Goal: Task Accomplishment & Management: Manage account settings

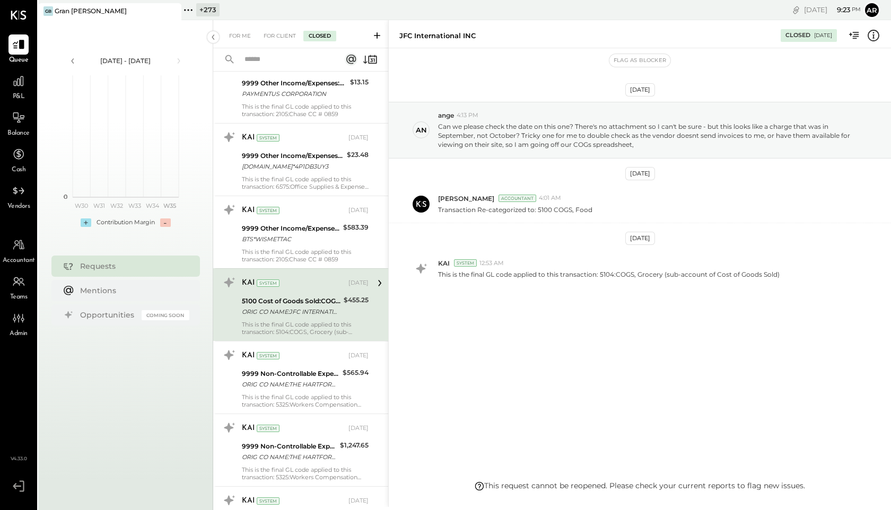
scroll to position [5342, 0]
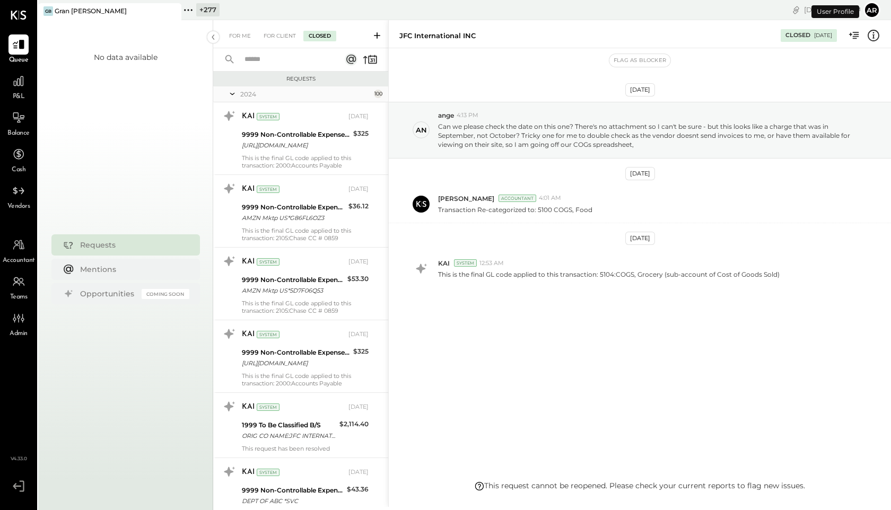
scroll to position [5254, 0]
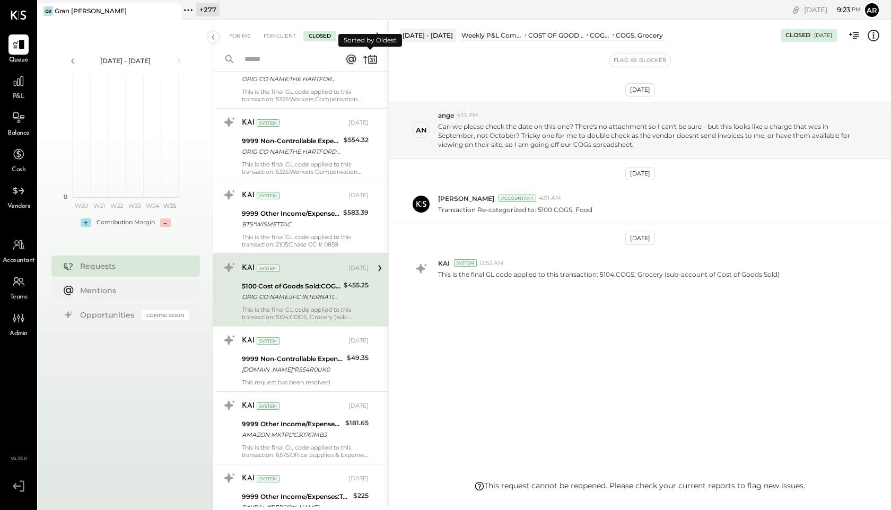
click at [371, 59] on icon at bounding box center [371, 61] width 3 height 4
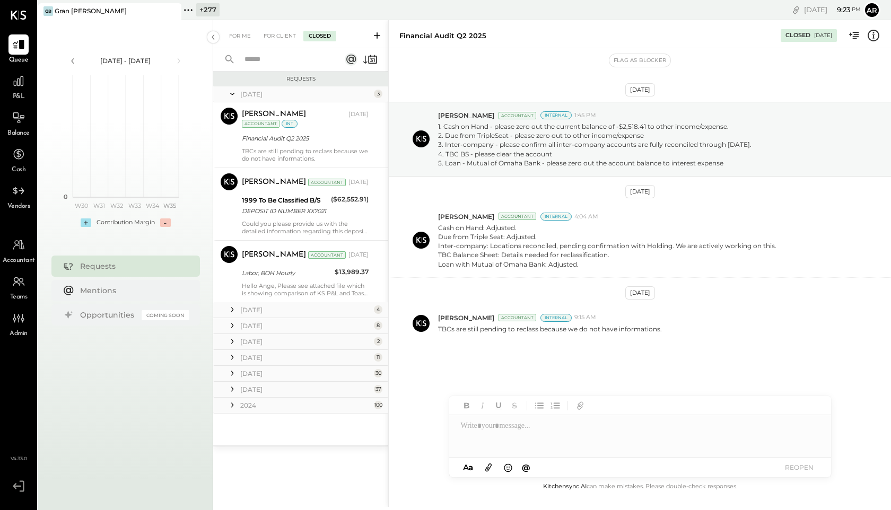
click at [231, 404] on icon at bounding box center [232, 405] width 11 height 11
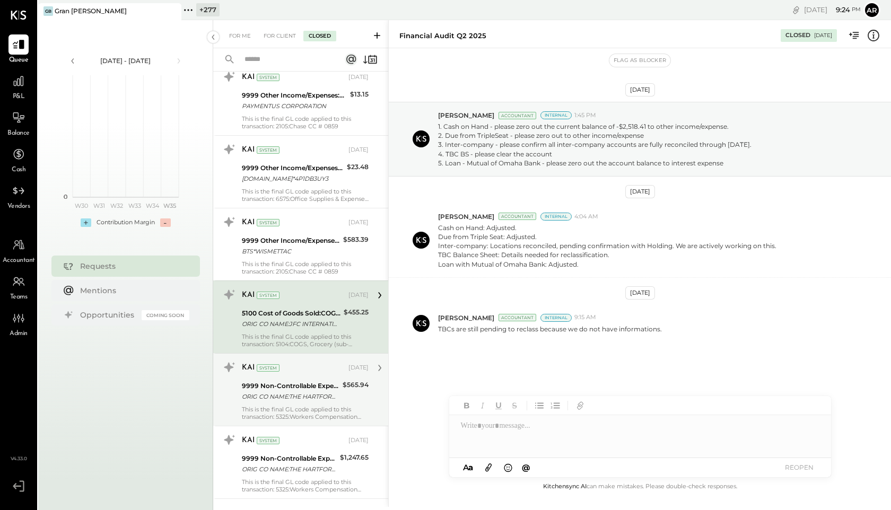
scroll to position [1789, 0]
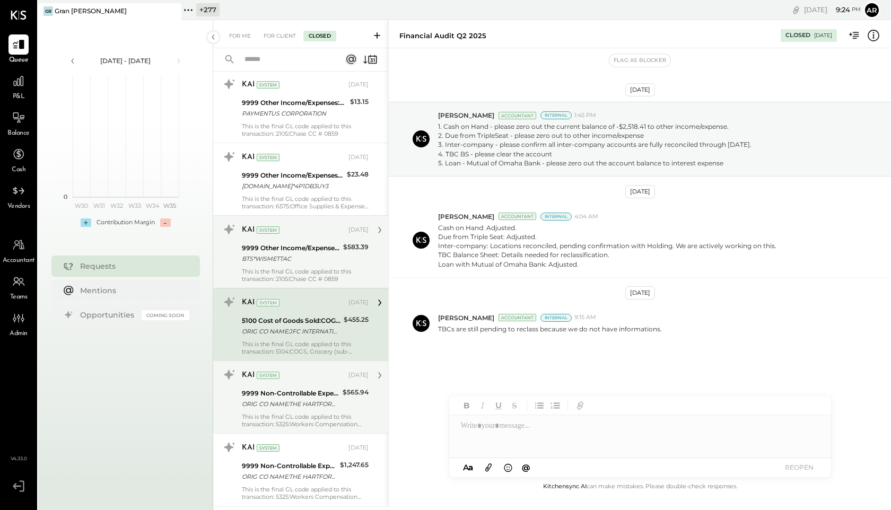
click at [240, 245] on div at bounding box center [229, 236] width 26 height 31
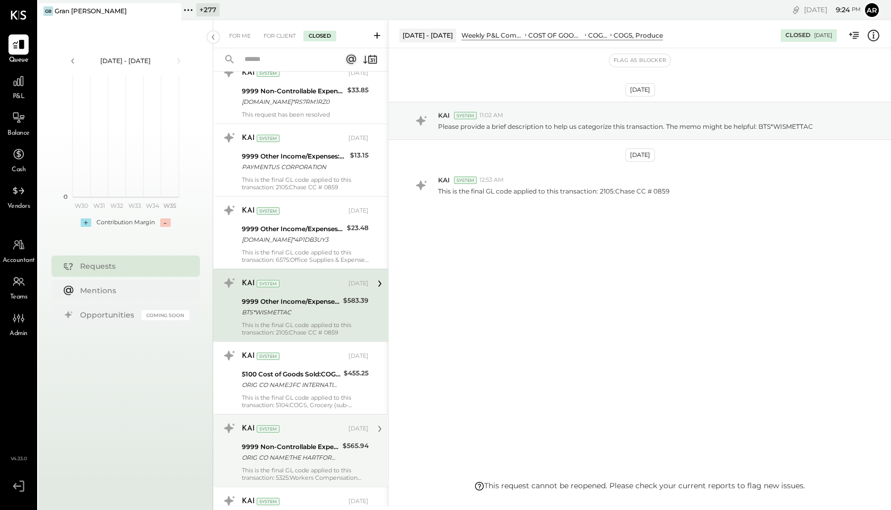
scroll to position [1730, 0]
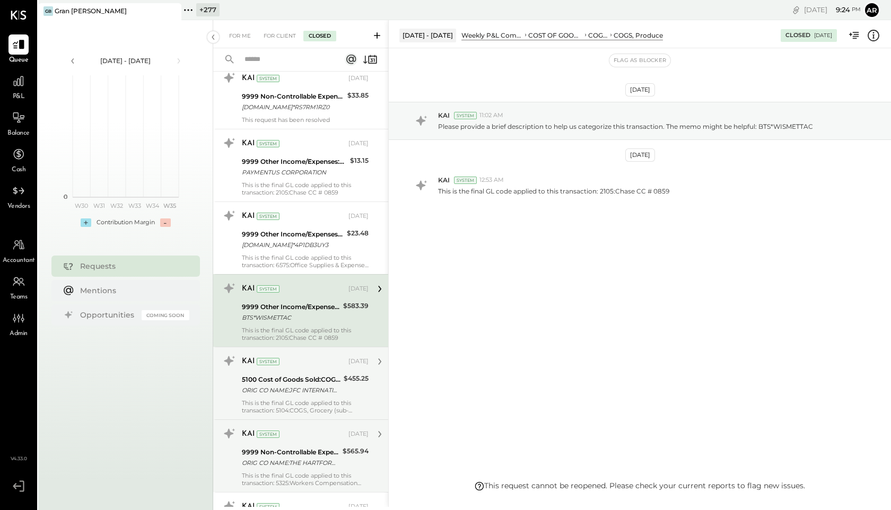
click at [258, 383] on div "5100 Cost of Goods Sold:COGS, Food" at bounding box center [291, 380] width 99 height 11
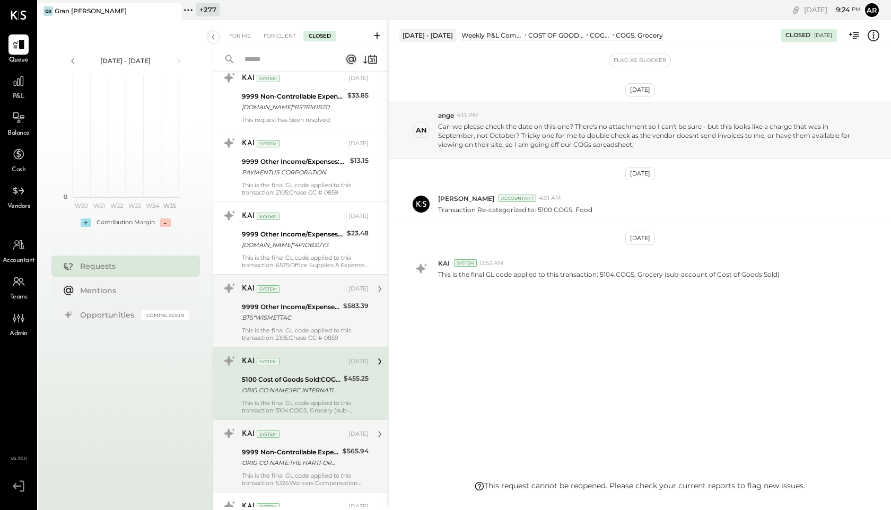
click at [256, 327] on div "This is the final GL code applied to this transaction: 2105:Chase CC # 0859" at bounding box center [305, 334] width 127 height 15
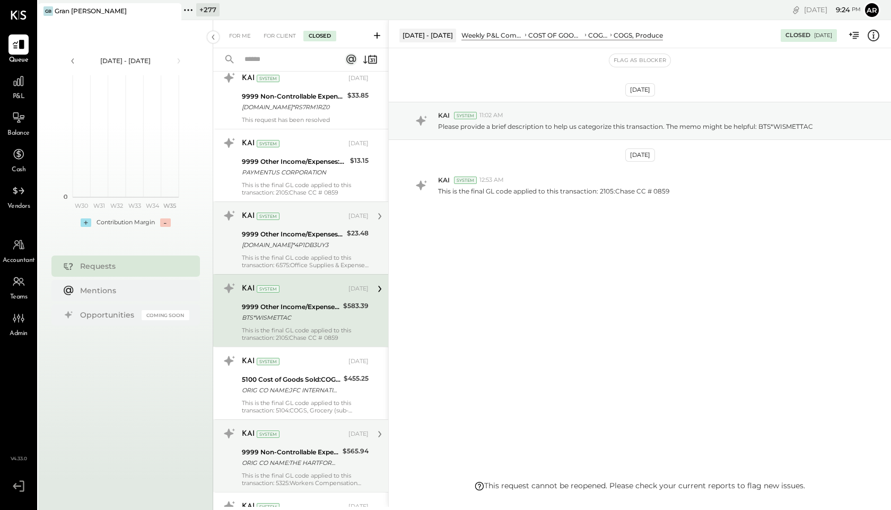
click at [246, 236] on div "9999 Other Income/Expenses:To Be Classified" at bounding box center [293, 234] width 102 height 11
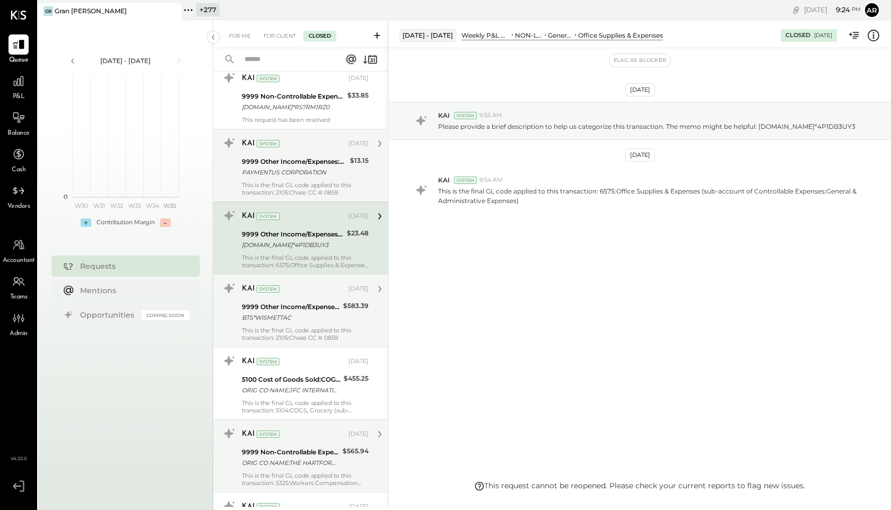
click at [253, 163] on div "9999 Other Income/Expenses:To Be Classified" at bounding box center [294, 162] width 105 height 11
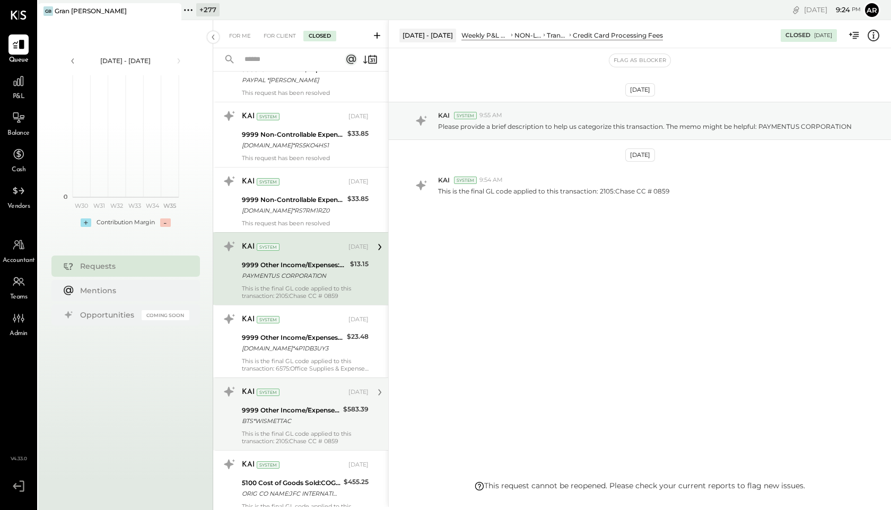
scroll to position [1627, 0]
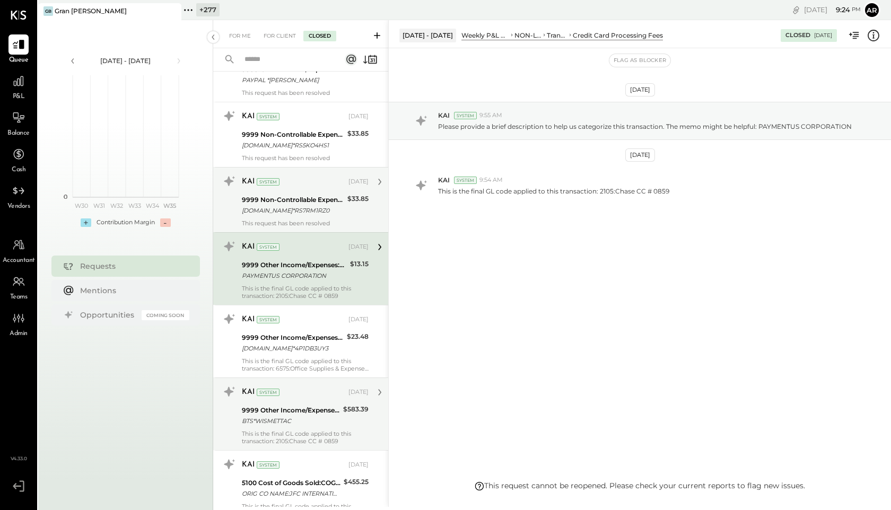
click at [253, 188] on div "KAI System Nov 06, 2024" at bounding box center [305, 182] width 127 height 15
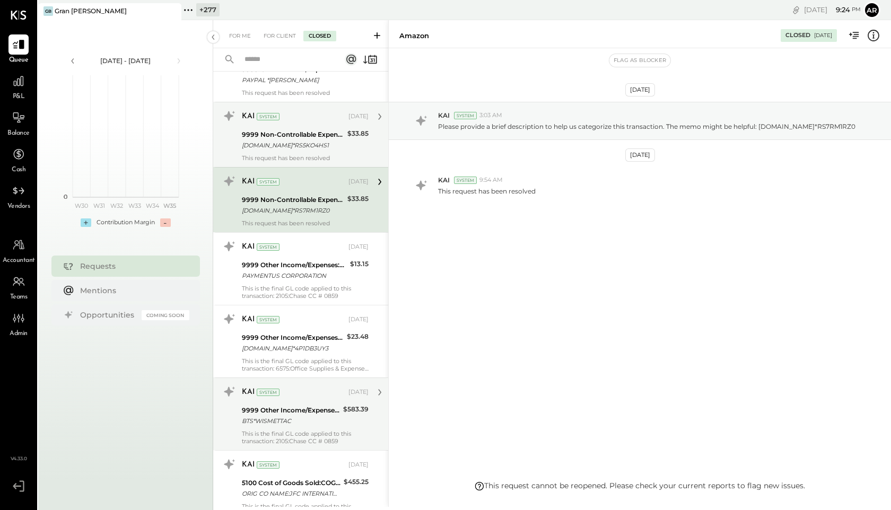
click at [262, 140] on div "Amazon.com*RS5KO4HS1" at bounding box center [293, 145] width 102 height 11
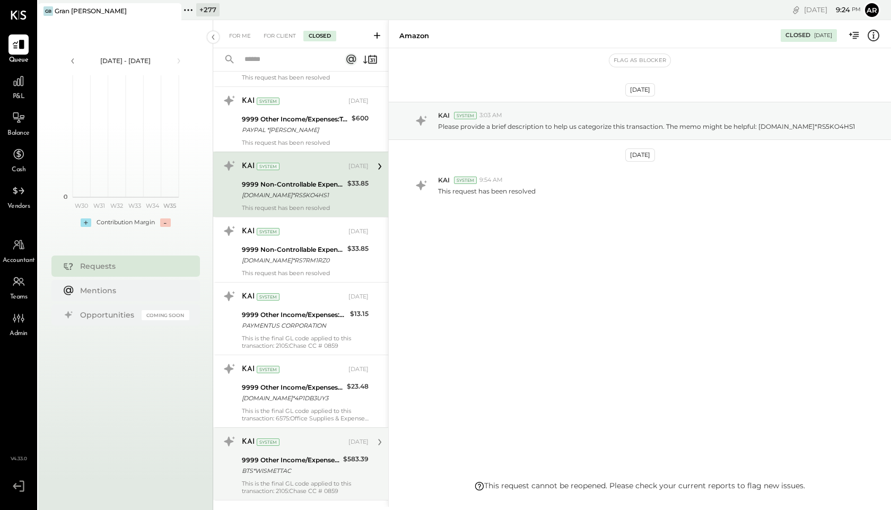
scroll to position [1545, 0]
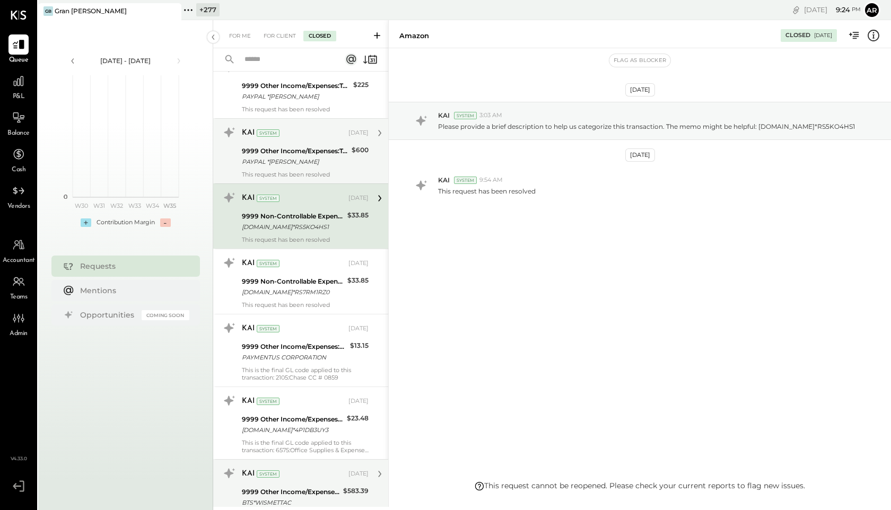
click at [262, 133] on div "System" at bounding box center [268, 132] width 23 height 7
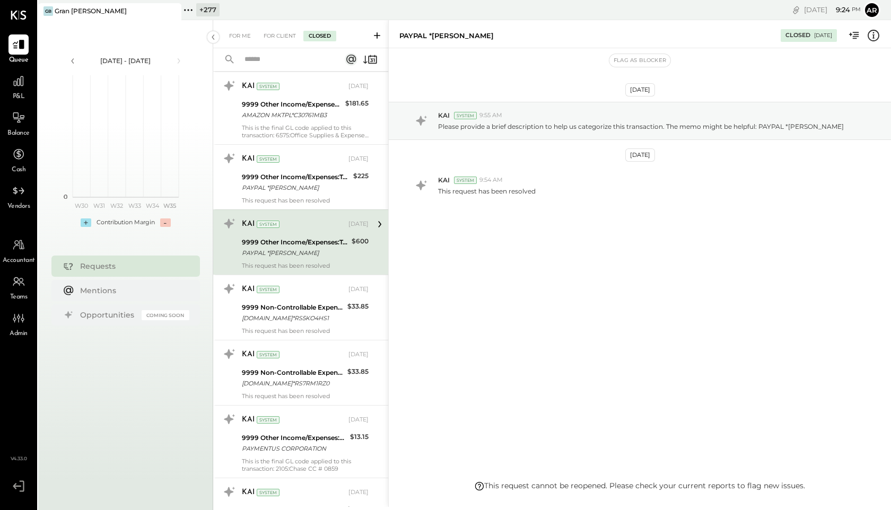
scroll to position [1453, 0]
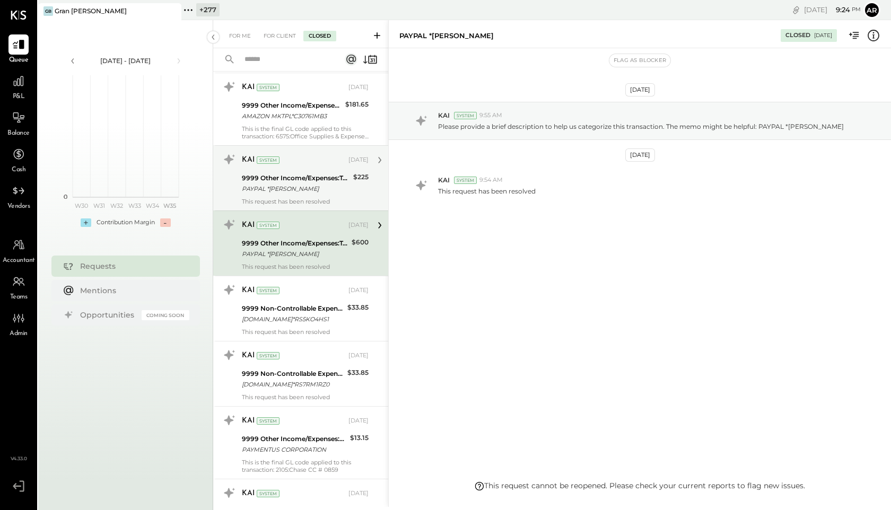
click at [266, 183] on div "9999 Other Income/Expenses:To Be Classified" at bounding box center [296, 178] width 108 height 11
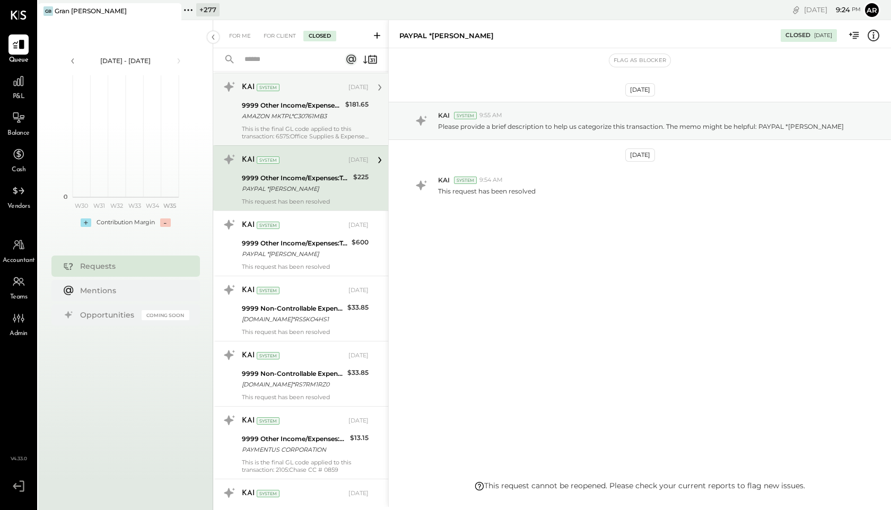
click at [273, 98] on div "KAI System Nov 06, 2024 9999 Other Income/Expenses:To Be Classified AMAZON MKTP…" at bounding box center [305, 110] width 127 height 62
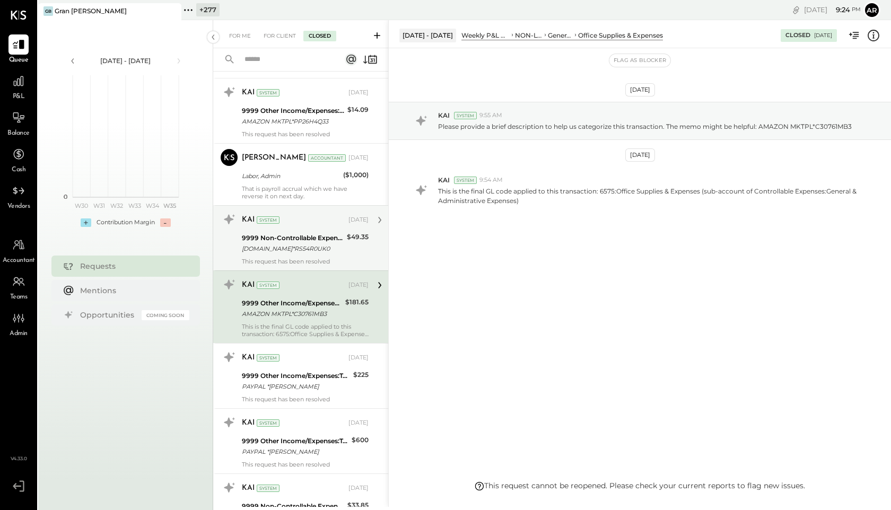
scroll to position [1253, 0]
click at [283, 235] on div "9999 Non-Controllable Expenses:Other Income/Expenses:To Be Classified" at bounding box center [293, 240] width 102 height 11
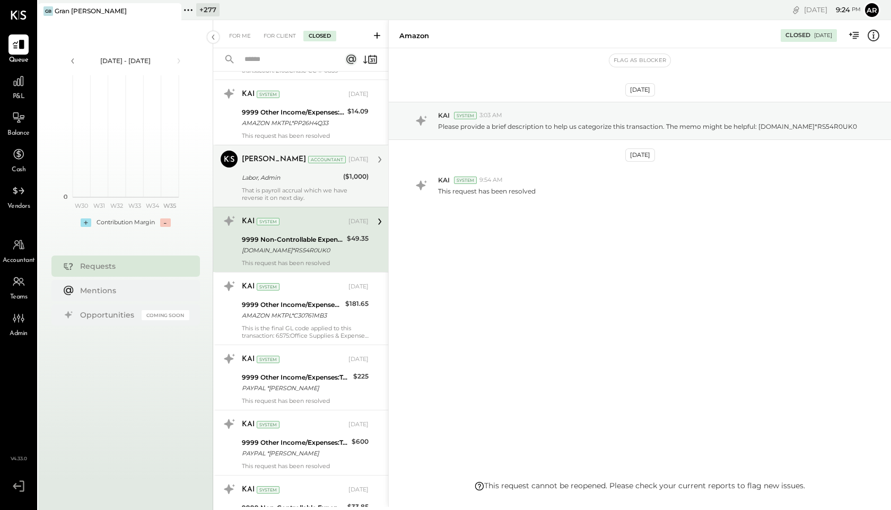
click at [280, 171] on div "Mayur Parekh Accountant Dec 03, 2024 Labor, Admin ($1,000) That is payroll accr…" at bounding box center [305, 176] width 127 height 51
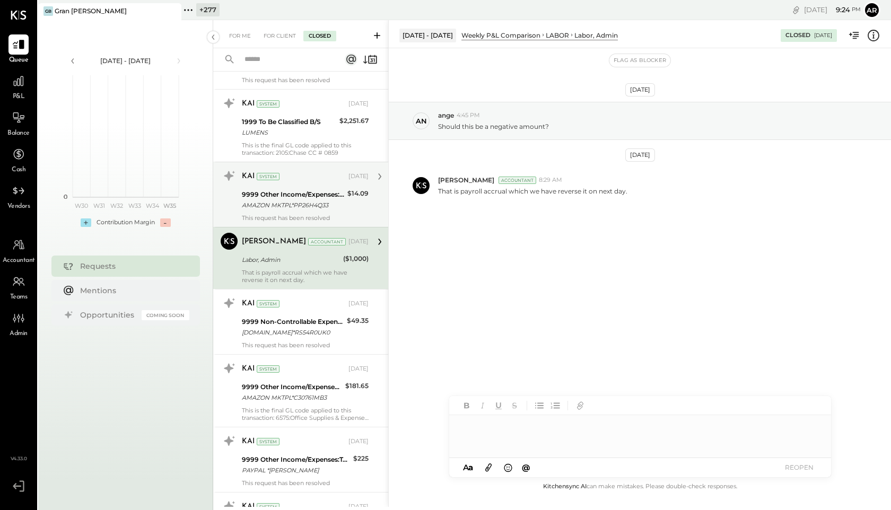
scroll to position [1169, 0]
click at [287, 204] on div "AMAZON MKTPL*PP26H4Q33" at bounding box center [293, 207] width 102 height 11
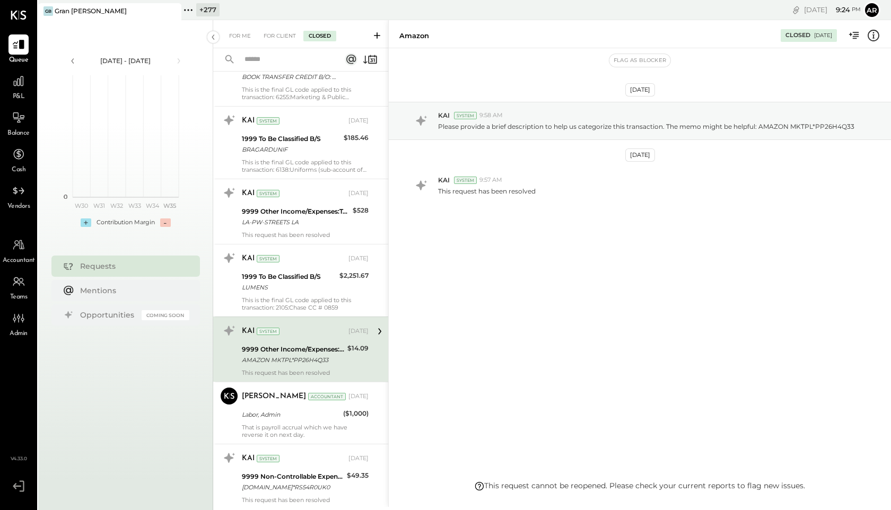
scroll to position [1004, 0]
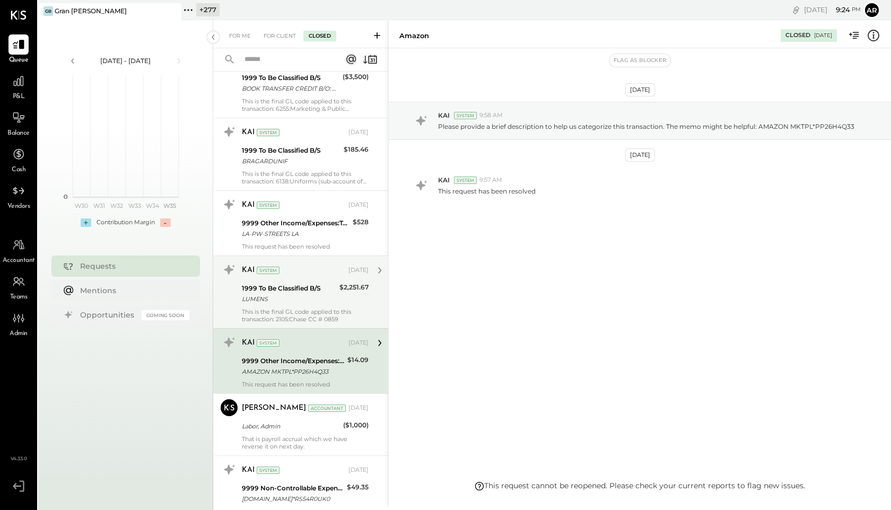
click at [289, 276] on div "KAI System Dec 06, 2024" at bounding box center [305, 270] width 127 height 15
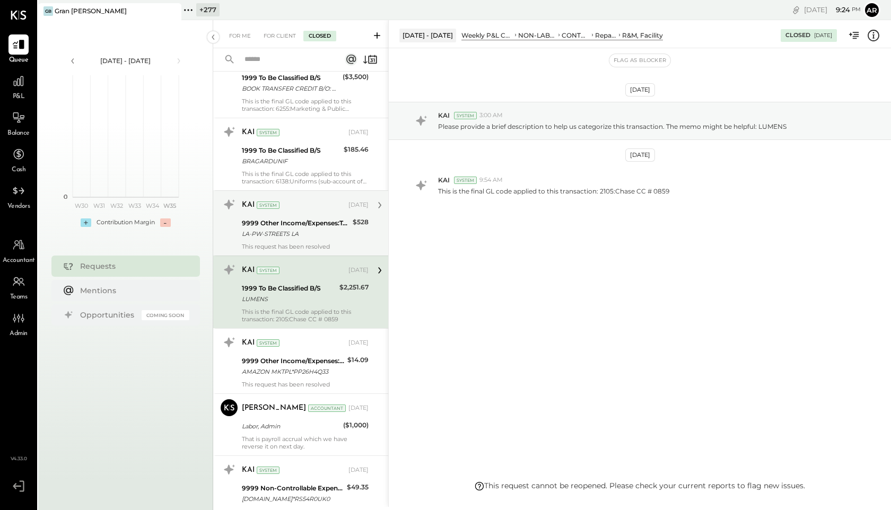
click at [292, 200] on div "KAI System" at bounding box center [294, 205] width 105 height 11
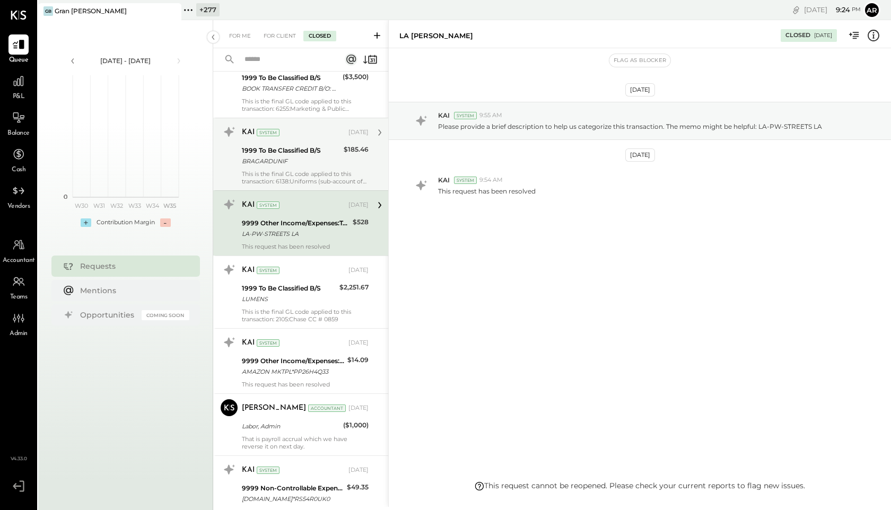
click at [296, 136] on div "KAI System" at bounding box center [294, 132] width 105 height 11
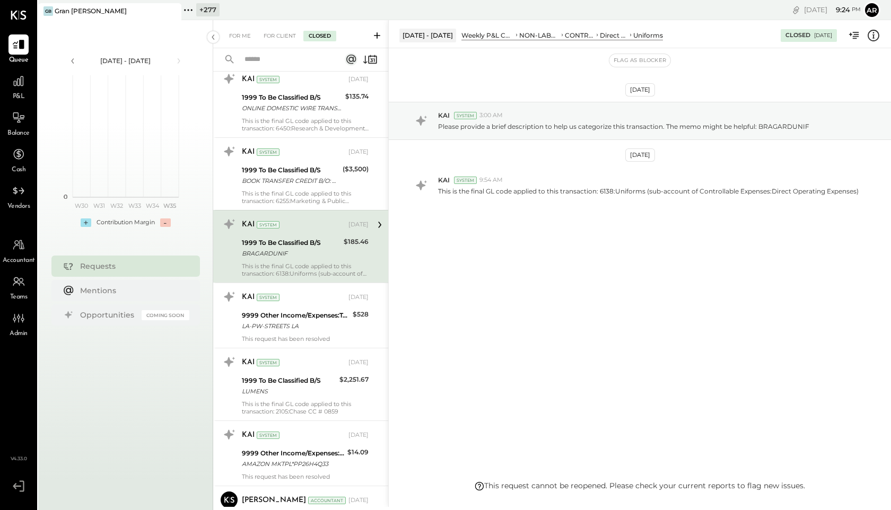
scroll to position [892, 0]
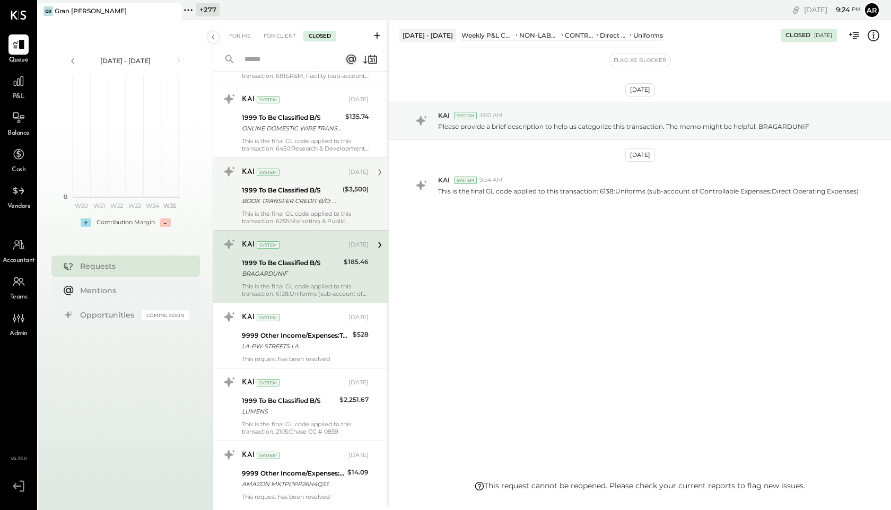
click at [301, 182] on div "KAI System Dec 06, 2024 1999 To Be Classified B/S BOOK TRANSFER CREDIT B/O: CRE…" at bounding box center [305, 194] width 127 height 62
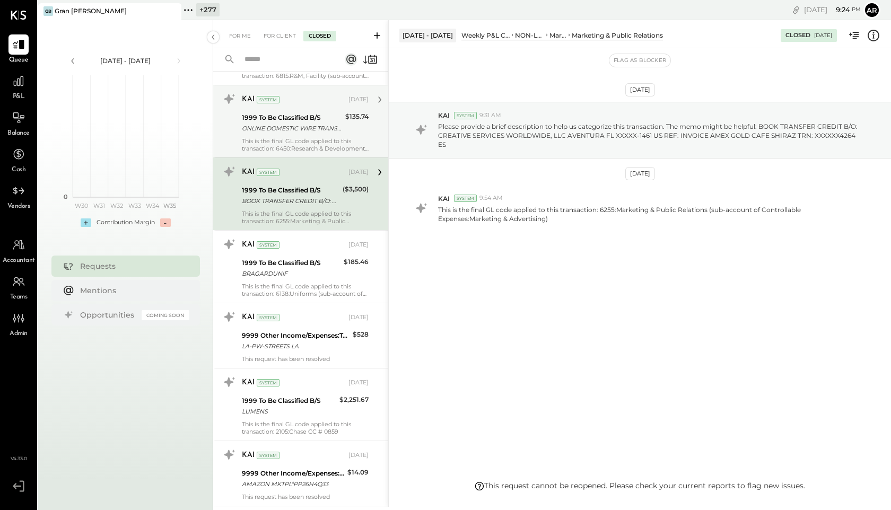
click at [298, 119] on div "1999 To Be Classified B/S" at bounding box center [292, 117] width 100 height 11
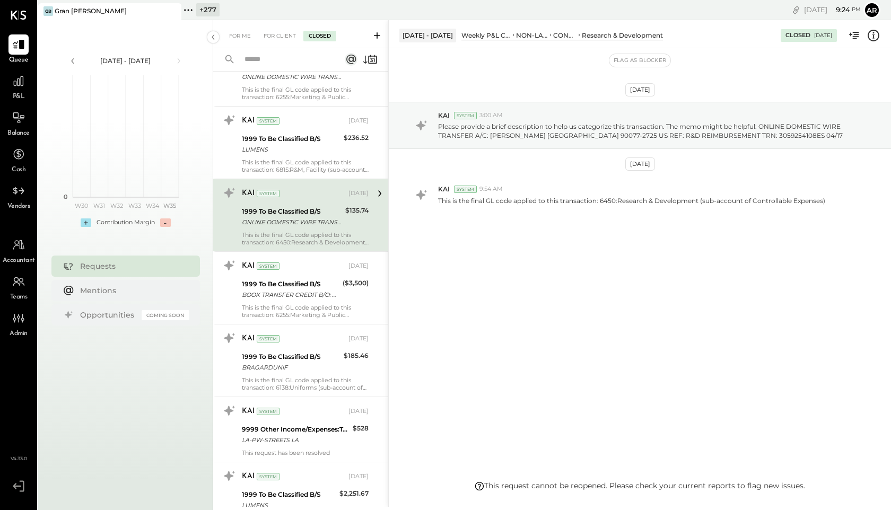
scroll to position [795, 0]
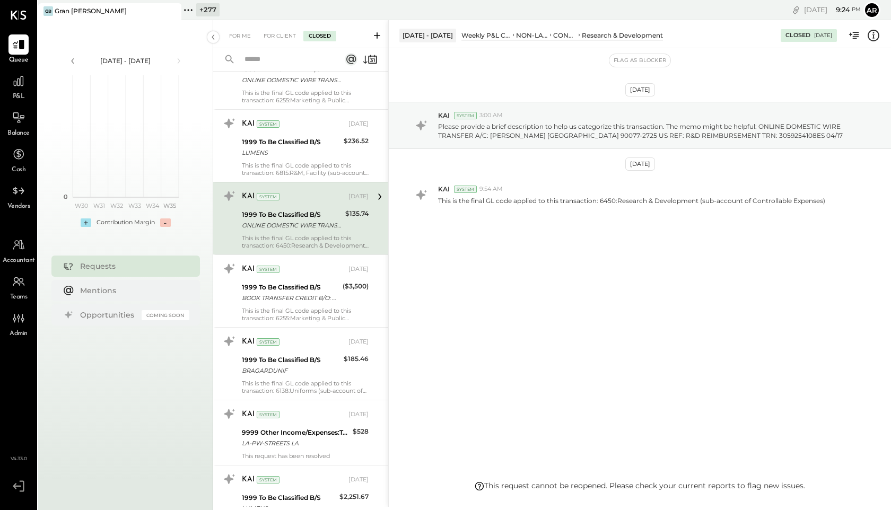
click at [298, 120] on div "KAI System" at bounding box center [294, 124] width 105 height 11
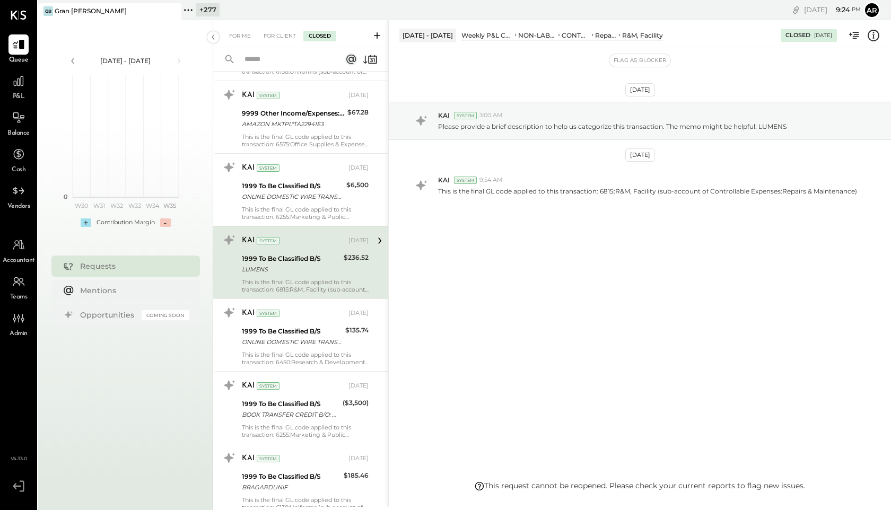
scroll to position [678, 0]
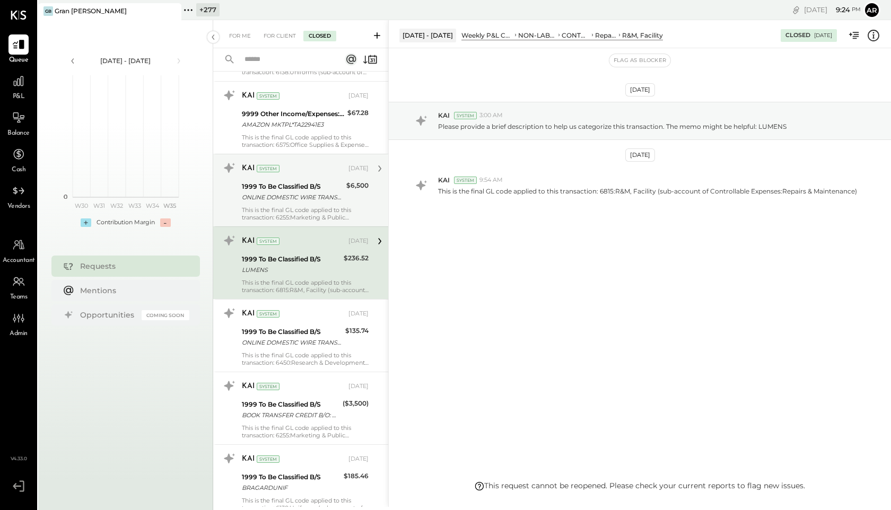
click at [297, 174] on div "KAI System Dec 06, 2024" at bounding box center [305, 168] width 127 height 15
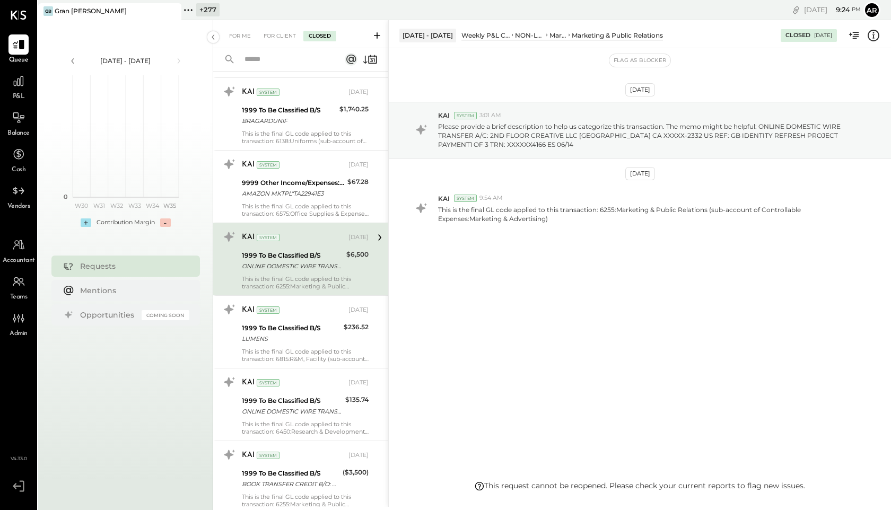
scroll to position [587, 0]
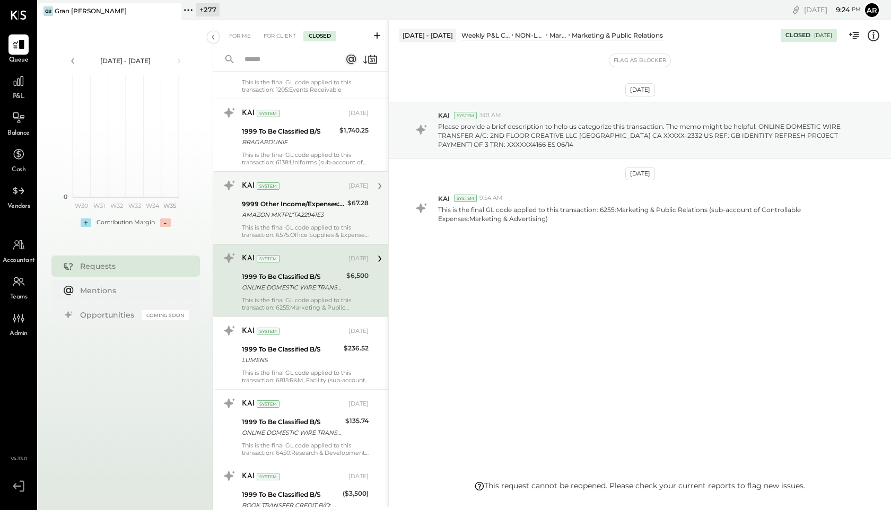
click at [298, 212] on div "AMAZON MKTPL*TA22941E3" at bounding box center [293, 215] width 102 height 11
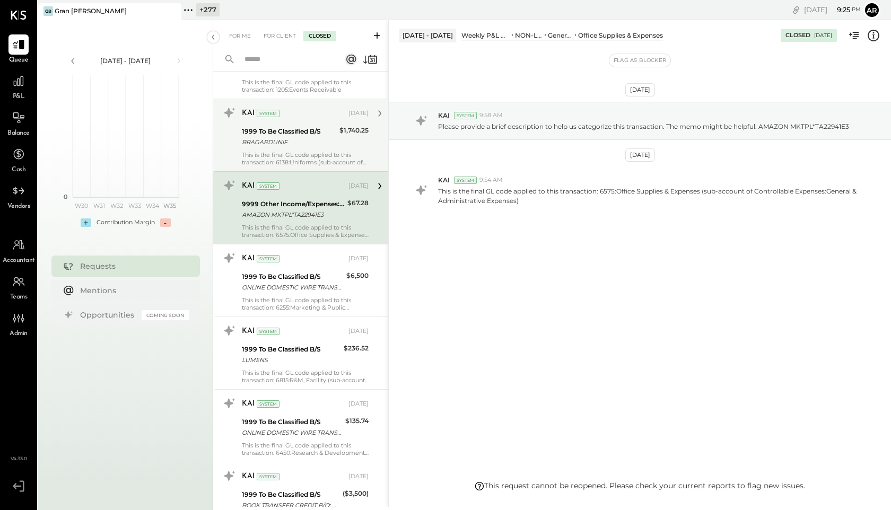
click at [326, 157] on div "This is the final GL code applied to this transaction: 6138:Uniforms (sub-accou…" at bounding box center [305, 158] width 127 height 15
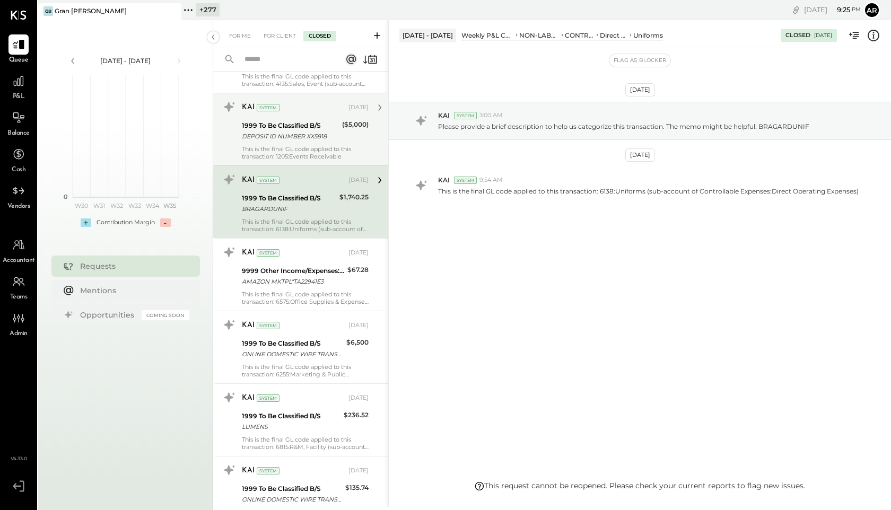
scroll to position [519, 0]
click at [322, 130] on div "1999 To Be Classified B/S" at bounding box center [290, 127] width 97 height 11
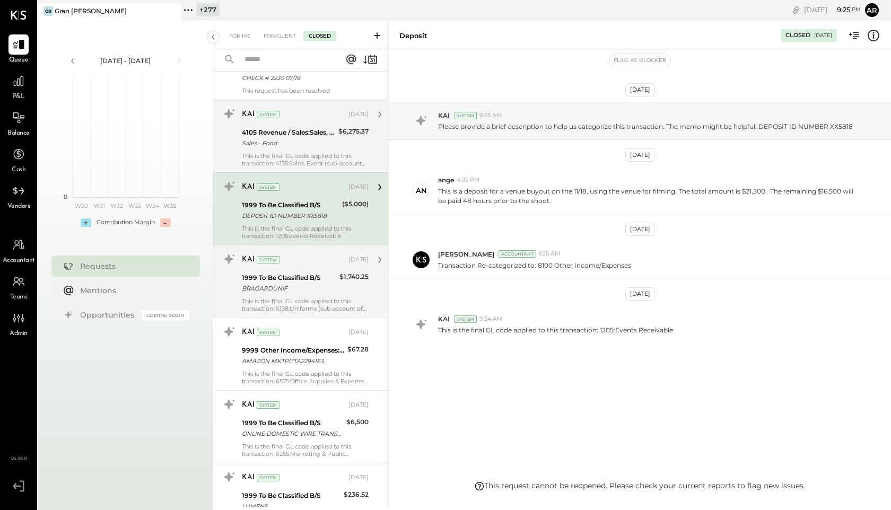
scroll to position [436, 0]
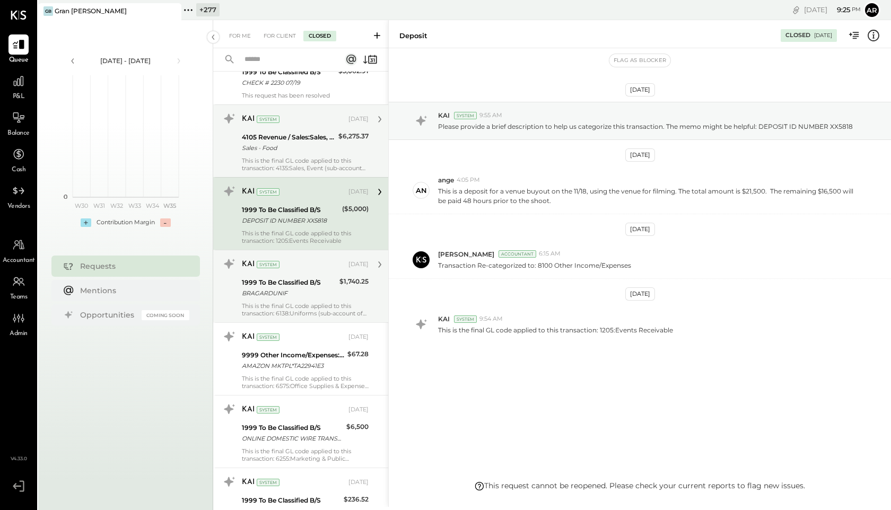
click at [318, 158] on div "This is the final GL code applied to this transaction: 4135:Sales, Event (sub-a…" at bounding box center [305, 164] width 127 height 15
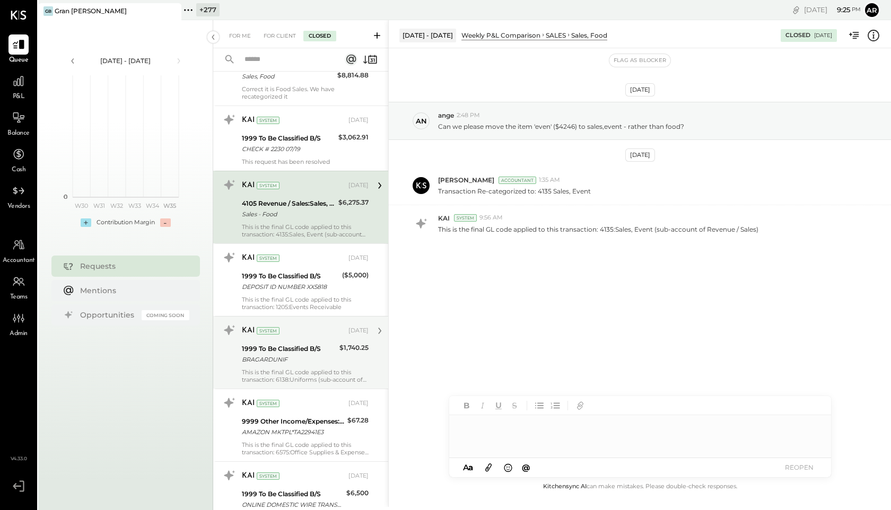
scroll to position [337, 0]
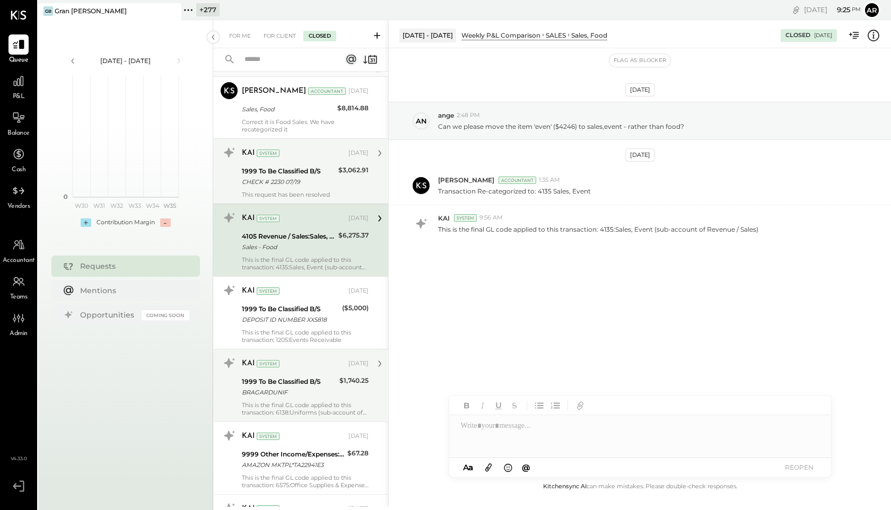
click at [313, 181] on div "CHECK # 2230 07/19" at bounding box center [288, 182] width 93 height 11
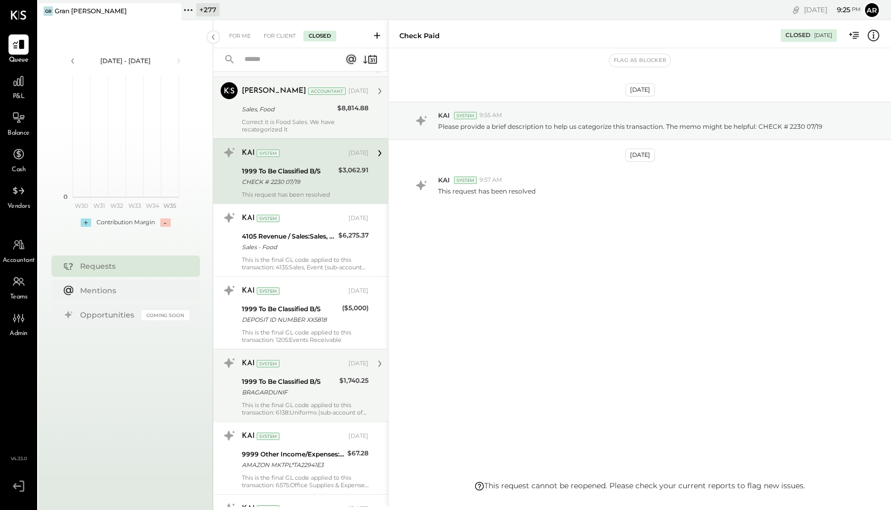
scroll to position [339, 0]
click at [310, 126] on div "Correct it is Food Sales. We have recategorized it" at bounding box center [305, 123] width 127 height 15
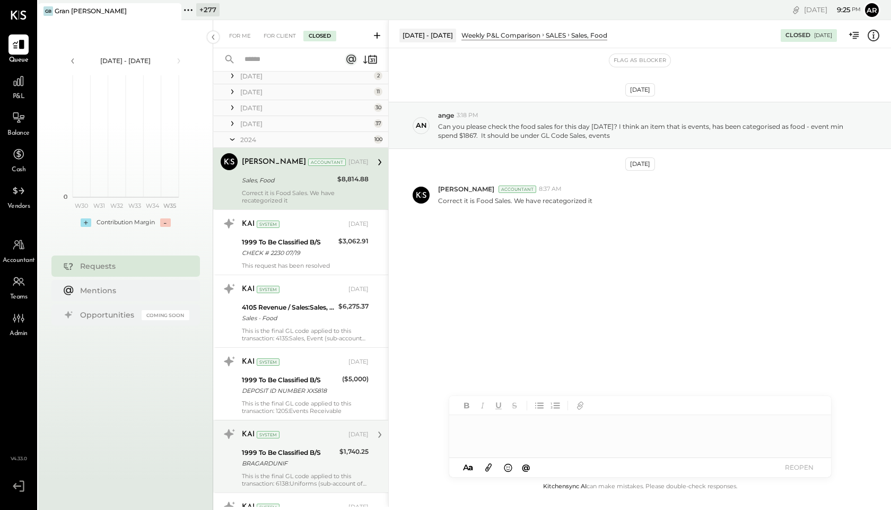
scroll to position [258, 0]
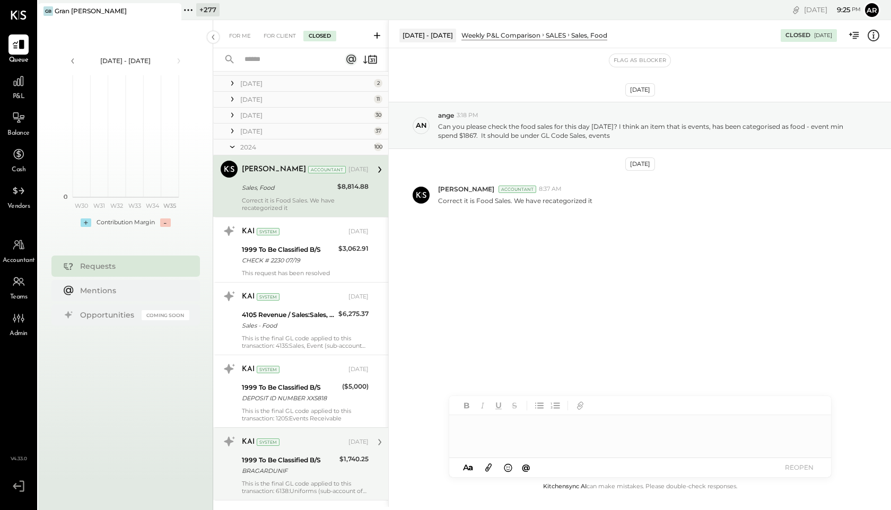
click at [229, 143] on icon at bounding box center [232, 147] width 11 height 27
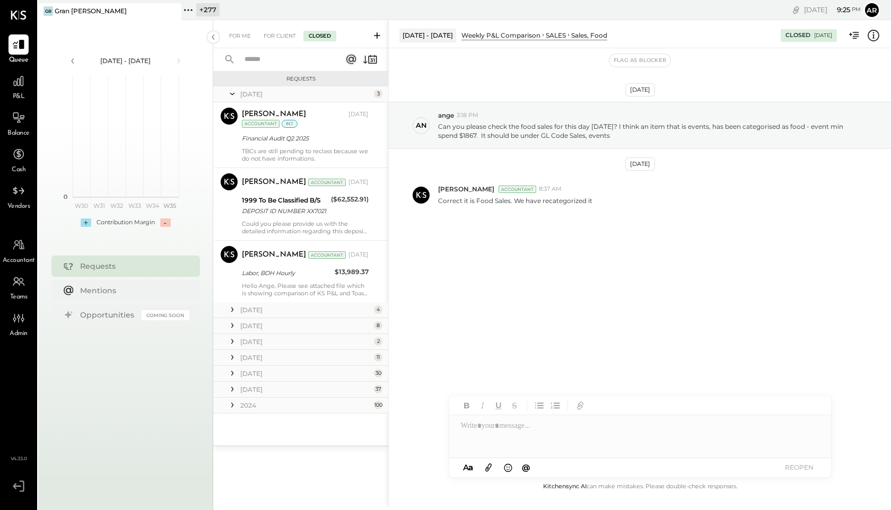
scroll to position [0, 0]
click at [230, 386] on icon at bounding box center [232, 389] width 11 height 11
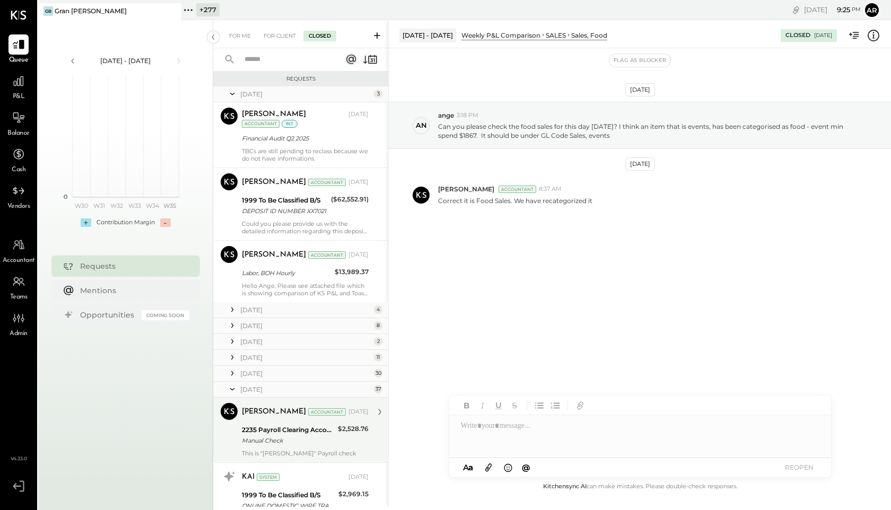
click at [268, 433] on div "2235 Payroll Clearing Account" at bounding box center [288, 430] width 93 height 11
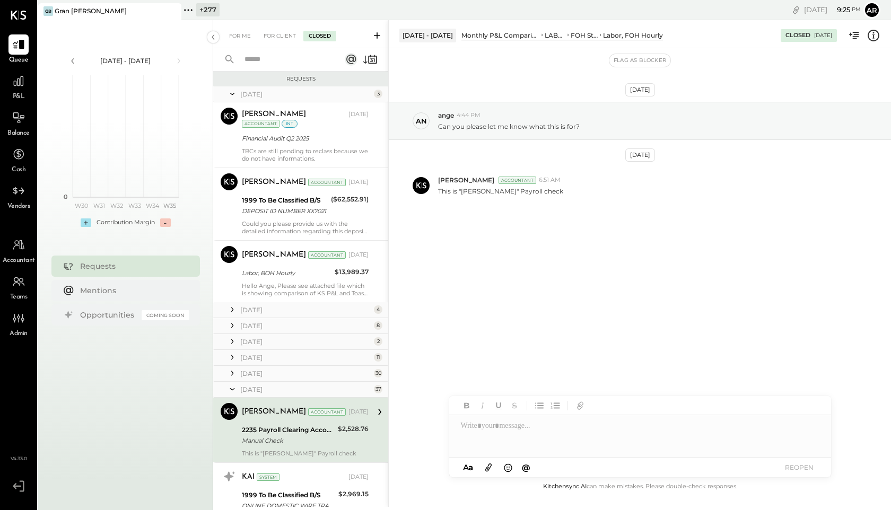
click at [234, 389] on icon at bounding box center [232, 389] width 11 height 27
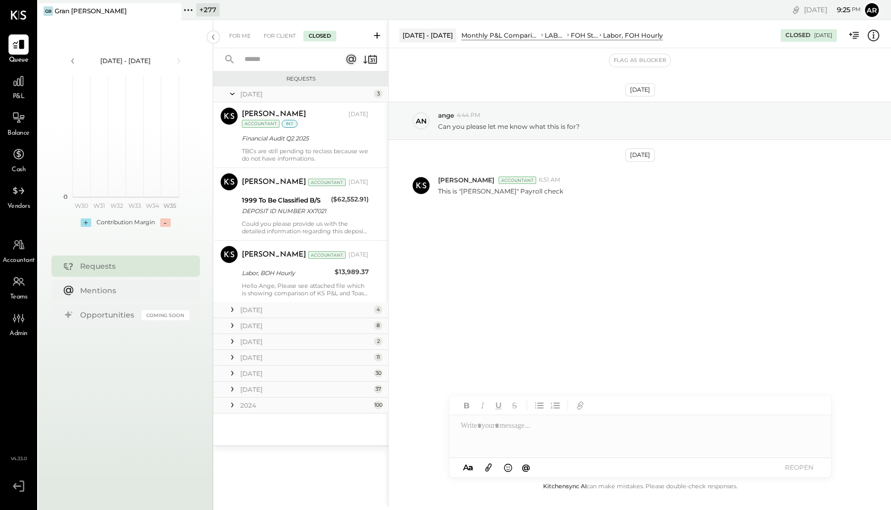
click at [237, 375] on icon at bounding box center [232, 373] width 11 height 11
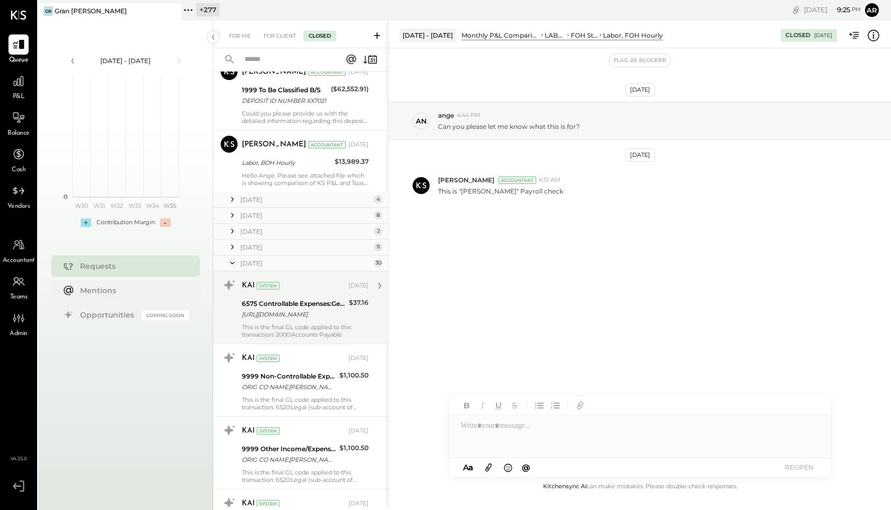
scroll to position [111, 0]
click at [269, 328] on div "This is the final GL code applied to this transaction: 2000:Accounts Payable" at bounding box center [305, 330] width 127 height 15
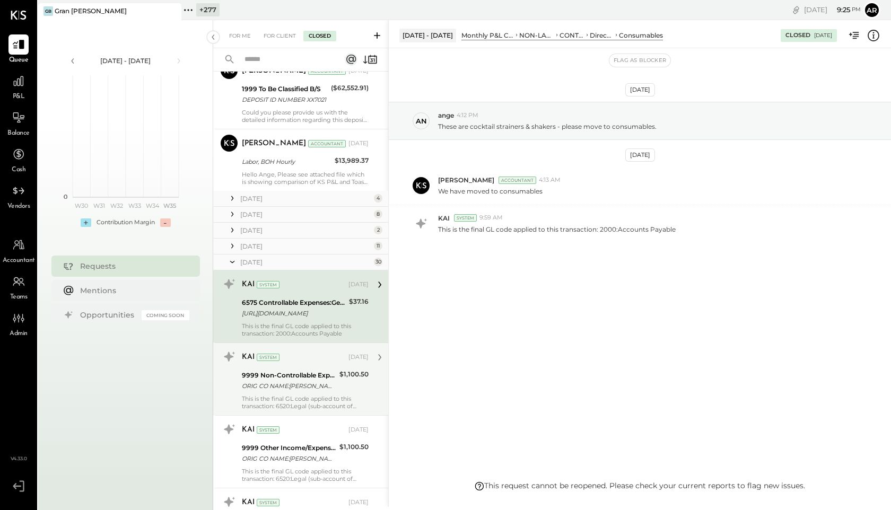
click at [286, 391] on div "ORIG CO NAME:BROWN & JOSEPH, ORIG ID:1201681064 DESC DATE: CO ENTRY DESCR:BRWN&…" at bounding box center [289, 386] width 94 height 11
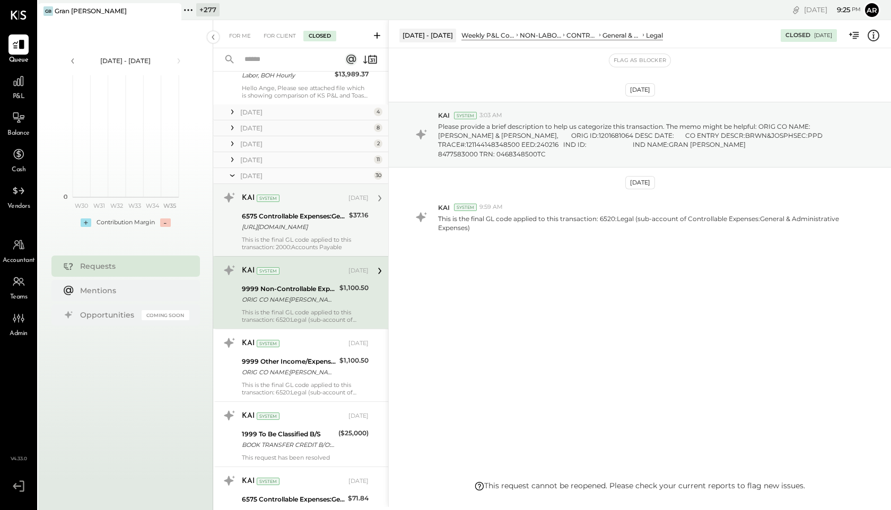
scroll to position [256, 0]
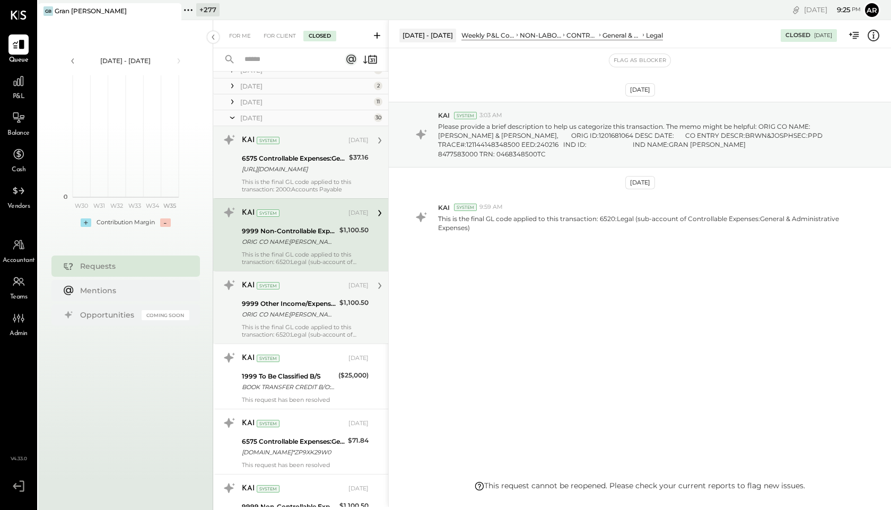
click at [277, 318] on div "ORIG CO NAME:BROWN & JOSEPH, ORIG ID:1201681064 DESC DATE: CO ENTRY DESCR:BRWN&…" at bounding box center [289, 314] width 94 height 11
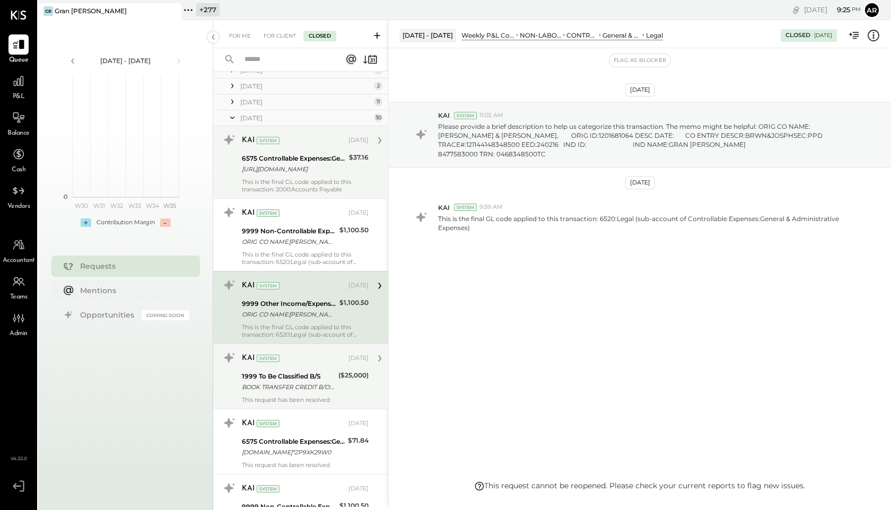
click at [292, 372] on div "1999 To Be Classified B/S" at bounding box center [288, 376] width 93 height 11
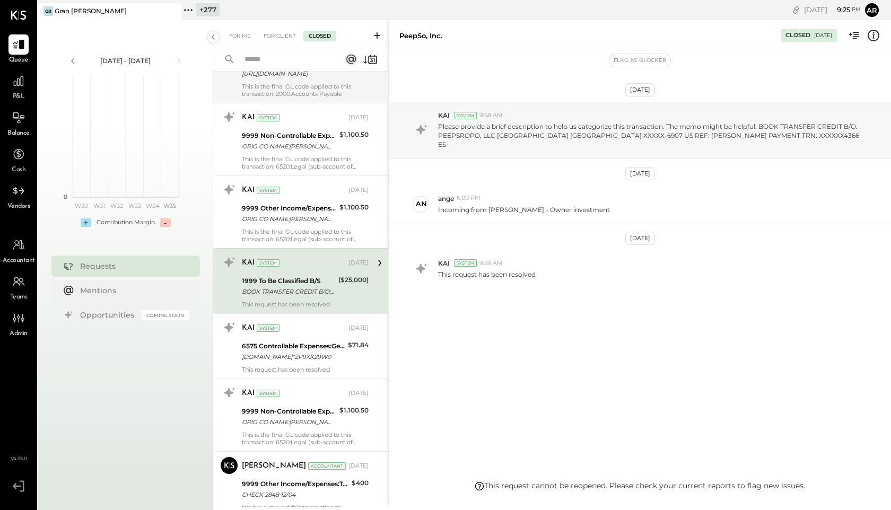
scroll to position [363, 0]
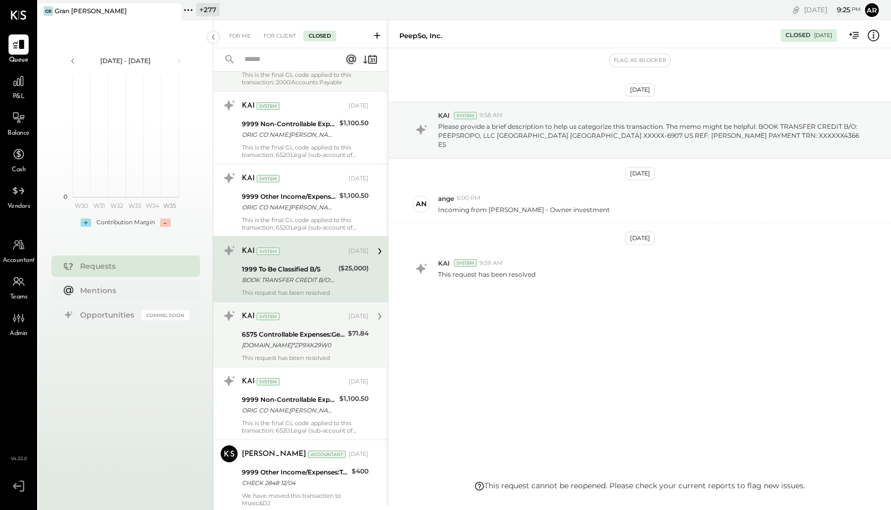
click at [291, 325] on div "KAI System Feb 21, 2025" at bounding box center [305, 317] width 127 height 18
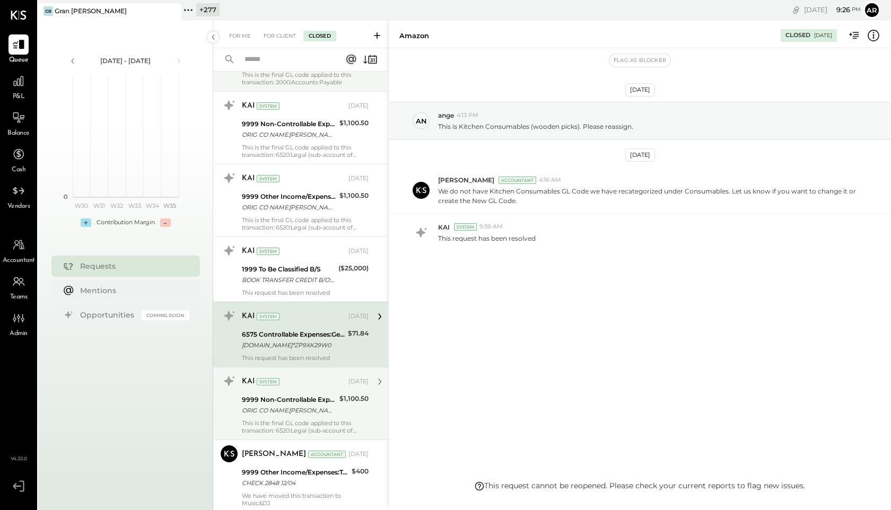
click at [300, 393] on div "KAI System Feb 21, 2025 9999 Non-Controllable Expenses:To Be Classified ORIG CO…" at bounding box center [305, 404] width 127 height 62
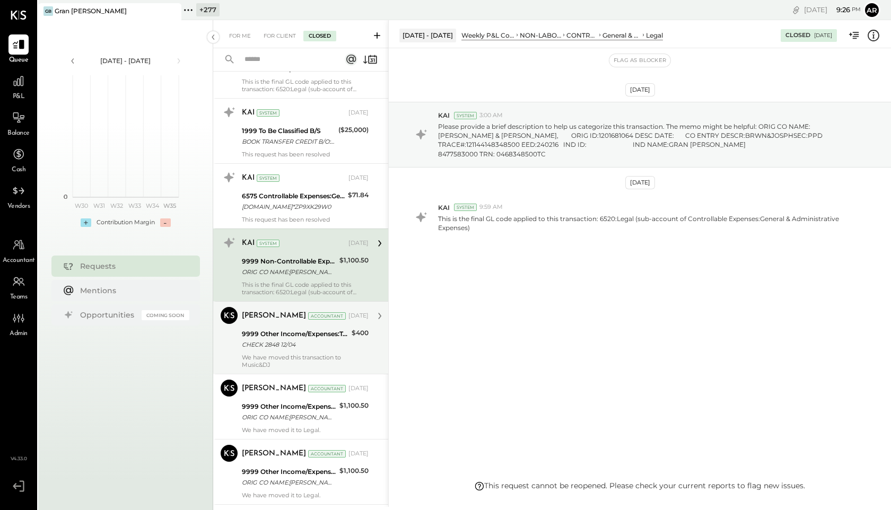
scroll to position [504, 0]
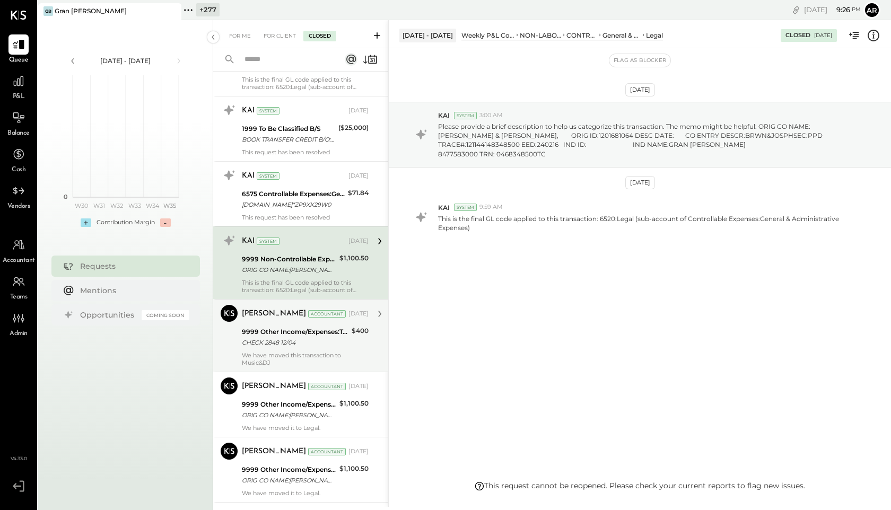
click at [293, 330] on div "9999 Other Income/Expenses:To Be Classified" at bounding box center [295, 332] width 107 height 11
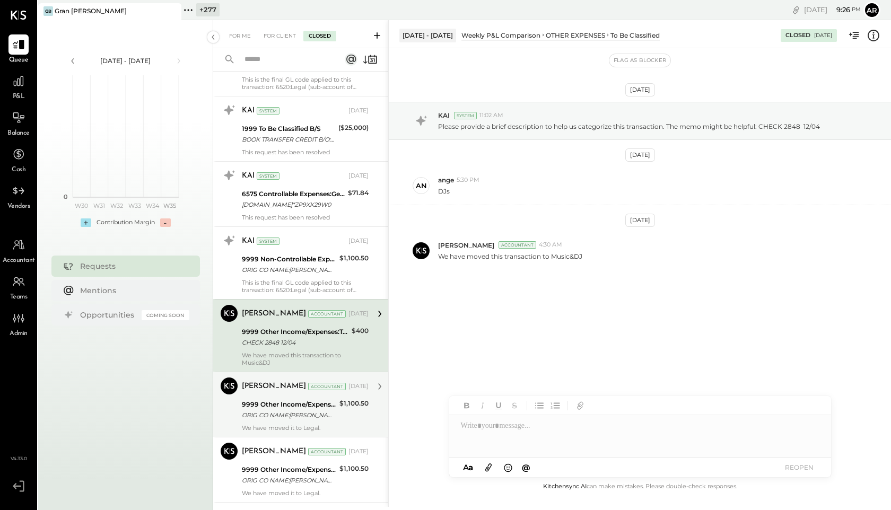
click at [289, 396] on div "Mayur Parekh Accountant Feb 21, 2025 9999 Other Income/Expenses:To Be Classifie…" at bounding box center [305, 405] width 127 height 54
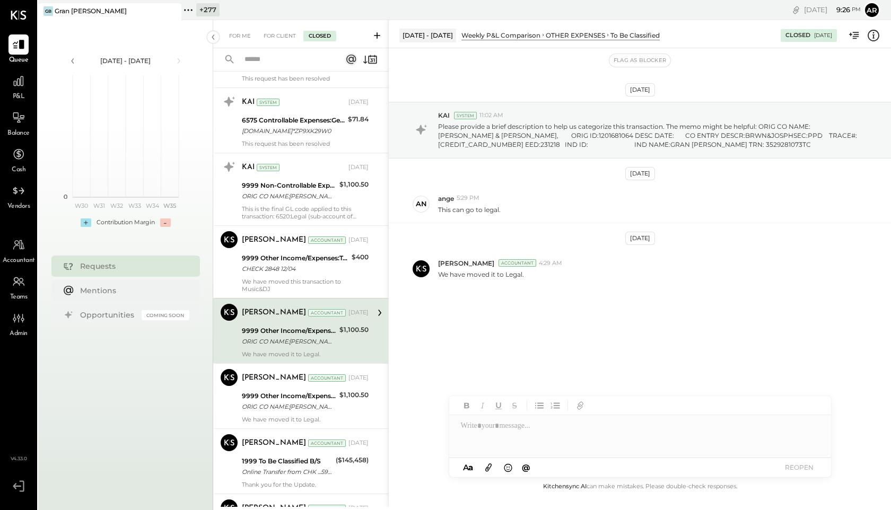
scroll to position [610, 0]
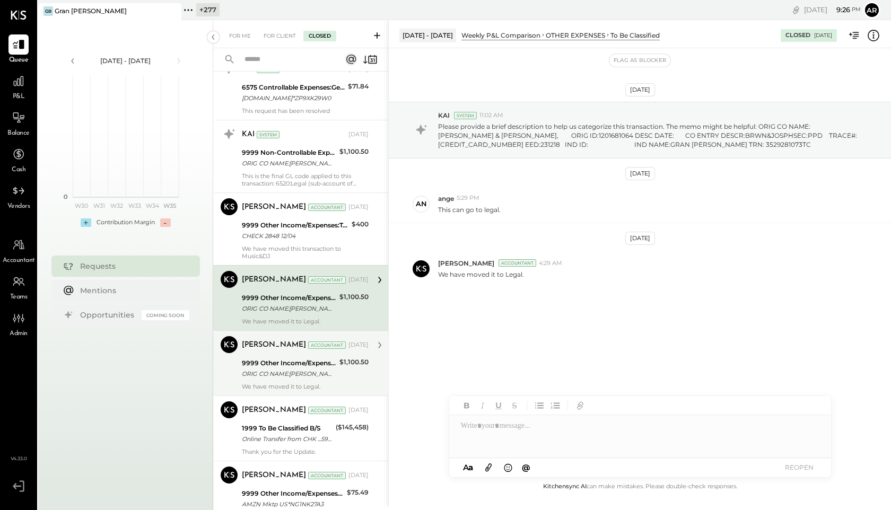
click at [289, 374] on div "ORIG CO NAME:BROWN & JOSEPH, ORIG ID:1201681064 DESC DATE: CO ENTRY DESCR:BRWN&…" at bounding box center [289, 374] width 94 height 11
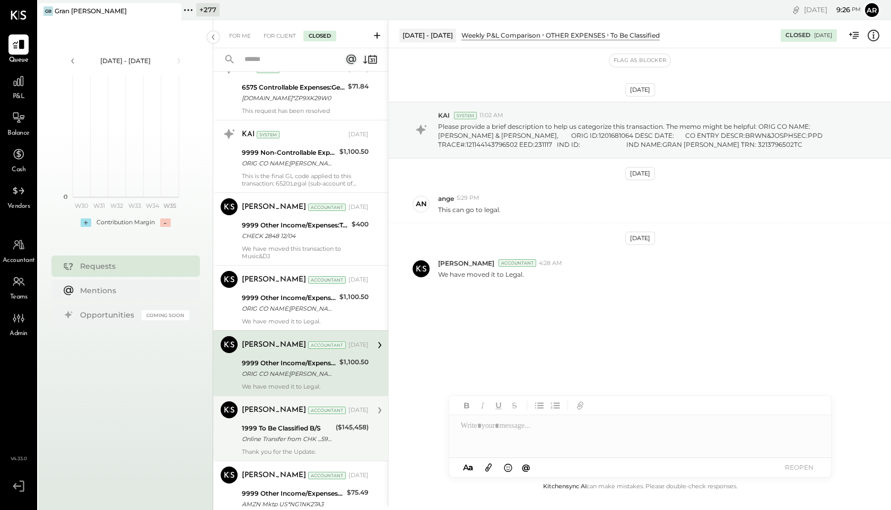
click at [286, 416] on div "Mayur Parekh Accountant Feb 21, 2025" at bounding box center [305, 410] width 127 height 15
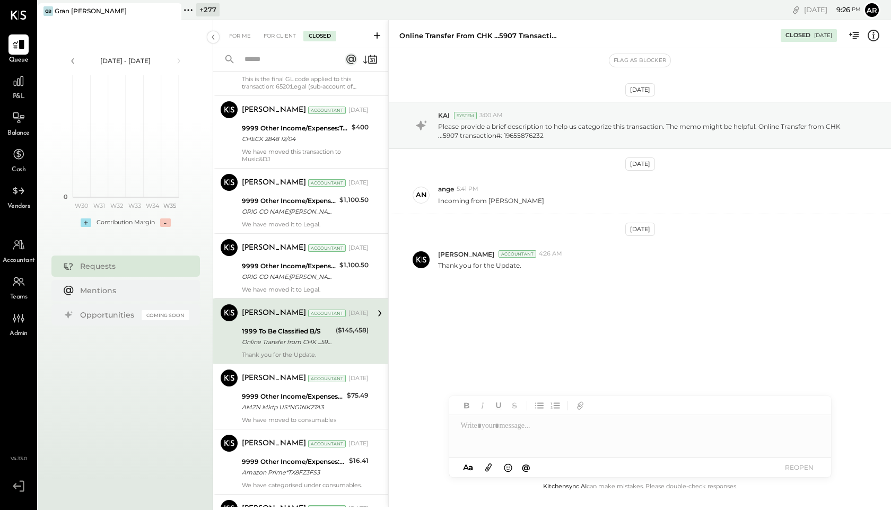
scroll to position [708, 0]
click at [282, 404] on div "AMZN Mktp US*NG1NK27A3" at bounding box center [293, 406] width 102 height 11
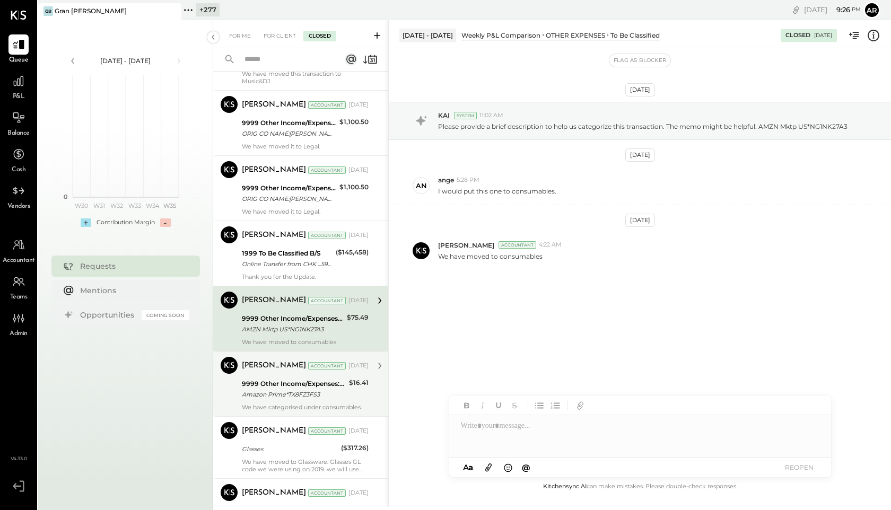
scroll to position [789, 0]
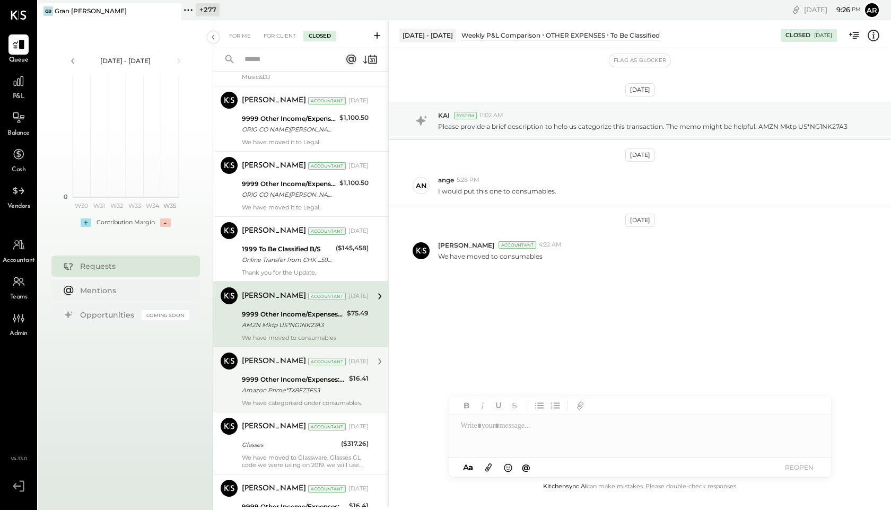
click at [283, 380] on div "9999 Other Income/Expenses:To Be Classified" at bounding box center [294, 380] width 104 height 11
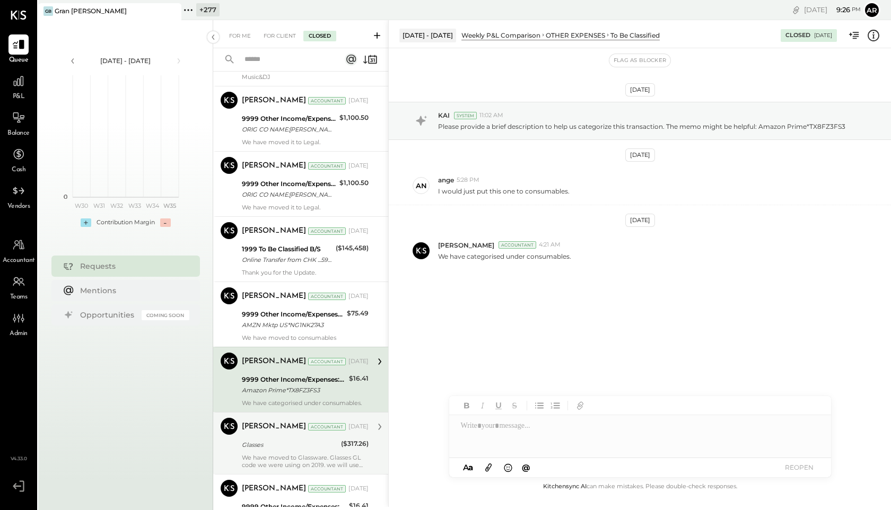
click at [282, 441] on div "Glasses" at bounding box center [290, 445] width 96 height 11
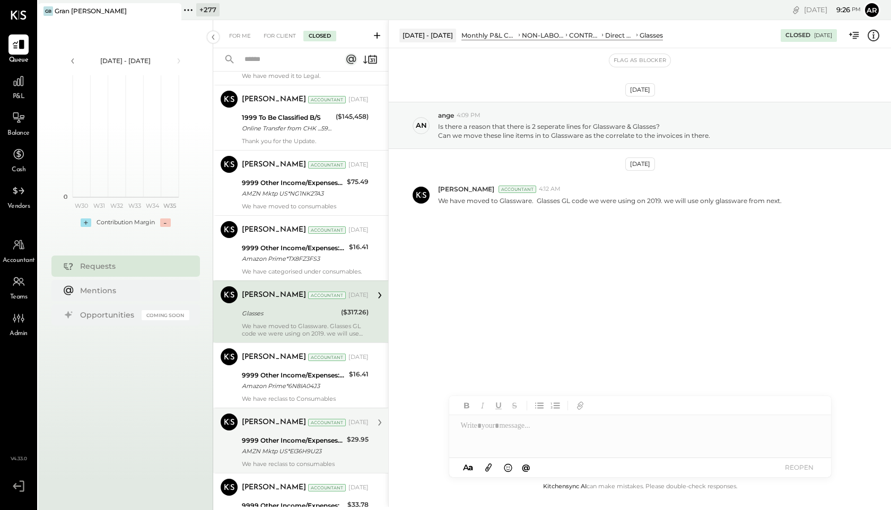
scroll to position [926, 0]
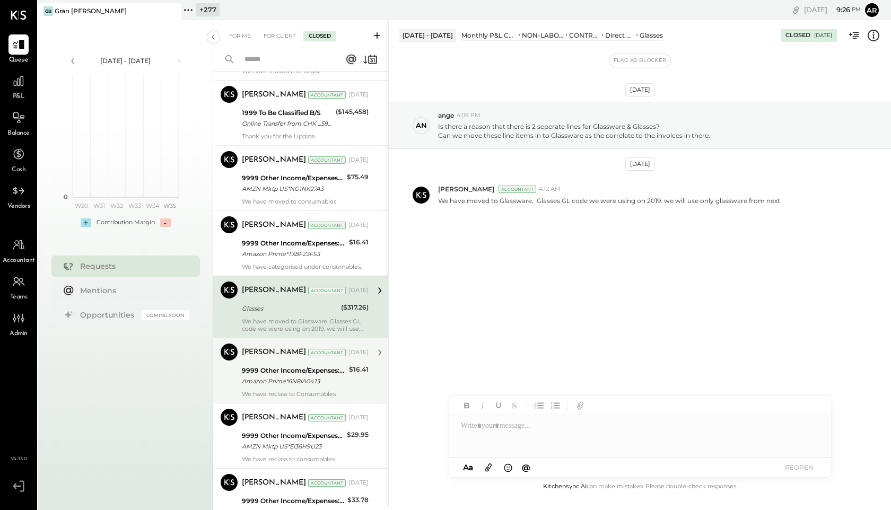
click at [269, 394] on div "We have reclass to Consumables" at bounding box center [305, 394] width 127 height 7
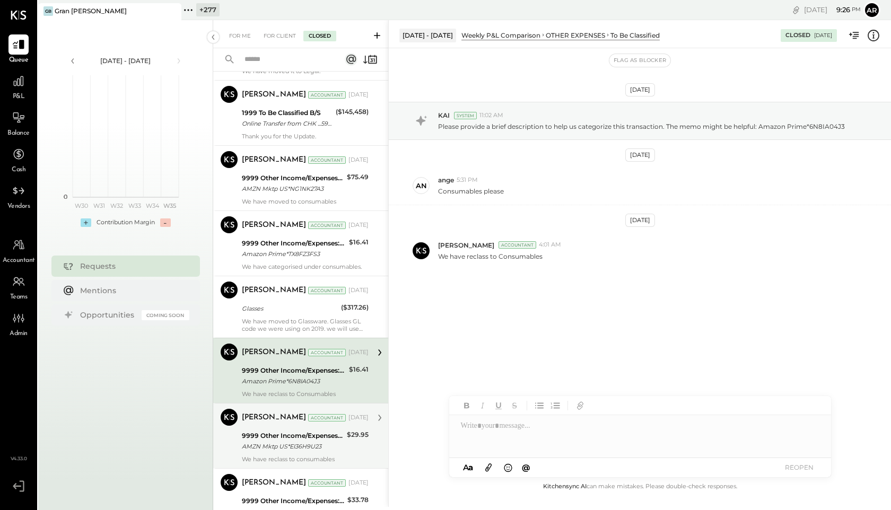
click at [280, 447] on div "AMZN Mktp US*EI36H9U23" at bounding box center [293, 446] width 102 height 11
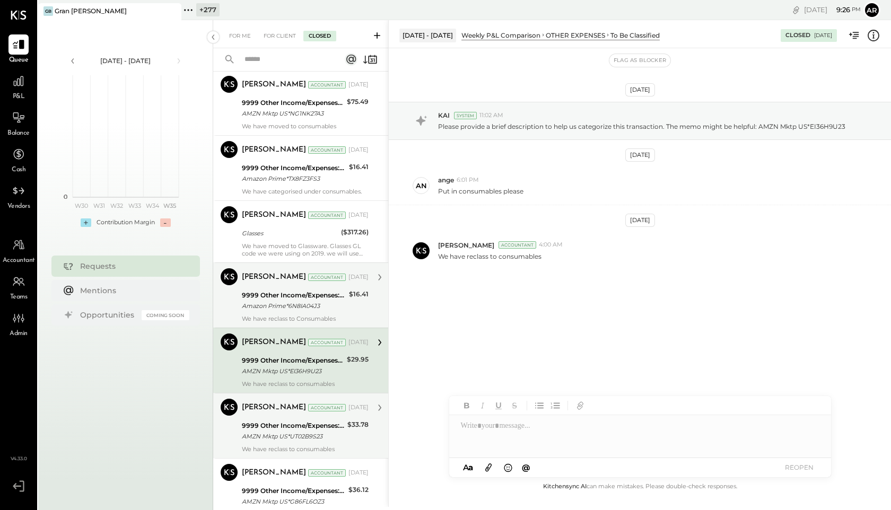
scroll to position [1003, 0]
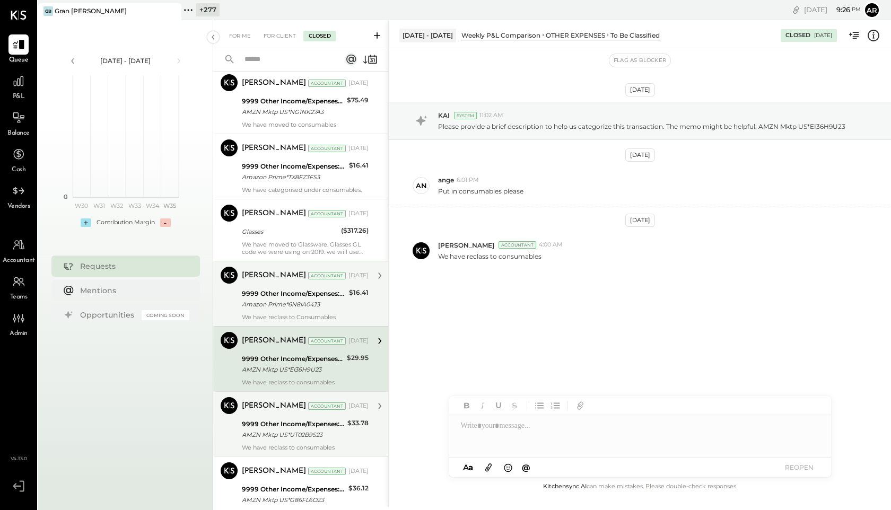
click at [276, 432] on div "AMZN Mktp US*UT02B9S23" at bounding box center [293, 435] width 102 height 11
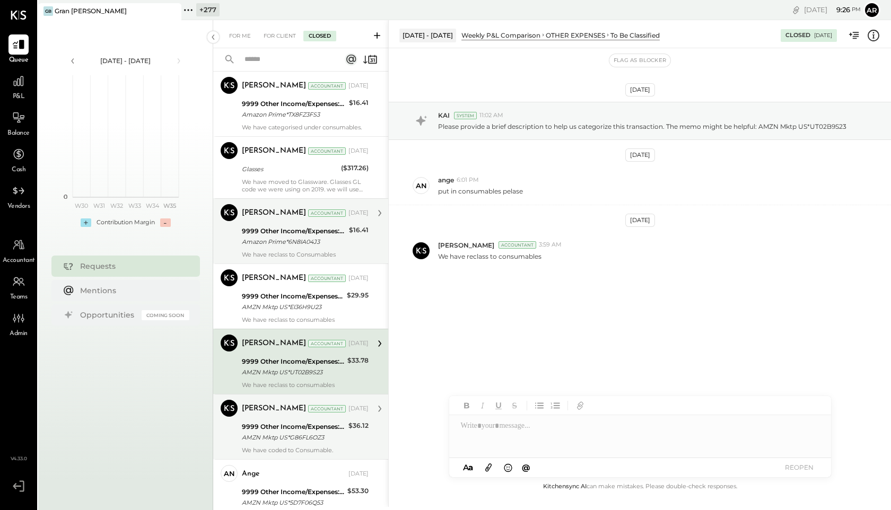
scroll to position [1066, 0]
click at [276, 431] on div "9999 Other Income/Expenses:To Be Classified" at bounding box center [293, 426] width 103 height 11
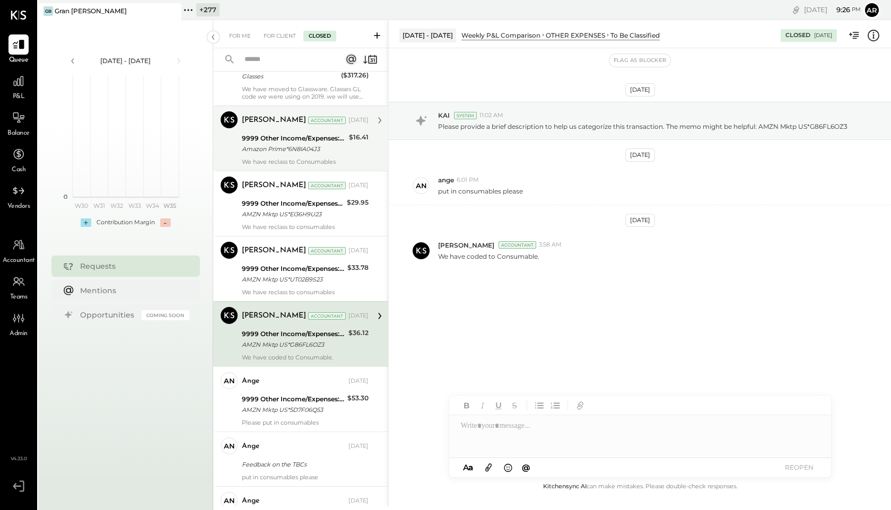
scroll to position [1190, 0]
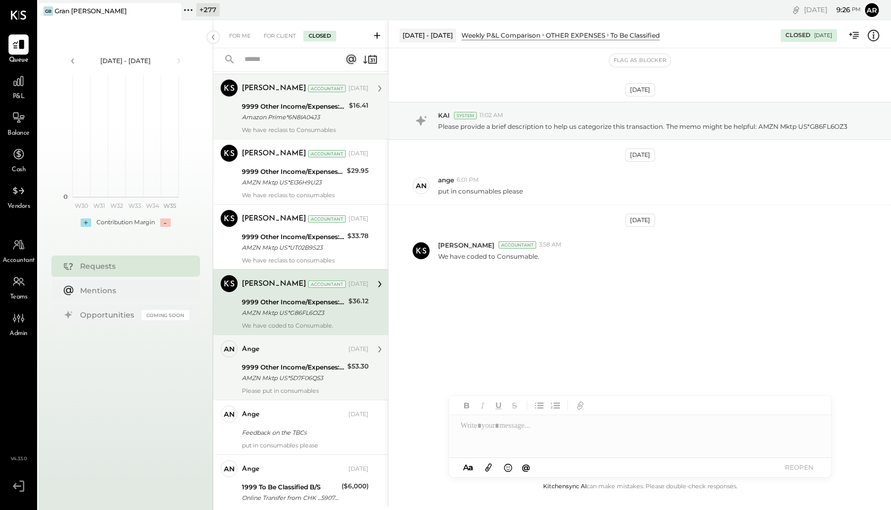
click at [266, 371] on div "9999 Other Income/Expenses:To Be Classified" at bounding box center [293, 367] width 102 height 11
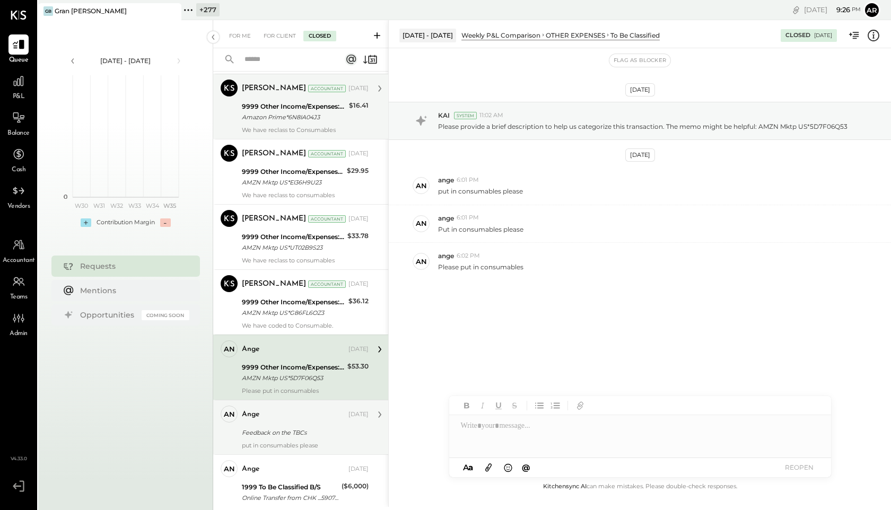
click at [275, 436] on div "Feedback on the TBCs" at bounding box center [304, 433] width 124 height 11
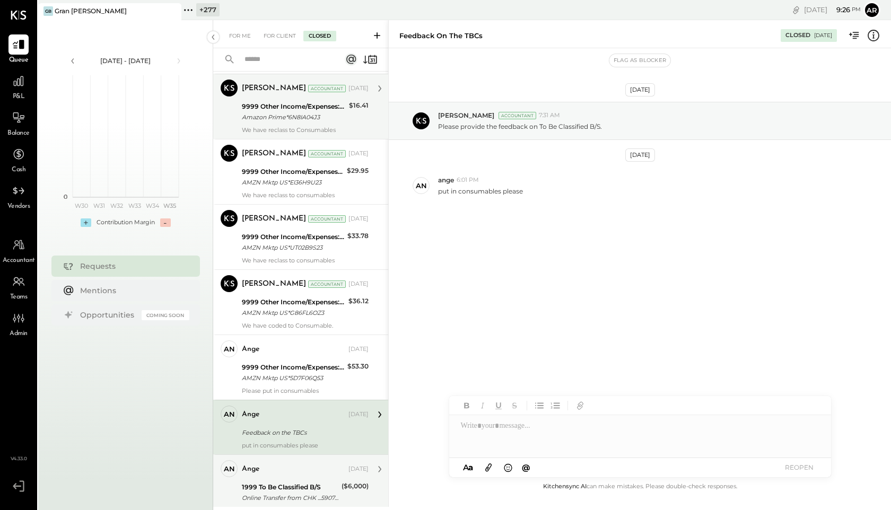
click at [266, 468] on div "ange" at bounding box center [294, 469] width 105 height 11
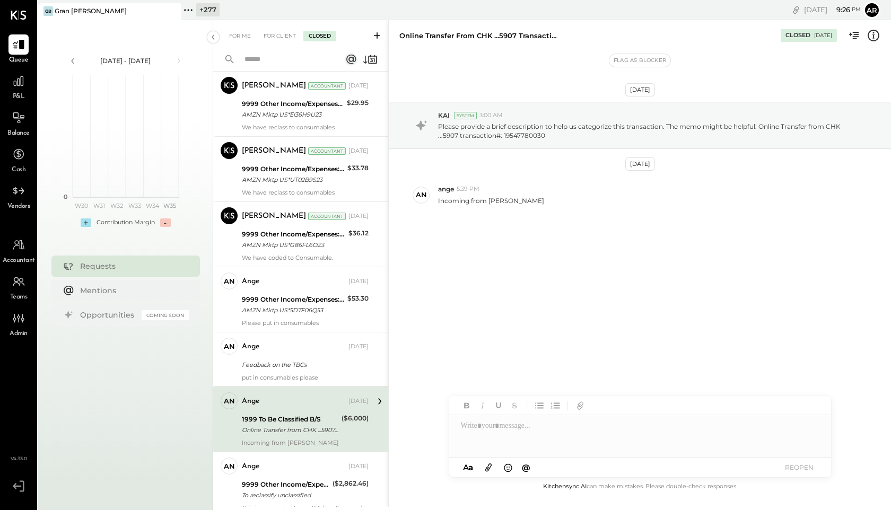
scroll to position [1271, 0]
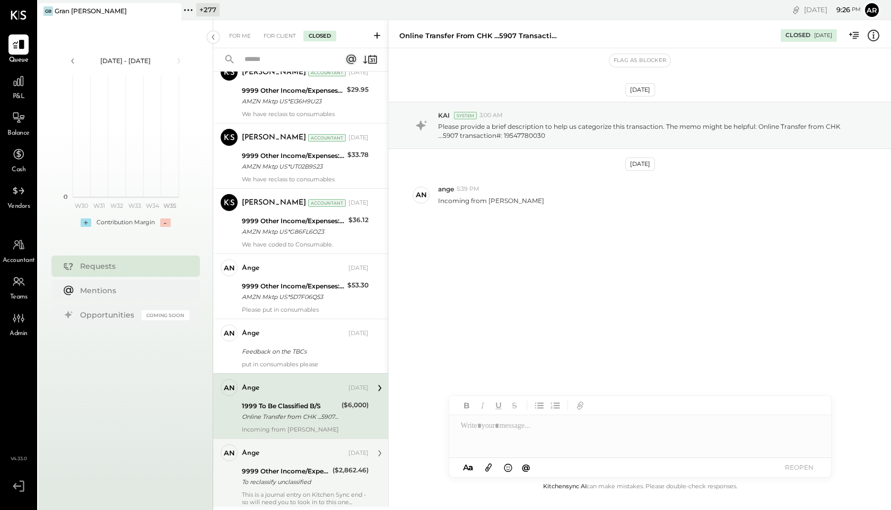
click at [265, 479] on div "To reclassify unclassified" at bounding box center [286, 482] width 88 height 11
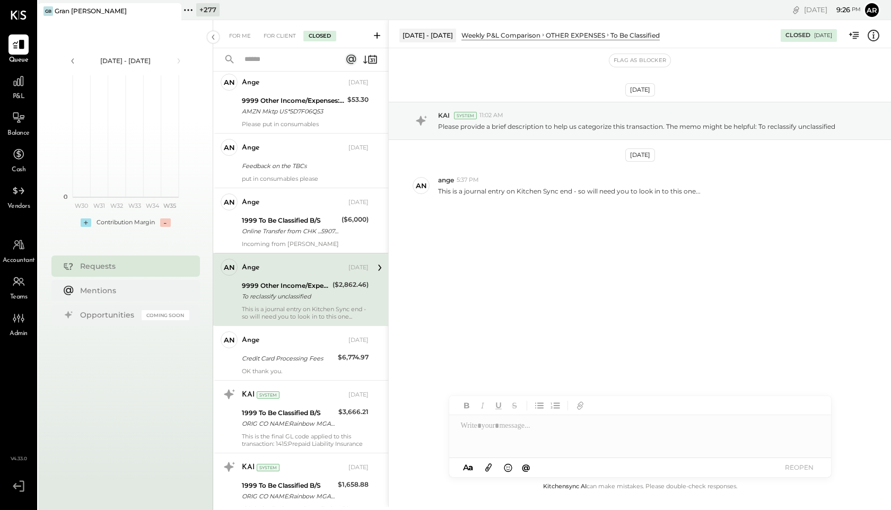
scroll to position [1472, 0]
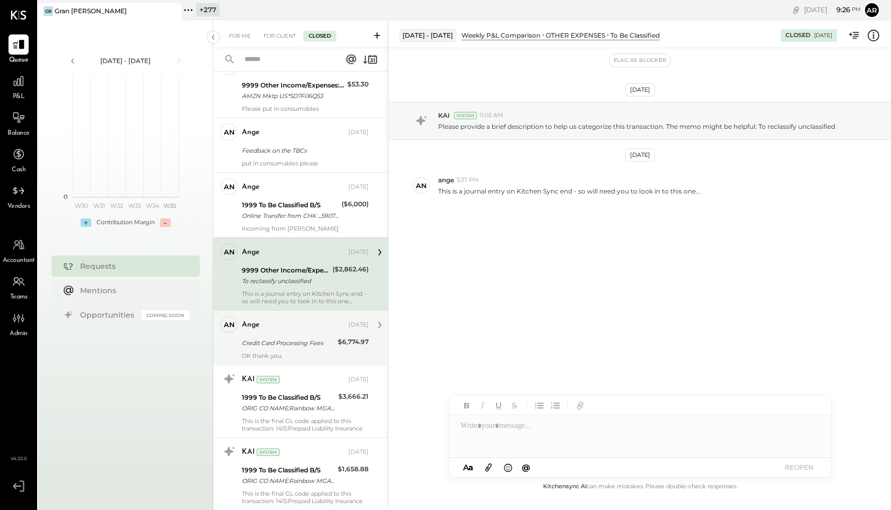
click at [250, 333] on div "ange Feb 21, 2025" at bounding box center [305, 325] width 127 height 18
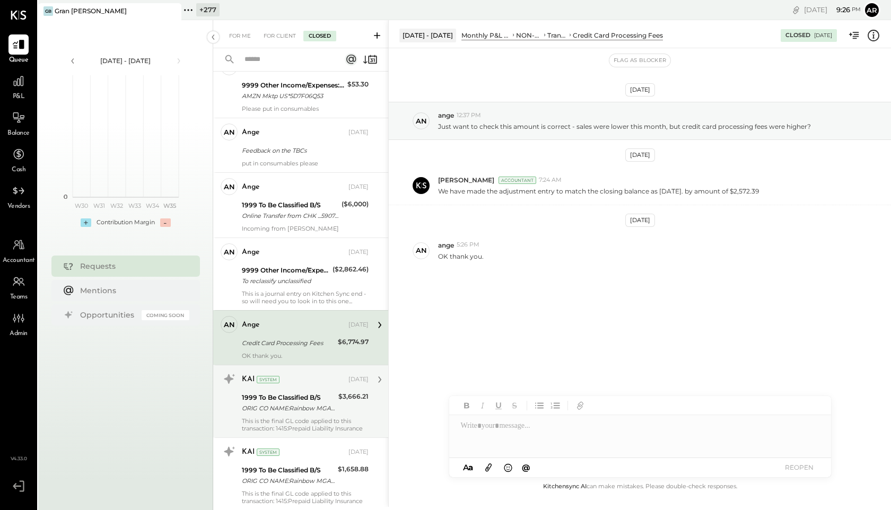
click at [264, 399] on div "1999 To Be Classified B/S" at bounding box center [288, 398] width 93 height 11
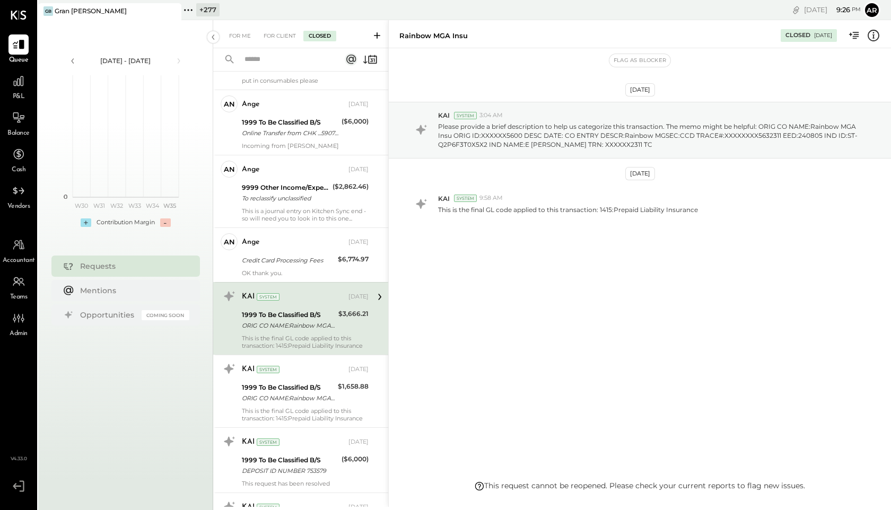
scroll to position [1567, 0]
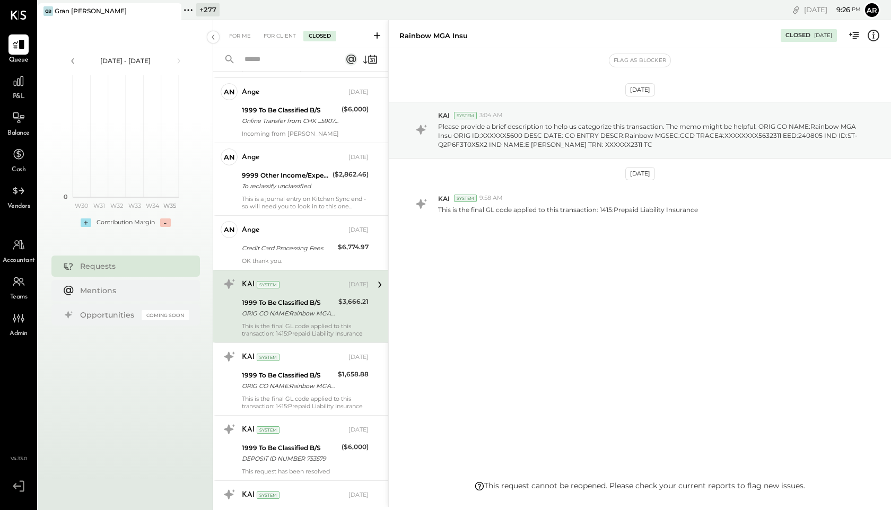
click at [264, 399] on div "This is the final GL code applied to this transaction: 1415:Prepaid Liability I…" at bounding box center [305, 402] width 127 height 15
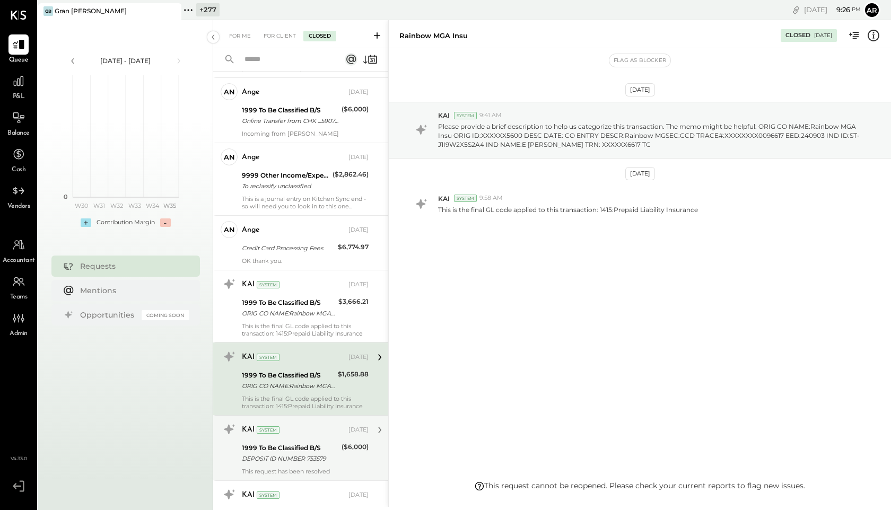
click at [264, 446] on div "1999 To Be Classified B/S" at bounding box center [290, 448] width 97 height 11
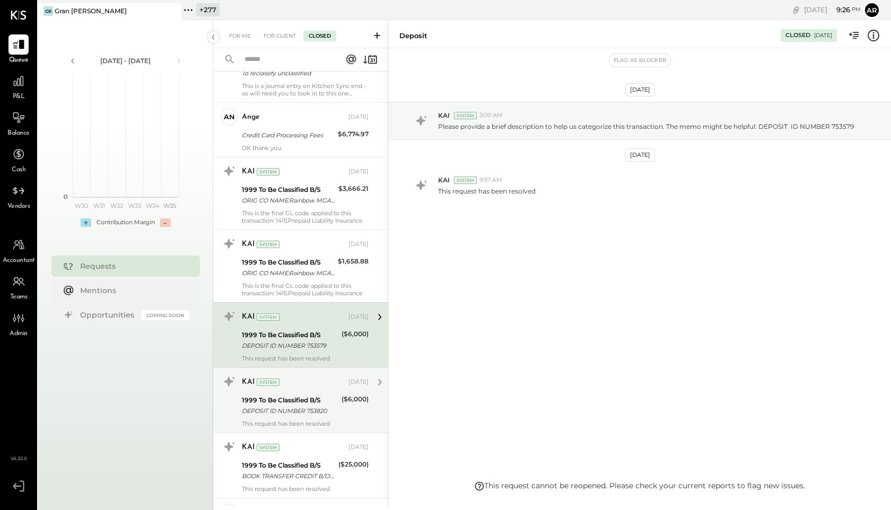
scroll to position [1685, 0]
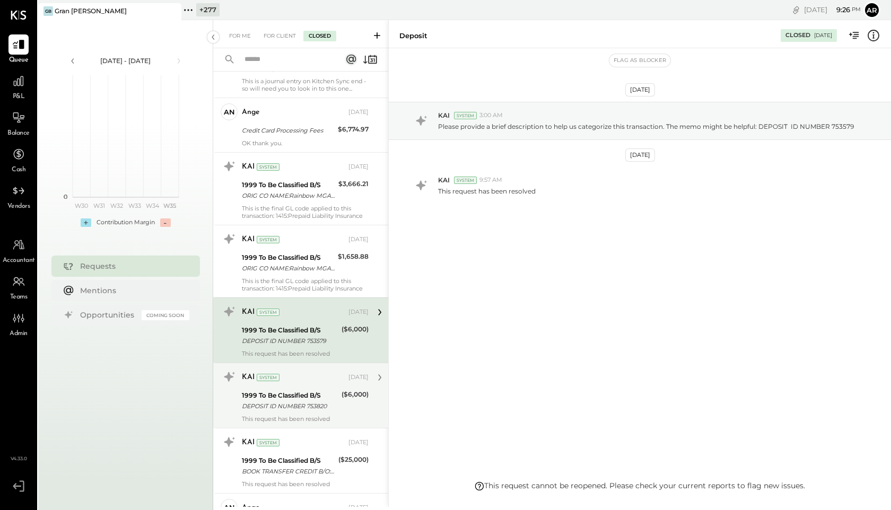
click at [255, 375] on div "KAI System" at bounding box center [294, 377] width 105 height 11
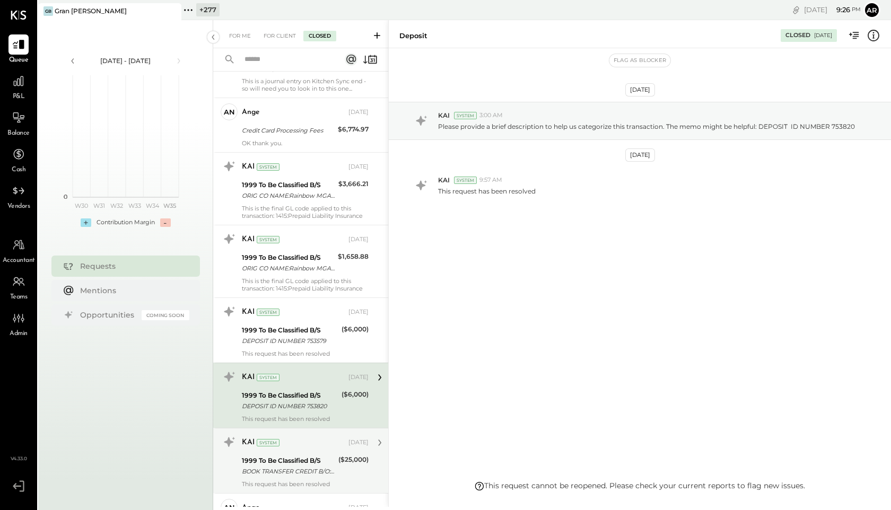
click at [261, 450] on div "KAI System Feb 06, 2025" at bounding box center [305, 443] width 127 height 18
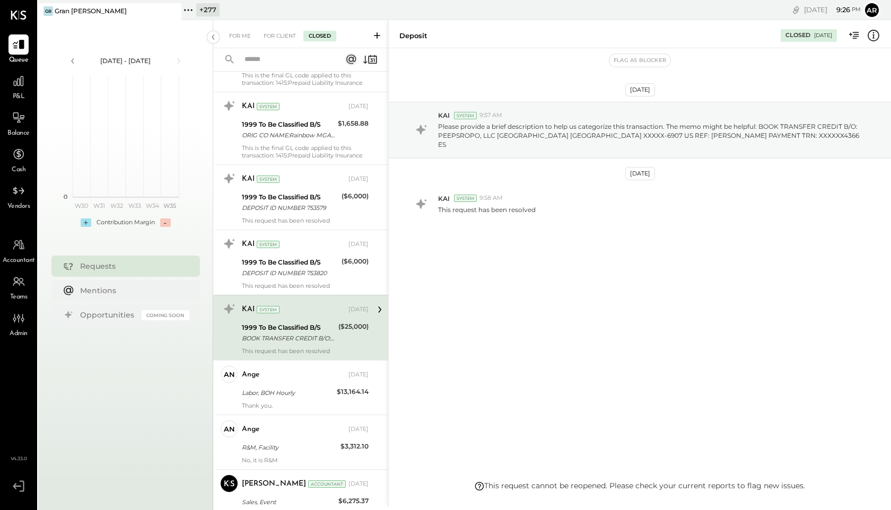
scroll to position [1817, 0]
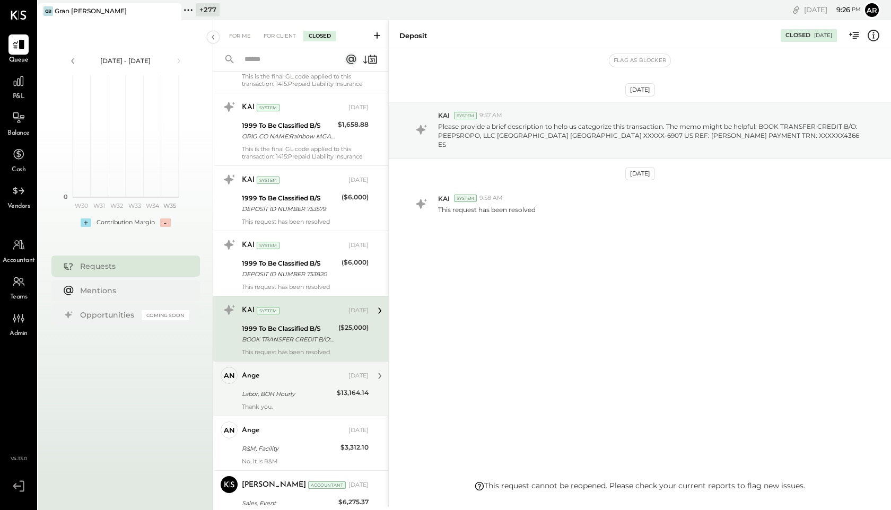
click at [261, 391] on div "Labor, BOH Hourly" at bounding box center [288, 394] width 92 height 11
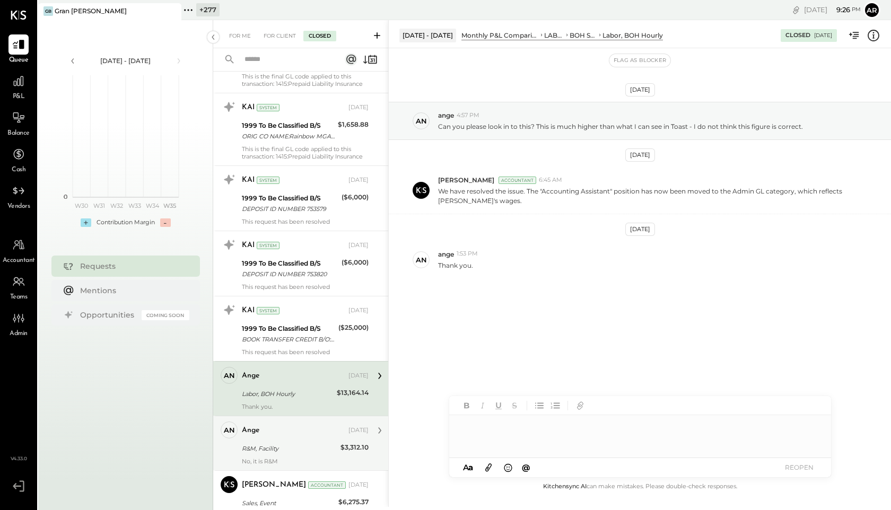
click at [261, 447] on div "R&M, Facility" at bounding box center [290, 449] width 96 height 11
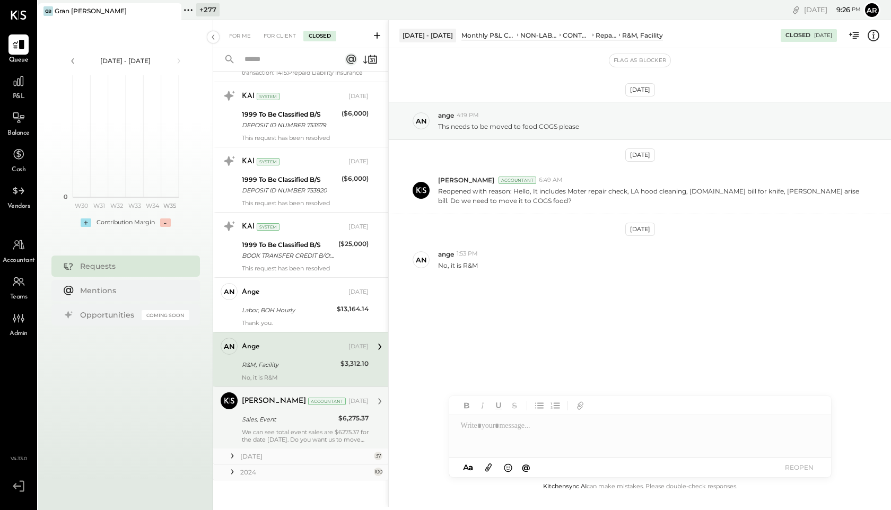
scroll to position [1905, 0]
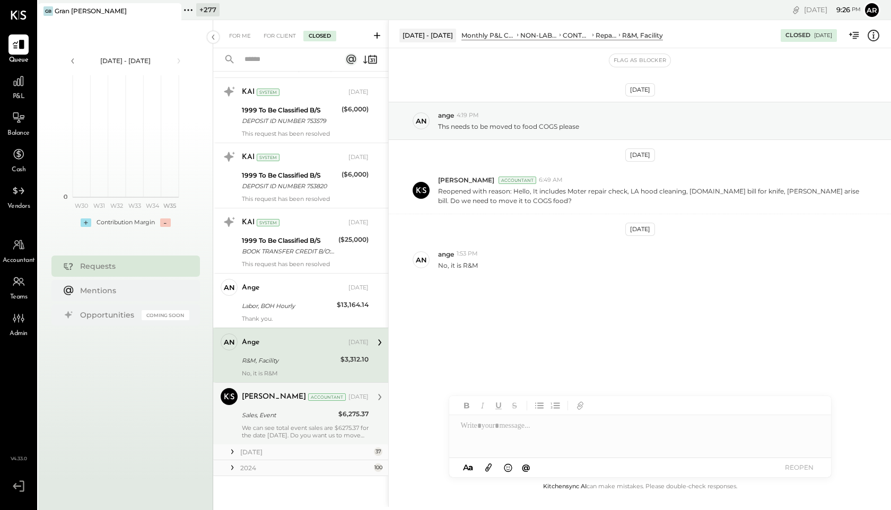
click at [256, 390] on div "Mayur Parekh Accountant Feb 05, 2025" at bounding box center [305, 397] width 127 height 15
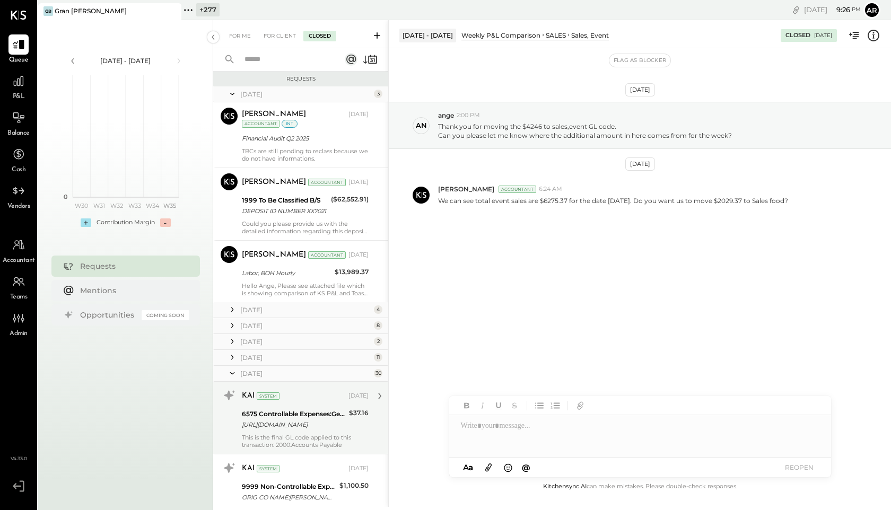
click at [232, 371] on icon at bounding box center [232, 373] width 11 height 27
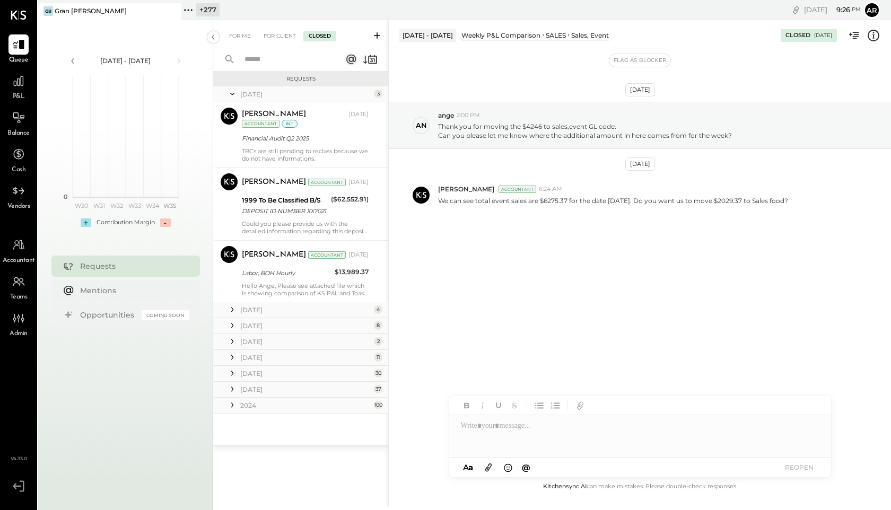
click at [234, 372] on icon at bounding box center [232, 373] width 11 height 11
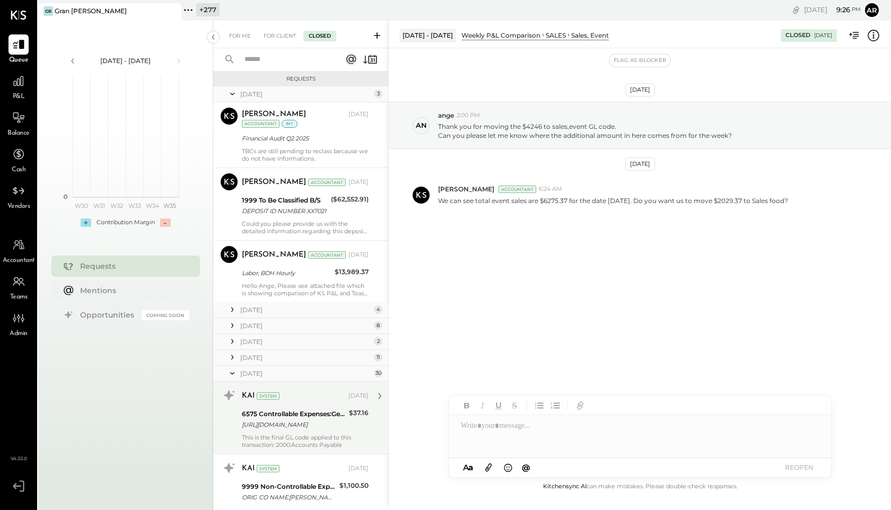
click at [235, 376] on icon at bounding box center [232, 373] width 11 height 27
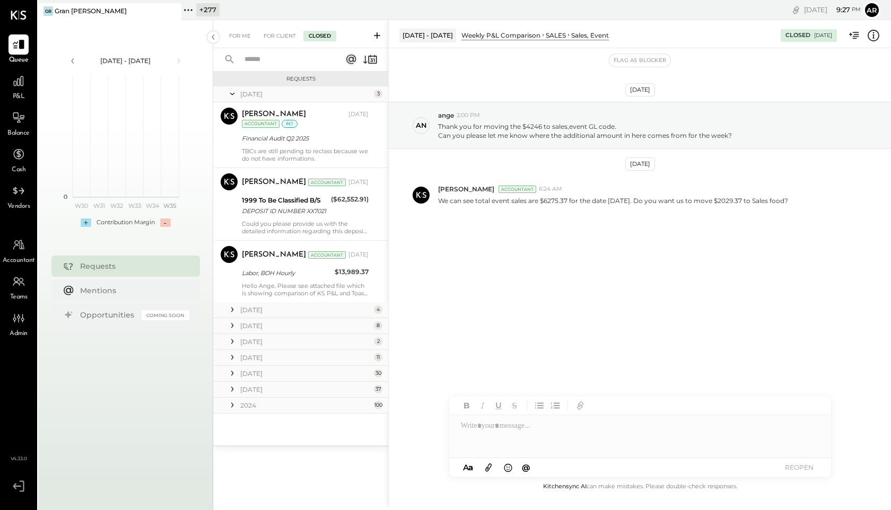
click at [232, 356] on icon at bounding box center [232, 357] width 2 height 5
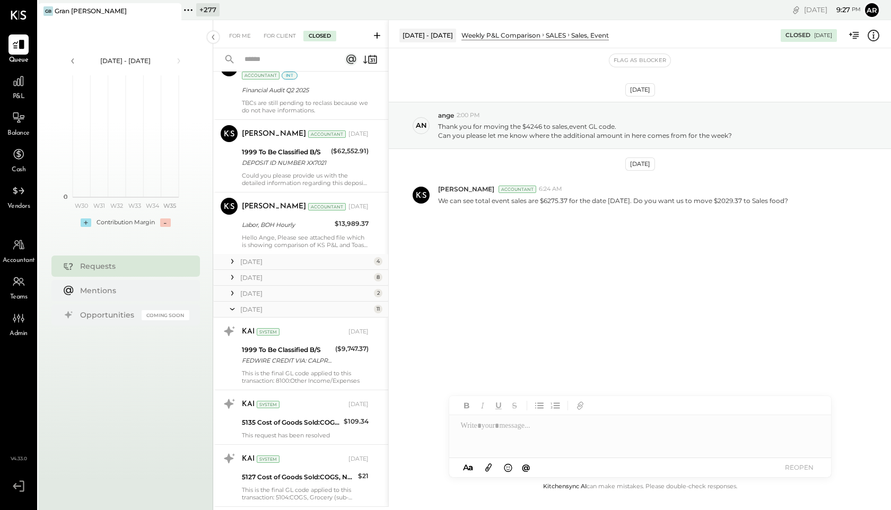
scroll to position [83, 0]
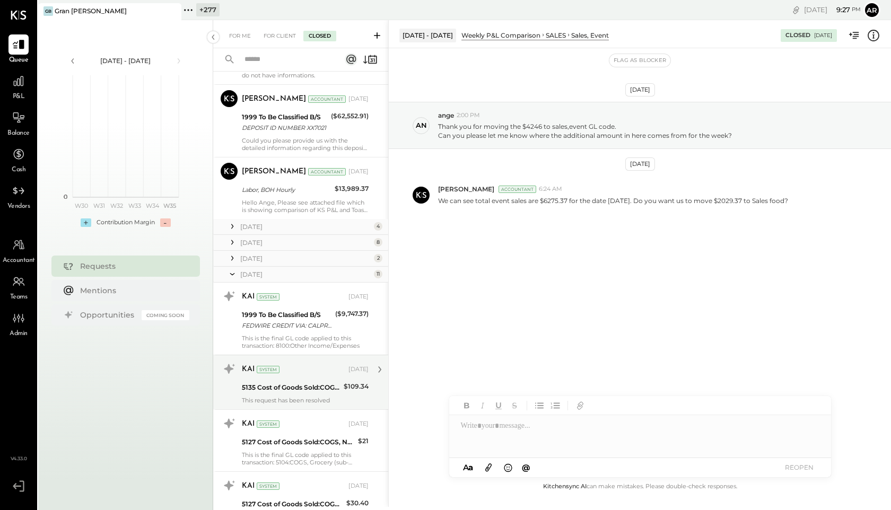
click at [277, 374] on div "KAI System" at bounding box center [294, 370] width 105 height 11
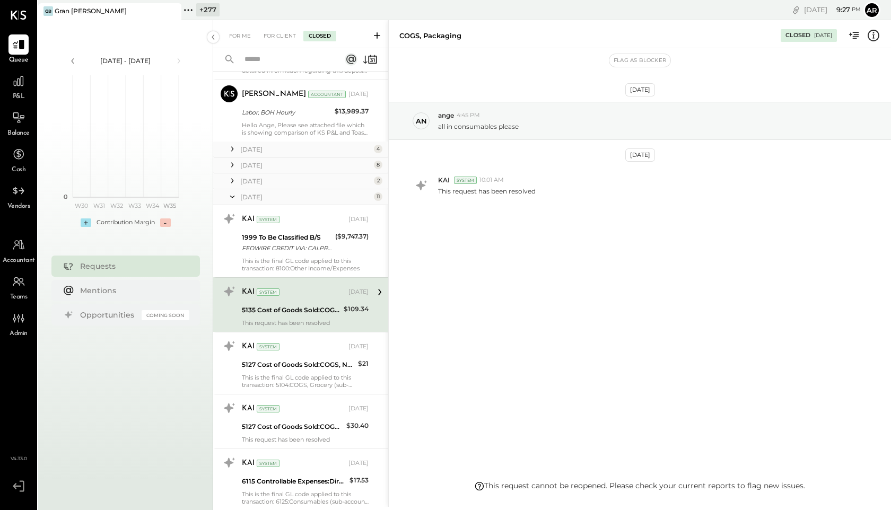
scroll to position [206, 0]
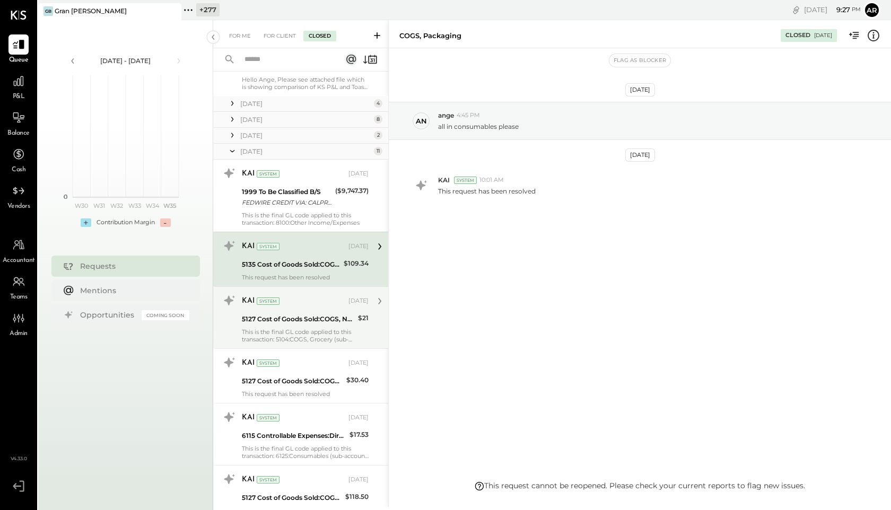
click at [279, 323] on div "5127 Cost of Goods Sold:COGS, NA Beverages" at bounding box center [298, 319] width 113 height 11
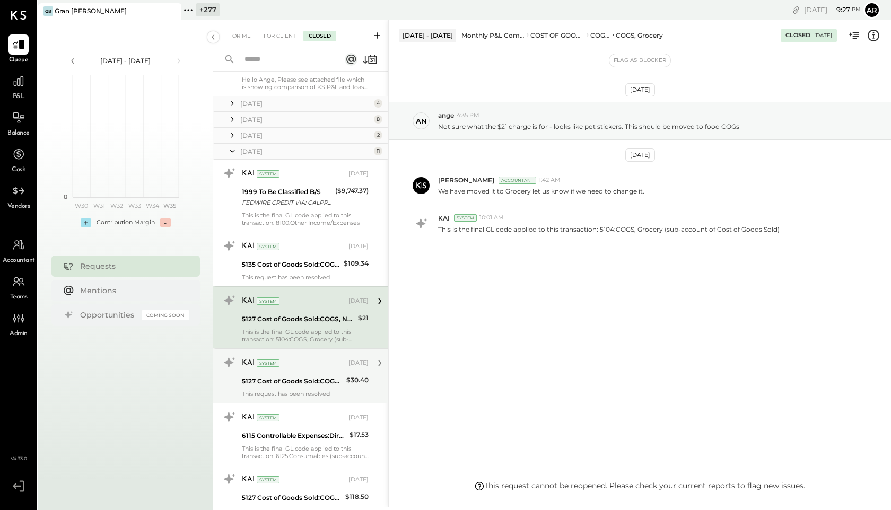
click at [280, 369] on div "KAI System Mar 25, 2025" at bounding box center [305, 363] width 127 height 15
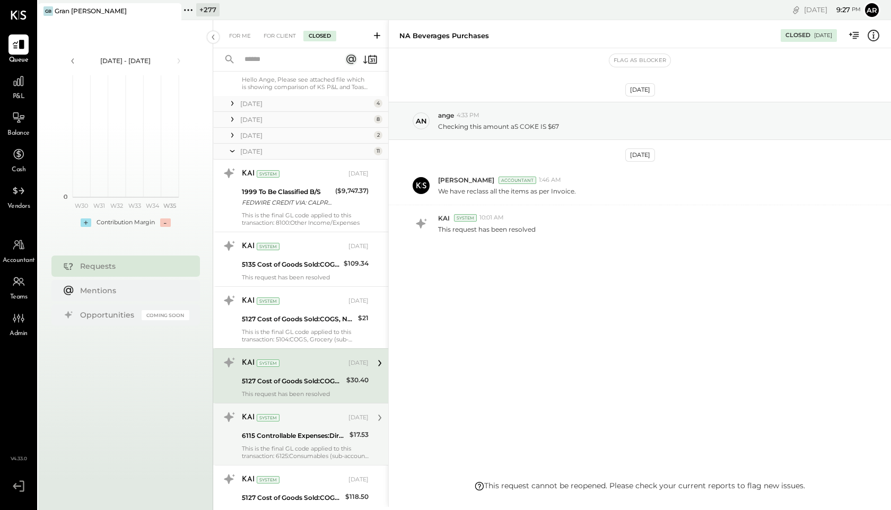
click at [281, 415] on div "KAI System" at bounding box center [294, 418] width 105 height 11
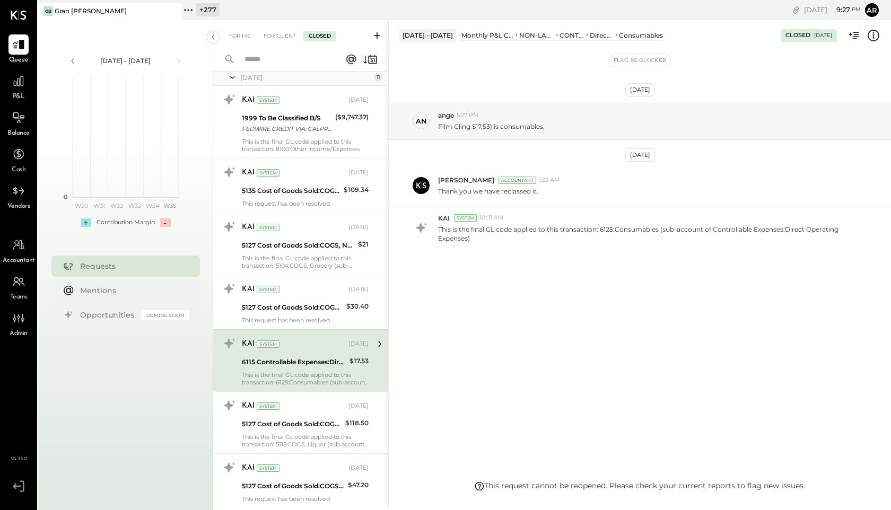
scroll to position [286, 0]
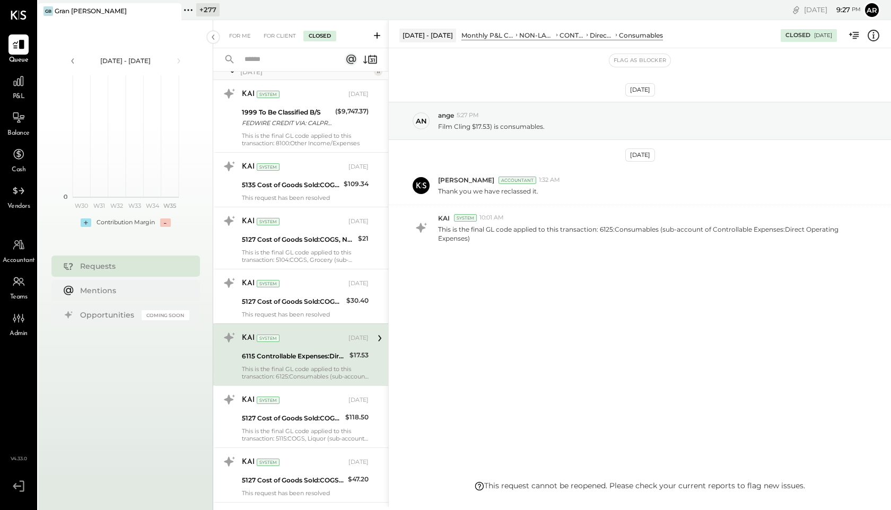
click at [281, 415] on div "5127 Cost of Goods Sold:COGS, NA Beverages" at bounding box center [292, 418] width 100 height 11
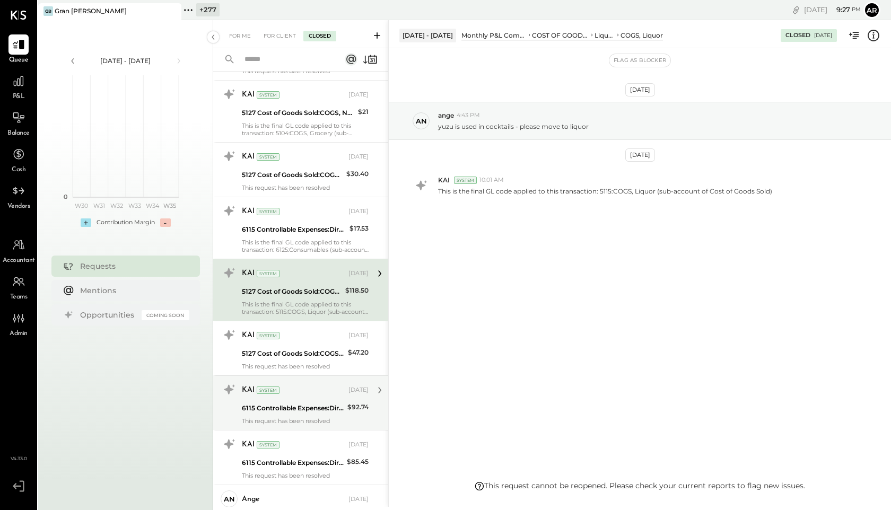
scroll to position [415, 0]
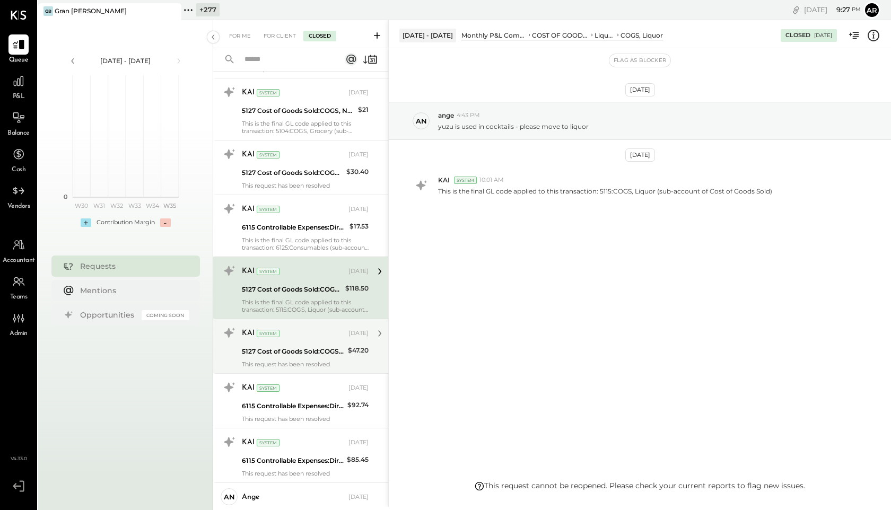
click at [284, 347] on div "5127 Cost of Goods Sold:COGS, NA Beverages" at bounding box center [293, 351] width 103 height 11
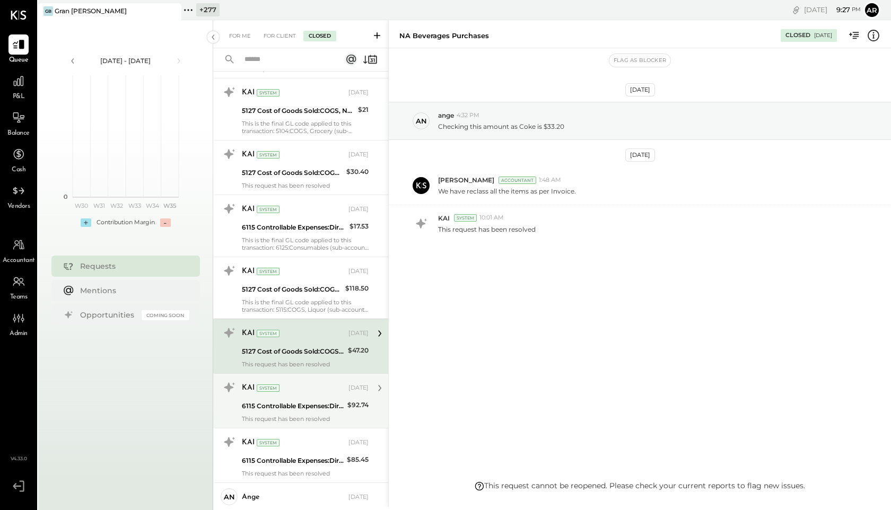
click at [281, 401] on div "6115 Controllable Expenses:Direct Operating Expenses:Cleaning Supplies" at bounding box center [293, 406] width 102 height 11
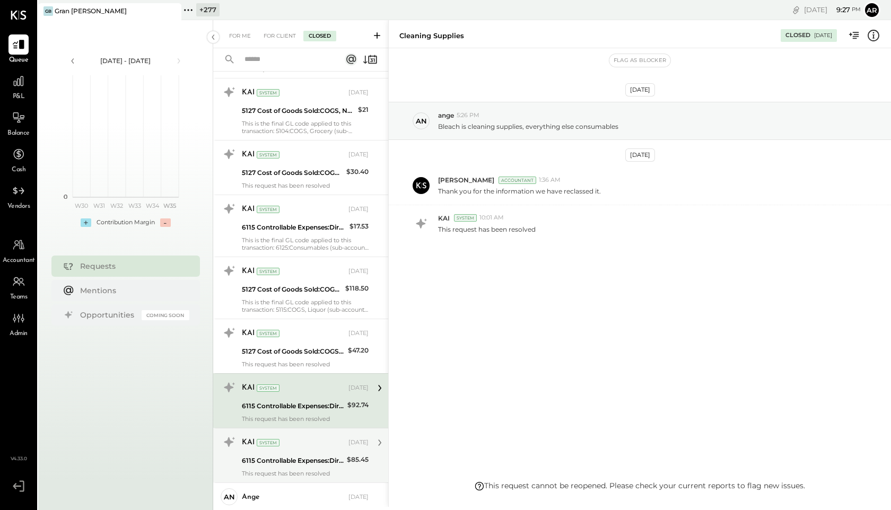
click at [281, 455] on div "6115 Controllable Expenses:Direct Operating Expenses:Cleaning Supplies" at bounding box center [293, 461] width 102 height 13
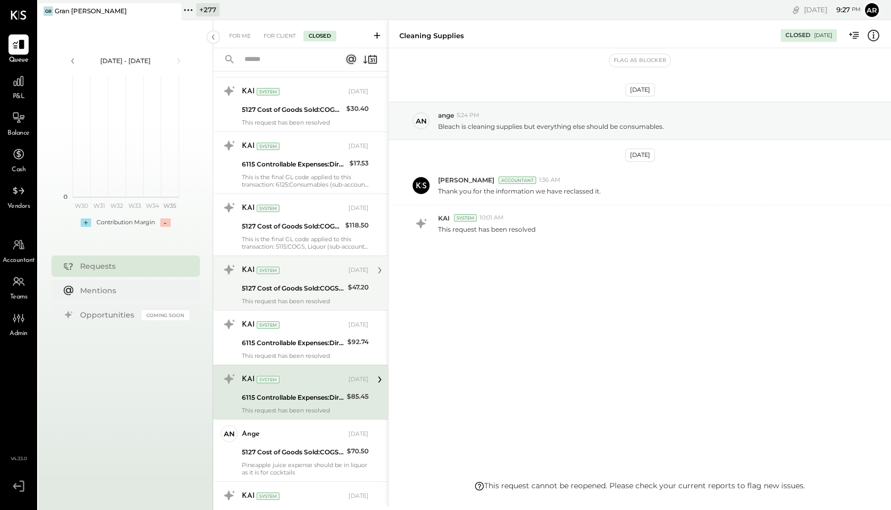
scroll to position [519, 0]
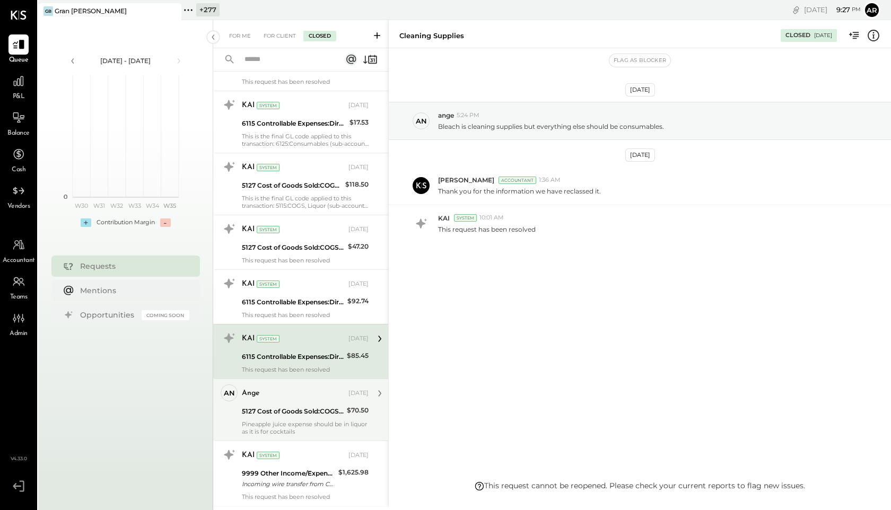
click at [280, 397] on div "ange" at bounding box center [294, 393] width 105 height 11
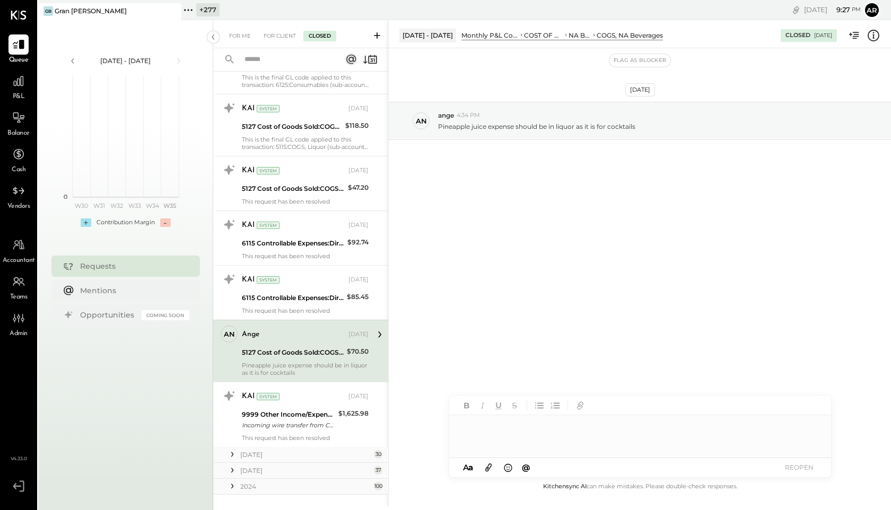
scroll to position [596, 0]
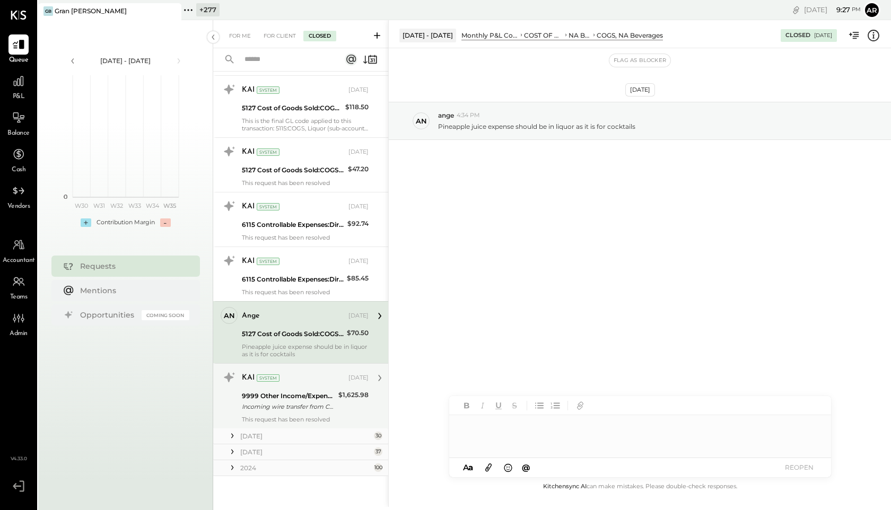
click at [280, 387] on div "KAI System Mar 06, 2025 9999 Other Income/Expenses:To Be Classified Incoming wi…" at bounding box center [305, 396] width 127 height 54
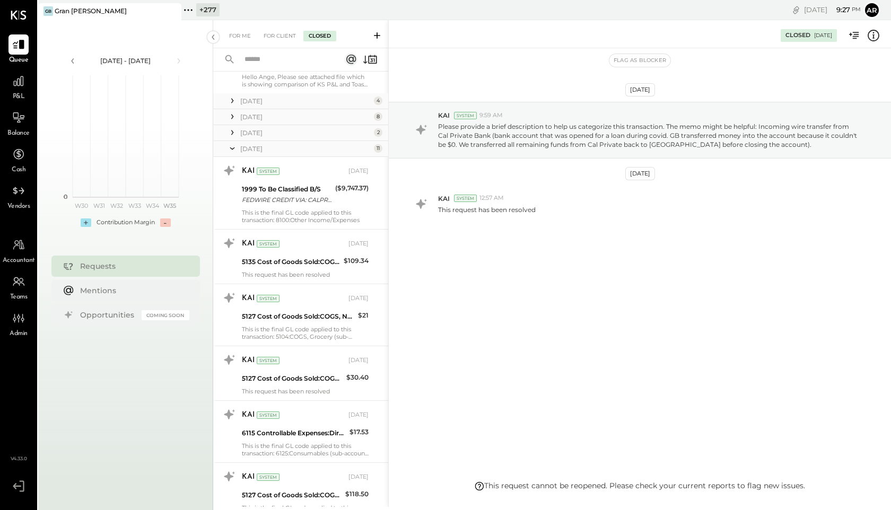
scroll to position [194, 0]
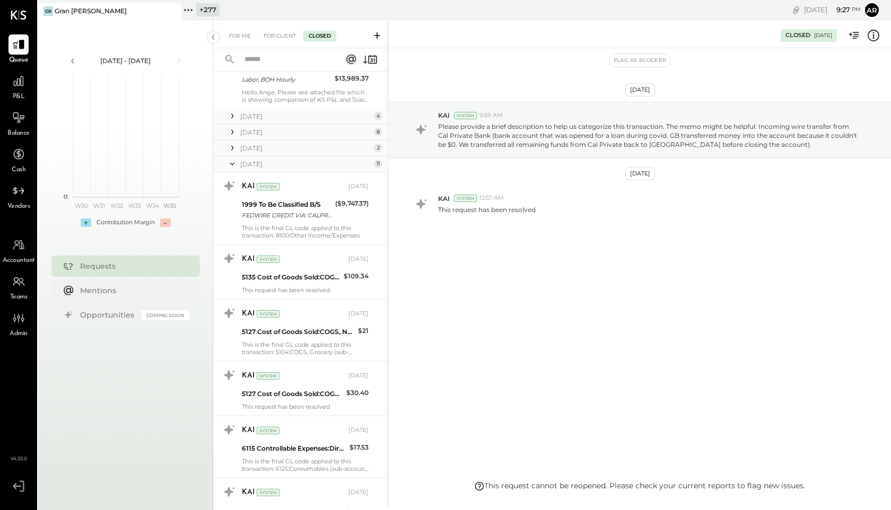
click at [232, 165] on icon at bounding box center [232, 164] width 11 height 27
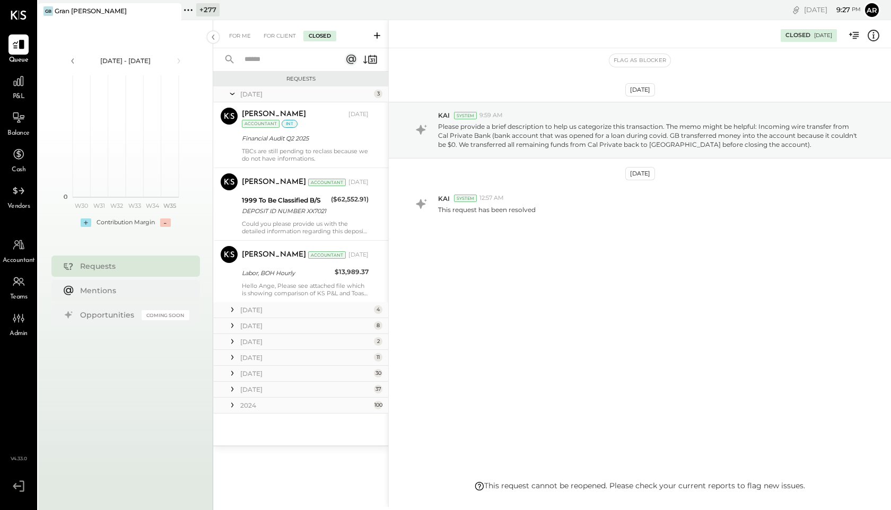
scroll to position [0, 0]
click at [231, 344] on icon at bounding box center [232, 341] width 11 height 11
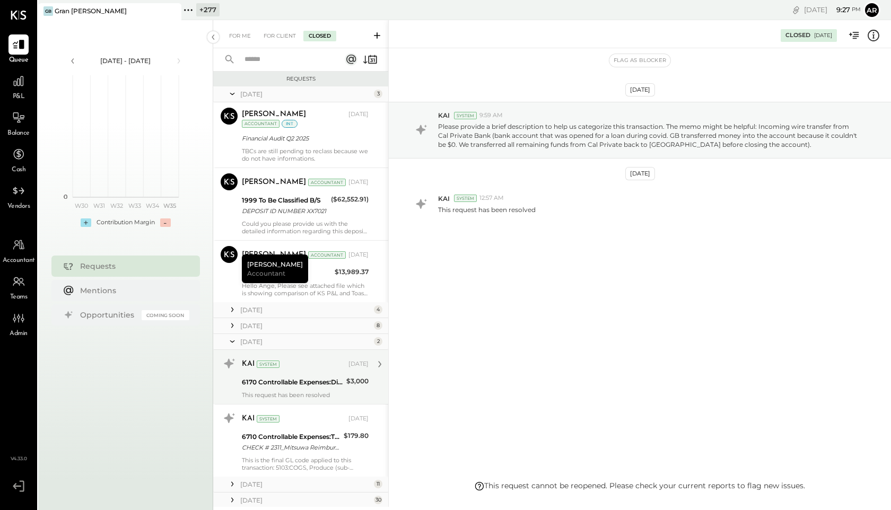
click at [242, 376] on div "6170 Controllable Expenses:Direct Operating Expenses:Event Related Expenses" at bounding box center [292, 382] width 101 height 13
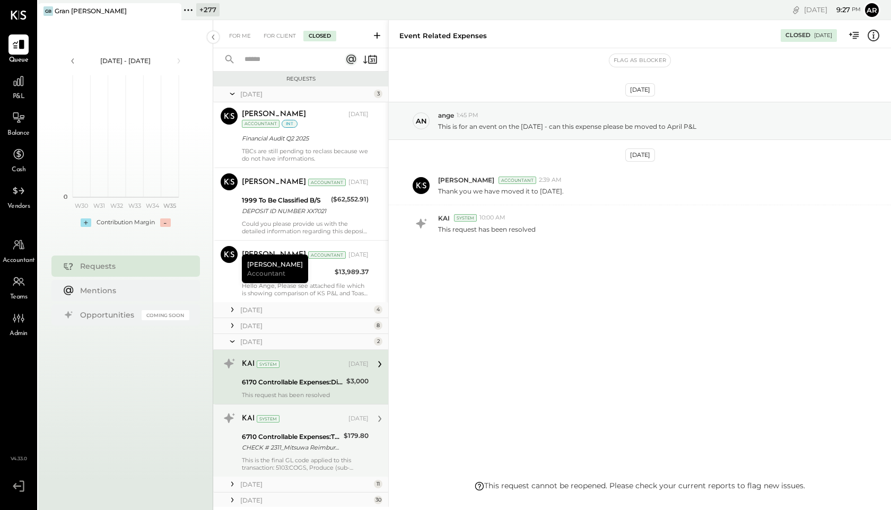
click at [258, 421] on div "System" at bounding box center [268, 418] width 23 height 7
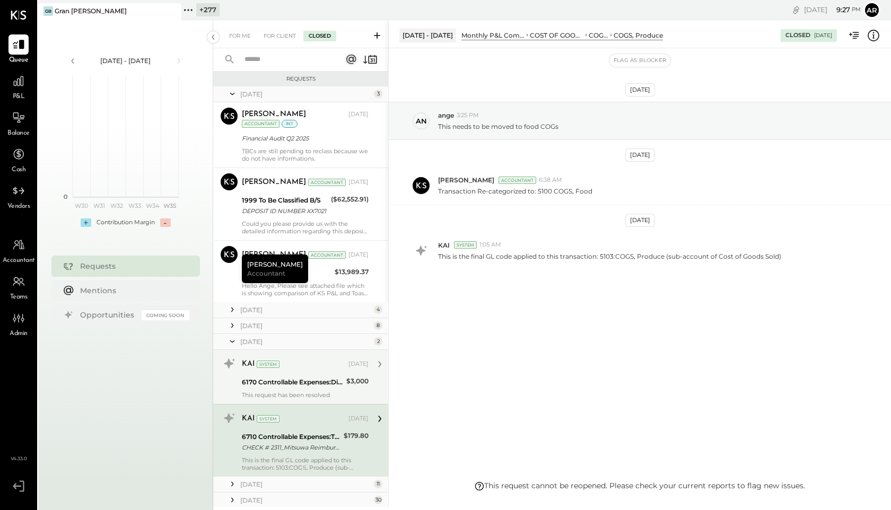
click at [268, 367] on div "System" at bounding box center [268, 364] width 23 height 7
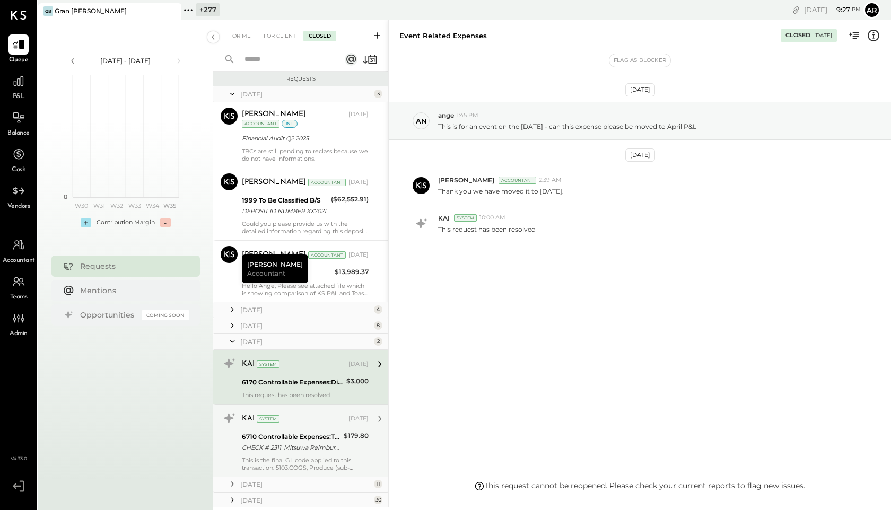
click at [274, 439] on div "6710 Controllable Expenses:Travel, Meals, & Entertainment:Meals & Entertainment" at bounding box center [291, 437] width 99 height 11
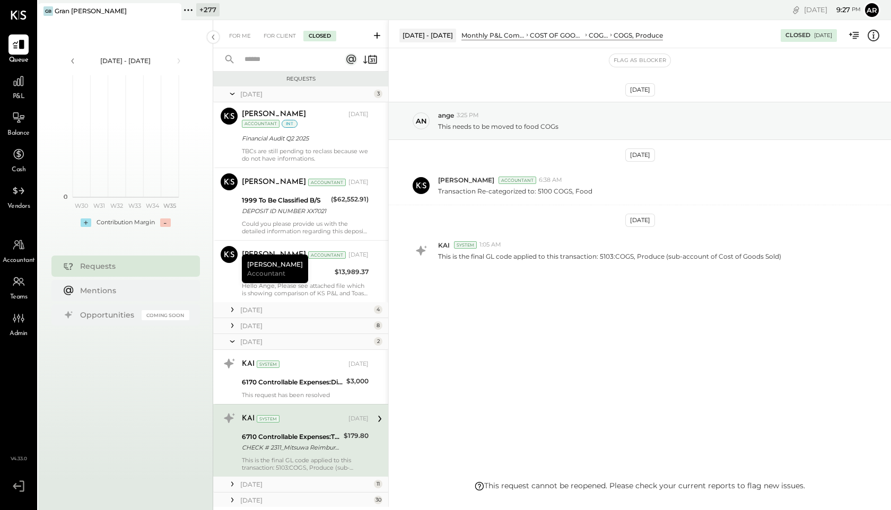
click at [239, 345] on div "April 25 2" at bounding box center [300, 342] width 175 height 16
click at [231, 343] on icon at bounding box center [232, 341] width 11 height 27
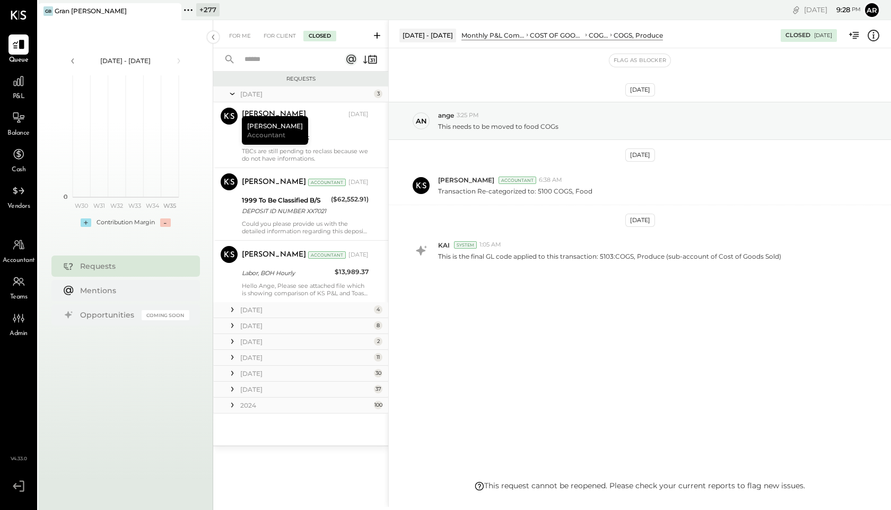
click at [232, 325] on icon at bounding box center [232, 326] width 2 height 5
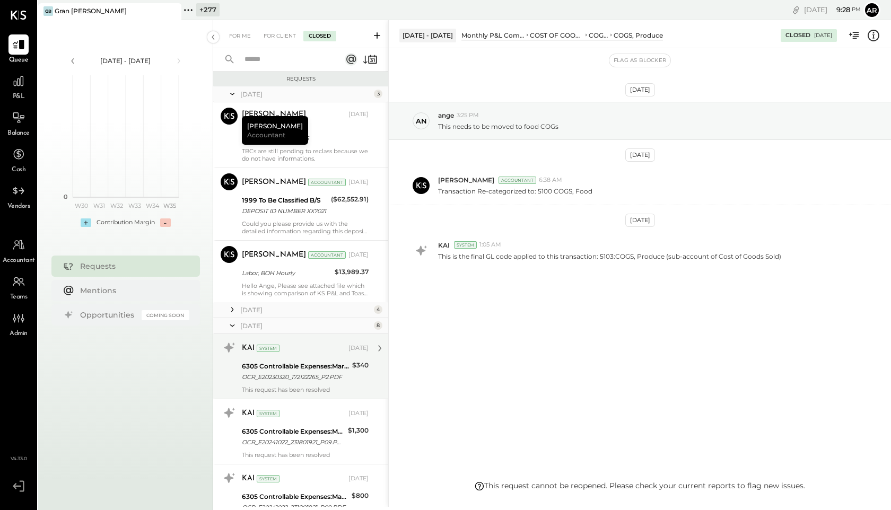
click at [266, 360] on div "6305 Controllable Expenses:Marketing & Advertising:Music & DJ OCR_E20230320_172…" at bounding box center [295, 371] width 107 height 23
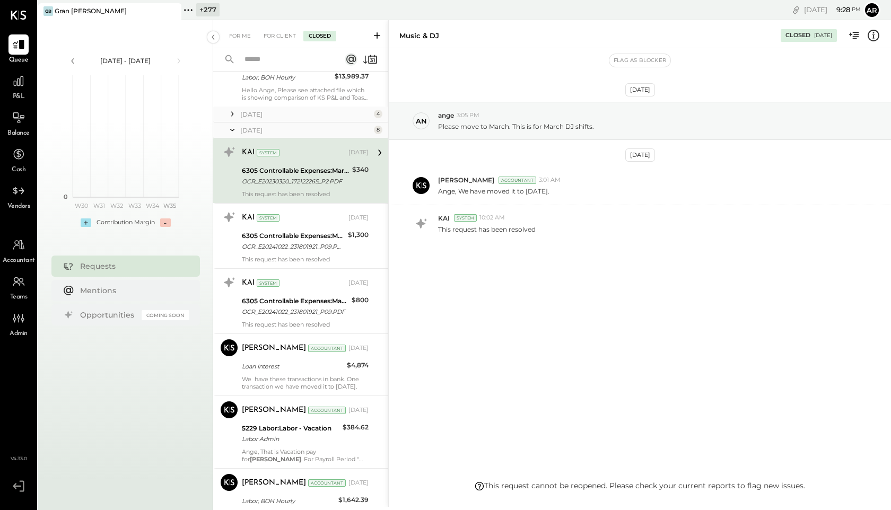
scroll to position [216, 0]
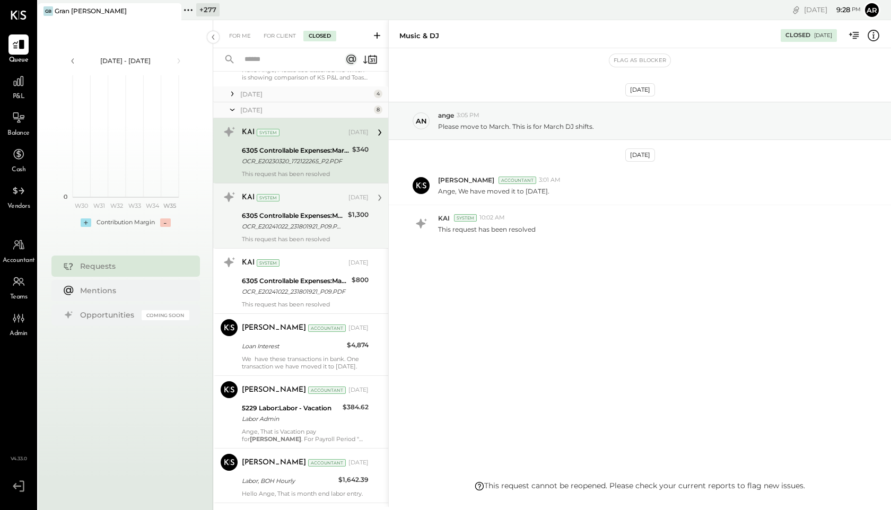
click at [271, 230] on div "OCR_E20241022_231801921_P09.PDF" at bounding box center [293, 226] width 103 height 11
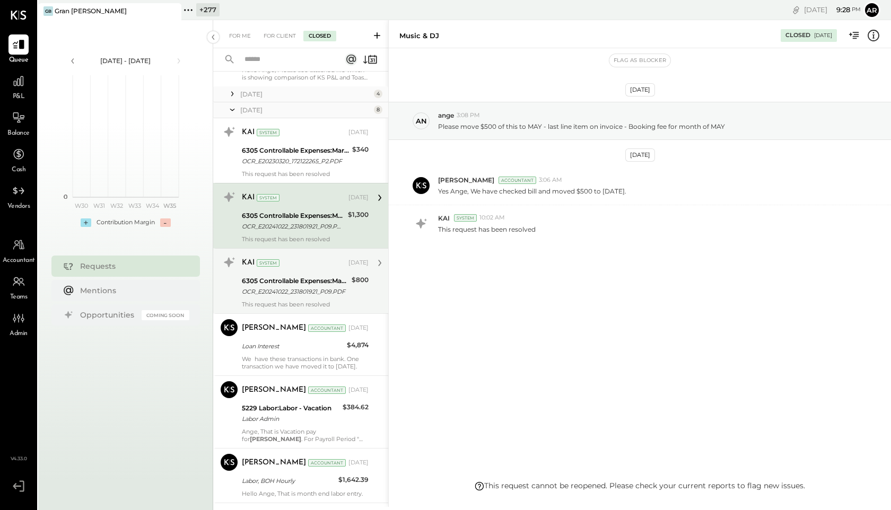
click at [280, 282] on div "6305 Controllable Expenses:Marketing & Advertising:Music & DJ" at bounding box center [295, 281] width 107 height 11
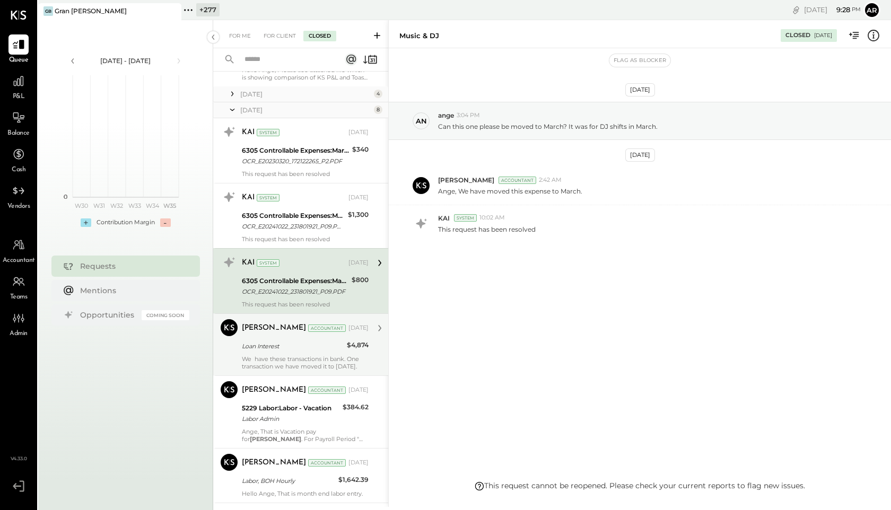
click at [274, 342] on div "Loan Interest" at bounding box center [293, 346] width 102 height 11
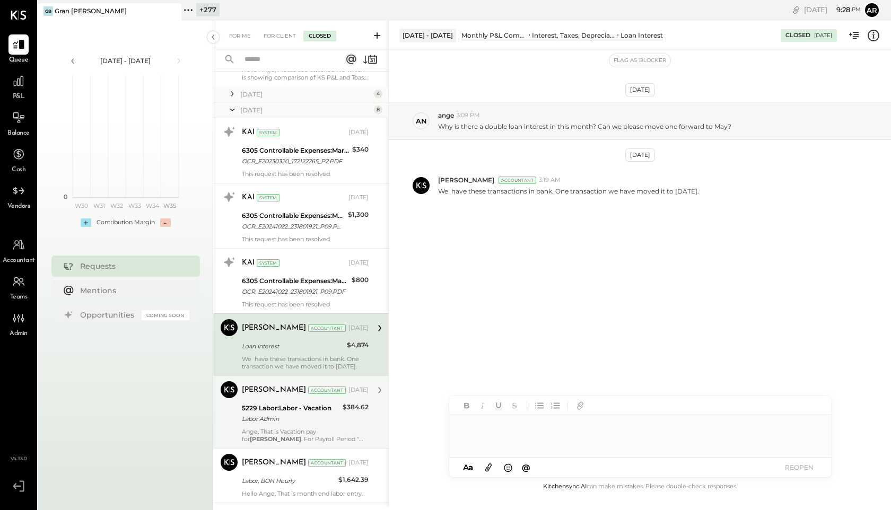
click at [270, 407] on div "5229 Labor:Labor - Vacation" at bounding box center [291, 408] width 98 height 11
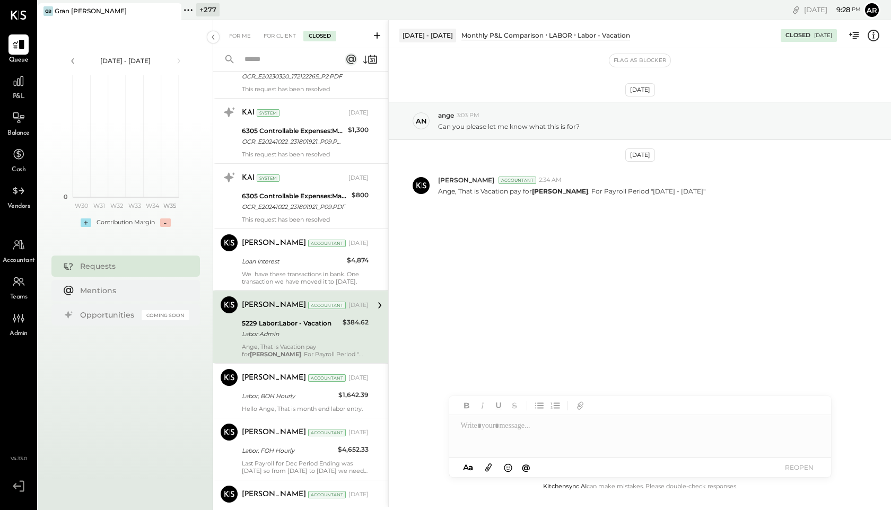
scroll to position [354, 0]
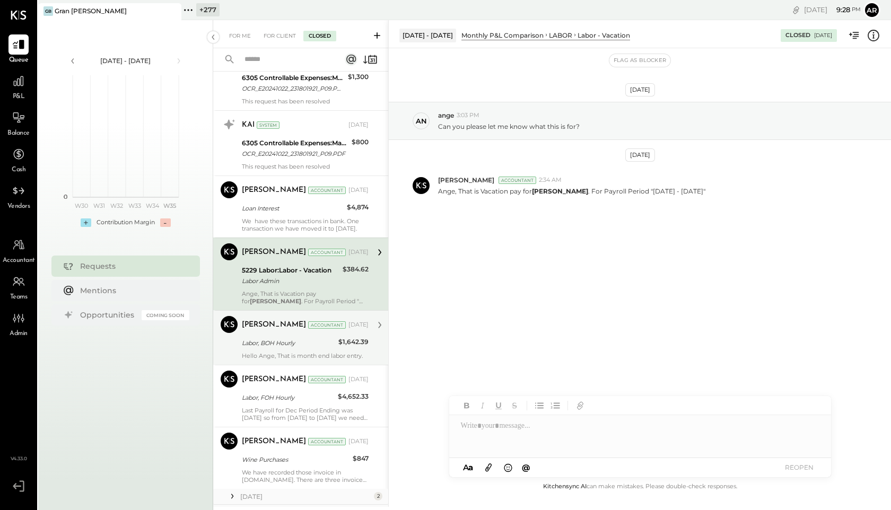
click at [267, 344] on div "Labor, BOH Hourly" at bounding box center [288, 343] width 93 height 11
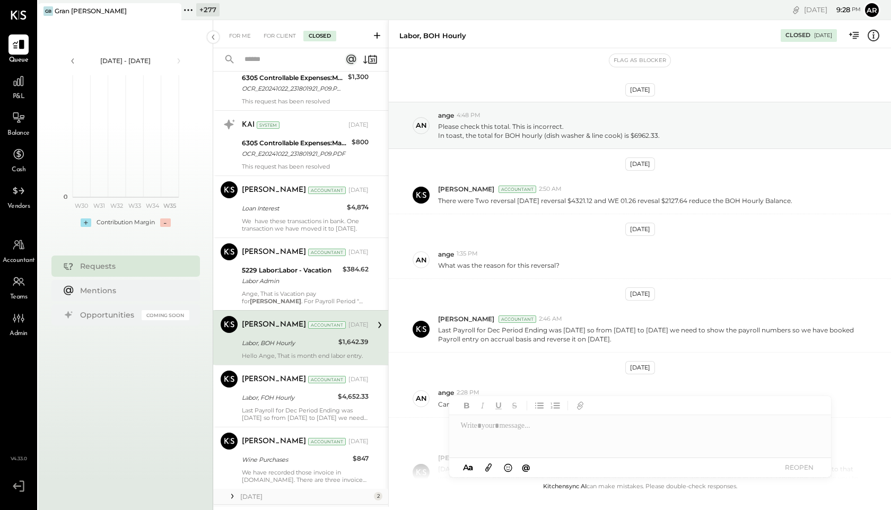
scroll to position [267, 0]
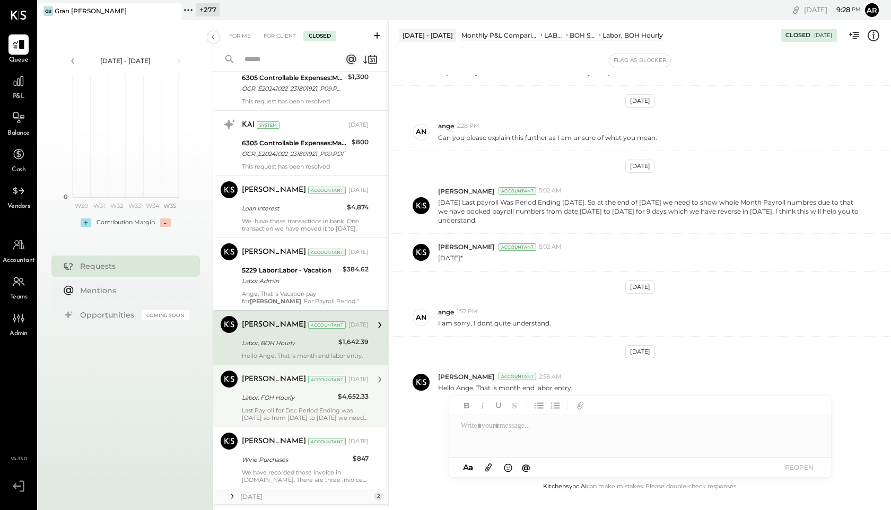
click at [265, 407] on div "Last Payroll for Dec Period Ending was 12/22/2024 so from 12/23/2024 to 12/31/2…" at bounding box center [305, 414] width 127 height 15
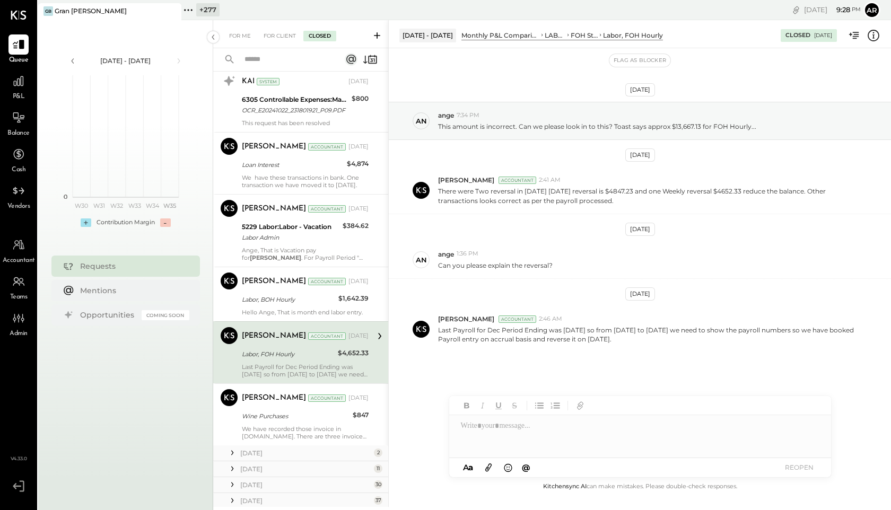
scroll to position [420, 0]
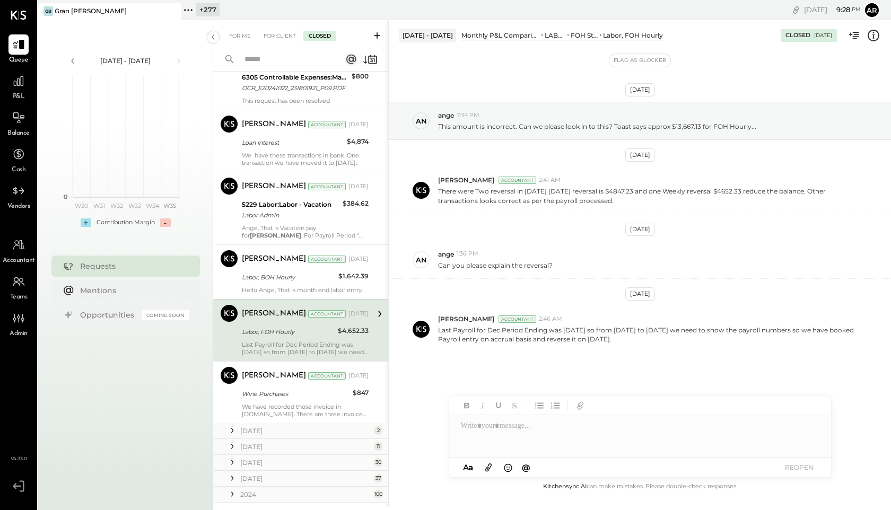
click at [265, 406] on div "We have recorded those invoice in bill.com. There are three invoice from Planet…" at bounding box center [305, 410] width 127 height 15
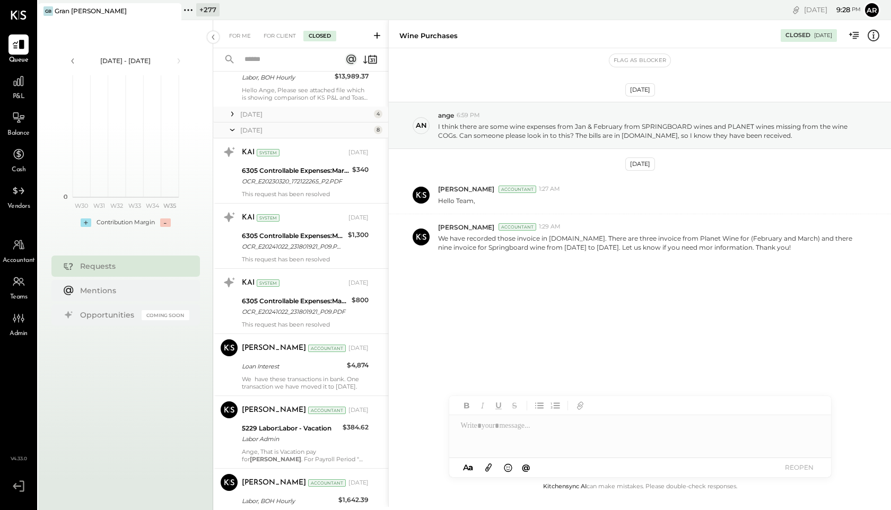
scroll to position [127, 0]
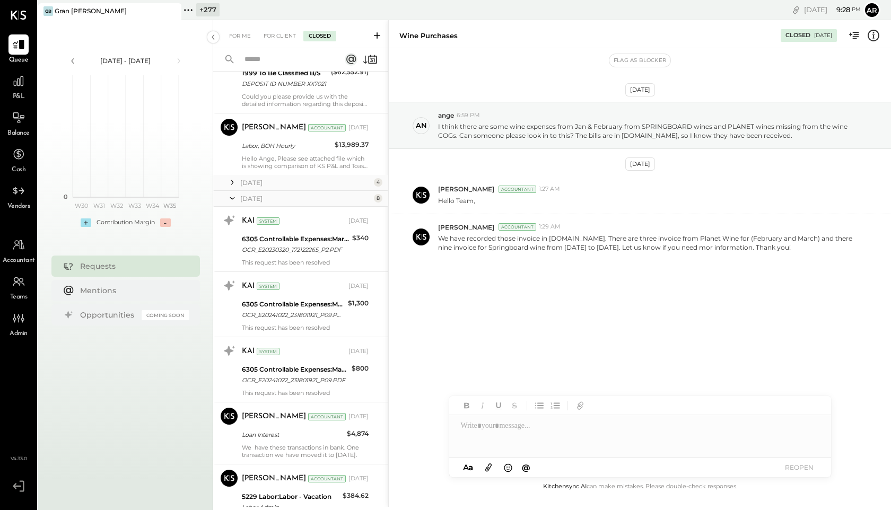
click at [237, 199] on icon at bounding box center [232, 198] width 11 height 27
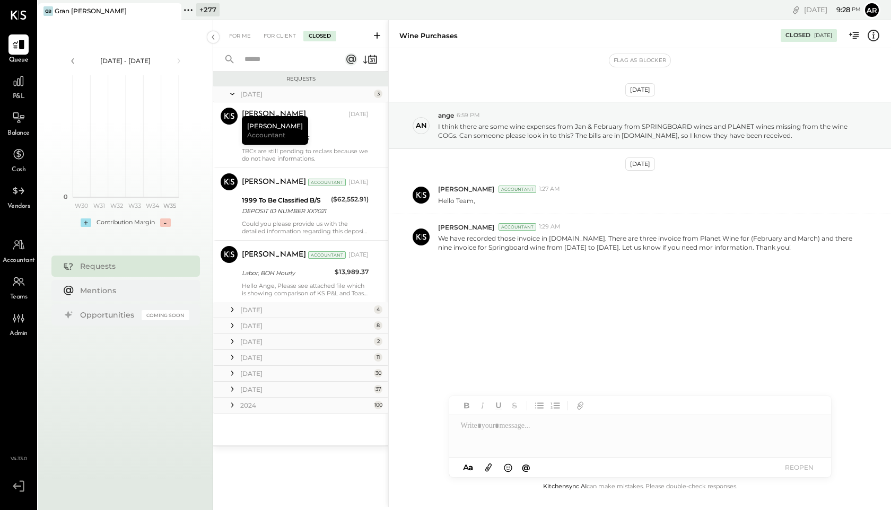
scroll to position [0, 0]
click at [234, 311] on icon at bounding box center [232, 310] width 11 height 11
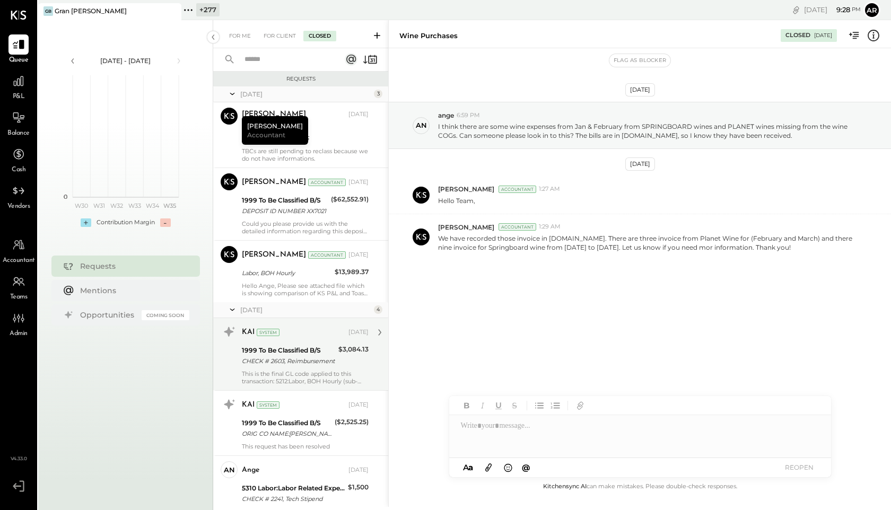
click at [261, 336] on div "KAI System" at bounding box center [294, 332] width 105 height 11
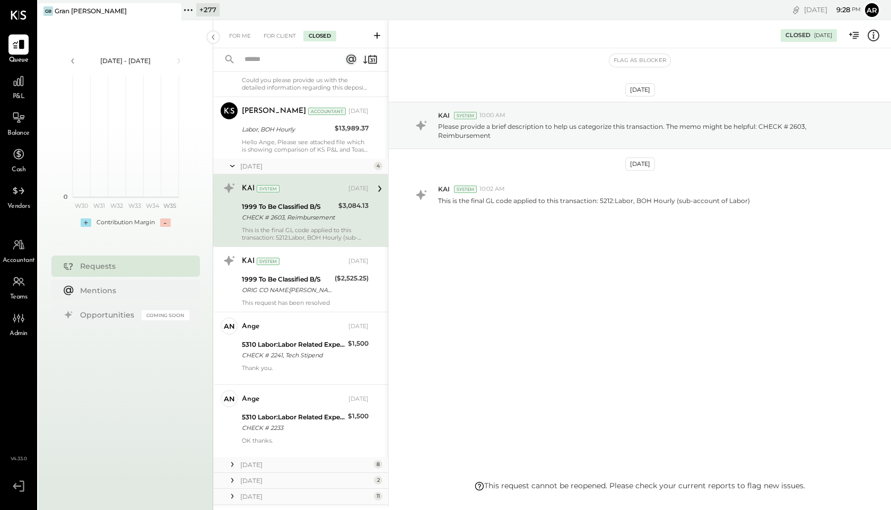
scroll to position [220, 0]
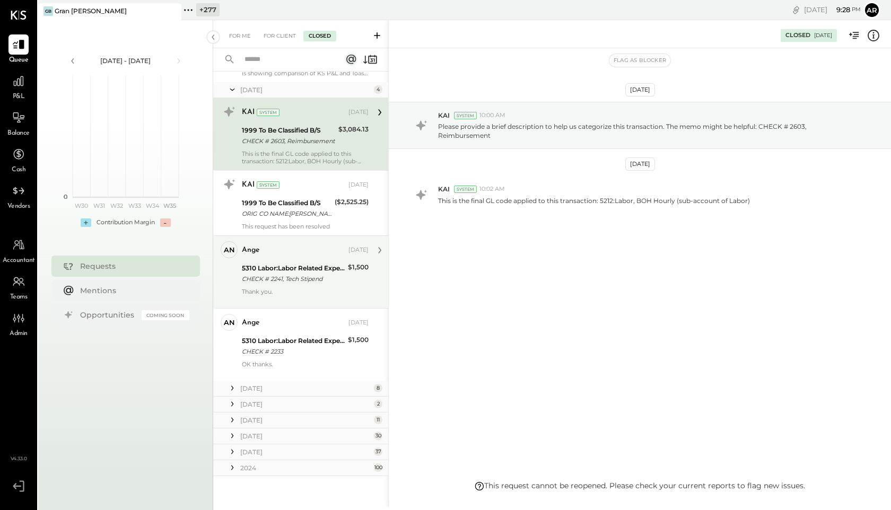
click at [284, 272] on div "5310 Labor:Labor Related Expenses:Commission/Bonus/Incentives" at bounding box center [293, 268] width 103 height 11
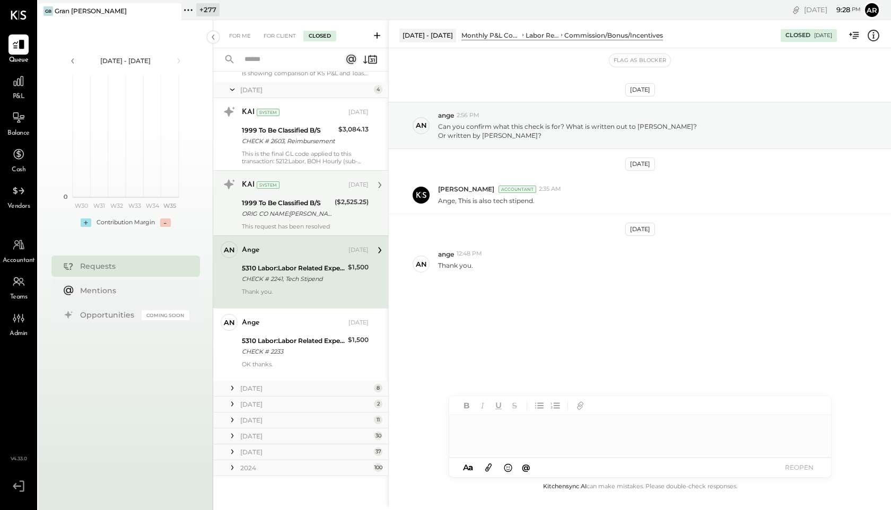
click at [276, 213] on div "ORIG CO NAME:ORRICK, HERRINGT ORIG ID:XXXXXX8001 DESC DATE:250506 CO ENTRY DESC…" at bounding box center [287, 214] width 90 height 11
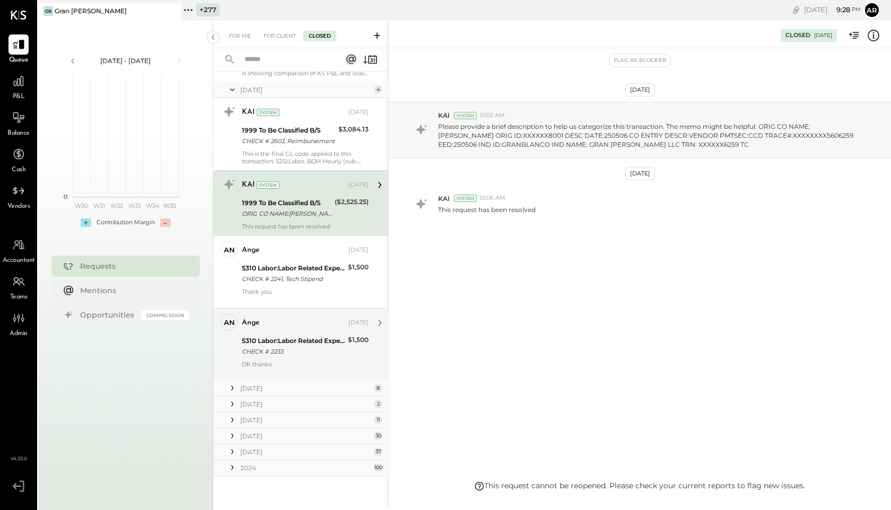
click at [284, 350] on div "CHECK # 2233" at bounding box center [293, 351] width 103 height 11
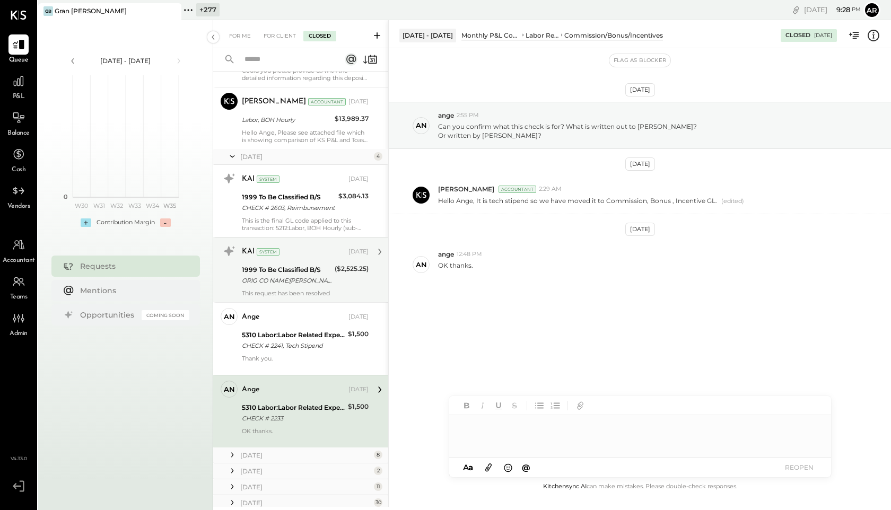
scroll to position [142, 0]
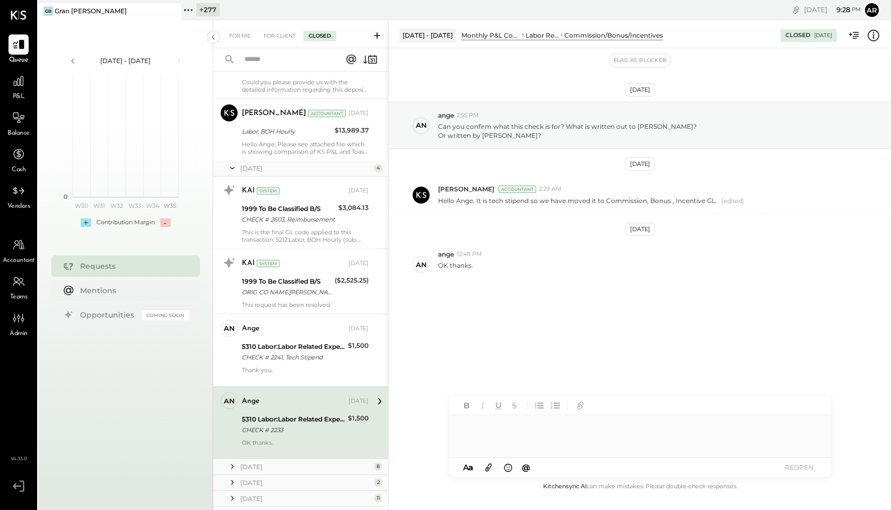
click at [235, 167] on icon at bounding box center [232, 168] width 11 height 27
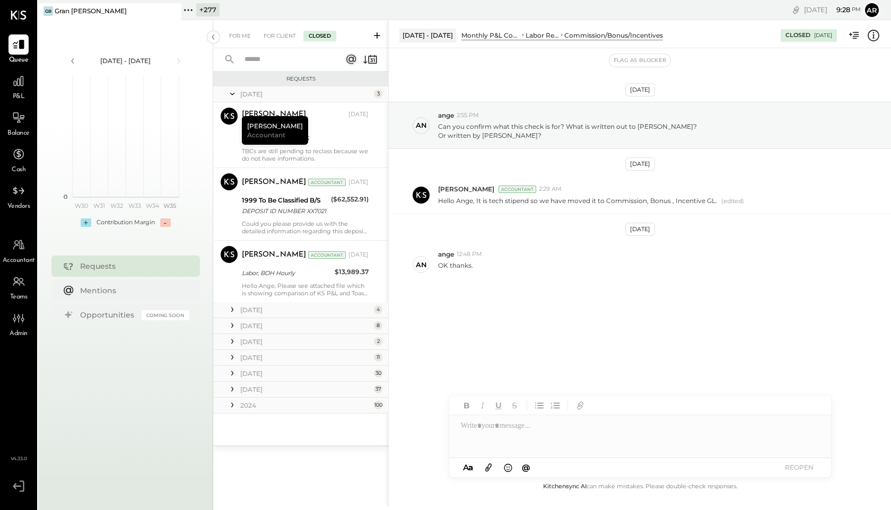
scroll to position [0, 0]
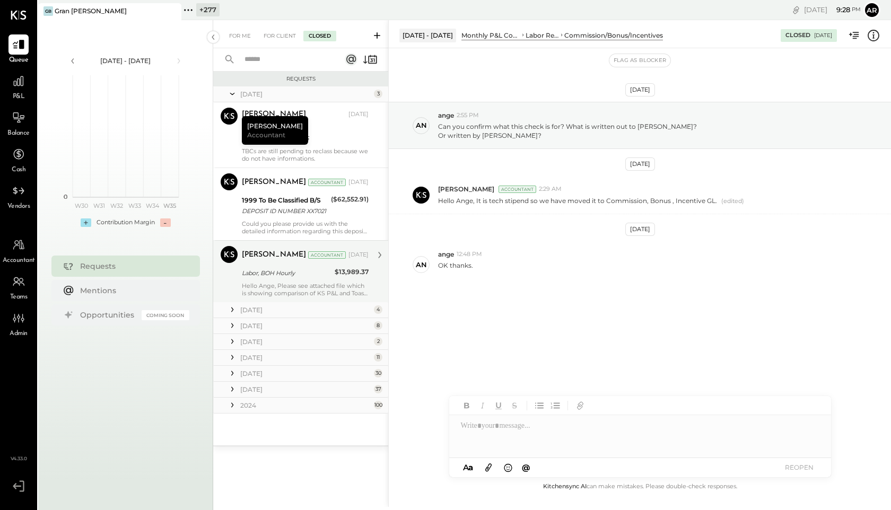
click at [255, 266] on div "Mayur Parekh Accountant Jul 22, 2025 Labor, BOH Hourly $13,989.37 Hello Ange, P…" at bounding box center [305, 271] width 127 height 51
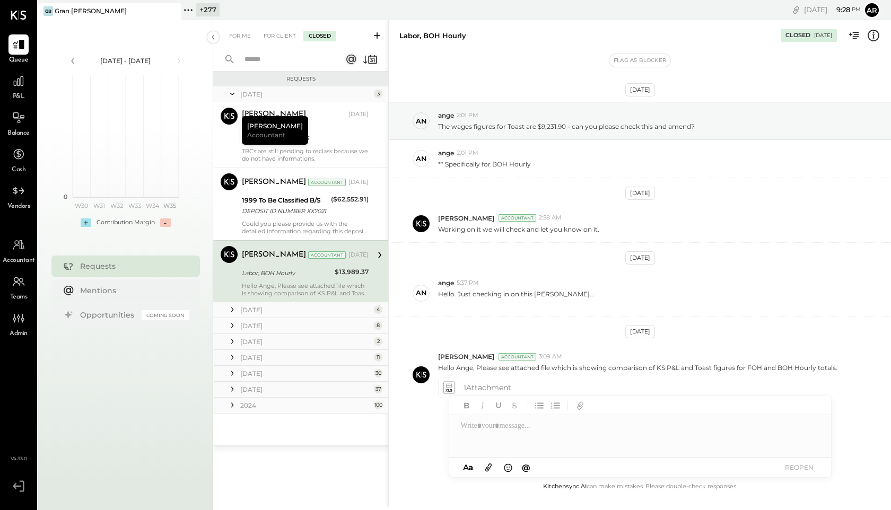
scroll to position [5, 0]
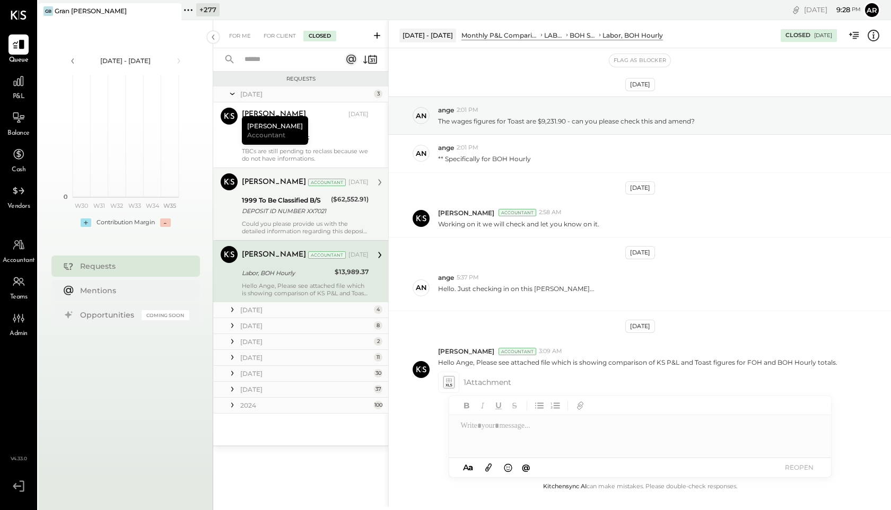
click at [265, 206] on div "DEPOSIT ID NUMBER XX7021" at bounding box center [285, 211] width 86 height 11
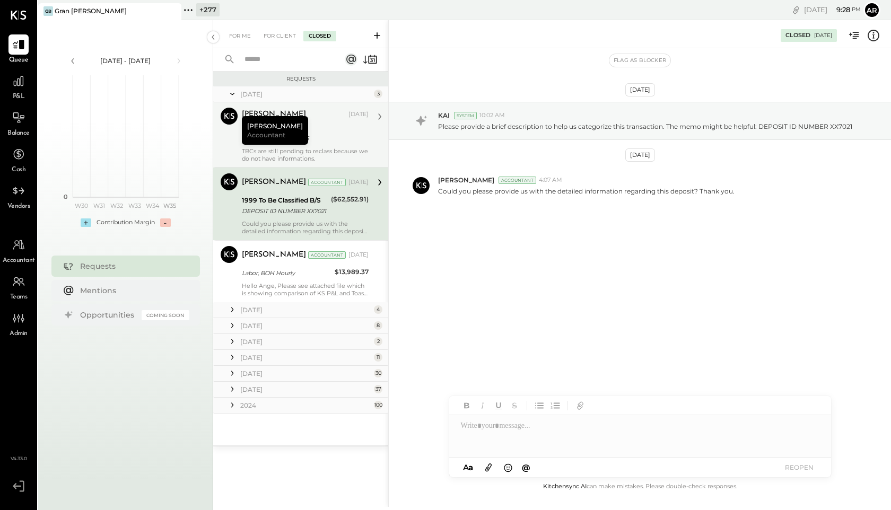
click at [296, 134] on div "Mayur Parekh Accountant" at bounding box center [275, 130] width 66 height 29
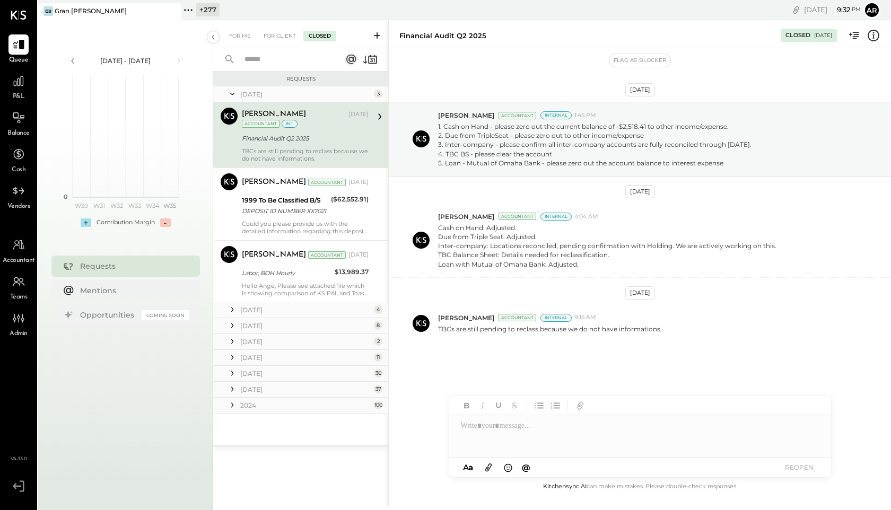
click at [189, 9] on icon at bounding box center [188, 10] width 2 height 2
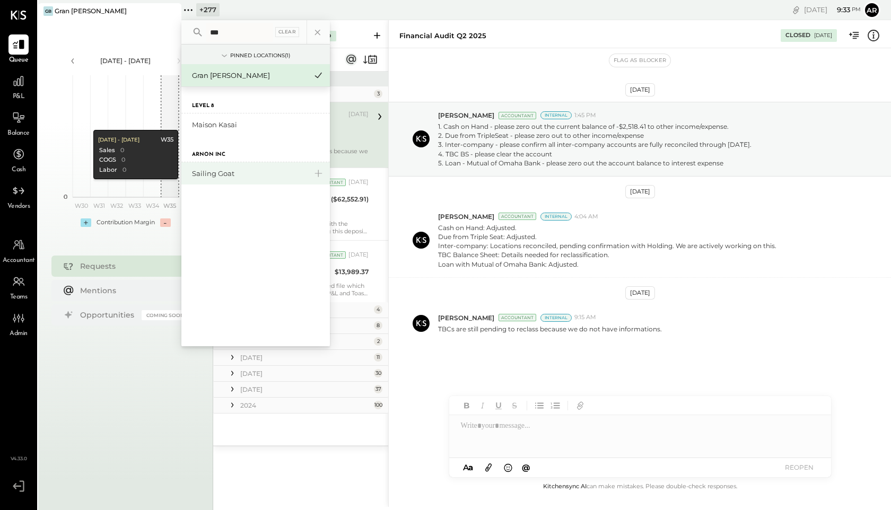
type input "***"
click at [209, 172] on div "Sailing Goat" at bounding box center [249, 174] width 115 height 10
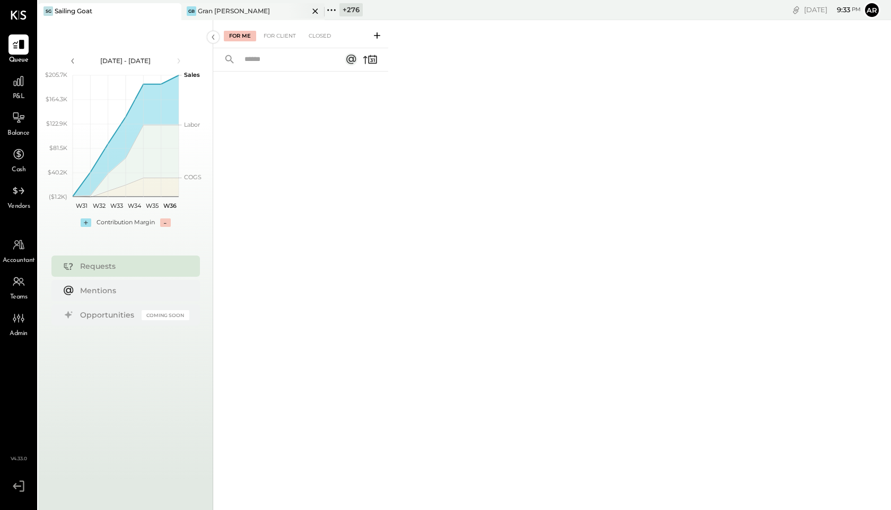
click at [317, 8] on icon at bounding box center [315, 11] width 13 height 13
click at [274, 36] on div "For Client" at bounding box center [279, 36] width 43 height 11
click at [313, 34] on div "Closed" at bounding box center [319, 36] width 33 height 11
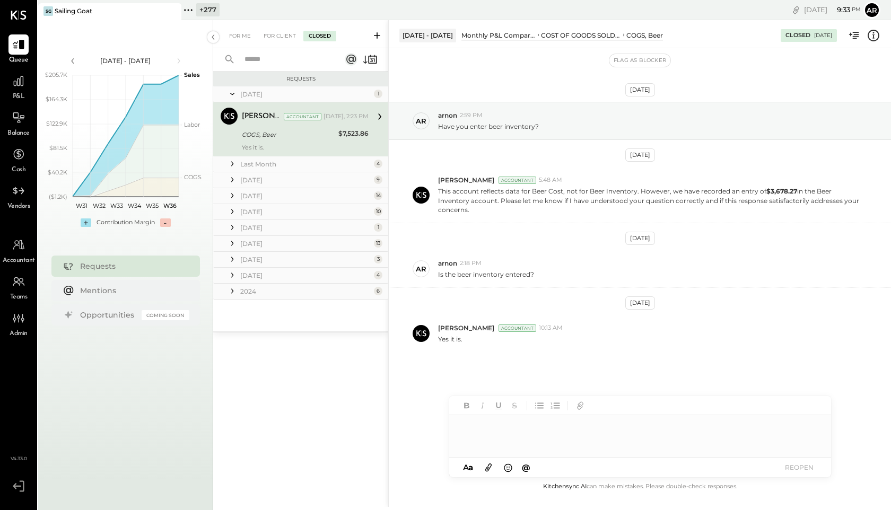
click at [231, 163] on icon at bounding box center [232, 164] width 11 height 11
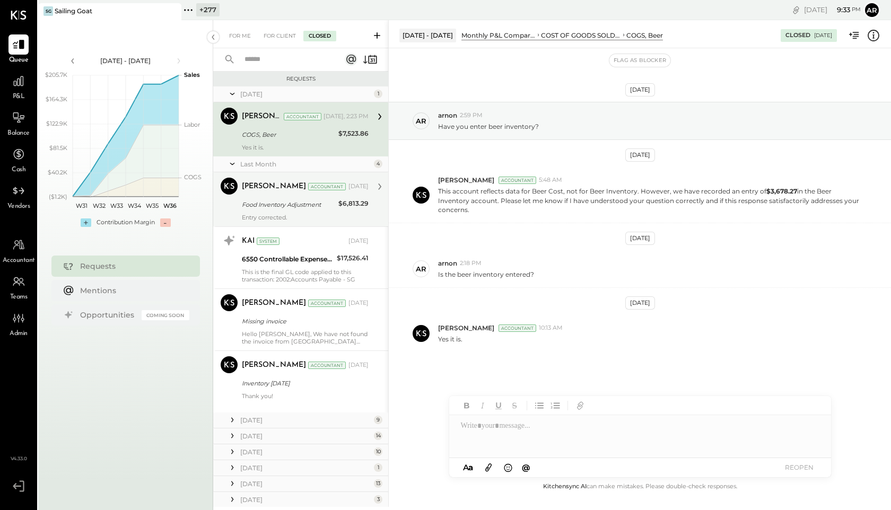
click at [249, 179] on div "Tasmir Malek Accountant Aug 25, 2025" at bounding box center [305, 187] width 127 height 18
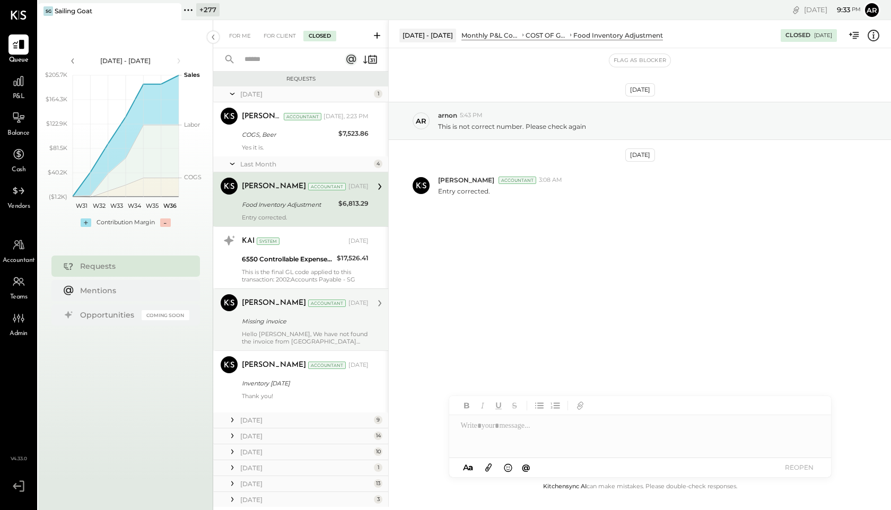
click at [282, 317] on div "Missing invoice" at bounding box center [304, 321] width 124 height 11
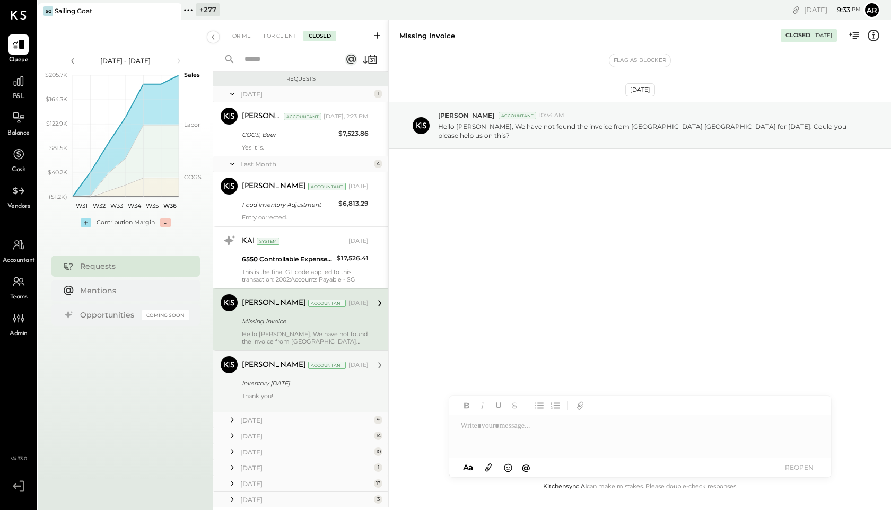
click at [284, 377] on div "Harshil Mehta Accountant Aug 12, 2025 Inventory June 2025 Thank you!" at bounding box center [305, 382] width 127 height 51
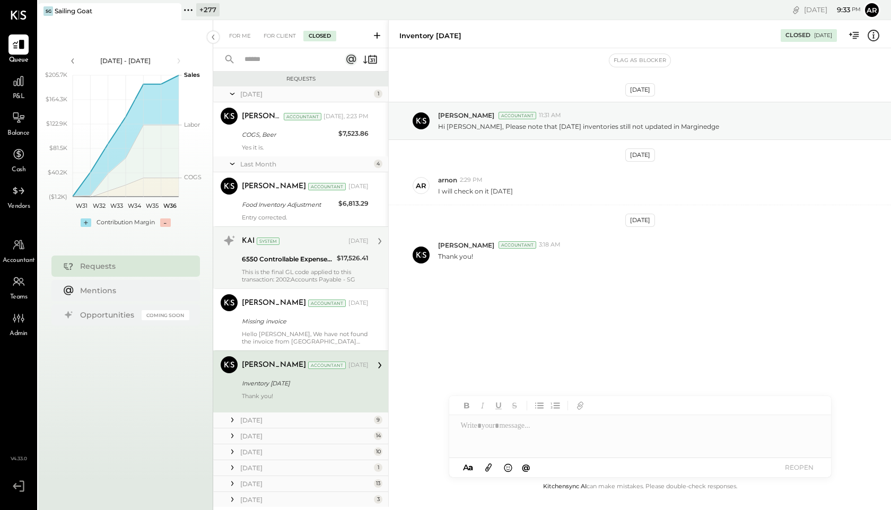
click at [280, 275] on div "This is the final GL code applied to this transaction: 2002:Accounts Payable - …" at bounding box center [305, 275] width 127 height 15
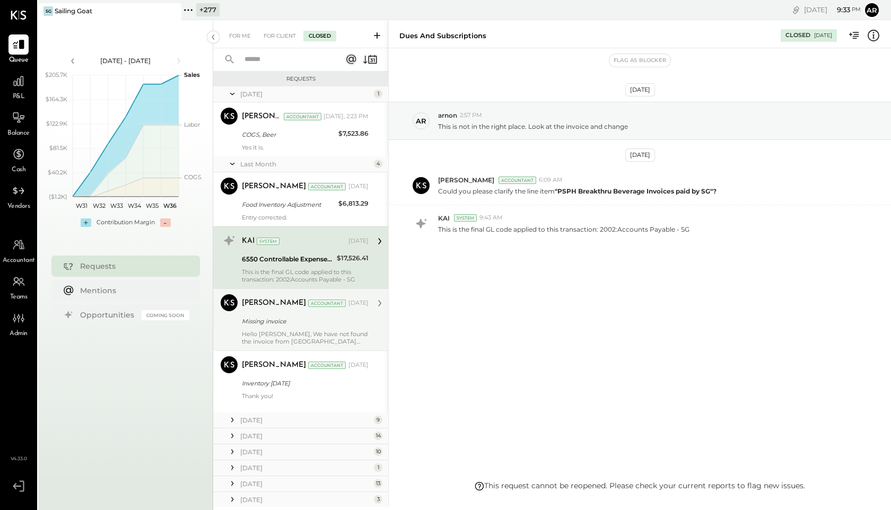
click at [294, 313] on div "Harshil Mehta Accountant Aug 12, 2025 Missing invoice Hello Arnon, We have not …" at bounding box center [305, 319] width 127 height 51
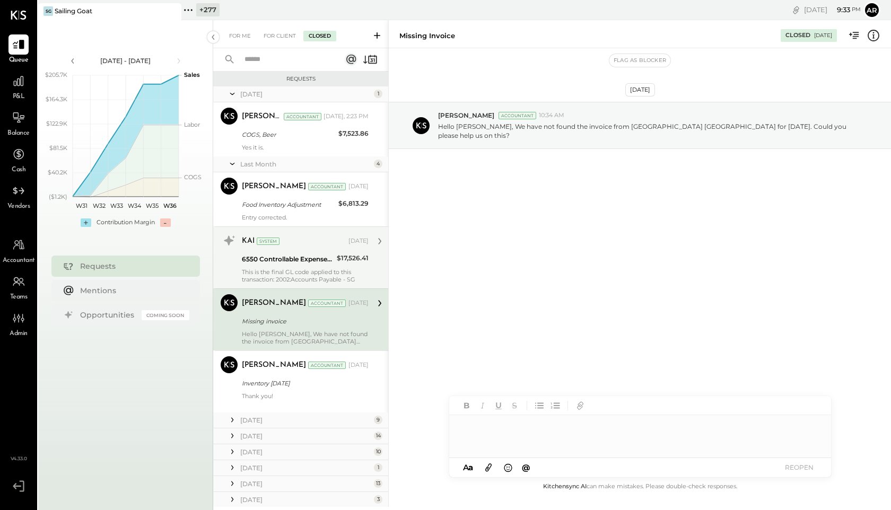
click at [291, 271] on div "This is the final GL code applied to this transaction: 2002:Accounts Payable - …" at bounding box center [305, 275] width 127 height 15
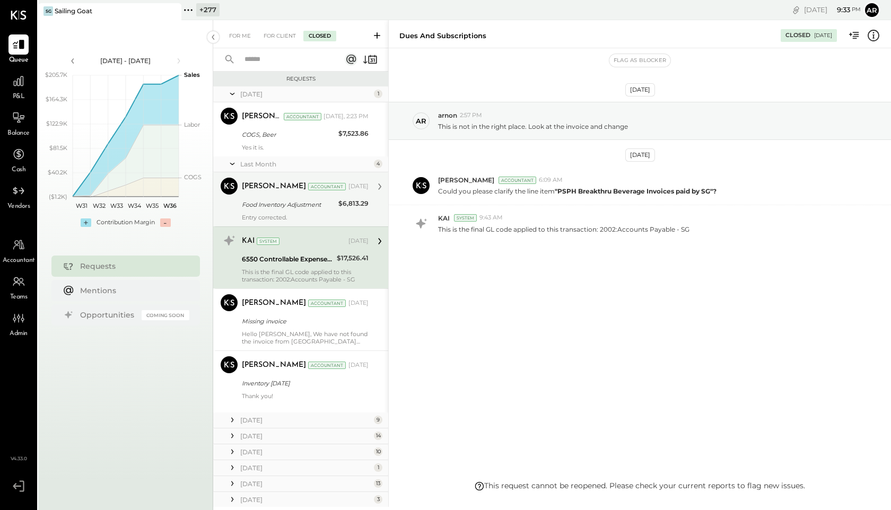
click at [289, 214] on div "Entry corrected." at bounding box center [305, 217] width 127 height 7
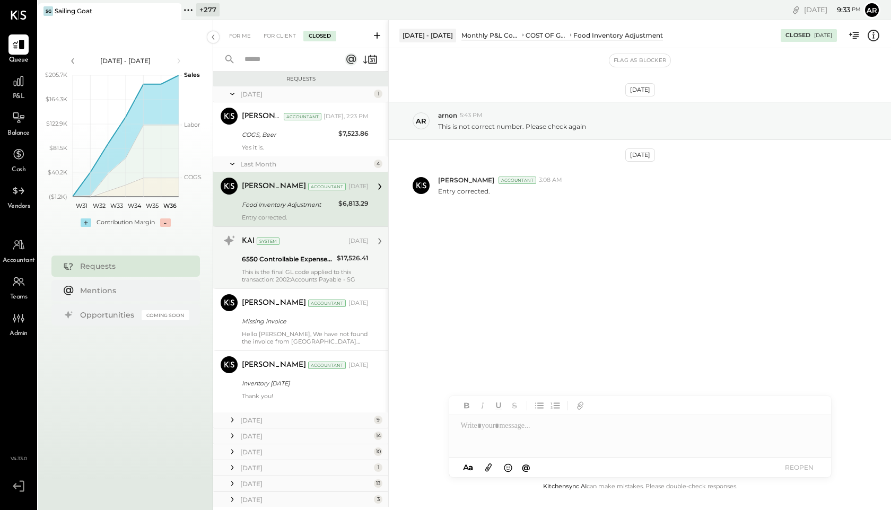
click at [292, 254] on div "6550 Controllable Expenses:General & Administrative Expenses:Dues and Subscript…" at bounding box center [288, 259] width 92 height 11
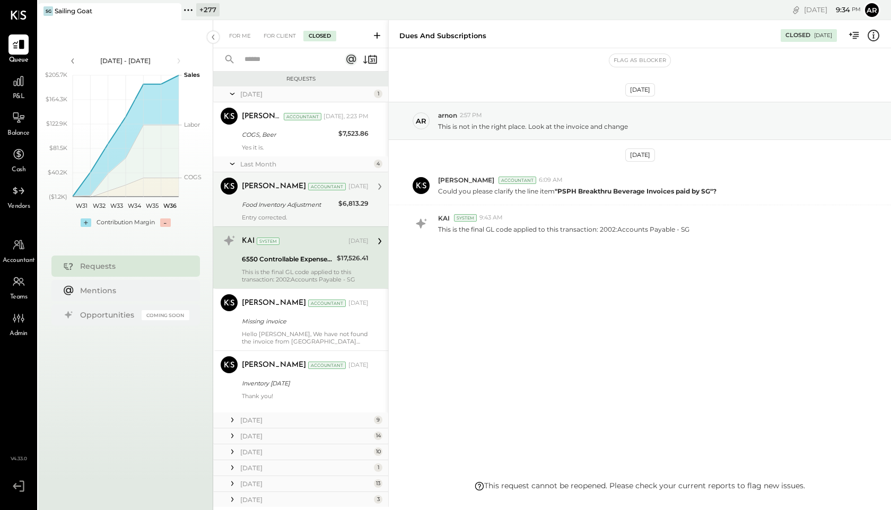
click at [874, 33] on icon at bounding box center [874, 35] width 2 height 6
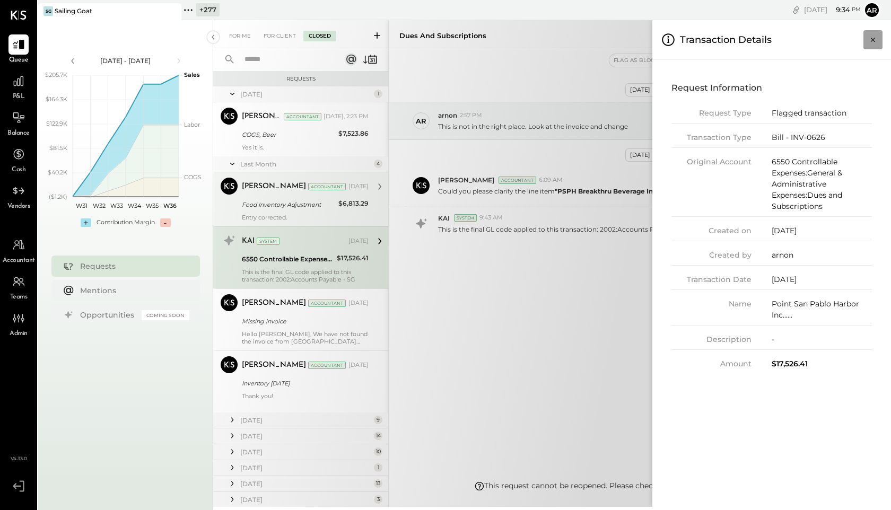
click at [873, 33] on button "Close panel" at bounding box center [873, 39] width 19 height 19
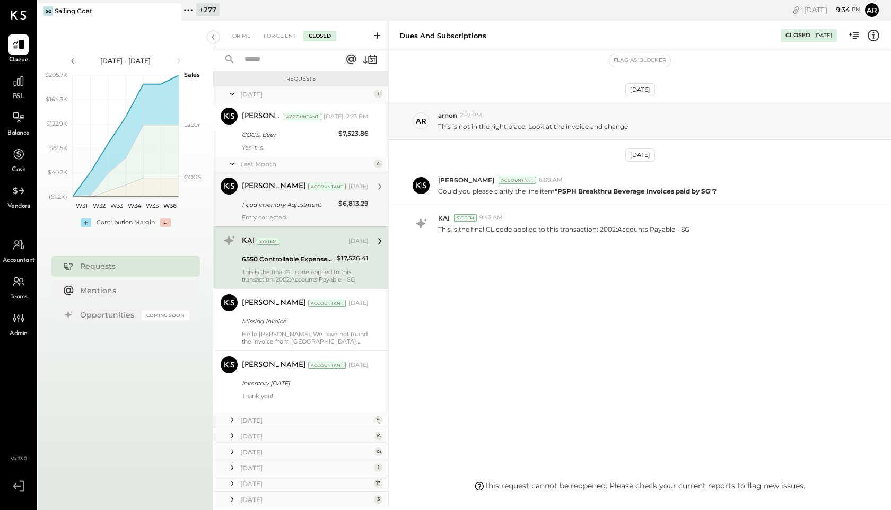
click at [231, 100] on icon at bounding box center [232, 94] width 11 height 27
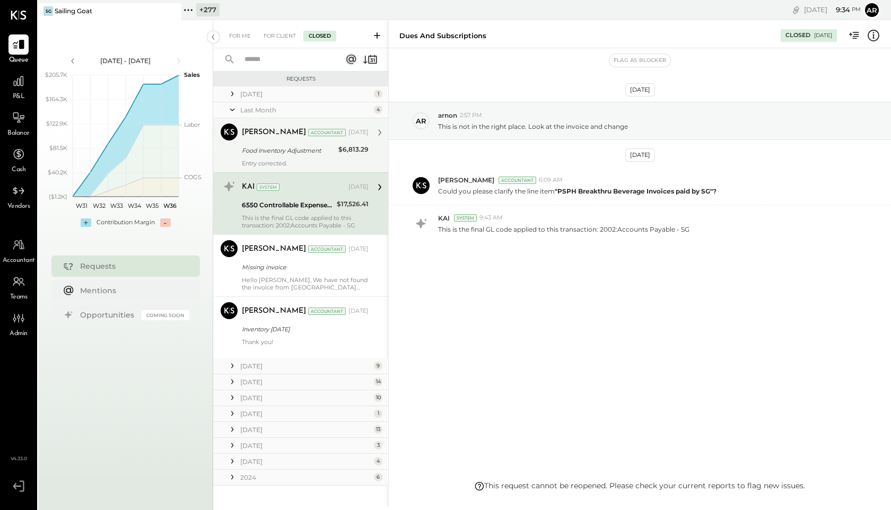
click at [230, 102] on div "Last Month 4" at bounding box center [300, 110] width 175 height 16
click at [230, 114] on icon at bounding box center [232, 110] width 11 height 27
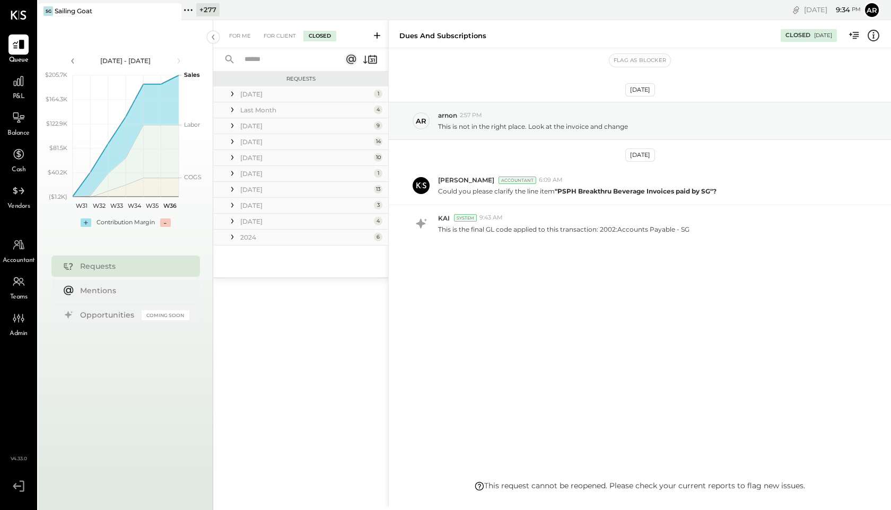
click at [231, 130] on icon at bounding box center [232, 125] width 11 height 11
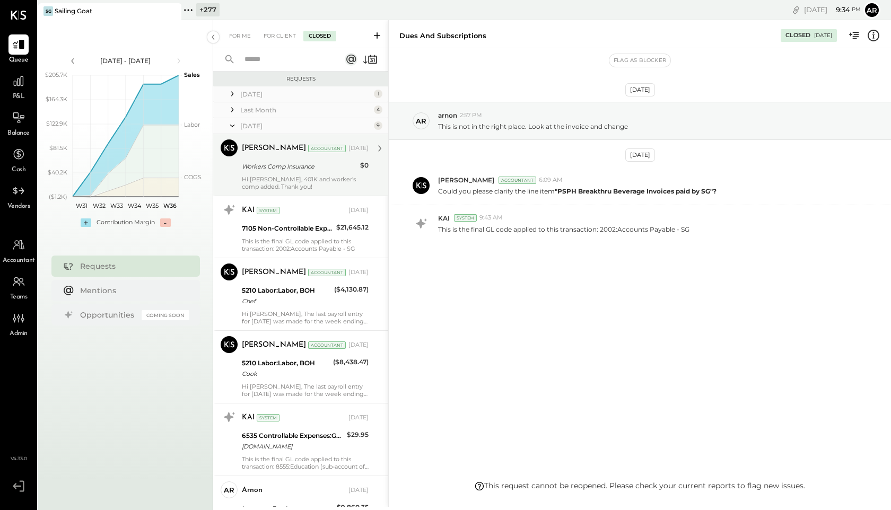
click at [246, 170] on div "Workers Comp Insurance" at bounding box center [299, 166] width 115 height 11
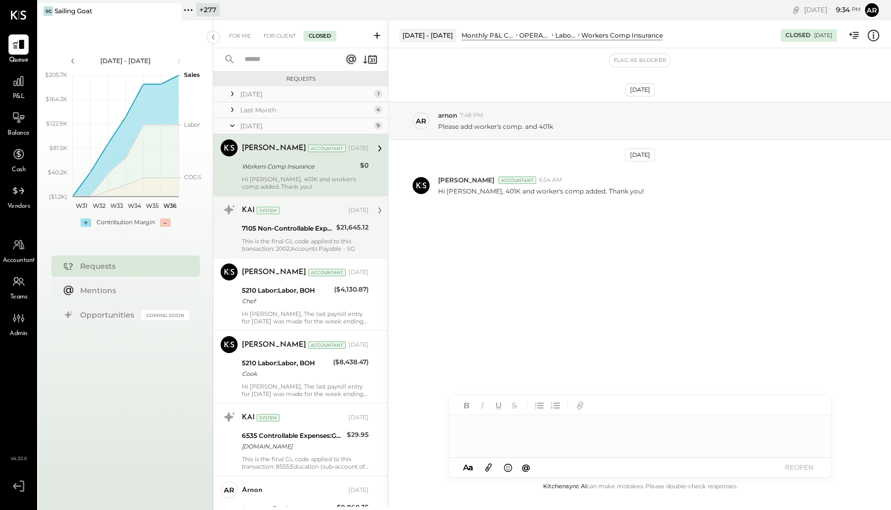
click at [257, 236] on div "KAI System Jul 14, 2025 7105 Non-Controllable Expenses:Property Expenses:Rent/L…" at bounding box center [305, 227] width 127 height 51
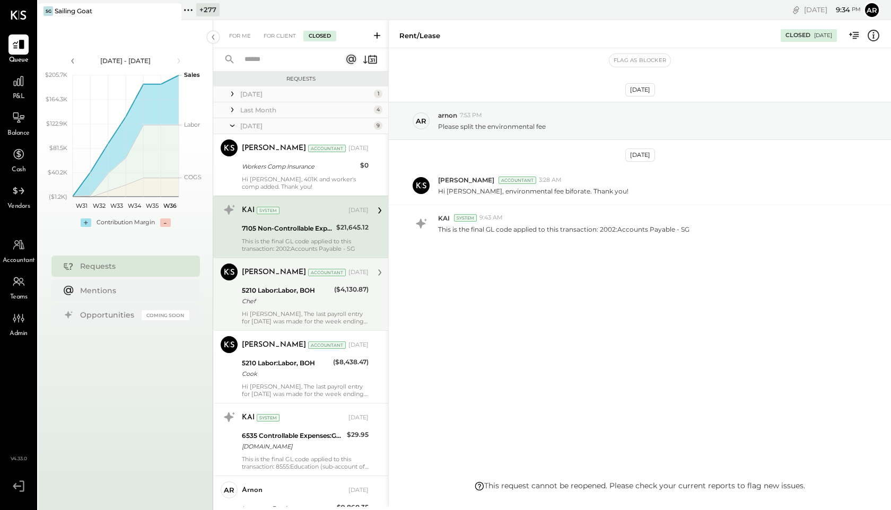
click at [260, 308] on div "Harshil Mehta Accountant Jul 28, 2025 5210 Labor:Labor, BOH Chef ($4,130.87) Hi…" at bounding box center [305, 295] width 127 height 62
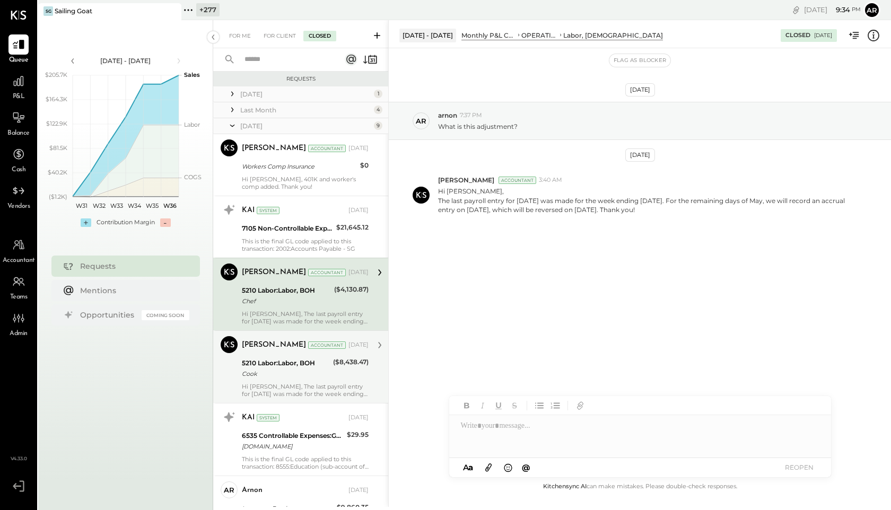
click at [280, 372] on div "Cook" at bounding box center [286, 374] width 88 height 11
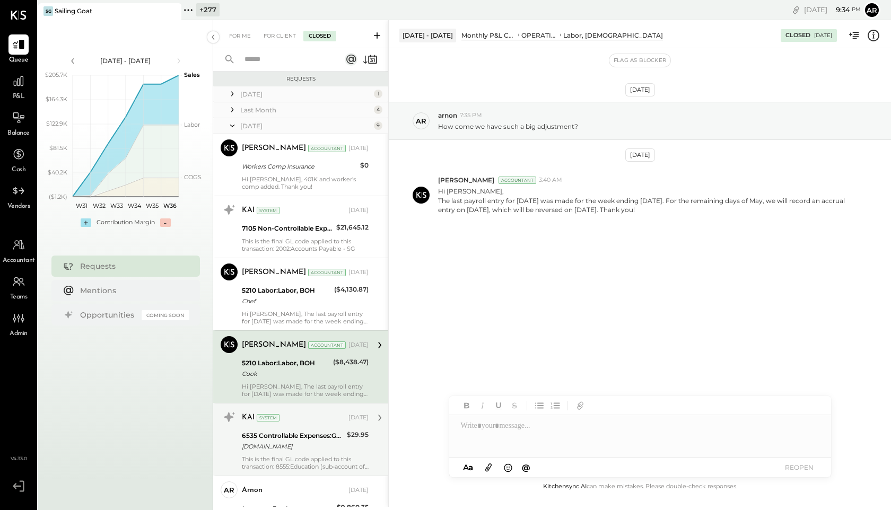
click at [273, 419] on div "System" at bounding box center [268, 417] width 23 height 7
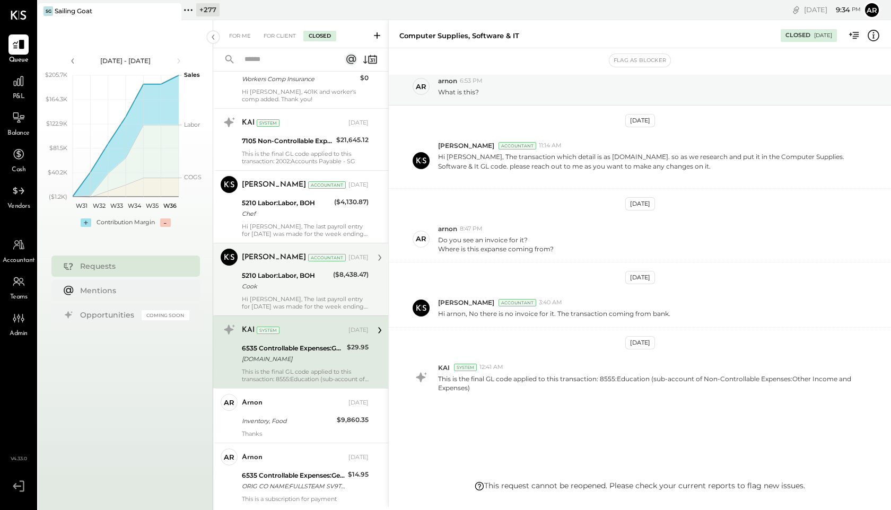
scroll to position [141, 0]
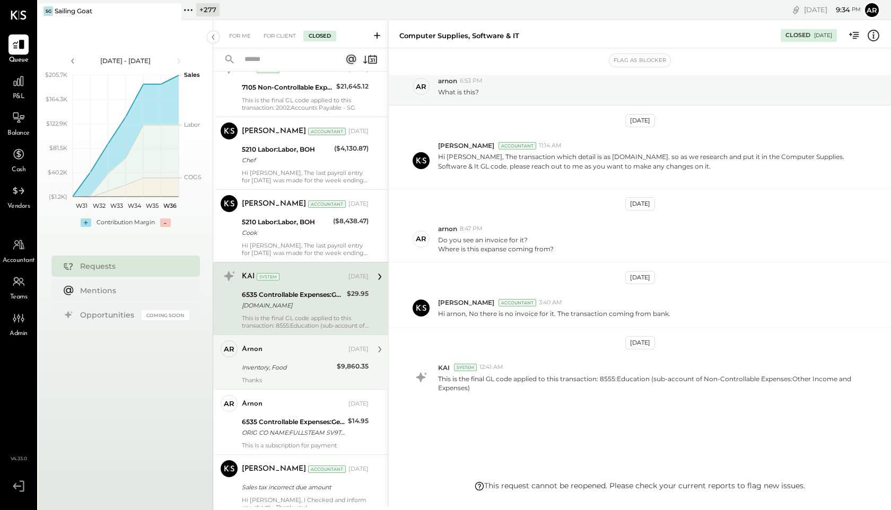
click at [275, 378] on div "Thanks" at bounding box center [305, 380] width 127 height 7
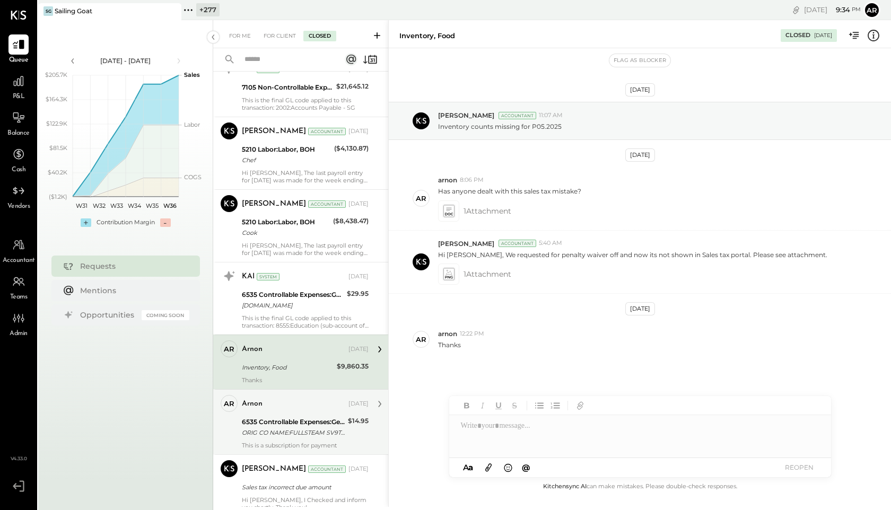
click at [275, 405] on div "arnon" at bounding box center [294, 404] width 105 height 11
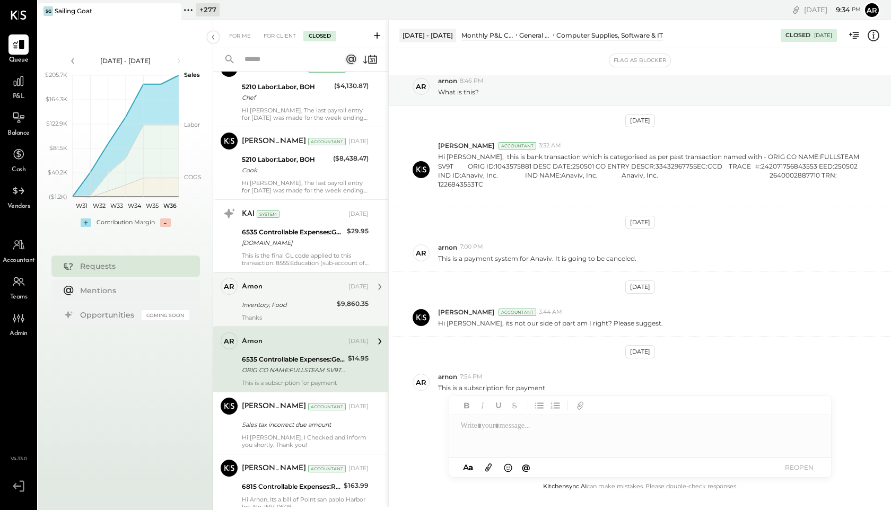
scroll to position [230, 0]
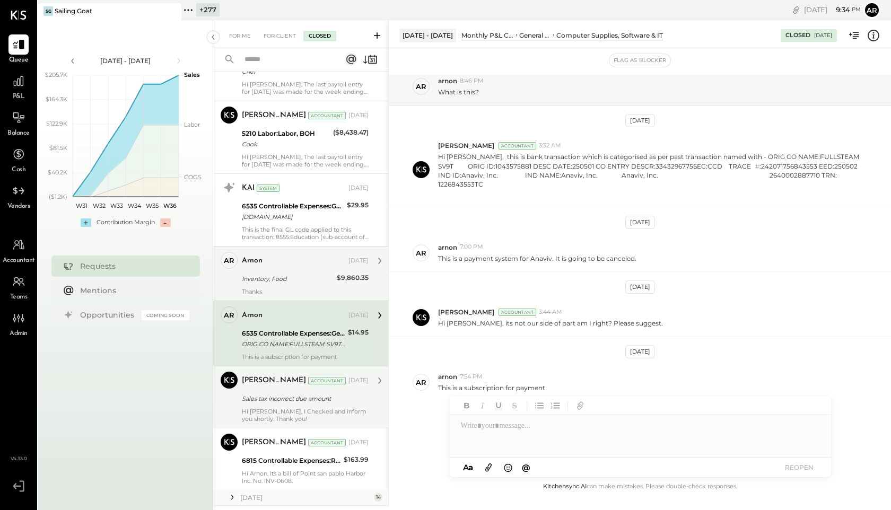
click at [274, 408] on div "Hi Arnon, I Checked and inform you shortly. Thank you!" at bounding box center [305, 415] width 127 height 15
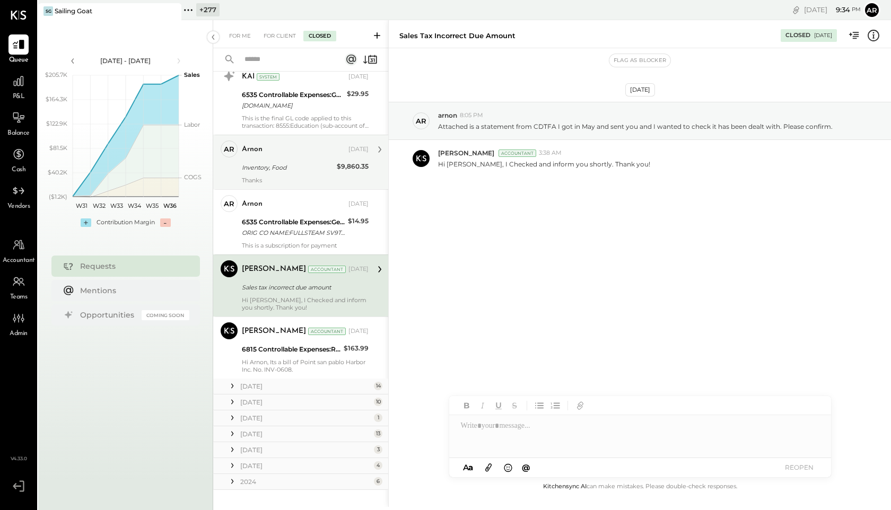
scroll to position [355, 0]
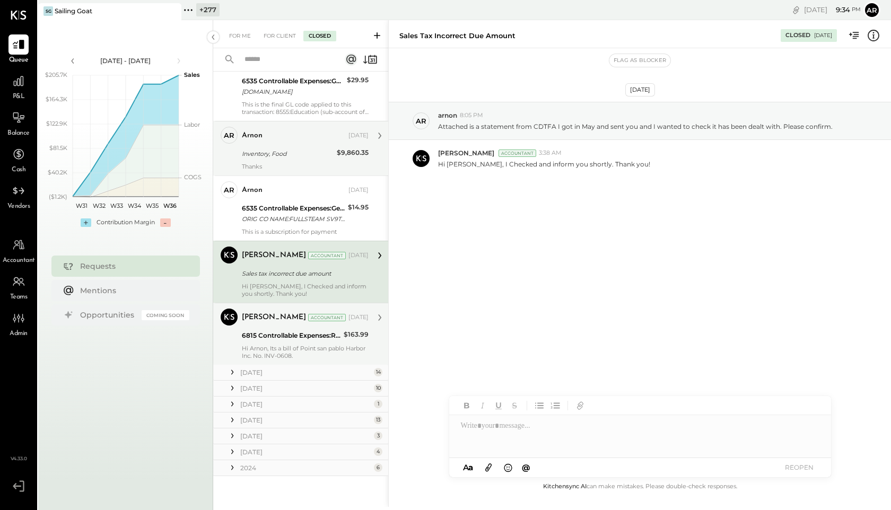
click at [267, 348] on div "Hi Arnon, Its a bill of Point san pablo Harbor Inc. No. INV-0608." at bounding box center [305, 352] width 127 height 15
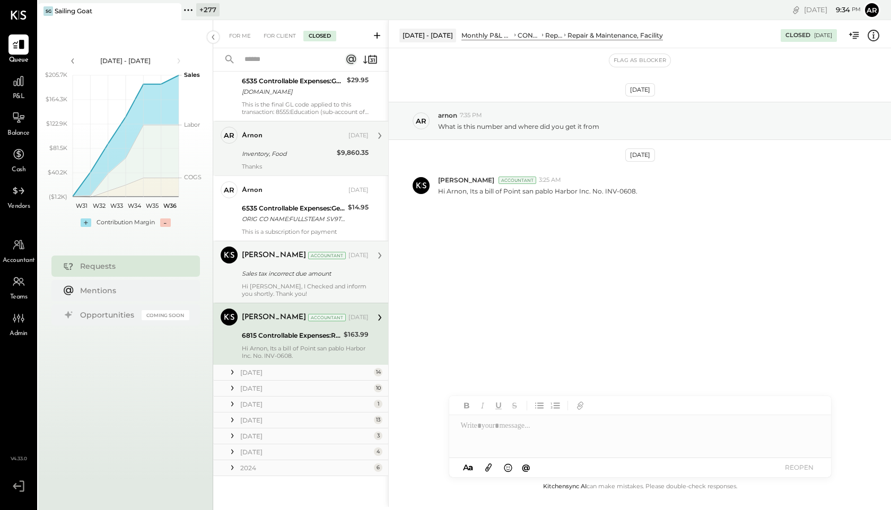
click at [231, 376] on icon at bounding box center [232, 372] width 11 height 11
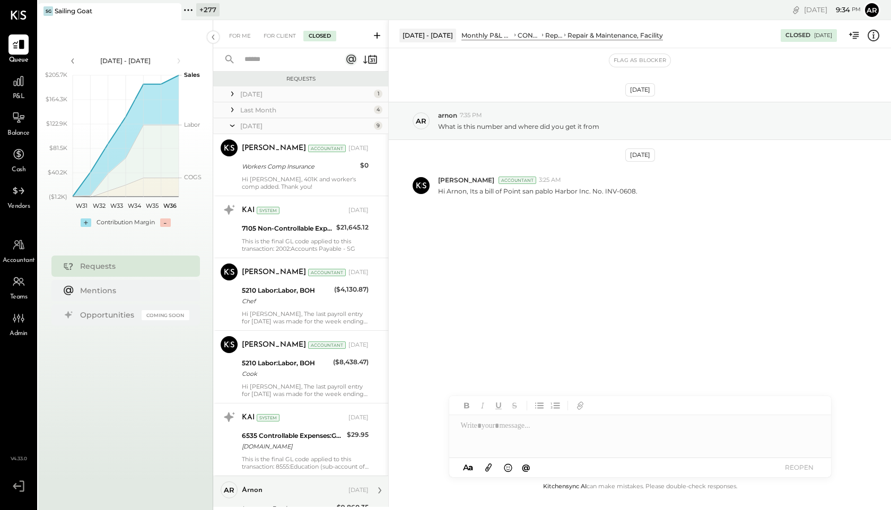
click at [237, 125] on icon at bounding box center [232, 125] width 11 height 27
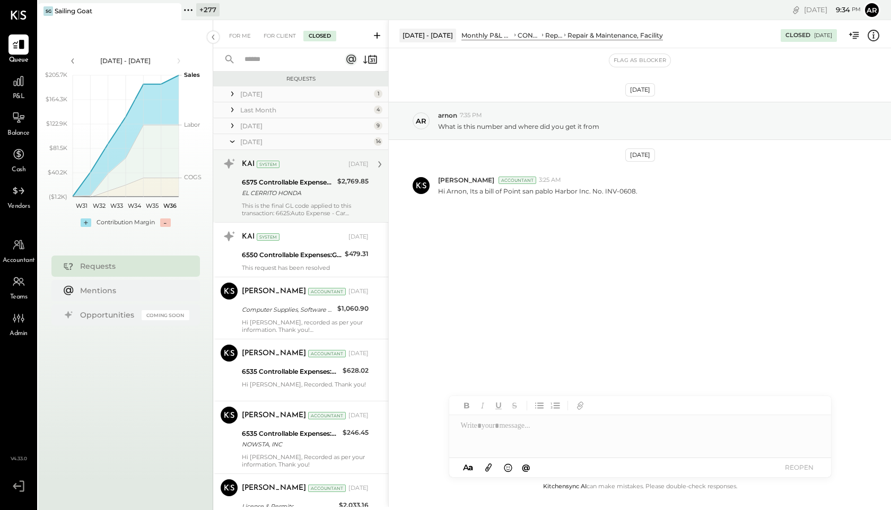
click at [259, 173] on div "KAI System Jun 27, 2025 6575 Controllable Expenses:General & Administrative Exp…" at bounding box center [305, 186] width 127 height 62
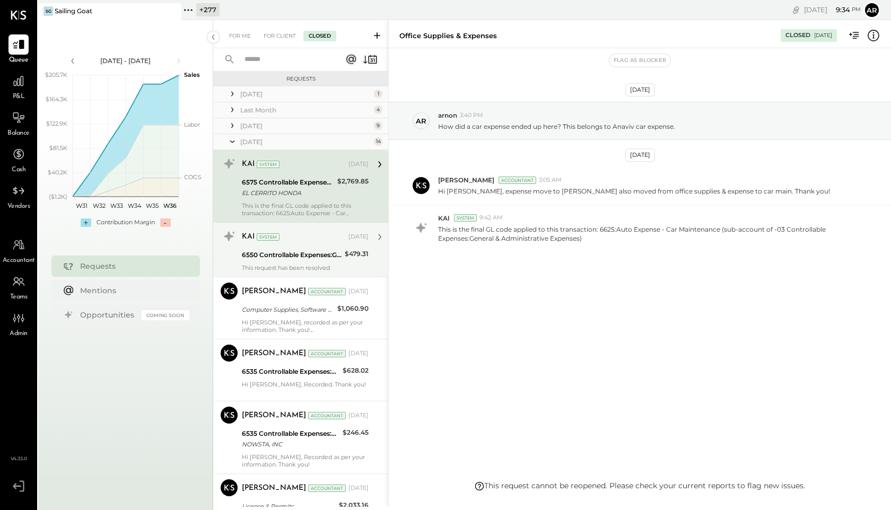
click at [278, 236] on div "System" at bounding box center [268, 236] width 23 height 7
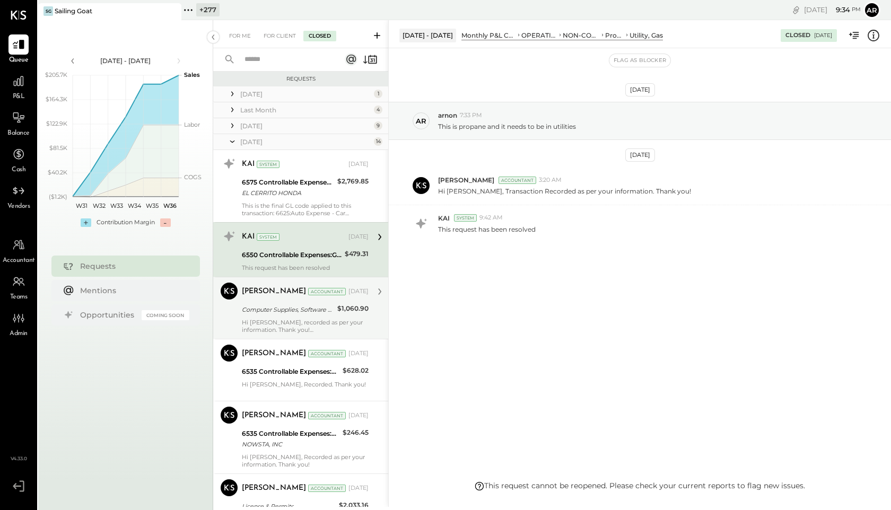
click at [283, 310] on div "Computer Supplies, Software & IT" at bounding box center [288, 310] width 92 height 11
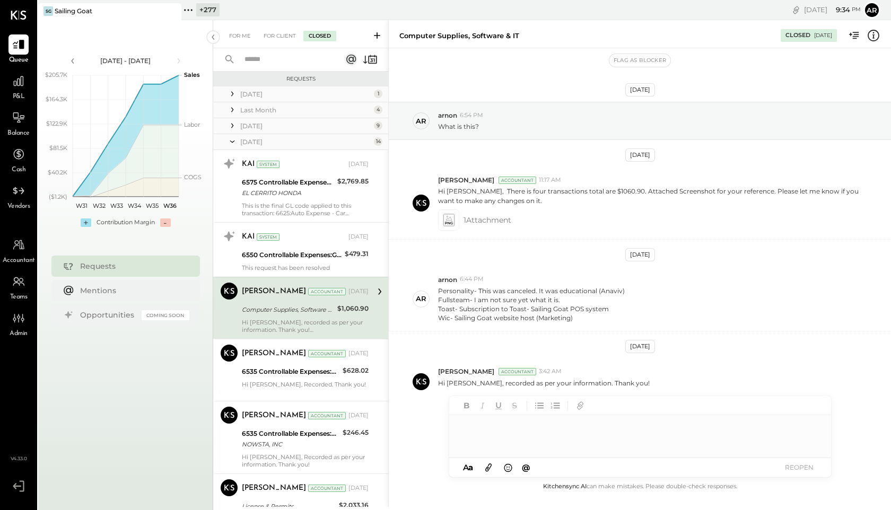
scroll to position [4, 0]
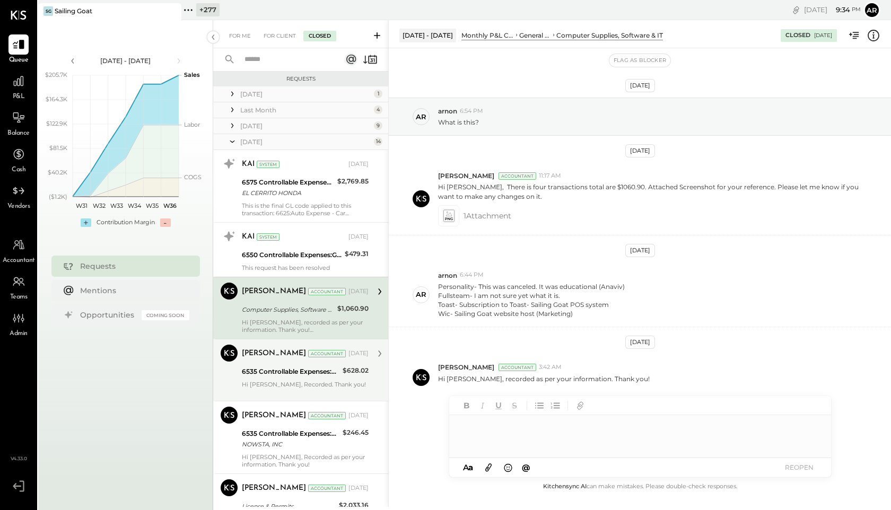
click at [283, 376] on div "6535 Controllable Expenses:General & Administrative Expenses:Computer Supplies,…" at bounding box center [291, 372] width 98 height 11
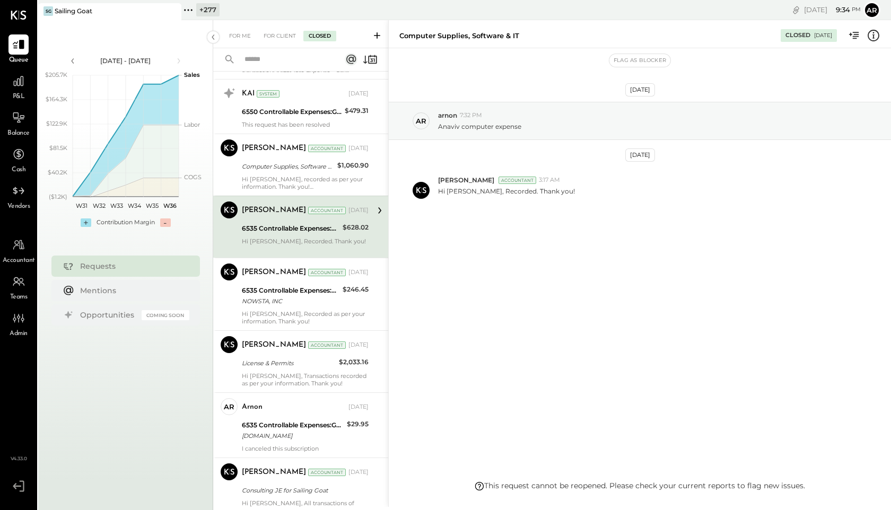
scroll to position [155, 0]
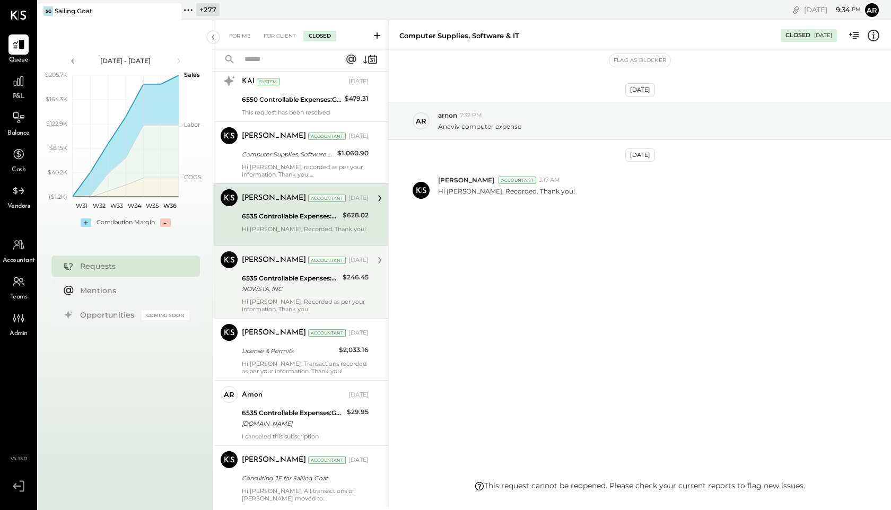
click at [285, 294] on div "6535 Controllable Expenses:General & Administrative Expenses:Computer Supplies,…" at bounding box center [291, 283] width 98 height 23
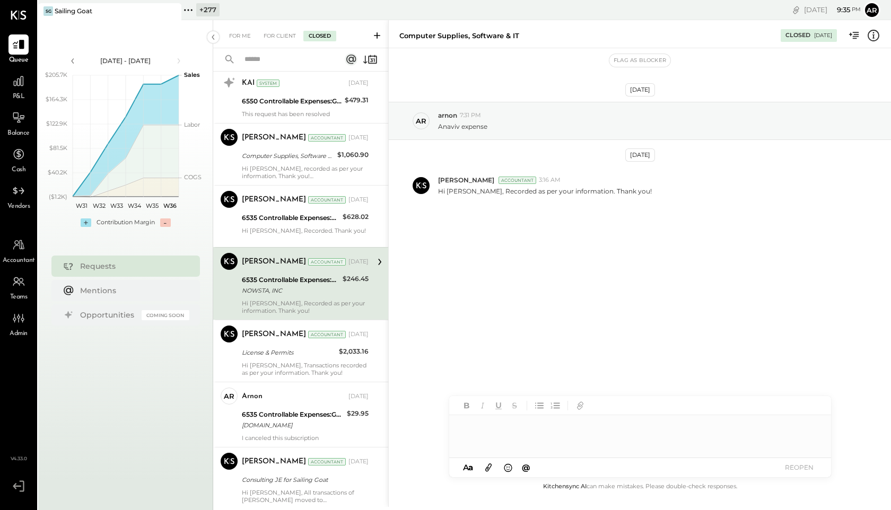
scroll to position [156, 0]
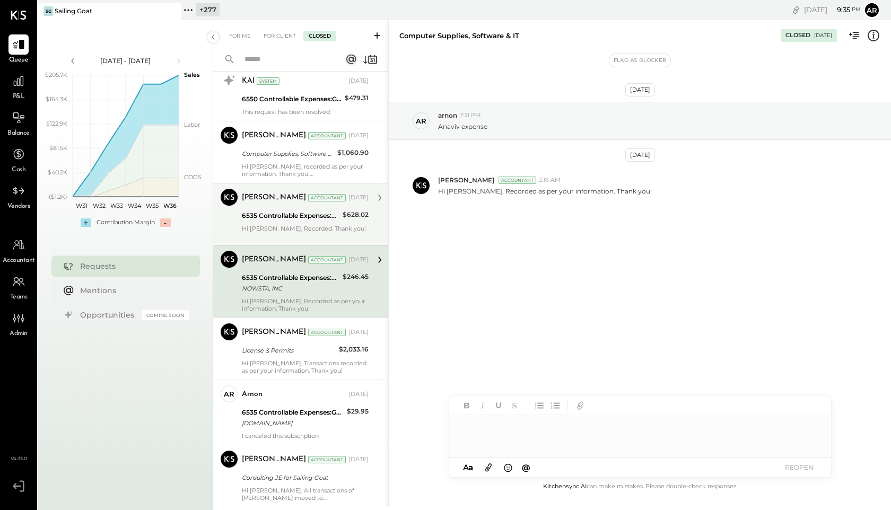
click at [285, 230] on div "Hi Arnon, Recorded. Thank you!" at bounding box center [305, 232] width 127 height 15
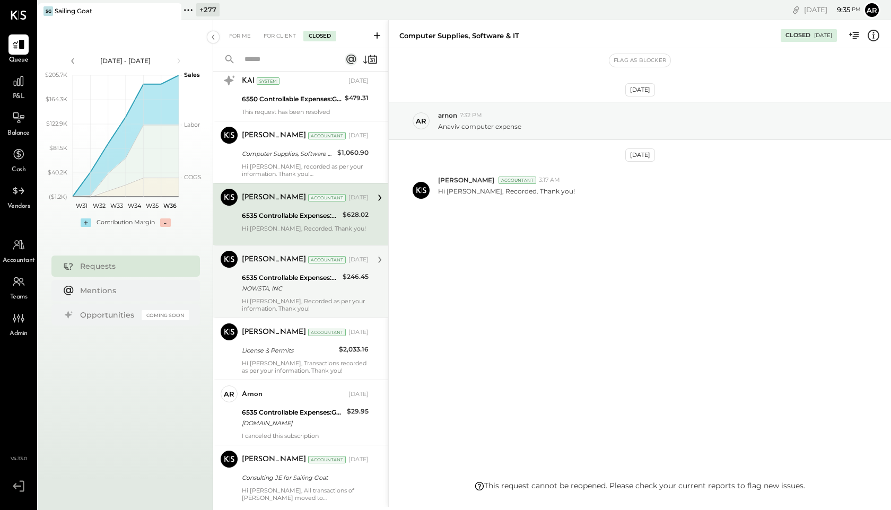
click at [297, 284] on div "NOWSTA, INC" at bounding box center [291, 288] width 98 height 11
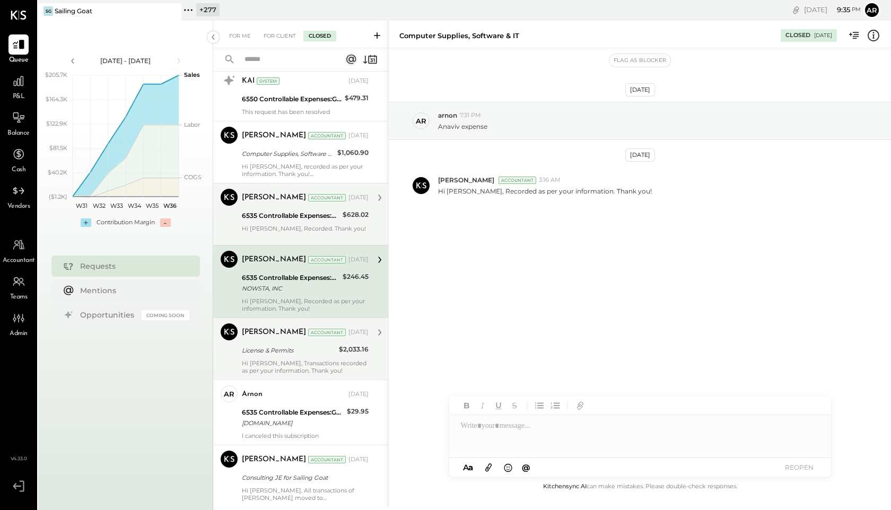
click at [301, 342] on div "Harshil Mehta Accountant Jun 27, 2025 License & Permits $2,033.16 Hi Arnon, Tra…" at bounding box center [305, 349] width 127 height 51
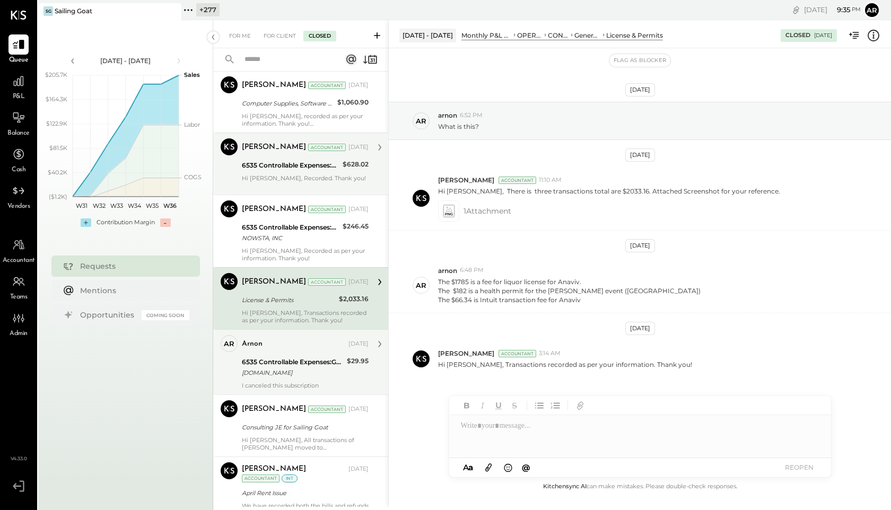
scroll to position [207, 0]
click at [303, 356] on div "6535 Controllable Expenses:General & Administrative Expenses:Computer Supplies,…" at bounding box center [293, 361] width 102 height 11
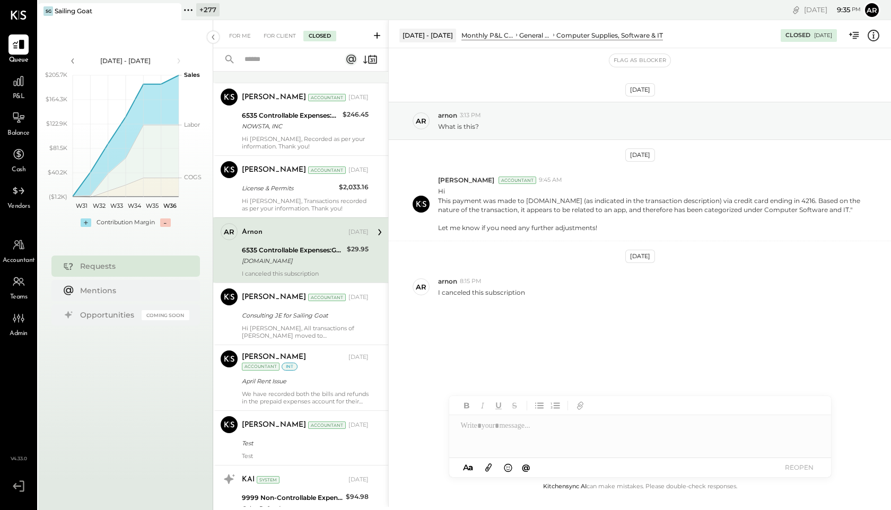
scroll to position [332, 0]
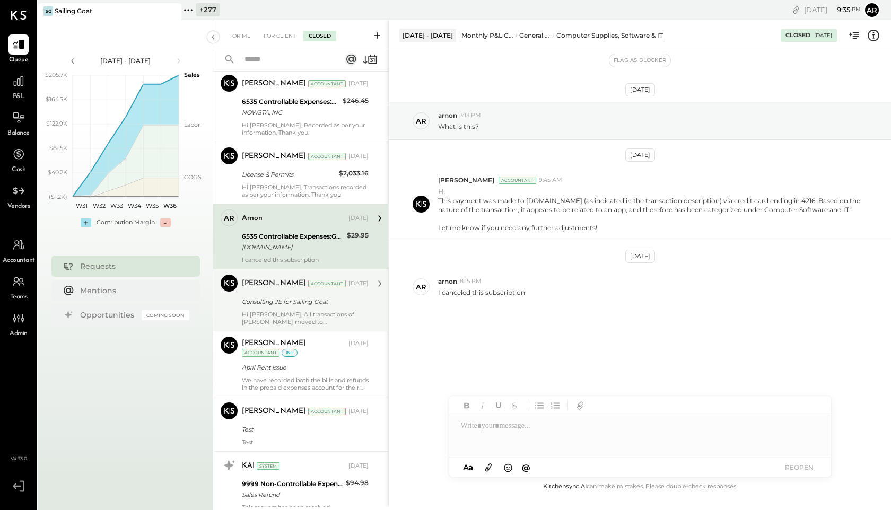
click at [298, 309] on div "Harshil Mehta Accountant Jun 12, 2025 Consulting JE for Sailing Goat Hi Arnon, …" at bounding box center [305, 300] width 127 height 51
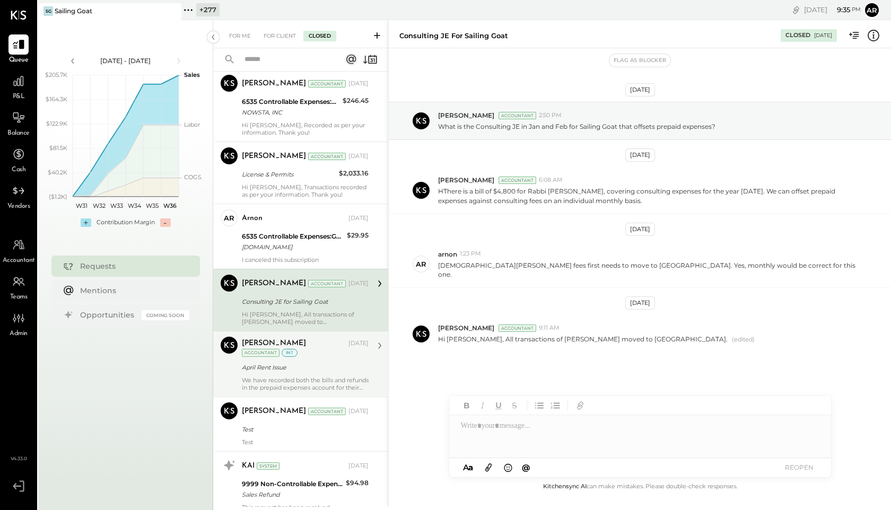
click at [300, 369] on div "April Rent Issue" at bounding box center [304, 367] width 124 height 11
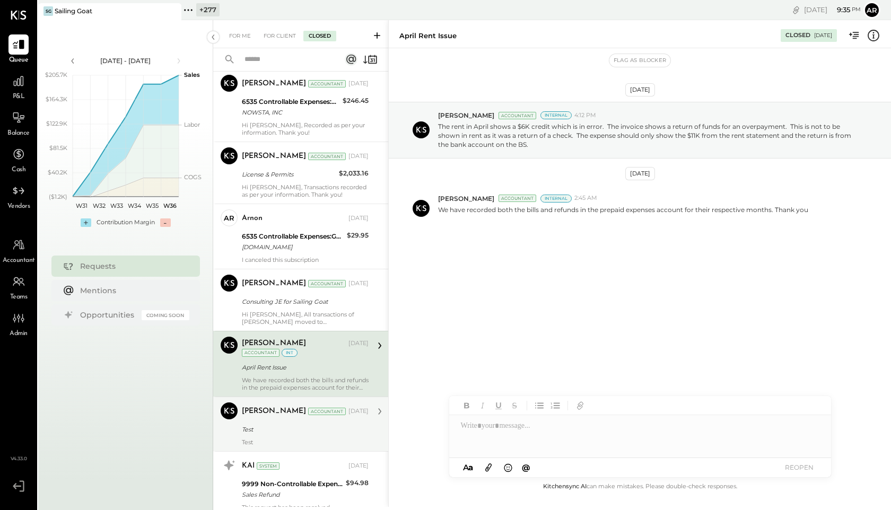
click at [304, 429] on div "Test" at bounding box center [304, 429] width 124 height 11
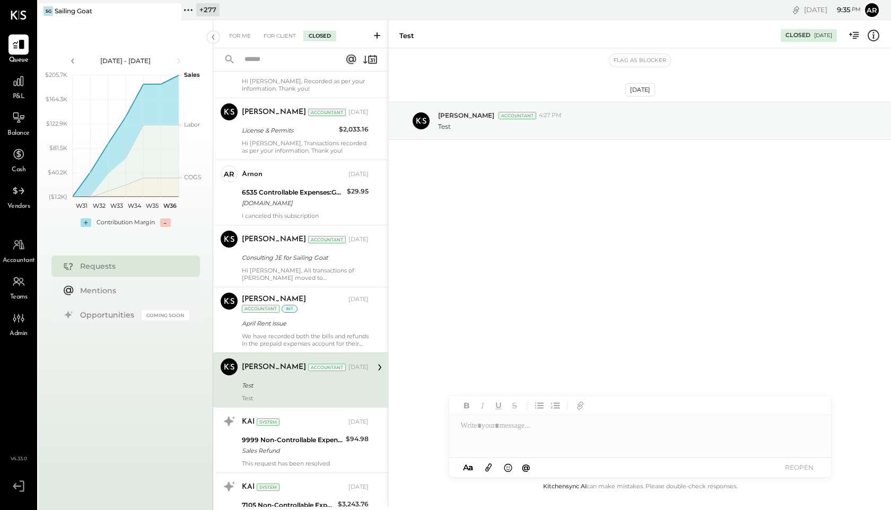
scroll to position [375, 0]
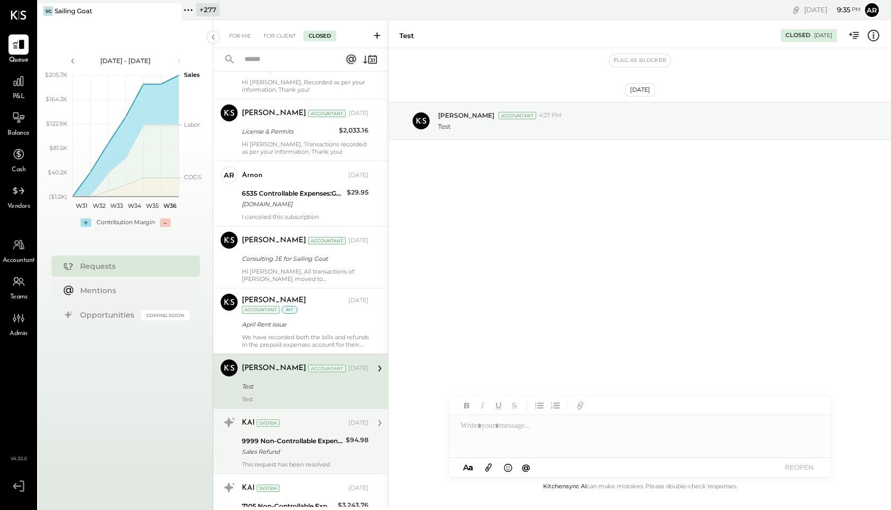
click at [304, 431] on div "KAI System Jun 04, 2025" at bounding box center [305, 423] width 127 height 18
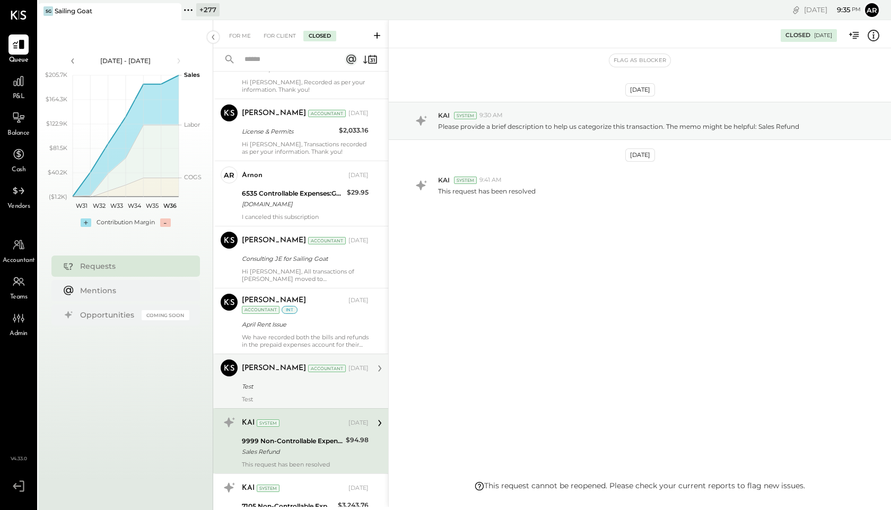
click at [309, 400] on div "Test" at bounding box center [305, 399] width 127 height 7
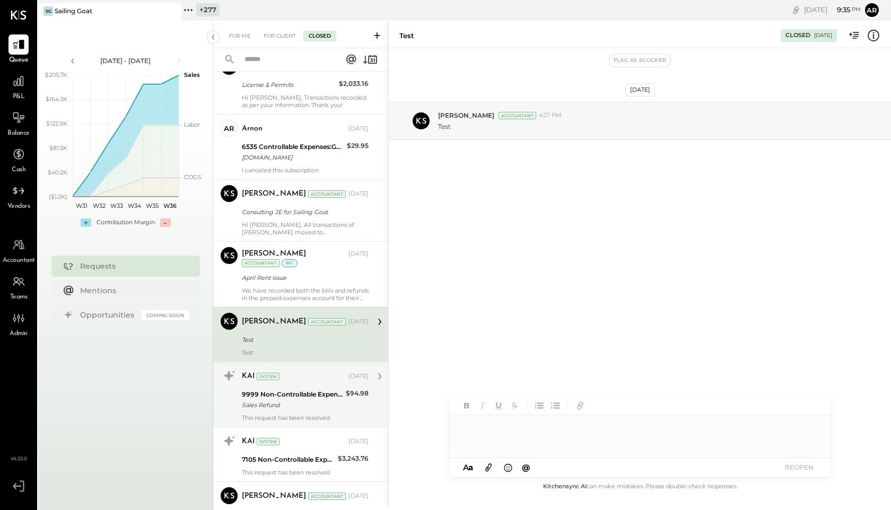
scroll to position [422, 0]
click at [308, 395] on div "9999 Non-Controllable Expenses:Other Income and Expenses:To Be Classified" at bounding box center [292, 394] width 101 height 11
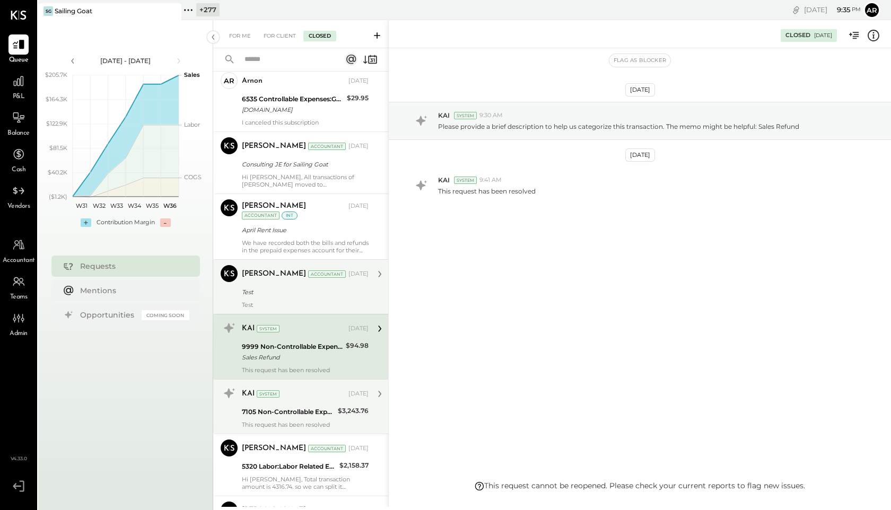
scroll to position [480, 0]
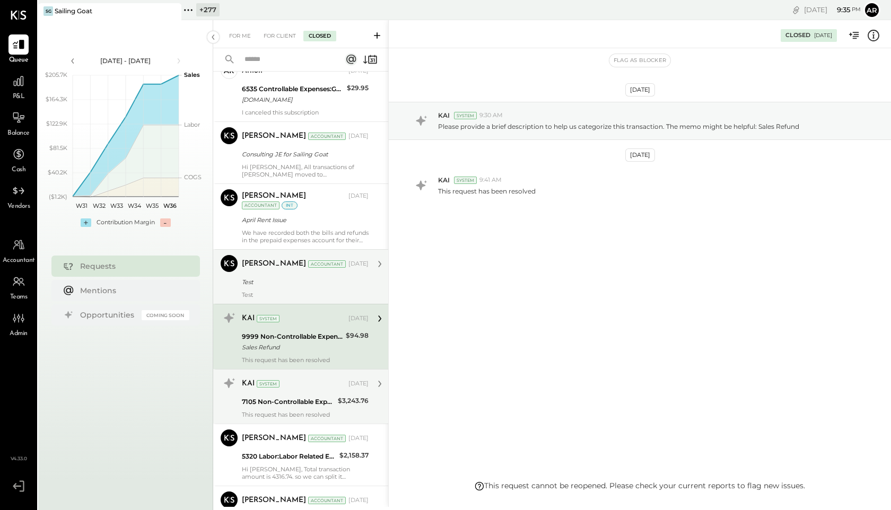
click at [308, 396] on div "7105 Non-Controllable Expenses:Property Expenses:Rent/Lease" at bounding box center [288, 402] width 93 height 13
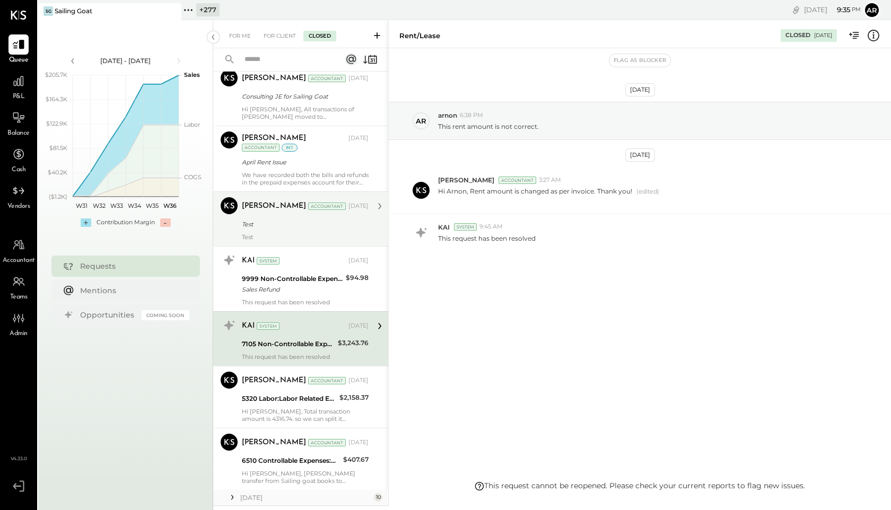
scroll to position [569, 0]
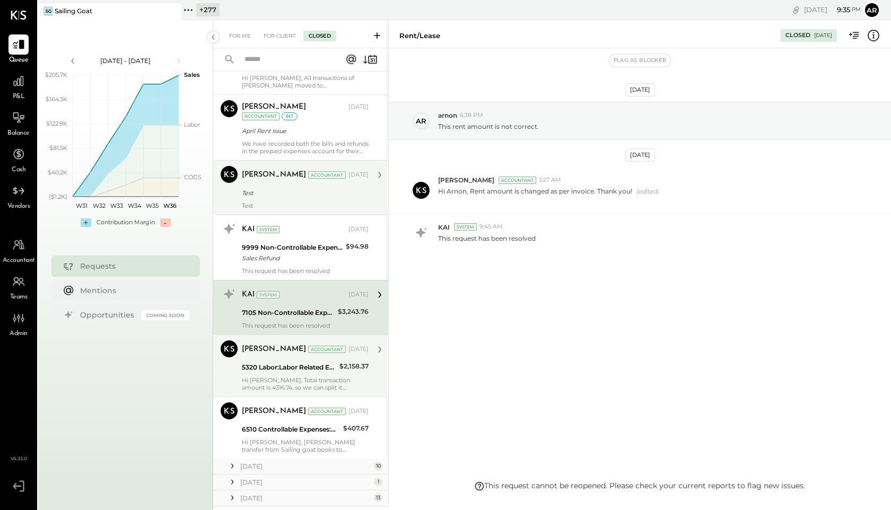
click at [303, 368] on div "5320 Labor:Labor Related Expenses:Health/Dental Insurance" at bounding box center [289, 367] width 94 height 11
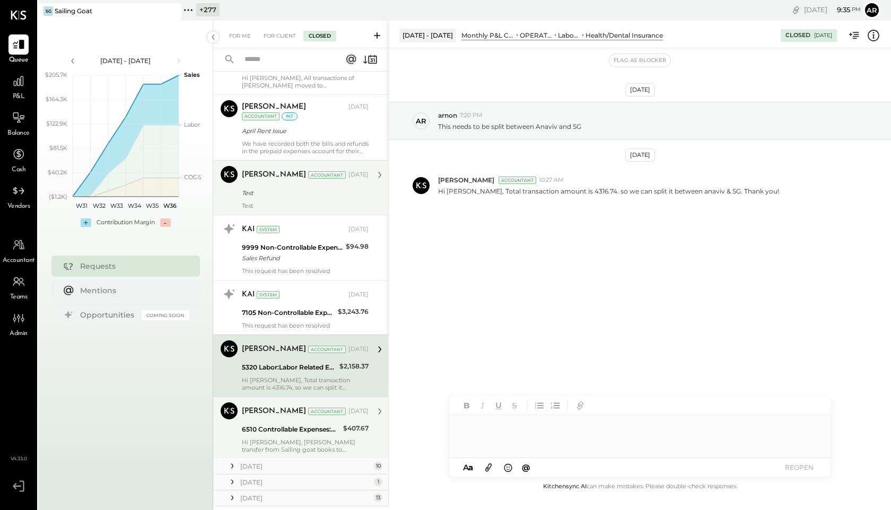
click at [308, 410] on div "Accountant" at bounding box center [327, 411] width 38 height 7
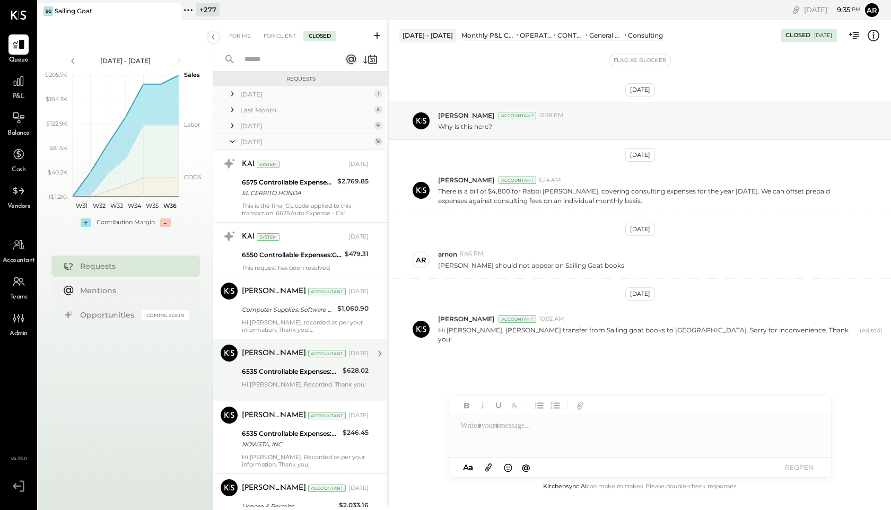
click at [232, 140] on icon at bounding box center [232, 141] width 11 height 27
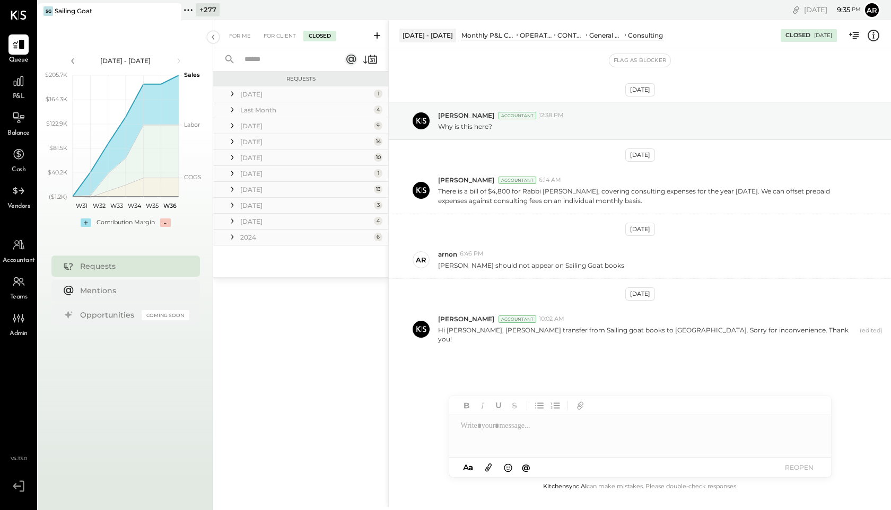
click at [232, 161] on icon at bounding box center [232, 157] width 11 height 11
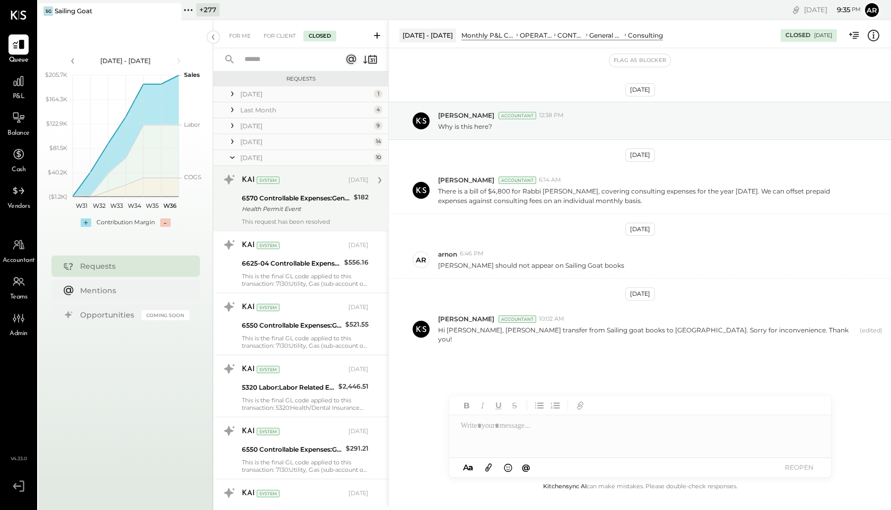
click at [248, 188] on div "KAI System May 24, 2025" at bounding box center [305, 180] width 127 height 18
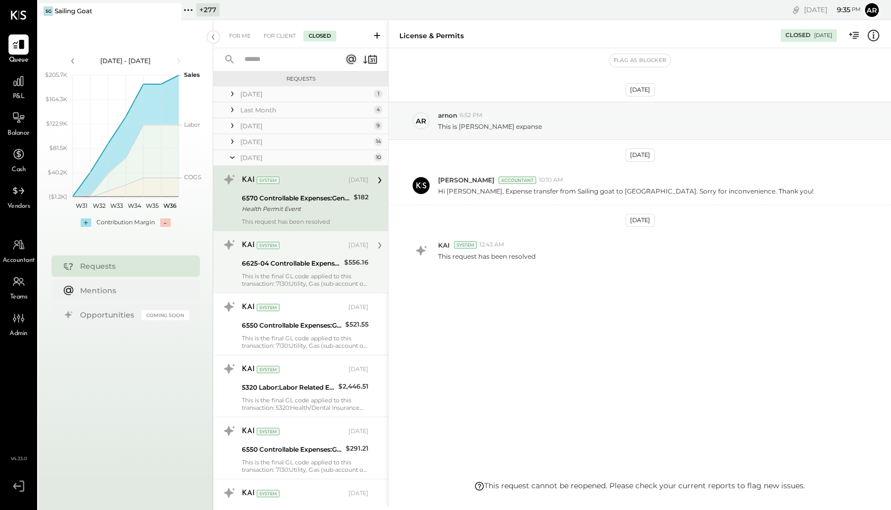
click at [264, 283] on div "This is the final GL code applied to this transaction: 7130:Utility, Gas (sub-a…" at bounding box center [305, 280] width 127 height 15
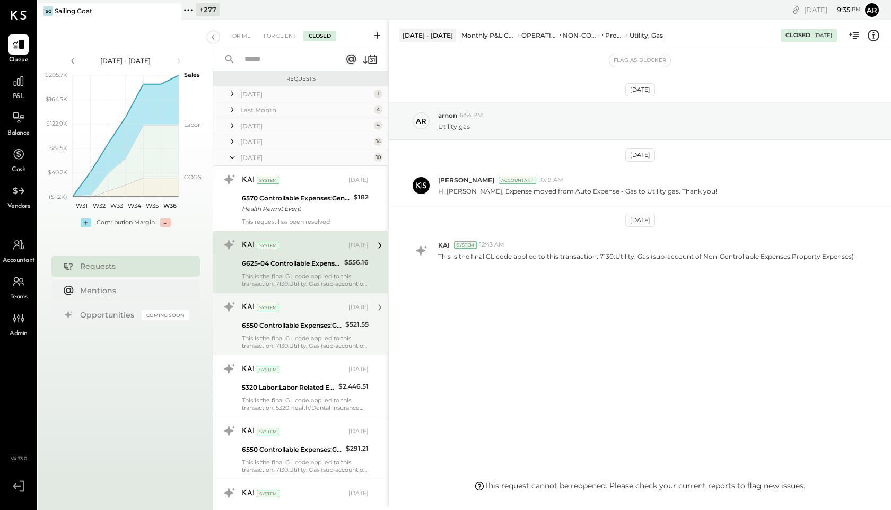
click at [267, 321] on div "6550 Controllable Expenses:General & Administrative Expenses:Dues and Subscript…" at bounding box center [292, 325] width 100 height 11
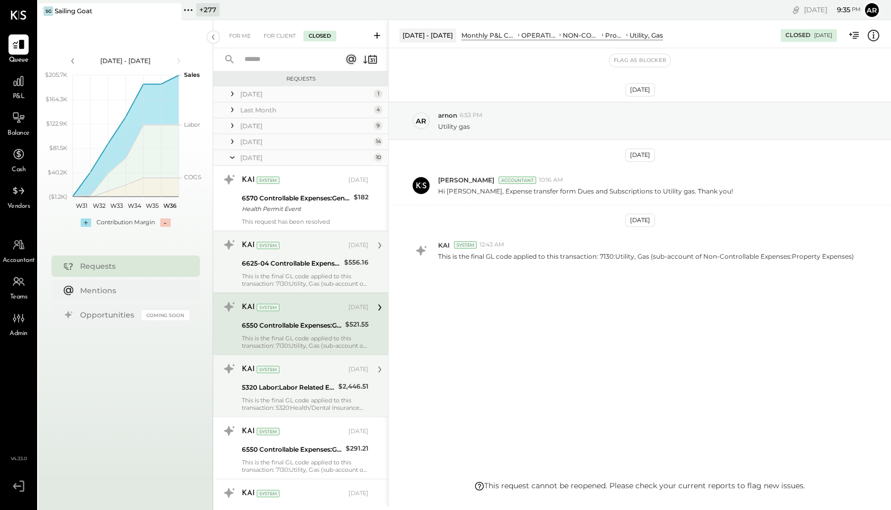
click at [267, 404] on div "This is the final GL code applied to this transaction: 5320:Health/Dental Insur…" at bounding box center [305, 404] width 127 height 15
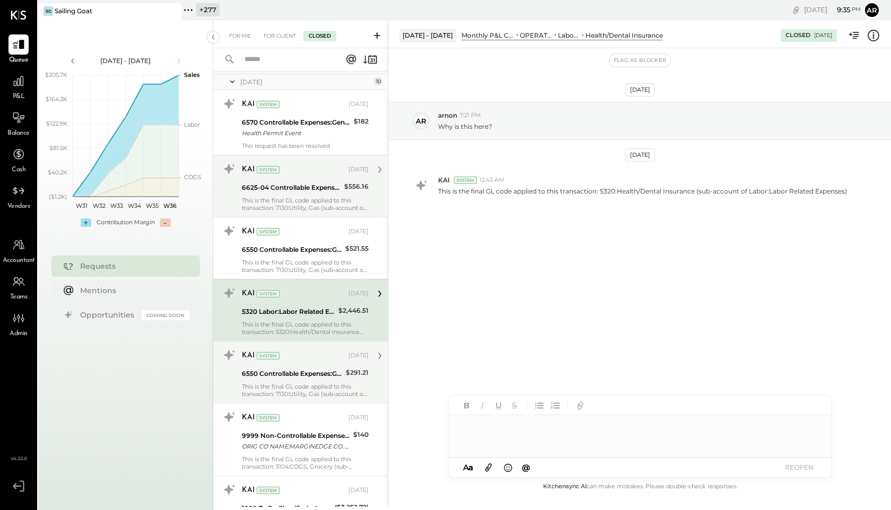
scroll to position [98, 0]
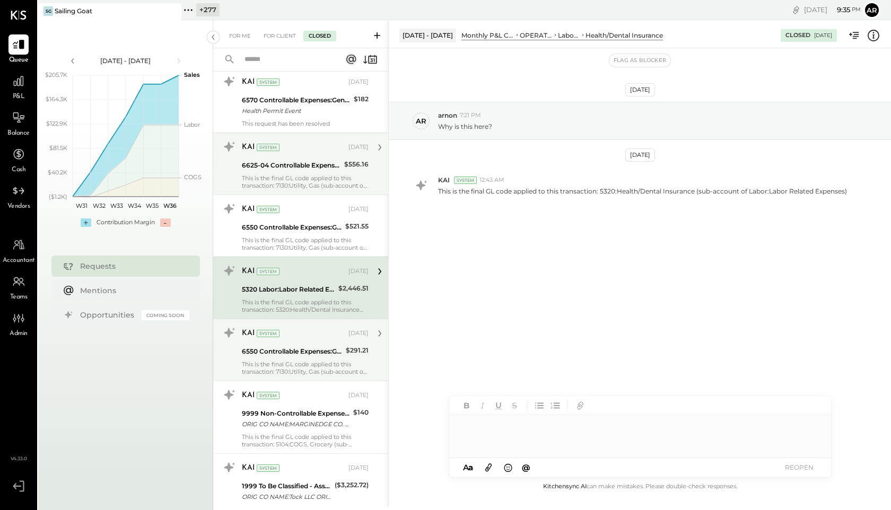
click at [278, 349] on div "6550 Controllable Expenses:General & Administrative Expenses:Dues and Subscript…" at bounding box center [292, 351] width 101 height 11
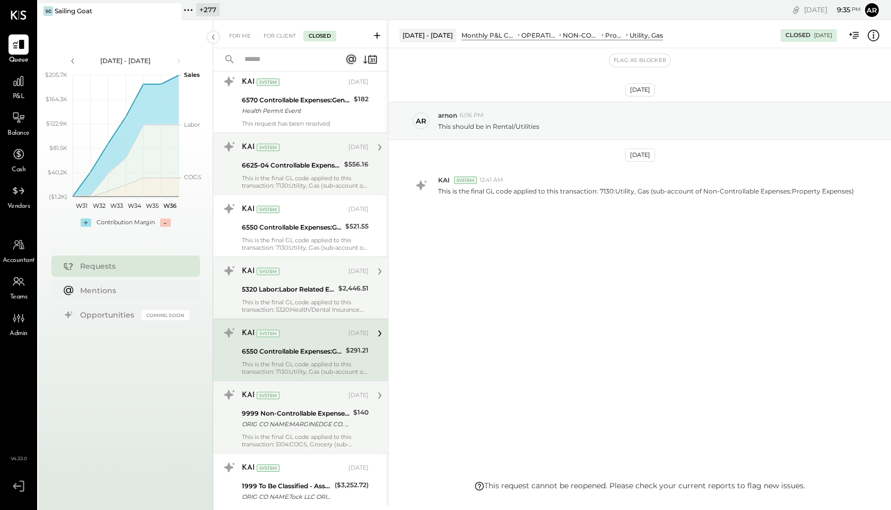
click at [281, 413] on div "9999 Non-Controllable Expenses:Other Income and Expenses:To Be Classified" at bounding box center [296, 414] width 108 height 11
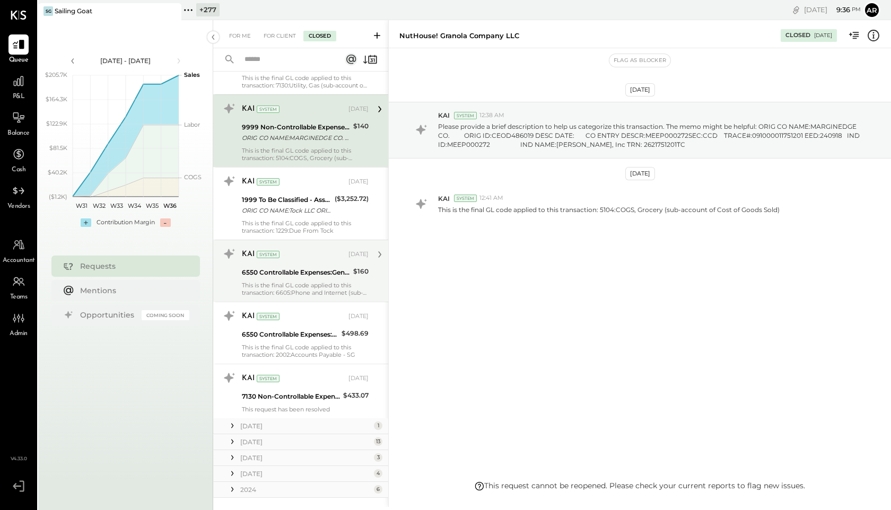
scroll to position [406, 0]
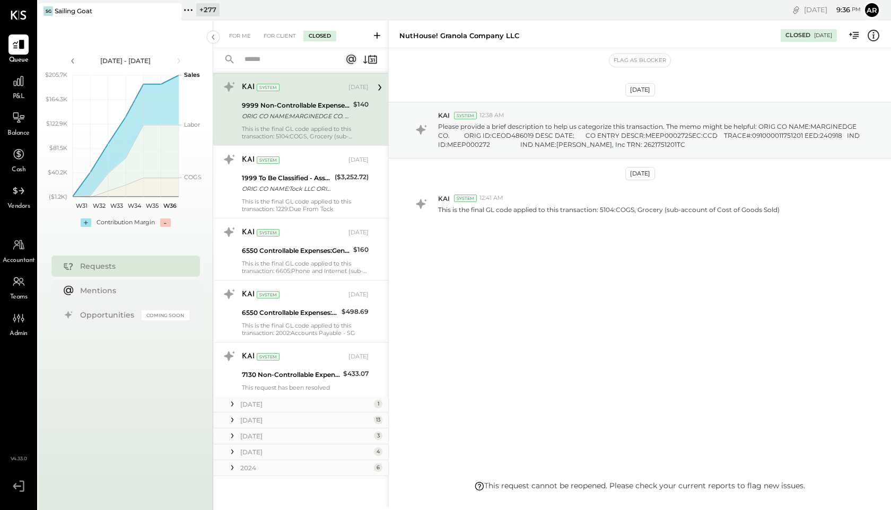
click at [230, 435] on icon at bounding box center [232, 436] width 11 height 11
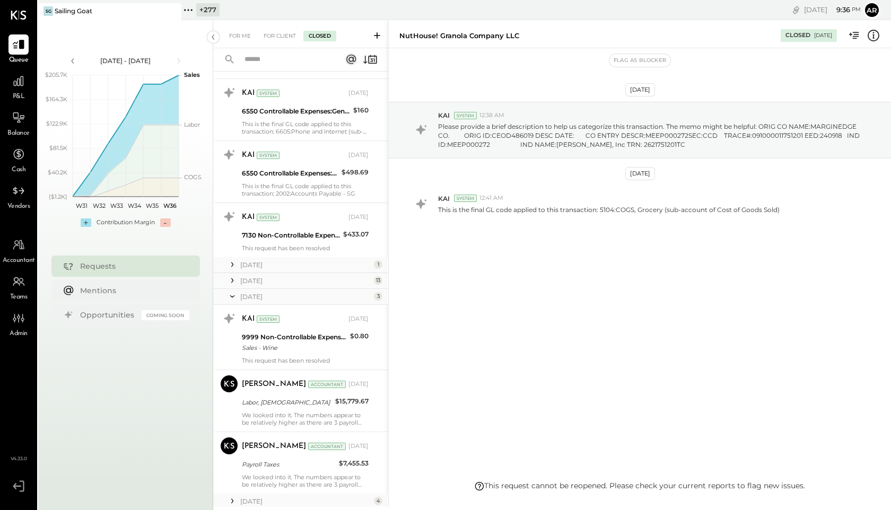
scroll to position [595, 0]
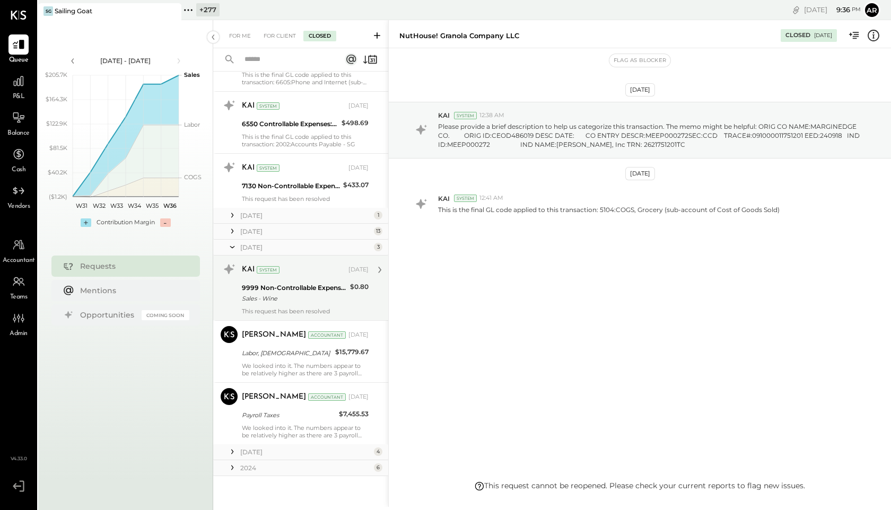
click at [293, 289] on div "9999 Non-Controllable Expenses:Other Income and Expenses:To Be Classified" at bounding box center [294, 288] width 105 height 11
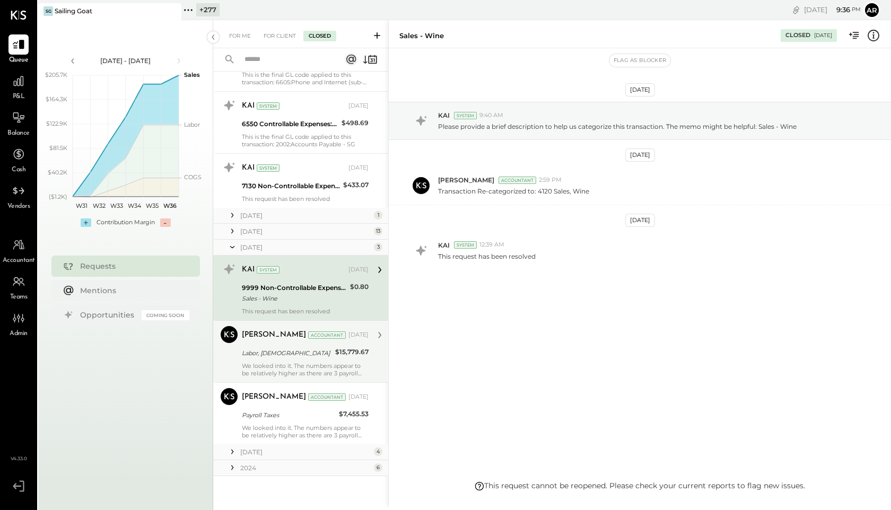
click at [290, 347] on div "Labor, BOH" at bounding box center [287, 353] width 90 height 13
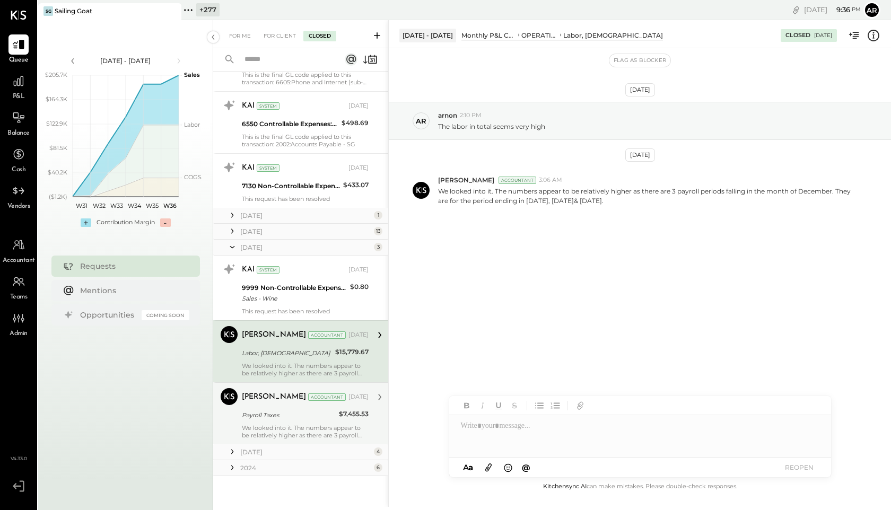
click at [288, 386] on div "Vinay Navlakha Accountant Vinay Navlakha Accountant Feb 27, 2025 Payroll Taxes …" at bounding box center [300, 414] width 175 height 62
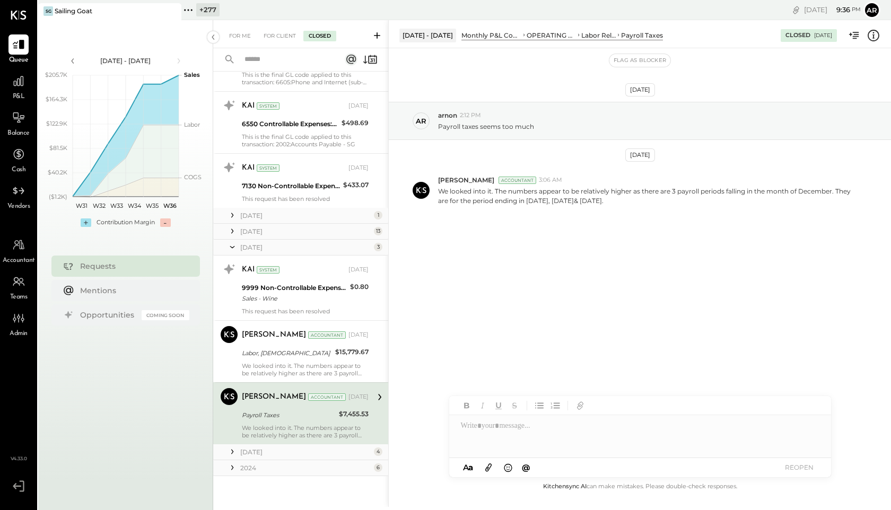
click at [230, 449] on icon at bounding box center [232, 452] width 11 height 11
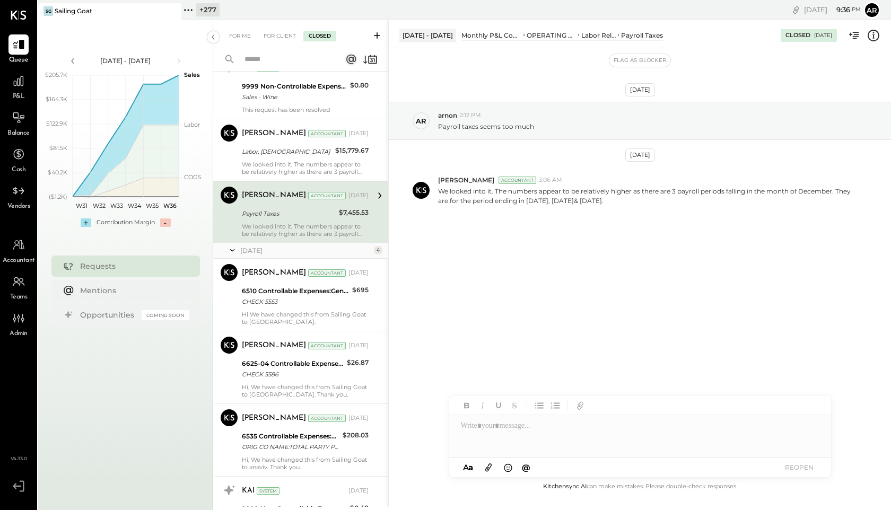
scroll to position [816, 0]
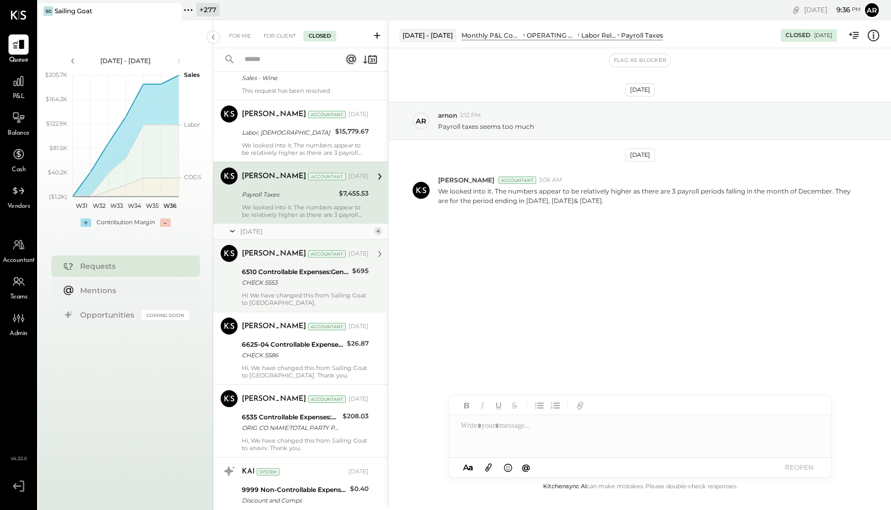
click at [330, 272] on div "6510 Controllable Expenses:General & Administrative Expenses:Consulting" at bounding box center [295, 272] width 107 height 11
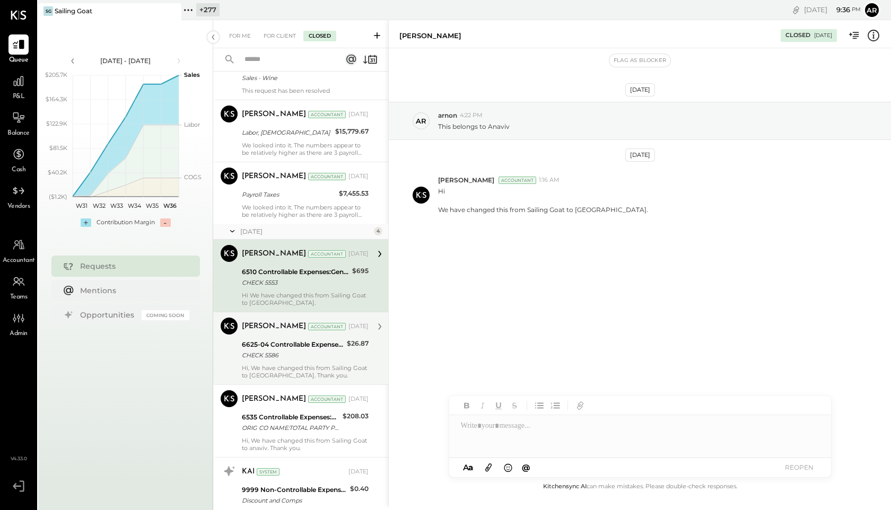
click at [327, 354] on div "CHECK 5586" at bounding box center [293, 355] width 102 height 11
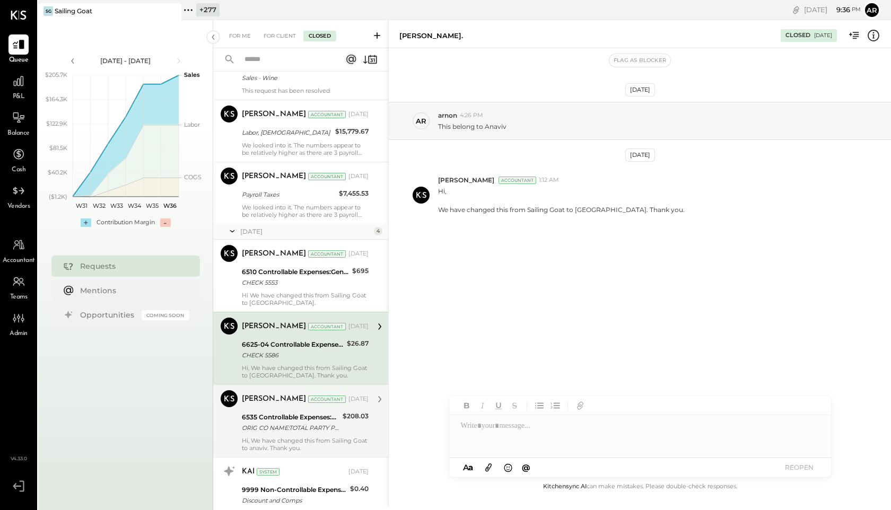
click at [329, 431] on div "ORIG CO NAME:TOTAL PARTY PLAN ORIG ID:1911718107 DESC DATE: CO ENTRY DESCR:COMP…" at bounding box center [291, 428] width 98 height 11
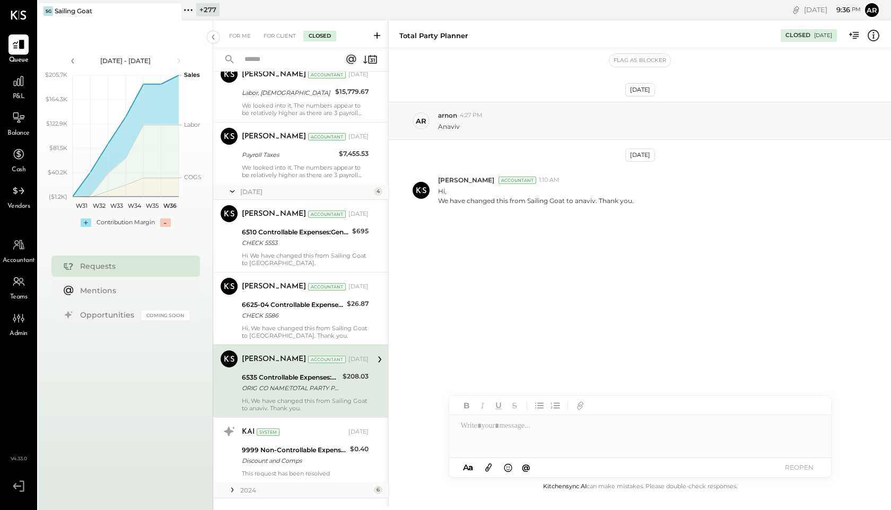
scroll to position [878, 0]
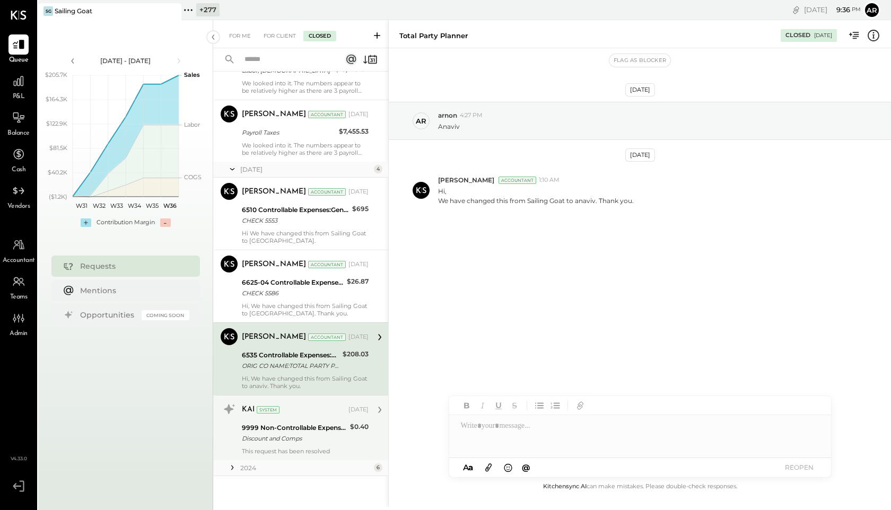
click at [329, 422] on div "9999 Non-Controllable Expenses:Other Income and Expenses:To Be Classified Disco…" at bounding box center [294, 433] width 105 height 23
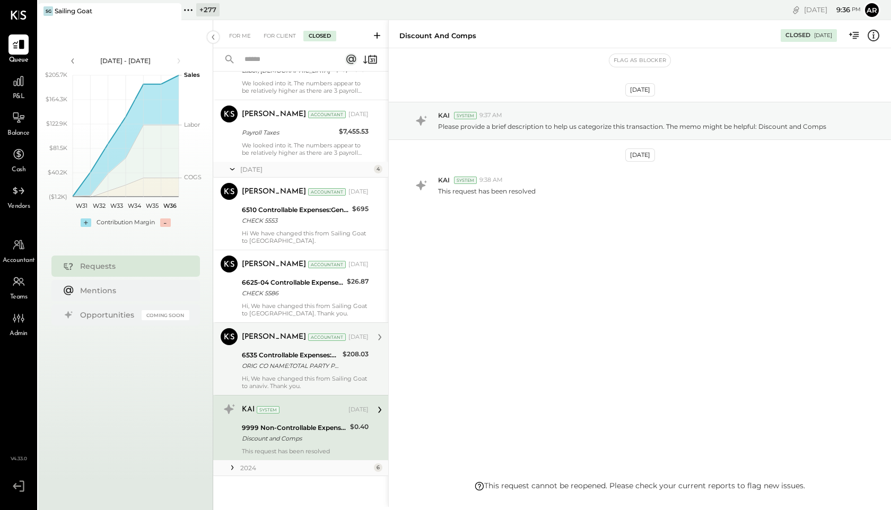
click at [325, 375] on div "Hi, We have changed this from Sailing Goat to anaviv. Thank you." at bounding box center [305, 382] width 127 height 15
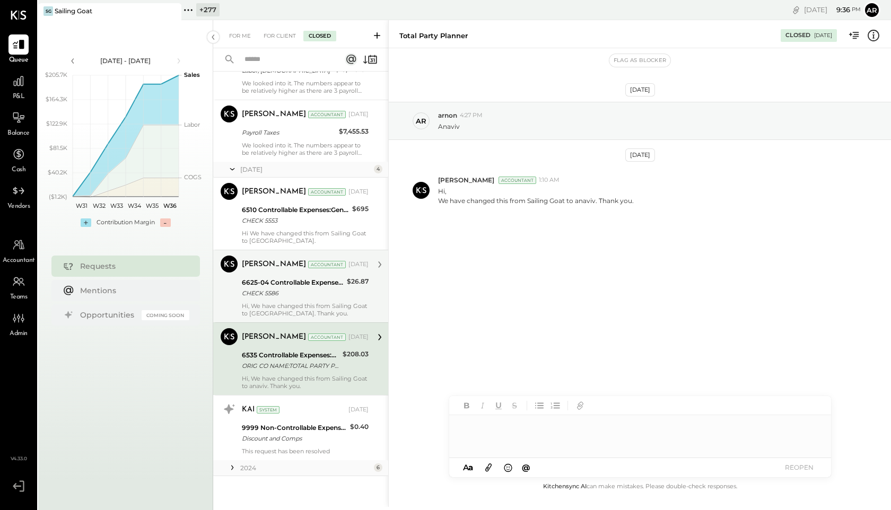
click at [343, 294] on div "6625-04 Controllable Expenses:General & Administrative Expenses:Auto Expense - …" at bounding box center [305, 287] width 127 height 23
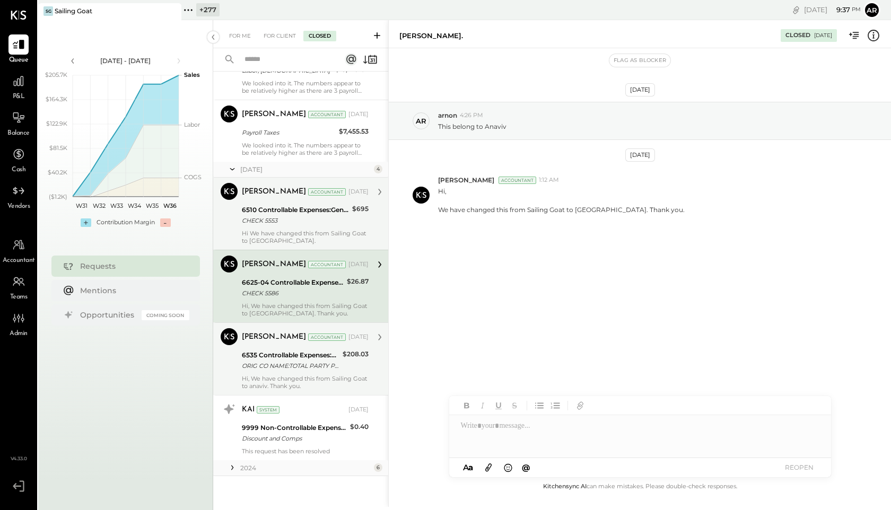
click at [339, 226] on div "6510 Controllable Expenses:General & Administrative Expenses:Consulting CHECK 5…" at bounding box center [295, 215] width 107 height 23
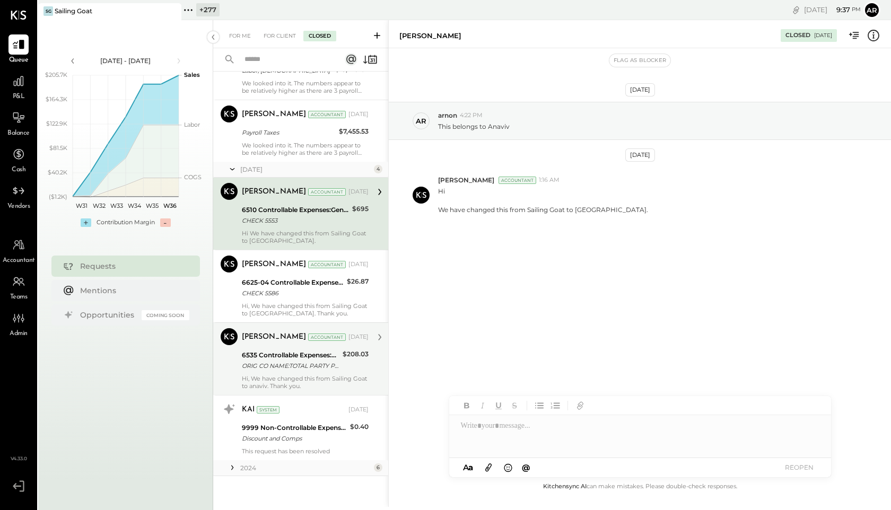
click at [237, 470] on icon at bounding box center [232, 468] width 11 height 11
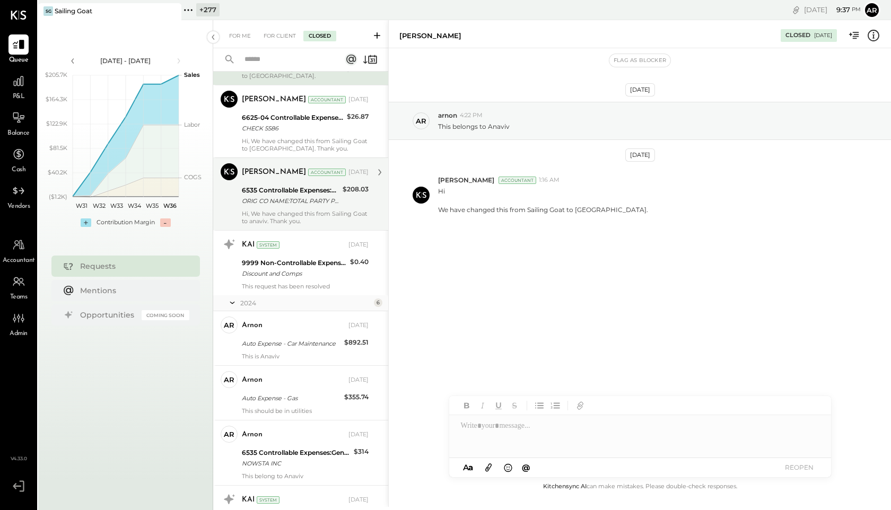
scroll to position [1120, 0]
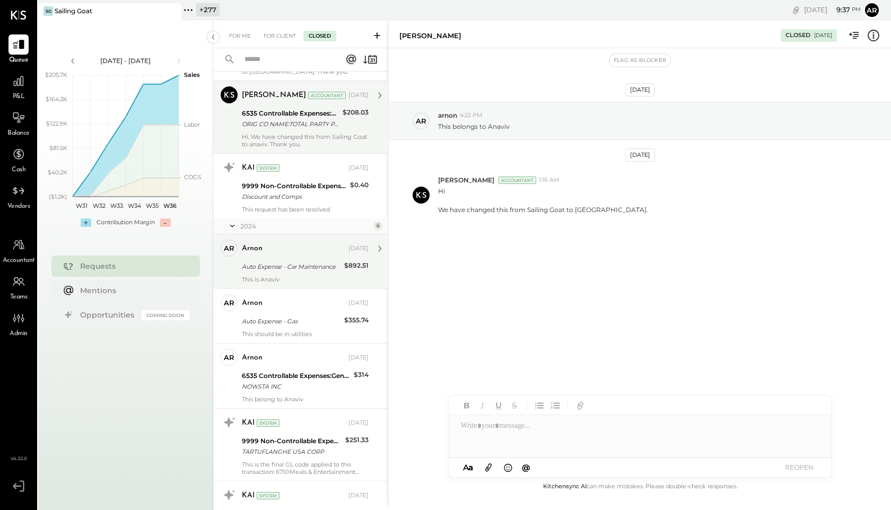
click at [308, 258] on div "arnon Nov 21, 2024 Auto Expense - Car Maintenance $892.51 This is Anaviv" at bounding box center [305, 262] width 127 height 44
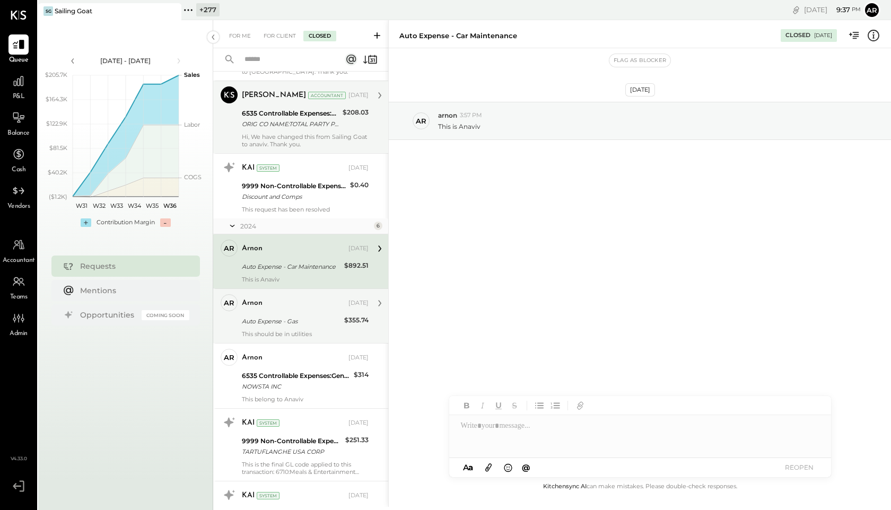
click at [304, 327] on div "Auto Expense - Gas" at bounding box center [291, 321] width 99 height 13
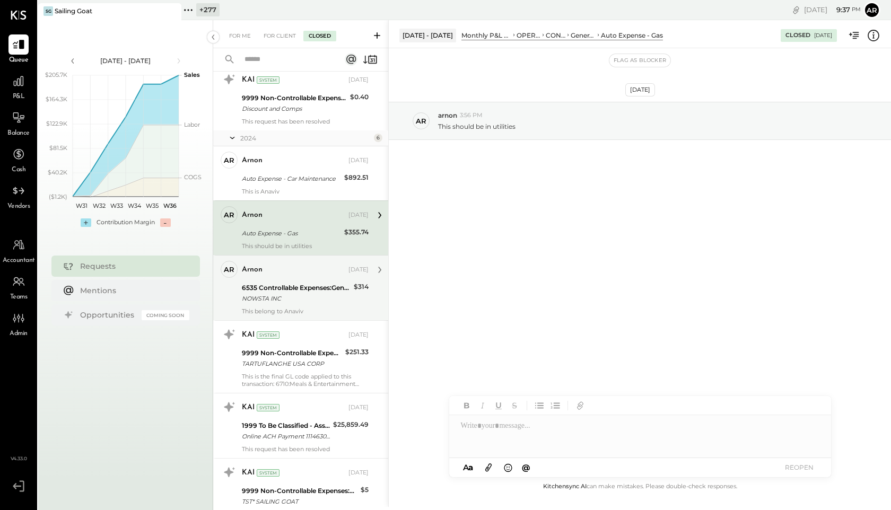
scroll to position [1256, 0]
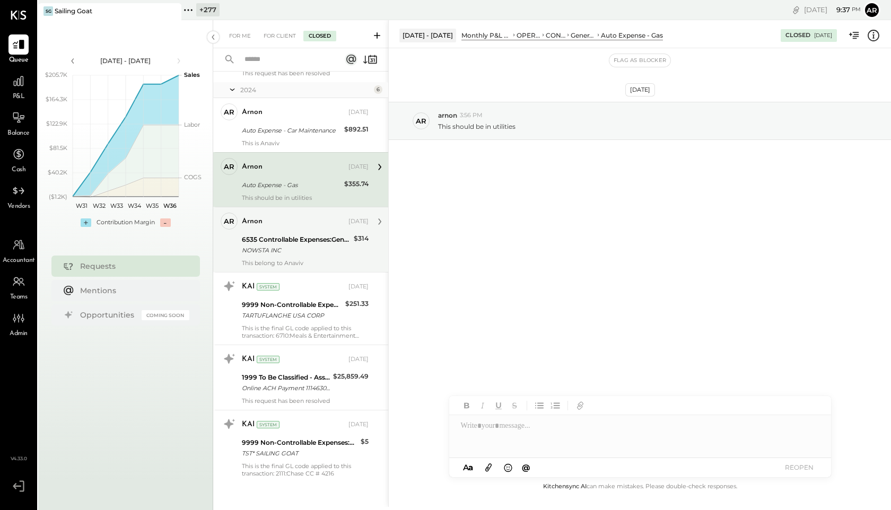
click at [302, 230] on div "arnon Nov 21, 2024" at bounding box center [305, 222] width 127 height 18
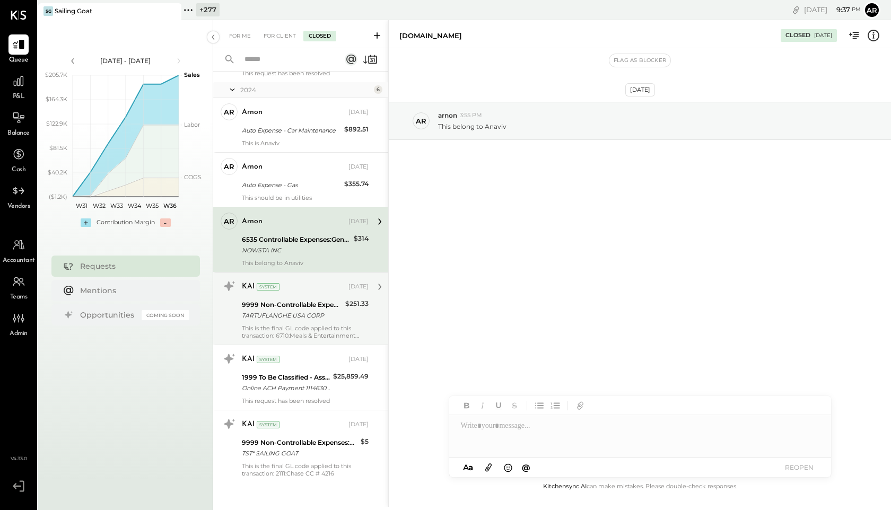
click at [297, 316] on div "TARTUFLANGHE USA CORP" at bounding box center [292, 315] width 100 height 11
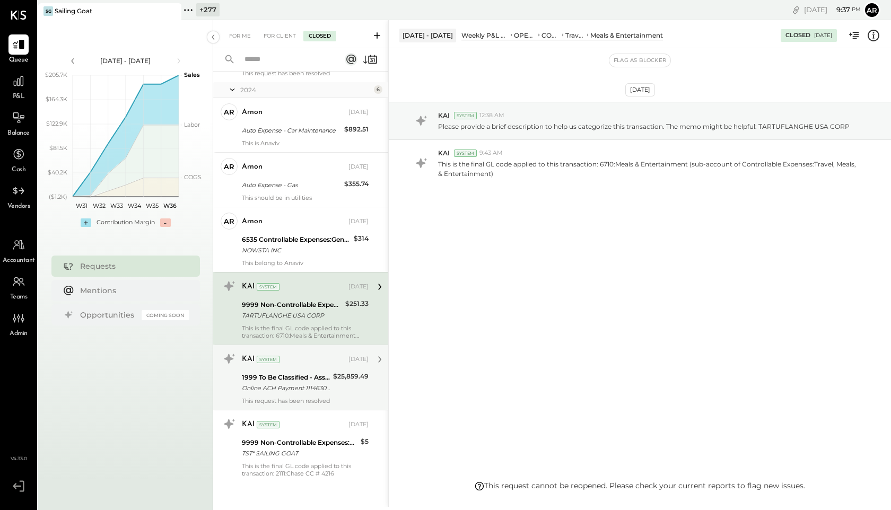
click at [294, 363] on div "KAI System" at bounding box center [294, 359] width 105 height 11
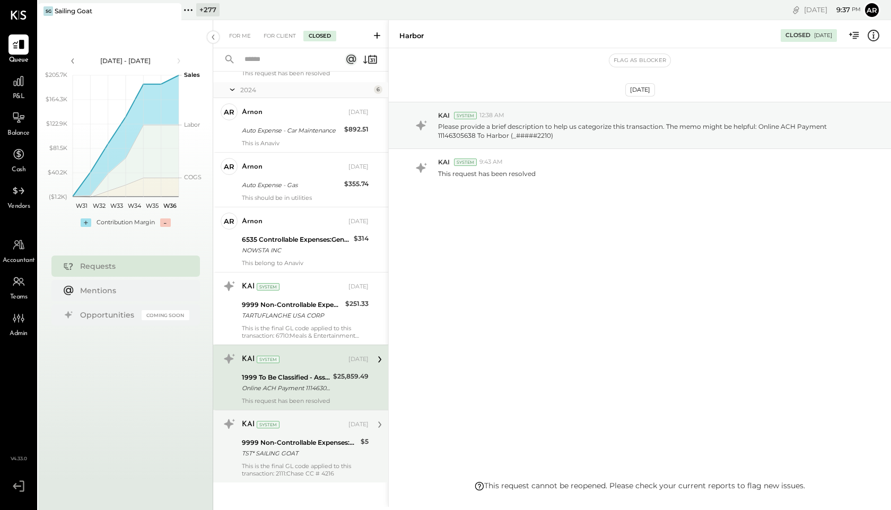
click at [285, 426] on div "KAI System" at bounding box center [294, 425] width 105 height 11
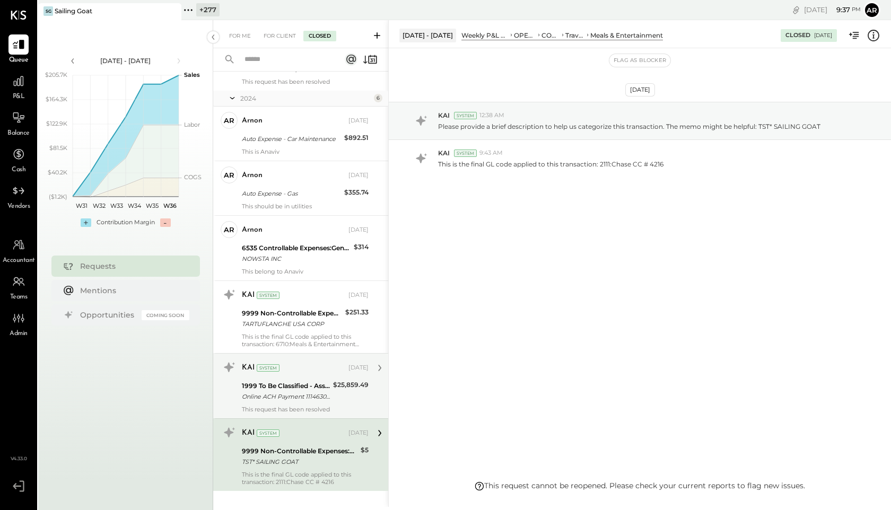
scroll to position [1248, 0]
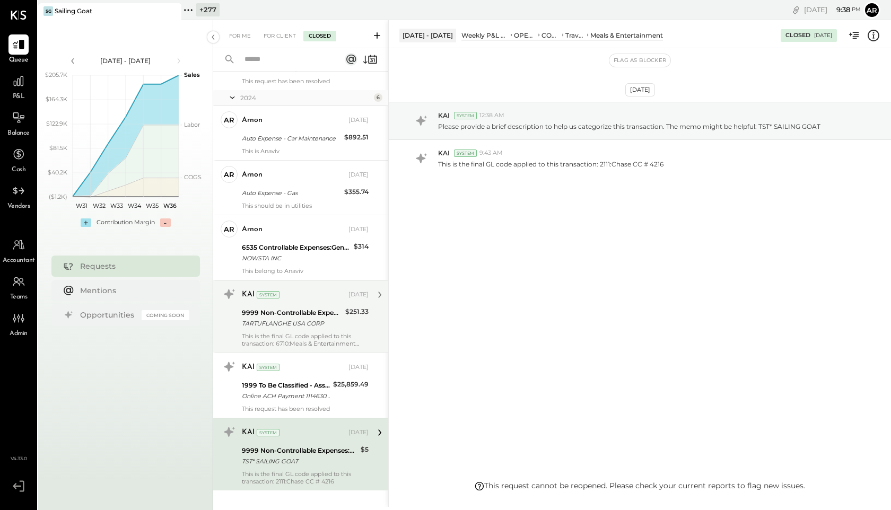
click at [241, 349] on div "KAI System Nov 20, 2024 9999 Non-Controllable Expenses:Other Income and Expense…" at bounding box center [300, 316] width 175 height 73
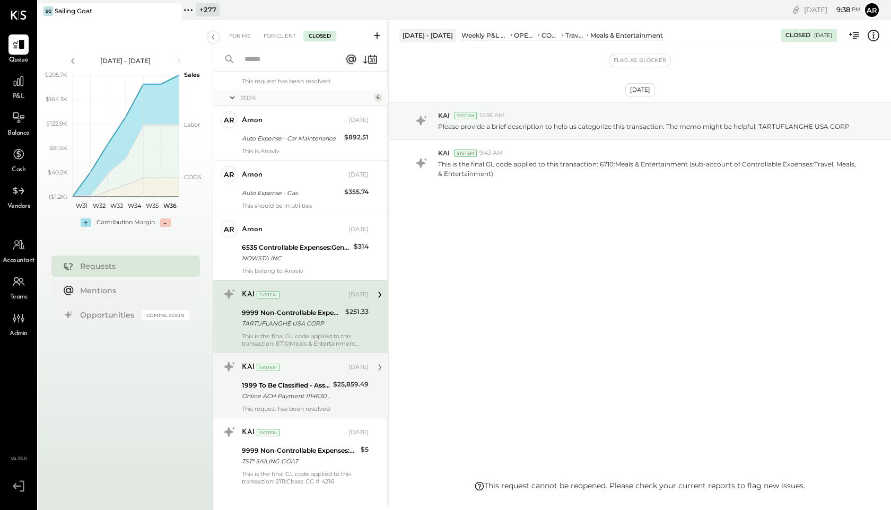
click at [269, 376] on div "KAI System Nov 20, 2024 1999 To Be Classified - Assets Online ACH Payment 11146…" at bounding box center [305, 386] width 127 height 54
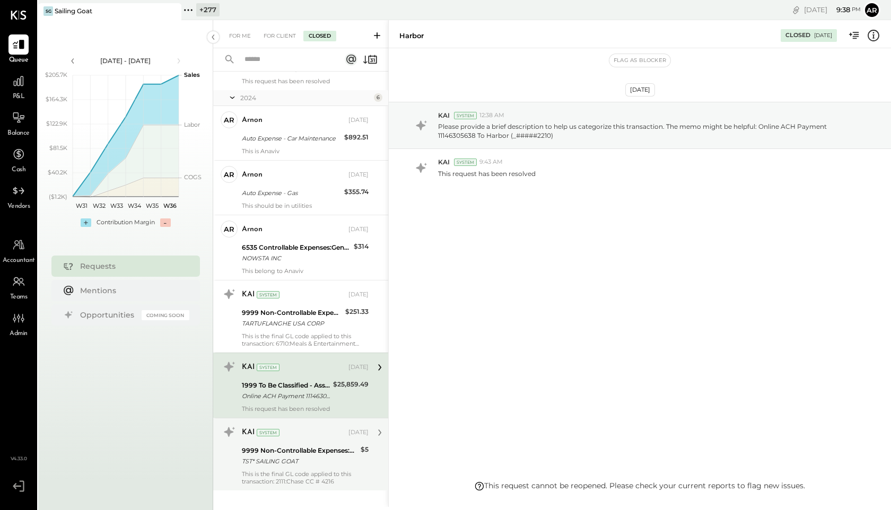
click at [291, 436] on div "KAI System" at bounding box center [294, 433] width 105 height 11
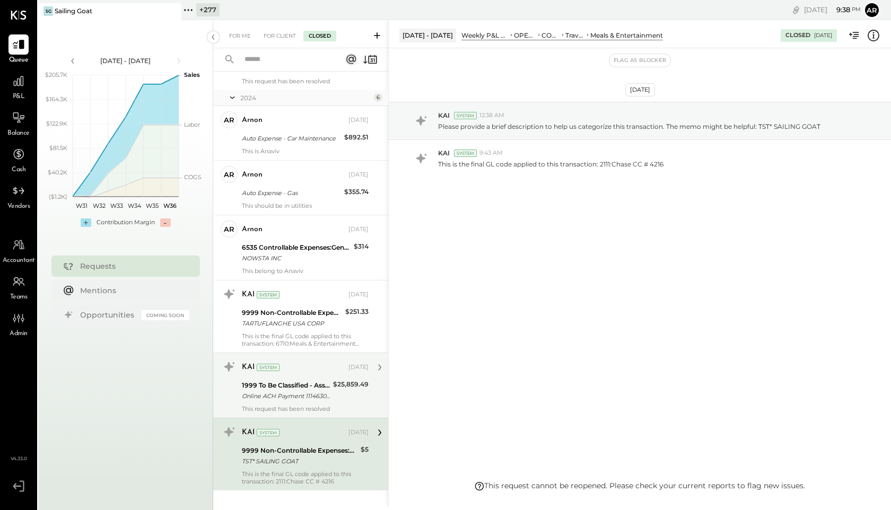
click at [291, 393] on div "Online ACH Payment 11146305638 To Harbor (_#####2210)" at bounding box center [286, 396] width 88 height 11
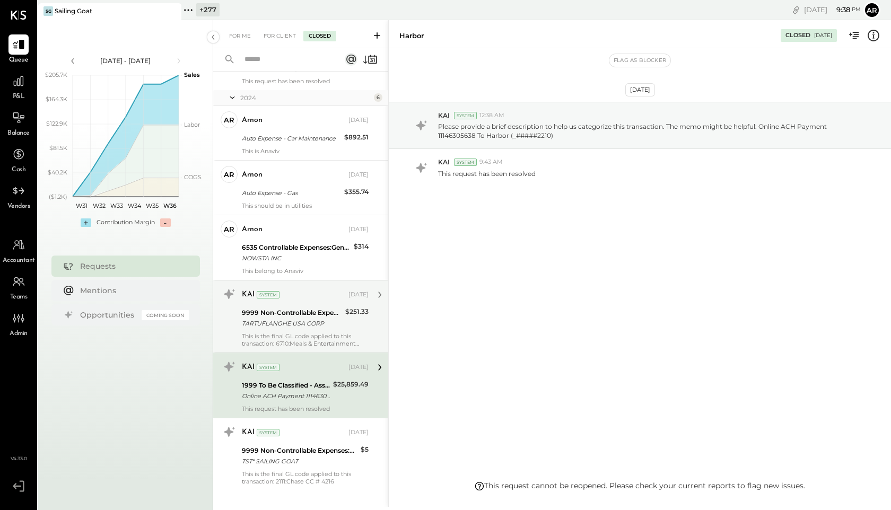
click at [292, 319] on div "TARTUFLANGHE USA CORP" at bounding box center [292, 323] width 100 height 11
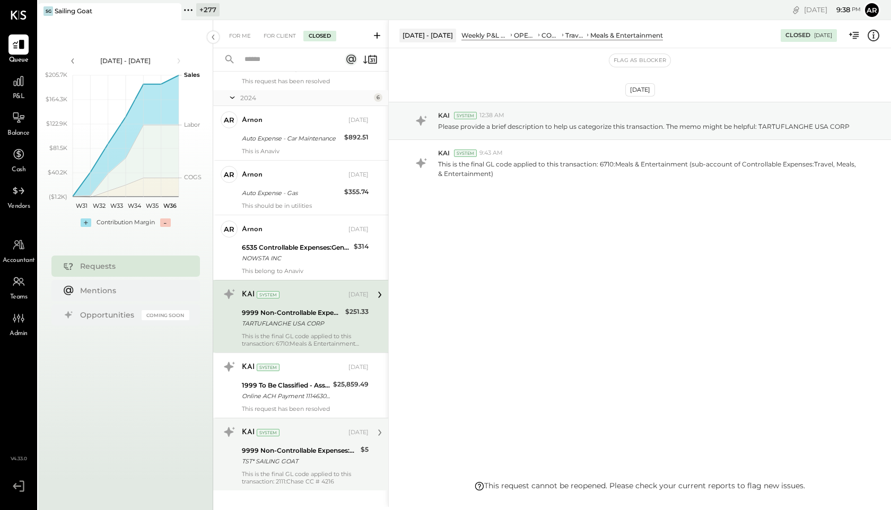
click at [284, 434] on div "KAI System" at bounding box center [294, 433] width 105 height 11
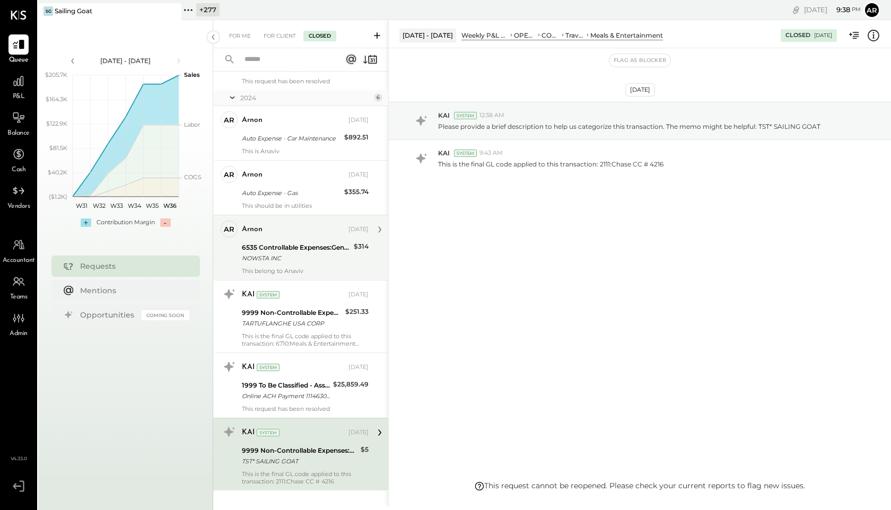
scroll to position [1253, 0]
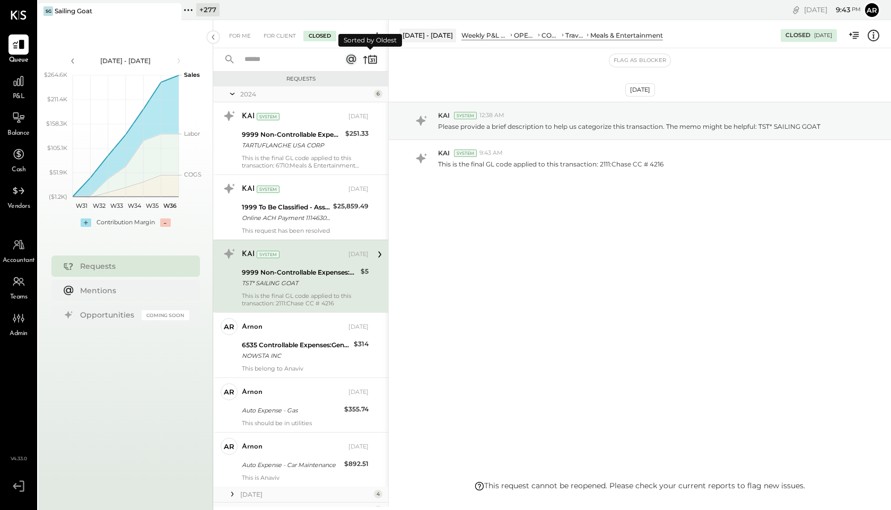
click at [371, 55] on icon at bounding box center [370, 59] width 15 height 15
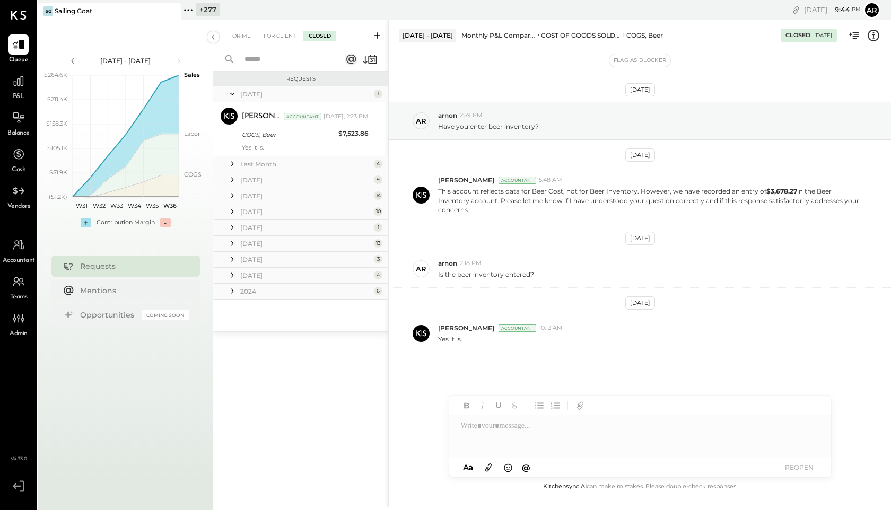
click at [233, 291] on icon at bounding box center [232, 291] width 2 height 5
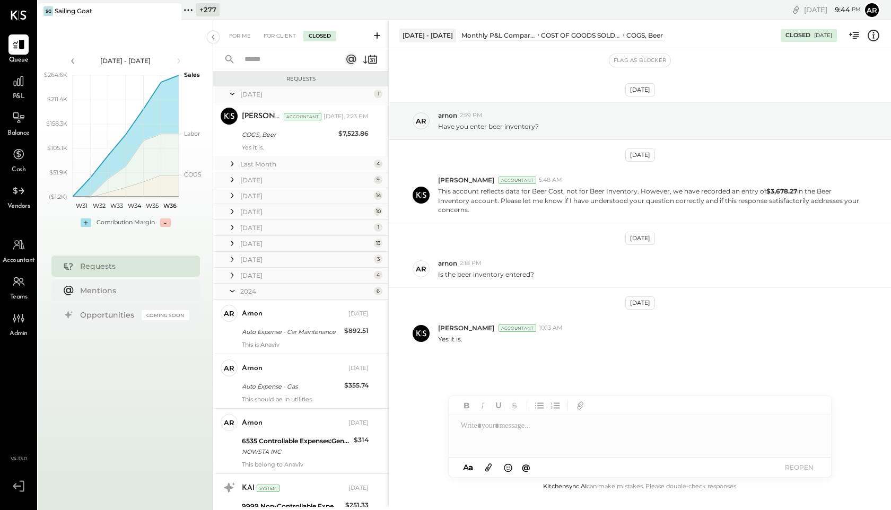
scroll to position [208, 0]
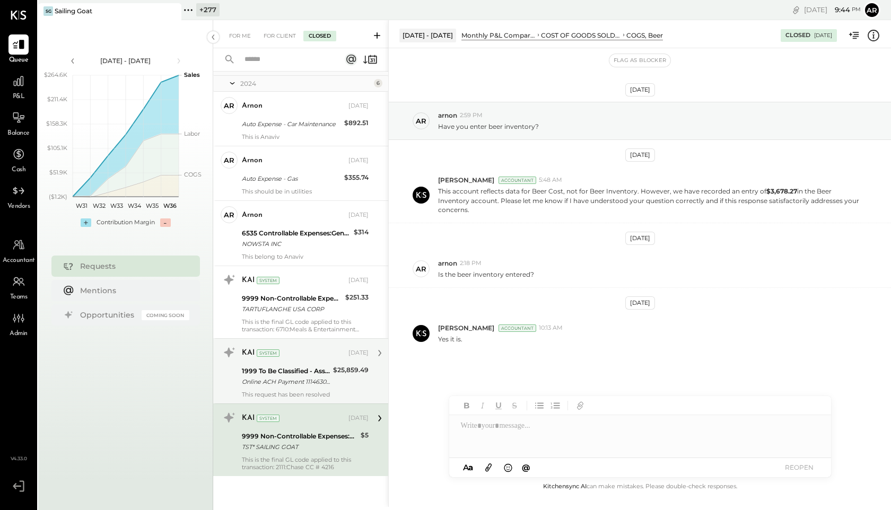
click at [273, 360] on div "KAI System Nov 20, 2024" at bounding box center [305, 353] width 127 height 15
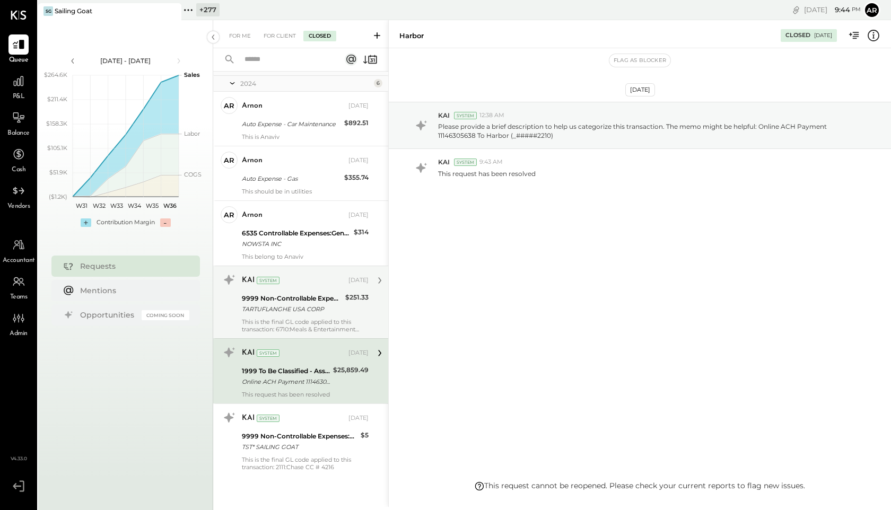
click at [274, 300] on div "9999 Non-Controllable Expenses:Other Income and Expenses:To Be Classified" at bounding box center [292, 298] width 100 height 11
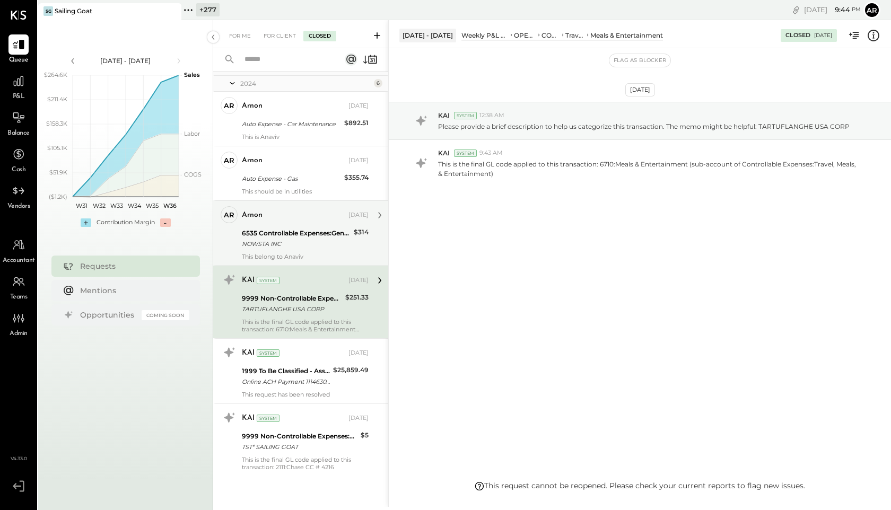
click at [297, 229] on div "6535 Controllable Expenses:General & Administrative Expenses:Computer Supplies,…" at bounding box center [296, 233] width 109 height 11
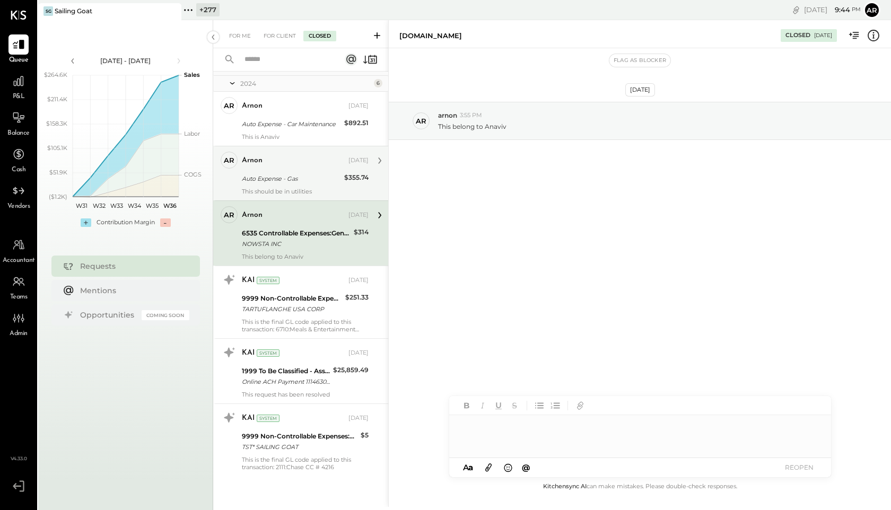
click at [308, 187] on div "arnon Nov 21, 2024 Auto Expense - Gas $355.74 This should be in utilities" at bounding box center [305, 174] width 127 height 44
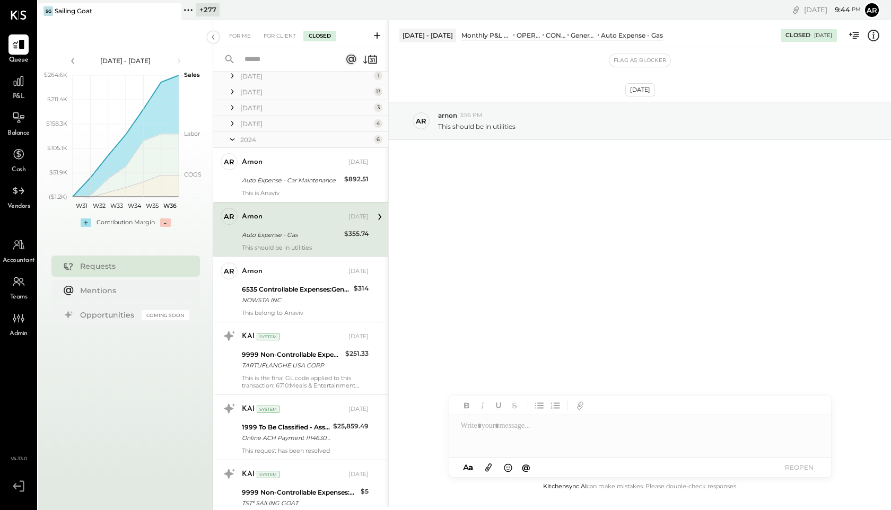
scroll to position [138, 0]
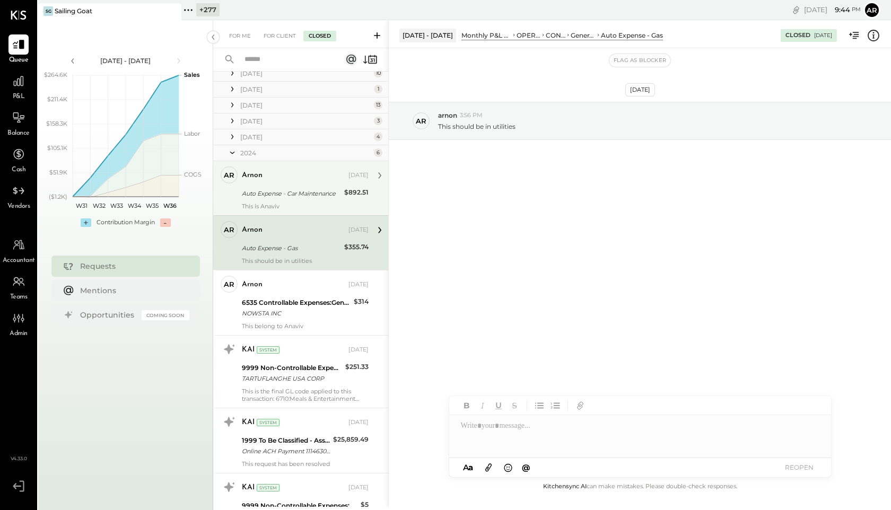
click at [308, 190] on div "Auto Expense - Car Maintenance" at bounding box center [291, 193] width 99 height 11
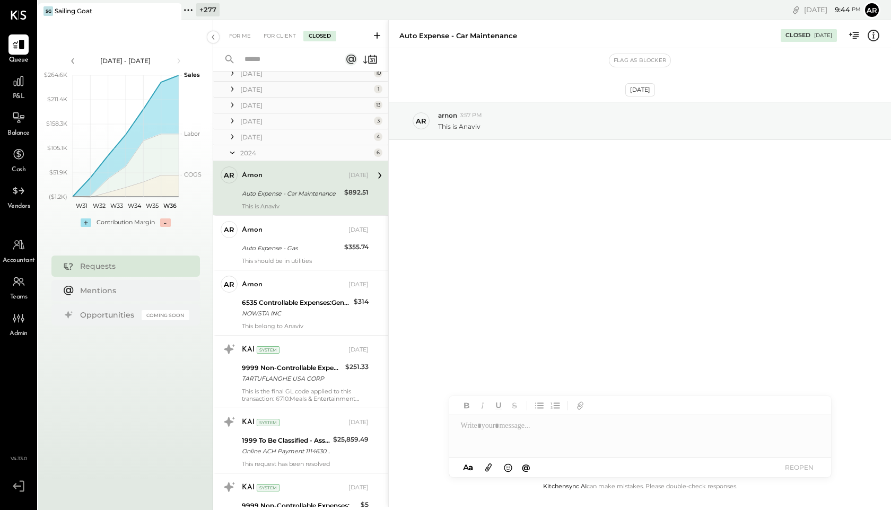
click at [234, 137] on icon at bounding box center [232, 137] width 11 height 11
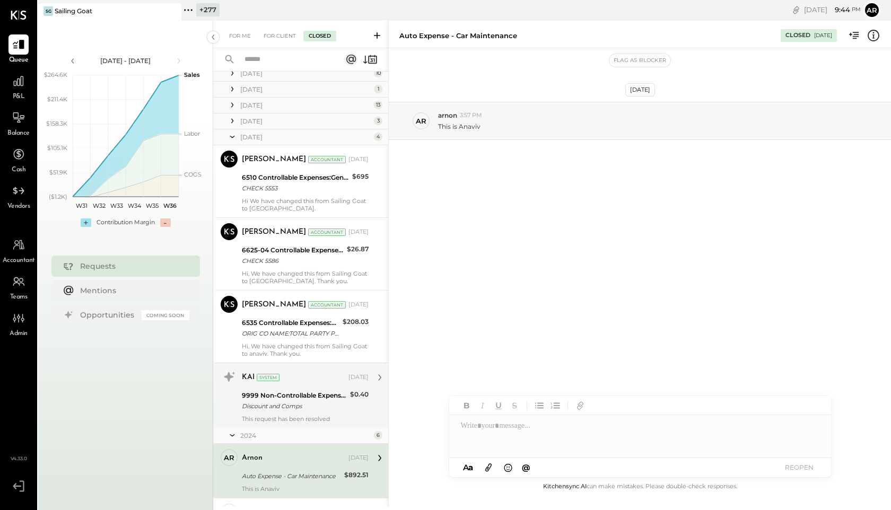
click at [271, 378] on div "System" at bounding box center [268, 377] width 23 height 7
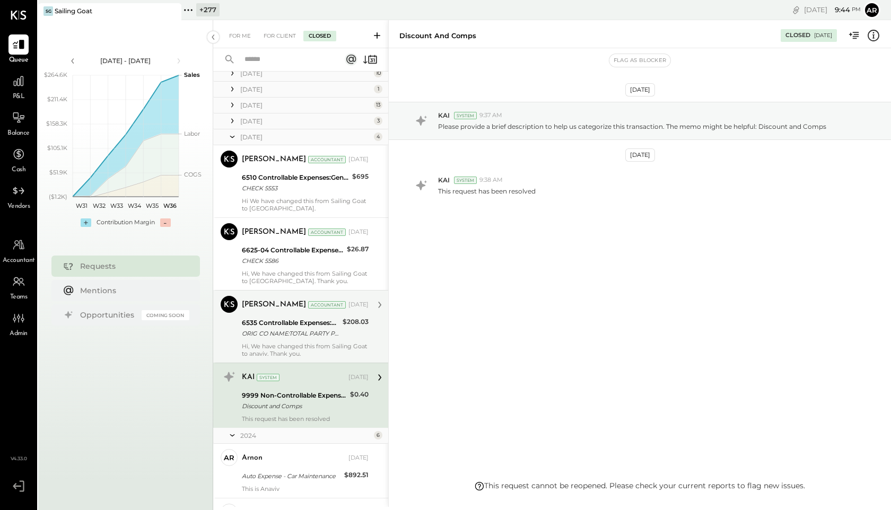
click at [277, 312] on div "Vinay Navlakha Accountant Jan 26, 2025" at bounding box center [305, 305] width 127 height 18
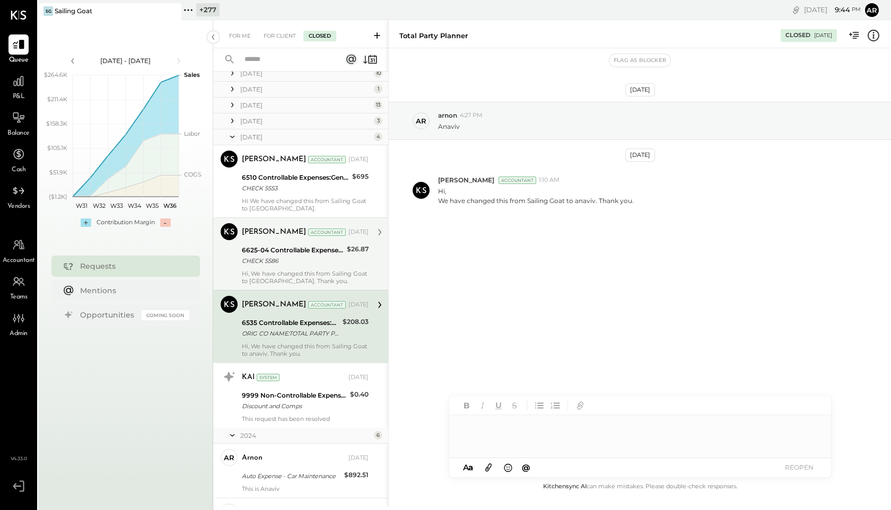
click at [283, 269] on div "Vinay Navlakha Accountant Jan 26, 2025 6625-04 Controllable Expenses:General & …" at bounding box center [305, 254] width 127 height 62
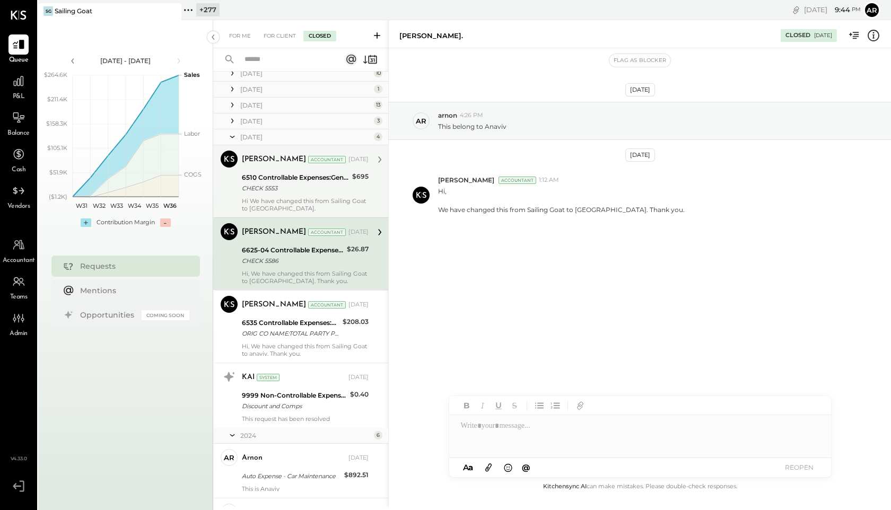
click at [287, 188] on div "CHECK 5553" at bounding box center [295, 188] width 107 height 11
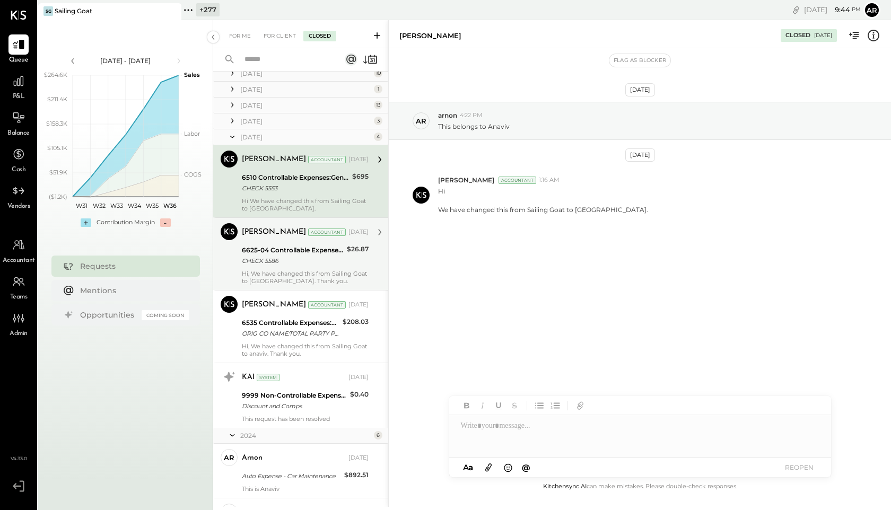
click at [290, 246] on div "6625-04 Controllable Expenses:General & Administrative Expenses:Auto Expense - …" at bounding box center [293, 250] width 102 height 11
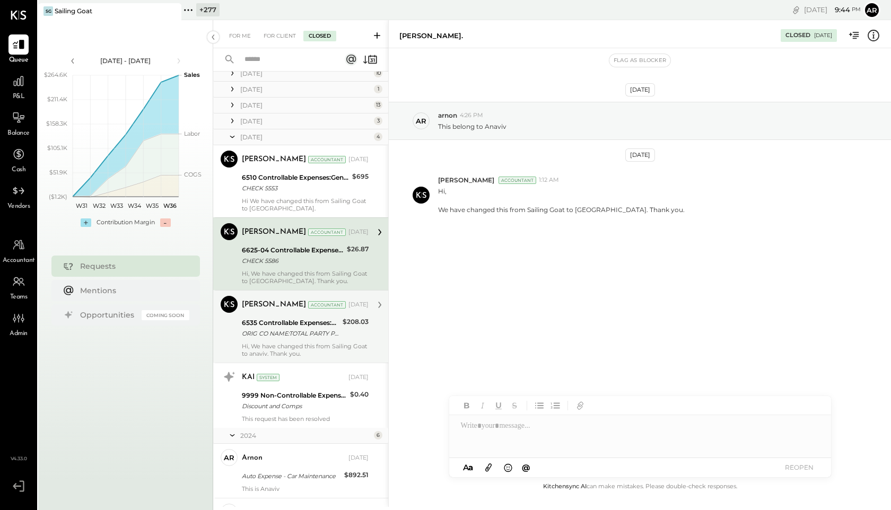
click at [283, 318] on div "6535 Controllable Expenses:General & Administrative Expenses:Computer Supplies,…" at bounding box center [291, 323] width 98 height 11
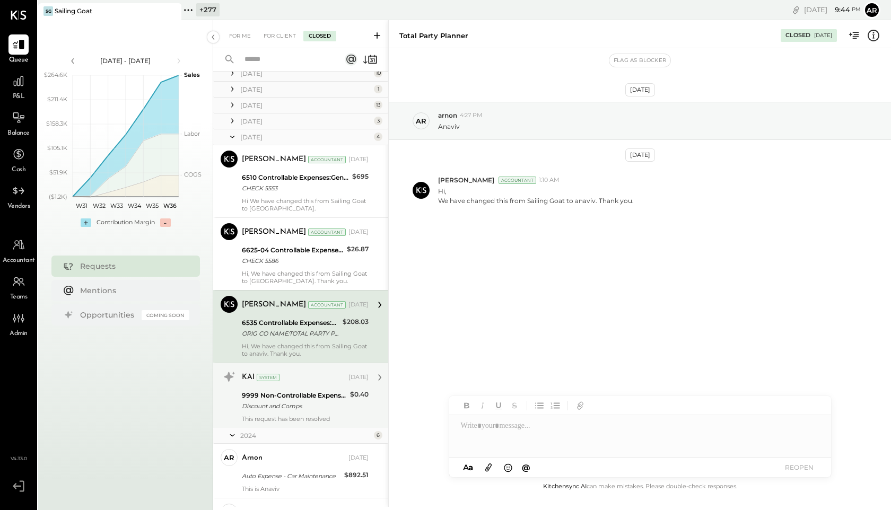
click at [271, 388] on div "KAI System Jan 10, 2025 9999 Non-Controllable Expenses:Other Income and Expense…" at bounding box center [305, 396] width 127 height 54
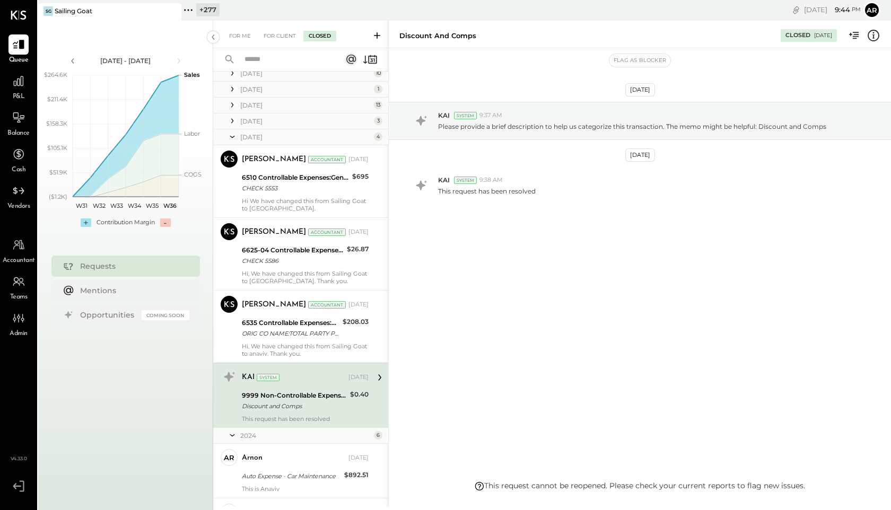
click at [232, 136] on icon at bounding box center [232, 137] width 11 height 27
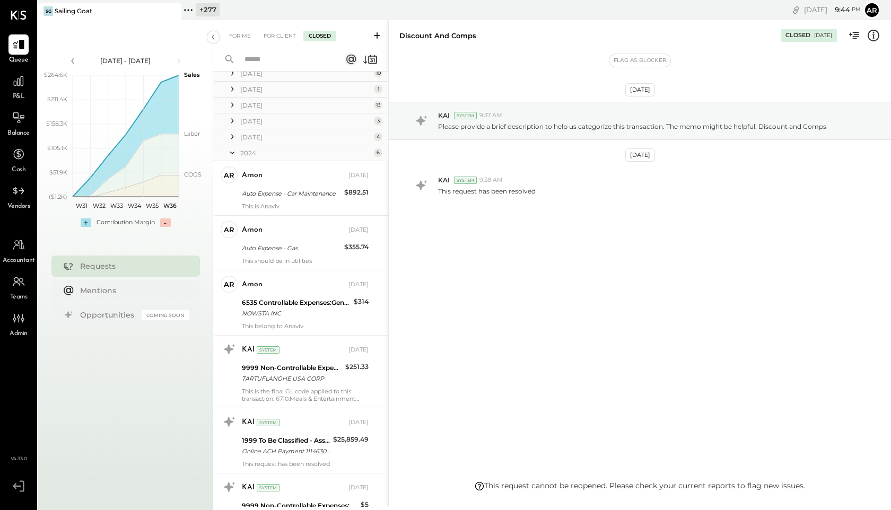
click at [230, 124] on icon at bounding box center [232, 121] width 11 height 11
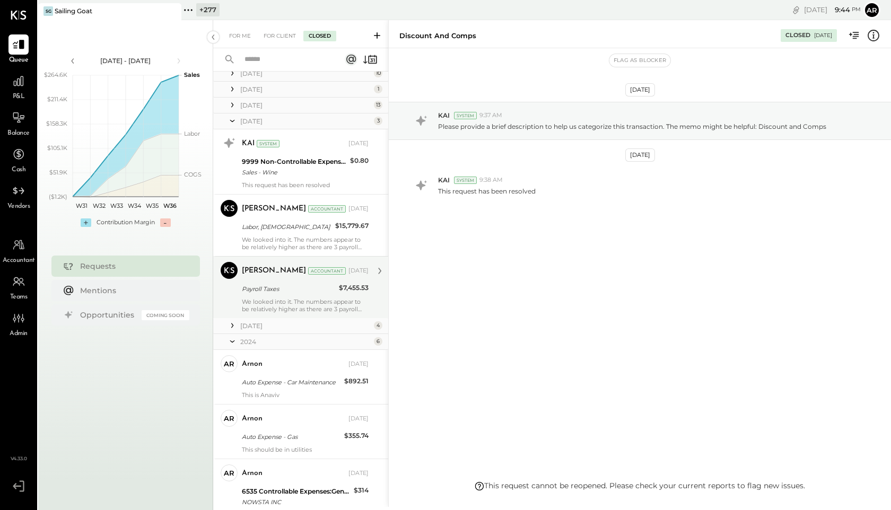
click at [249, 285] on div "Payroll Taxes" at bounding box center [289, 289] width 94 height 11
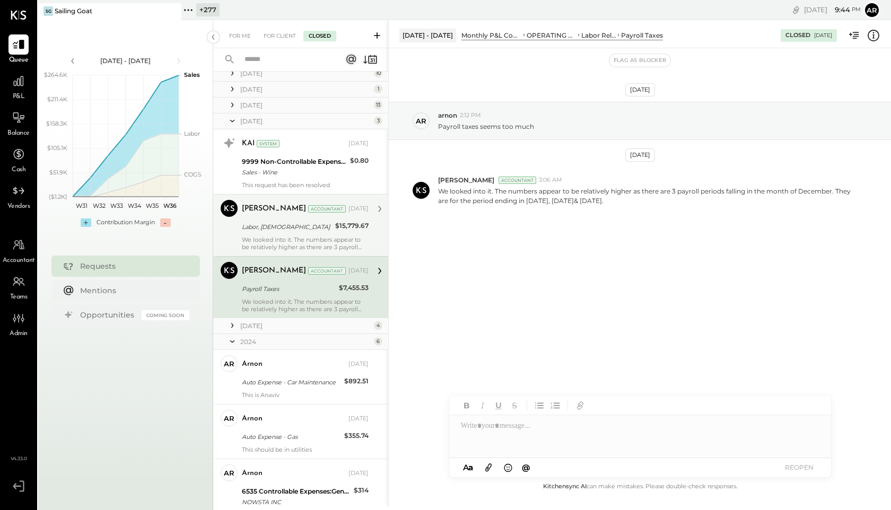
click at [254, 244] on div "We looked into it. The numbers appear to be relatively higher as there are 3 pa…" at bounding box center [305, 243] width 127 height 15
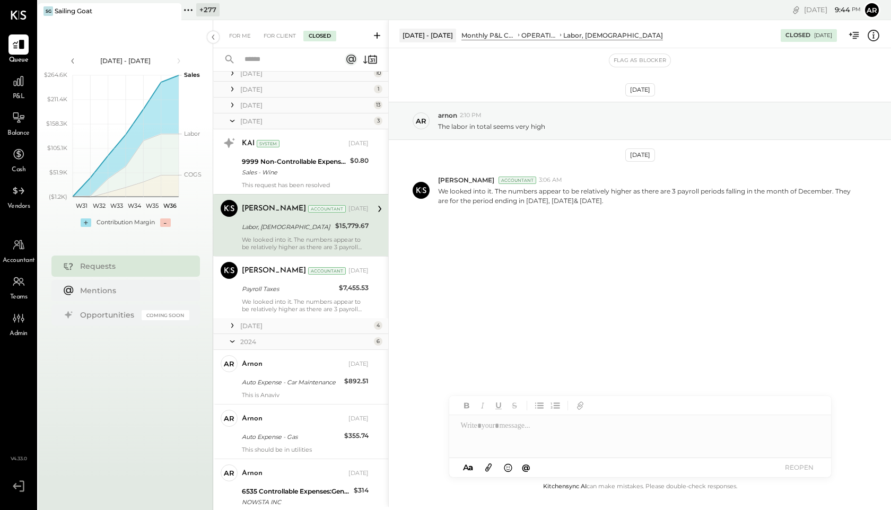
click at [228, 123] on icon at bounding box center [232, 121] width 11 height 27
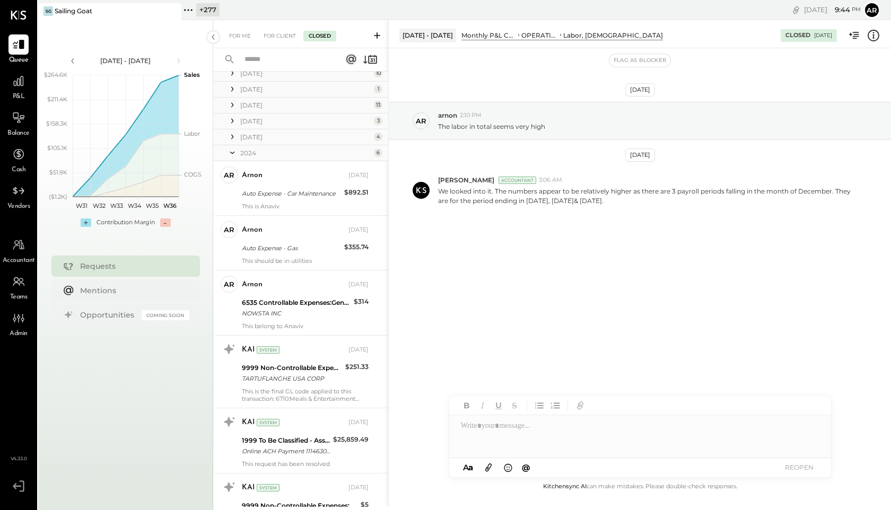
click at [230, 103] on icon at bounding box center [232, 105] width 11 height 11
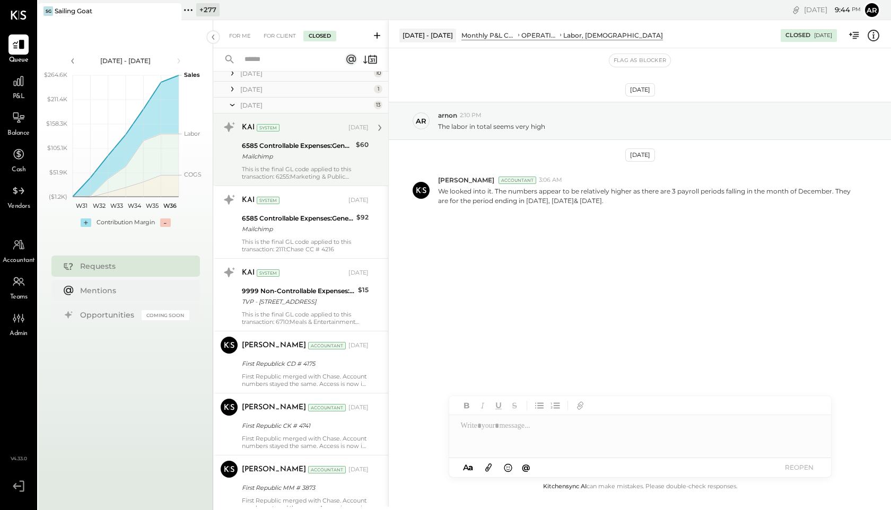
click at [253, 155] on div "Mailchimp" at bounding box center [297, 156] width 111 height 11
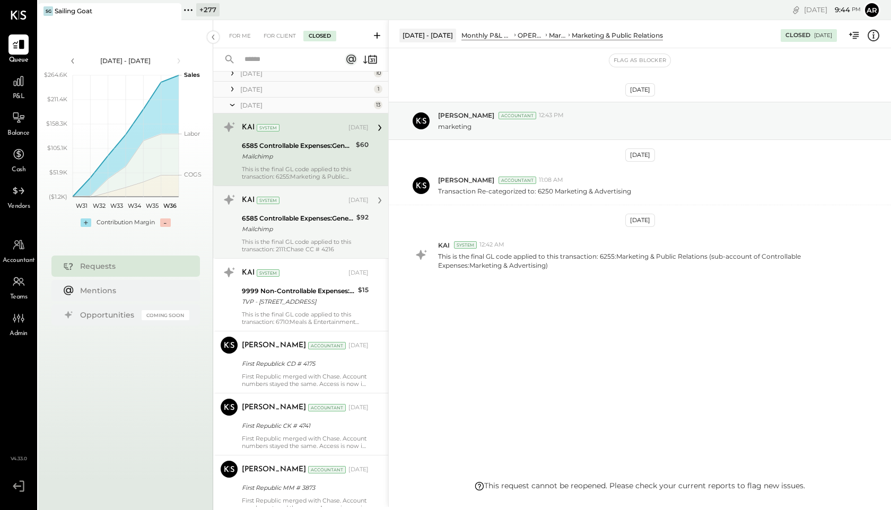
click at [259, 219] on div "6585 Controllable Expenses:General & Administrative Expenses:Postage & Shipping" at bounding box center [297, 218] width 111 height 11
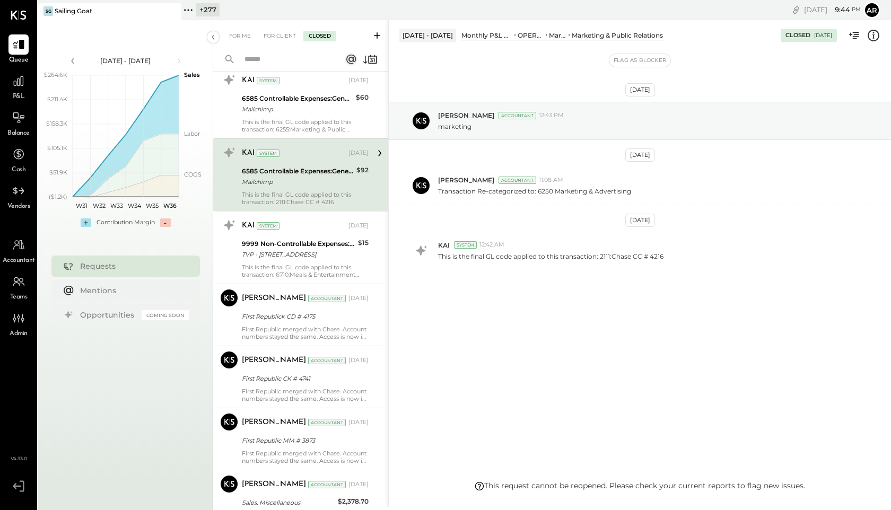
scroll to position [202, 0]
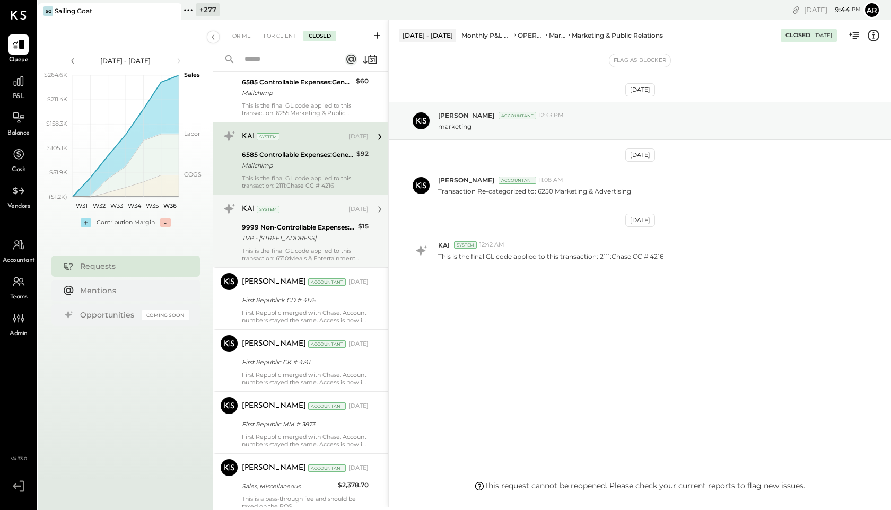
click at [264, 222] on div "9999 Non-Controllable Expenses:Other Income and Expenses:To Be Classified" at bounding box center [298, 227] width 113 height 11
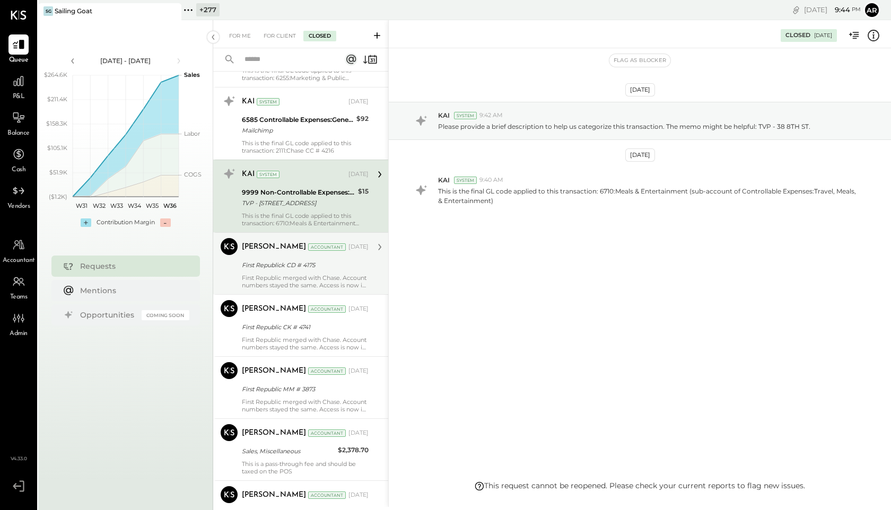
scroll to position [245, 0]
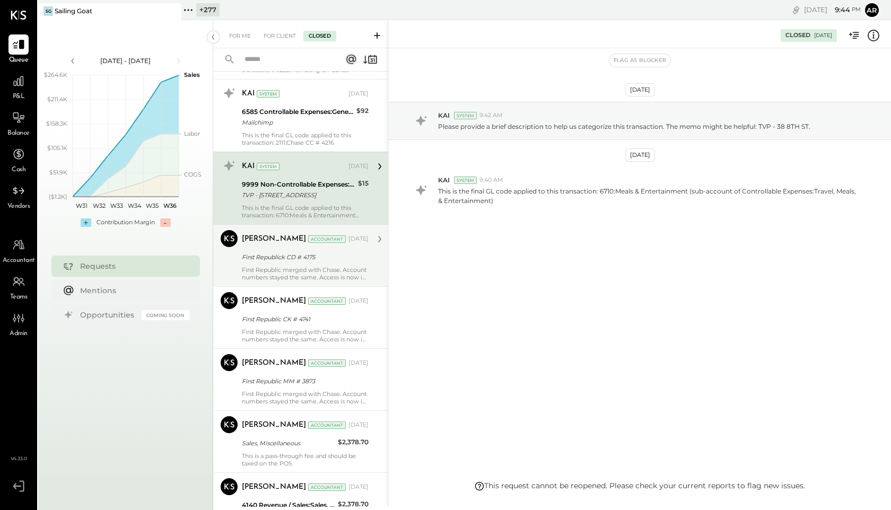
click at [266, 251] on div "First Republick CD # 4175" at bounding box center [304, 257] width 124 height 13
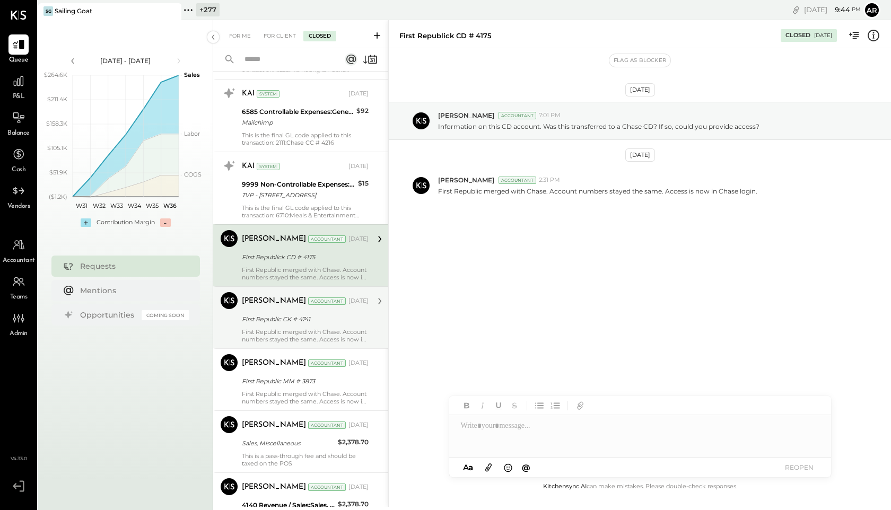
click at [264, 316] on div "First Republic CK # 4741" at bounding box center [304, 319] width 124 height 11
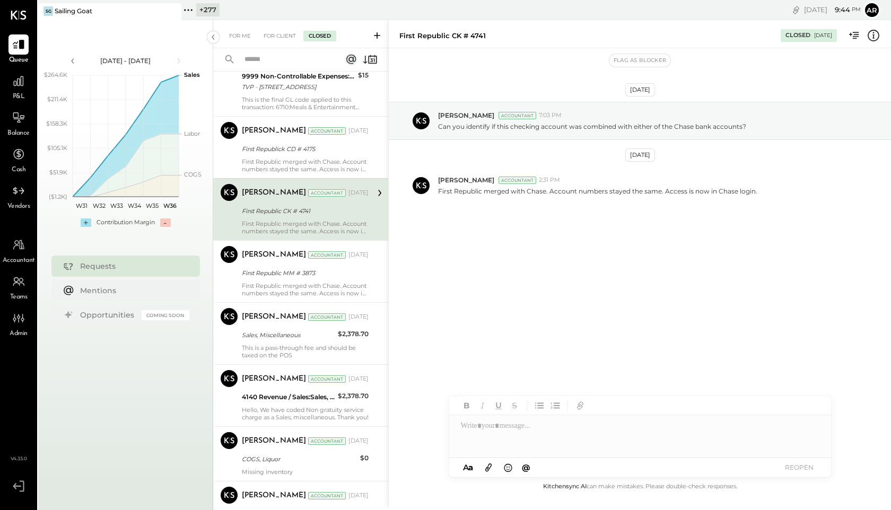
scroll to position [383, 0]
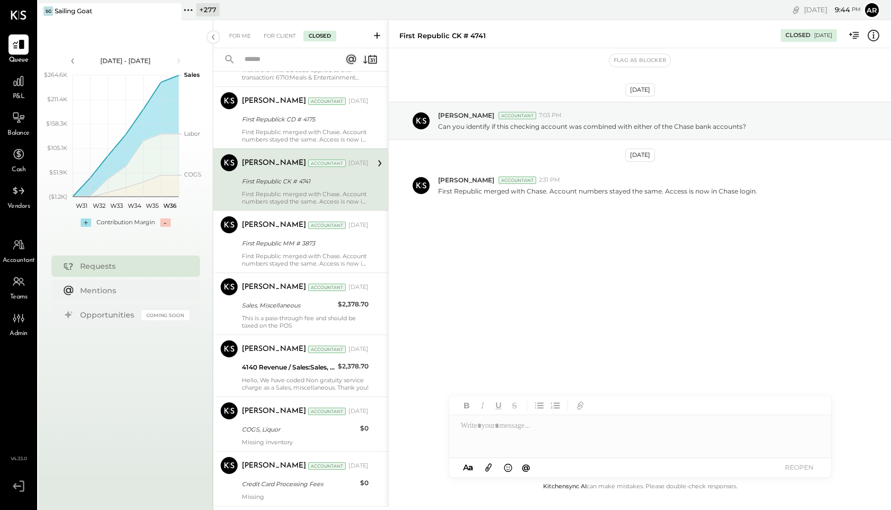
click at [264, 316] on div "This is a pass-through fee and should be taxed on the POS" at bounding box center [305, 322] width 127 height 15
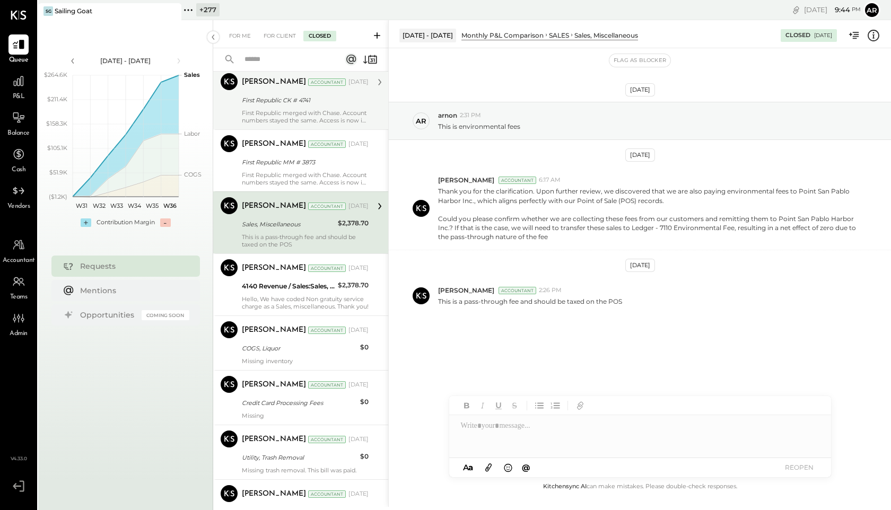
scroll to position [475, 0]
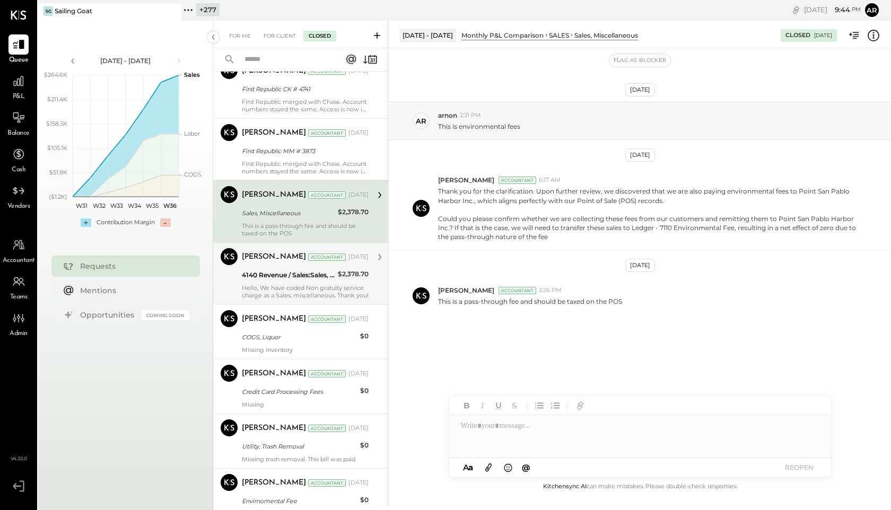
click at [267, 281] on div "Harshil Mehta Accountant Mar 13, 2025 4140 Revenue / Sales:Sales, Miscellaneous…" at bounding box center [305, 273] width 127 height 51
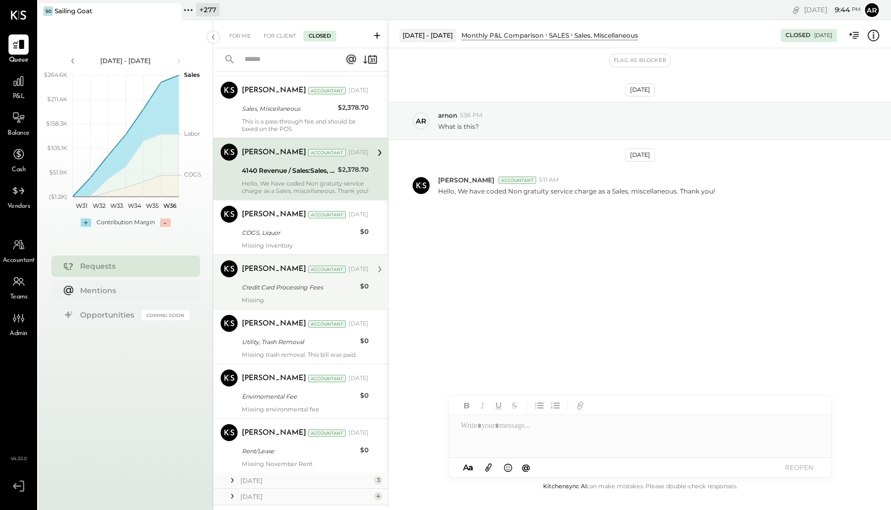
scroll to position [587, 0]
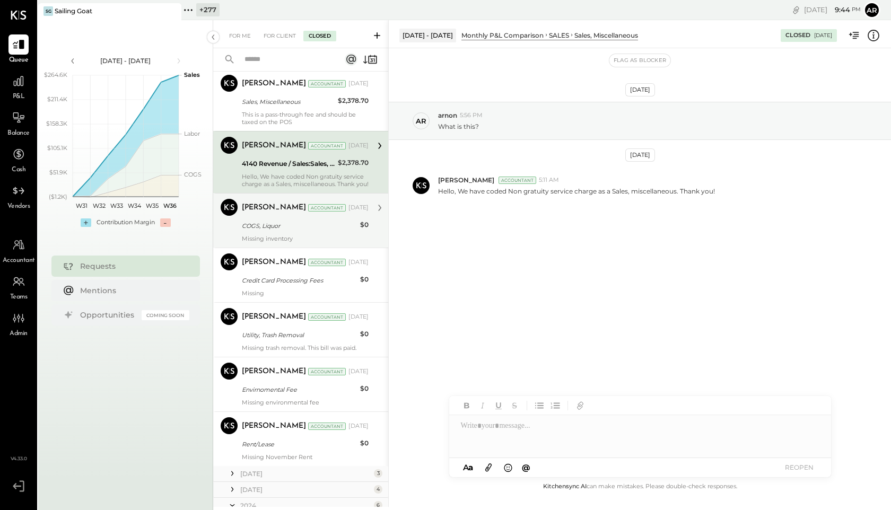
click at [274, 215] on div "Michelle Foster Accountant Mar 07, 2025" at bounding box center [305, 208] width 127 height 18
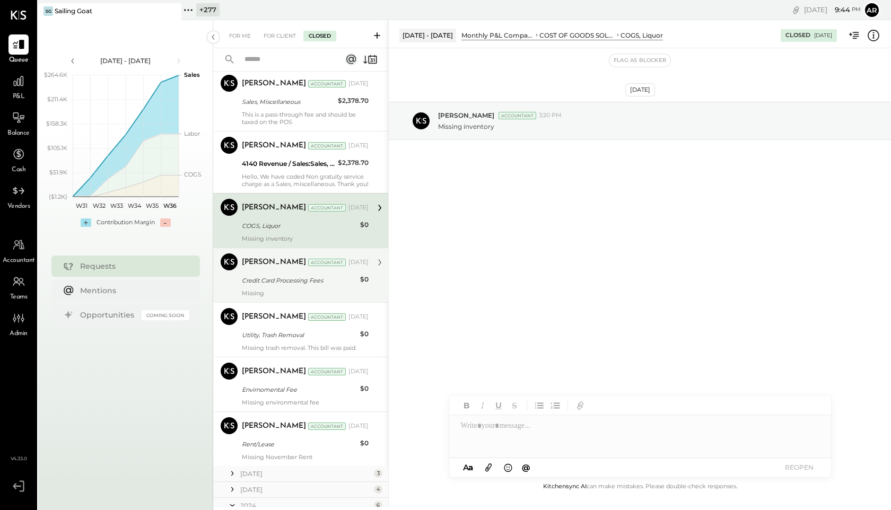
click at [267, 278] on div "Credit Card Processing Fees" at bounding box center [299, 280] width 115 height 11
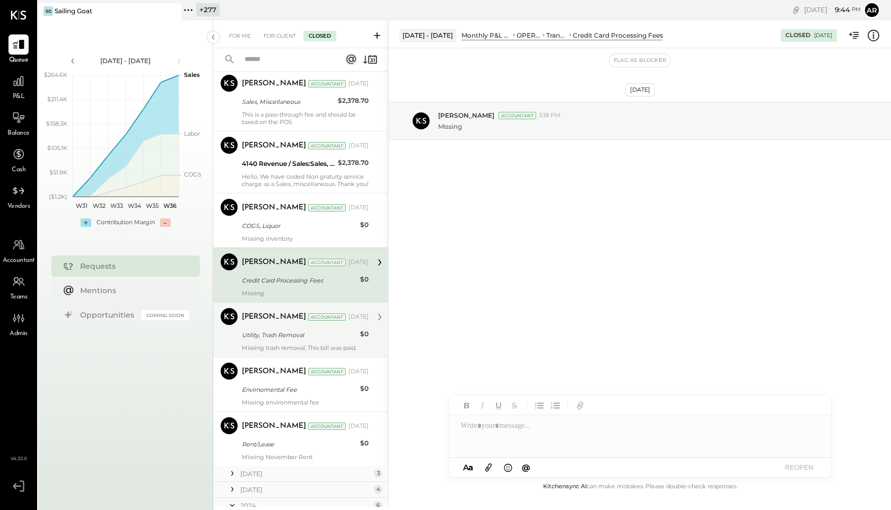
click at [266, 341] on div "Michelle Foster Accountant Mar 13, 2025 Utility, Trash Removal $0 Missing trash…" at bounding box center [305, 330] width 127 height 44
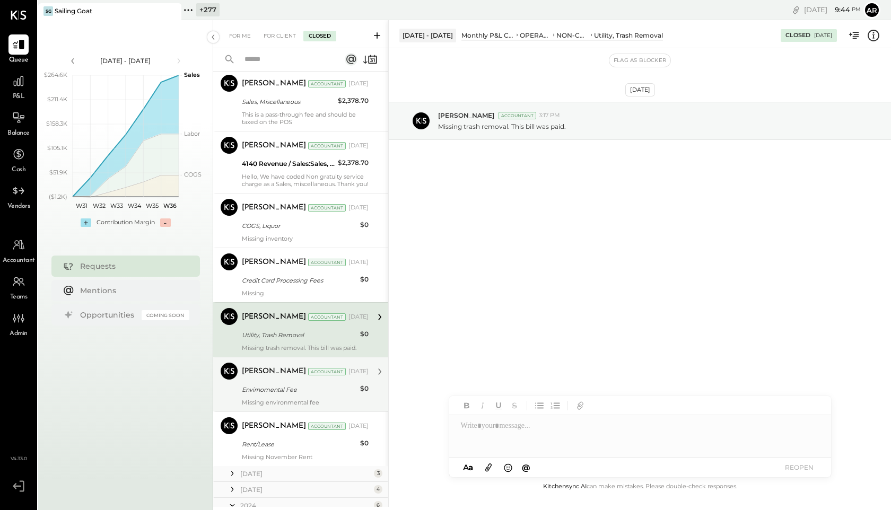
click at [265, 379] on div "Michelle Foster Accountant Mar 13, 2025" at bounding box center [305, 372] width 127 height 18
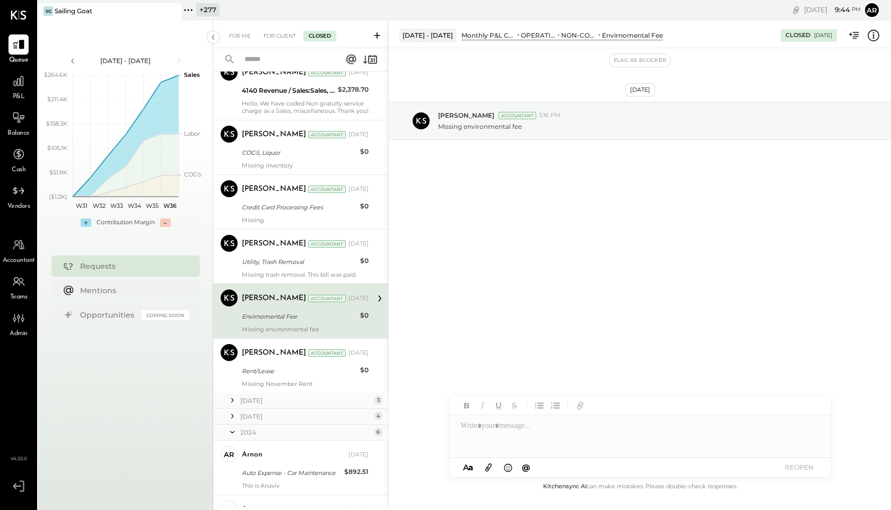
scroll to position [666, 0]
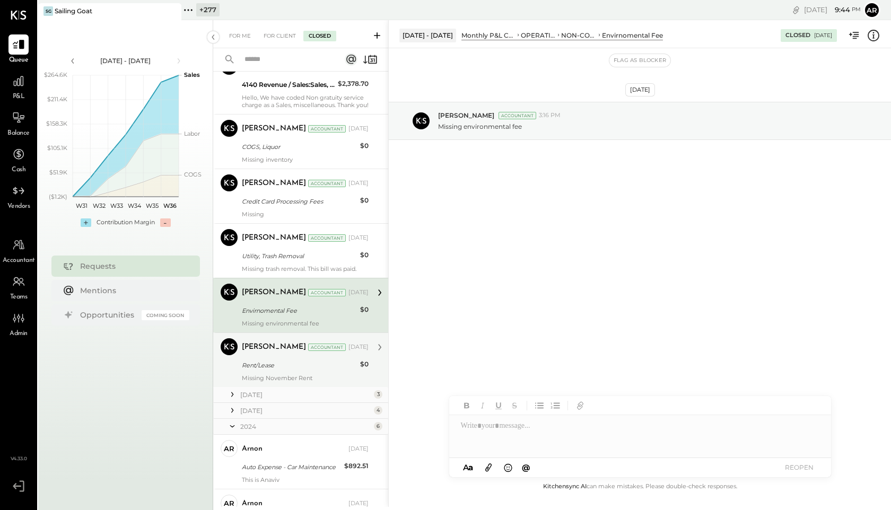
click at [270, 363] on div "Rent/Lease" at bounding box center [299, 365] width 115 height 11
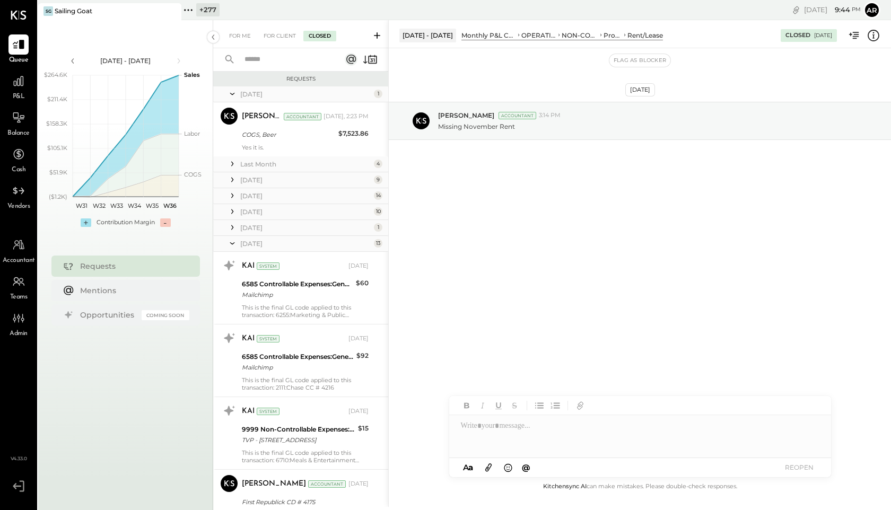
click at [234, 247] on icon at bounding box center [232, 243] width 11 height 27
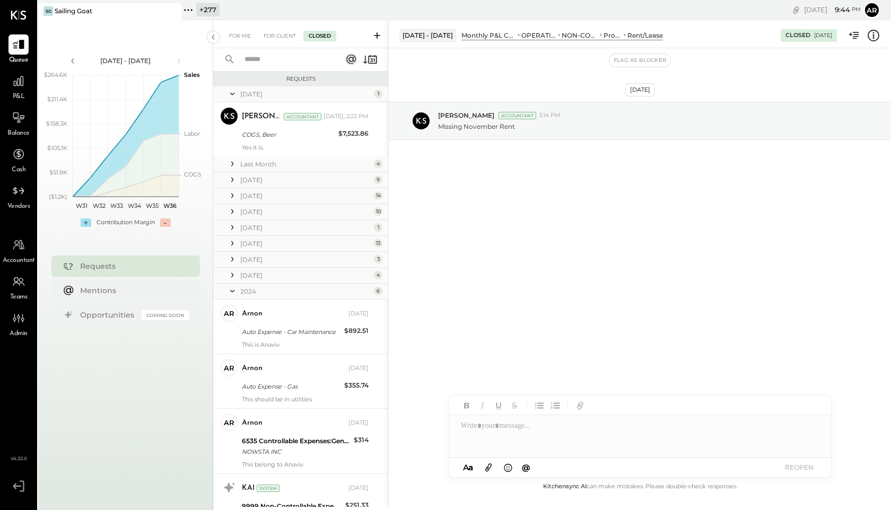
click at [233, 226] on icon at bounding box center [232, 227] width 11 height 11
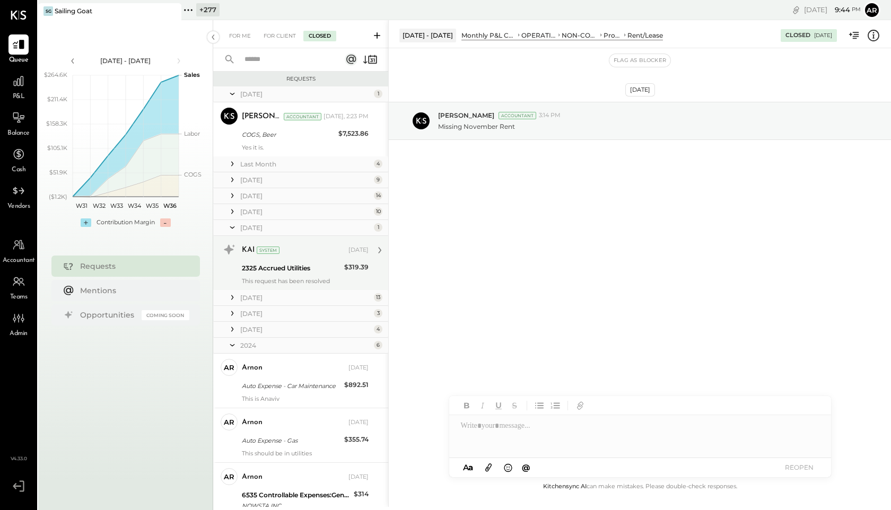
click at [254, 258] on div "KAI System Apr 05, 2025" at bounding box center [305, 250] width 127 height 18
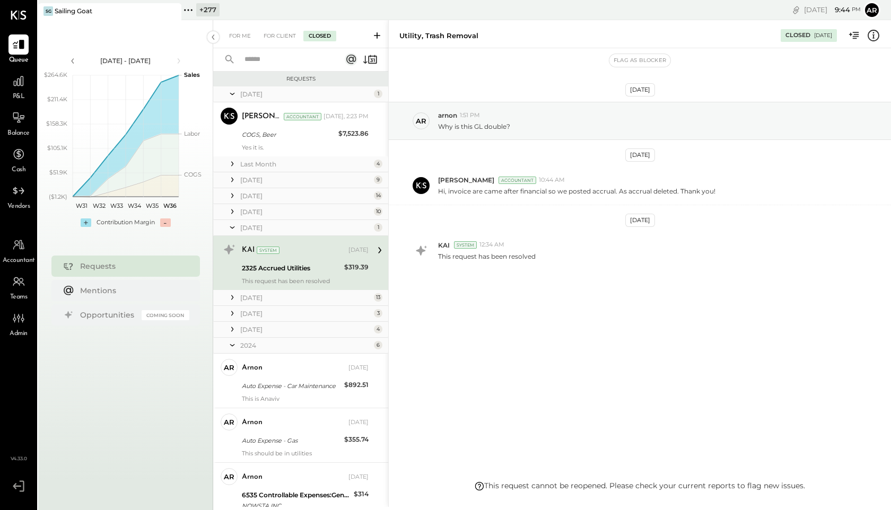
click at [232, 232] on icon at bounding box center [232, 227] width 11 height 27
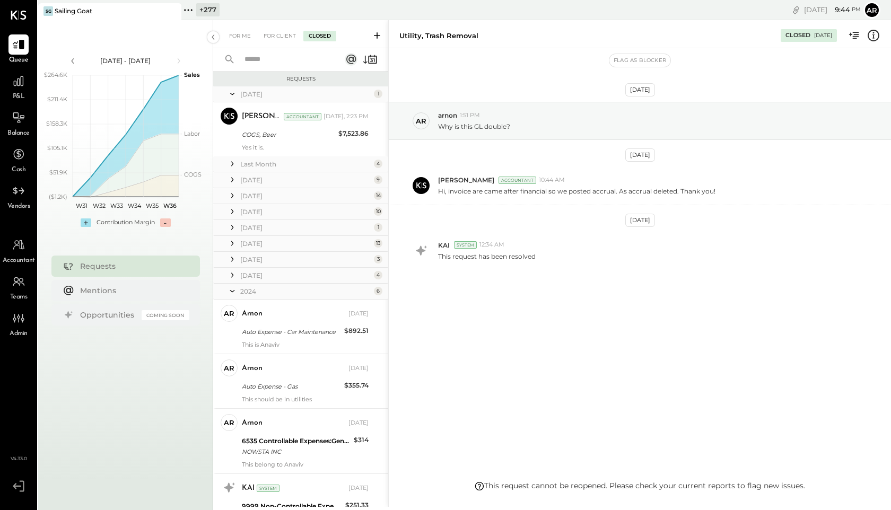
click at [233, 213] on icon at bounding box center [232, 211] width 11 height 11
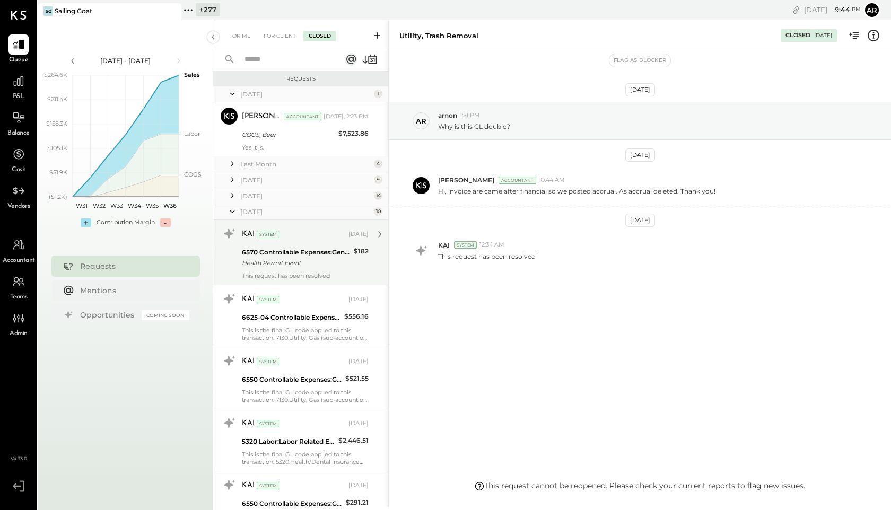
click at [256, 242] on div "KAI System May 24, 2025" at bounding box center [305, 234] width 127 height 18
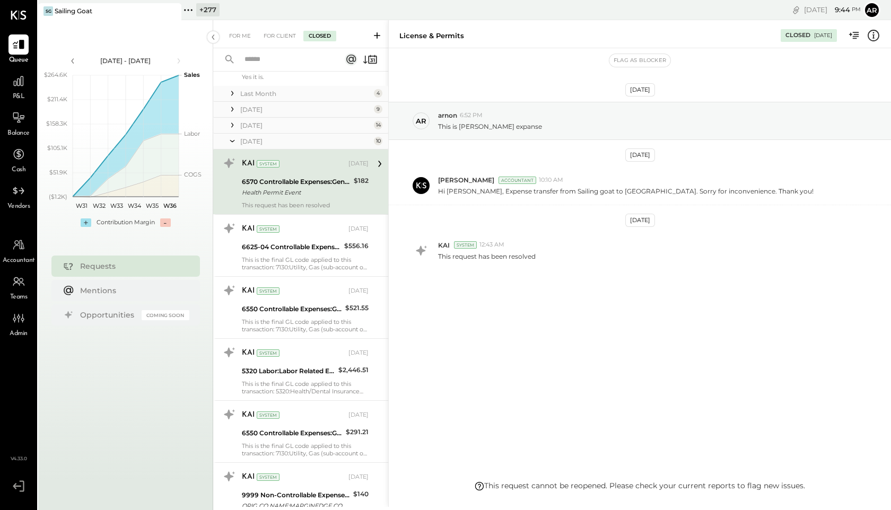
scroll to position [83, 0]
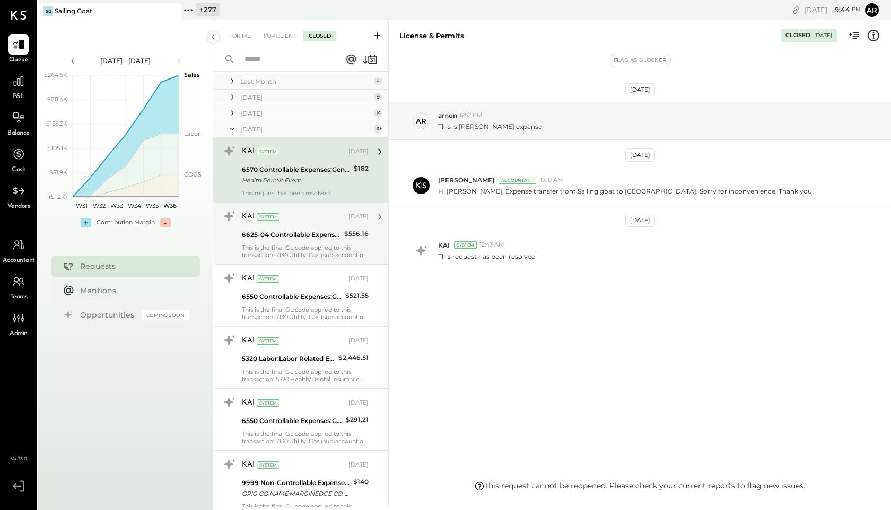
click at [264, 241] on div "6625-04 Controllable Expenses:General & Administrative Expenses:Auto Expense - …" at bounding box center [291, 235] width 99 height 13
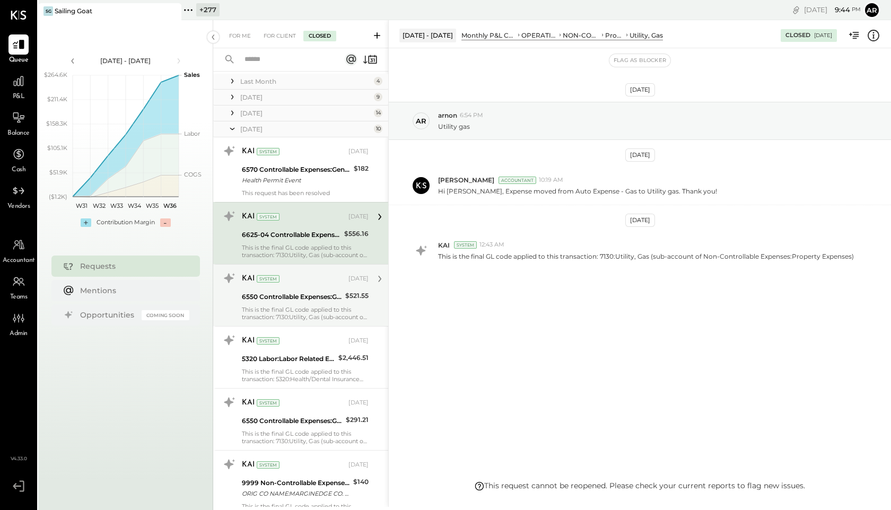
click at [267, 303] on div "6550 Controllable Expenses:General & Administrative Expenses:Dues and Subscript…" at bounding box center [292, 297] width 100 height 13
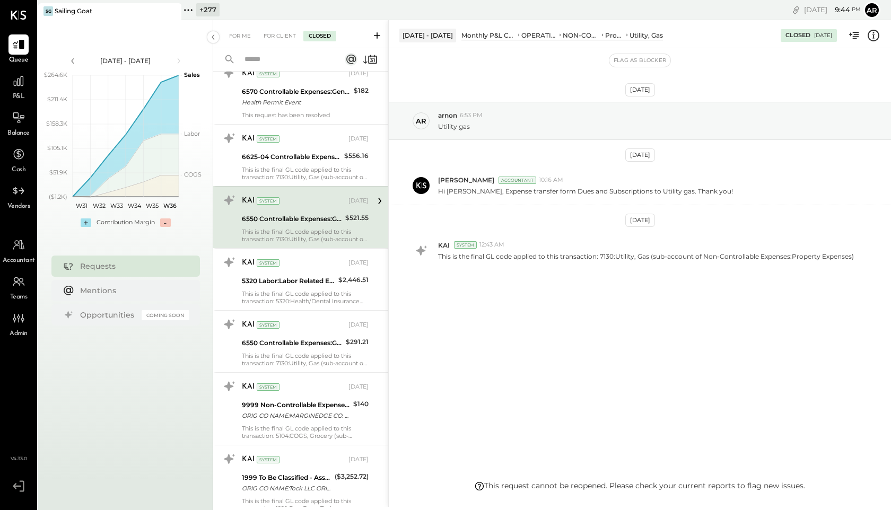
scroll to position [172, 0]
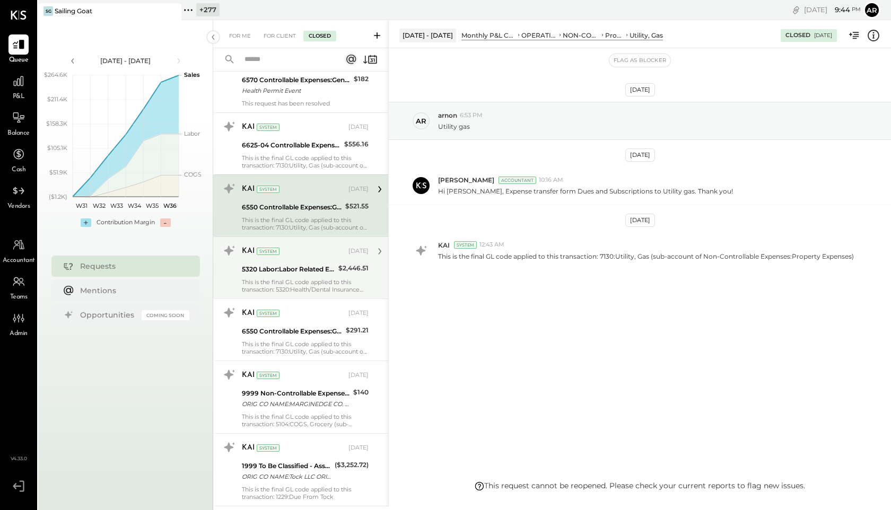
click at [266, 266] on div "5320 Labor:Labor Related Expenses:Health/Dental Insurance" at bounding box center [288, 269] width 93 height 11
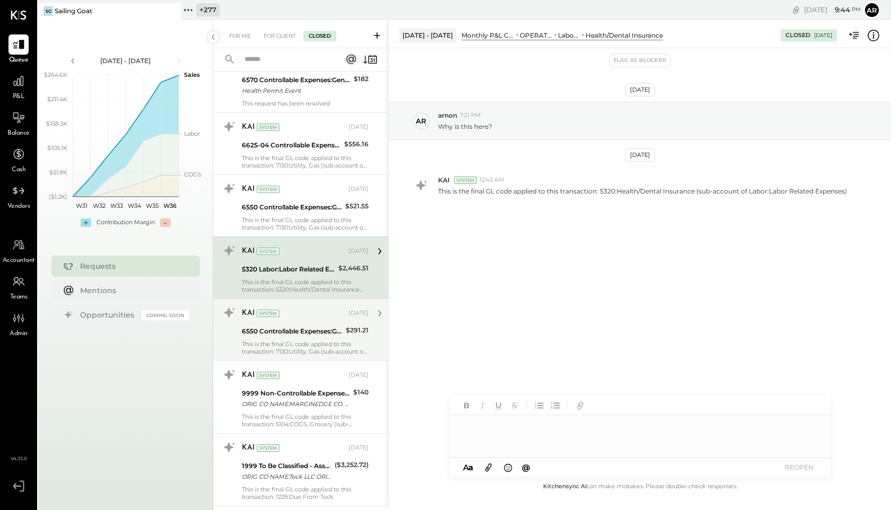
click at [274, 326] on div "6550 Controllable Expenses:General & Administrative Expenses:Dues and Subscript…" at bounding box center [292, 331] width 101 height 11
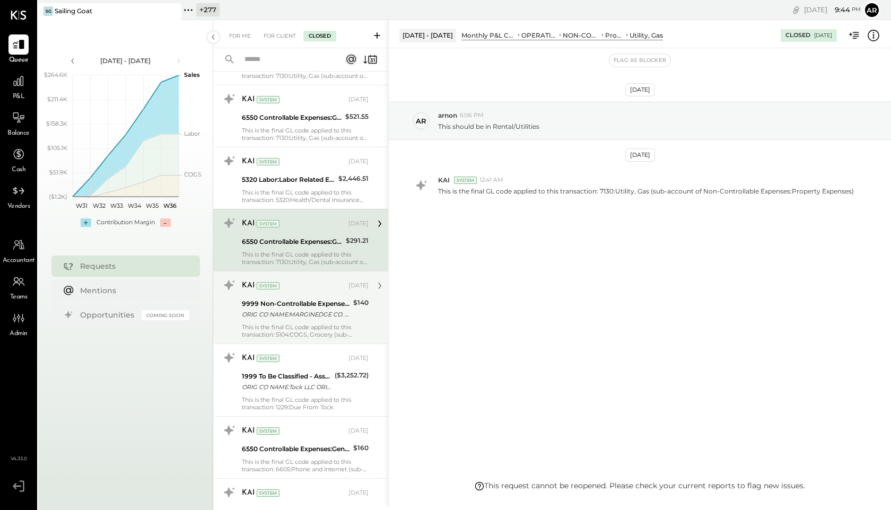
click at [274, 327] on div "This is the final GL code applied to this transaction: 5104:COGS, Grocery (sub-…" at bounding box center [305, 331] width 127 height 15
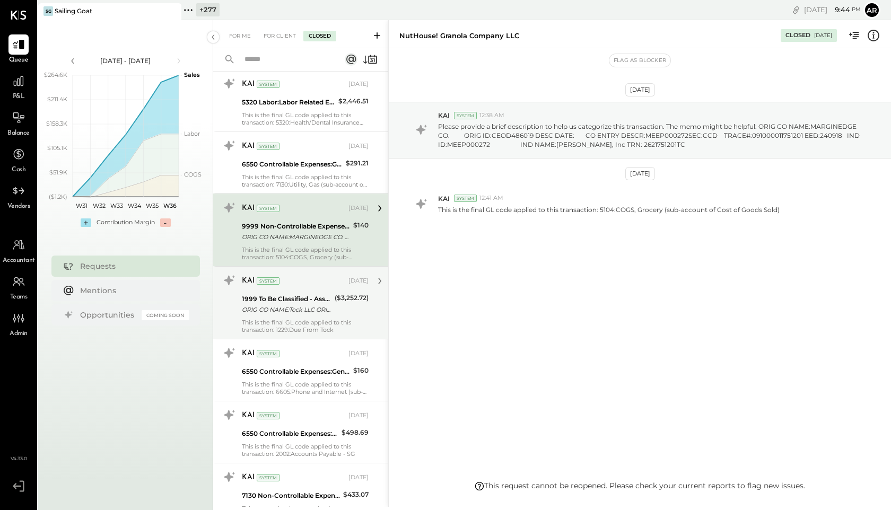
click at [274, 303] on div "1999 To Be Classified - Assets" at bounding box center [287, 299] width 90 height 11
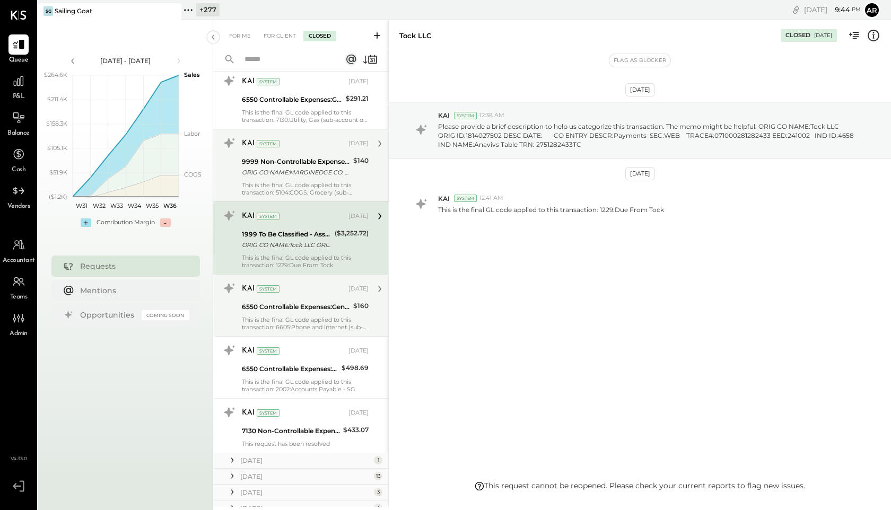
click at [274, 306] on div "6550 Controllable Expenses:General & Administrative Expenses:Dues and Subscript…" at bounding box center [296, 307] width 108 height 11
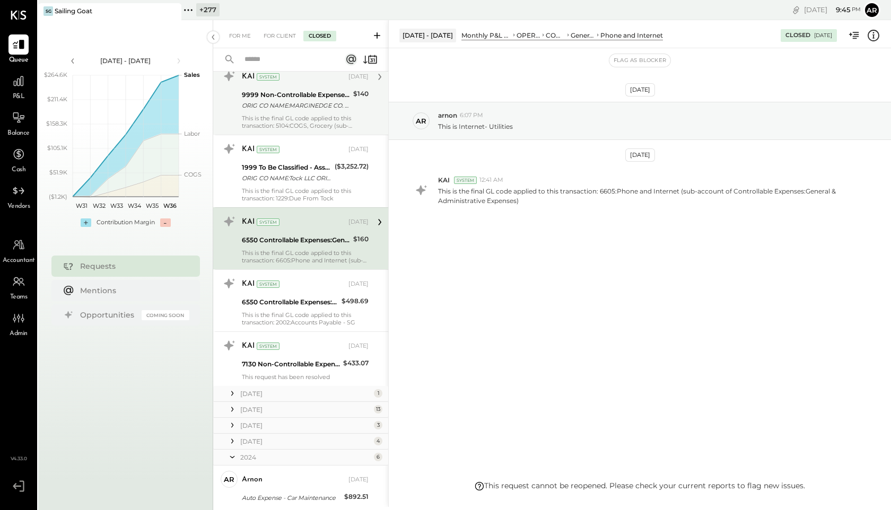
scroll to position [474, 0]
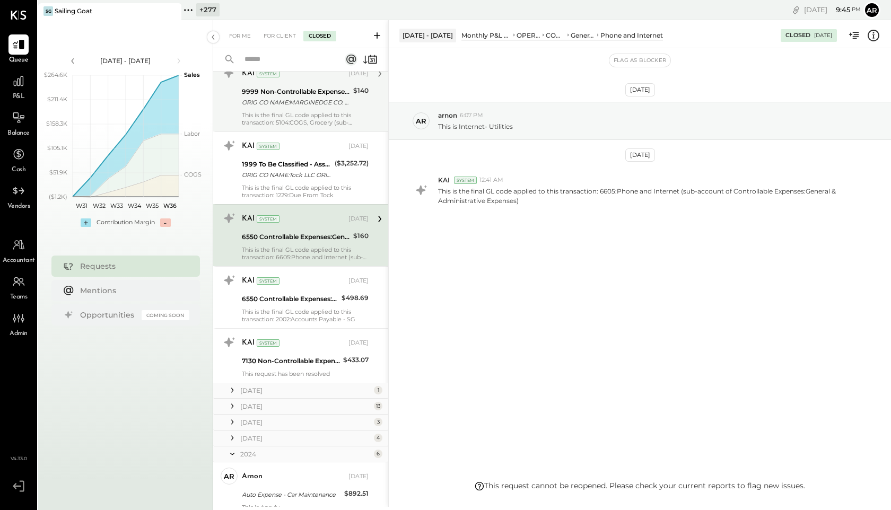
click at [274, 306] on div "KAI System May 14, 2025 6550 Controllable Expenses:General & Administrative Exp…" at bounding box center [305, 297] width 127 height 51
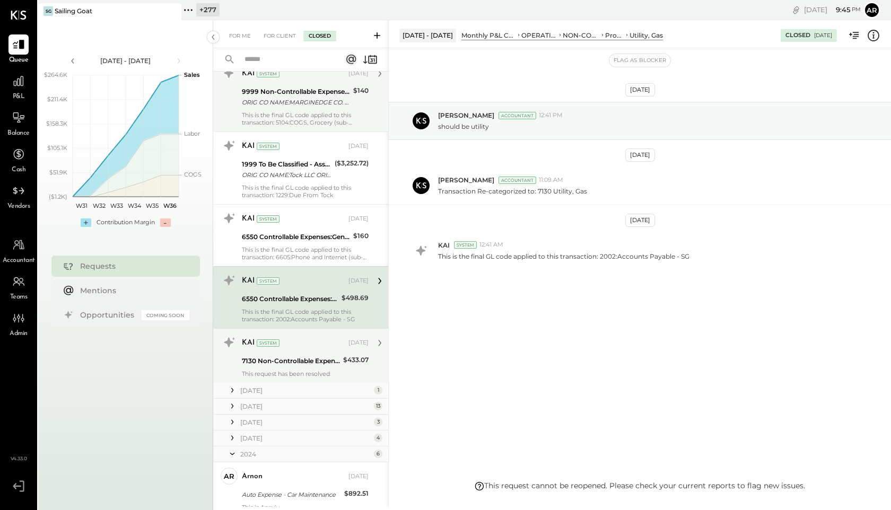
click at [270, 362] on div "7130 Non-Controllable Expenses:Property Expenses:Utility, Gas" at bounding box center [291, 361] width 98 height 11
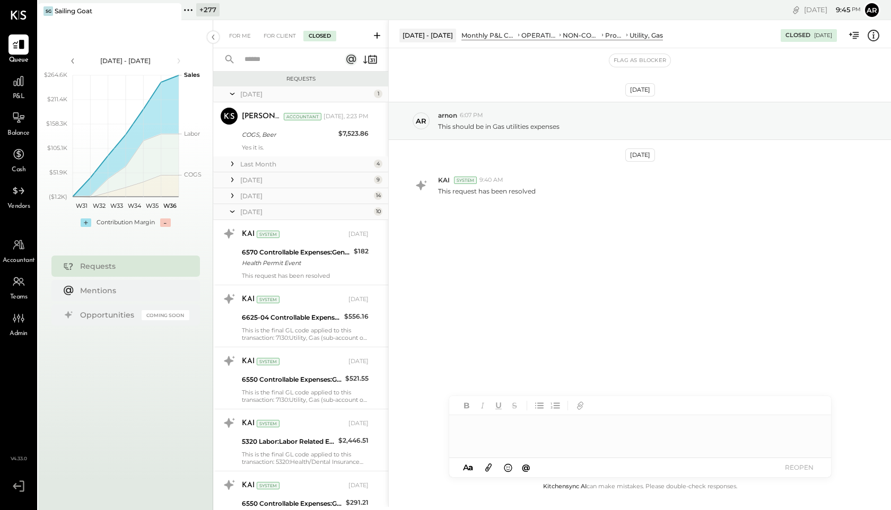
click at [234, 213] on icon at bounding box center [232, 211] width 11 height 27
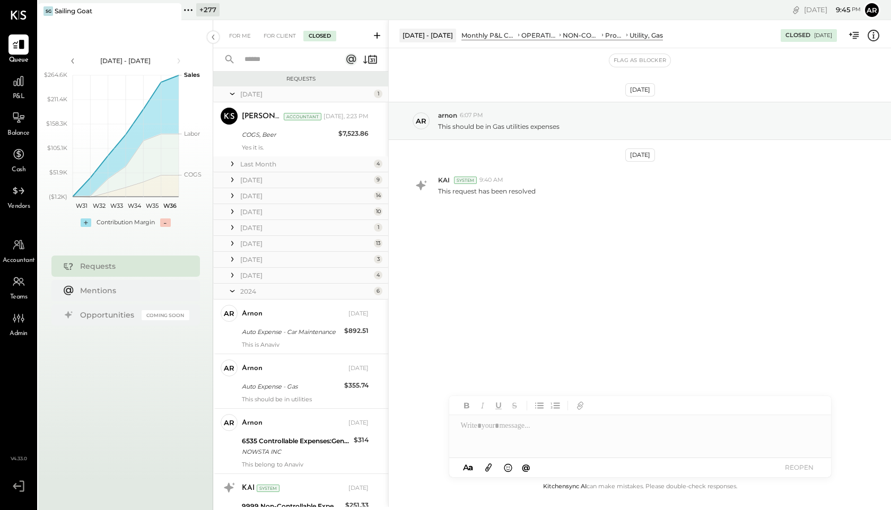
click at [230, 198] on icon at bounding box center [232, 195] width 11 height 11
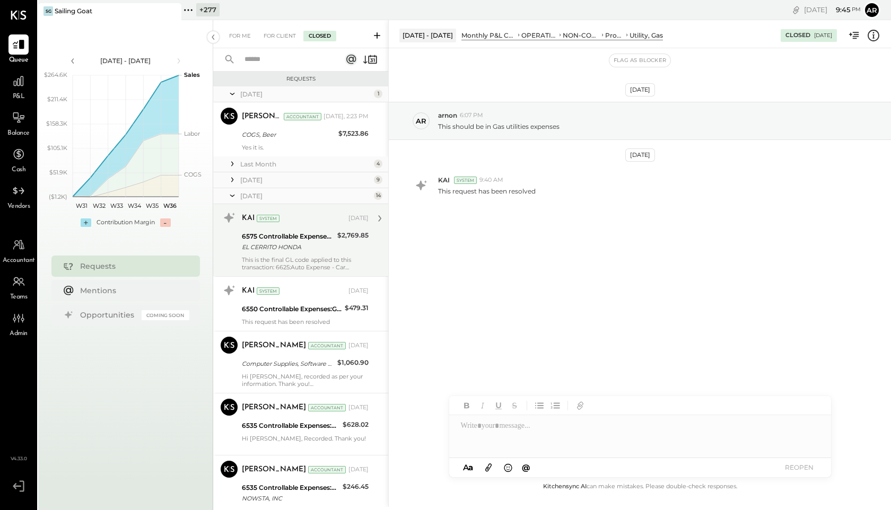
click at [252, 226] on div "KAI System Jun 27, 2025" at bounding box center [305, 219] width 127 height 18
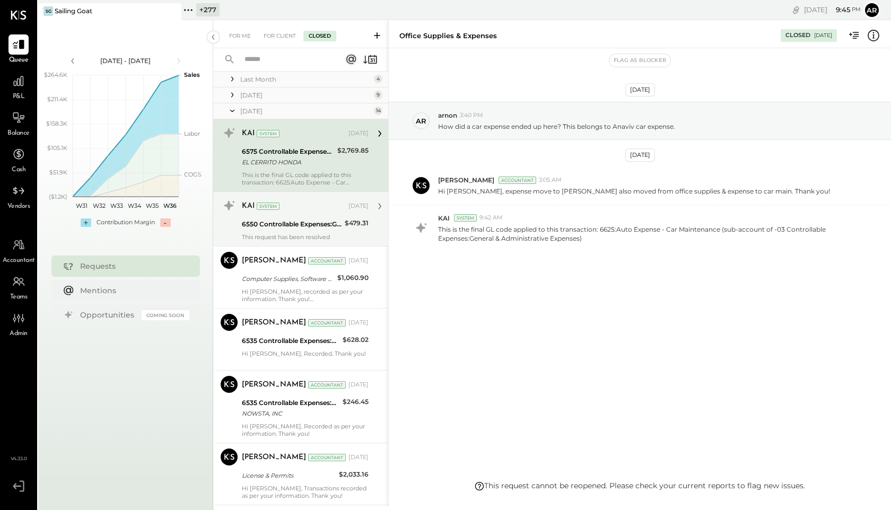
click at [253, 224] on div "6550 Controllable Expenses:General & Administrative Expenses:Dues and Subscript…" at bounding box center [292, 224] width 100 height 11
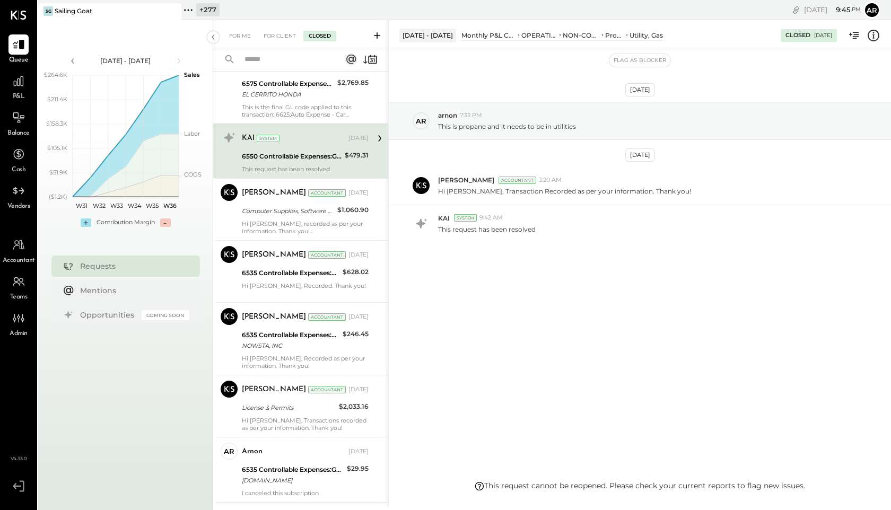
scroll to position [164, 0]
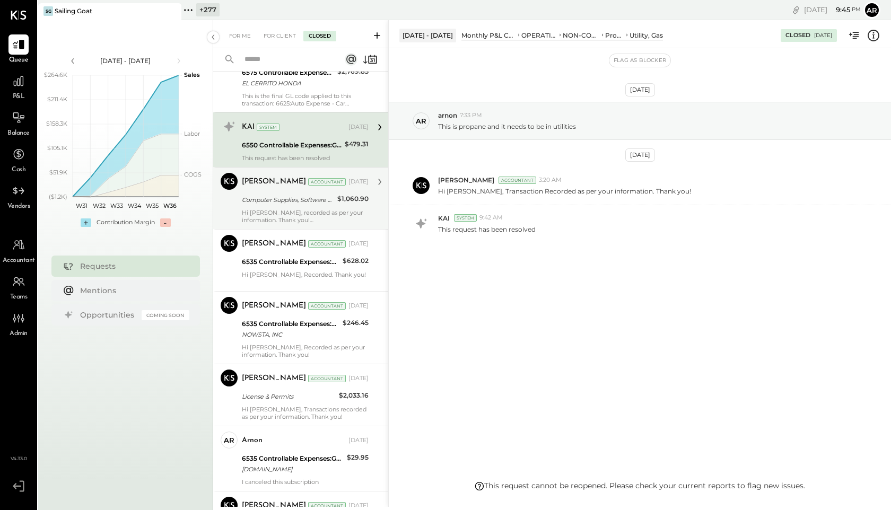
click at [254, 211] on div "Hi Arnon, recorded as per your information. Thank you!" at bounding box center [305, 216] width 127 height 15
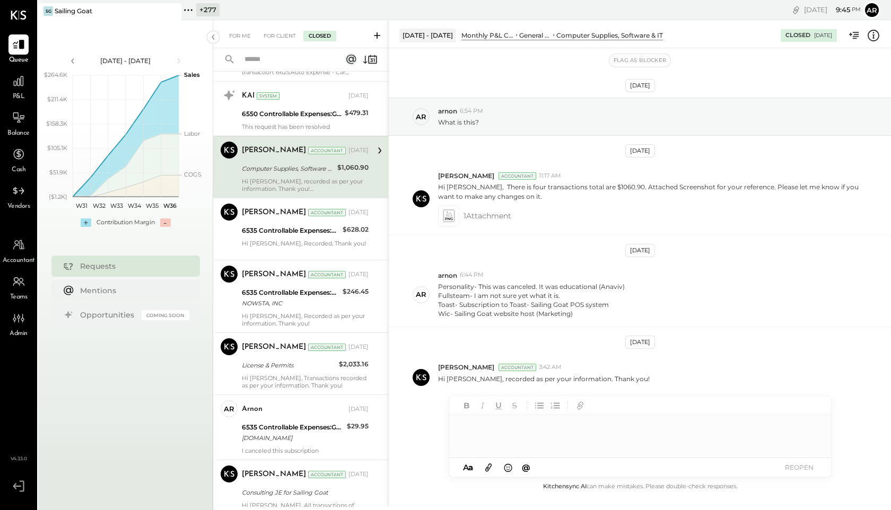
scroll to position [212, 0]
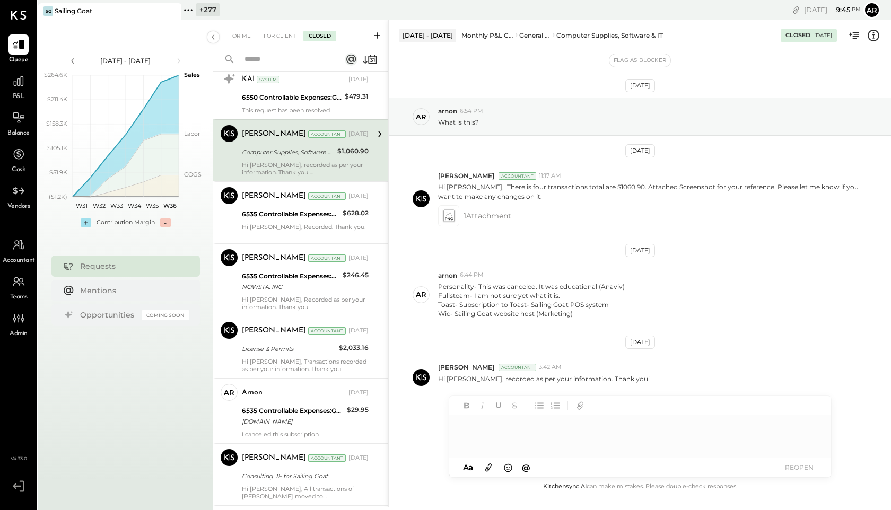
click at [254, 211] on div "6535 Controllable Expenses:General & Administrative Expenses:Computer Supplies,…" at bounding box center [291, 214] width 98 height 11
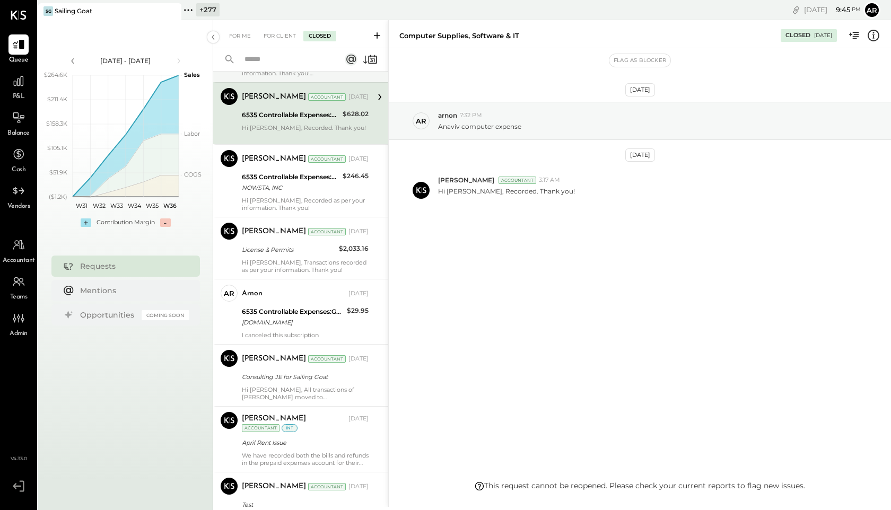
scroll to position [313, 0]
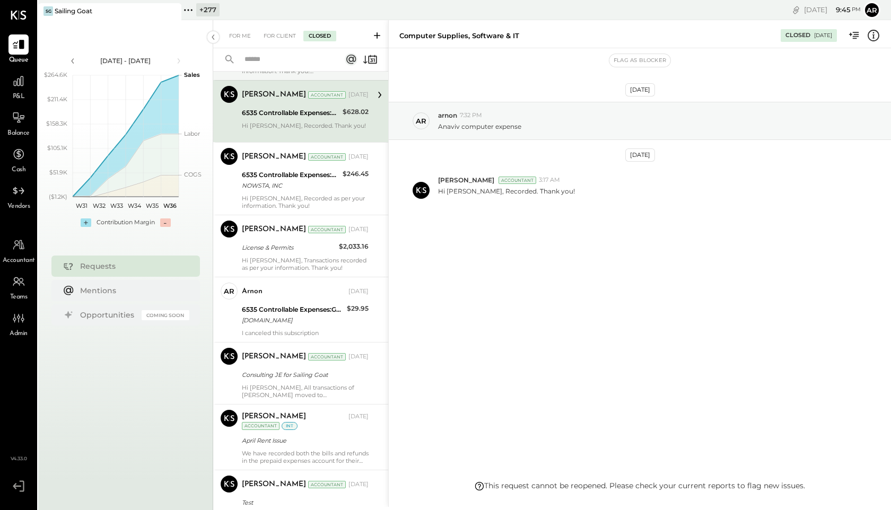
click at [254, 211] on div "Harshil Mehta Accountant Harshil Mehta Accountant Jun 27, 2025 6535 Controllabl…" at bounding box center [300, 178] width 175 height 73
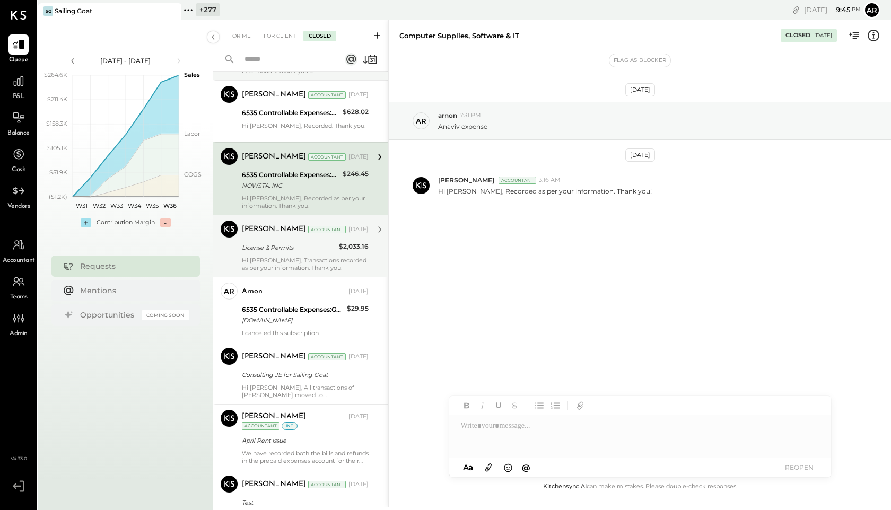
click at [259, 262] on div "Hi Arnon, Transactions recorded as per your information. Thank you!" at bounding box center [305, 264] width 127 height 15
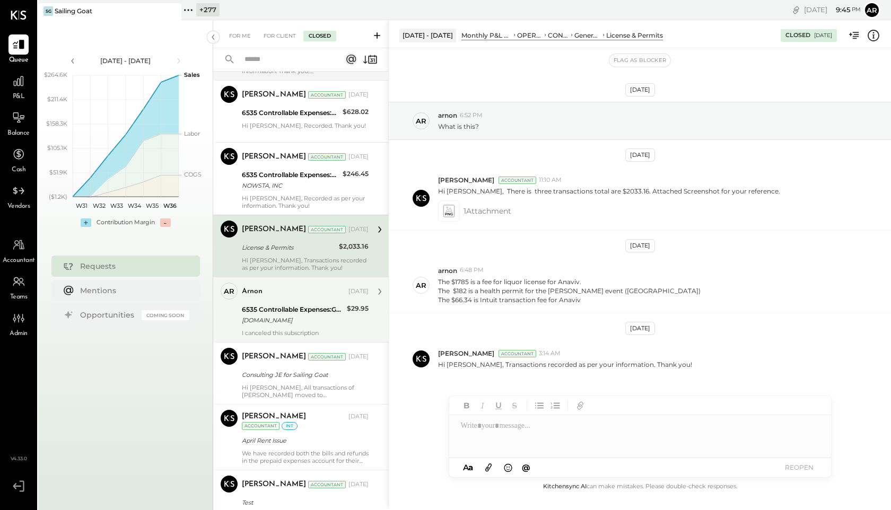
click at [264, 302] on div "arnon Jun 18, 2025 6535 Controllable Expenses:General & Administrative Expenses…" at bounding box center [305, 310] width 127 height 54
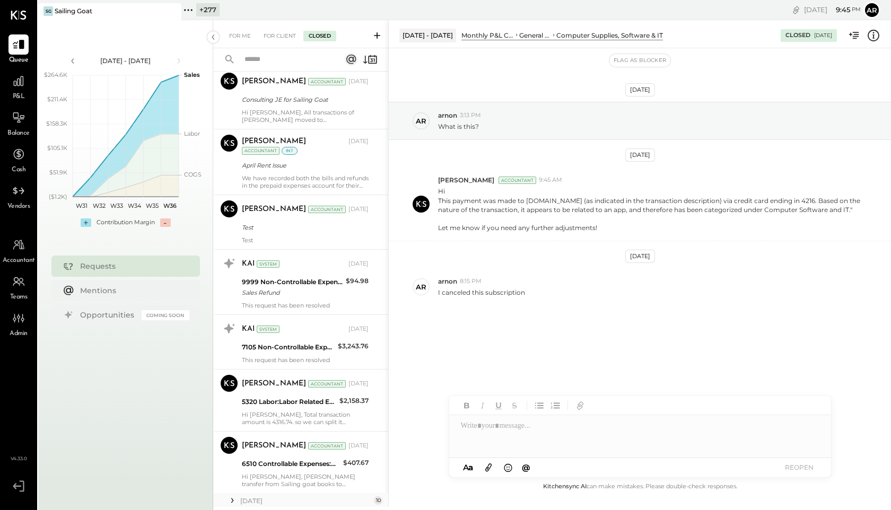
scroll to position [589, 0]
click at [264, 302] on div "This request has been resolved" at bounding box center [305, 304] width 127 height 7
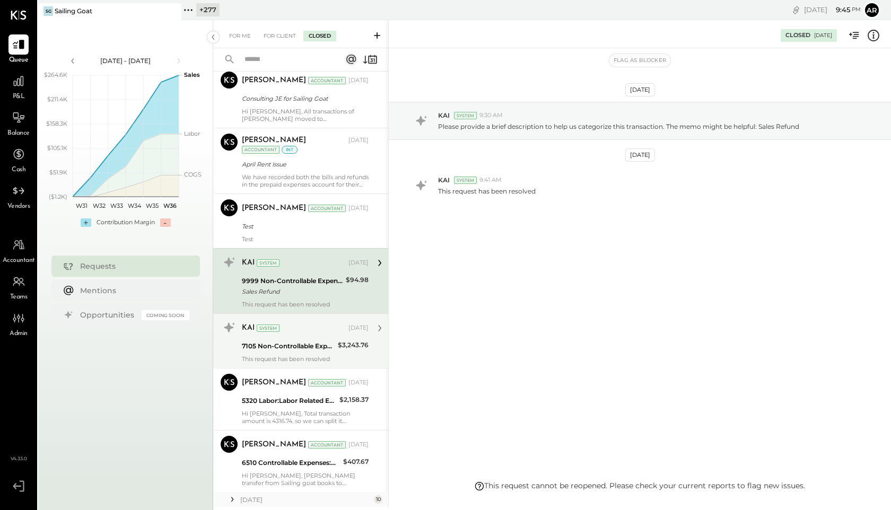
click at [268, 345] on div "7105 Non-Controllable Expenses:Property Expenses:Rent/Lease" at bounding box center [288, 346] width 93 height 11
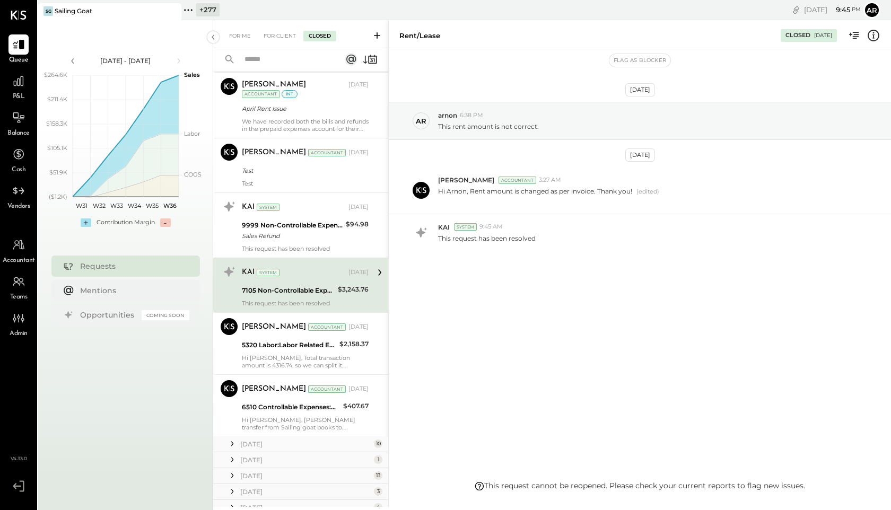
scroll to position [650, 0]
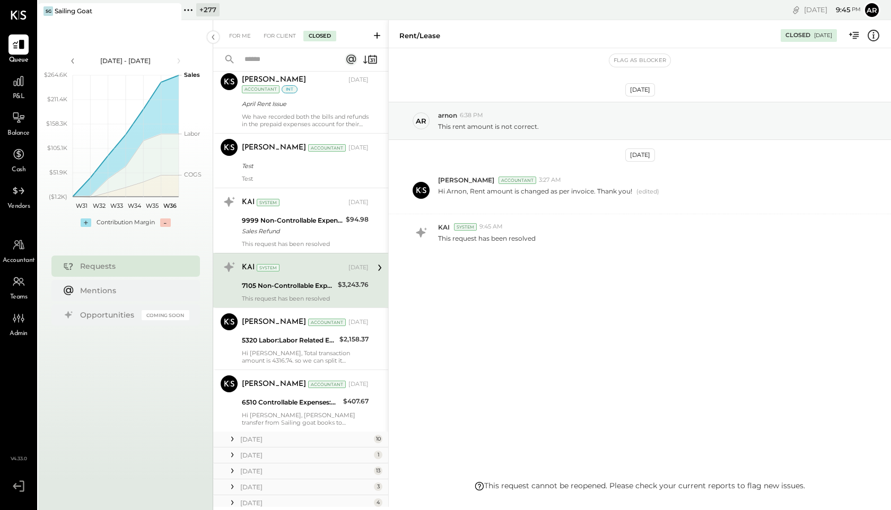
click at [268, 345] on div "5320 Labor:Labor Related Expenses:Health/Dental Insurance" at bounding box center [289, 340] width 94 height 11
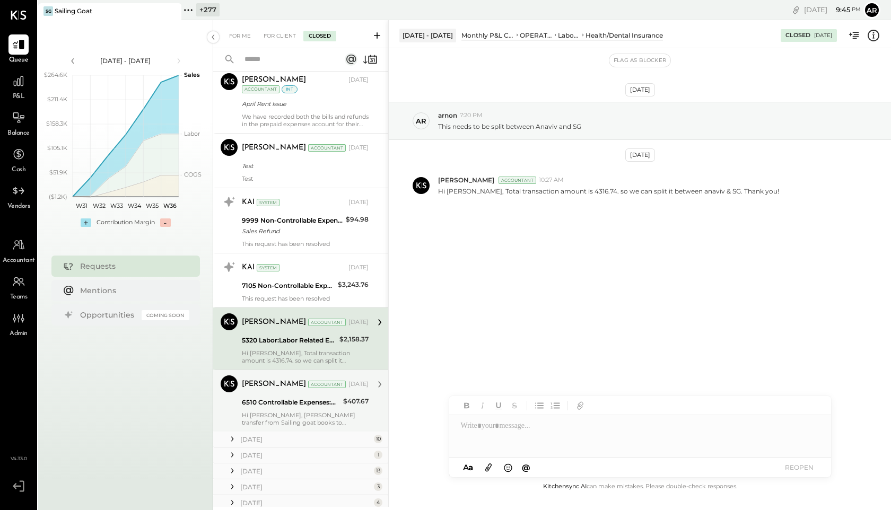
click at [272, 390] on div "Harshil Mehta Accountant Jun 21, 2025" at bounding box center [305, 384] width 127 height 15
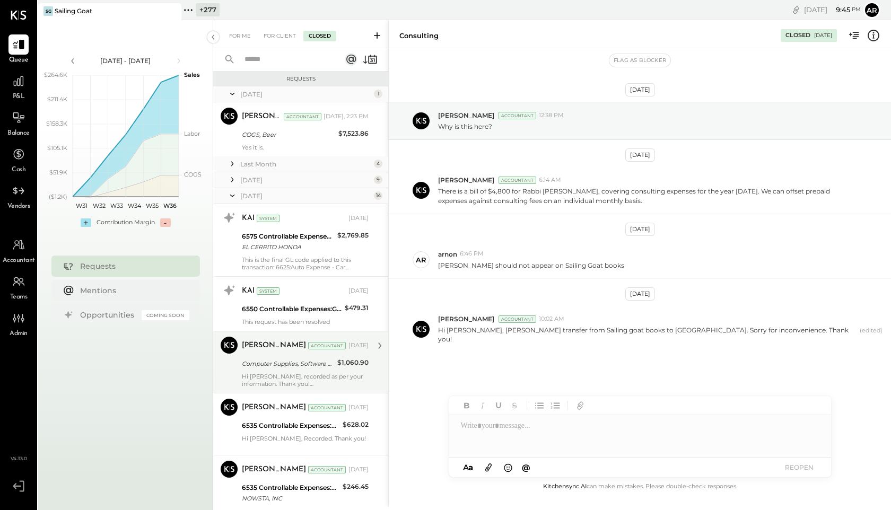
click at [231, 196] on icon at bounding box center [232, 196] width 5 height 2
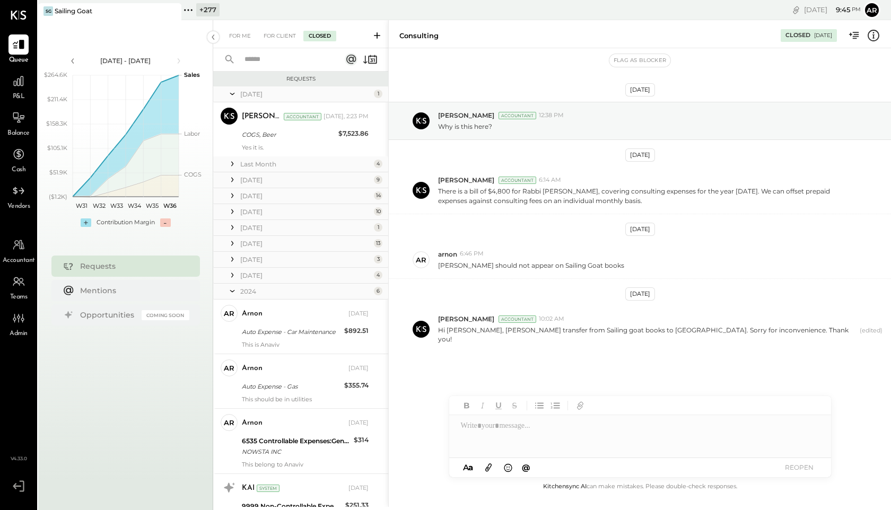
click at [229, 180] on icon at bounding box center [232, 180] width 11 height 11
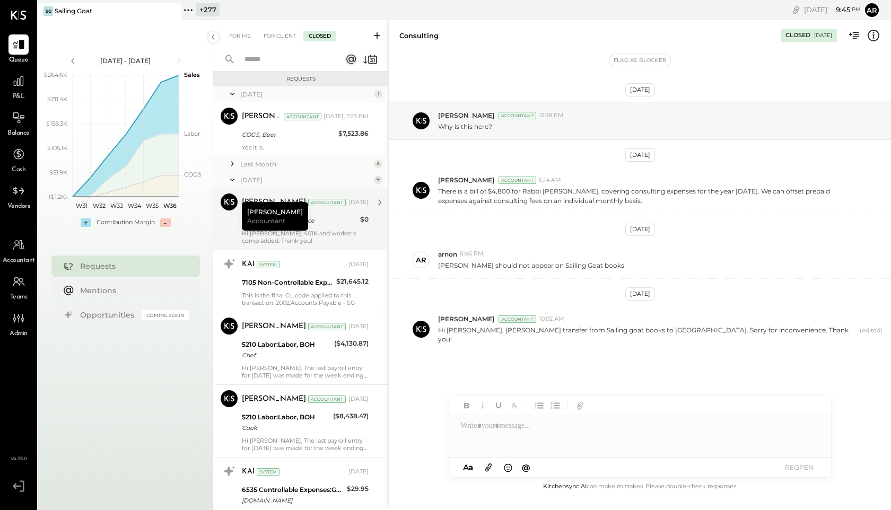
click at [247, 223] on span "Accountant" at bounding box center [266, 220] width 38 height 9
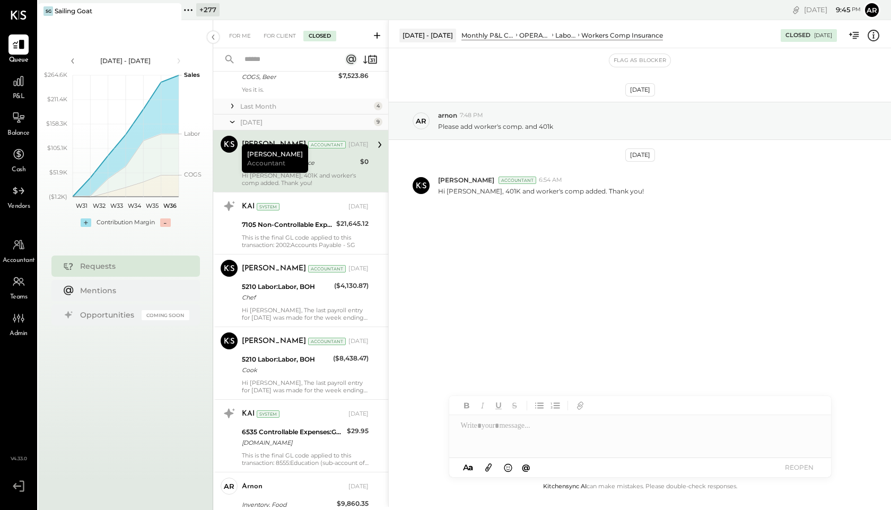
scroll to position [94, 0]
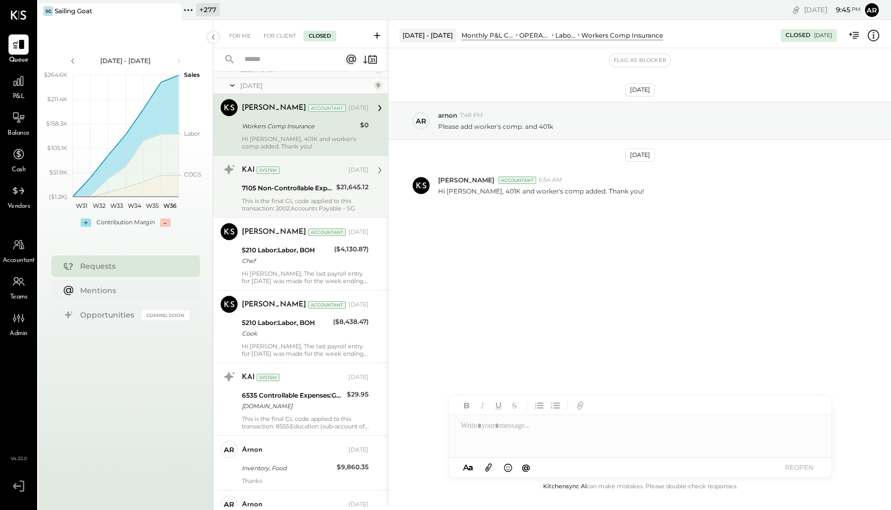
click at [250, 206] on div "This is the final GL code applied to this transaction: 2002:Accounts Payable - …" at bounding box center [305, 204] width 127 height 15
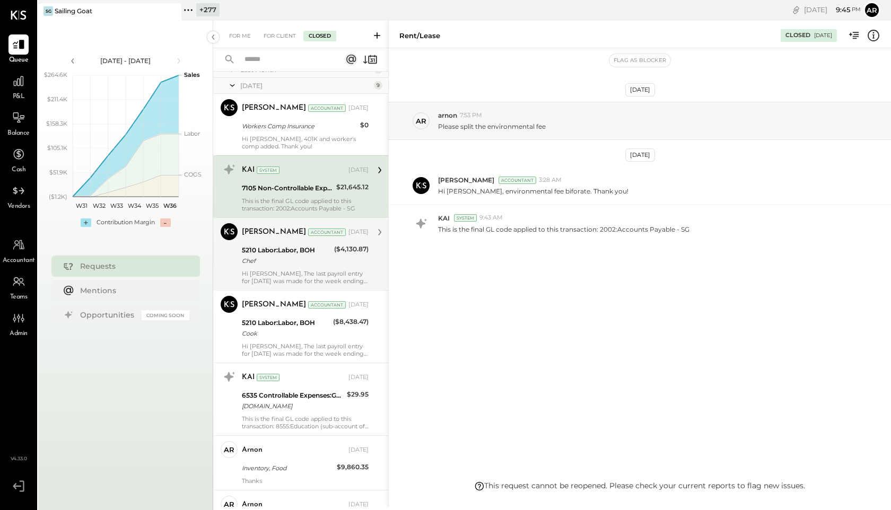
click at [256, 246] on div "5210 Labor:Labor, BOH" at bounding box center [286, 250] width 89 height 11
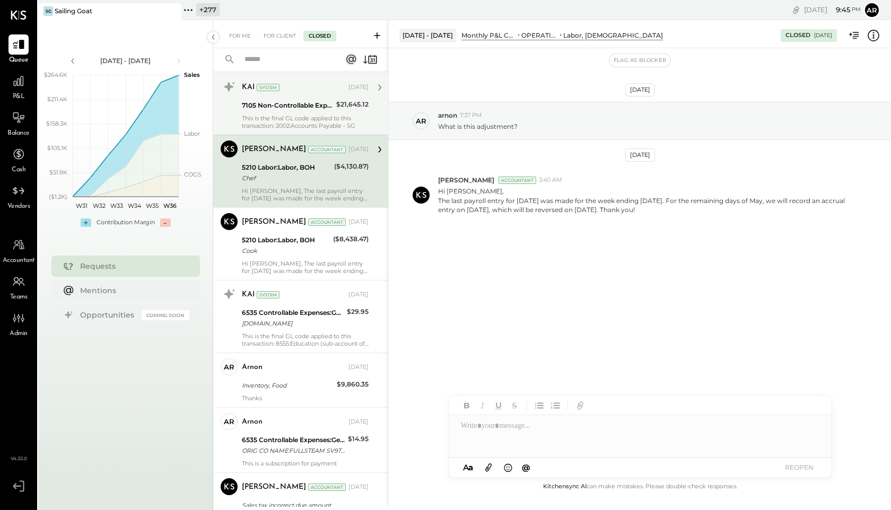
click at [256, 246] on div "Cook" at bounding box center [286, 251] width 88 height 11
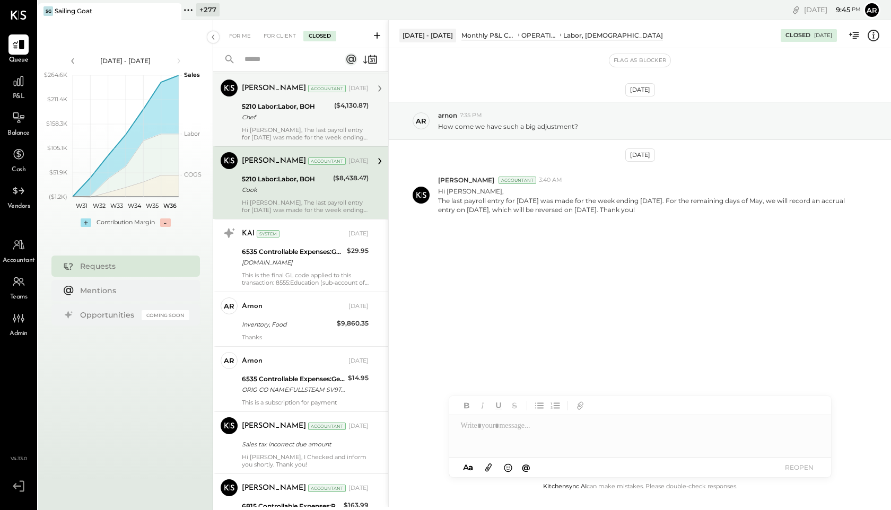
scroll to position [279, 0]
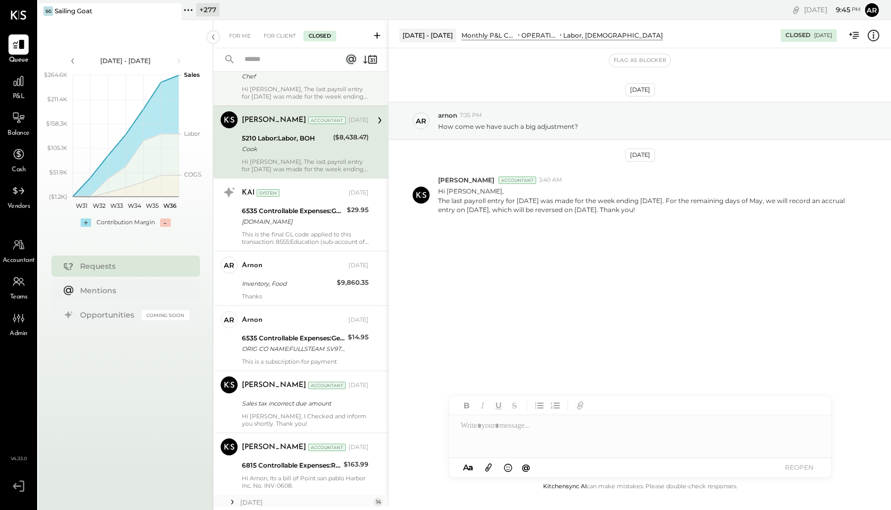
click at [256, 246] on div "KAI System Jul 10, 2025 6535 Controllable Expenses:General & Administrative Exp…" at bounding box center [300, 214] width 175 height 73
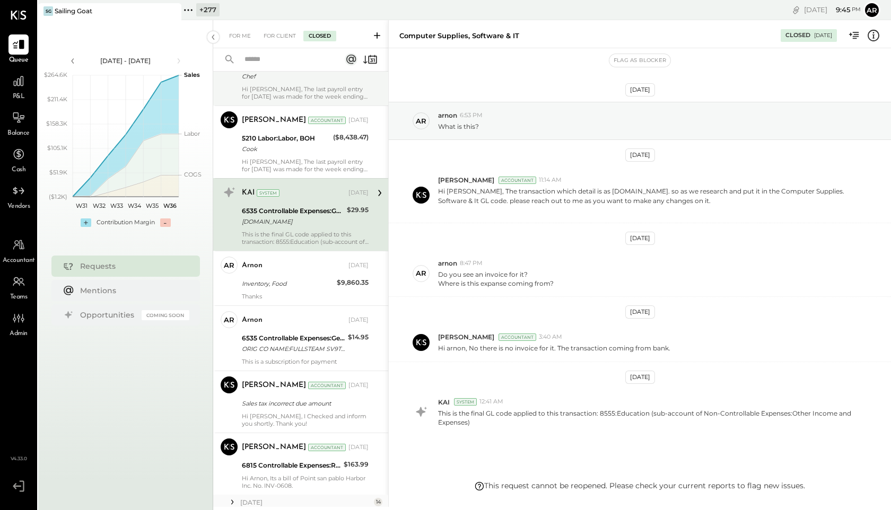
scroll to position [34, 0]
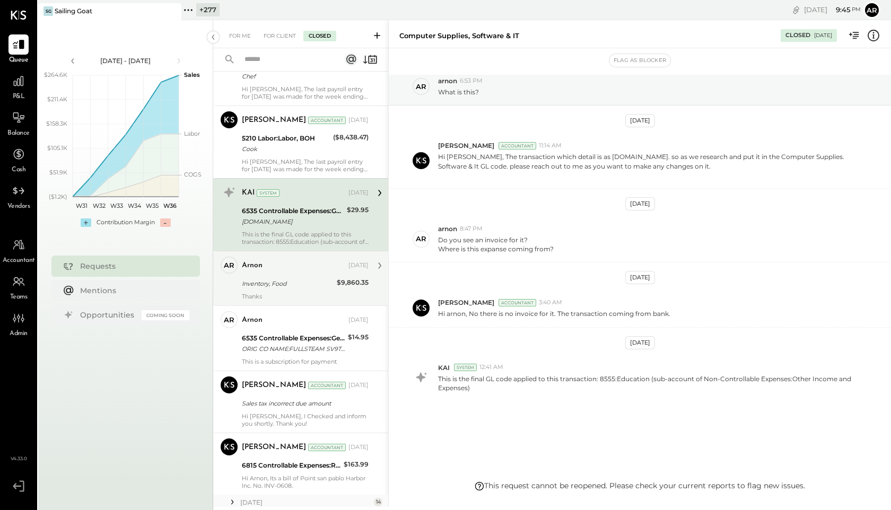
click at [256, 292] on div "arnon Jul 09, 2025 Inventory, Food $9,860.35 Thanks" at bounding box center [305, 279] width 127 height 44
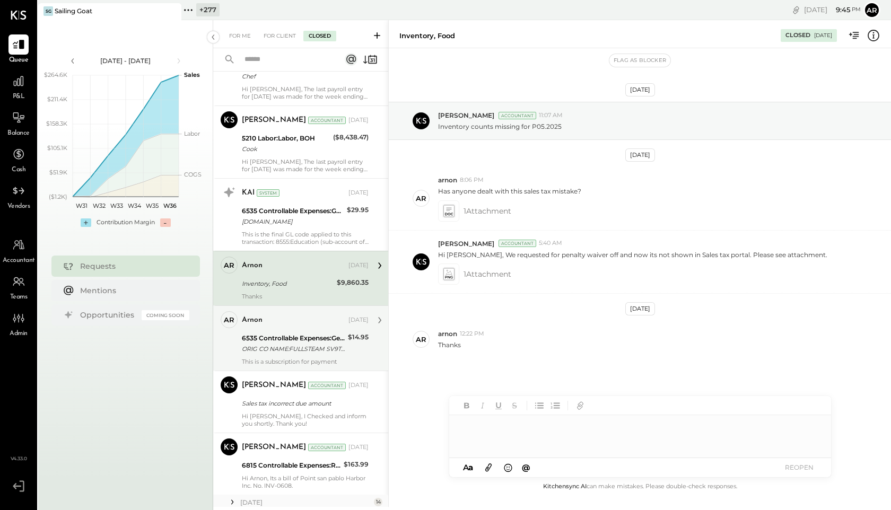
click at [253, 336] on div "6535 Controllable Expenses:General & Administrative Expenses:Computer Supplies,…" at bounding box center [293, 338] width 103 height 11
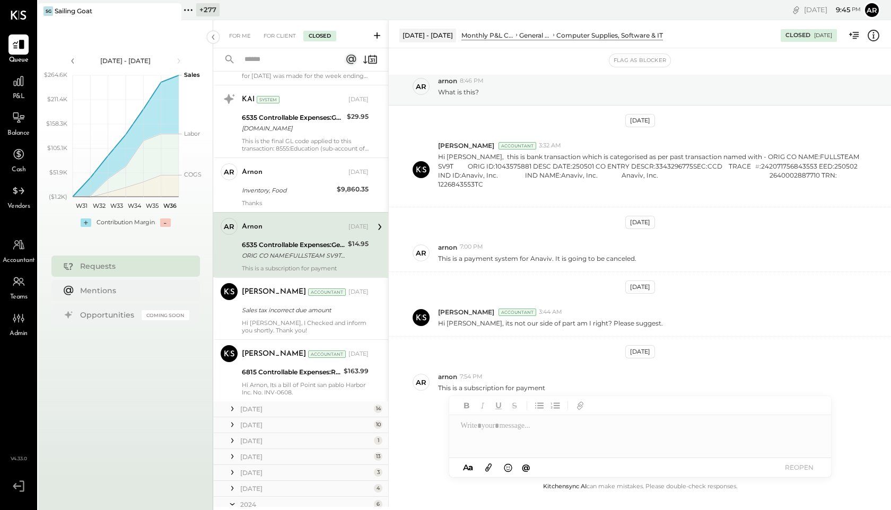
scroll to position [387, 0]
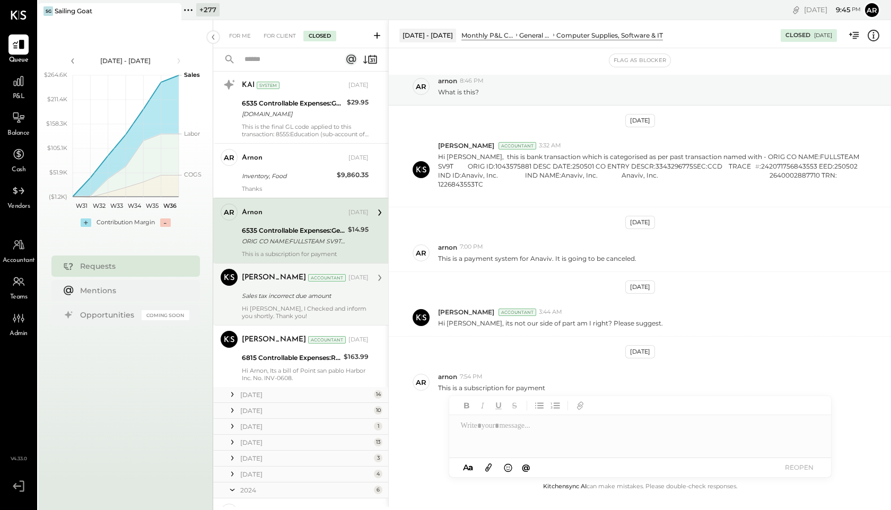
click at [252, 285] on div "Harshil Mehta Accountant Jul 01, 2025" at bounding box center [305, 278] width 127 height 15
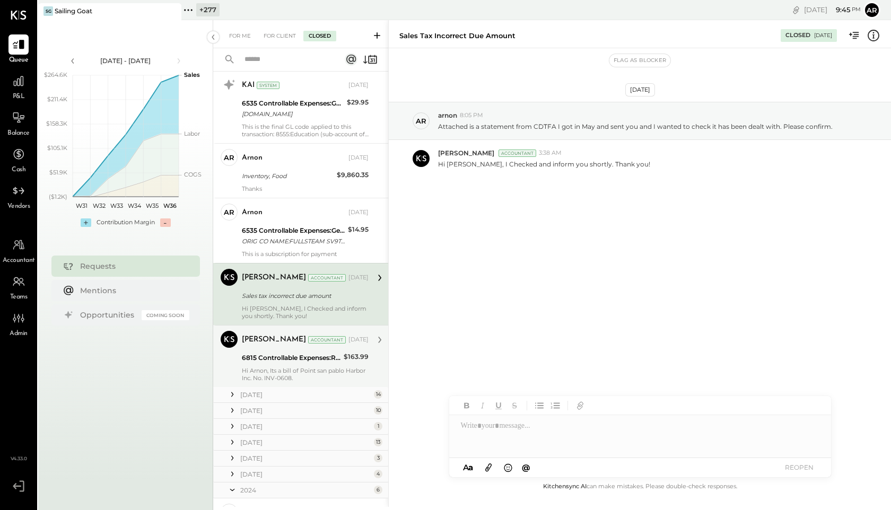
click at [256, 361] on div "6815 Controllable Expenses:Repairs & Maintenance:Repair & Maintenance, Facility" at bounding box center [291, 358] width 99 height 11
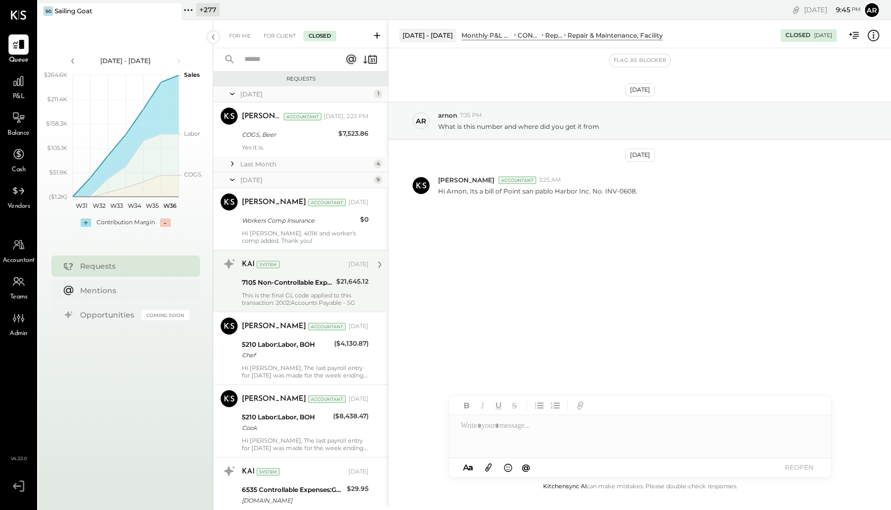
click at [232, 182] on icon at bounding box center [232, 180] width 11 height 27
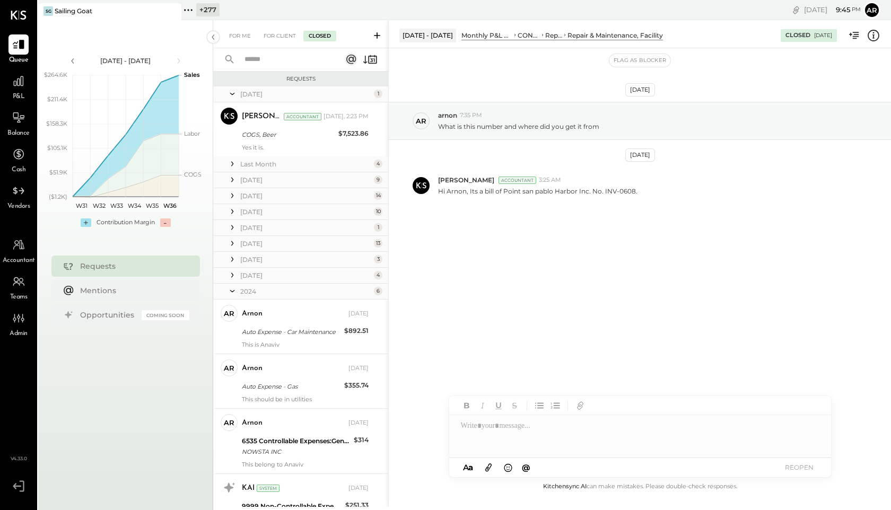
click at [230, 161] on icon at bounding box center [232, 164] width 11 height 11
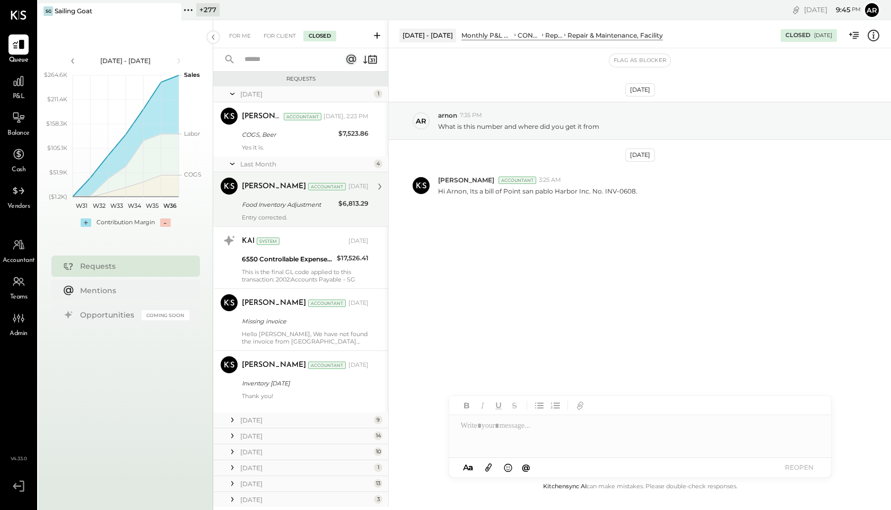
click at [253, 198] on div "Food Inventory Adjustment" at bounding box center [288, 204] width 93 height 13
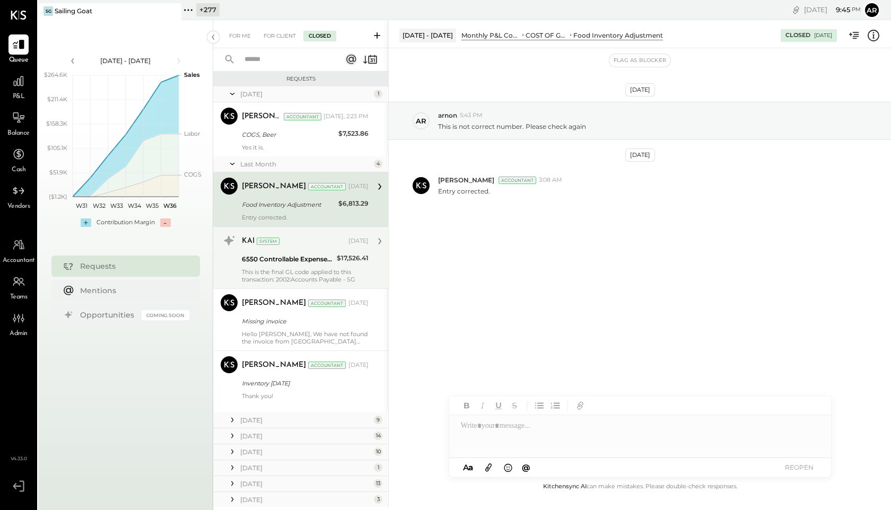
click at [259, 256] on div "6550 Controllable Expenses:General & Administrative Expenses:Dues and Subscript…" at bounding box center [288, 259] width 92 height 11
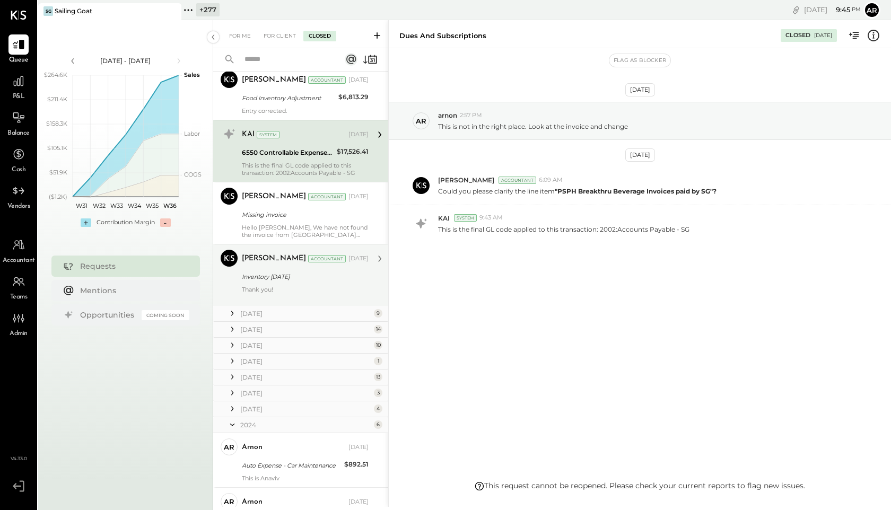
scroll to position [118, 0]
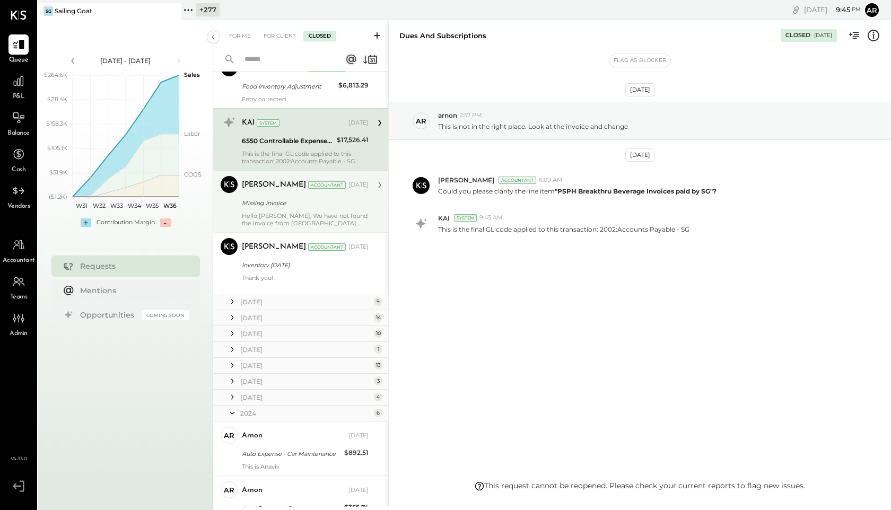
click at [259, 206] on div "Missing invoice" at bounding box center [304, 203] width 124 height 11
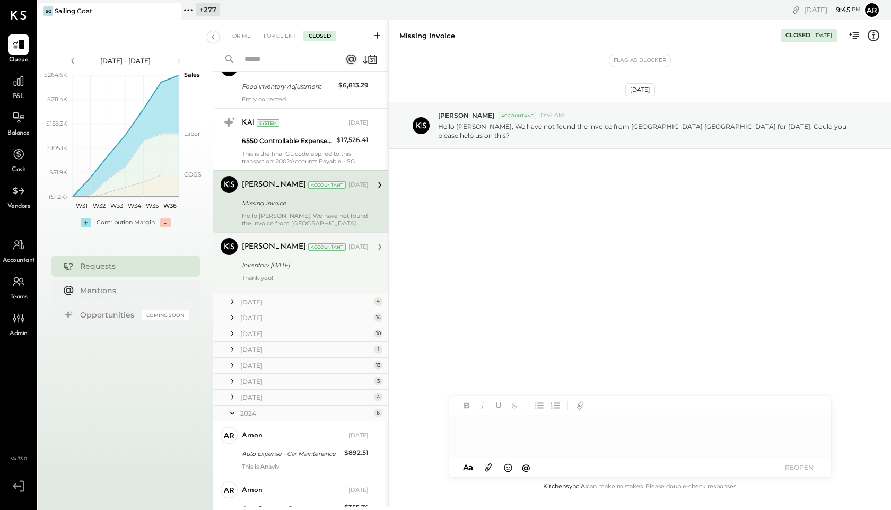
click at [260, 251] on div "Harshil Mehta" at bounding box center [274, 247] width 64 height 11
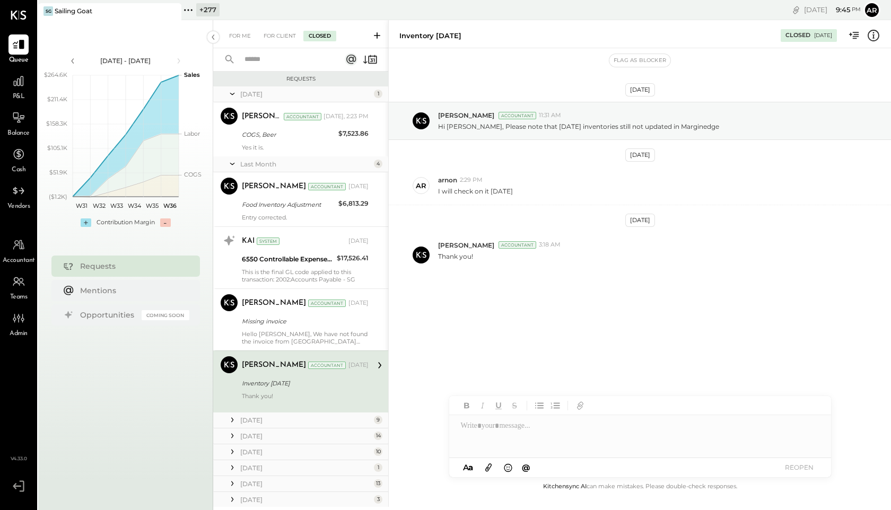
click at [233, 159] on icon at bounding box center [232, 164] width 11 height 27
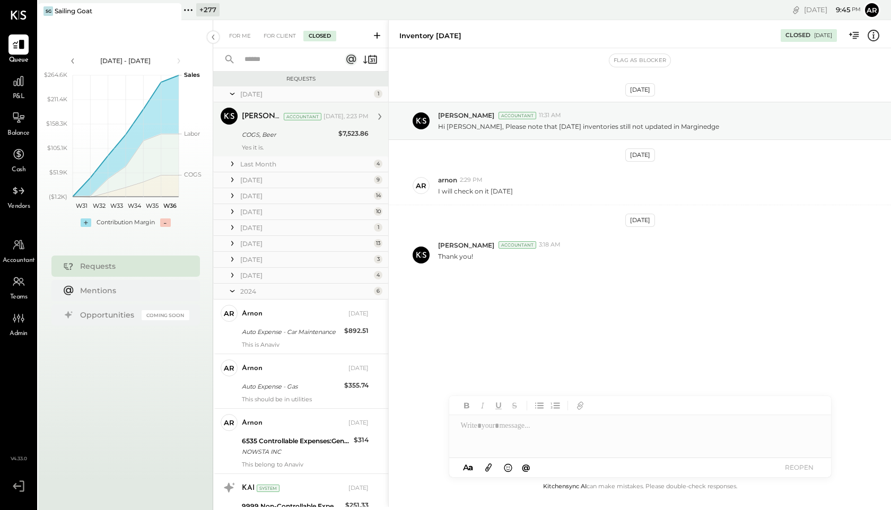
click at [249, 123] on div "Tasmir Malek Accountant Yesterday, 2:23 PM" at bounding box center [305, 116] width 127 height 15
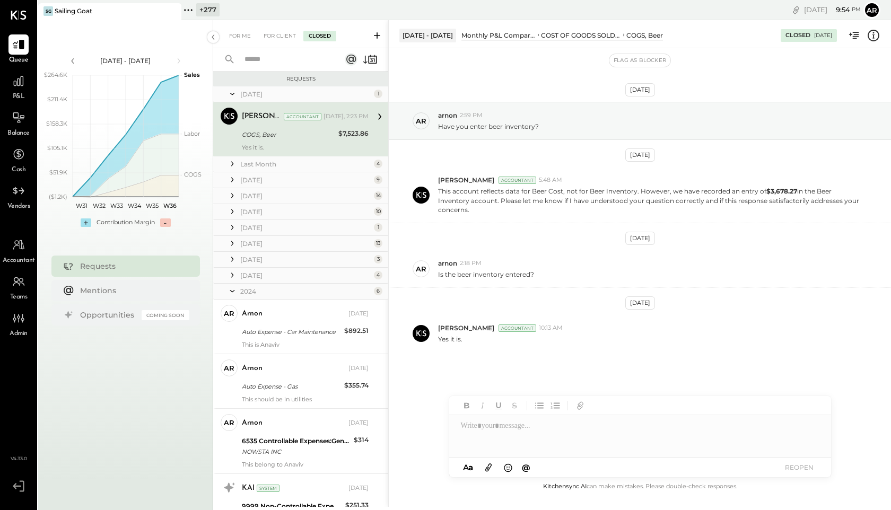
click at [197, 12] on div "+ 277" at bounding box center [207, 9] width 23 height 13
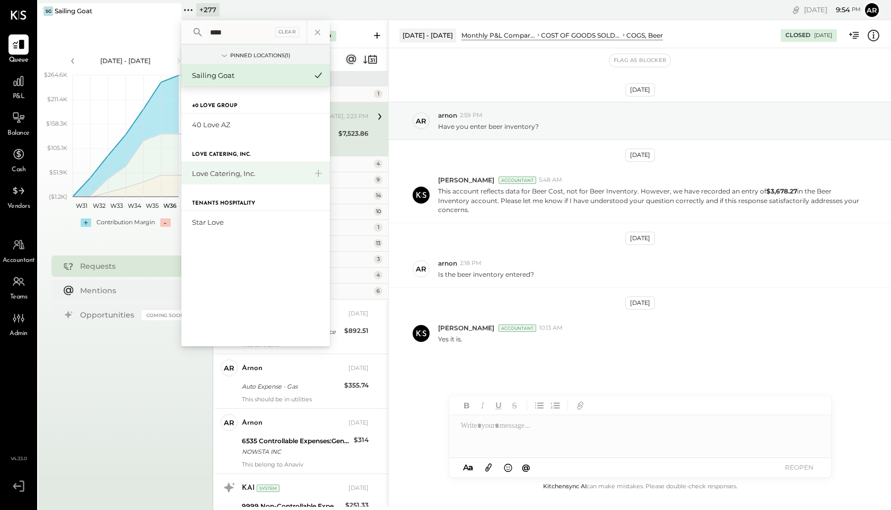
type input "****"
click at [216, 175] on div "Love Catering, Inc." at bounding box center [249, 174] width 115 height 10
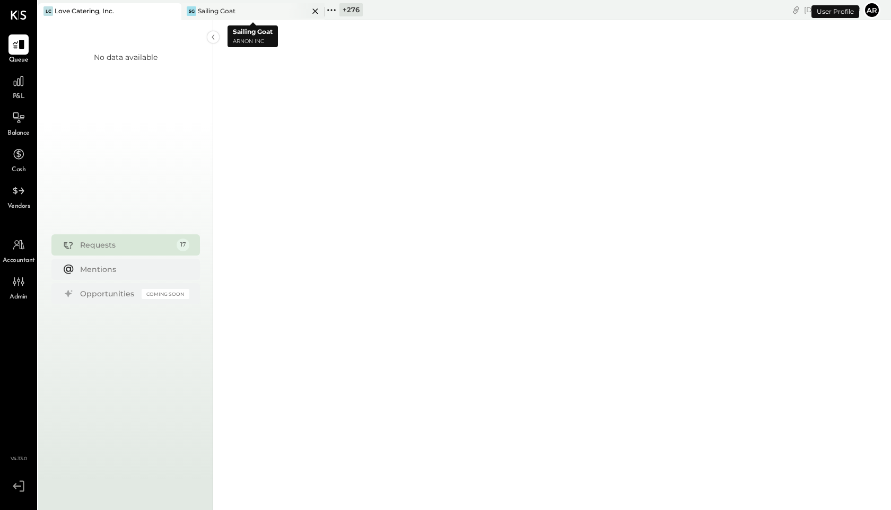
click at [312, 10] on icon at bounding box center [315, 11] width 13 height 13
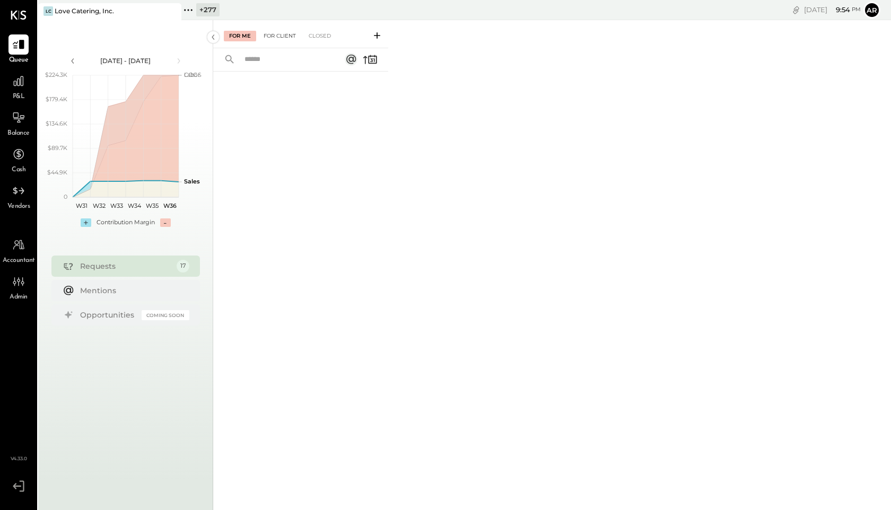
click at [279, 38] on div "For Client" at bounding box center [279, 36] width 43 height 11
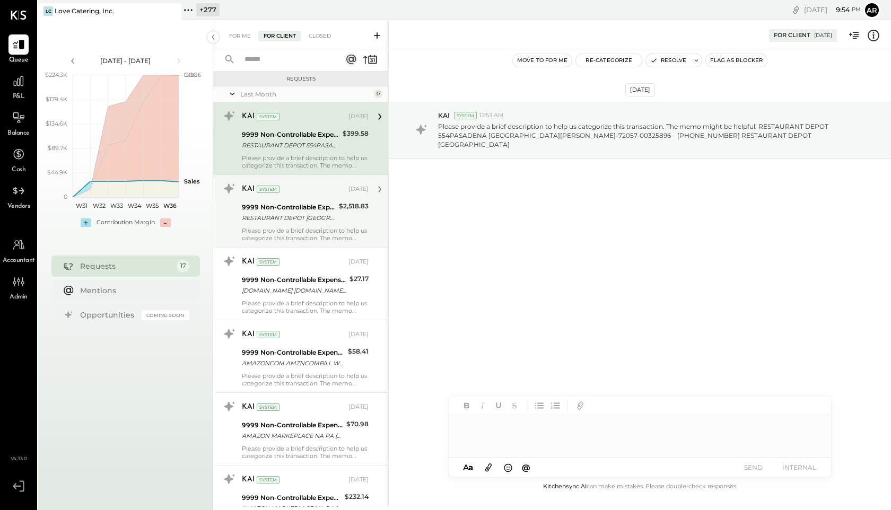
click at [271, 213] on div "RESTAURANT DEPOT WHITESTONE NY ALBERTO ZEPEDA-71091-E5JHW4ED 000641198 91107 RE…" at bounding box center [289, 218] width 94 height 11
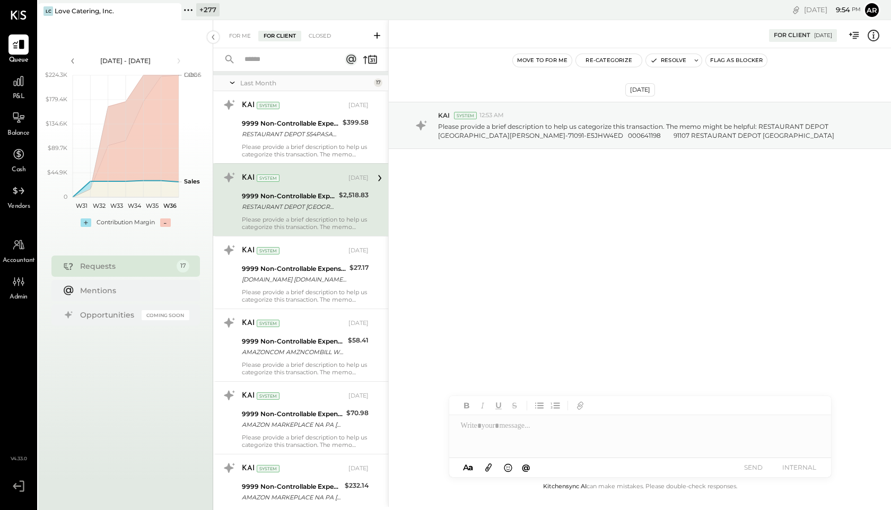
scroll to position [19, 0]
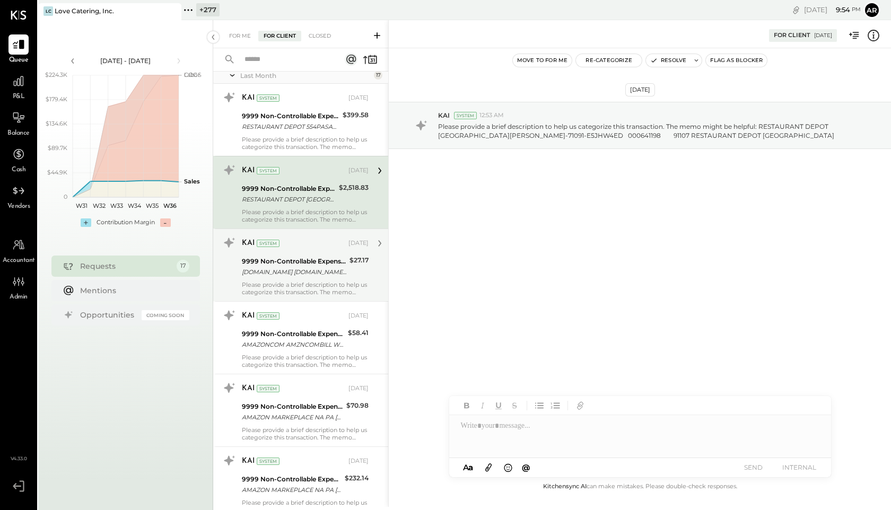
click at [290, 263] on div "9999 Non-Controllable Expenses:Other Income and Expenses:To Be Classified P&L" at bounding box center [294, 261] width 105 height 11
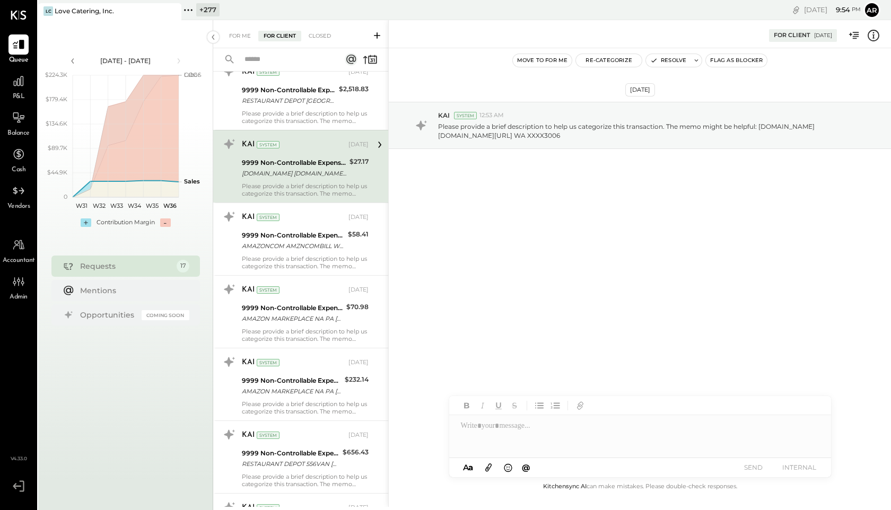
scroll to position [167, 0]
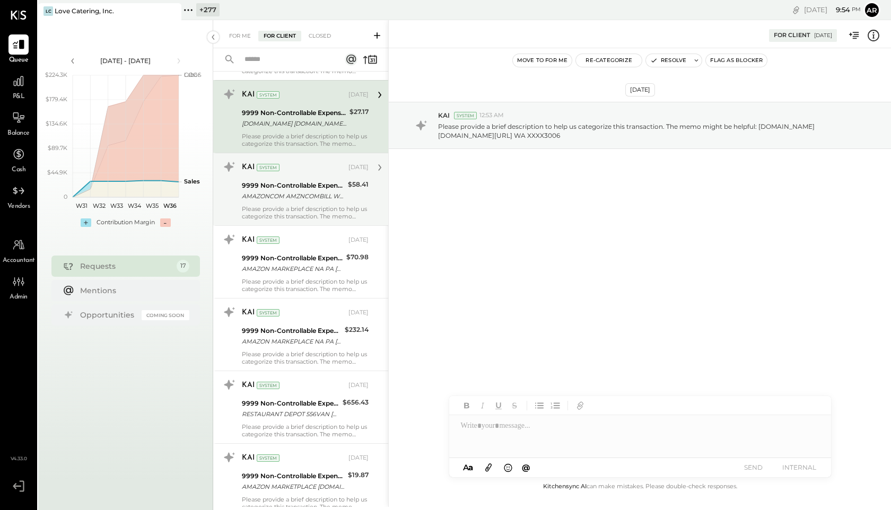
click at [289, 200] on div "AMAZONCOM AMZNCOMBILL WA MARCO CABALLERO-72057-475UYK7PV4Q MERCHANDISE AMAZON.C…" at bounding box center [293, 196] width 103 height 11
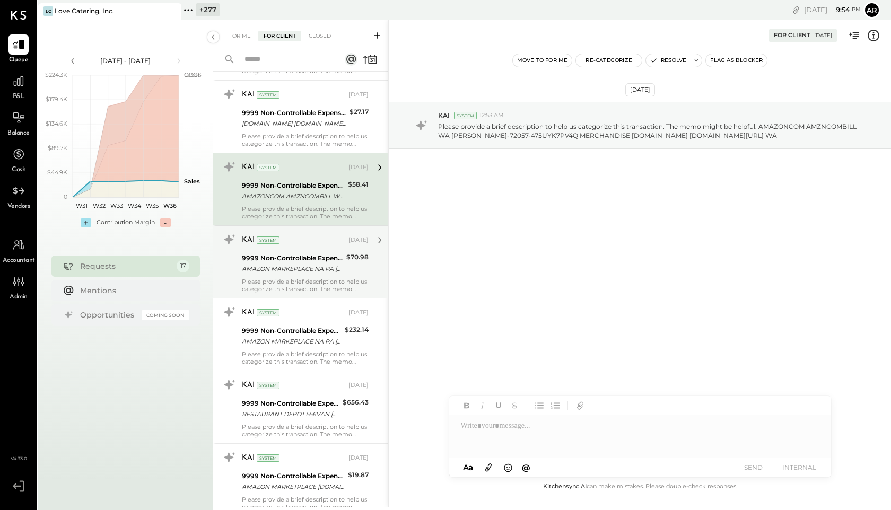
click at [301, 267] on div "AMAZON MARKEPLACE NA PA ALICE W LIANG-71075-7B7P77ADK74 MERCHANDISE AMAZON MARK…" at bounding box center [292, 269] width 101 height 11
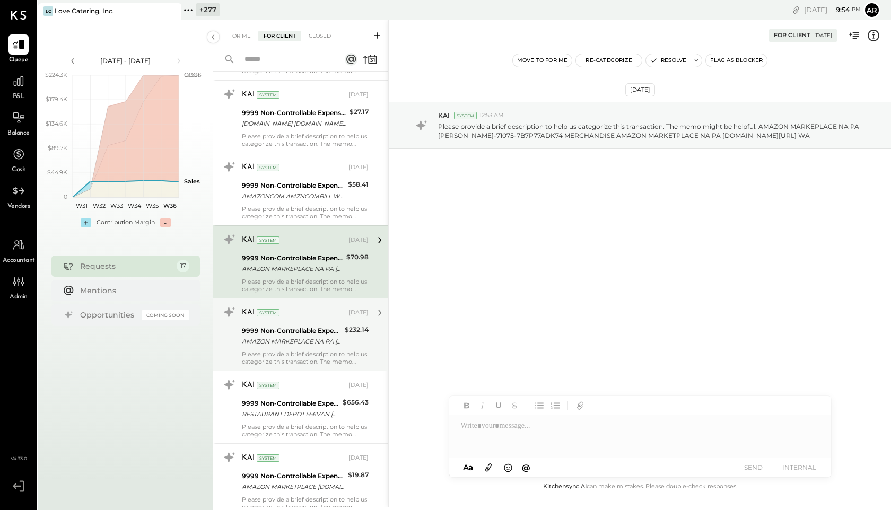
click at [304, 334] on div "9999 Non-Controllable Expenses:Other Income and Expenses:To Be Classified P&L" at bounding box center [292, 331] width 100 height 11
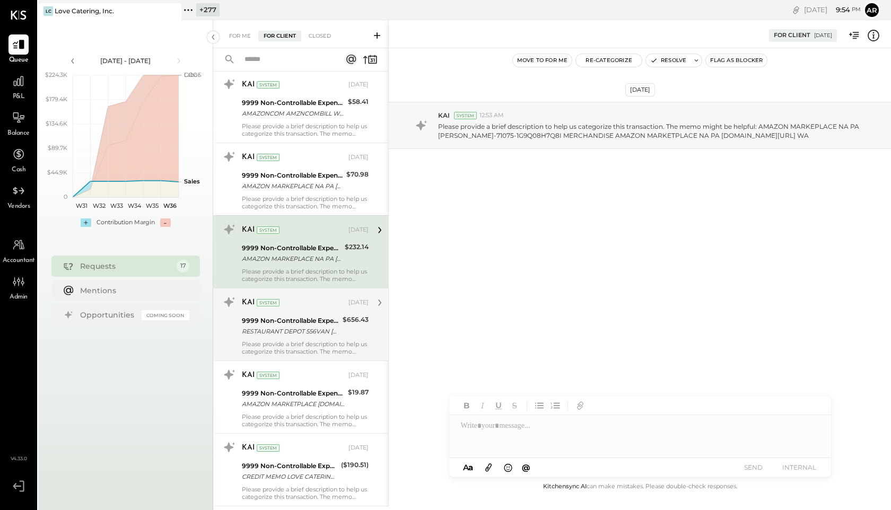
scroll to position [277, 0]
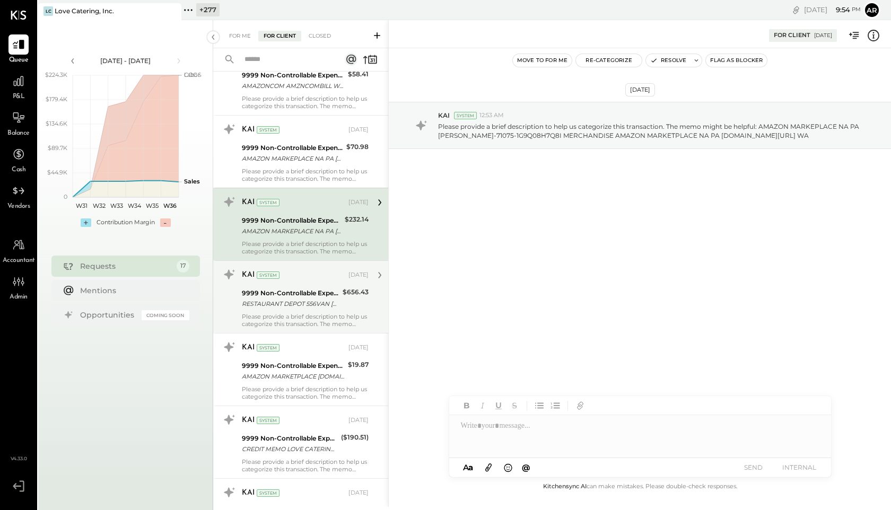
click at [302, 285] on div "KAI System Aug 07, 2025 9999 Non-Controllable Expenses:Other Income and Expense…" at bounding box center [305, 297] width 127 height 62
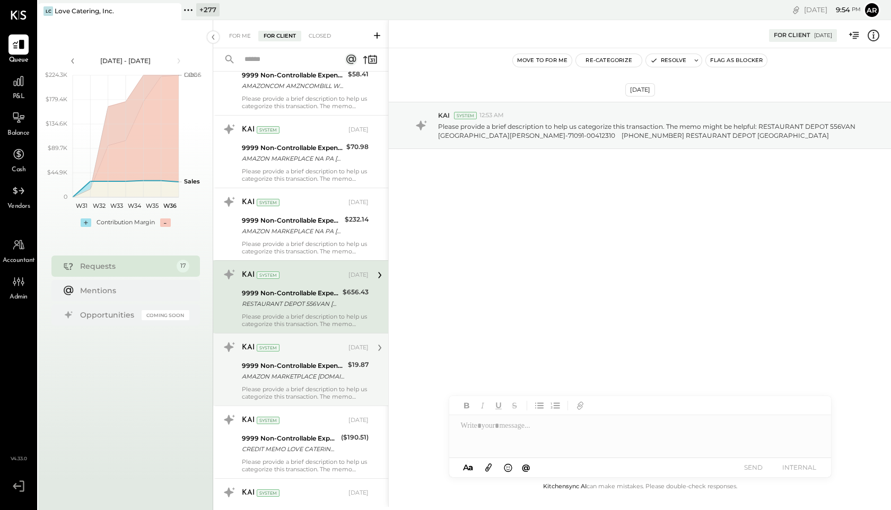
click at [303, 369] on div "9999 Non-Controllable Expenses:Other Income and Expenses:To Be Classified P&L" at bounding box center [293, 366] width 103 height 11
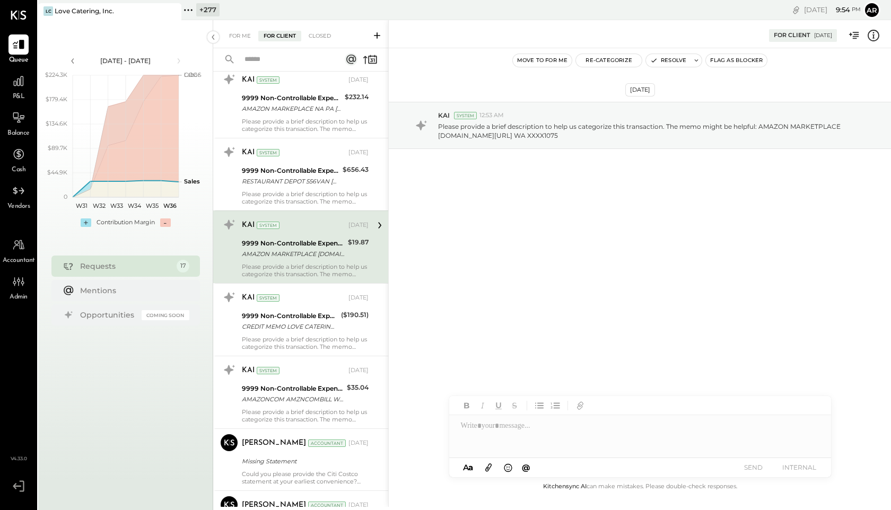
scroll to position [476, 0]
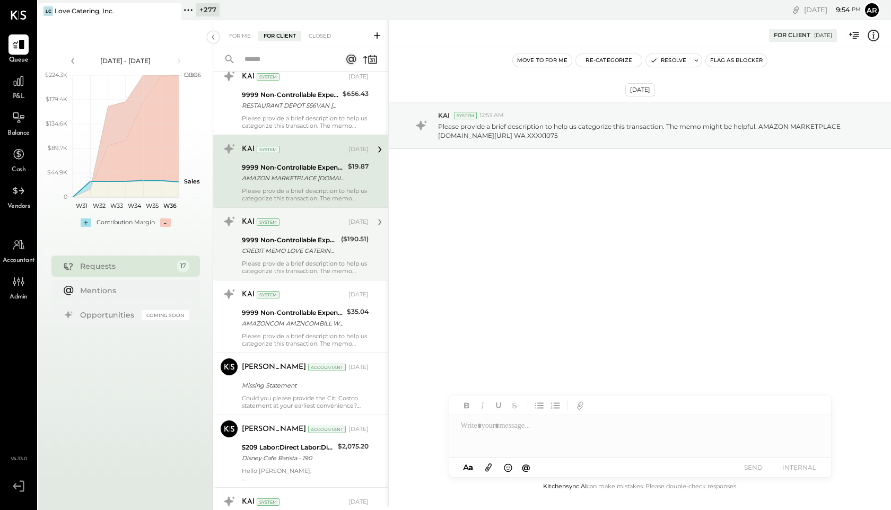
click at [294, 256] on div "CREDIT MEMO LOVE CATERING INC/ - We are unable to view check image in bank" at bounding box center [290, 251] width 96 height 11
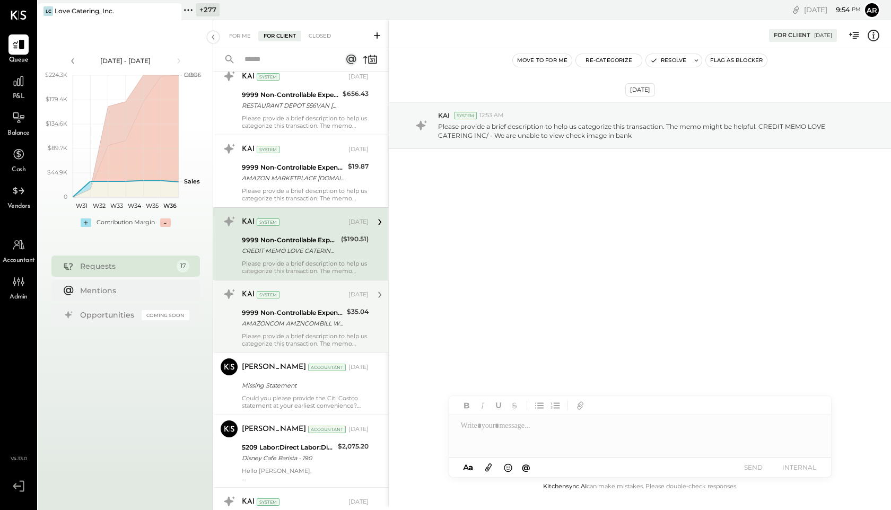
click at [303, 313] on div "9999 Non-Controllable Expenses:Other Income and Expenses:To Be Classified P&L" at bounding box center [293, 313] width 102 height 11
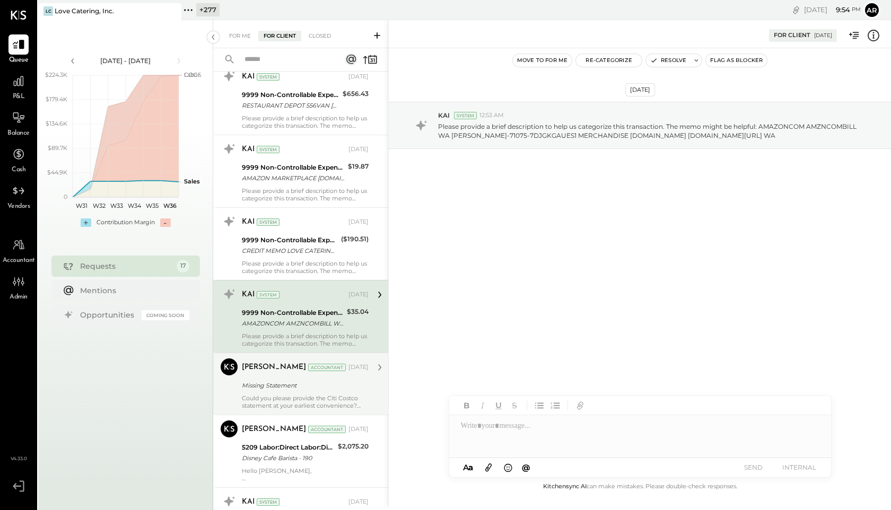
click at [305, 383] on div "Missing Statement" at bounding box center [304, 385] width 124 height 11
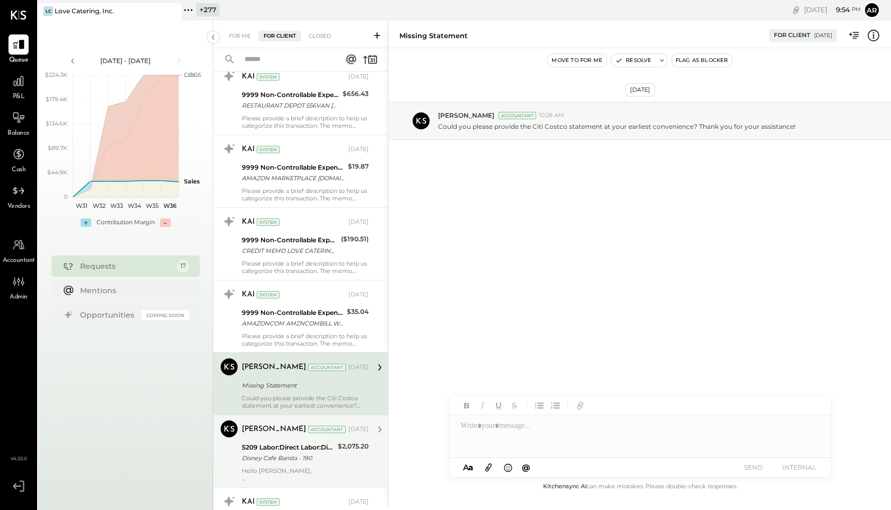
click at [294, 457] on div "Disney Cafe Barista - 190" at bounding box center [288, 458] width 93 height 11
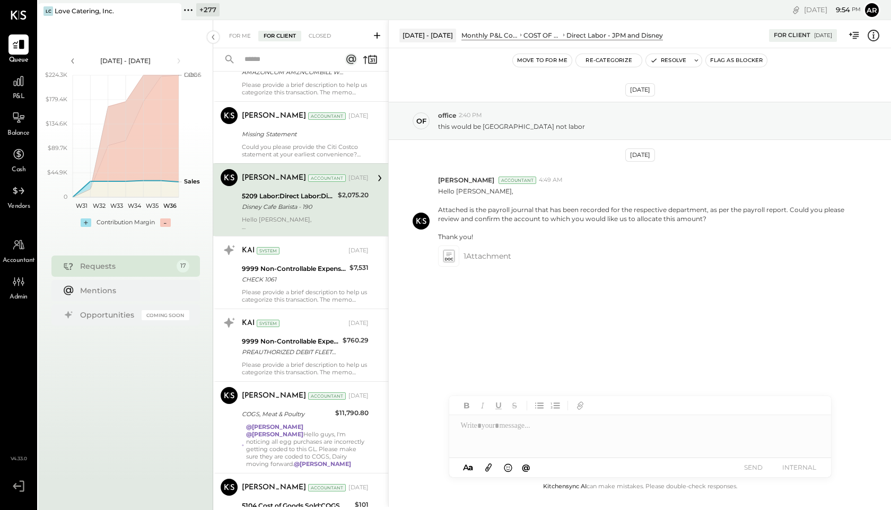
scroll to position [759, 0]
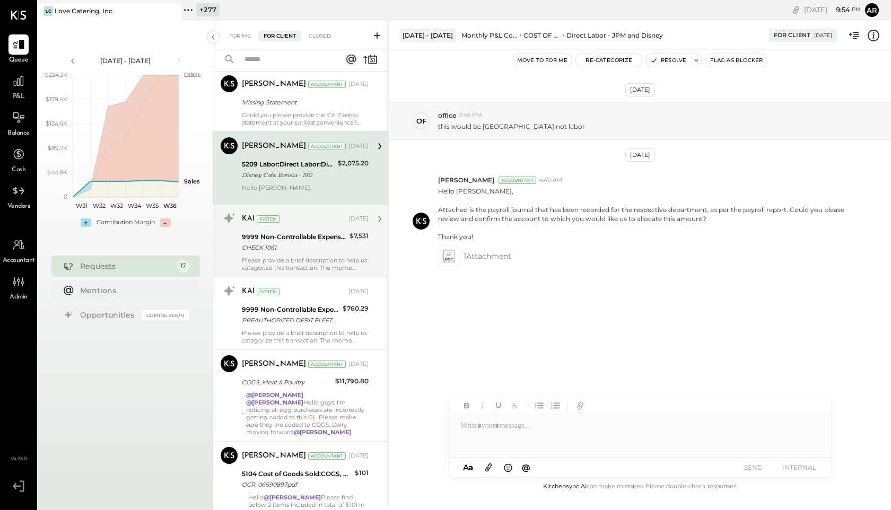
click at [278, 248] on div "CHECK 1061" at bounding box center [294, 247] width 105 height 11
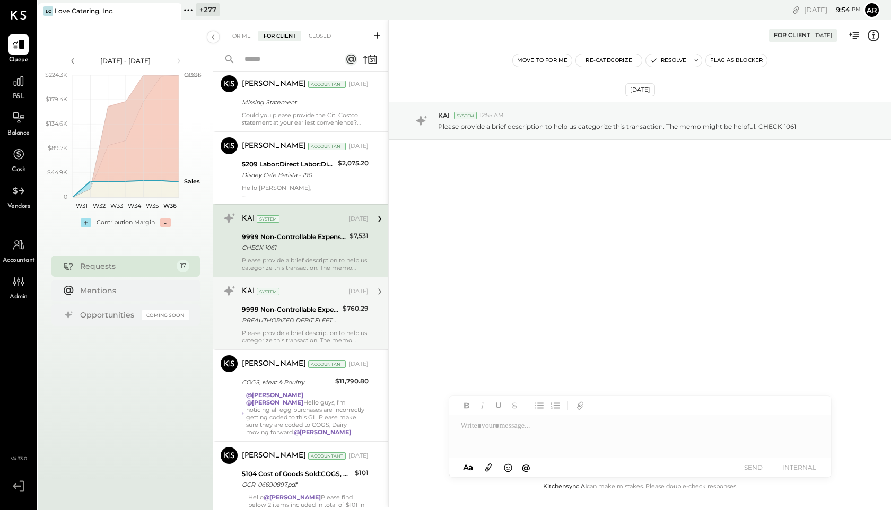
click at [293, 318] on div "PREAUTHORIZED DEBIT FLEETCOR FUNDING BT0815 XXXXXXXX2668175 OC545_000AR_3 CCD/" at bounding box center [291, 320] width 98 height 11
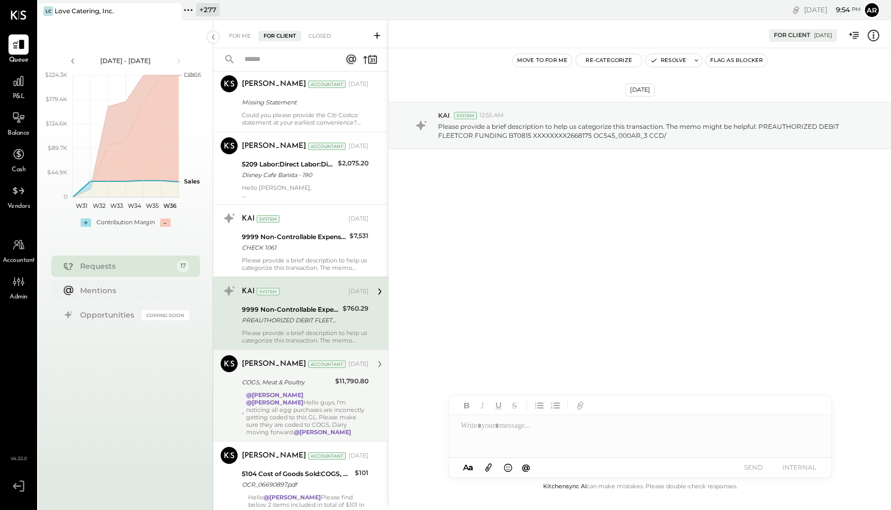
click at [284, 396] on strong "@Zankhana Vyas" at bounding box center [274, 395] width 57 height 7
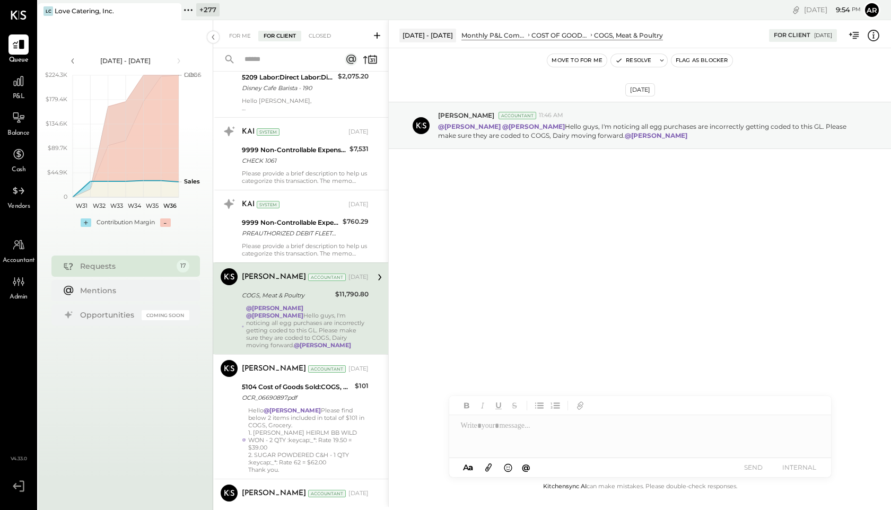
scroll to position [904, 0]
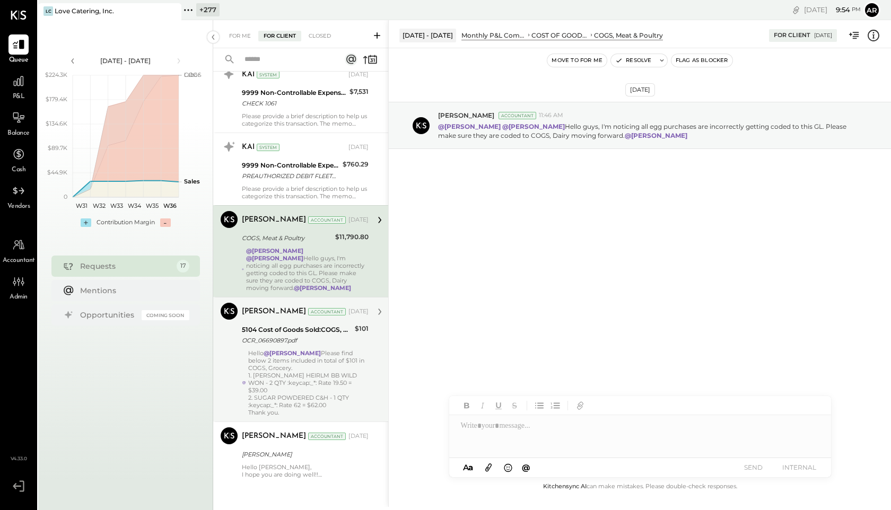
click at [278, 346] on div "5104 Cost of Goods Sold:COGS, Grocery OCR_06690897.pdf" at bounding box center [297, 335] width 110 height 23
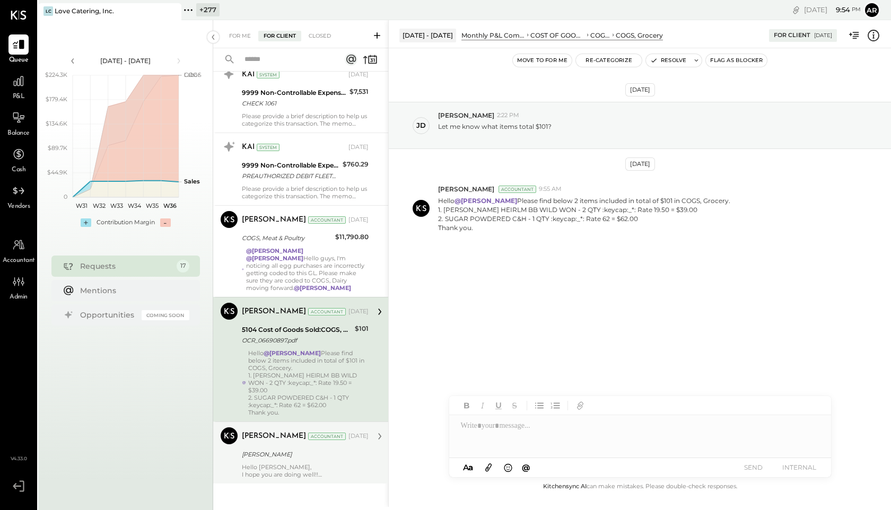
click at [283, 439] on div "Zankhana Vyas Accountant Aug 29, 2025 Paul Heiman Sales Hello Alice, I hope you…" at bounding box center [305, 453] width 127 height 51
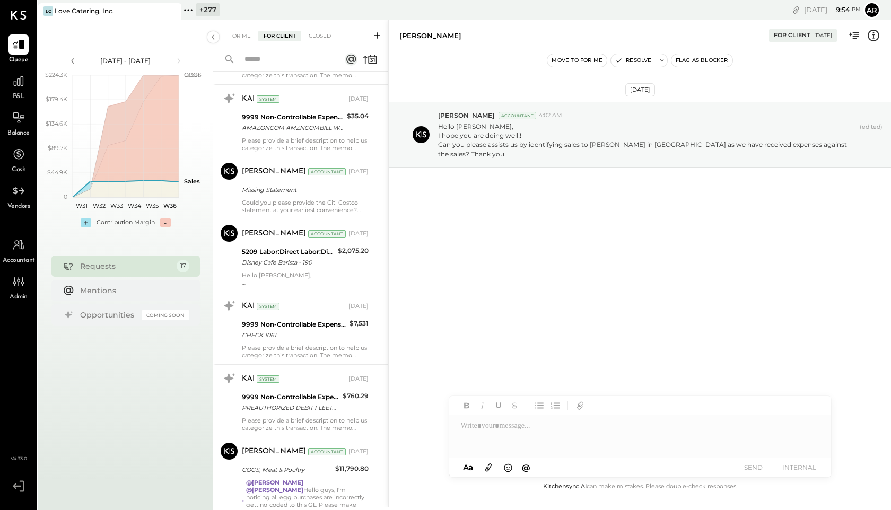
scroll to position [514, 0]
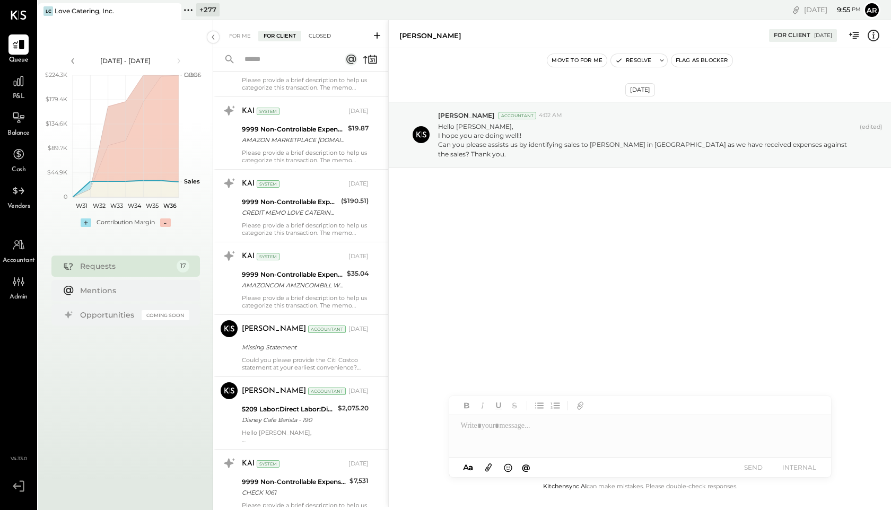
click at [313, 34] on div "Closed" at bounding box center [319, 36] width 33 height 11
click at [319, 35] on div "Closed" at bounding box center [319, 36] width 33 height 11
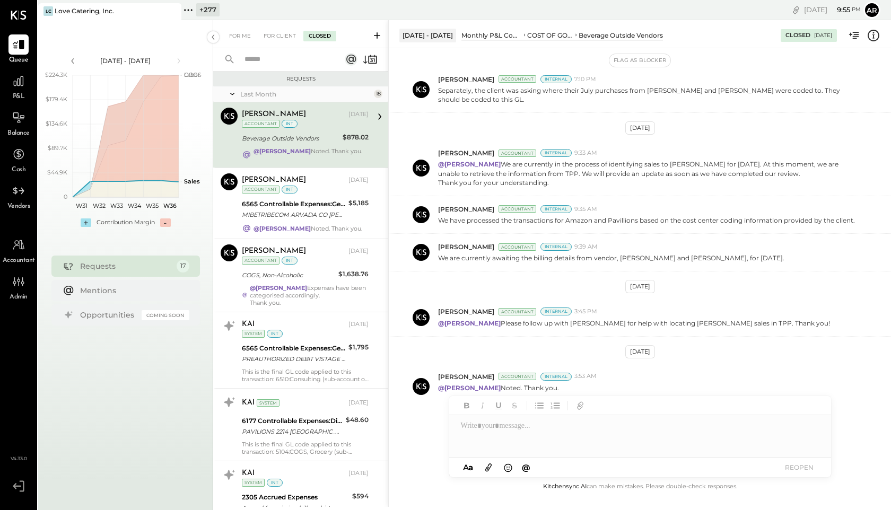
click at [235, 93] on icon at bounding box center [232, 94] width 11 height 27
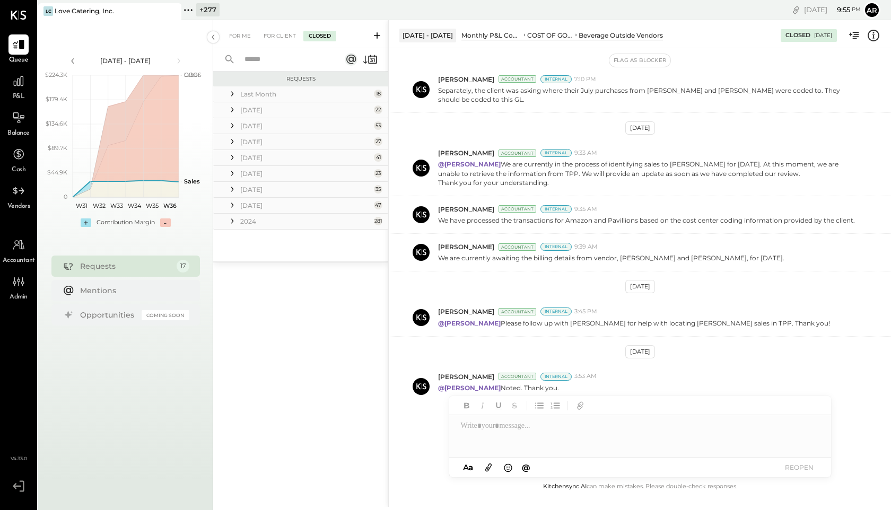
click at [232, 97] on icon at bounding box center [232, 94] width 11 height 11
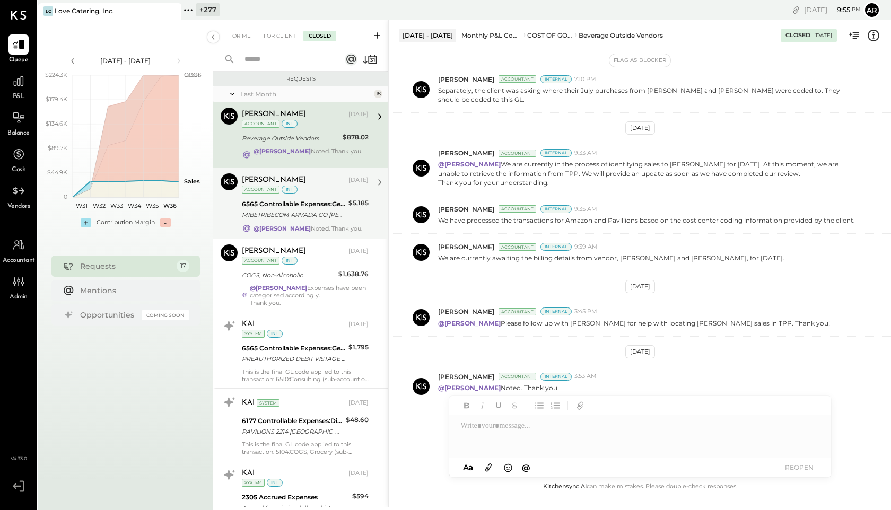
click at [275, 202] on div "6565 Controllable Expenses:General & Administrative Expenses:Professional Educa…" at bounding box center [293, 204] width 103 height 11
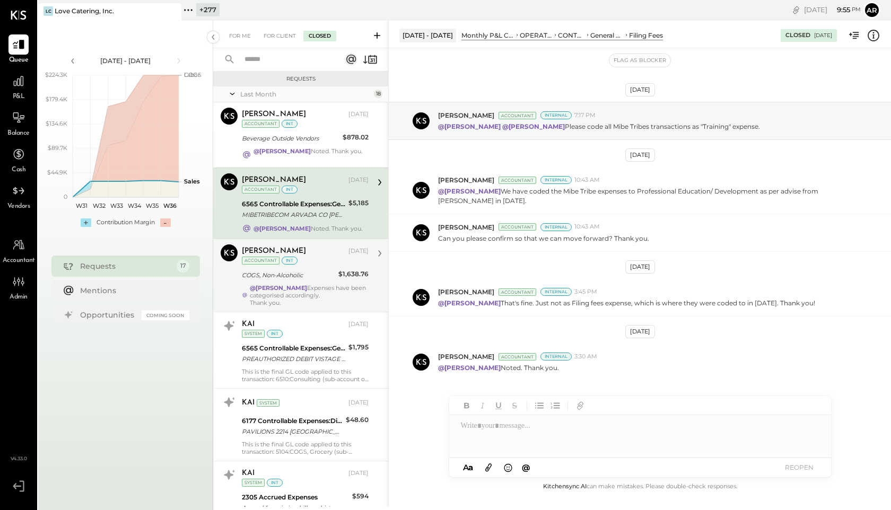
click at [297, 286] on div "@Joseph Shin Expenses have been categorised accordingly. Thank you." at bounding box center [309, 295] width 119 height 22
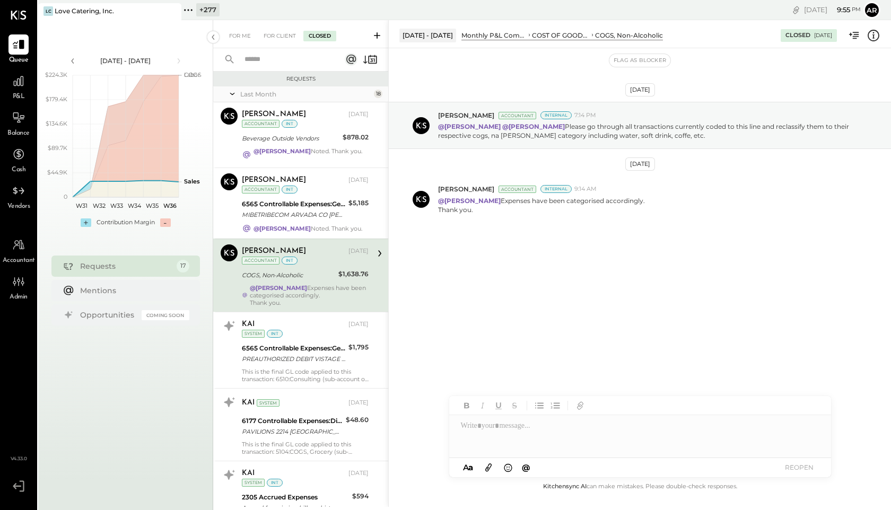
scroll to position [31, 0]
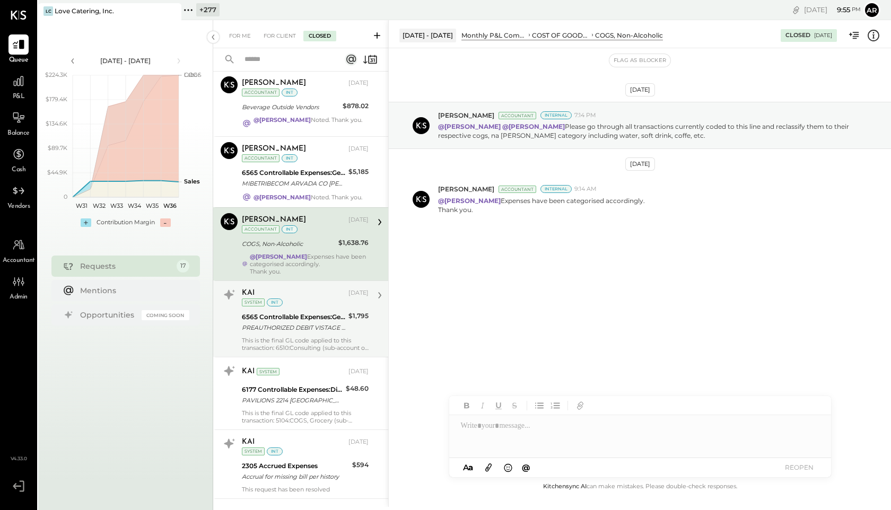
click at [299, 303] on div "KAI Aug 23, 2025 System int" at bounding box center [305, 298] width 127 height 22
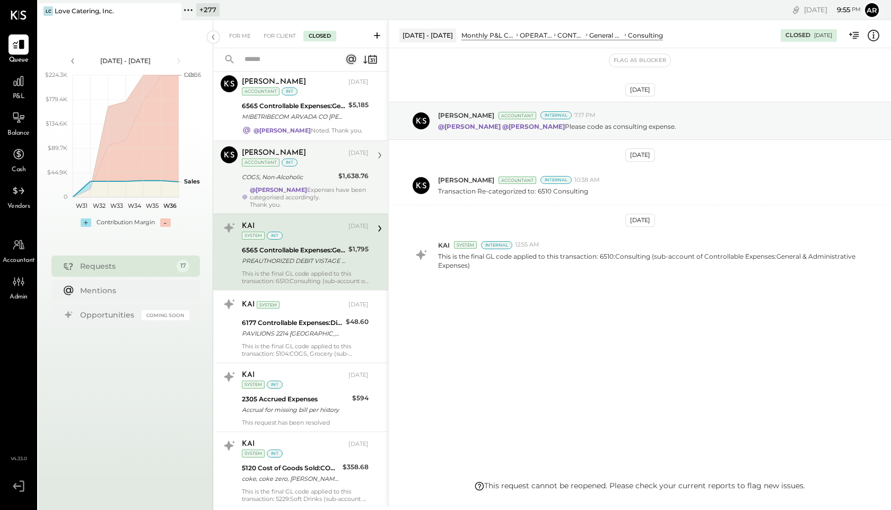
scroll to position [102, 0]
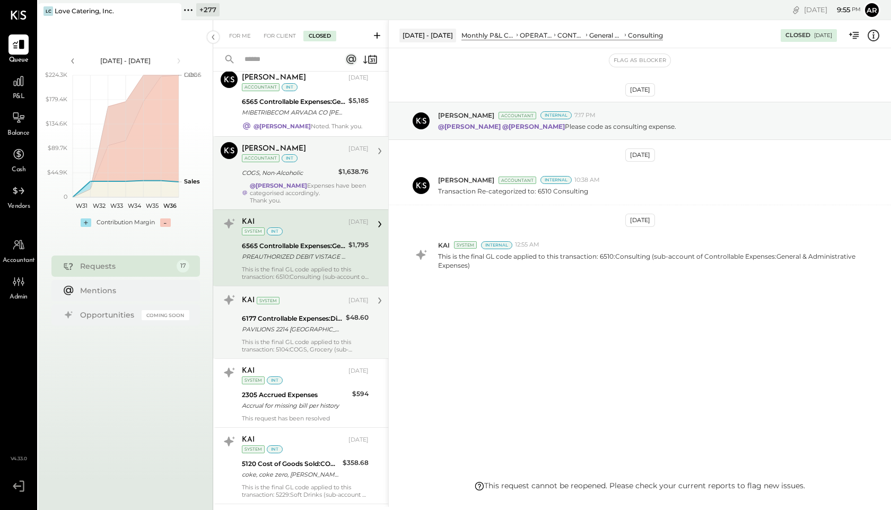
click at [300, 328] on div "PAVILIONS 2214 [GEOGRAPHIC_DATA][PERSON_NAME]-71091-22140023 [PHONE_NUMBER] PAV…" at bounding box center [292, 329] width 101 height 11
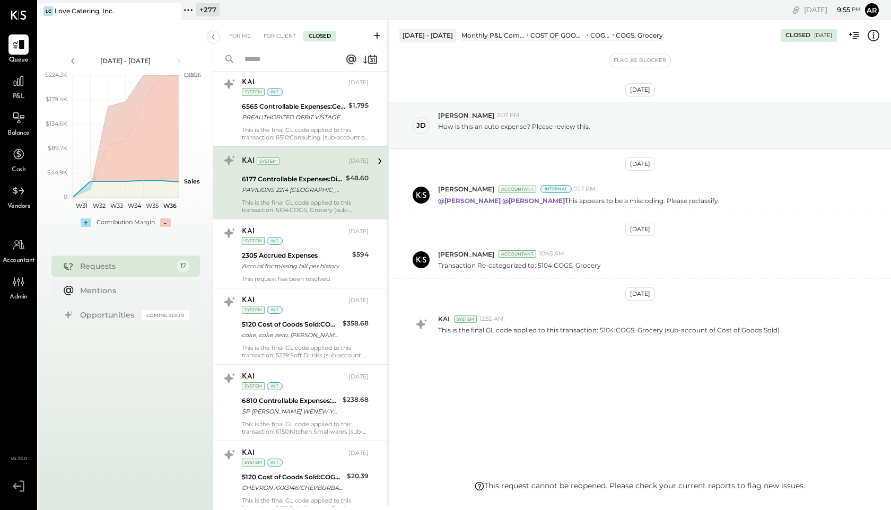
scroll to position [272, 0]
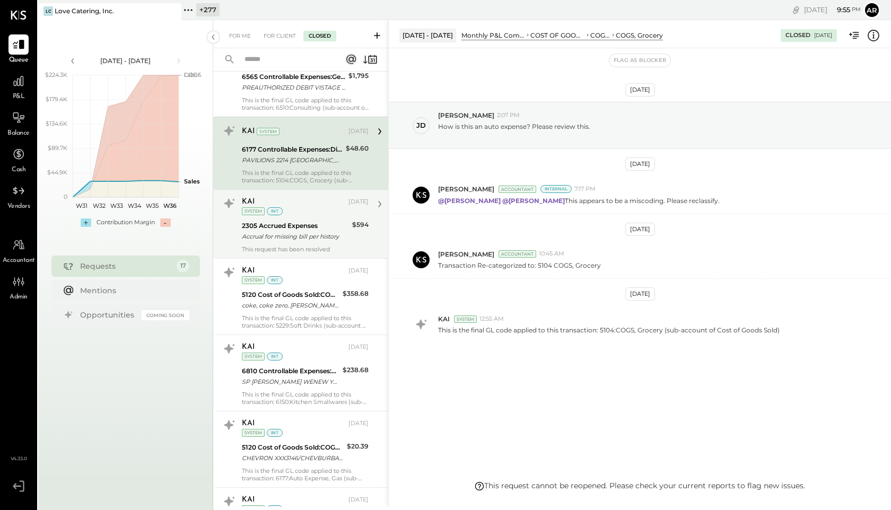
click at [294, 229] on div "2305 Accrued Expenses" at bounding box center [295, 226] width 107 height 11
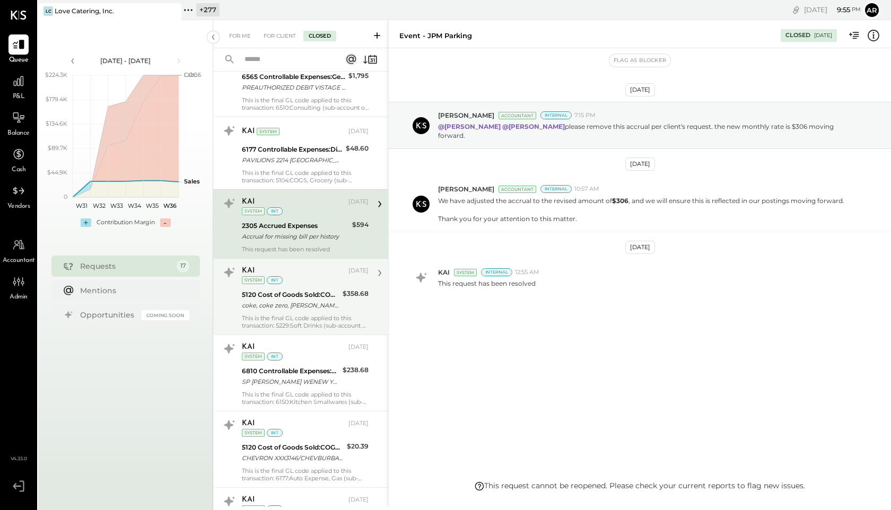
click at [302, 289] on div "5120 Cost of Goods Sold:COGS, Non-Alcoholic coke, coke zero, dr pepper. diet co…" at bounding box center [291, 300] width 98 height 23
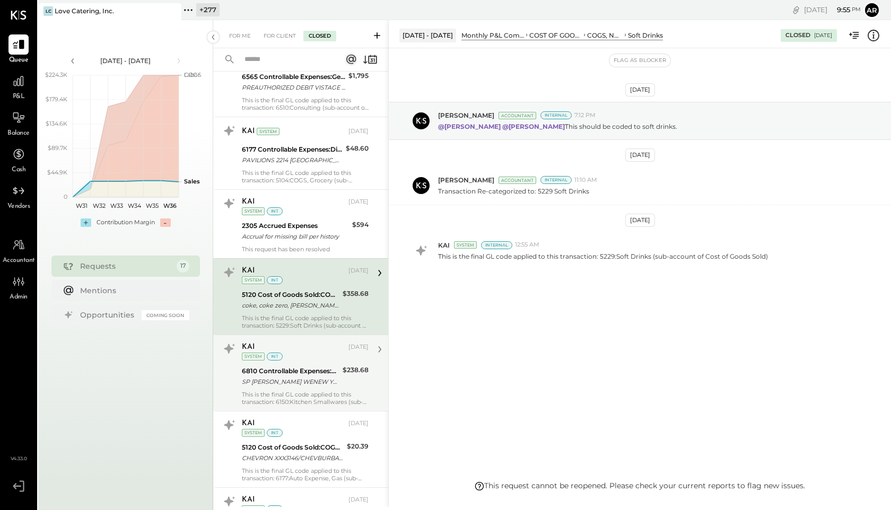
click at [308, 382] on div "SP [PERSON_NAME] WENEW YORK NY [PERSON_NAME]-73006-CH_3RLZPGJ3 [PHONE_NUMBER] S…" at bounding box center [291, 382] width 98 height 11
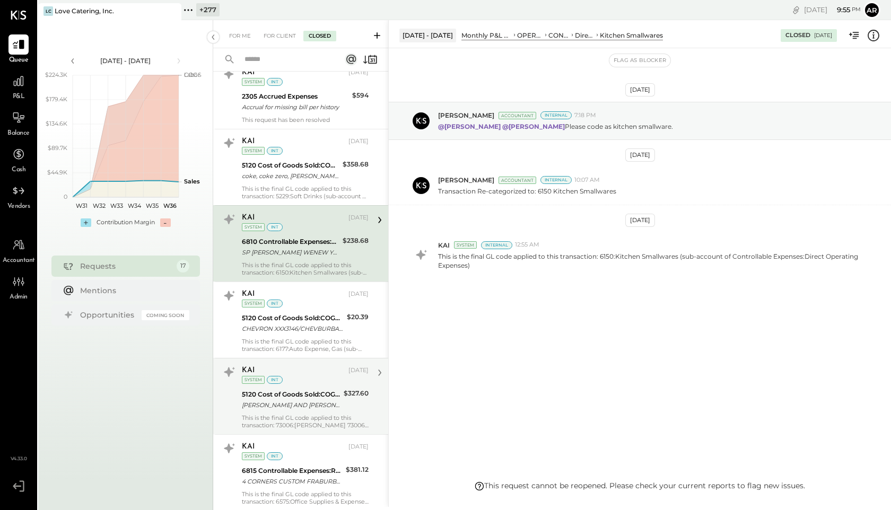
scroll to position [426, 0]
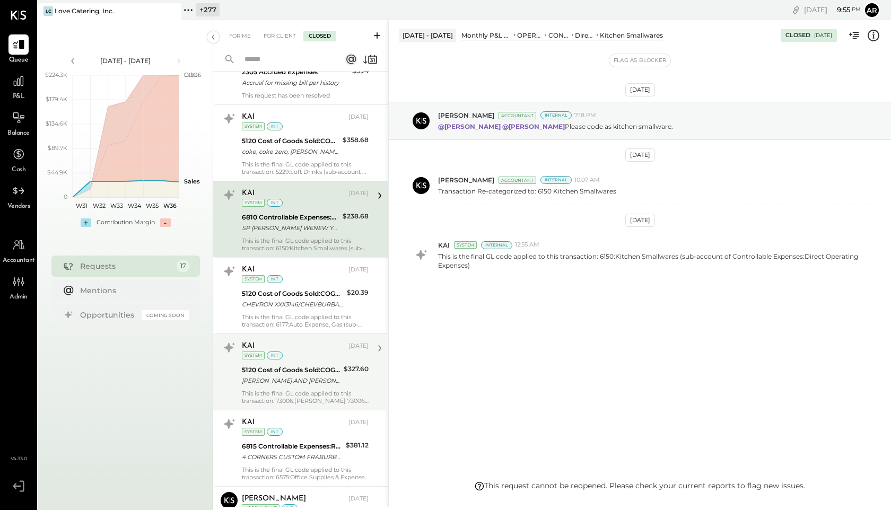
click at [291, 300] on div "CHEVRON XXX3146/CHEVBURBANK CA XXXX1075" at bounding box center [293, 304] width 102 height 11
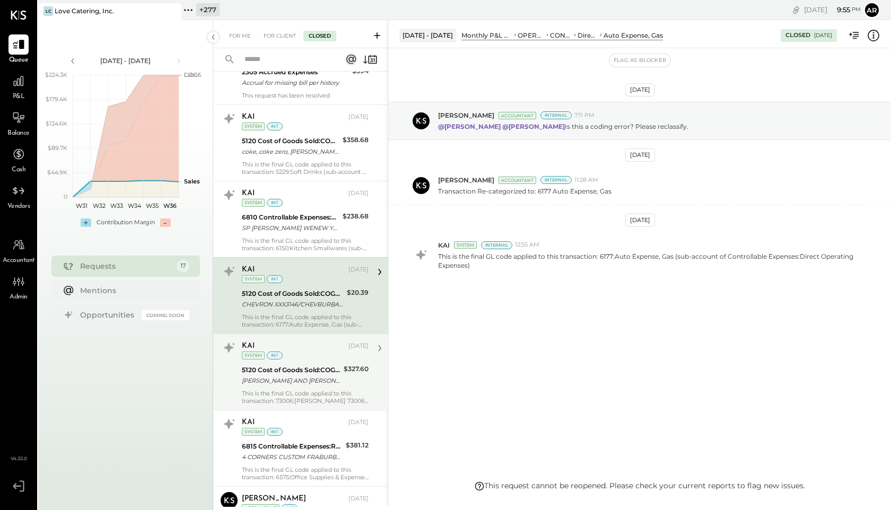
click at [302, 377] on div "[PERSON_NAME] AND [PERSON_NAME] WINE & [GEOGRAPHIC_DATA] [GEOGRAPHIC_DATA] XXXX…" at bounding box center [291, 381] width 99 height 11
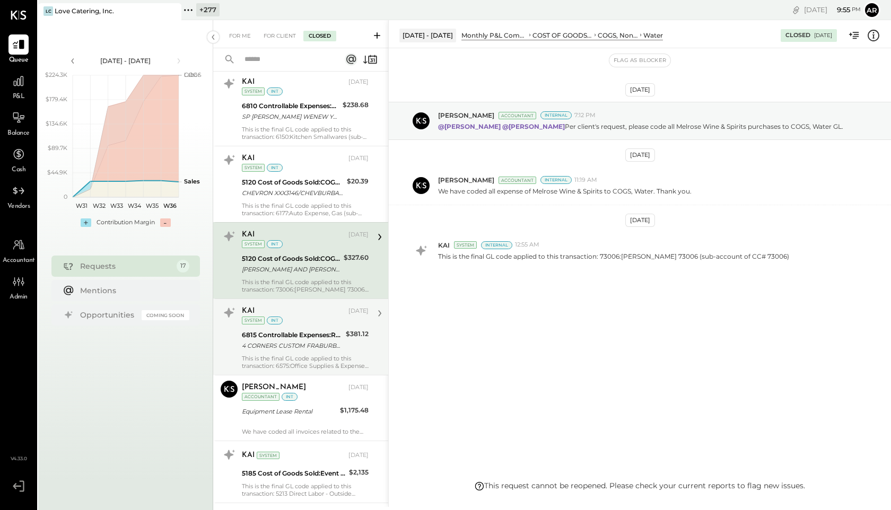
scroll to position [539, 0]
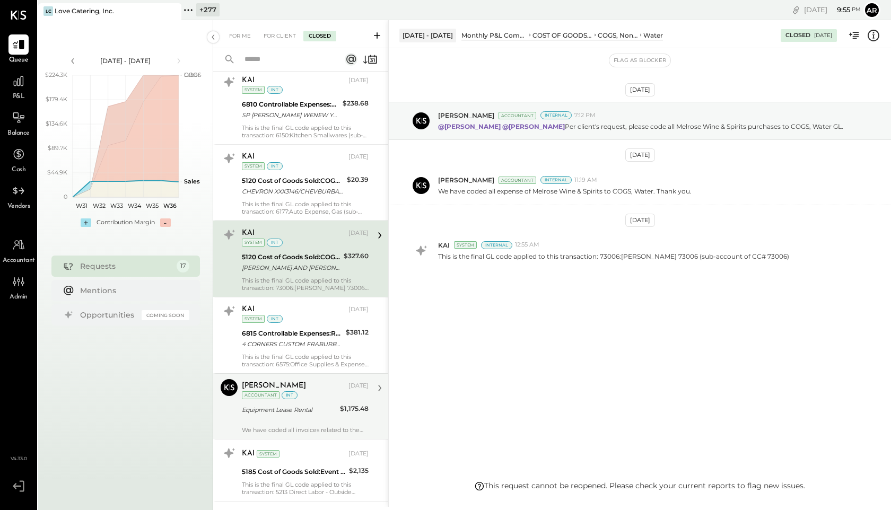
drag, startPoint x: 297, startPoint y: 345, endPoint x: 304, endPoint y: 403, distance: 57.7
click at [297, 346] on div "4 CORNERS CUSTOM FRABURBANK CA [PERSON_NAME]-71075-74207855212 [PHONE_NUMBER] 4…" at bounding box center [292, 344] width 101 height 11
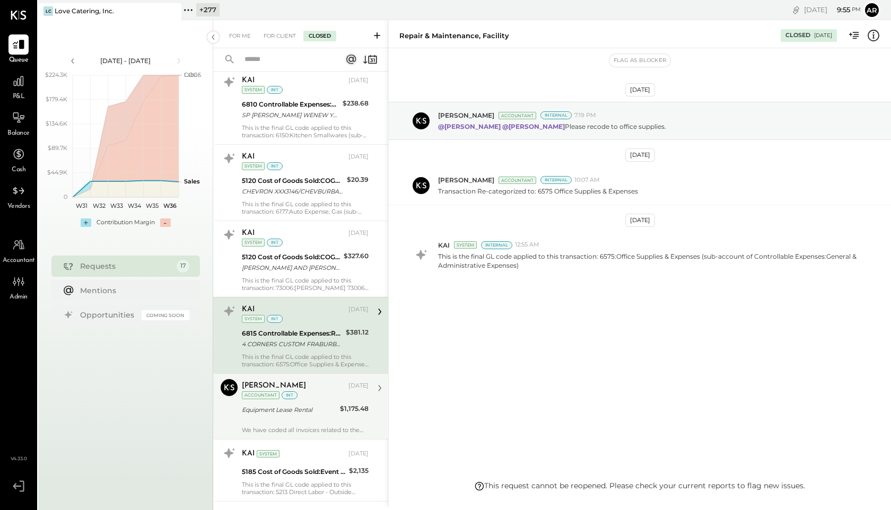
click at [306, 411] on div "Equipment Lease Rental" at bounding box center [289, 410] width 95 height 11
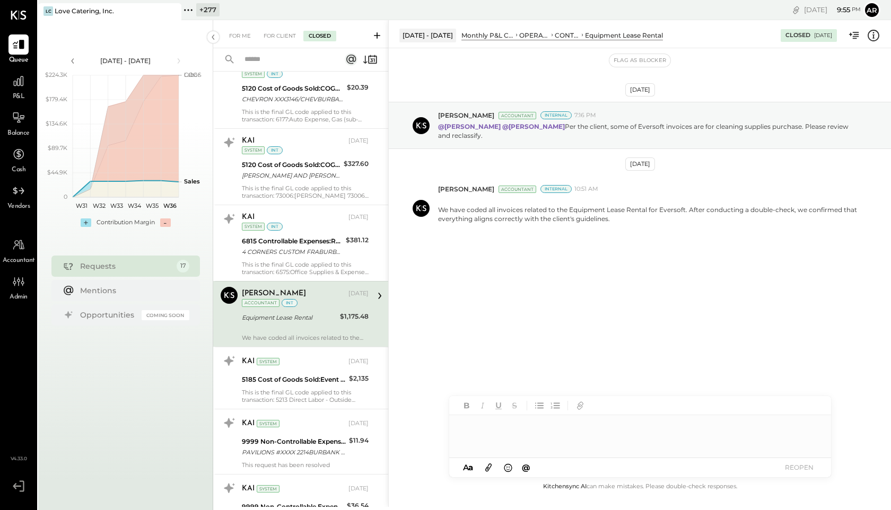
scroll to position [644, 0]
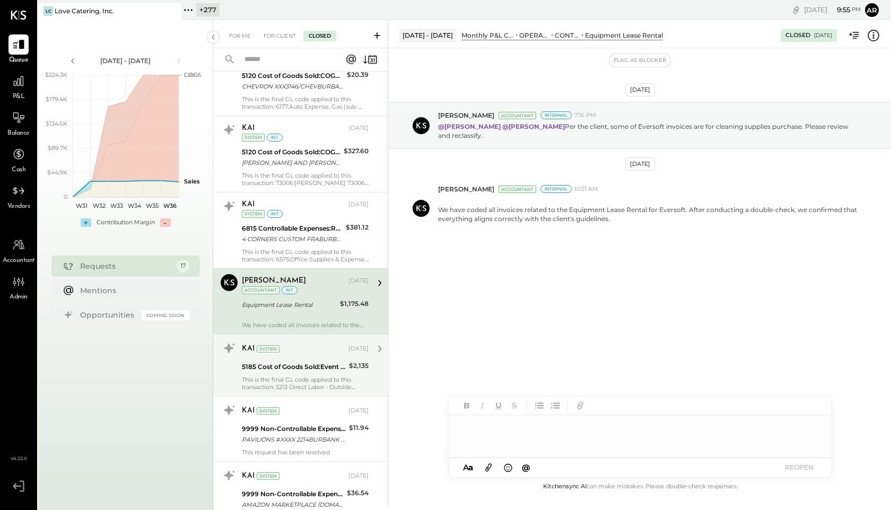
click at [298, 349] on div "KAI System" at bounding box center [294, 349] width 105 height 11
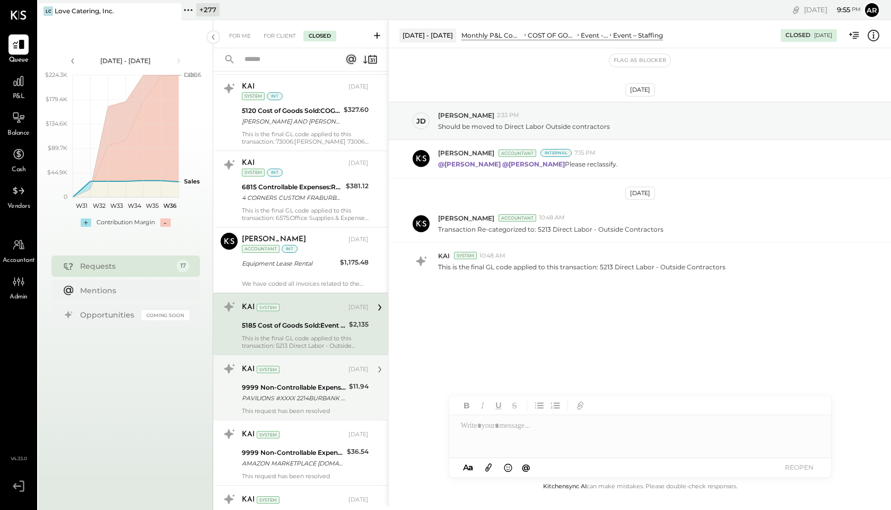
scroll to position [710, 0]
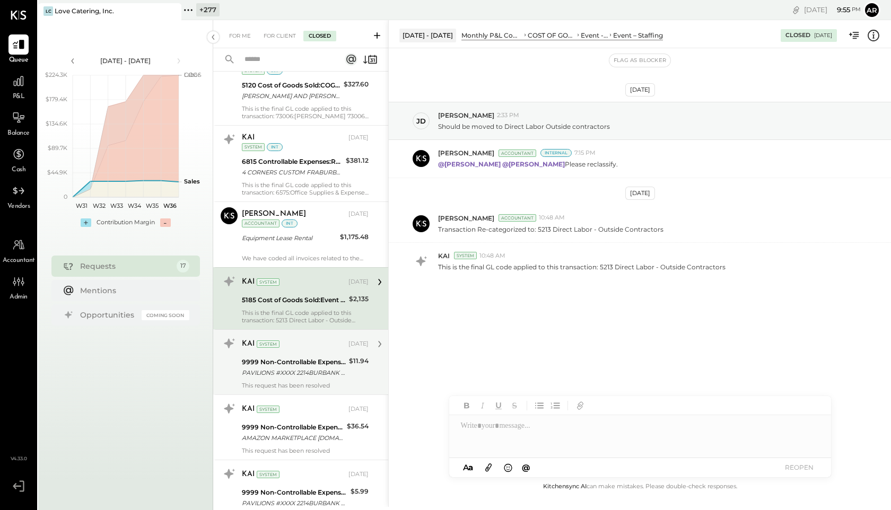
click at [299, 362] on div "9999 Non-Controllable Expenses:Other Income and Expenses:To Be Classified P&L" at bounding box center [294, 362] width 104 height 11
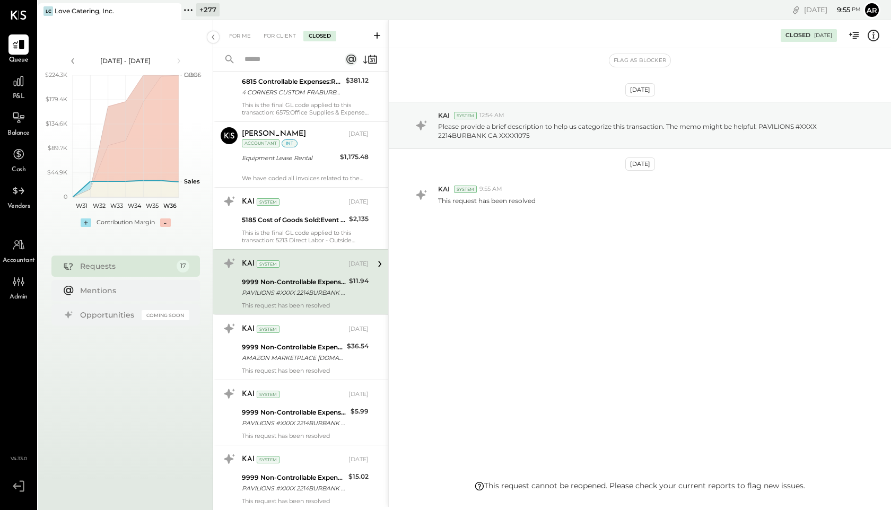
scroll to position [792, 0]
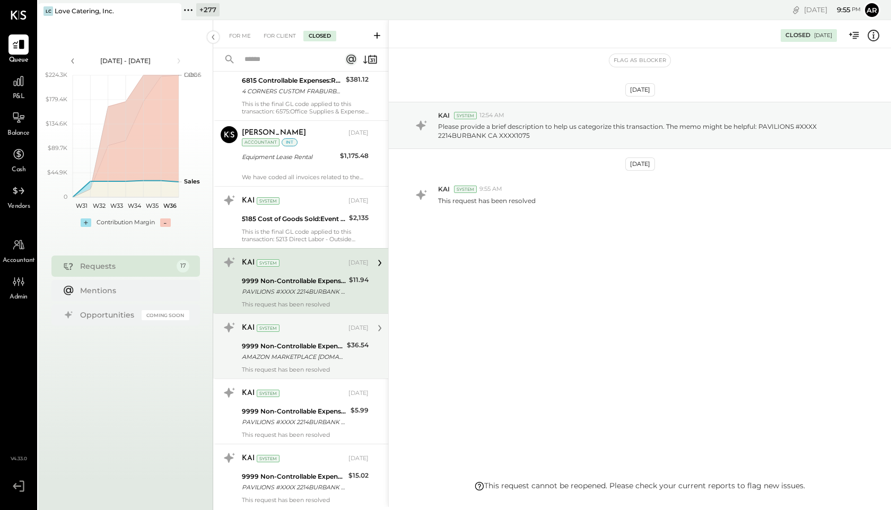
click at [296, 341] on div "9999 Non-Controllable Expenses:Other Income and Expenses:To Be Classified P&L" at bounding box center [293, 346] width 102 height 11
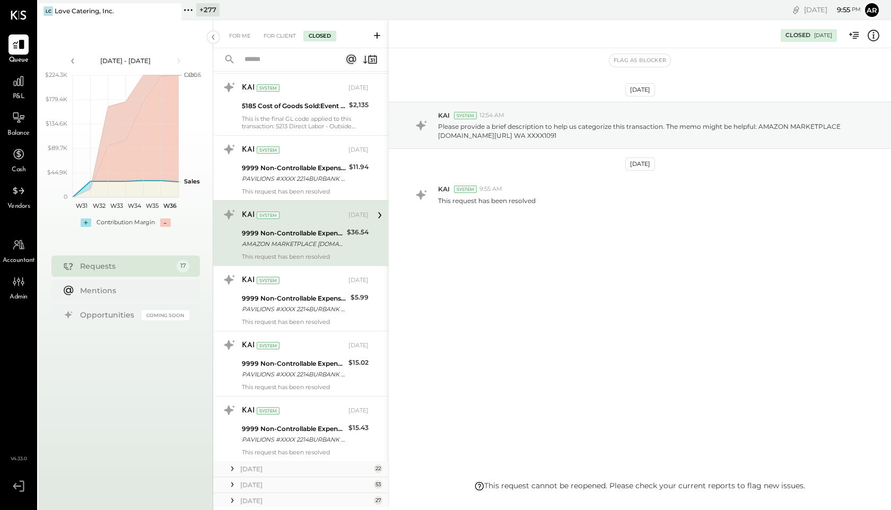
scroll to position [906, 0]
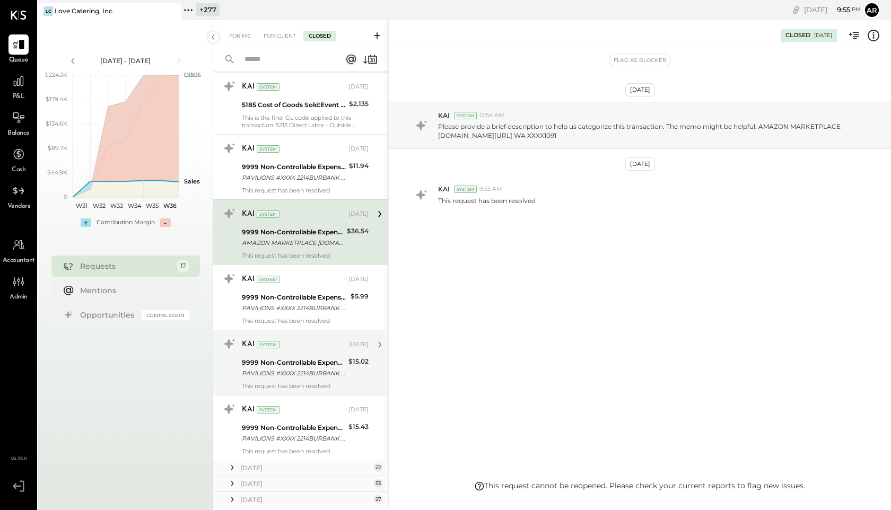
drag, startPoint x: 292, startPoint y: 282, endPoint x: 297, endPoint y: 345, distance: 63.3
click at [292, 282] on div "KAI System" at bounding box center [294, 279] width 105 height 11
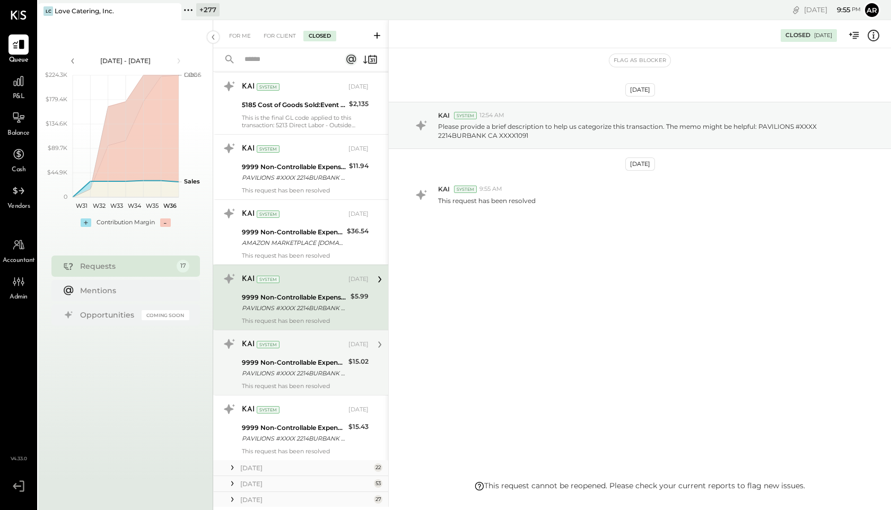
click at [297, 350] on div "KAI System" at bounding box center [294, 345] width 105 height 11
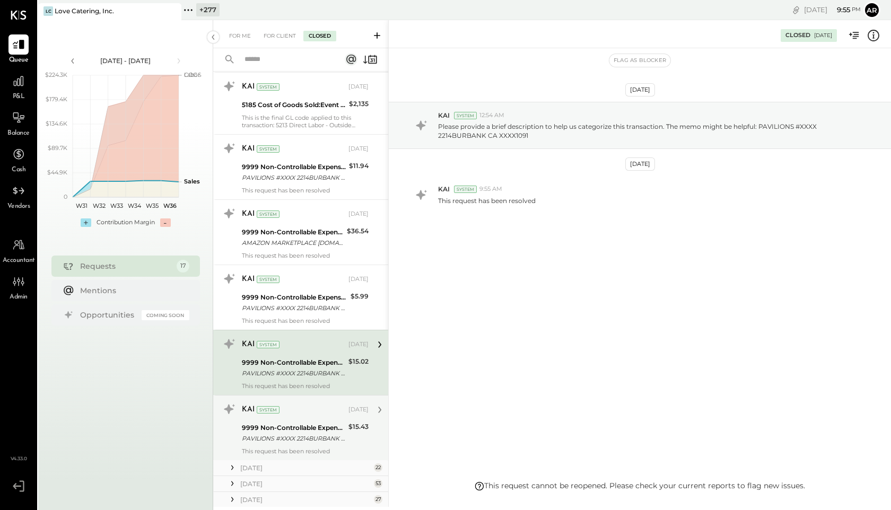
click at [300, 412] on div "KAI System" at bounding box center [294, 410] width 105 height 11
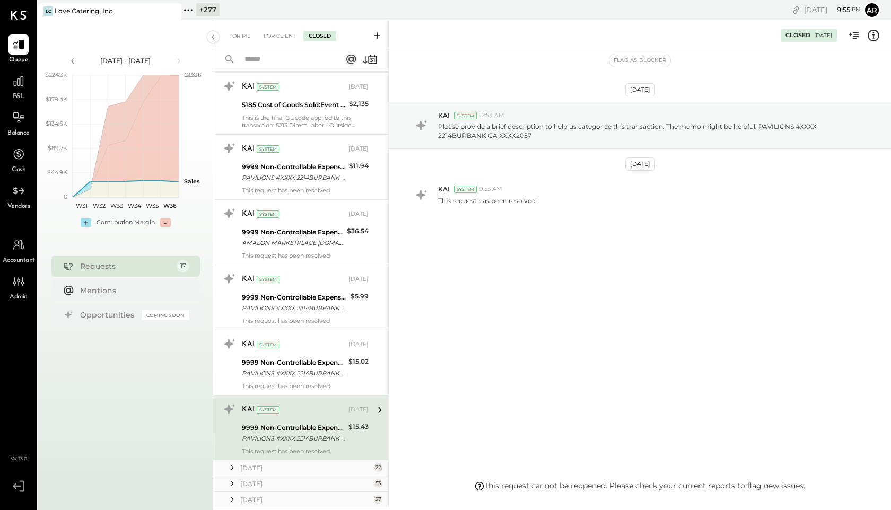
scroll to position [1017, 0]
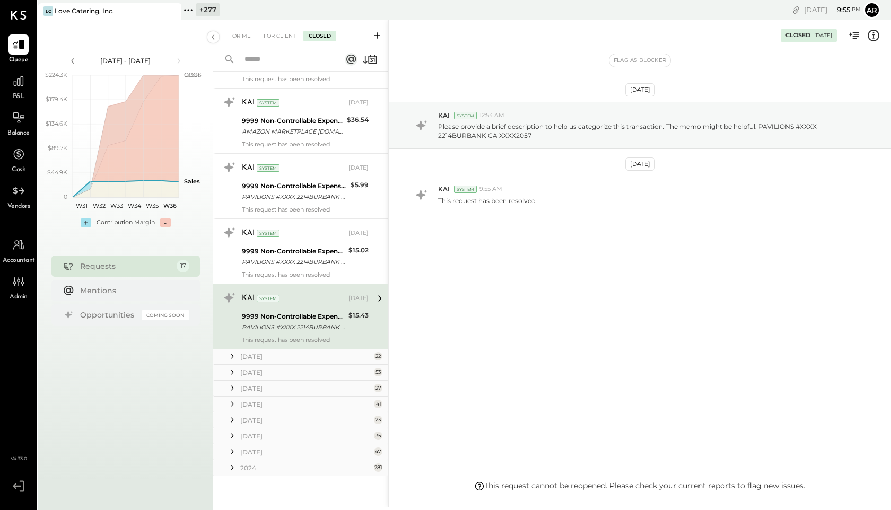
click at [231, 355] on icon at bounding box center [232, 356] width 11 height 11
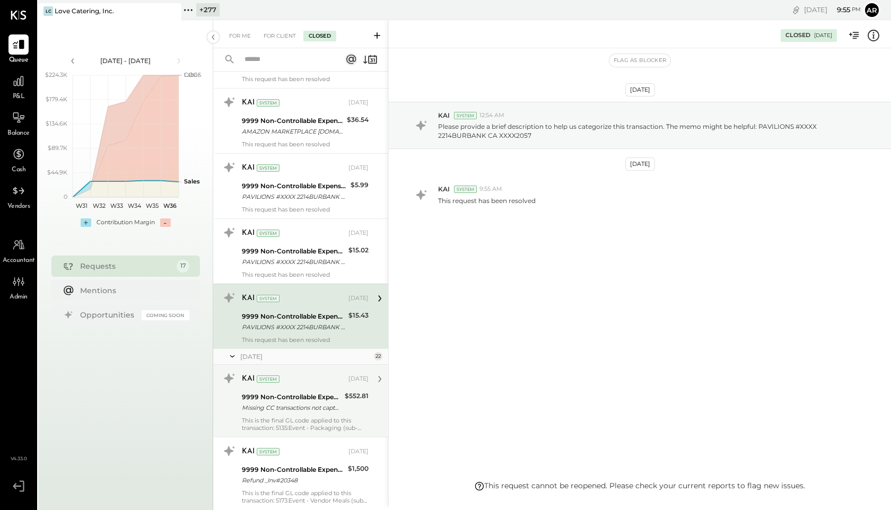
click at [261, 400] on div "9999 Non-Controllable Expenses:Other Income and Expenses:To Be Classified P&L" at bounding box center [292, 397] width 100 height 11
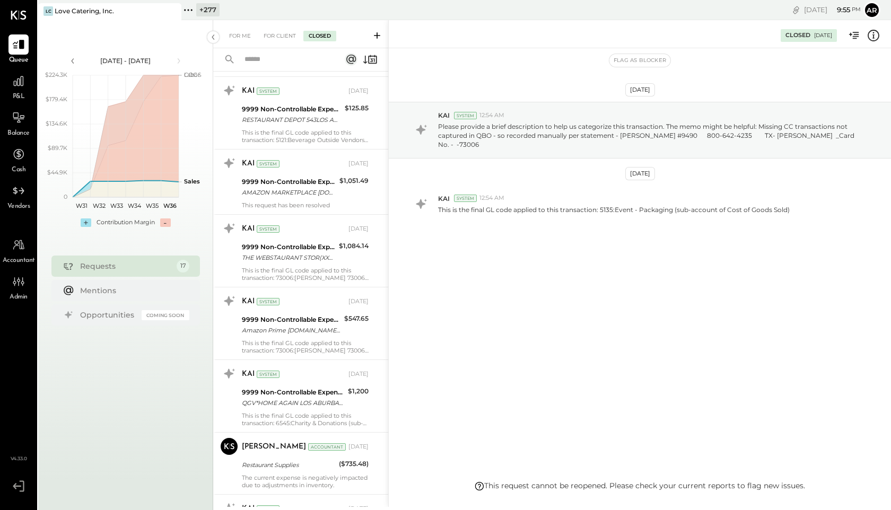
scroll to position [2156, 0]
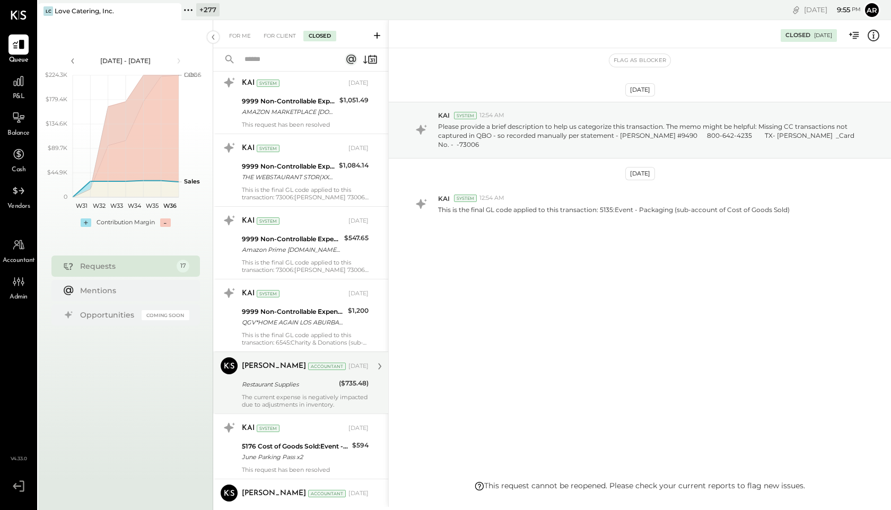
click at [270, 410] on div "Zankhana Vyas Accountant Zankhana Vyas Accountant Jul 25, 2025 Restaurant Suppl…" at bounding box center [300, 383] width 175 height 62
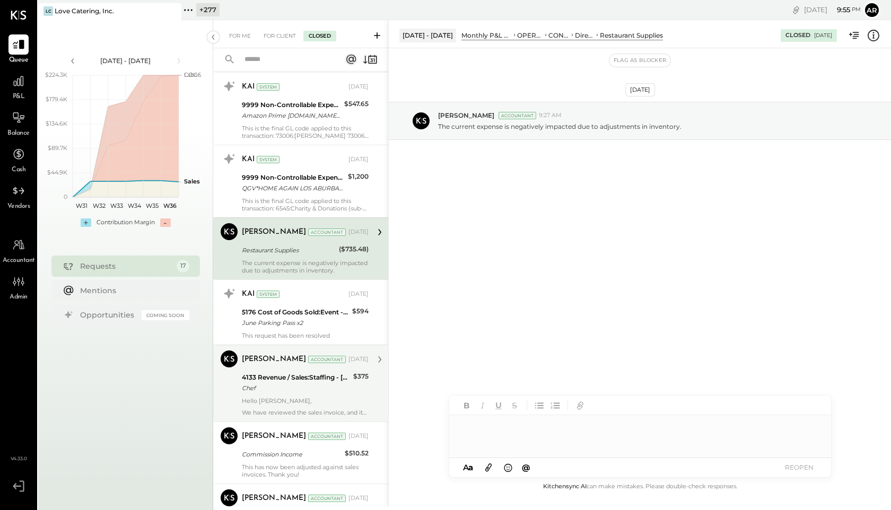
scroll to position [2299, 0]
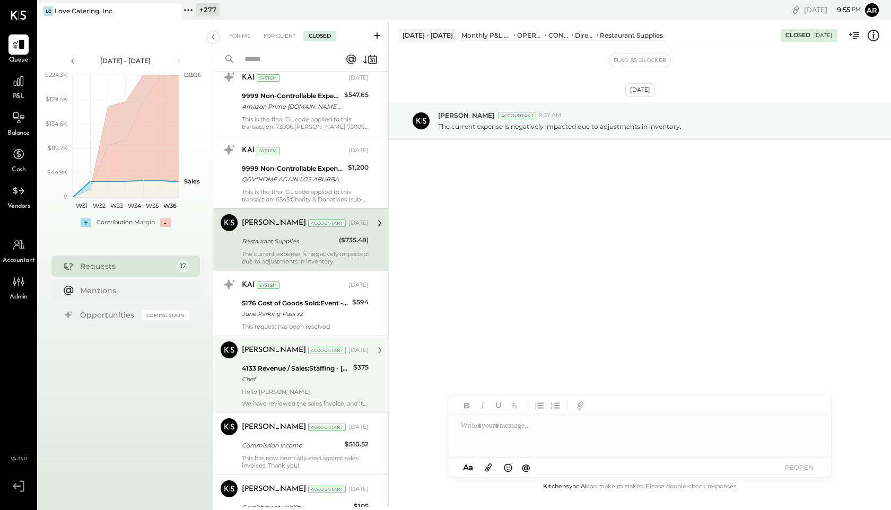
click at [264, 387] on div "Rushabh Shah Accountant Jul 25, 2025 4133 Revenue / Sales:Staffing - JP Morgan …" at bounding box center [305, 375] width 127 height 66
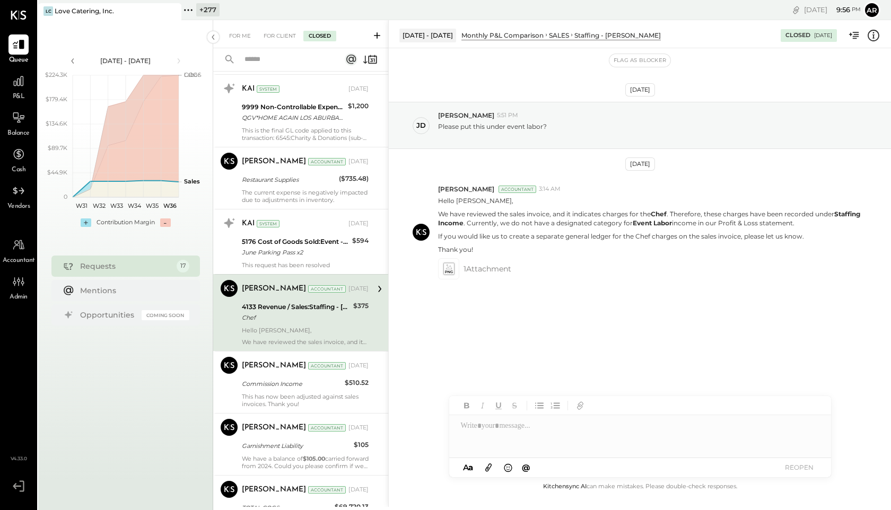
scroll to position [2426, 0]
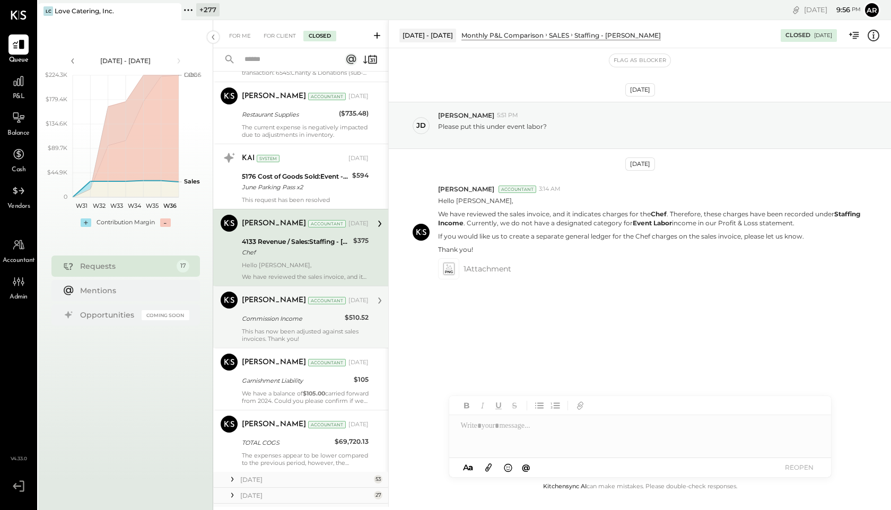
click at [249, 318] on div "Commission Income" at bounding box center [292, 319] width 100 height 11
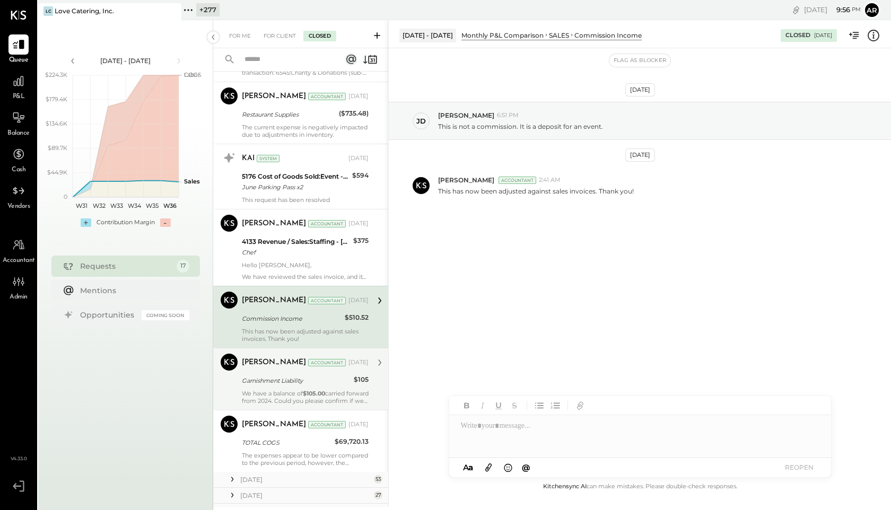
click at [266, 386] on div "Garnishment Liability" at bounding box center [296, 381] width 109 height 13
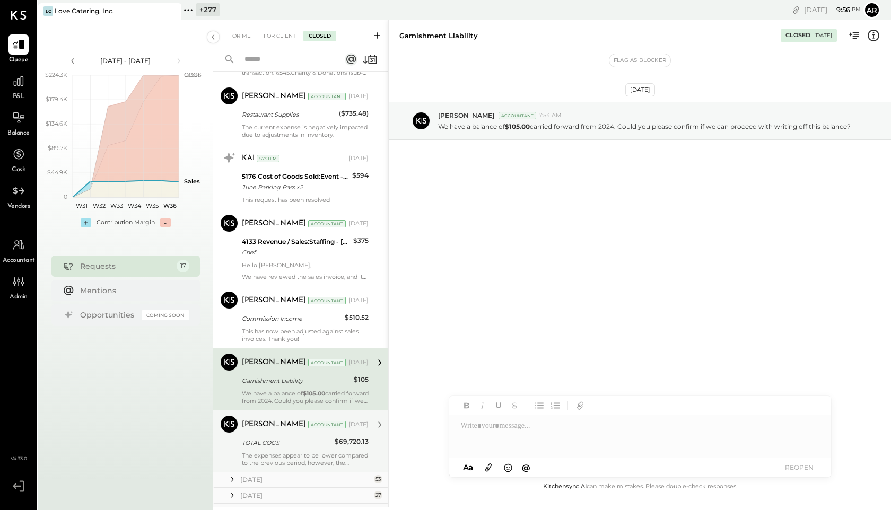
click at [276, 432] on div "Zankhana Vyas Accountant Jul 25, 2025" at bounding box center [305, 425] width 127 height 15
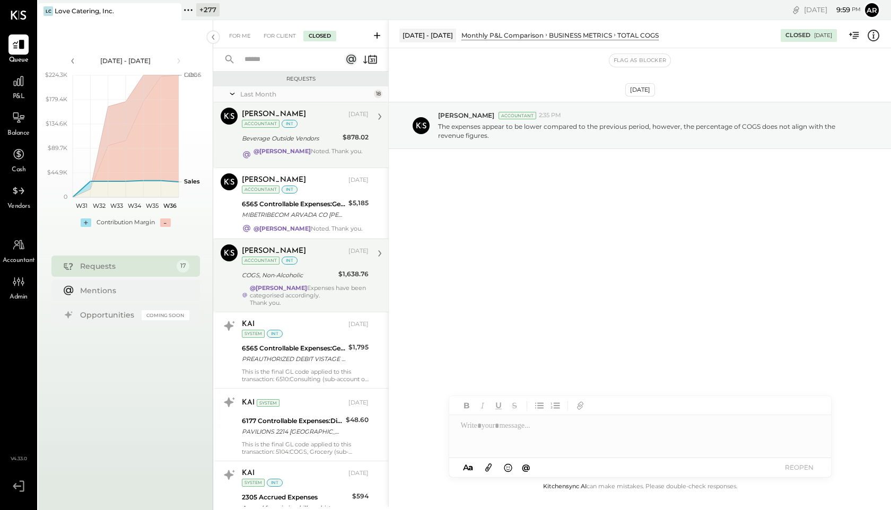
click at [288, 128] on div "Zankhana Vyas Aug 29, 2025 Accountant int" at bounding box center [305, 119] width 127 height 22
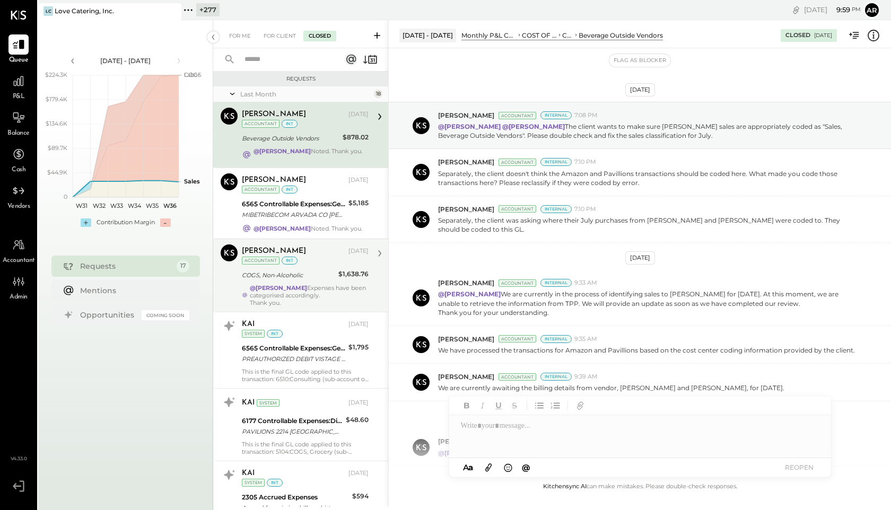
scroll to position [130, 0]
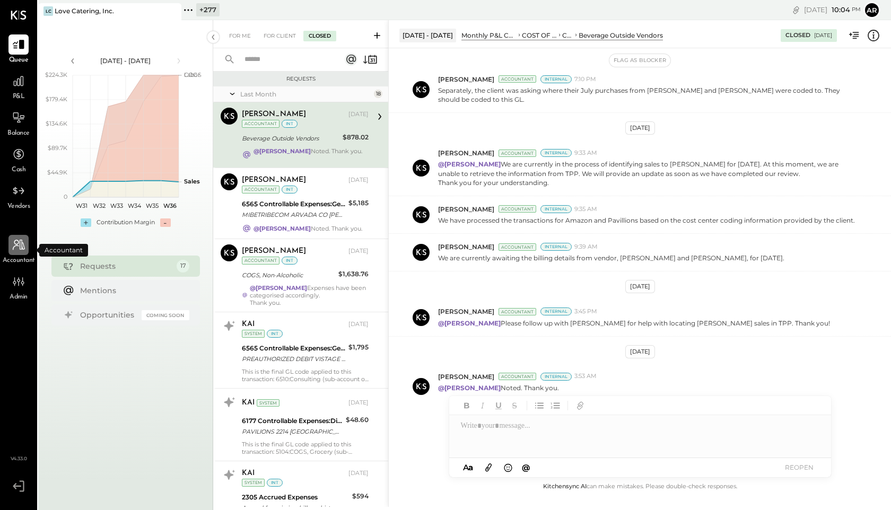
click at [15, 251] on icon at bounding box center [19, 245] width 14 height 14
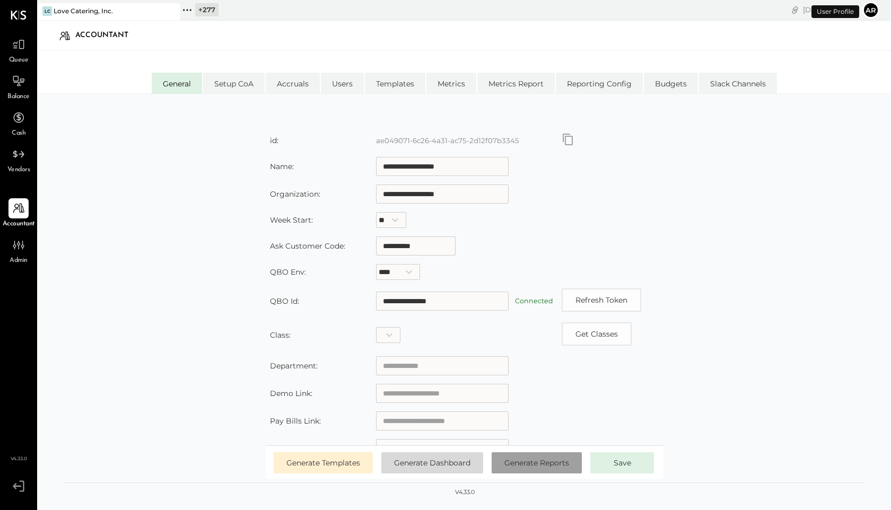
click at [515, 467] on span "Generate Reports" at bounding box center [537, 463] width 65 height 10
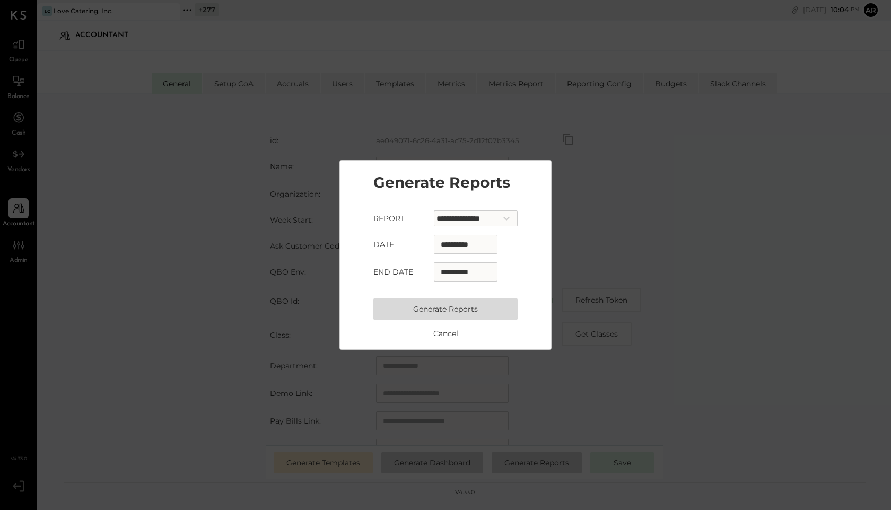
select select "*"
select select "****"
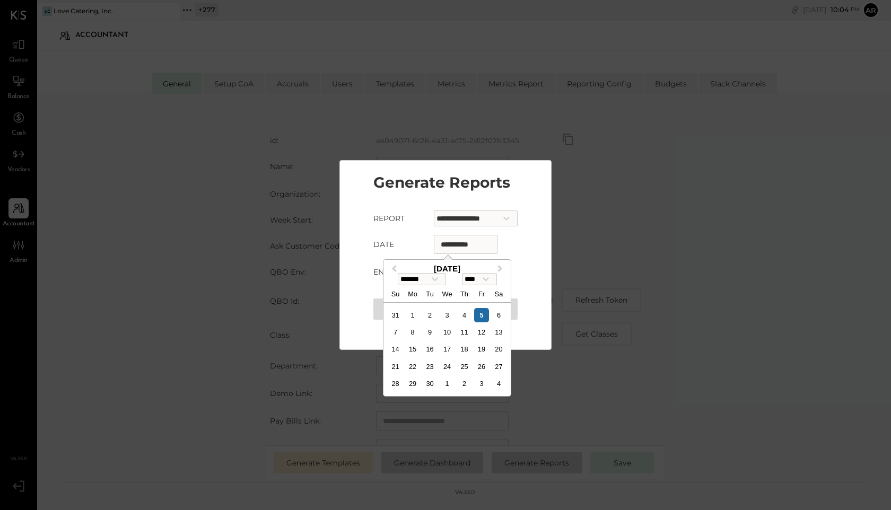
click at [439, 244] on input "**********" at bounding box center [466, 244] width 64 height 19
click at [394, 267] on span "Previous Month" at bounding box center [394, 269] width 0 height 12
click at [500, 267] on span "Next Month" at bounding box center [500, 269] width 0 height 12
click at [429, 282] on select "******* ******** ***** ***** *** **** **** ****** ********* ******* ******** **…" at bounding box center [422, 279] width 48 height 12
select select "*"
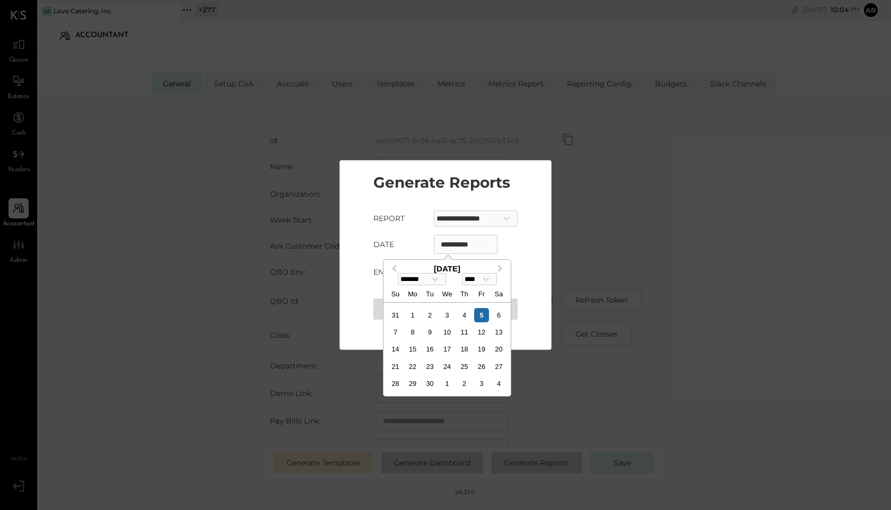
click at [398, 274] on select "******* ******** ***** ***** *** **** **** ****** ********* ******* ******** **…" at bounding box center [422, 279] width 48 height 12
click at [448, 313] on div "1" at bounding box center [447, 315] width 14 height 14
type input "**********"
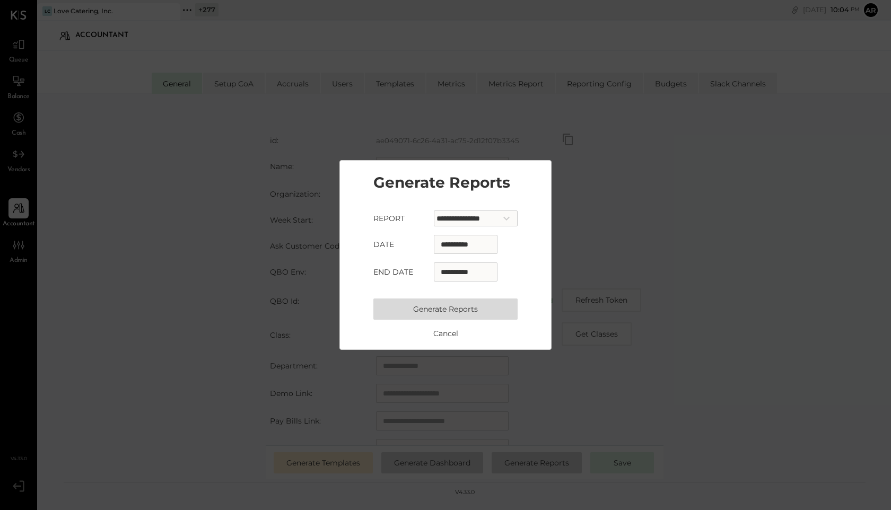
click at [444, 216] on select "**********" at bounding box center [476, 219] width 84 height 16
select select "**********"
click at [434, 211] on select "**********" at bounding box center [476, 219] width 84 height 16
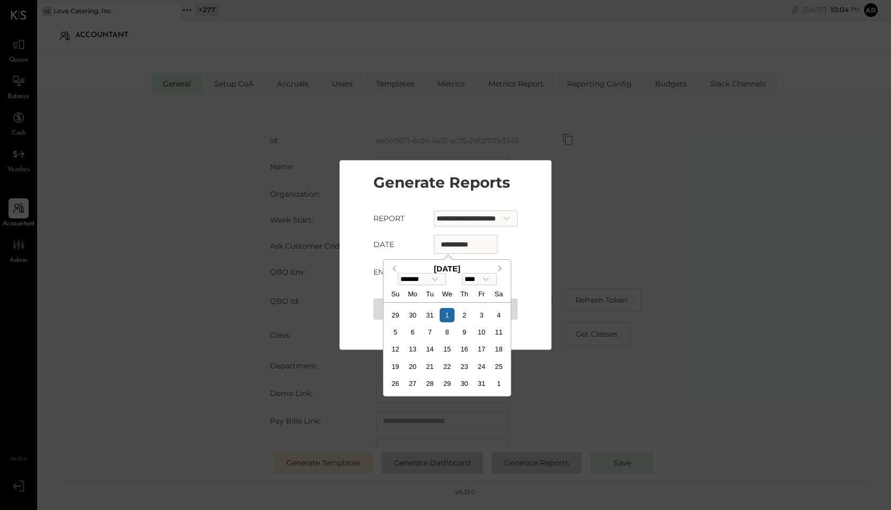
click at [434, 241] on input "**********" at bounding box center [466, 244] width 64 height 19
click at [480, 278] on select "**** **** **** **** **** **** **** **** **** **** **** **** **** **** **** ****…" at bounding box center [479, 279] width 35 height 12
select select "****"
click at [465, 274] on select "**** **** **** **** **** **** **** **** **** **** **** **** **** **** **** ****…" at bounding box center [479, 279] width 35 height 12
click at [467, 316] on div "1" at bounding box center [464, 315] width 14 height 14
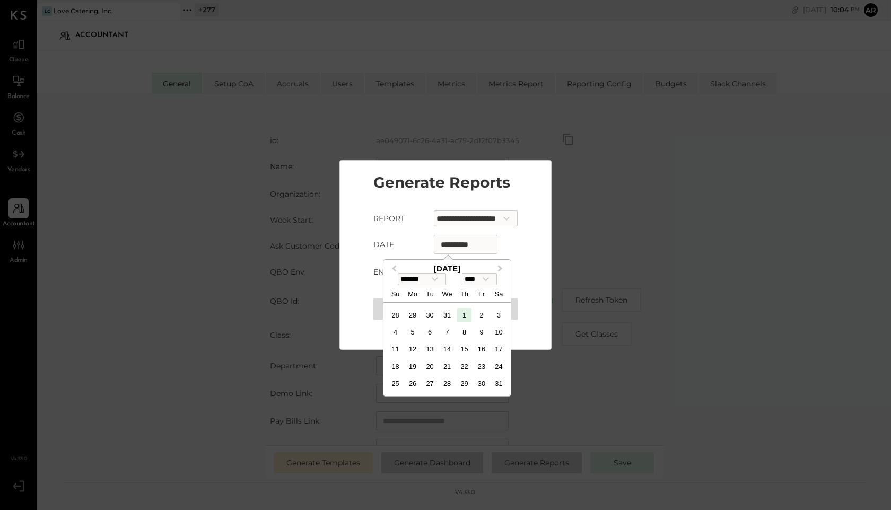
type input "**********"
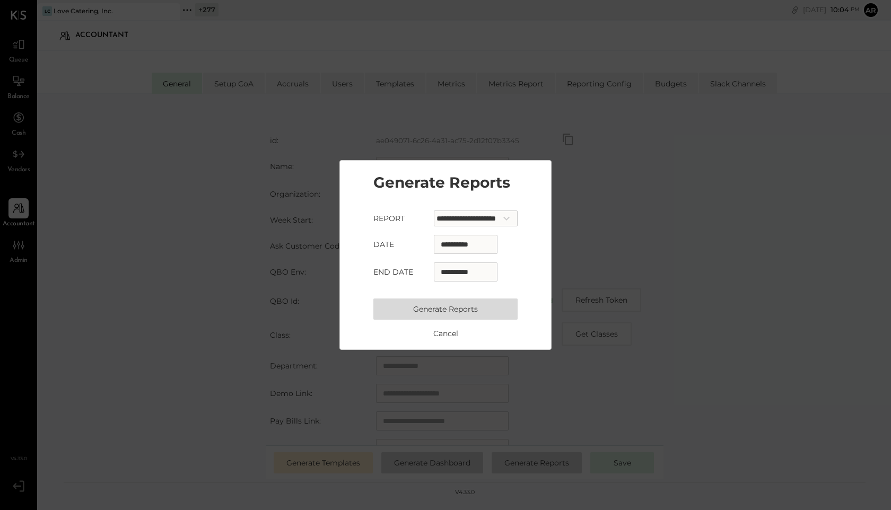
click at [446, 311] on button "Generate Reports" at bounding box center [446, 309] width 144 height 21
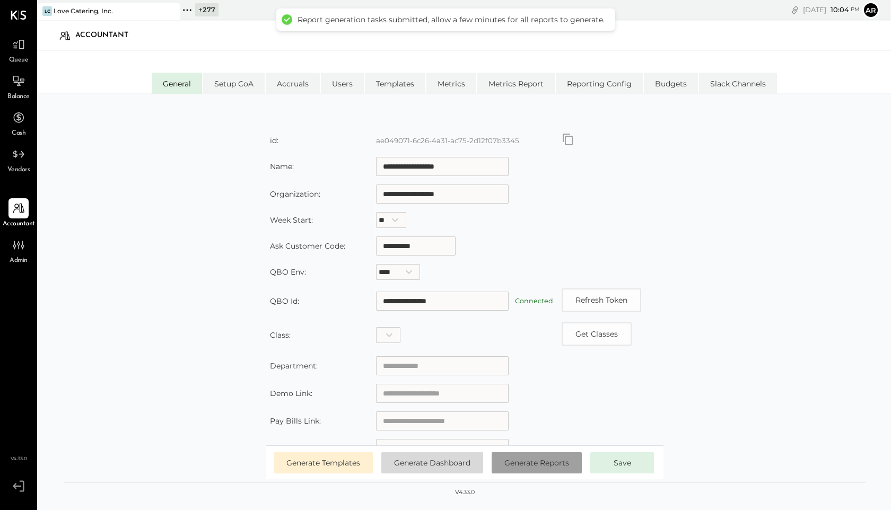
click at [524, 457] on button "Generate Reports" at bounding box center [537, 463] width 90 height 21
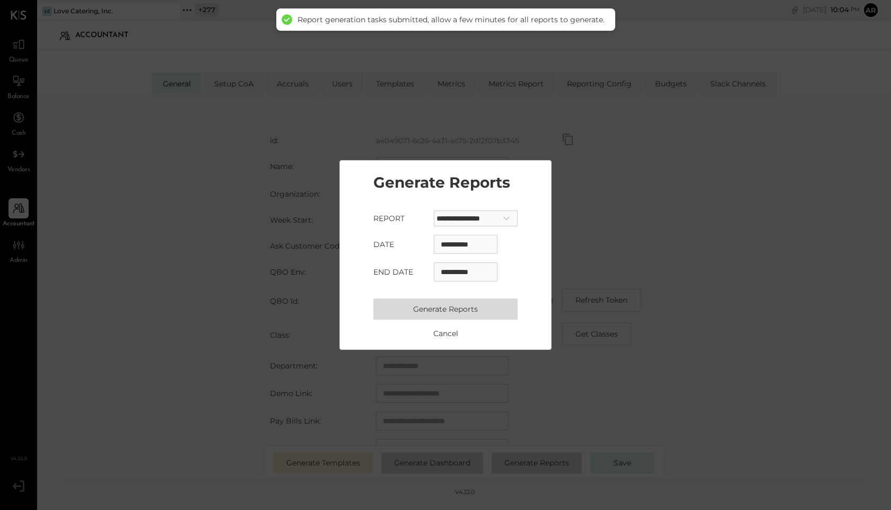
click at [445, 250] on input "**********" at bounding box center [466, 244] width 64 height 19
select select "*"
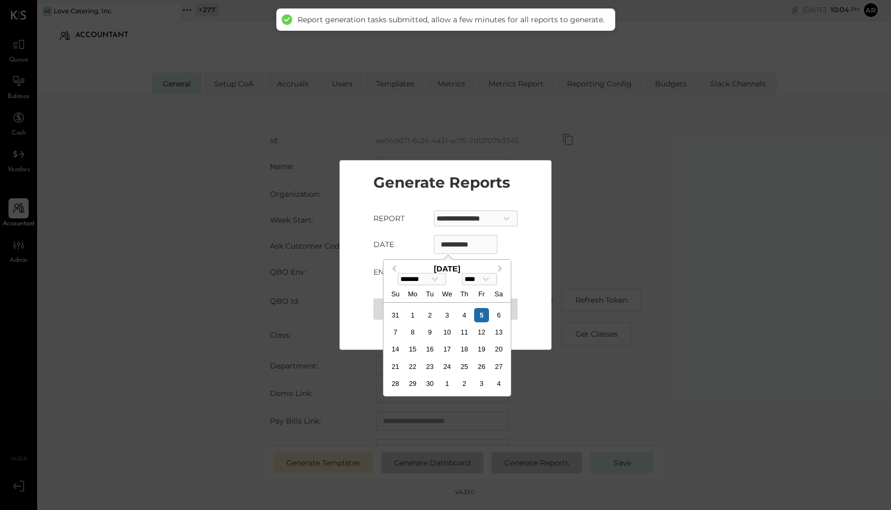
click at [475, 280] on select "**** **** **** **** **** **** **** **** **** **** **** **** **** **** **** ****…" at bounding box center [479, 279] width 35 height 12
select select "****"
click at [465, 274] on select "**** **** **** **** **** **** **** **** **** **** **** **** **** **** **** ****…" at bounding box center [479, 279] width 35 height 12
click at [434, 279] on select "******* ******** ***** ***** *** **** **** ****** ********* ******* ******** **…" at bounding box center [422, 279] width 48 height 12
select select "*"
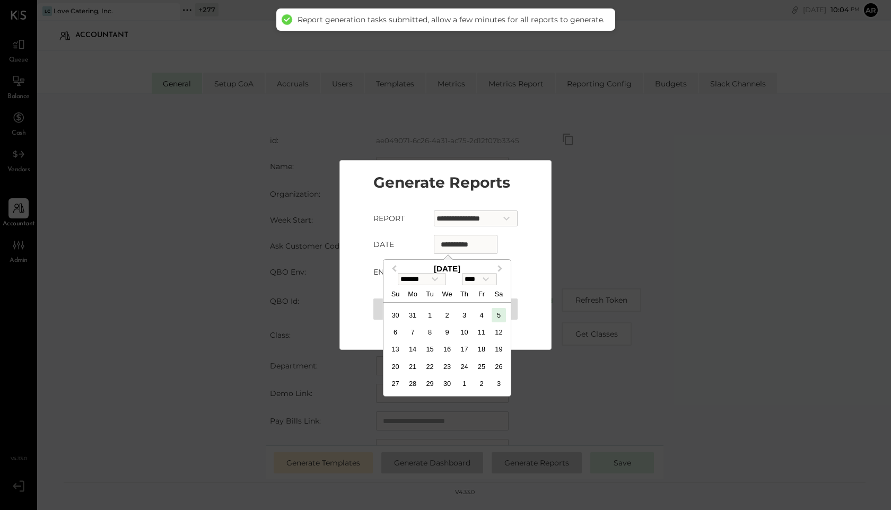
click at [398, 274] on select "******* ******** ***** ***** *** **** **** ****** ********* ******* ******** **…" at bounding box center [422, 279] width 48 height 12
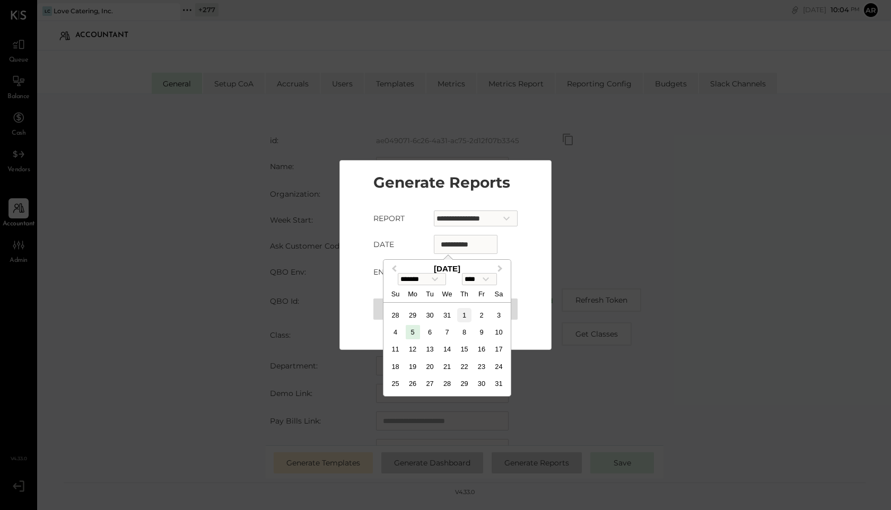
click at [464, 315] on div "1" at bounding box center [464, 315] width 14 height 14
type input "**********"
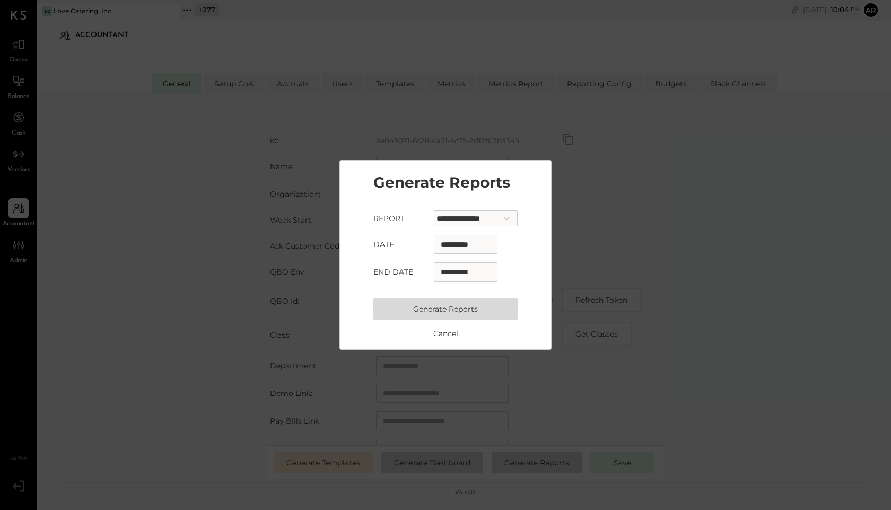
click at [451, 214] on select "**********" at bounding box center [476, 219] width 84 height 16
select select "**********"
click at [434, 211] on select "**********" at bounding box center [476, 219] width 84 height 16
click at [449, 313] on button "Generate Reports" at bounding box center [446, 309] width 144 height 21
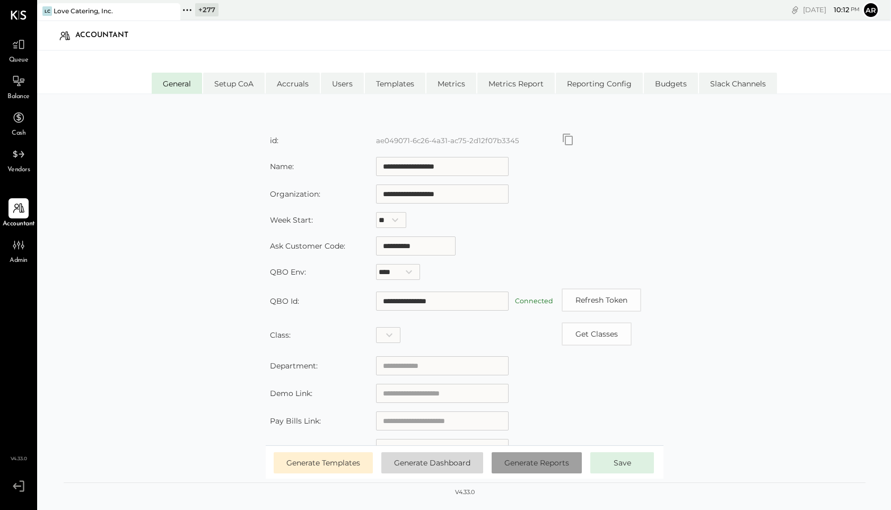
click at [534, 469] on button "Generate Reports" at bounding box center [537, 463] width 90 height 21
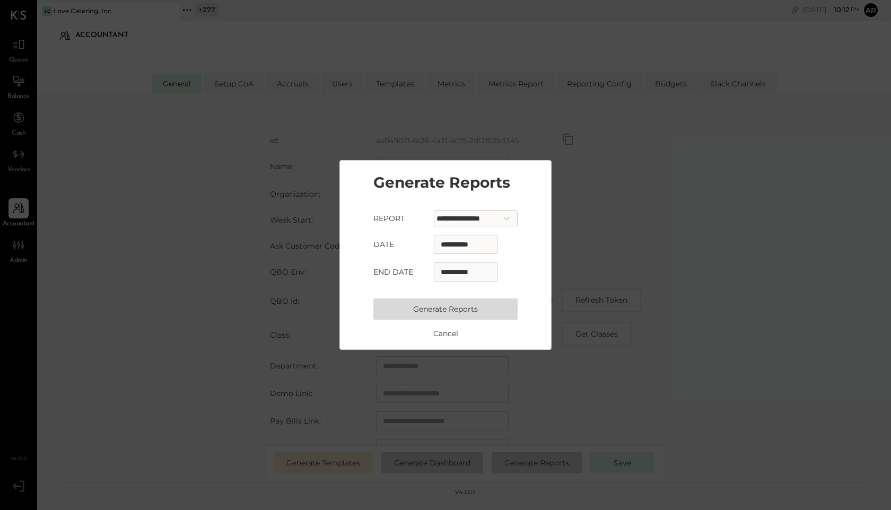
click at [434, 244] on input "**********" at bounding box center [466, 244] width 64 height 19
select select "*"
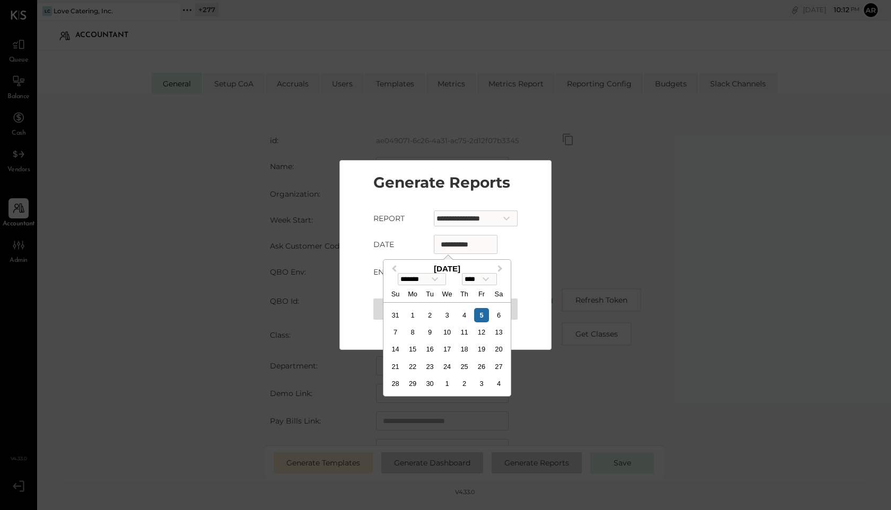
click at [407, 284] on select "******* ******** ***** ***** *** **** **** ****** ********* ******* ******** **…" at bounding box center [422, 279] width 48 height 12
click at [398, 274] on select "******* ******** ***** ***** *** **** **** ****** ********* ******* ******** **…" at bounding box center [422, 279] width 48 height 12
click at [482, 285] on select "**** **** **** **** **** **** **** **** **** **** **** **** **** **** **** ****…" at bounding box center [479, 279] width 35 height 12
select select "****"
click at [465, 274] on select "**** **** **** **** **** **** **** **** **** **** **** **** **** **** **** ****…" at bounding box center [479, 279] width 35 height 12
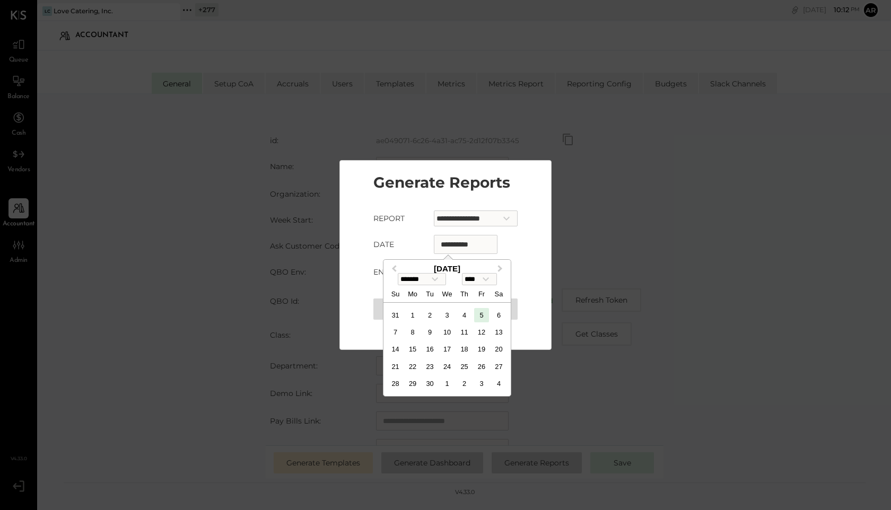
click at [429, 277] on select "******* ******** ***** ***** *** **** **** ****** ********* ******* ******** **…" at bounding box center [422, 279] width 48 height 12
select select "*"
click at [398, 274] on select "******* ******** ***** ***** *** **** **** ****** ********* ******* ******** **…" at bounding box center [422, 279] width 48 height 12
click at [446, 317] on div "1" at bounding box center [447, 315] width 14 height 14
type input "**********"
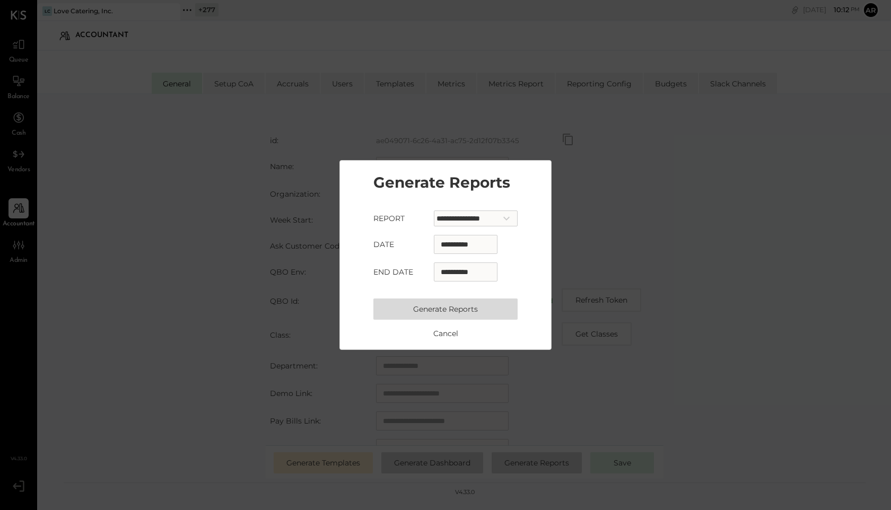
click at [440, 265] on input "**********" at bounding box center [466, 272] width 64 height 19
select select "*"
select select "****"
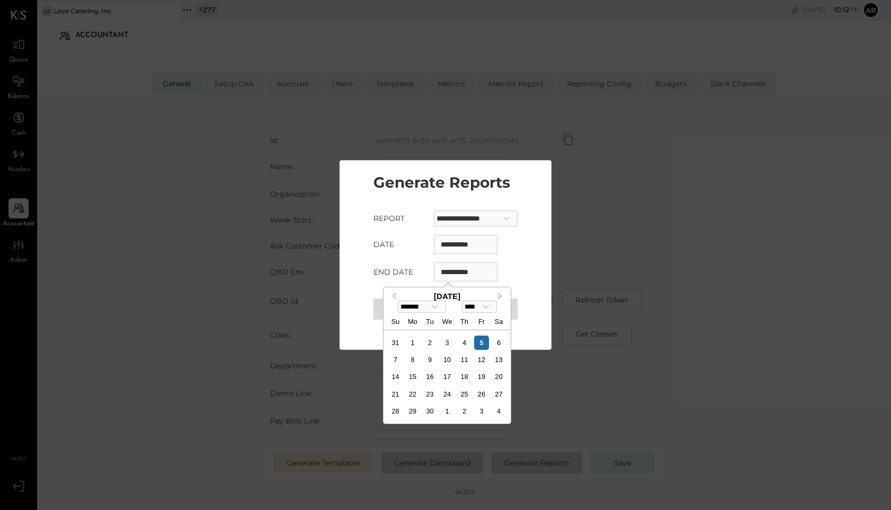
click at [435, 307] on select "******* ******** ***** ***** *** **** **** ****** ********* ******* ******** **…" at bounding box center [422, 307] width 48 height 12
select select "**"
click at [398, 301] on select "******* ******** ***** ***** *** **** **** ****** ********* ******* ******** **…" at bounding box center [422, 307] width 48 height 12
click at [472, 309] on select "**** **** **** **** **** **** **** **** **** **** **** **** **** **** **** ****…" at bounding box center [479, 307] width 35 height 12
select select "****"
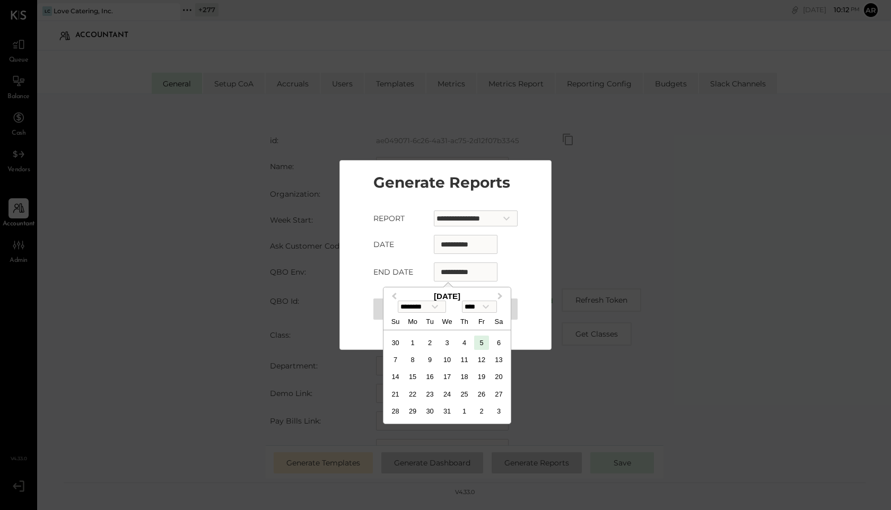
click at [465, 301] on select "**** **** **** **** **** **** **** **** **** **** **** **** **** **** **** ****…" at bounding box center [479, 307] width 35 height 12
click at [446, 410] on div "31" at bounding box center [447, 411] width 14 height 14
type input "**********"
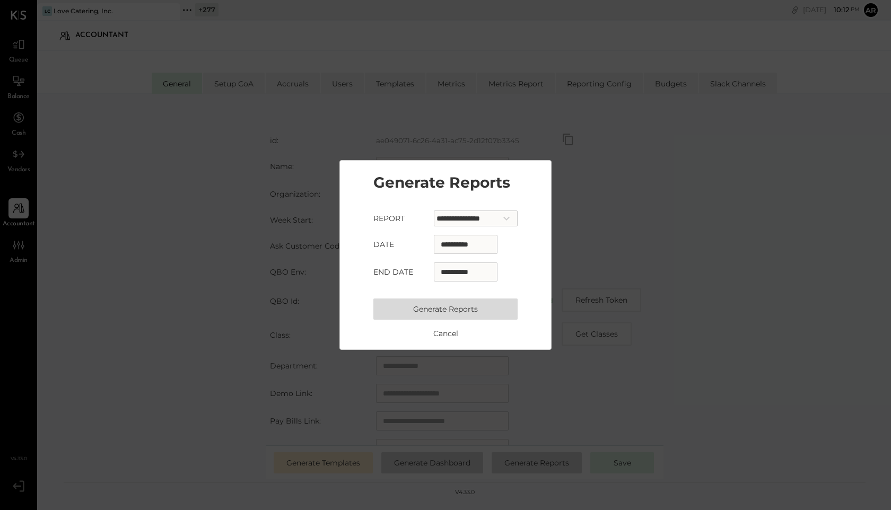
click at [440, 302] on button "Generate Reports" at bounding box center [446, 309] width 144 height 21
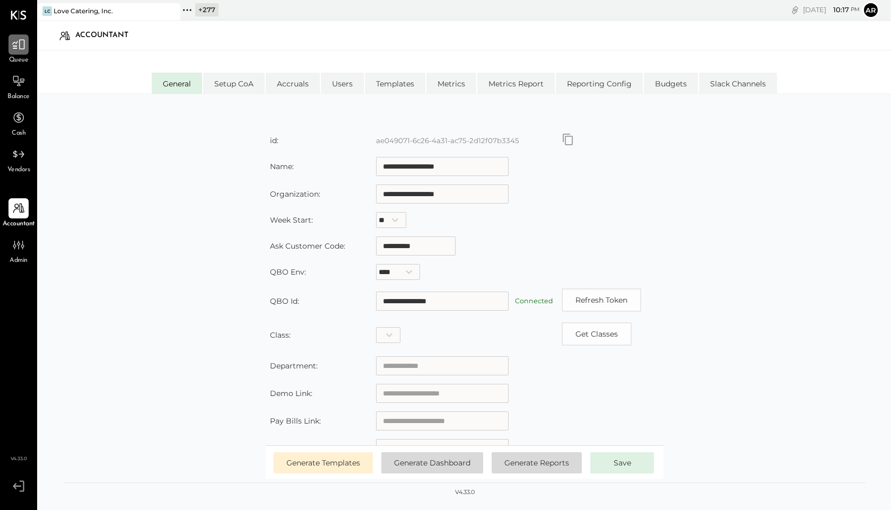
click at [16, 47] on icon at bounding box center [19, 45] width 14 height 14
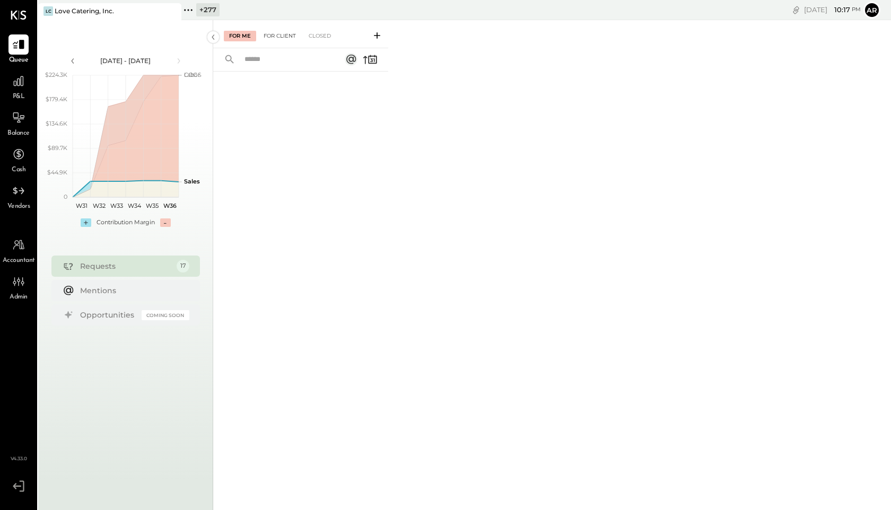
click at [276, 40] on div "For Client" at bounding box center [279, 36] width 43 height 11
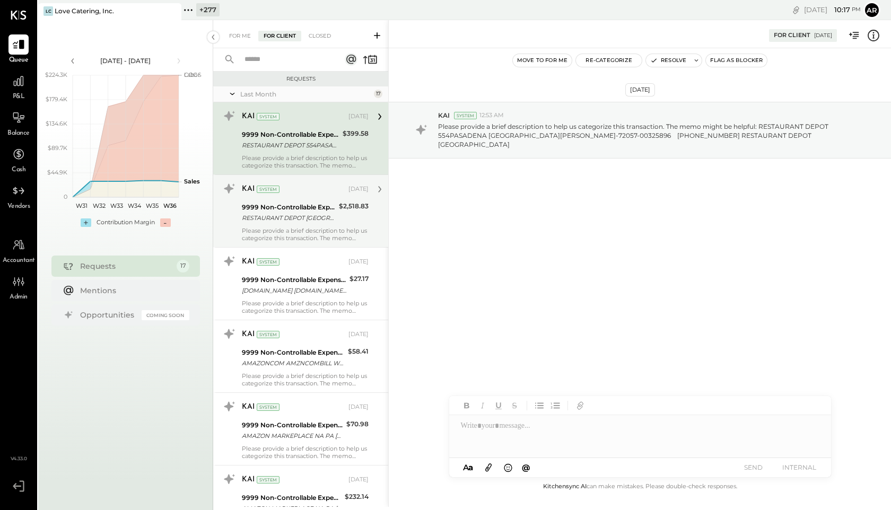
click at [279, 216] on div "RESTAURANT DEPOT WHITESTONE NY ALBERTO ZEPEDA-71091-E5JHW4ED 000641198 91107 RE…" at bounding box center [289, 218] width 94 height 11
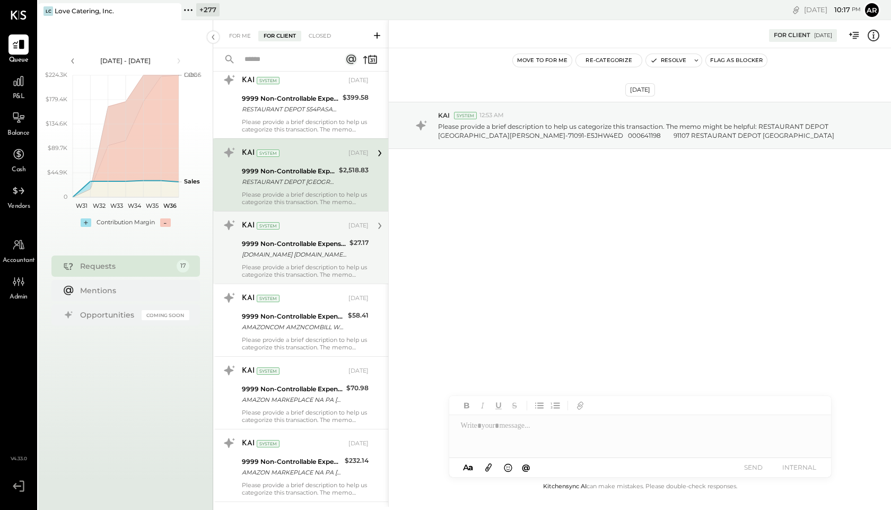
scroll to position [48, 0]
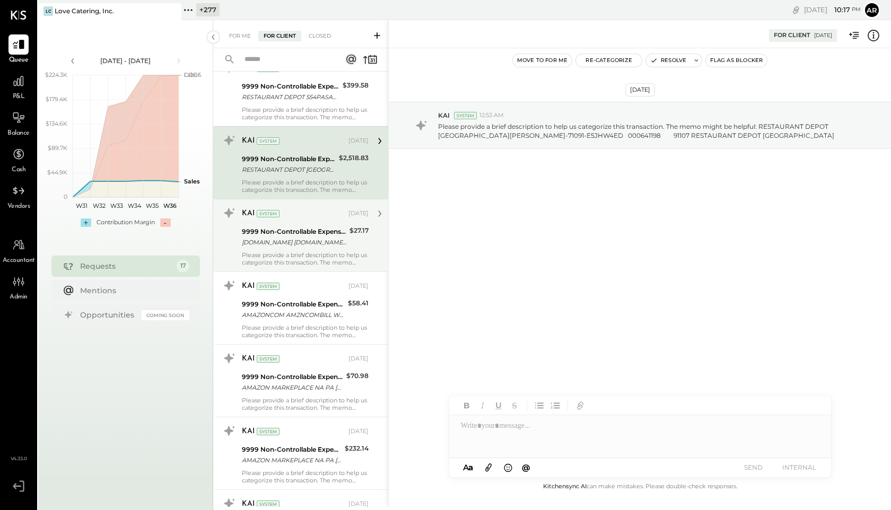
click at [274, 241] on div "[DOMAIN_NAME] [DOMAIN_NAME][URL] WA XXXX3006" at bounding box center [294, 242] width 105 height 11
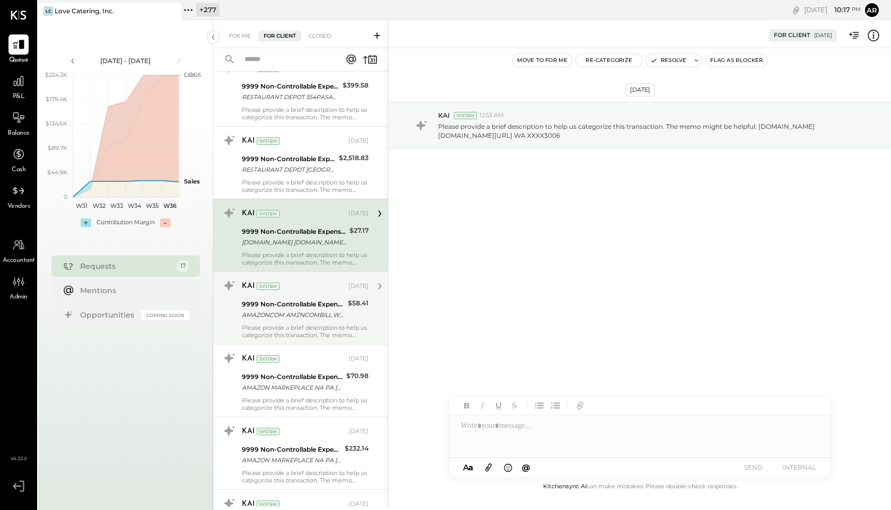
click at [265, 294] on div "KAI System Aug 07, 2025" at bounding box center [305, 286] width 127 height 18
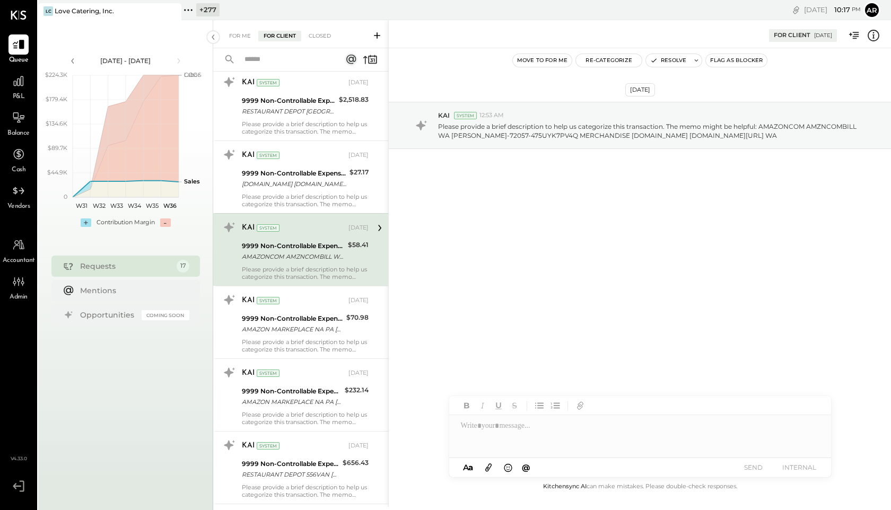
scroll to position [151, 0]
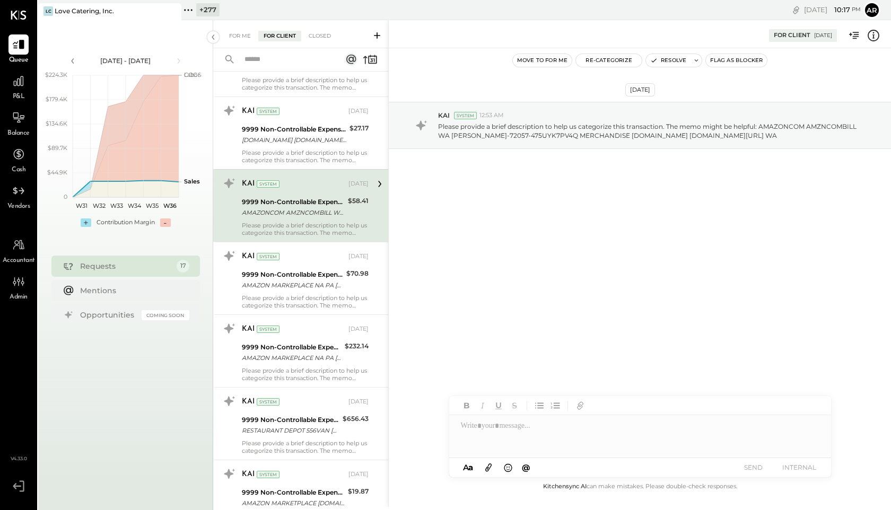
click at [265, 294] on div "Please provide a brief description to help us categorize this transaction. The …" at bounding box center [305, 301] width 127 height 15
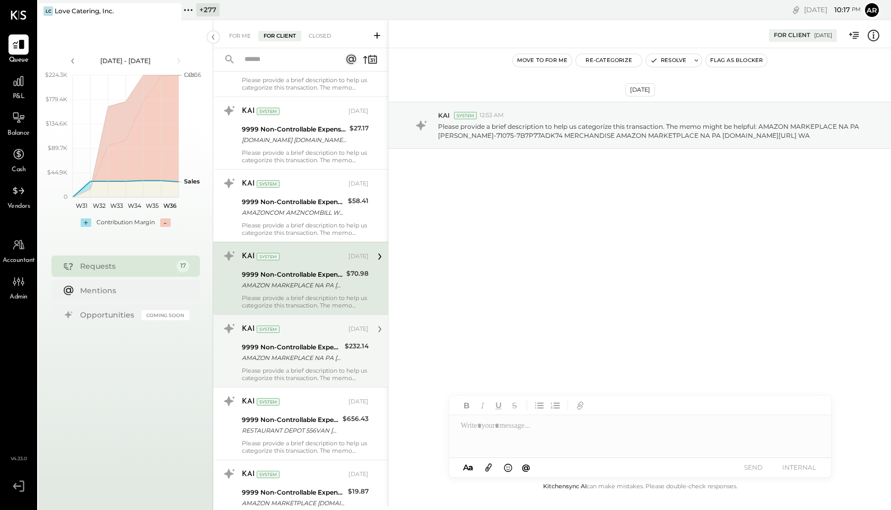
click at [278, 337] on div "KAI System Aug 07, 2025" at bounding box center [305, 329] width 127 height 18
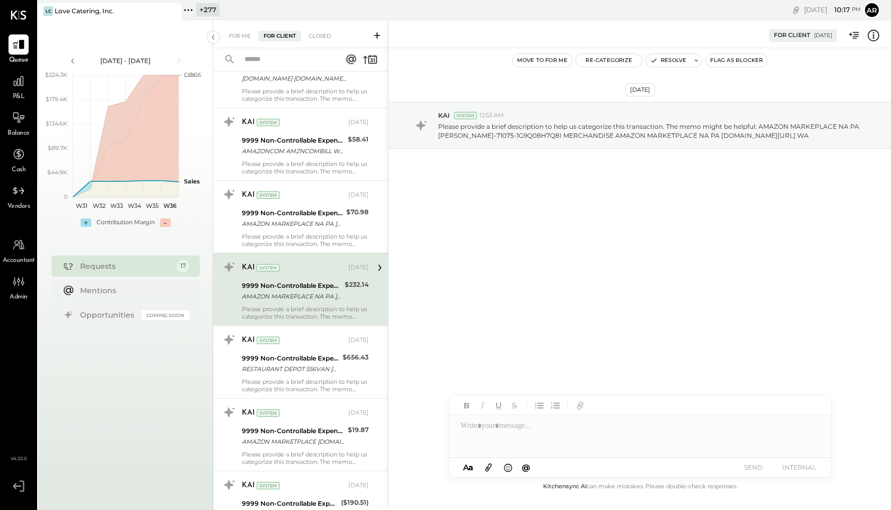
scroll to position [274, 0]
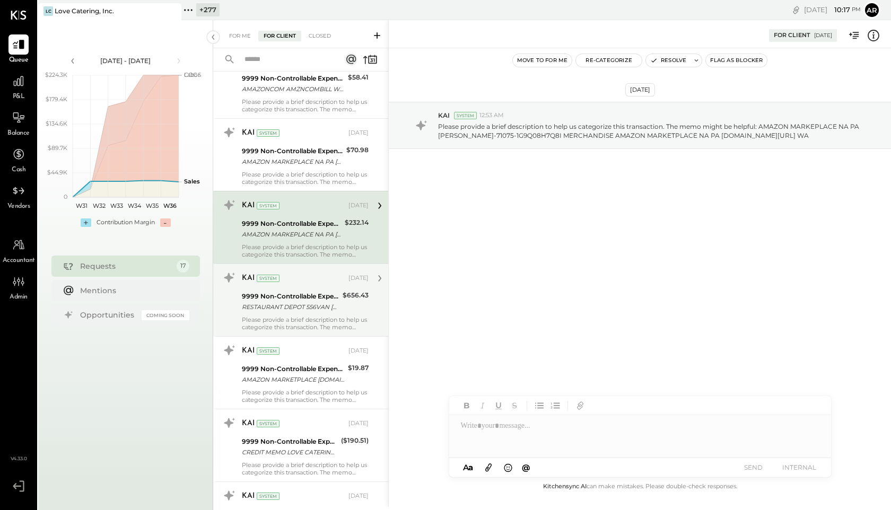
click at [277, 309] on div "RESTAURANT DEPOT 556VAN NUYS CA ALBERTO ZEPEDA-71091-00412310 818-376-7676 REST…" at bounding box center [291, 307] width 98 height 11
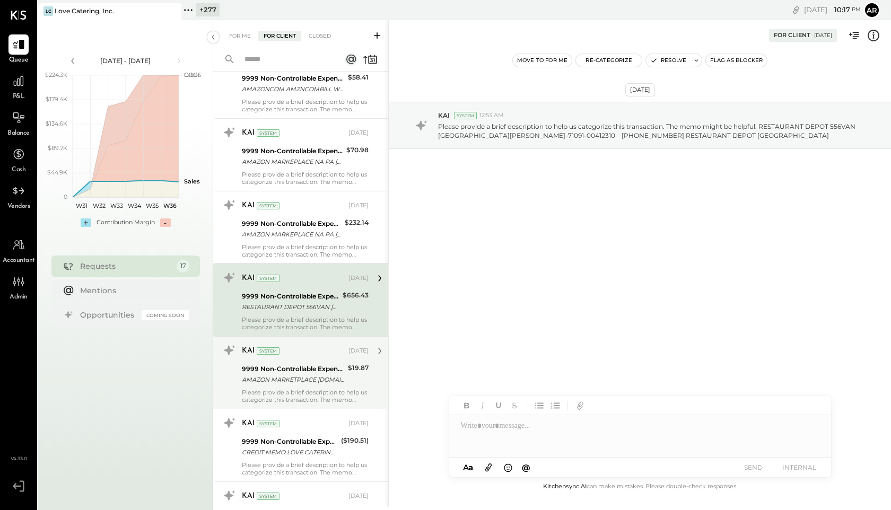
click at [289, 368] on div "9999 Non-Controllable Expenses:Other Income and Expenses:To Be Classified P&L" at bounding box center [293, 369] width 103 height 11
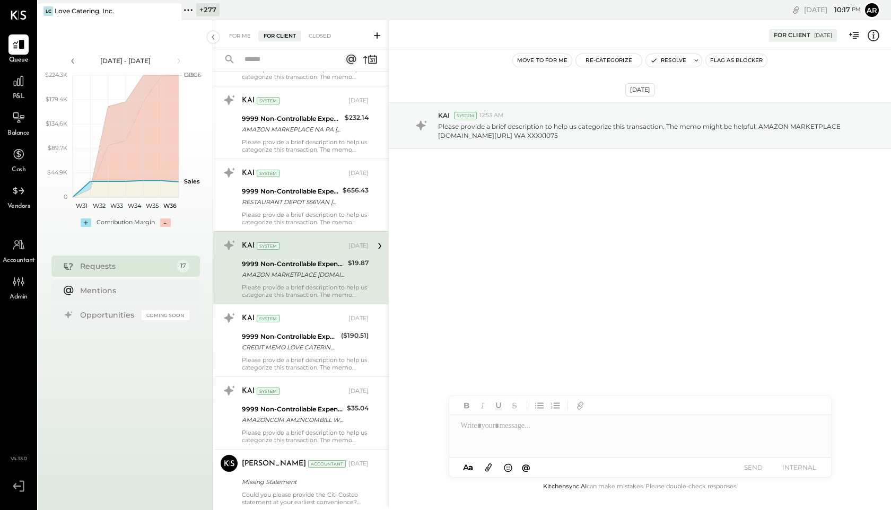
scroll to position [384, 0]
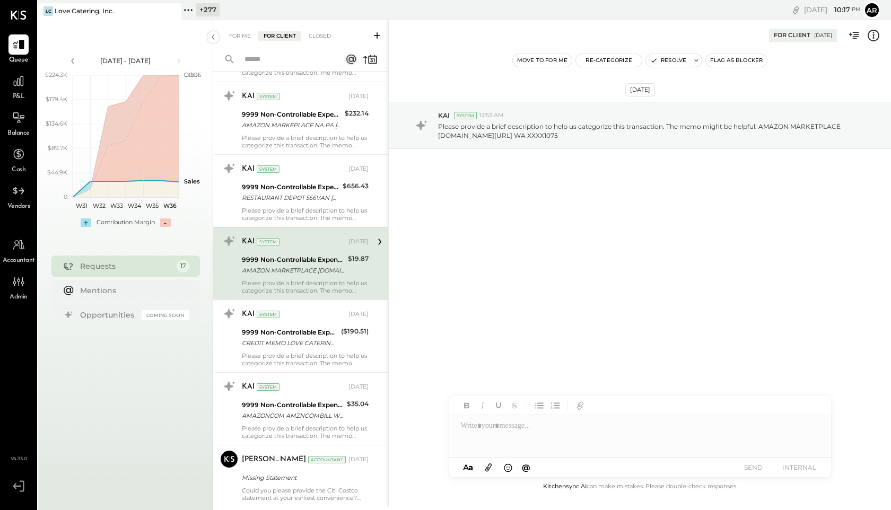
click at [289, 368] on div "KAI System Aug 07, 2025 9999 Non-Controllable Expenses:Other Income and Expense…" at bounding box center [300, 336] width 175 height 73
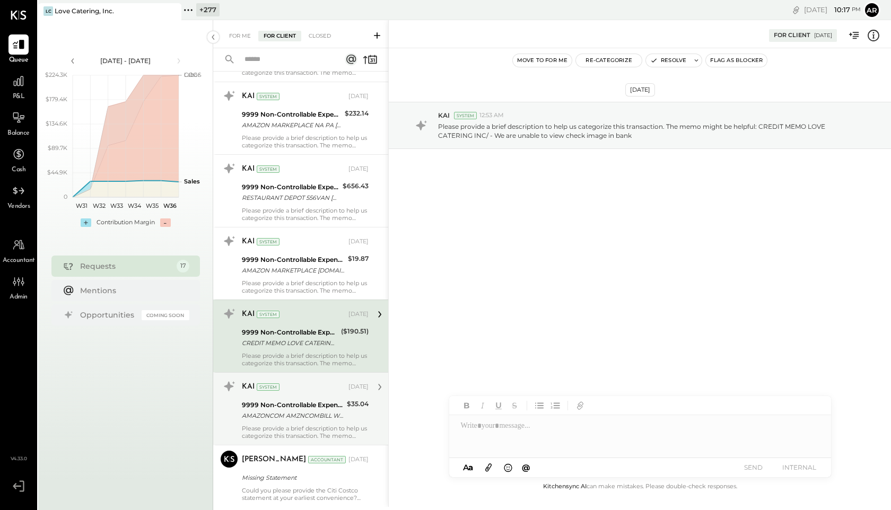
click at [292, 425] on div "Please provide a brief description to help us categorize this transaction. The …" at bounding box center [305, 432] width 127 height 15
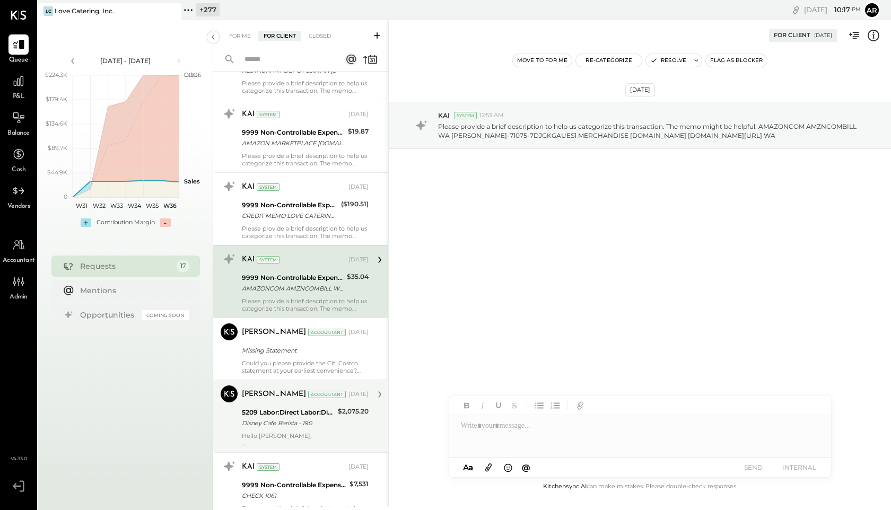
scroll to position [525, 0]
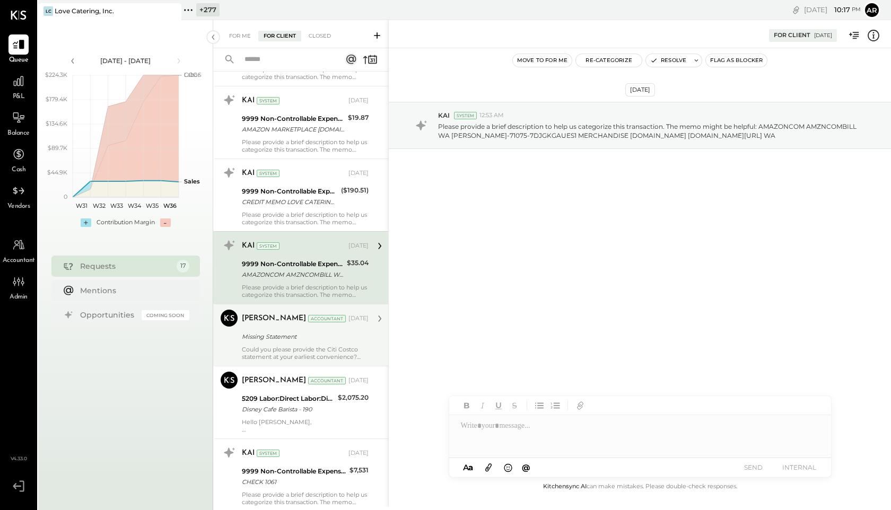
click at [280, 336] on div "Missing Statement" at bounding box center [304, 337] width 124 height 11
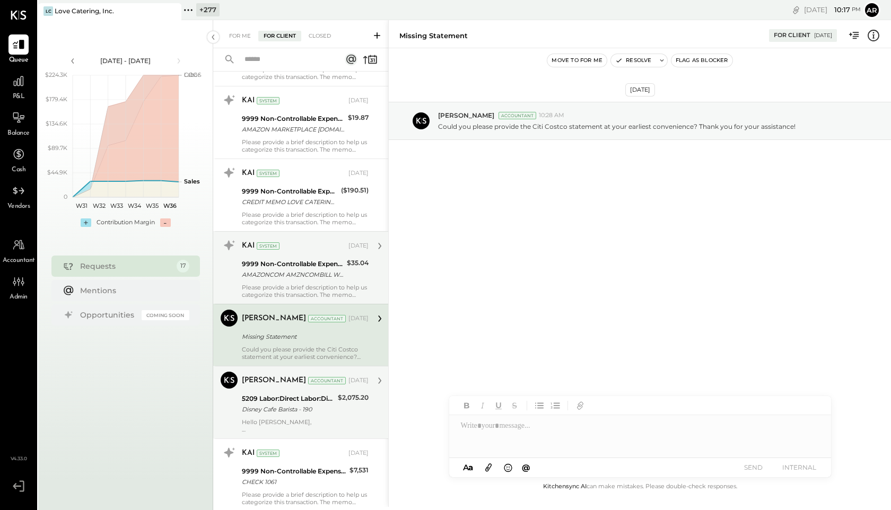
click at [294, 409] on div "Disney Cafe Barista - 190" at bounding box center [288, 409] width 93 height 11
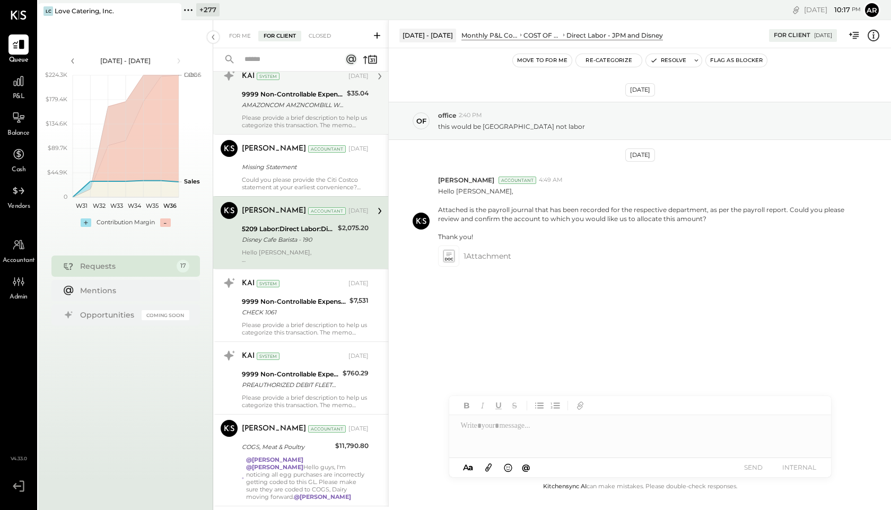
scroll to position [706, 0]
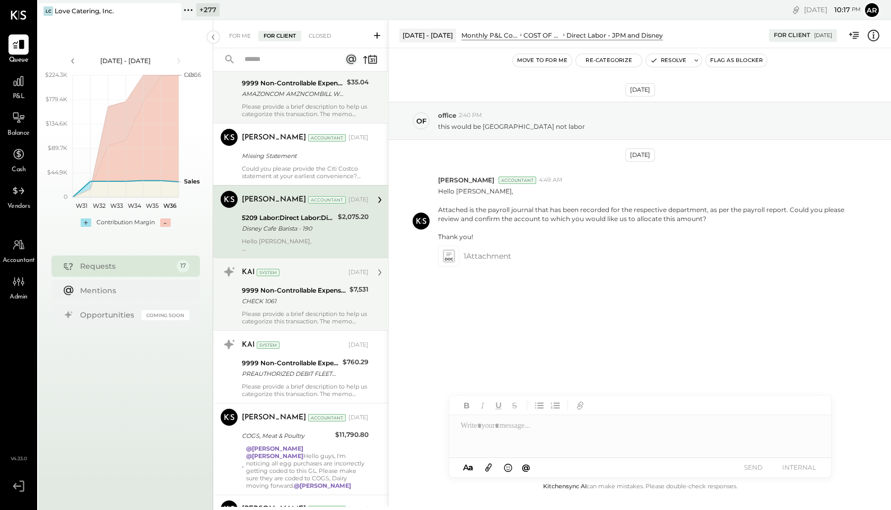
click at [277, 302] on div "CHECK 1061" at bounding box center [294, 301] width 105 height 11
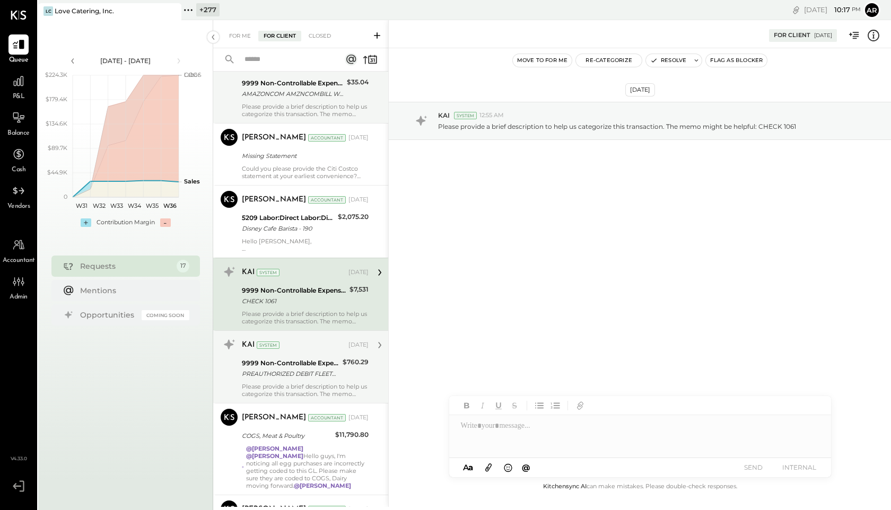
click at [279, 384] on div "Please provide a brief description to help us categorize this transaction. The …" at bounding box center [305, 390] width 127 height 15
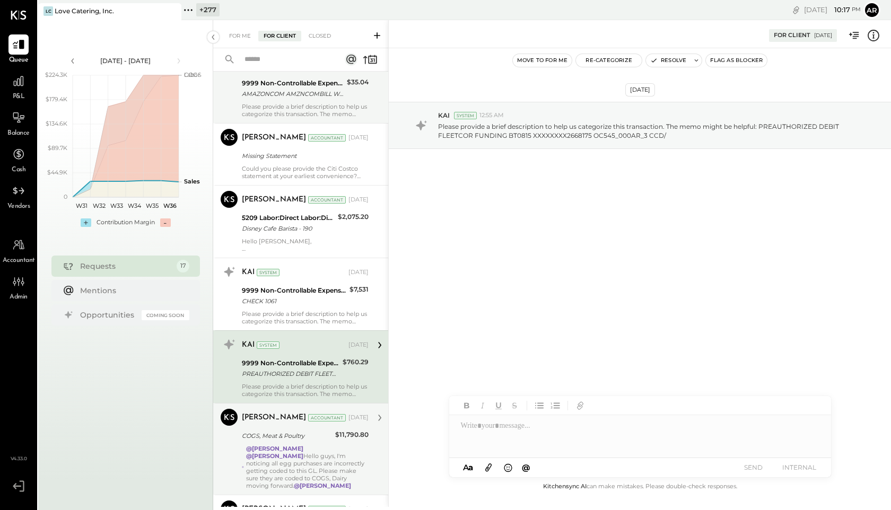
click at [275, 427] on div "Joseph Shin Accountant Aug 20, 2025" at bounding box center [305, 418] width 127 height 18
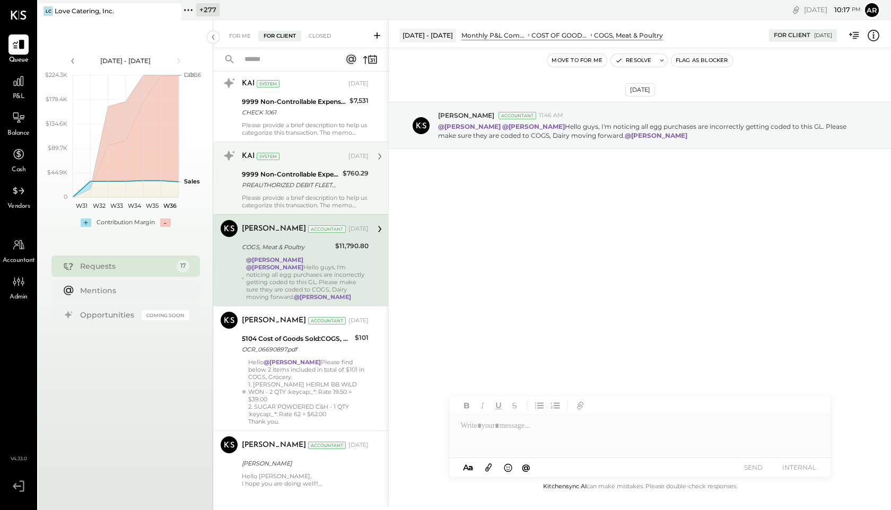
scroll to position [904, 0]
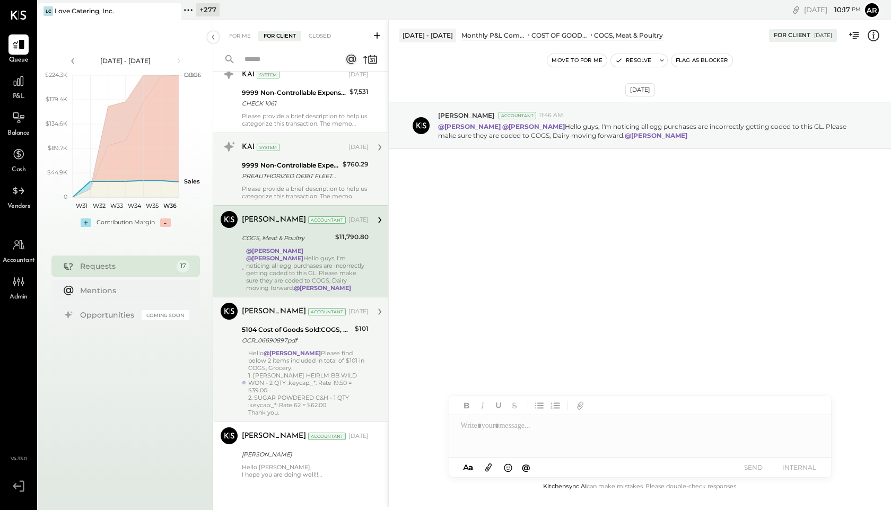
click at [263, 354] on div "Hello @Jonathan Darr Please find below 2 items included in total of $101 in COG…" at bounding box center [308, 383] width 120 height 67
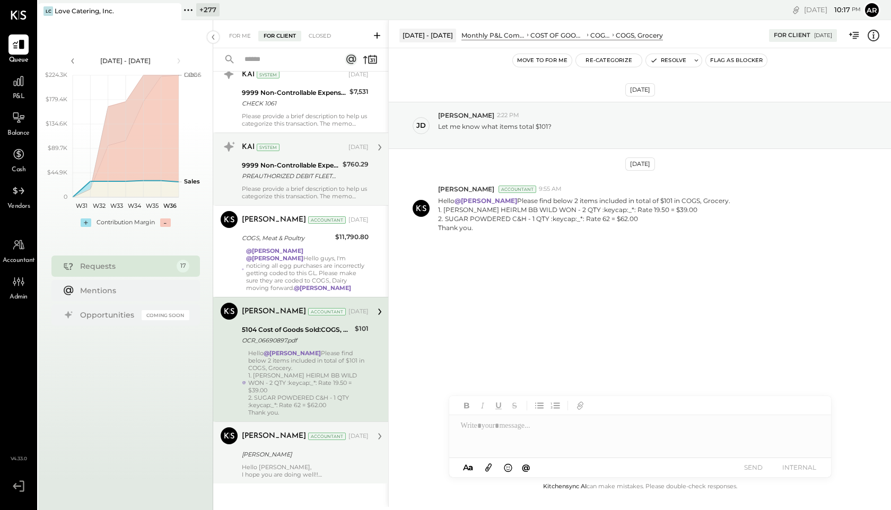
click at [273, 435] on div "Zankhana Vyas Accountant Aug 29, 2025" at bounding box center [305, 436] width 127 height 15
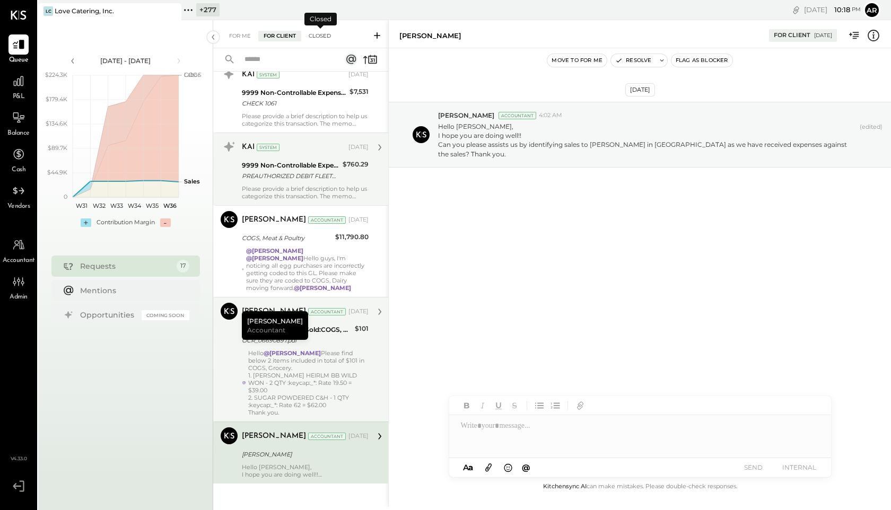
click at [317, 34] on div "Closed" at bounding box center [319, 36] width 33 height 11
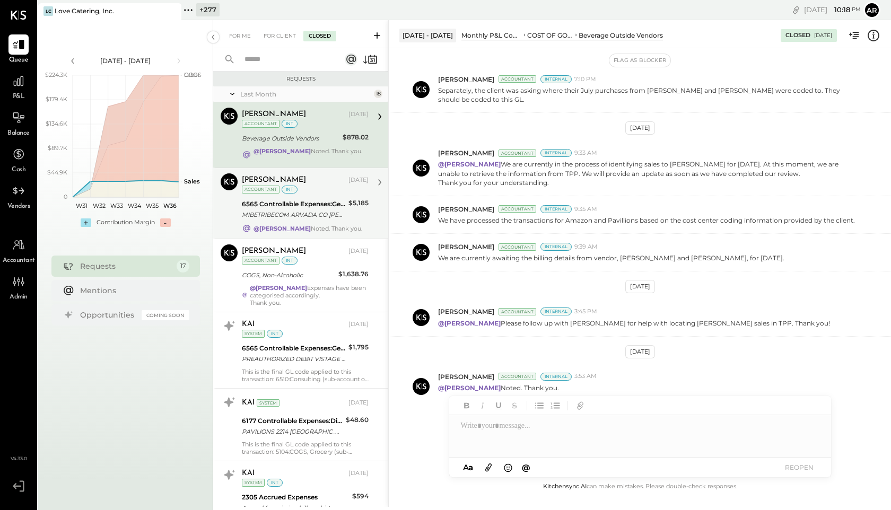
click at [293, 194] on div "Zankhana Vyas Aug 29, 2025 Accountant int" at bounding box center [305, 184] width 127 height 22
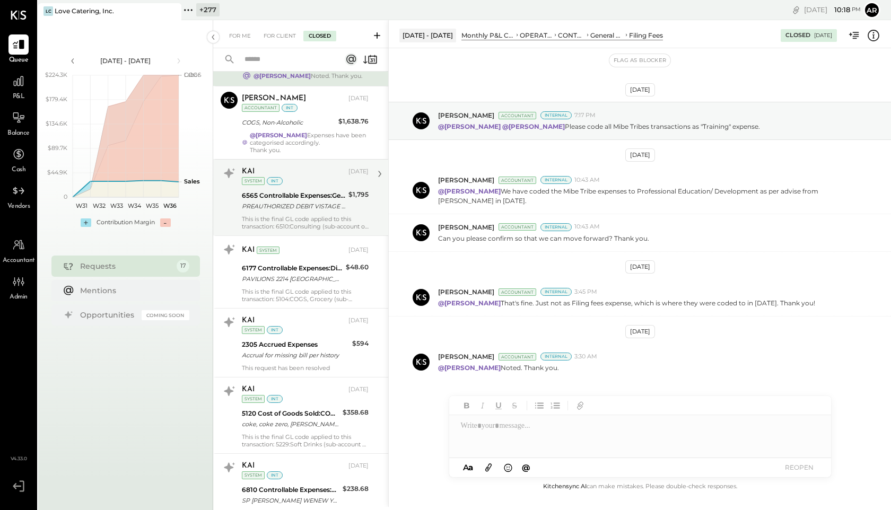
scroll to position [142, 0]
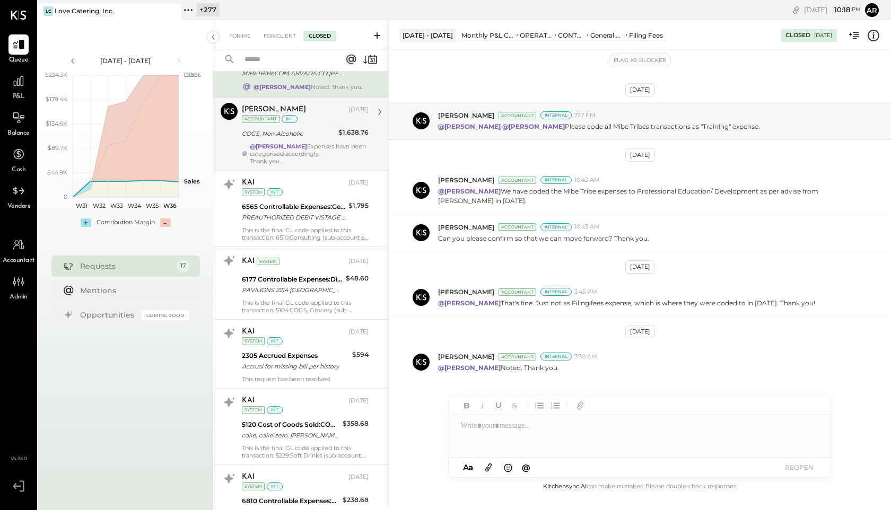
click at [296, 126] on div "Zankhana Vyas Aug 25, 2025 Accountant int COGS, Non-Alcoholic $1,638.76 @Joseph…" at bounding box center [305, 134] width 127 height 62
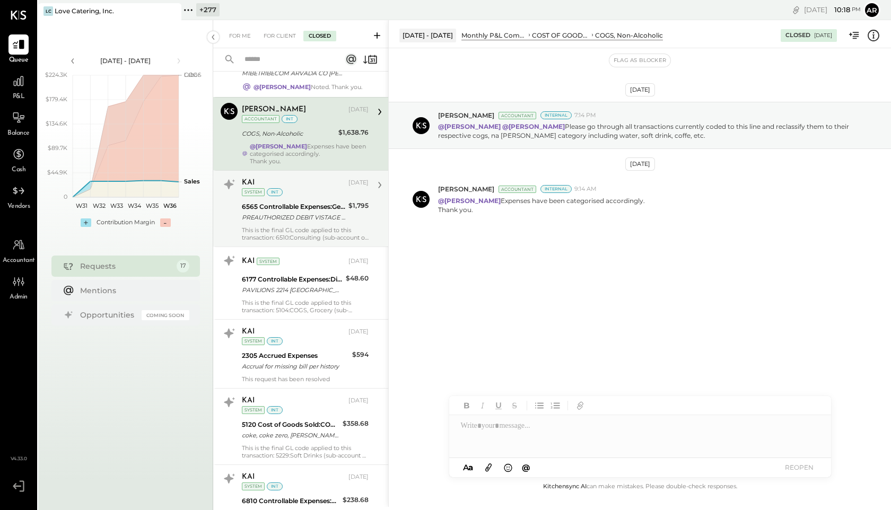
click at [313, 238] on div "This is the final GL code applied to this transaction: 6510:Consulting (sub-acc…" at bounding box center [305, 234] width 127 height 15
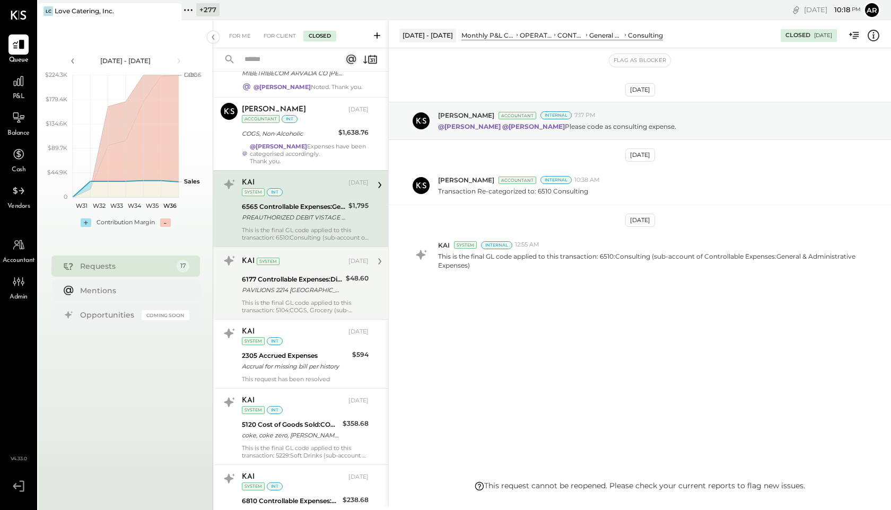
click at [317, 280] on div "6177 Controllable Expenses:Direct Operating Expenses:Auto Expense, Gas" at bounding box center [292, 279] width 101 height 11
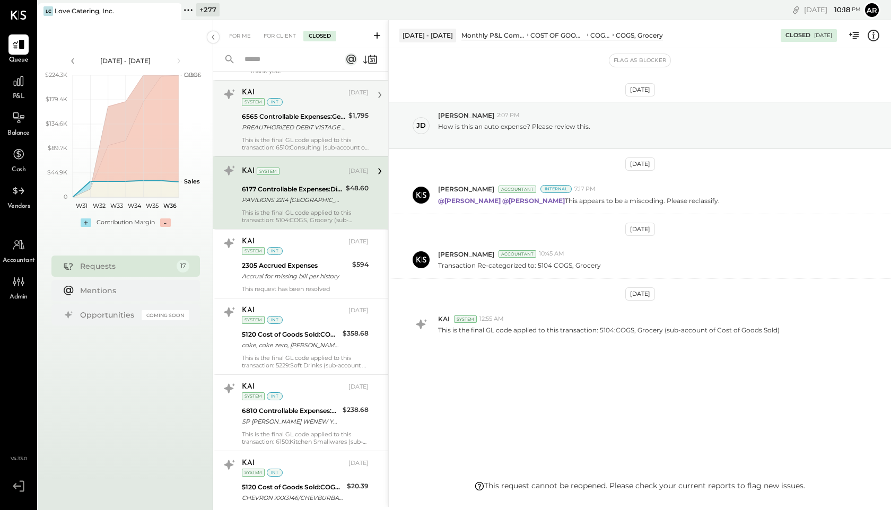
scroll to position [250, 0]
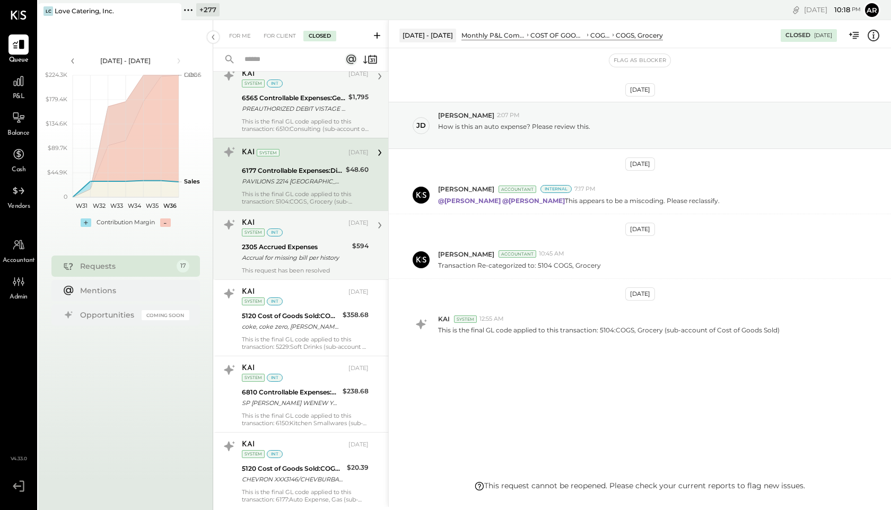
click at [310, 261] on div "Accrual for missing bill per history" at bounding box center [295, 258] width 107 height 11
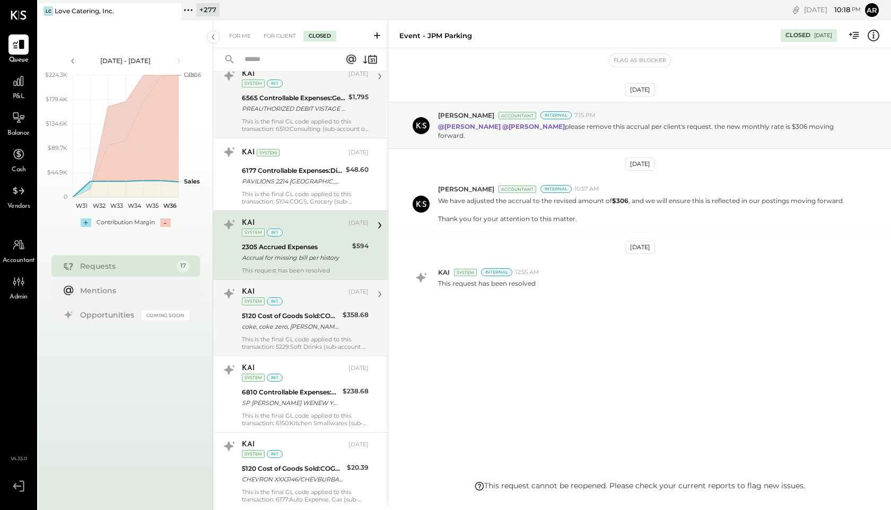
click at [323, 324] on div "coke, coke zero, [PERSON_NAME]. diet coke" at bounding box center [291, 327] width 98 height 11
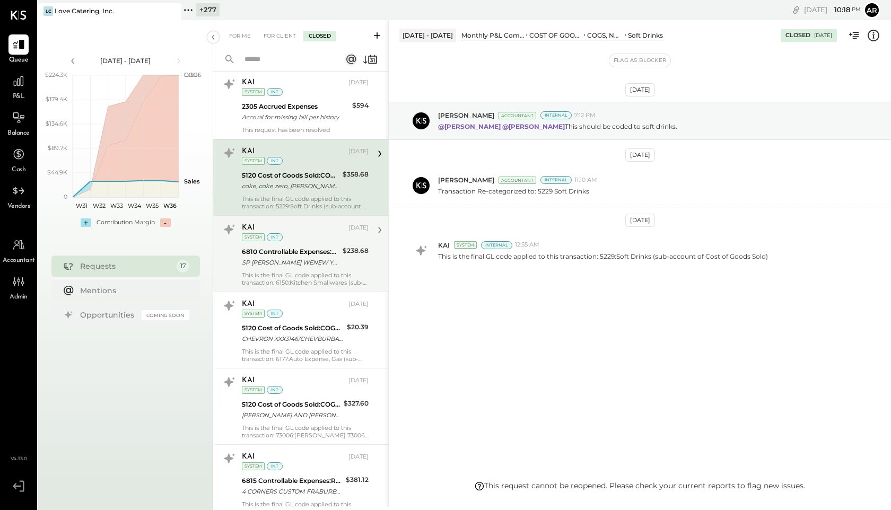
scroll to position [397, 0]
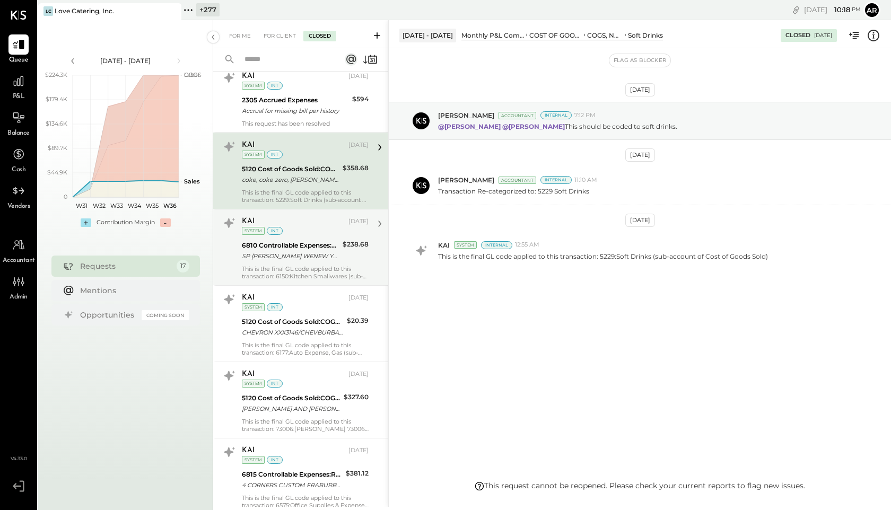
click at [308, 243] on div "6810 Controllable Expenses:Repairs & Maintenance:Repair & Maintenance, Equipment" at bounding box center [291, 245] width 98 height 11
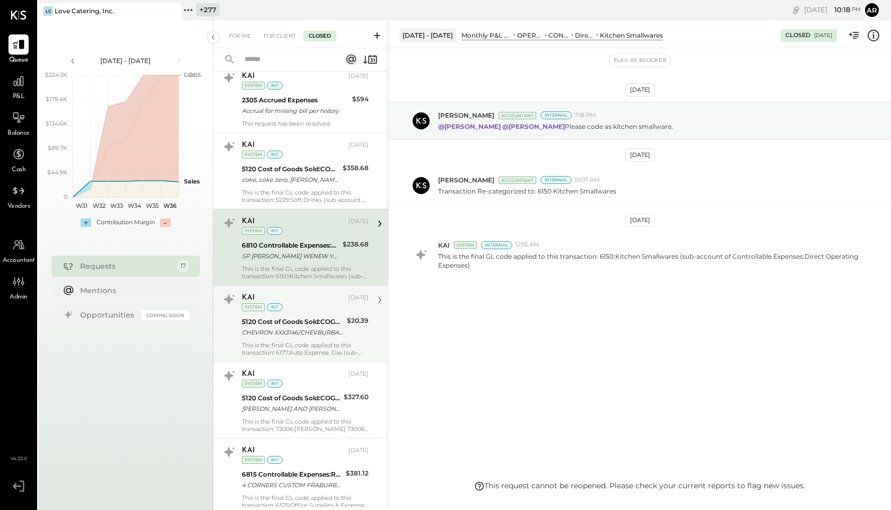
click at [321, 299] on div "KAI" at bounding box center [294, 298] width 105 height 11
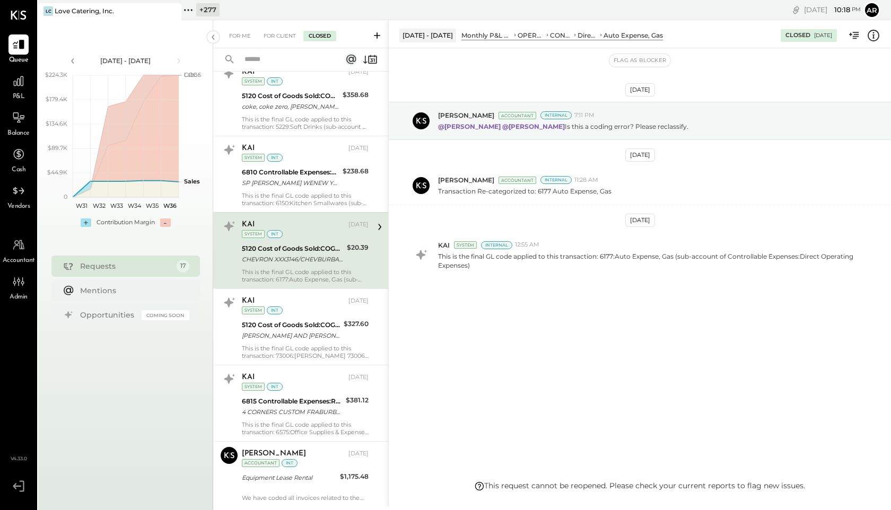
scroll to position [474, 0]
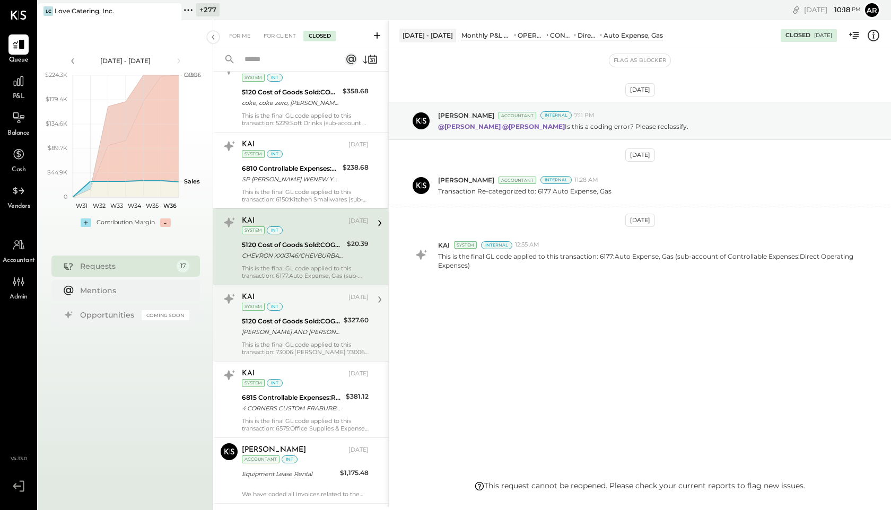
click at [321, 308] on div "KAI Aug 23, 2025 System int" at bounding box center [305, 302] width 127 height 22
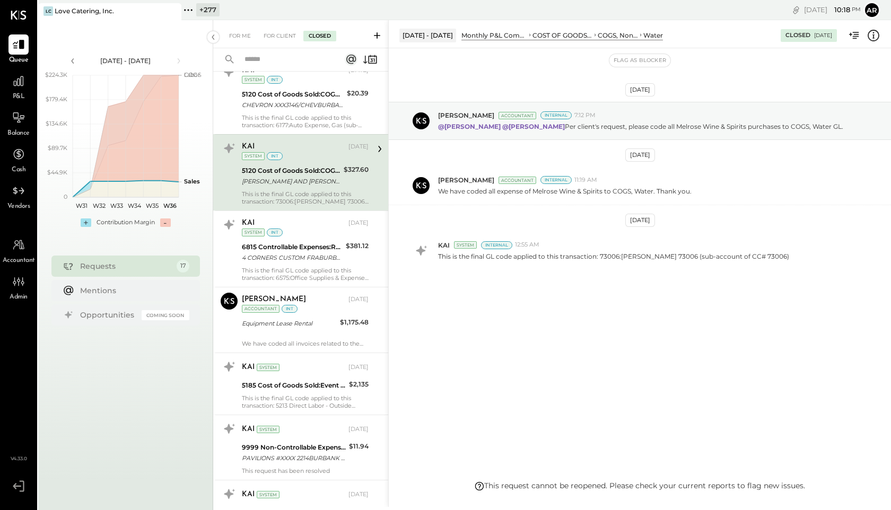
scroll to position [646, 0]
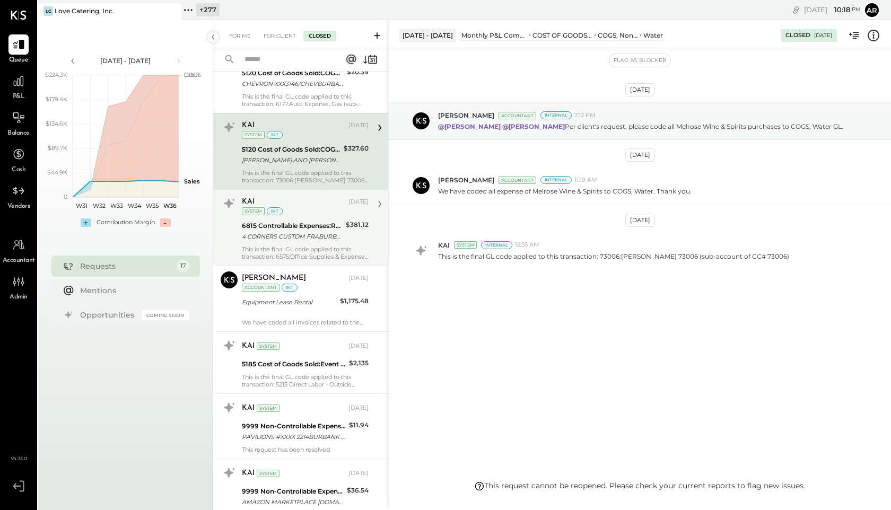
click at [303, 235] on div "4 CORNERS CUSTOM FRABURBANK CA [PERSON_NAME]-71075-74207855212 [PHONE_NUMBER] 4…" at bounding box center [292, 236] width 101 height 11
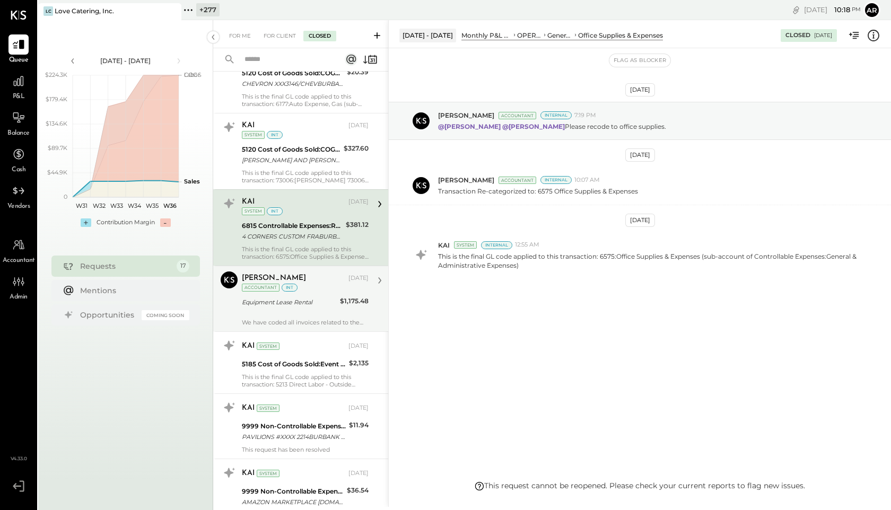
click at [311, 283] on div "[PERSON_NAME]" at bounding box center [294, 278] width 105 height 11
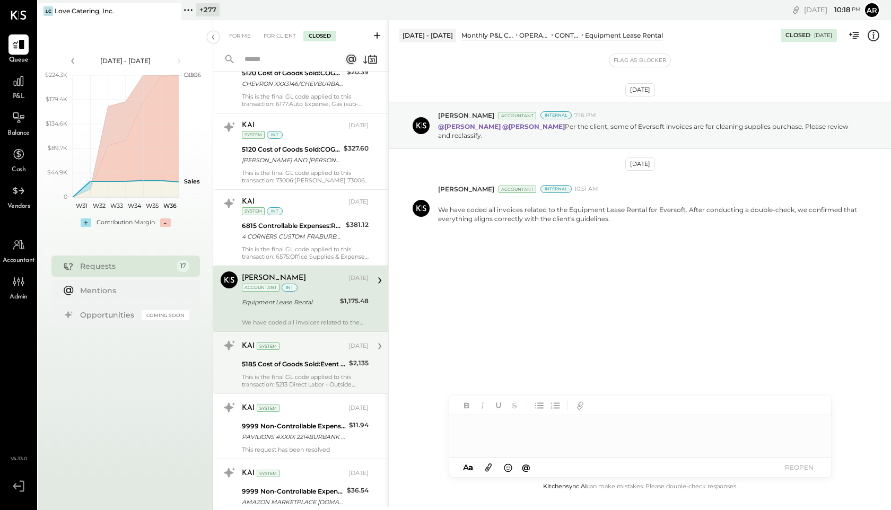
click at [311, 351] on div "KAI System" at bounding box center [294, 346] width 105 height 11
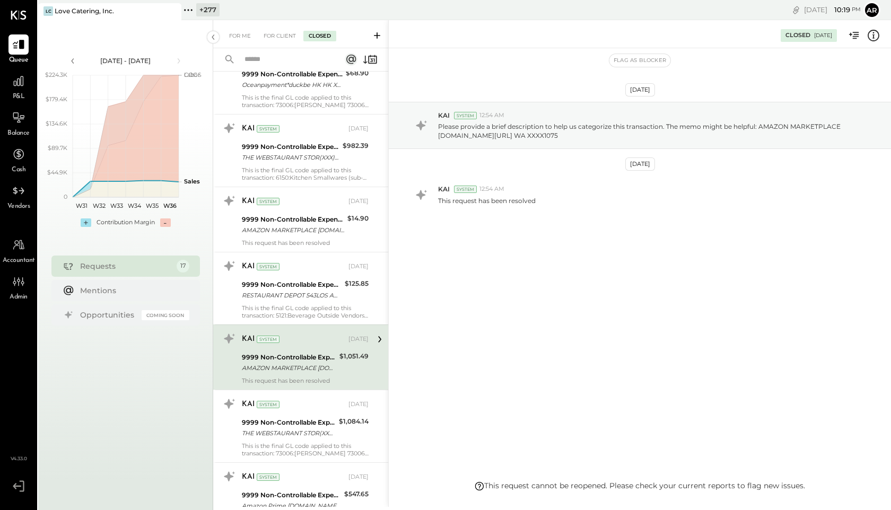
scroll to position [1948, 0]
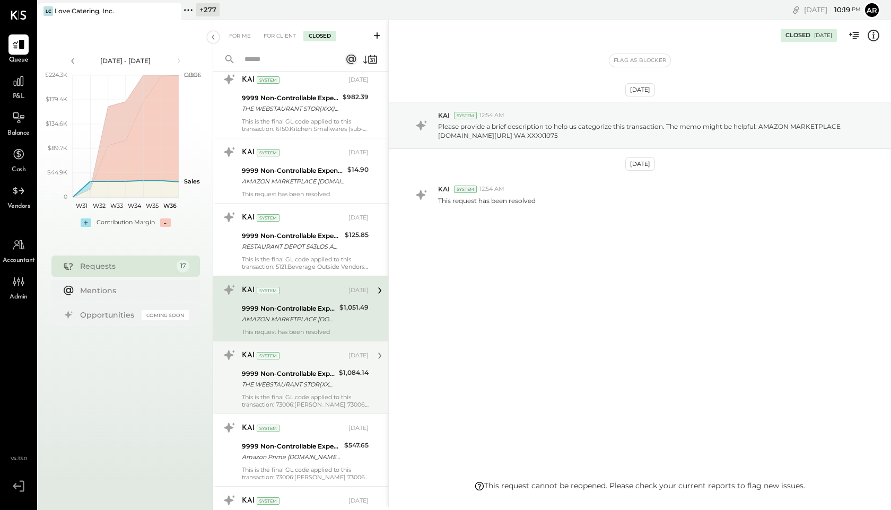
click at [277, 380] on div "THE WEBSTAURANT STOR(XXX)XXX-7472 PA XXXX2057" at bounding box center [289, 384] width 94 height 11
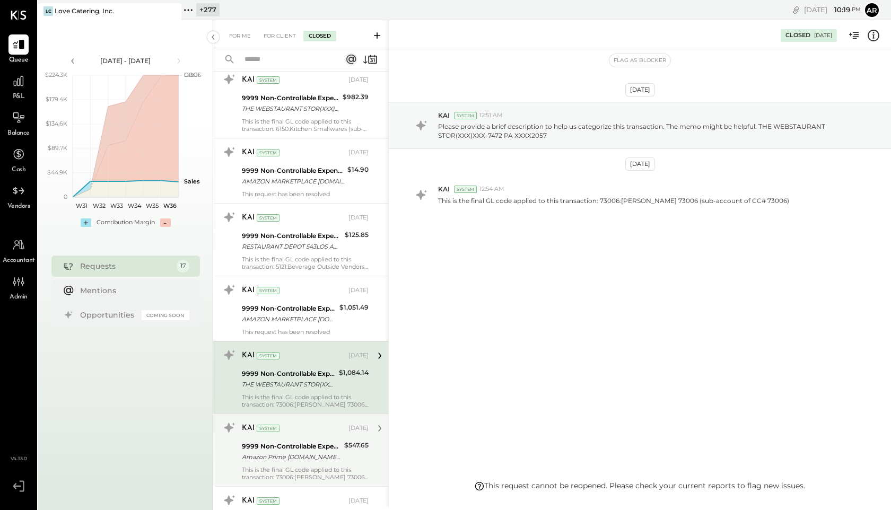
click at [290, 450] on div "9999 Non-Controllable Expenses:Other Income and Expenses:To Be Classified P&L" at bounding box center [291, 446] width 99 height 11
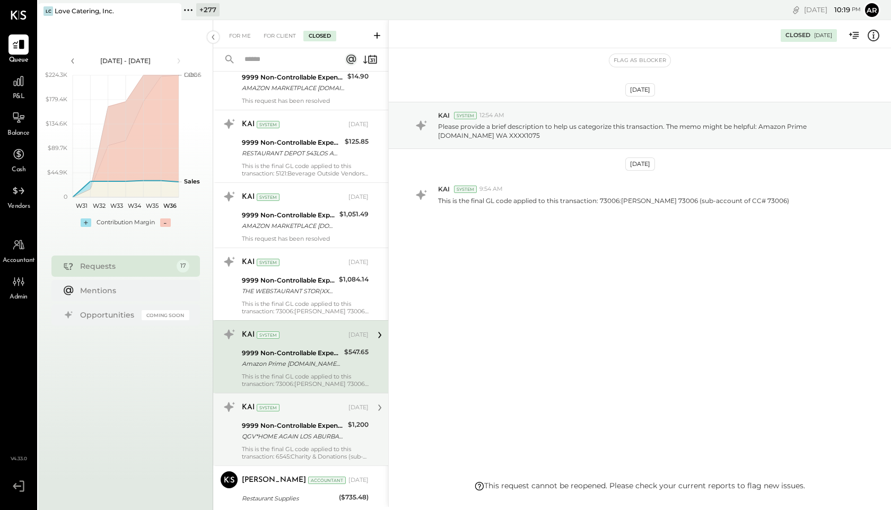
scroll to position [2049, 0]
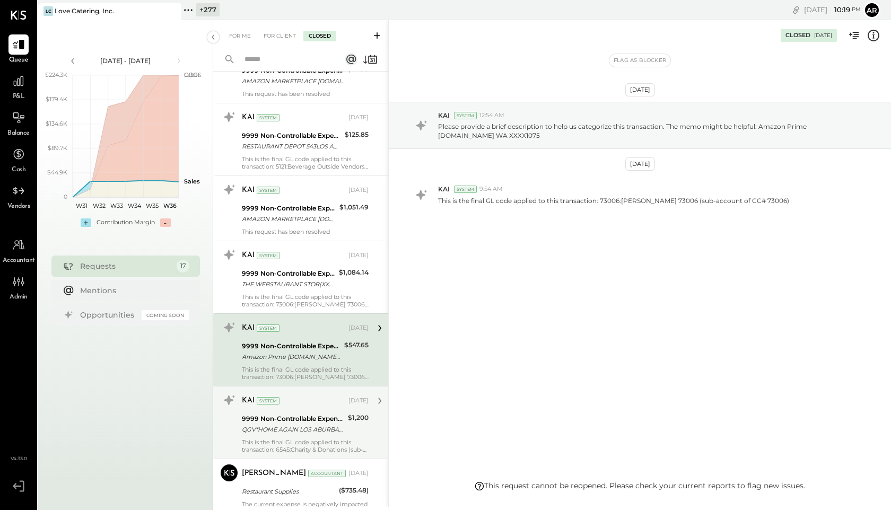
click at [291, 408] on div "KAI System [DATE]" at bounding box center [305, 401] width 127 height 18
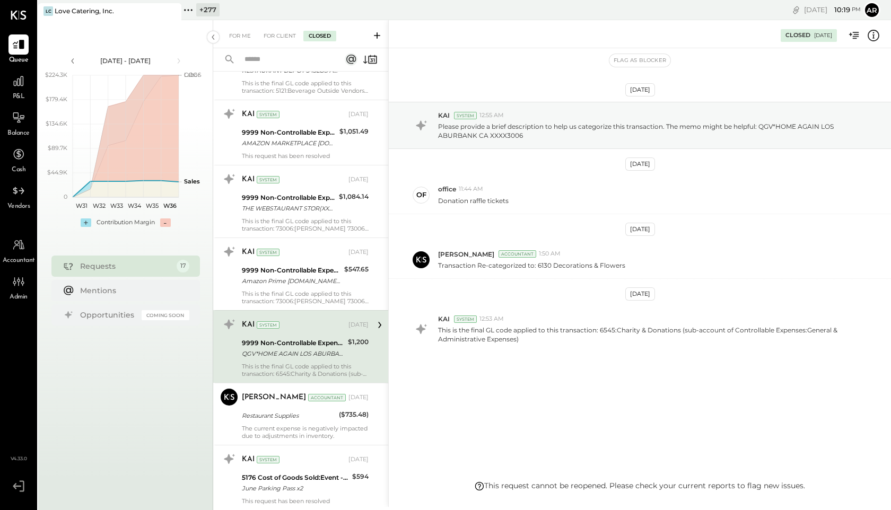
scroll to position [2130, 0]
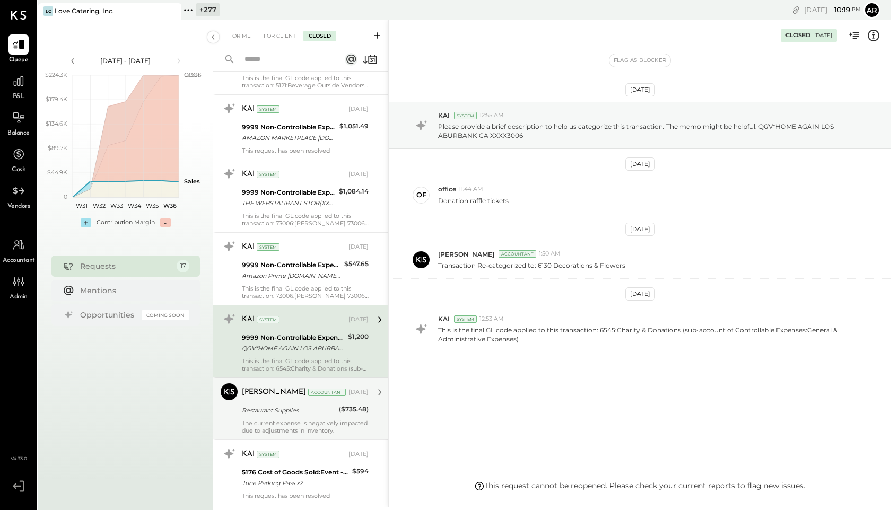
click at [290, 413] on div "Restaurant Supplies" at bounding box center [289, 410] width 94 height 11
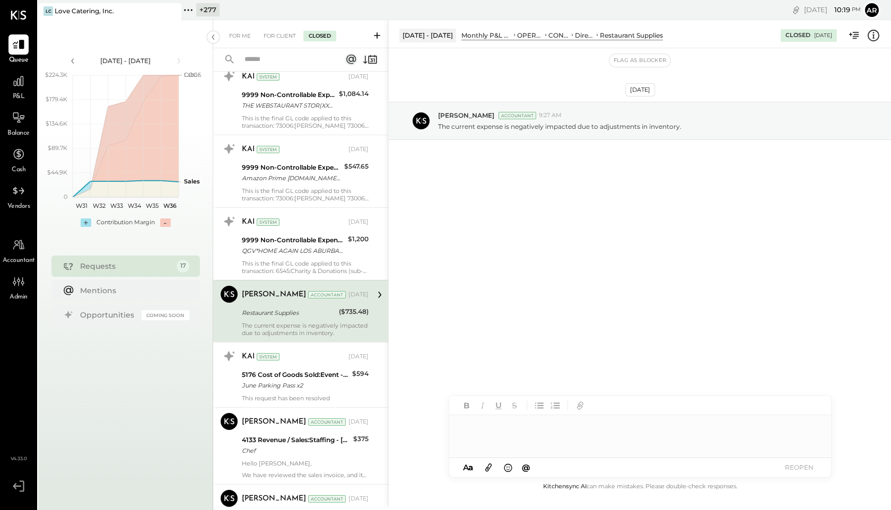
scroll to position [2237, 0]
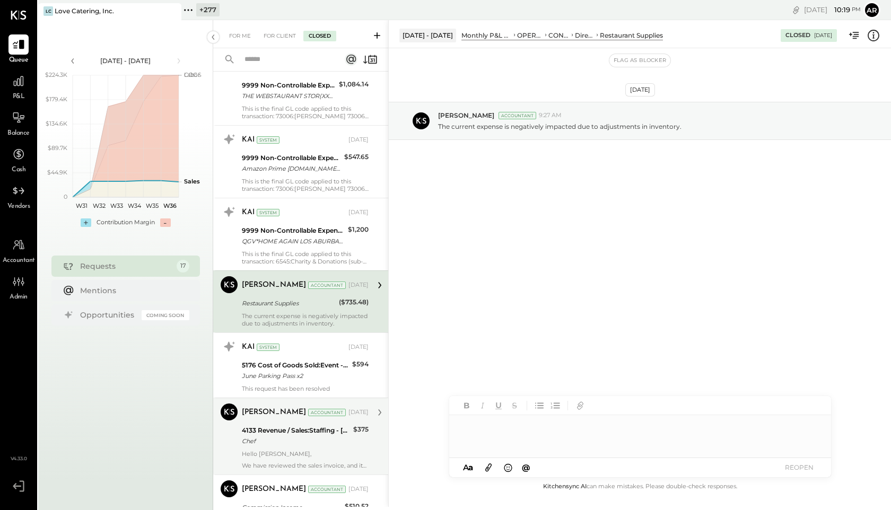
click at [290, 418] on div "[PERSON_NAME]" at bounding box center [274, 412] width 64 height 11
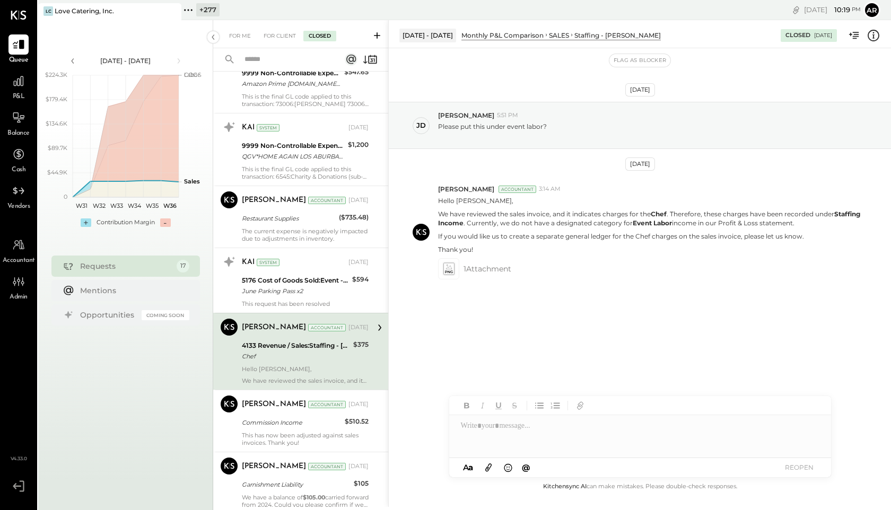
scroll to position [2334, 0]
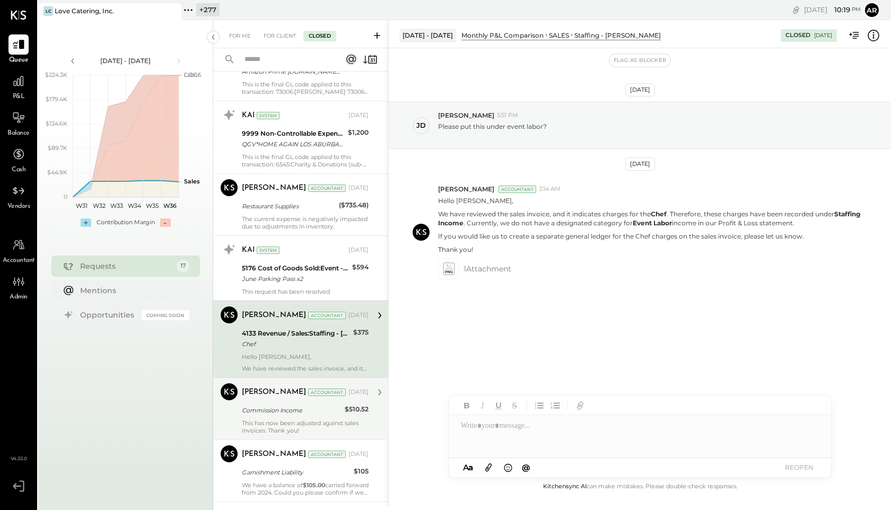
click at [290, 415] on div "Commission Income" at bounding box center [292, 410] width 100 height 11
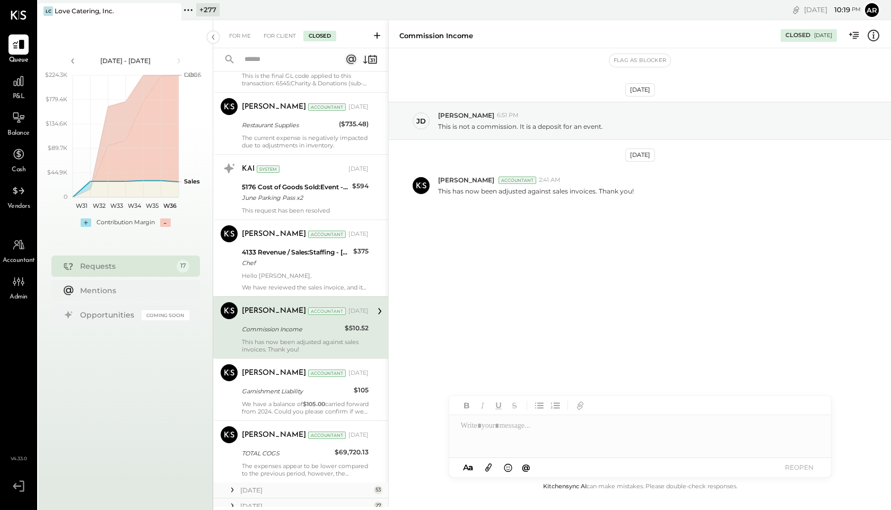
scroll to position [2418, 0]
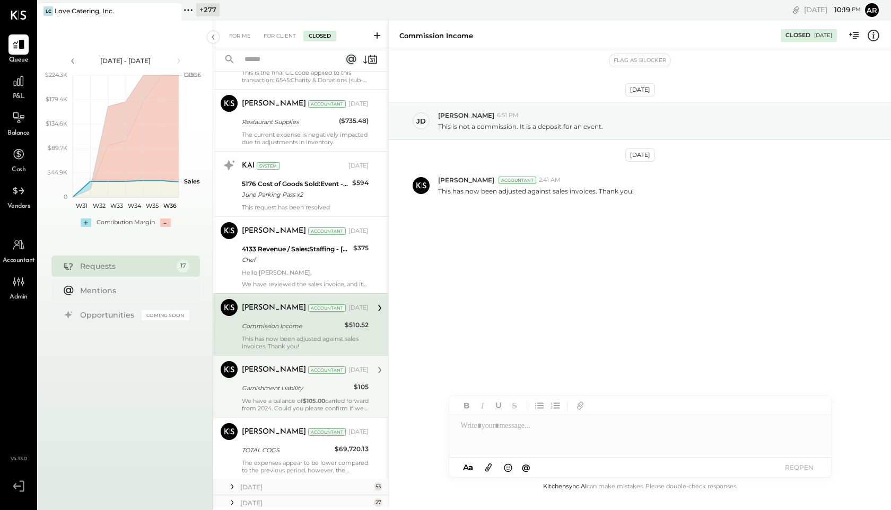
click at [291, 396] on div "[PERSON_NAME] Accountant [DATE] Garnishment Liability $105 We have a balance of…" at bounding box center [305, 386] width 127 height 51
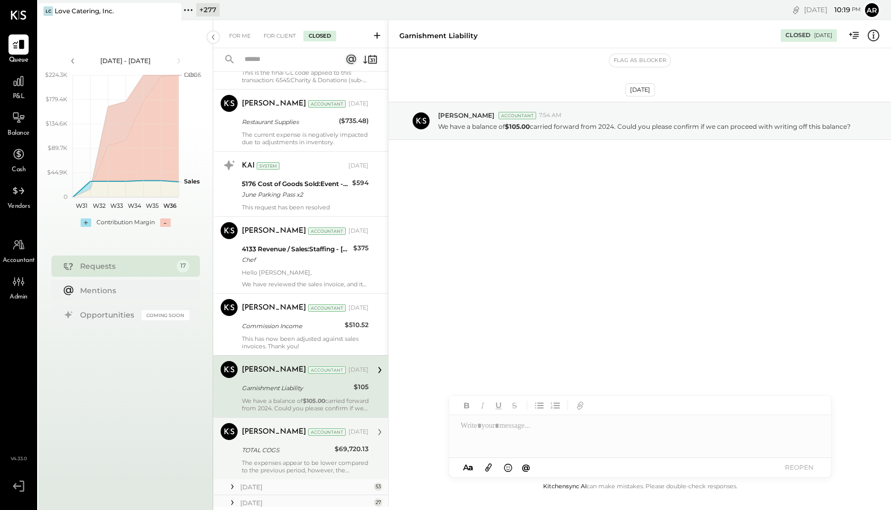
click at [290, 461] on div "The expenses appear to be lower compared to the previous period, however, the p…" at bounding box center [305, 466] width 127 height 15
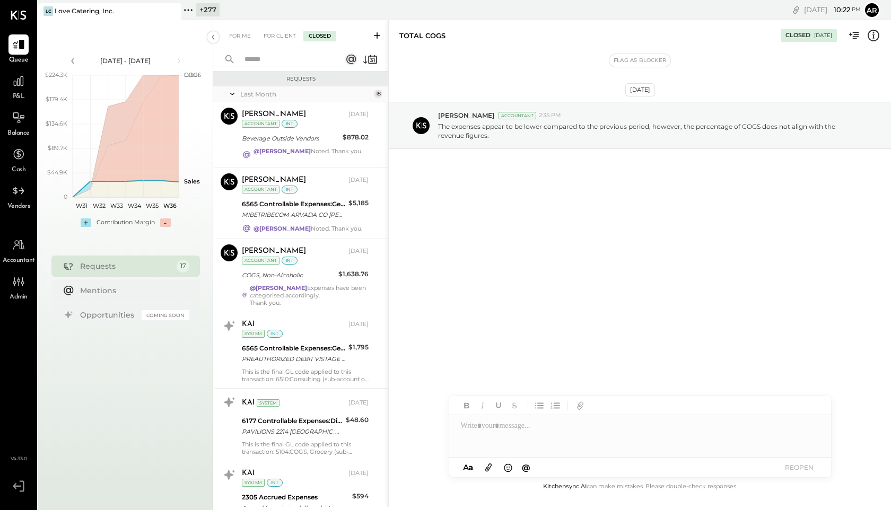
click at [187, 13] on icon at bounding box center [188, 10] width 14 height 14
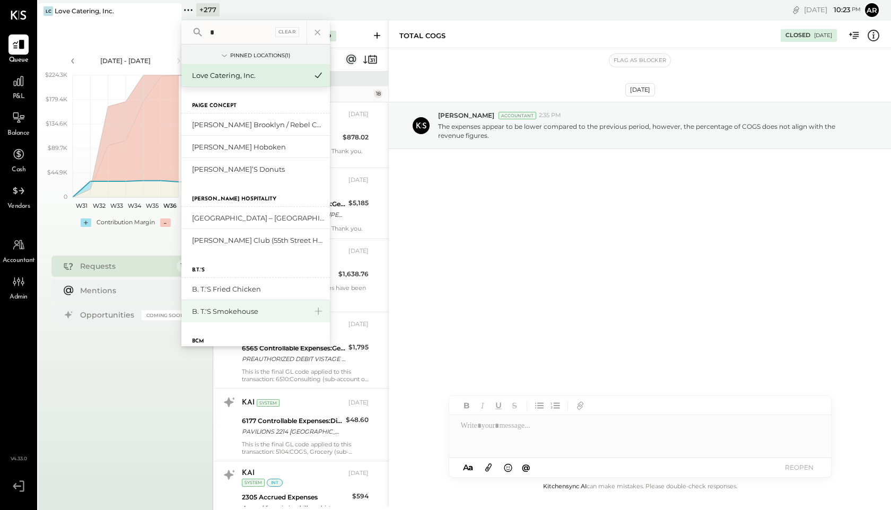
type input "*"
click at [221, 314] on div "B. T.'s Smokehouse" at bounding box center [249, 312] width 115 height 10
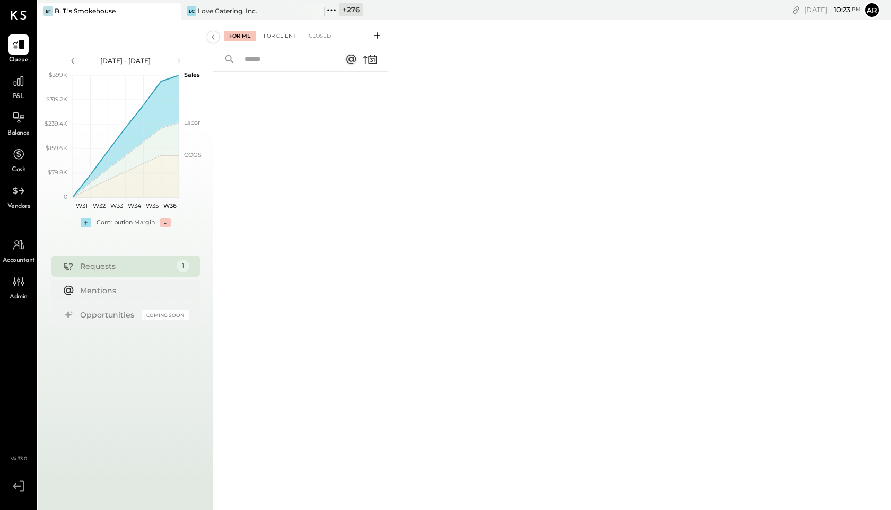
click at [280, 35] on div "For Client" at bounding box center [279, 36] width 43 height 11
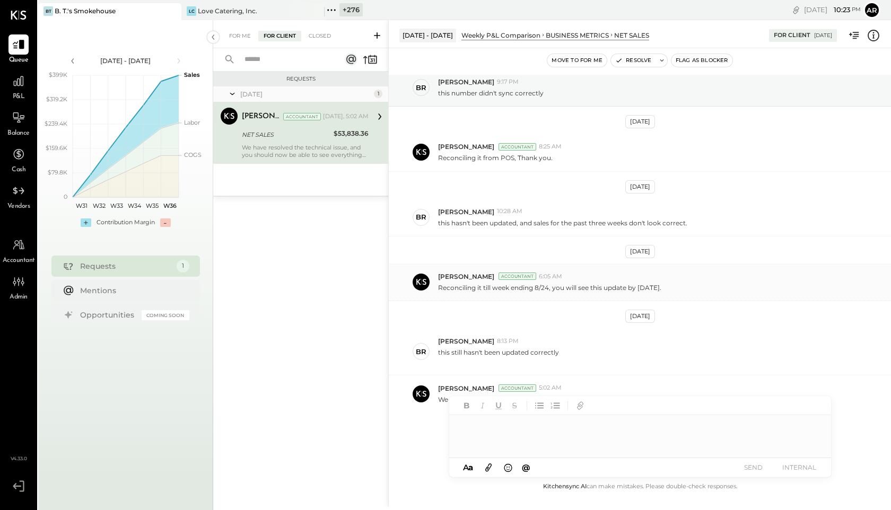
scroll to position [45, 0]
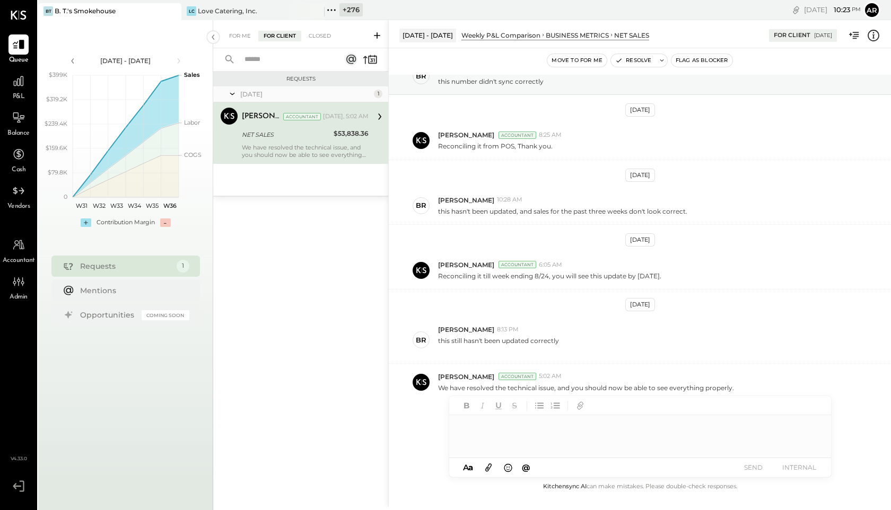
click at [318, 42] on div "For Me For Client Closed" at bounding box center [300, 34] width 175 height 28
click at [318, 40] on div "Closed" at bounding box center [319, 36] width 33 height 11
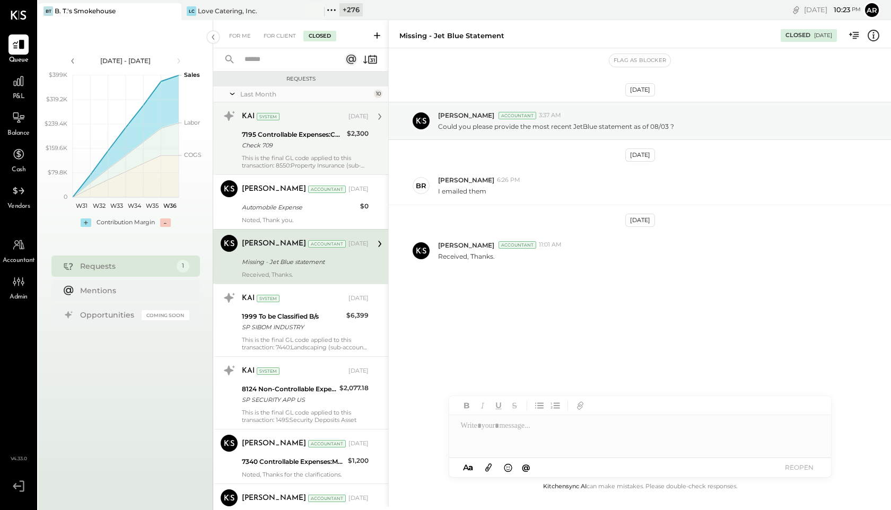
click at [327, 132] on div "7195 Controllable Expenses:Consulting & Coaching Services Expense" at bounding box center [293, 134] width 102 height 11
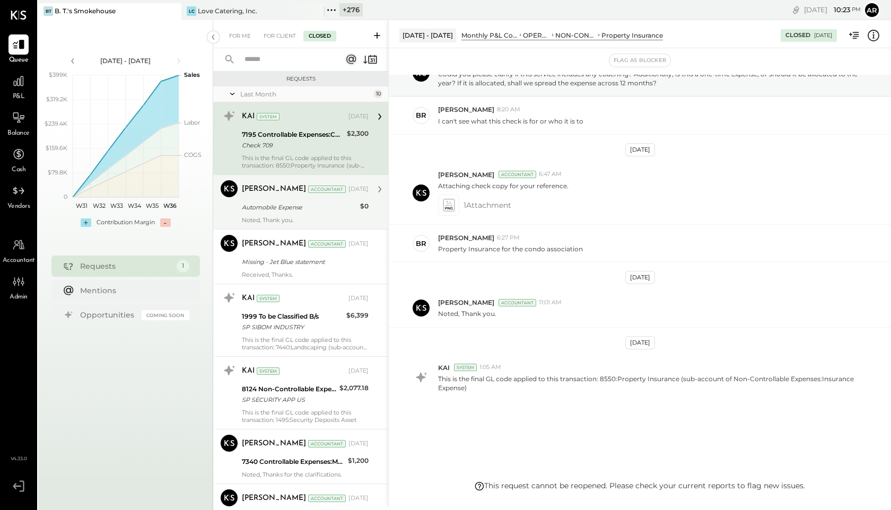
click at [300, 199] on div "[PERSON_NAME] Accountant [DATE] Automobile Expense $0 Noted, Thank you." at bounding box center [305, 202] width 127 height 44
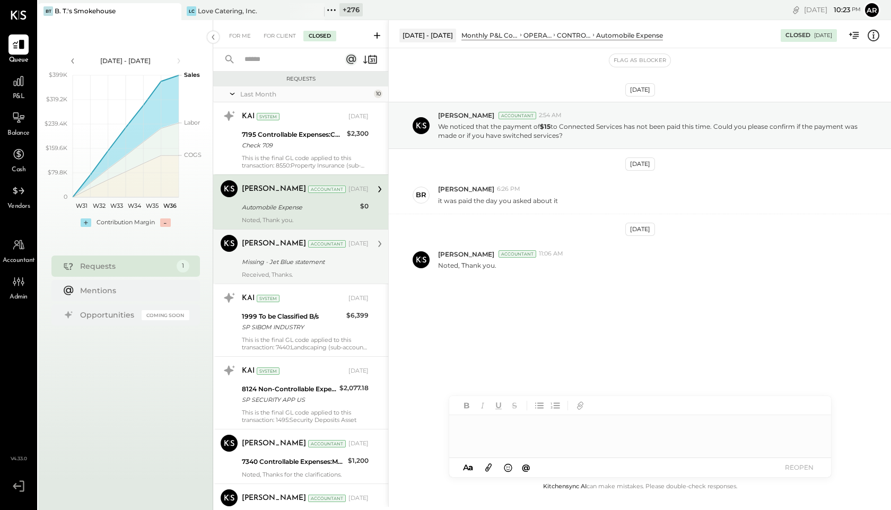
click at [301, 266] on div "Missing - Jet Blue statement" at bounding box center [304, 262] width 124 height 11
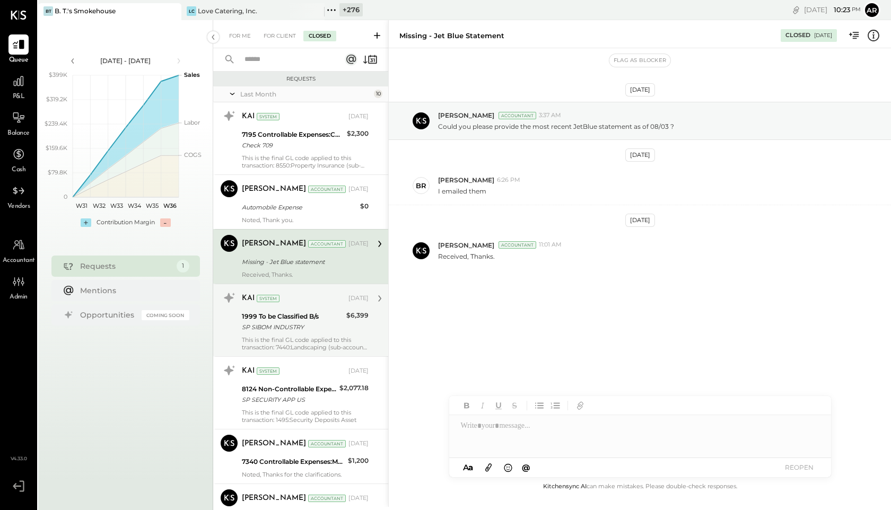
click at [308, 305] on div "KAI System [DATE]" at bounding box center [305, 298] width 127 height 15
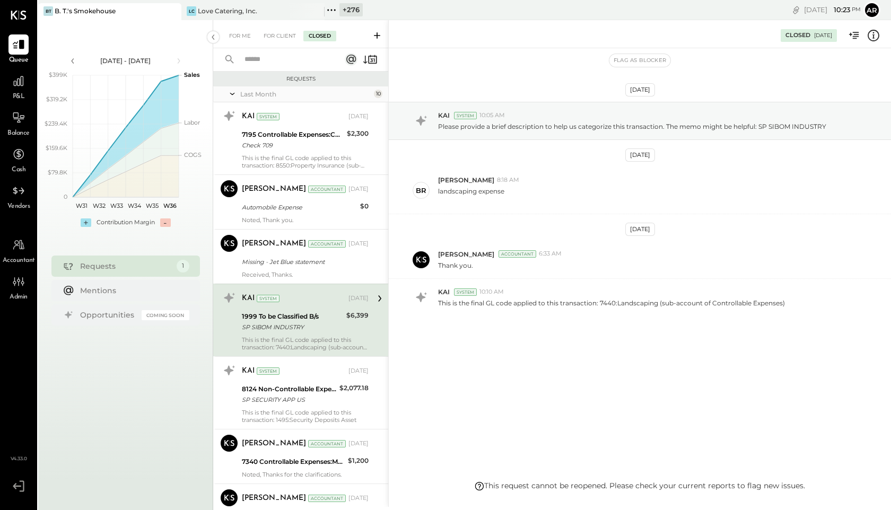
scroll to position [31, 0]
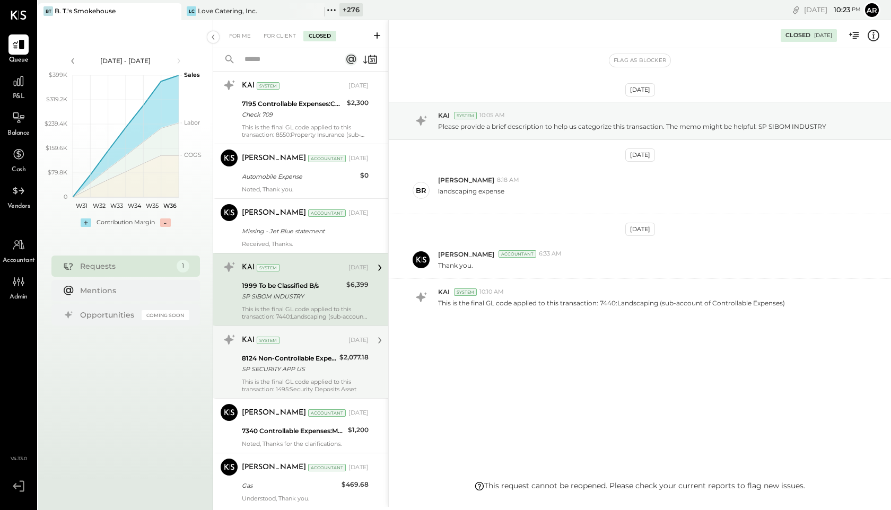
click at [306, 349] on div "KAI System [DATE]" at bounding box center [305, 341] width 127 height 18
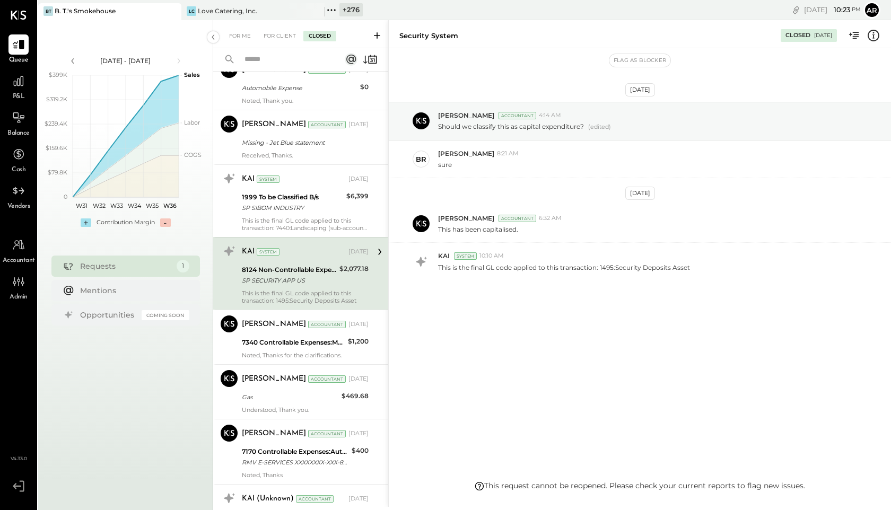
scroll to position [128, 0]
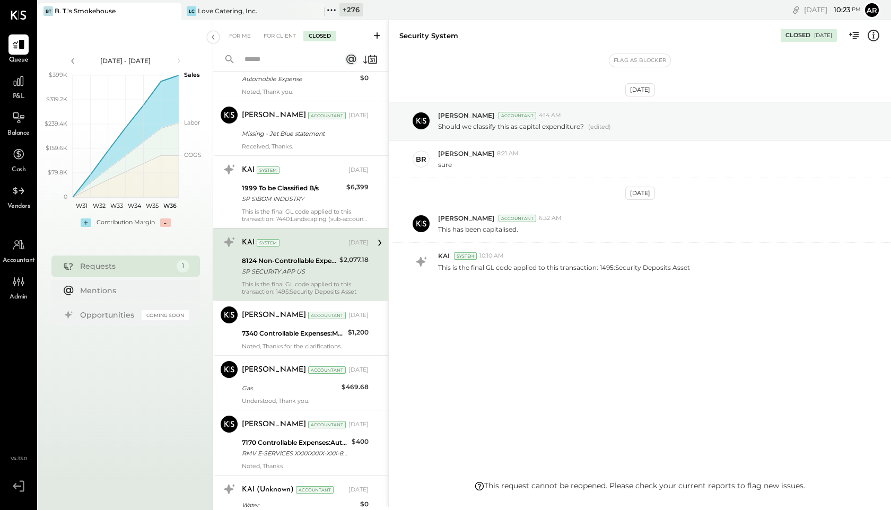
click at [306, 348] on div "Noted, Thanks for the clarifications." at bounding box center [305, 346] width 127 height 7
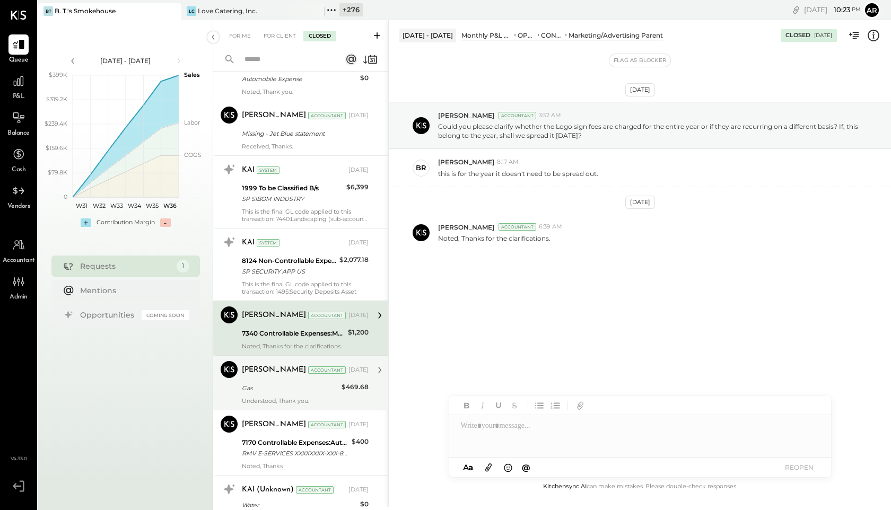
click at [291, 369] on div "[PERSON_NAME]" at bounding box center [274, 370] width 64 height 11
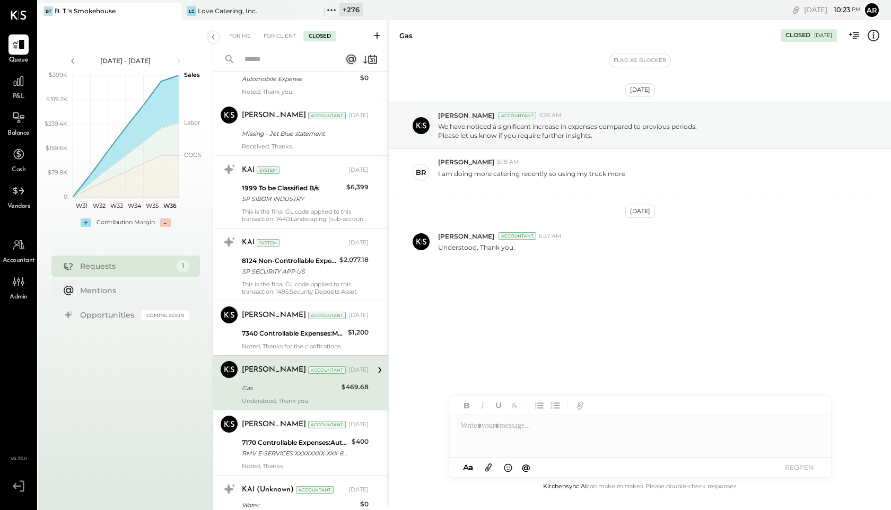
scroll to position [133, 0]
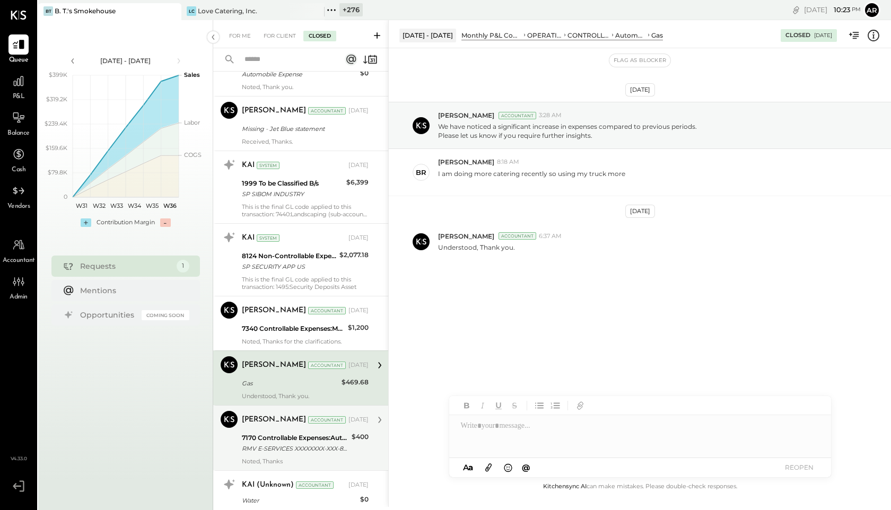
click at [290, 425] on div "[PERSON_NAME]" at bounding box center [274, 420] width 64 height 11
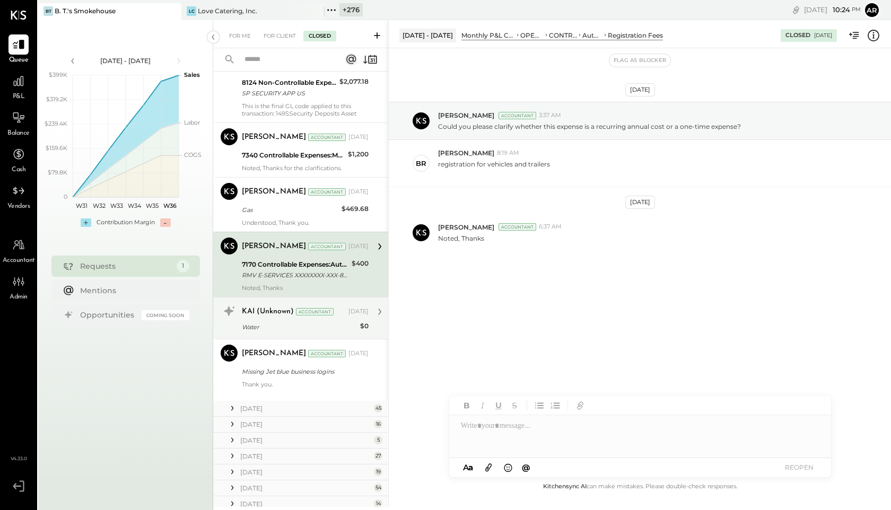
scroll to position [278, 0]
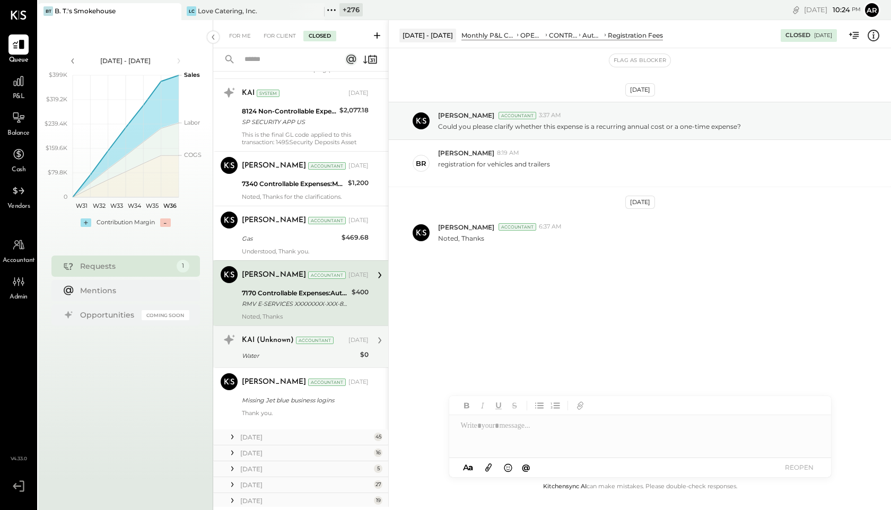
click at [273, 346] on div "KAI (Unknown) Accountant [DATE]" at bounding box center [305, 340] width 127 height 15
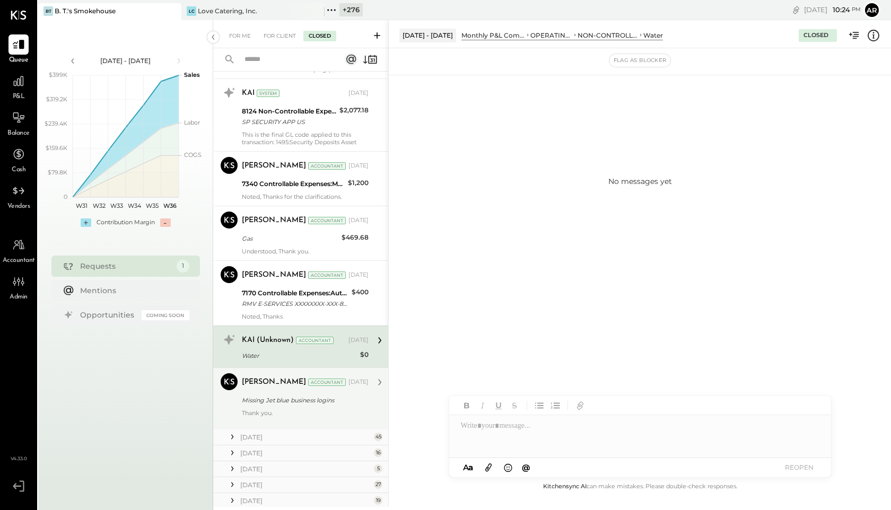
click at [284, 392] on div "[PERSON_NAME] Accountant [DATE] Missing Jet blue business logins Thank you." at bounding box center [305, 399] width 127 height 51
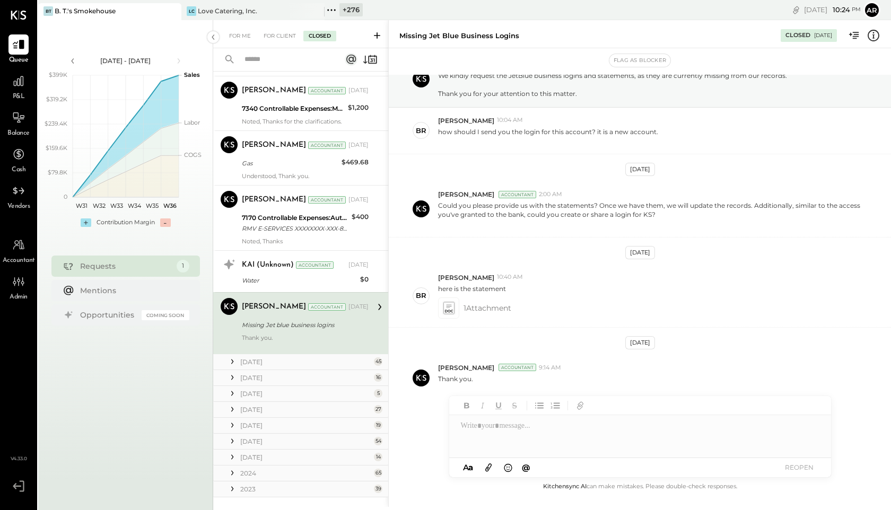
scroll to position [375, 0]
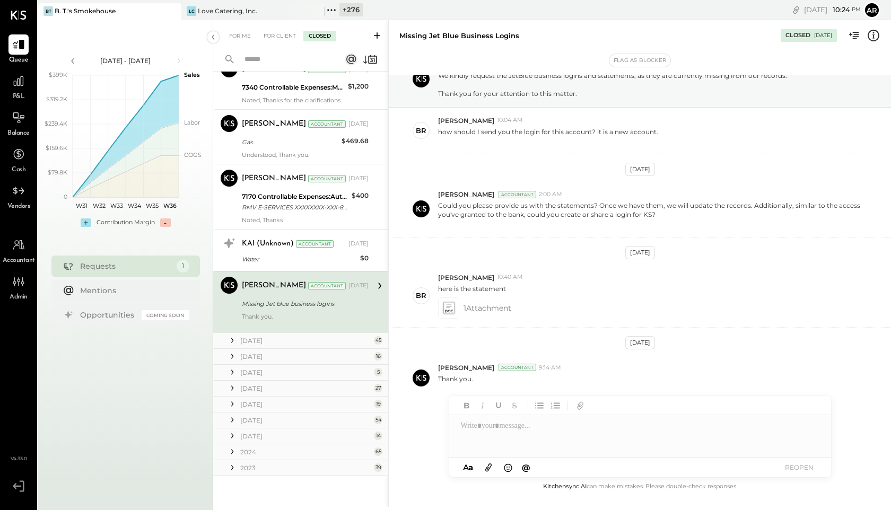
click at [229, 342] on icon at bounding box center [232, 340] width 11 height 11
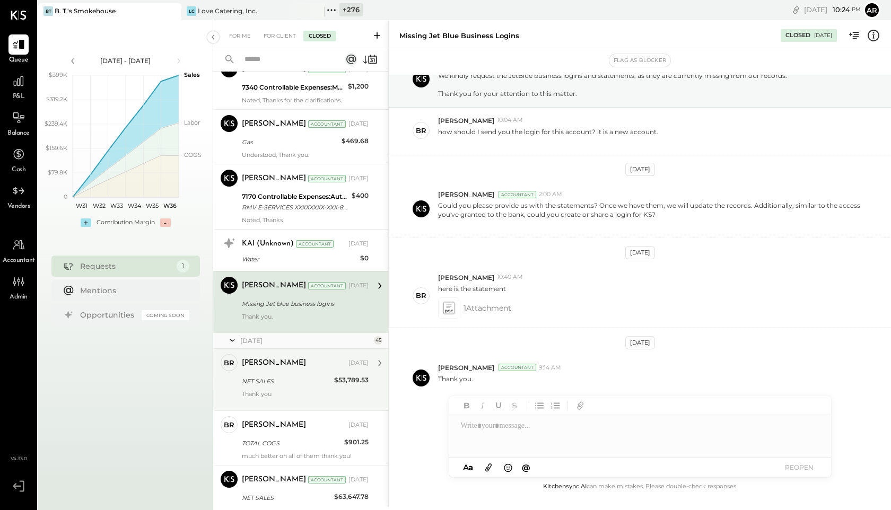
click at [274, 374] on div "[PERSON_NAME] [DATE] NET SALES $53,789.53 Thank you" at bounding box center [305, 379] width 127 height 51
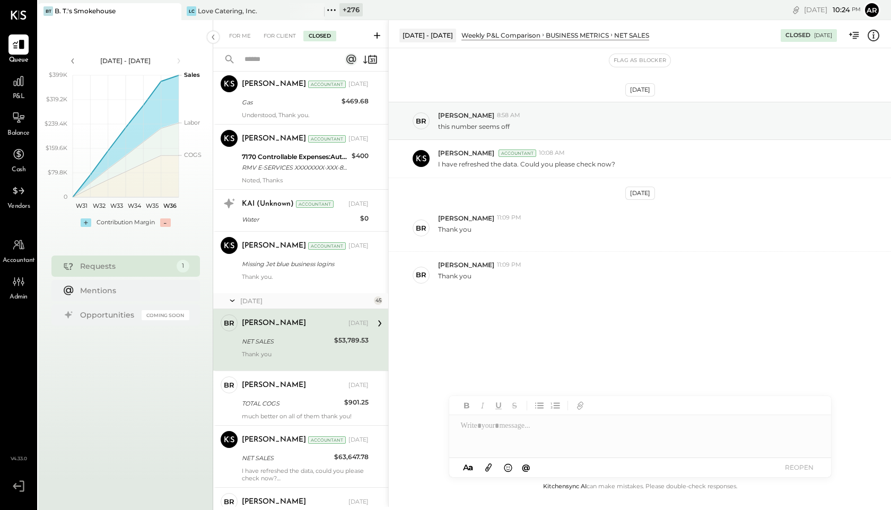
scroll to position [413, 0]
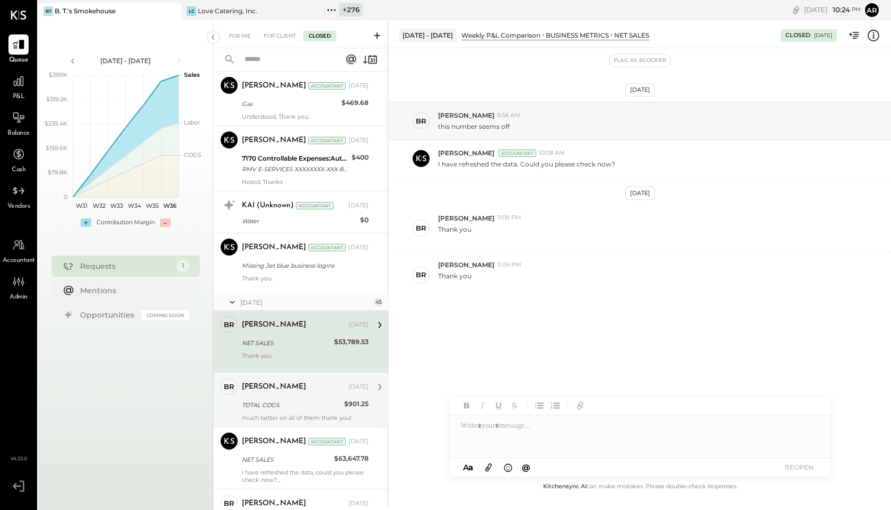
click at [278, 394] on div "[PERSON_NAME] [DATE]" at bounding box center [305, 387] width 127 height 15
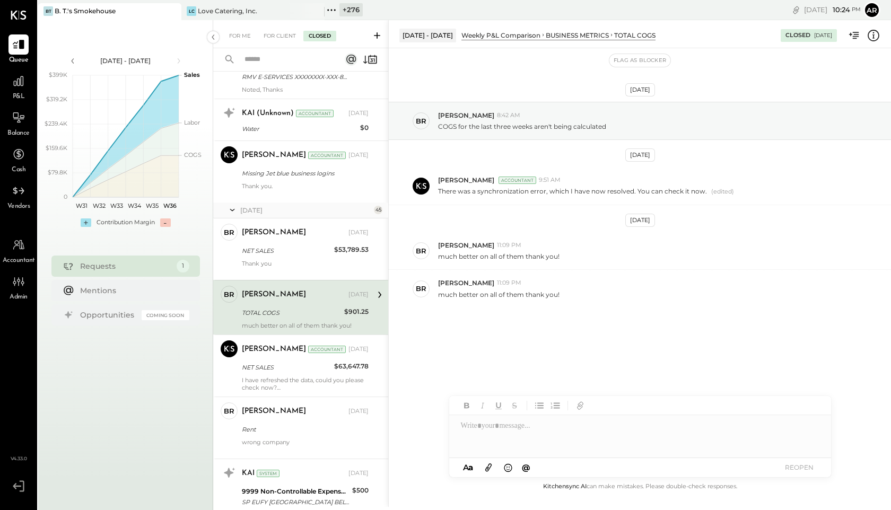
scroll to position [511, 0]
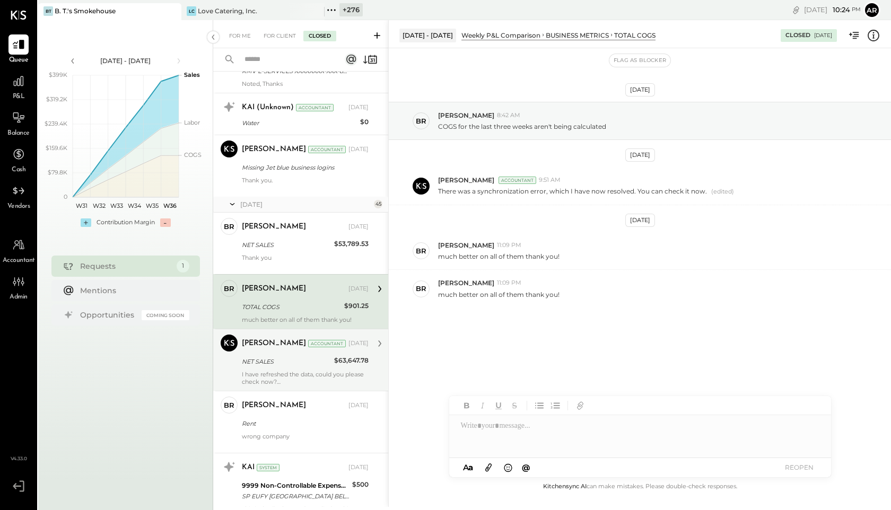
click at [272, 367] on div "NET SALES" at bounding box center [286, 361] width 89 height 13
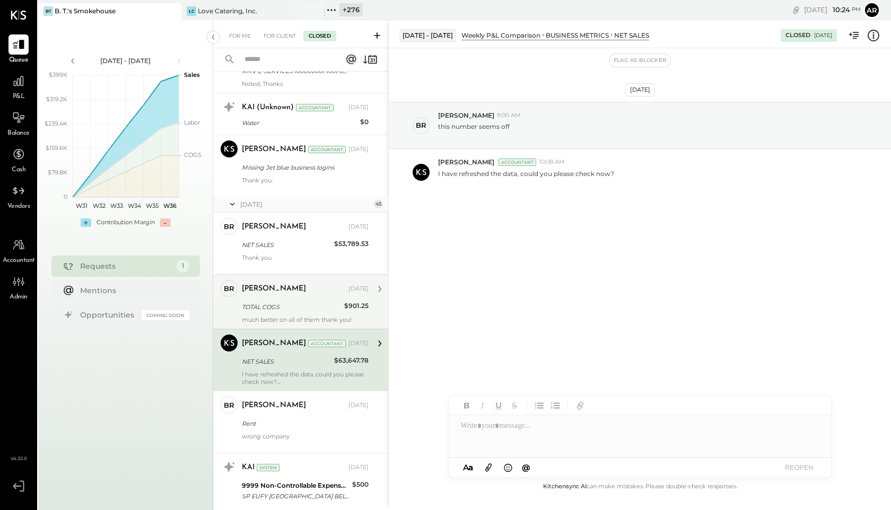
click at [269, 321] on div "much better on all of them thank you!" at bounding box center [305, 319] width 127 height 7
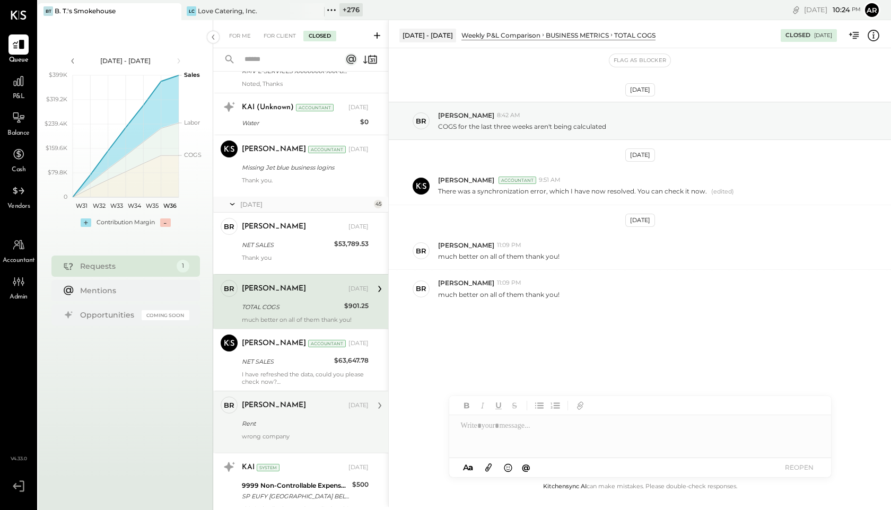
click at [268, 436] on div "wrong company" at bounding box center [305, 440] width 127 height 15
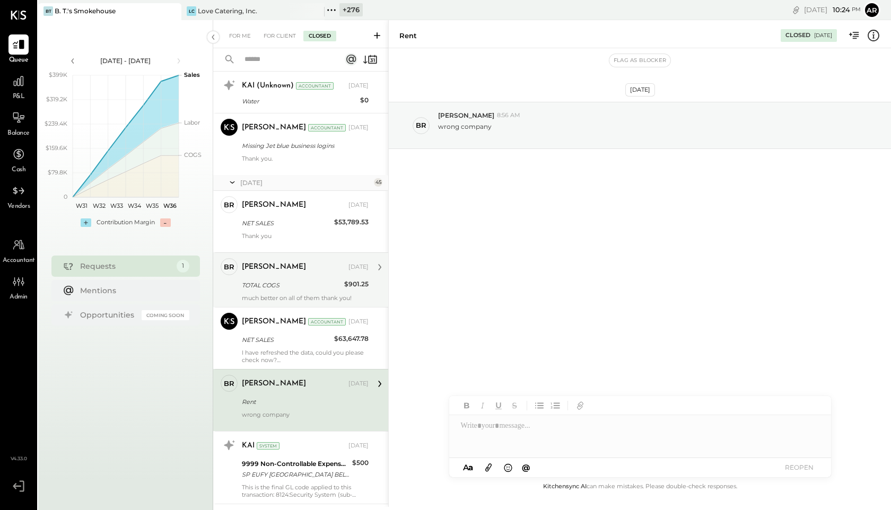
scroll to position [543, 0]
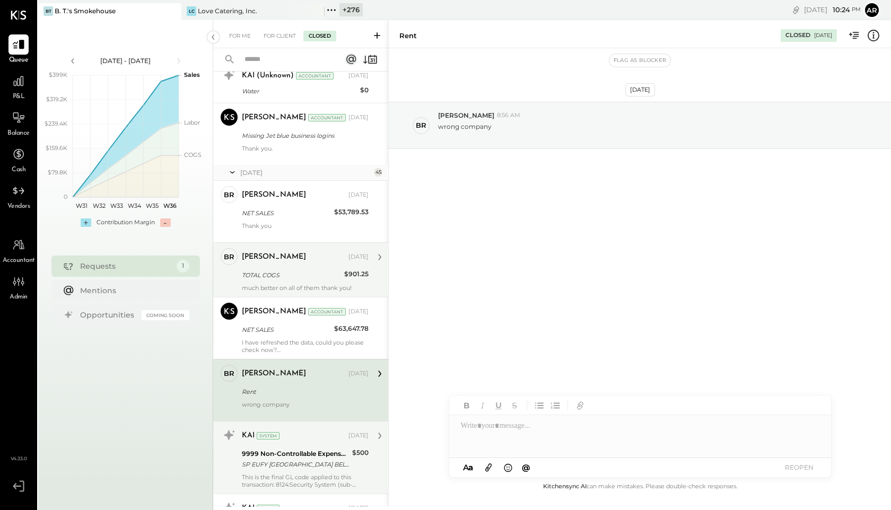
click at [298, 443] on div "KAI System [DATE]" at bounding box center [305, 436] width 127 height 15
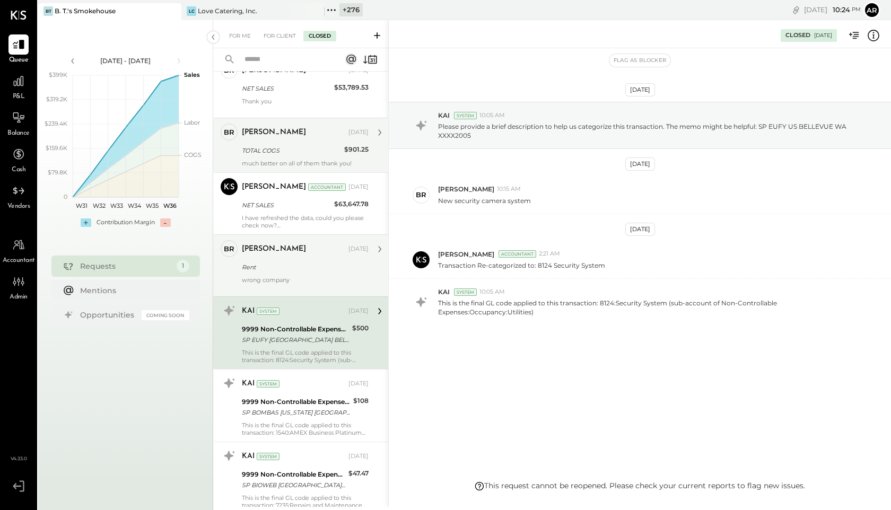
scroll to position [670, 0]
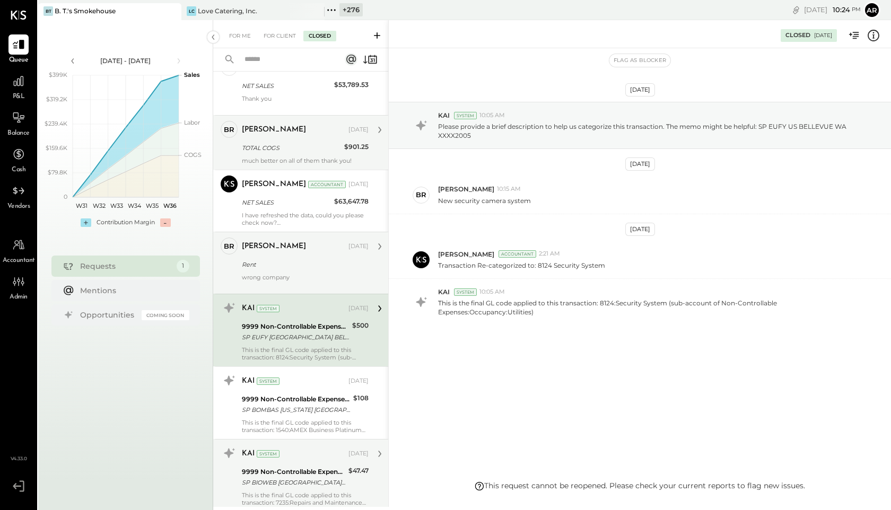
click at [298, 444] on div "KAI System [DATE] 9999 Non-Controllable Expenses:To Be Classified P&L SP BIOWEB…" at bounding box center [300, 475] width 175 height 73
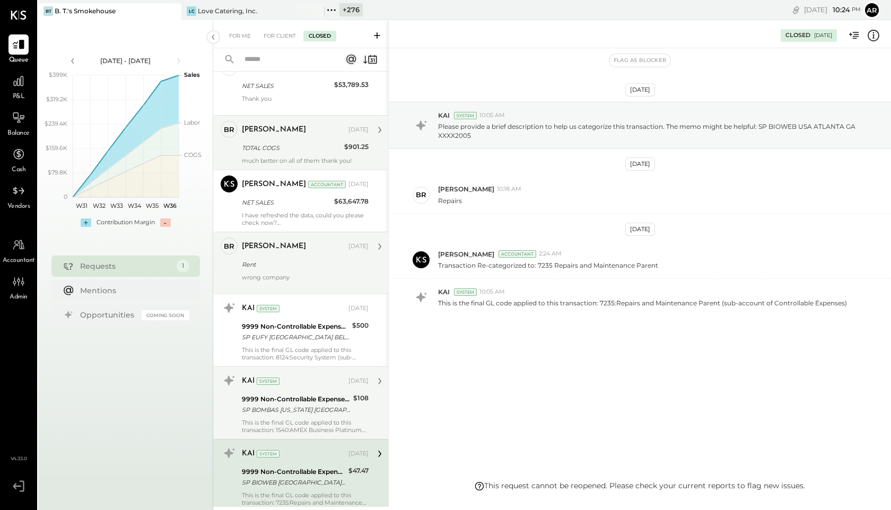
click at [298, 436] on div "KAI System [DATE] 9999 Non-Controllable Expenses:To Be Classified P&L SP BOMBAS…" at bounding box center [300, 403] width 175 height 73
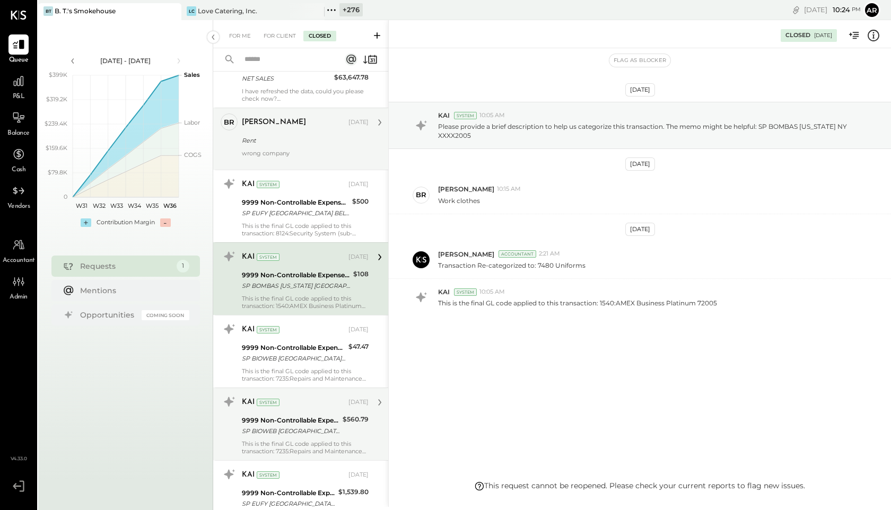
scroll to position [810, 0]
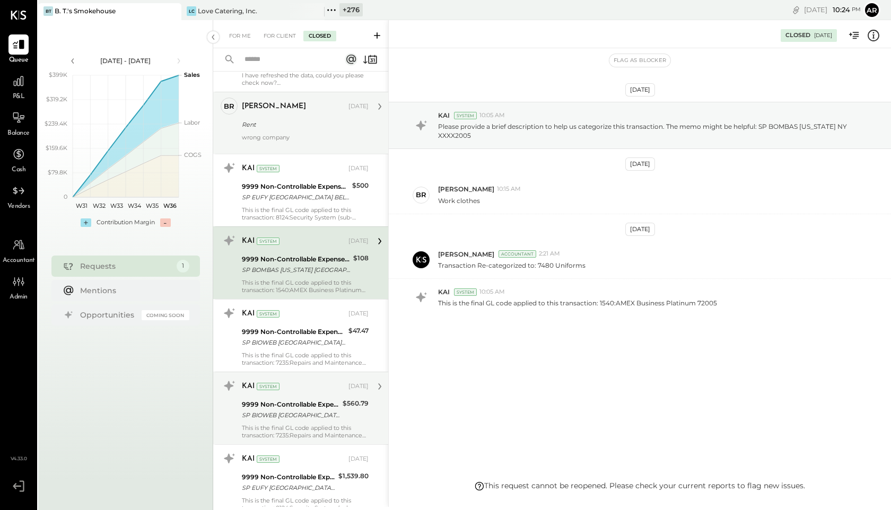
click at [297, 433] on div "This is the final GL code applied to this transaction: 7235:Repairs and Mainten…" at bounding box center [305, 431] width 127 height 15
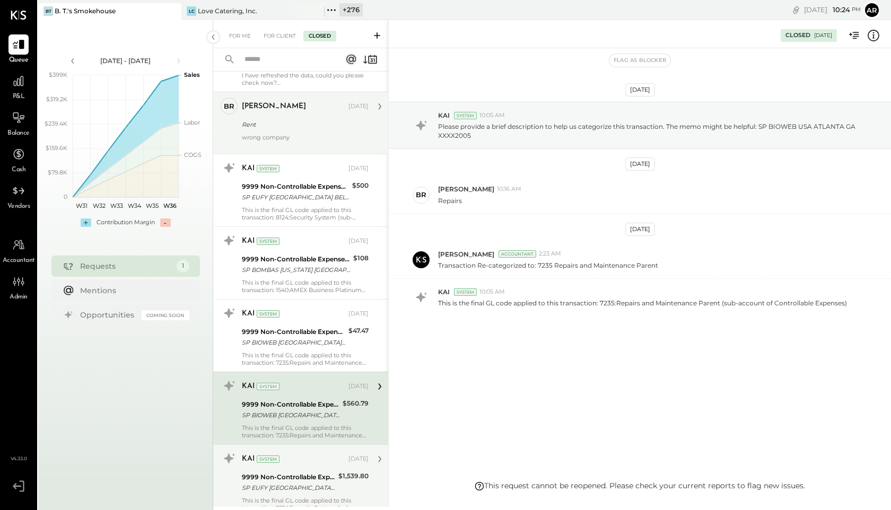
click at [299, 471] on div "9999 Non-Controllable Expenses:To Be Classified P&L SP [GEOGRAPHIC_DATA] [GEOGR…" at bounding box center [288, 482] width 93 height 23
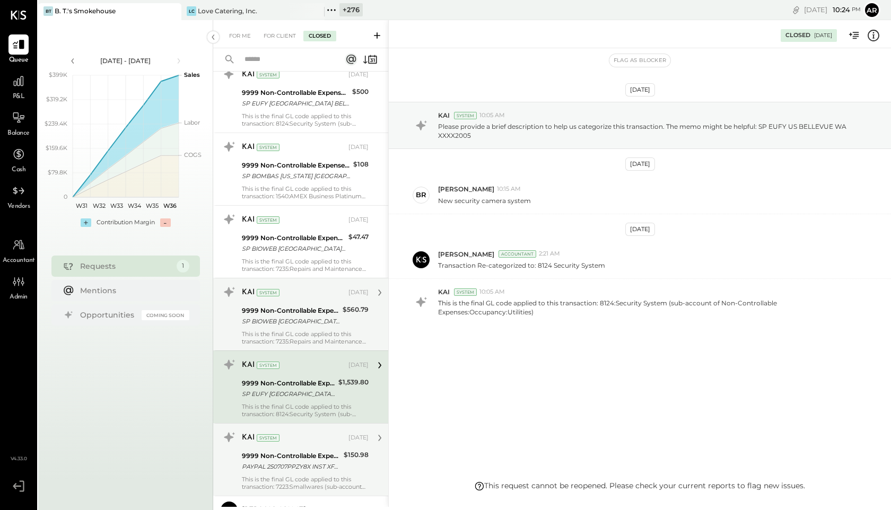
scroll to position [907, 0]
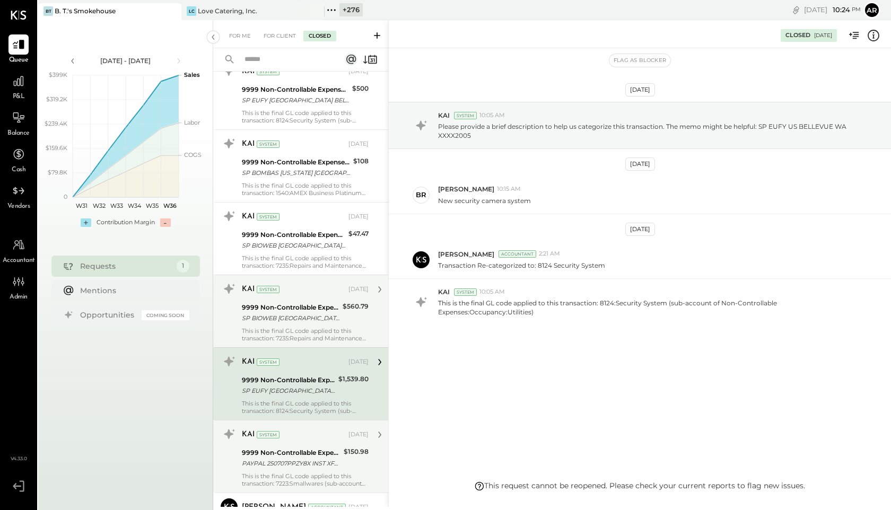
click at [281, 461] on div "PAYPAL 250707PPZY8X INST XFER" at bounding box center [291, 463] width 99 height 11
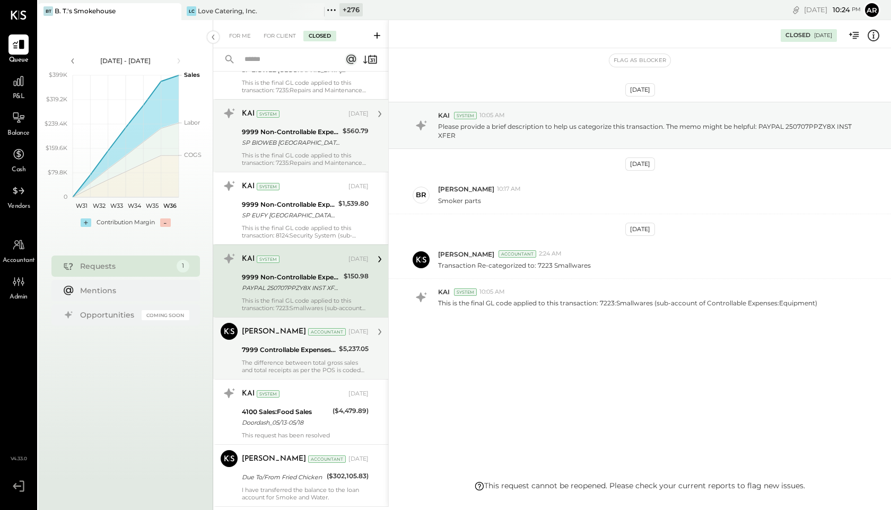
scroll to position [1090, 0]
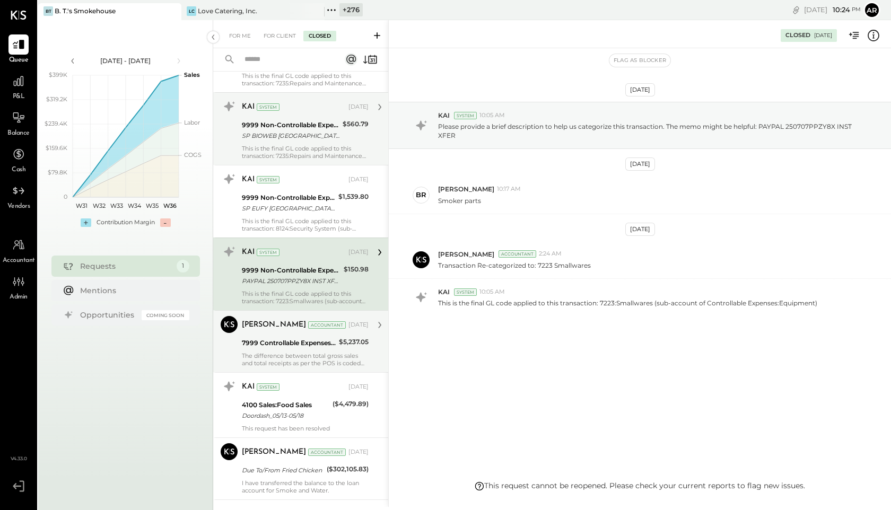
click at [266, 355] on div "The difference between total gross sales and total receipts as per the POS is c…" at bounding box center [305, 359] width 127 height 15
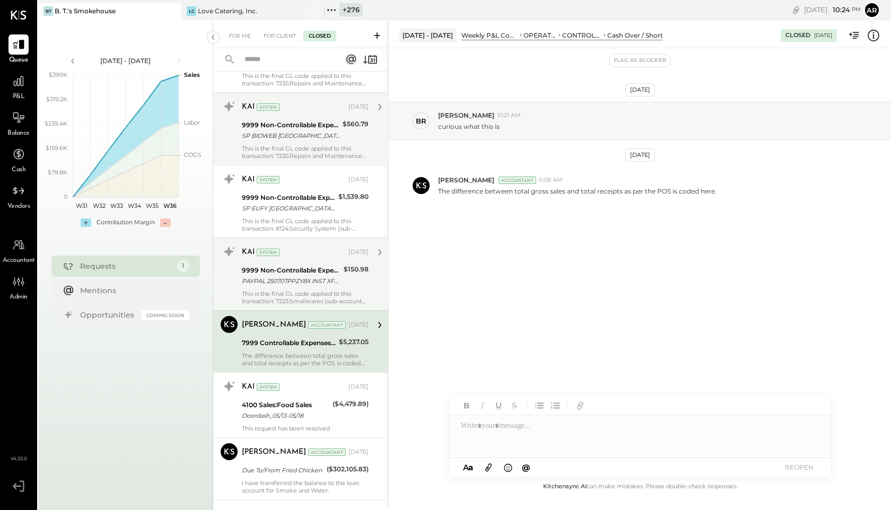
click at [260, 297] on div "This is the final GL code applied to this transaction: 7223:Smallwares (sub-acc…" at bounding box center [305, 297] width 127 height 15
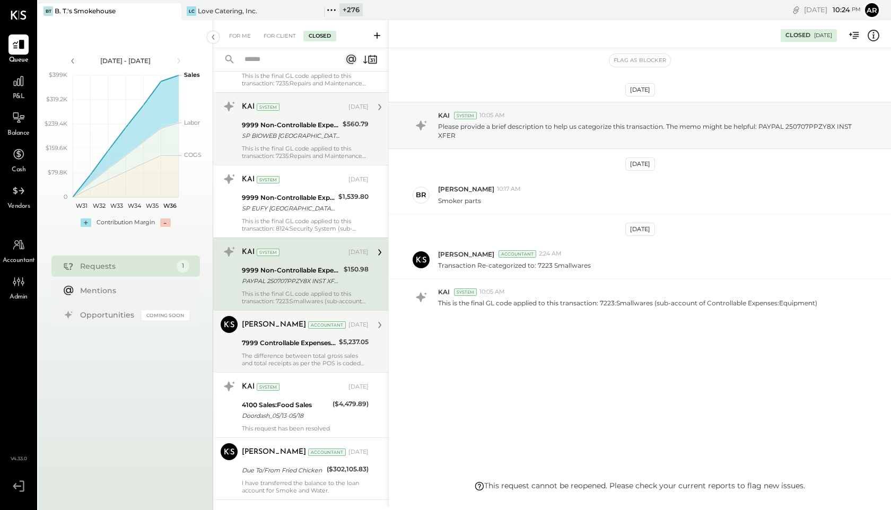
click at [272, 362] on div "The difference between total gross sales and total receipts as per the POS is c…" at bounding box center [305, 359] width 127 height 15
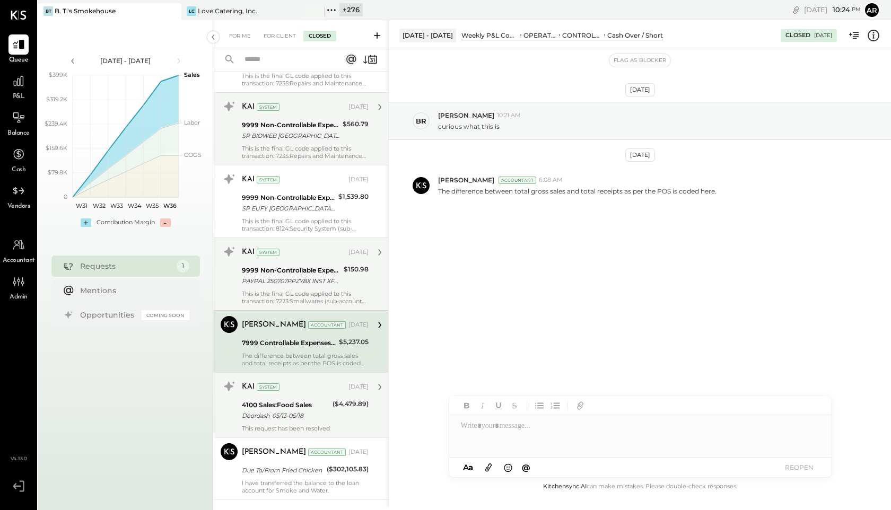
click at [287, 402] on div "4100 Sales:Food Sales" at bounding box center [286, 405] width 88 height 11
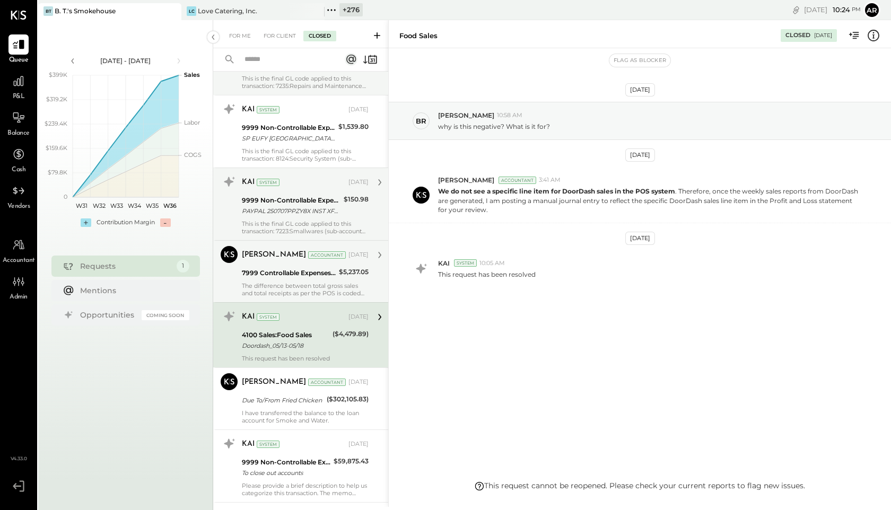
scroll to position [1159, 0]
click at [286, 400] on div "Due To/From Fried Chicken" at bounding box center [283, 401] width 82 height 11
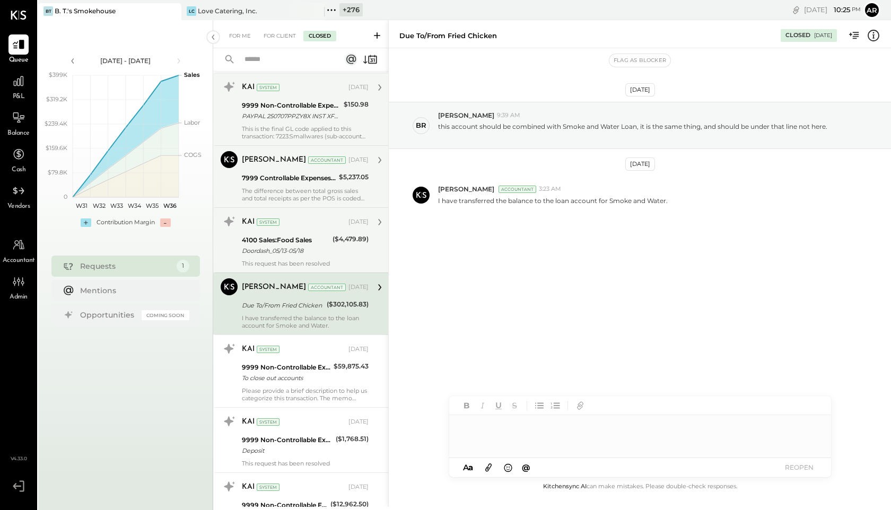
scroll to position [1258, 0]
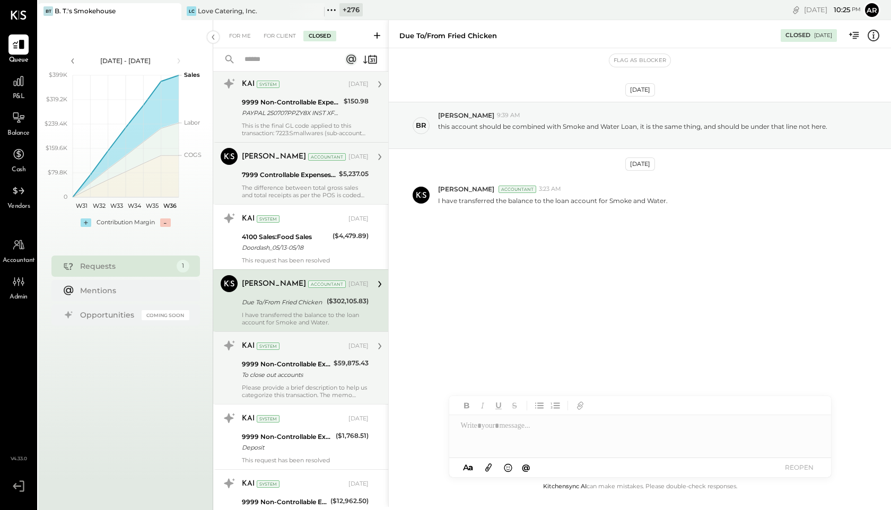
click at [280, 375] on div "To close out accounts" at bounding box center [286, 375] width 89 height 11
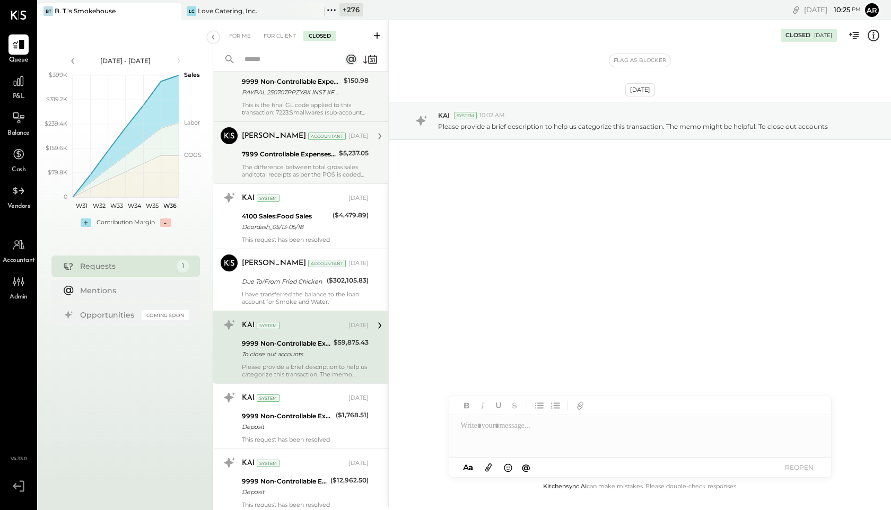
scroll to position [1311, 0]
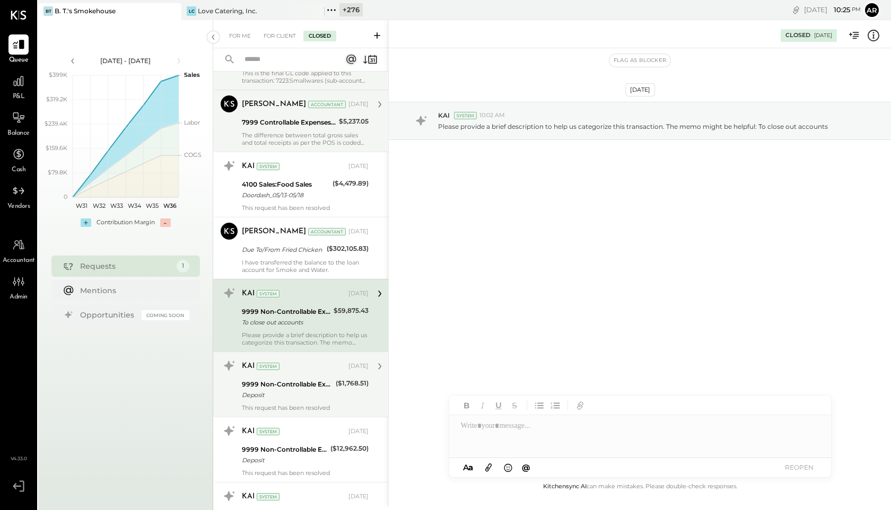
click at [280, 401] on div "9999 Non-Controllable Expenses:To Be Classified P&L Deposit" at bounding box center [287, 389] width 91 height 23
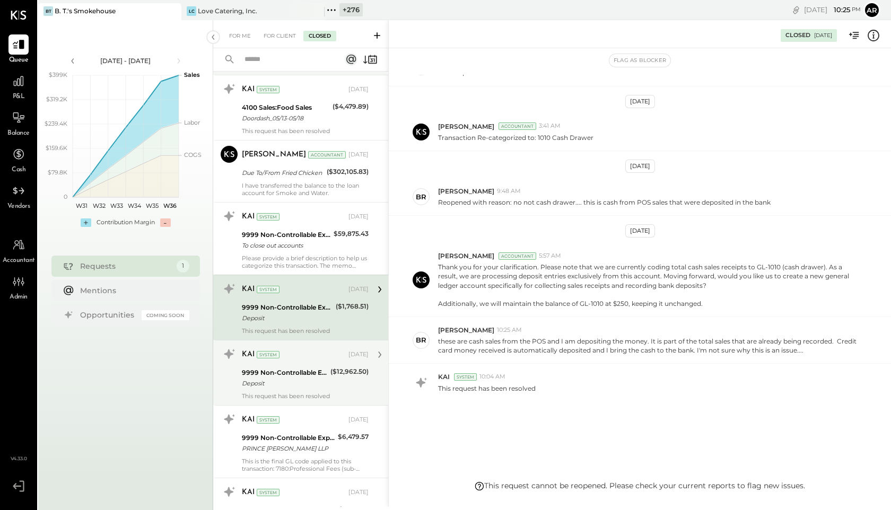
scroll to position [1390, 0]
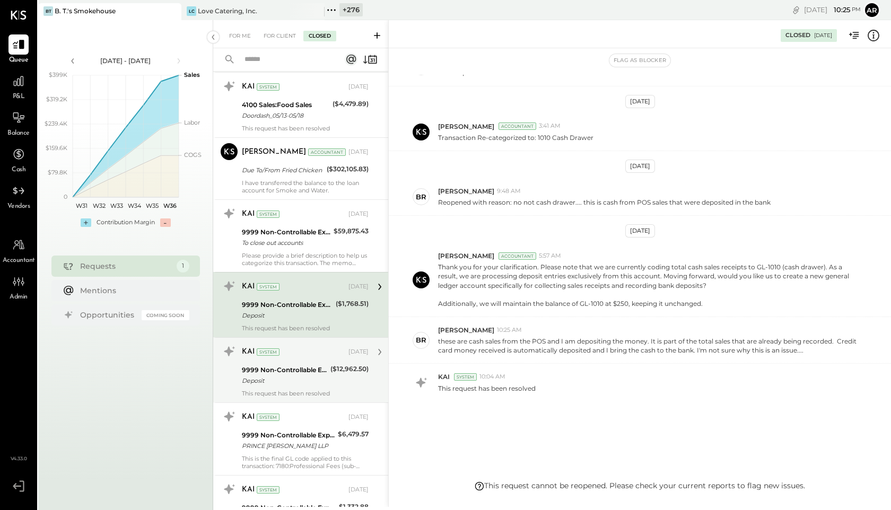
click at [278, 381] on div "Deposit" at bounding box center [284, 381] width 85 height 11
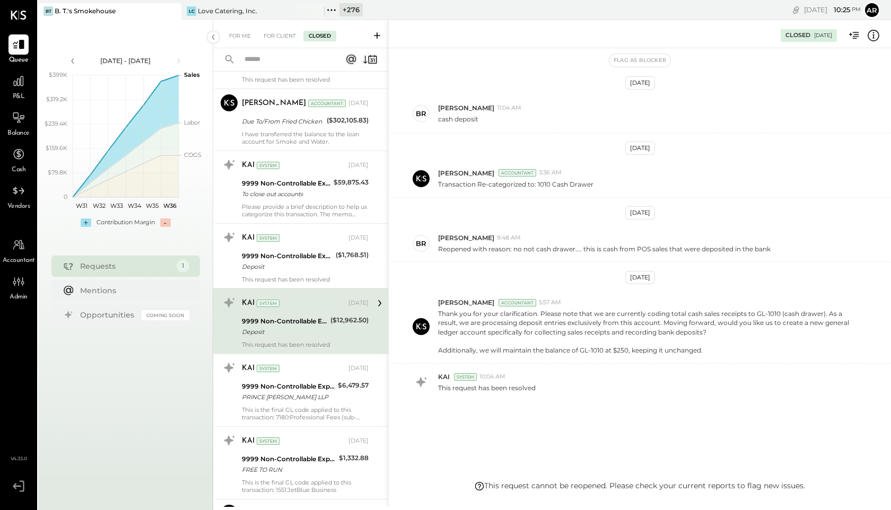
scroll to position [1445, 0]
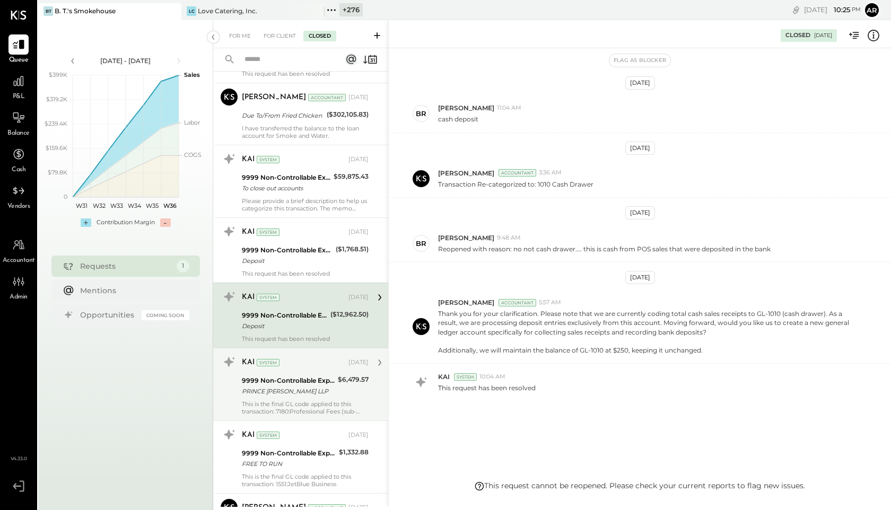
click at [284, 389] on div "PRINCE [PERSON_NAME] LLP" at bounding box center [288, 391] width 93 height 11
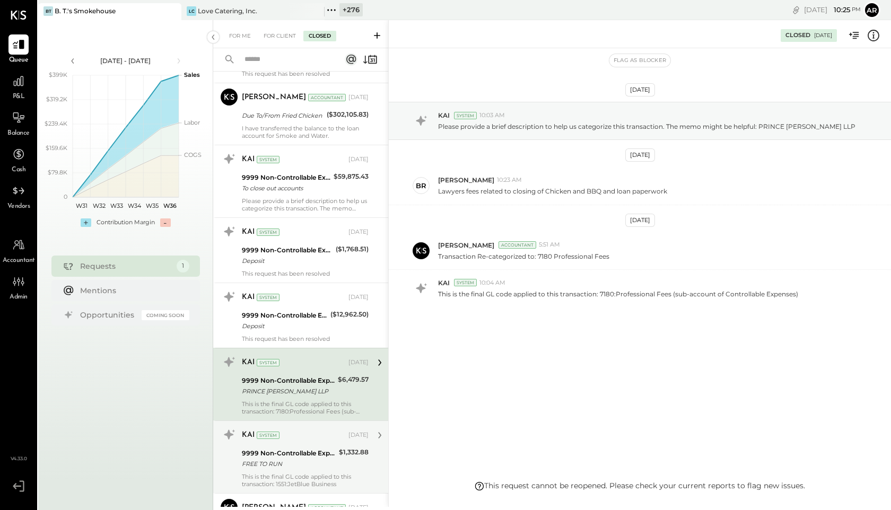
click at [293, 457] on div "9999 Non-Controllable Expenses:To Be Classified P&L" at bounding box center [289, 453] width 94 height 11
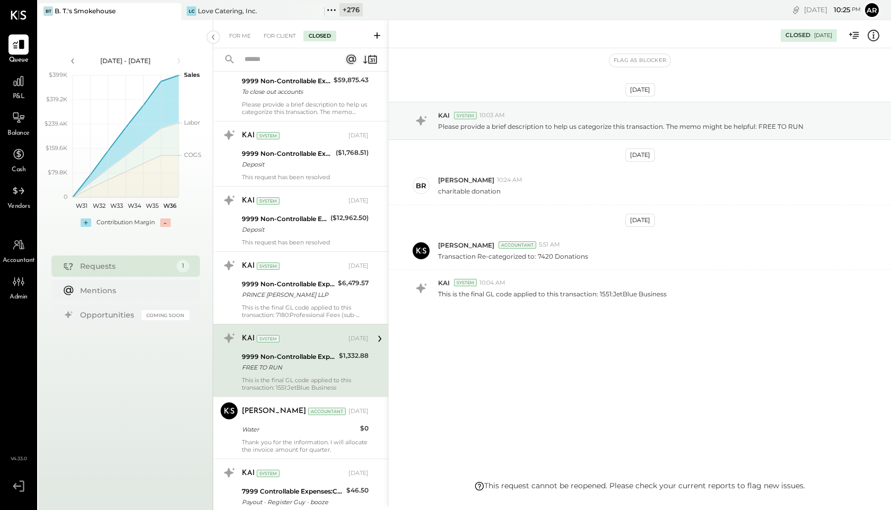
scroll to position [1561, 0]
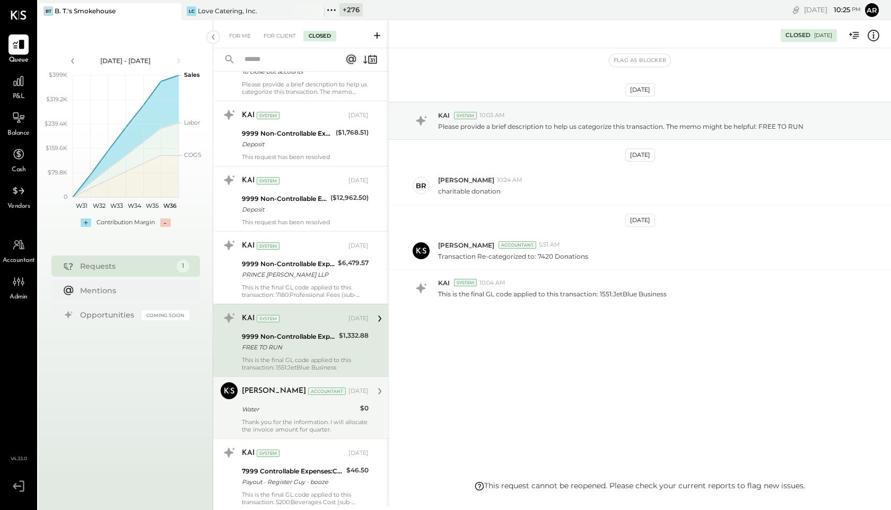
click at [279, 384] on div "[PERSON_NAME] Accountant [DATE]" at bounding box center [305, 391] width 127 height 15
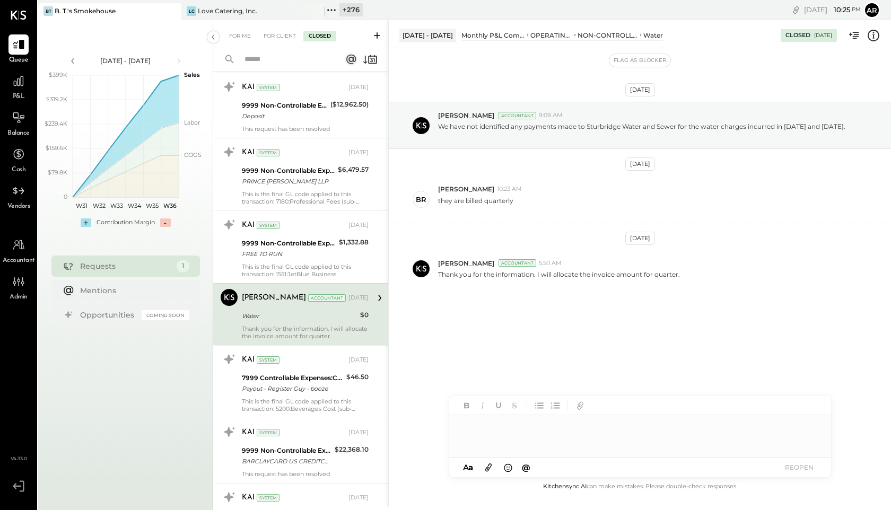
scroll to position [1673, 0]
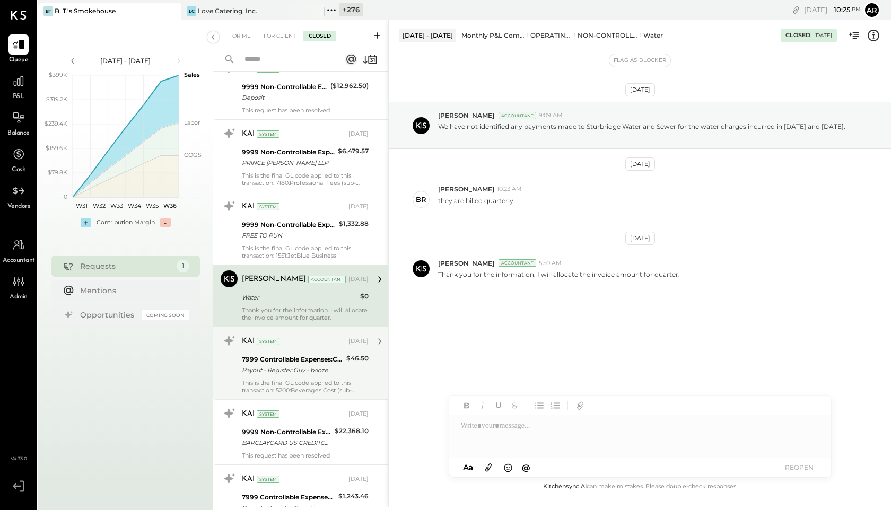
click at [280, 369] on div "Payout - Register Guy - booze" at bounding box center [292, 370] width 101 height 11
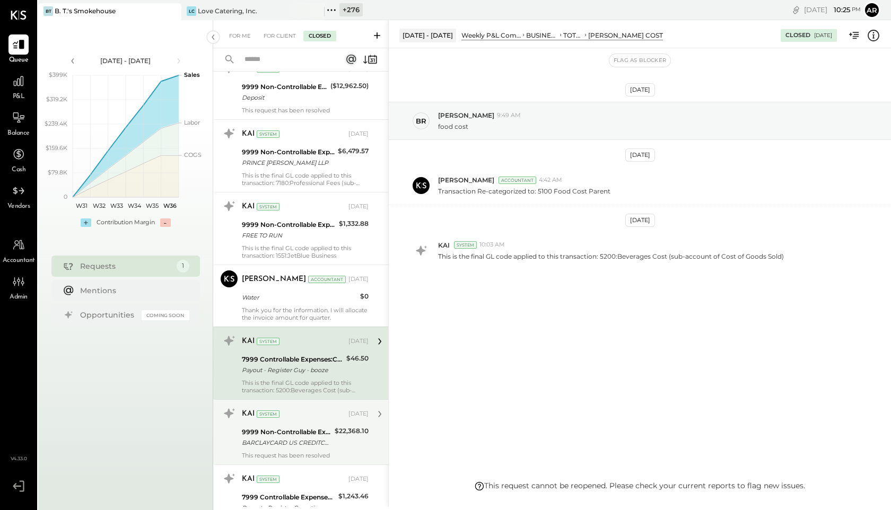
click at [293, 454] on div "This request has been resolved" at bounding box center [305, 455] width 127 height 7
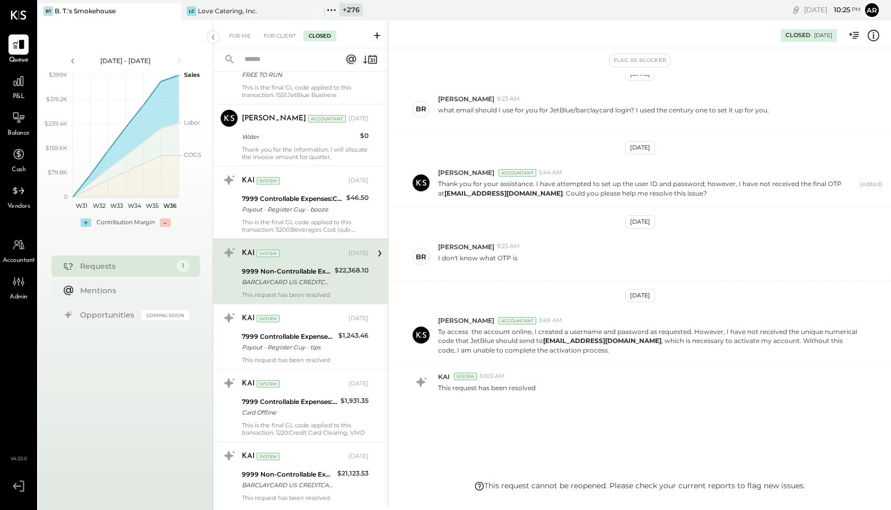
scroll to position [1838, 0]
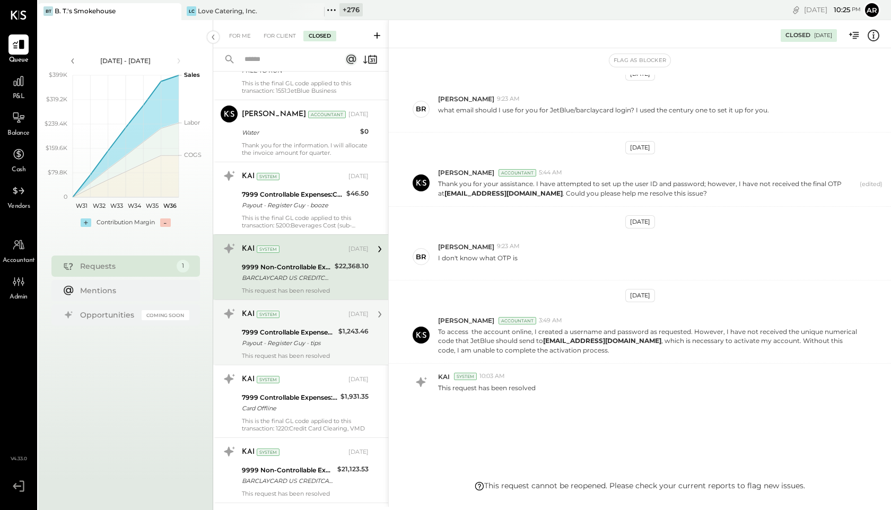
click at [301, 317] on div "KAI System" at bounding box center [294, 314] width 105 height 11
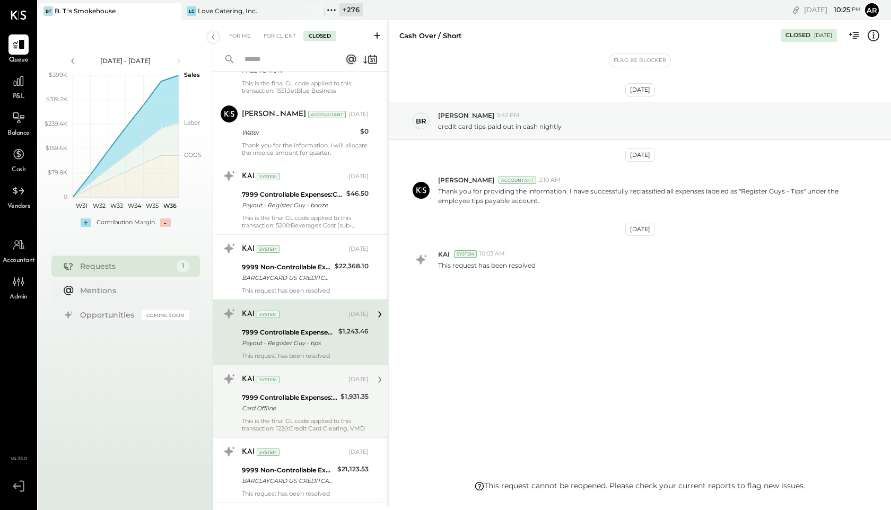
click at [296, 408] on div "Card Offline" at bounding box center [290, 408] width 96 height 11
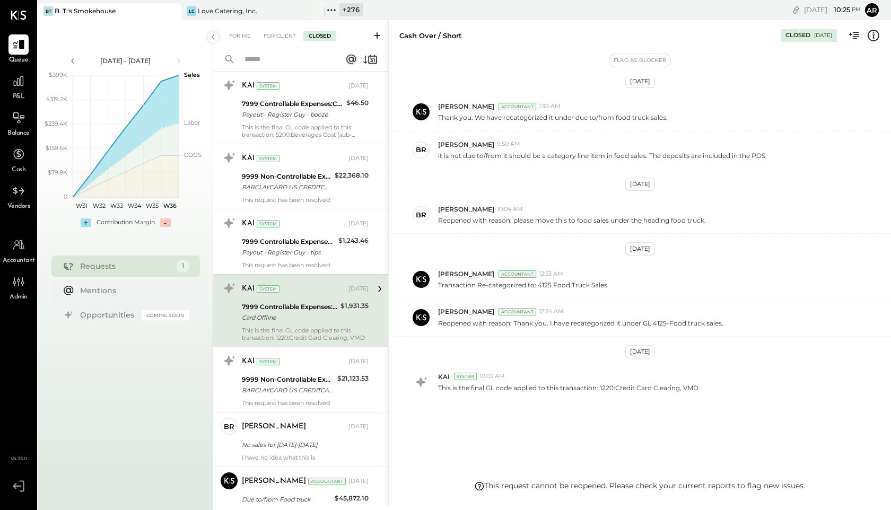
scroll to position [1971, 0]
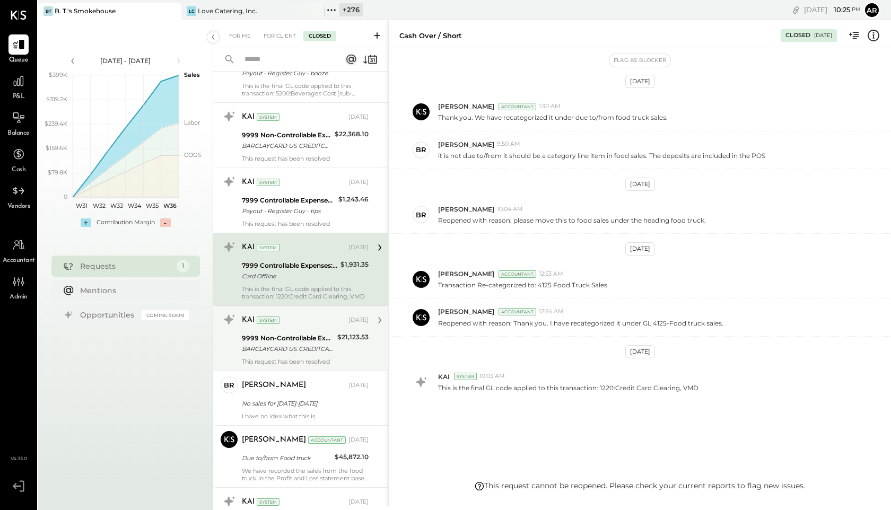
click at [290, 342] on div "9999 Non-Controllable Expenses:To Be Classified P&L" at bounding box center [288, 338] width 92 height 11
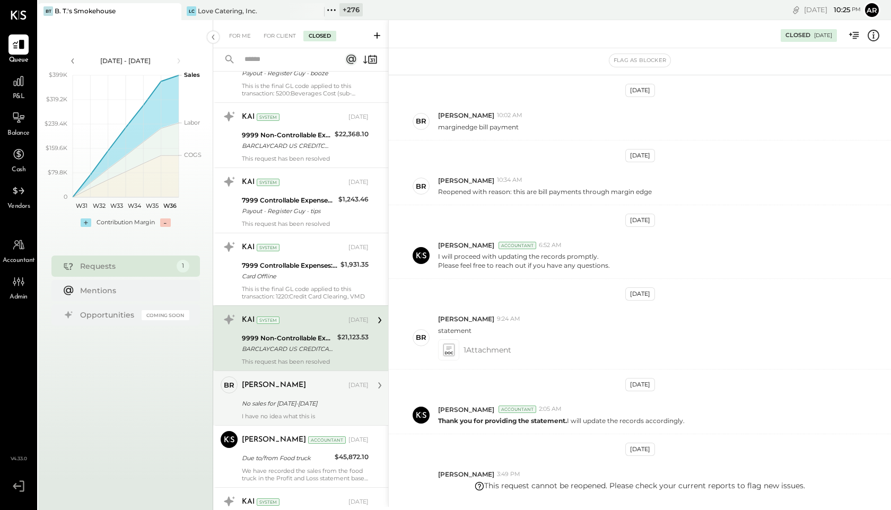
scroll to position [374, 0]
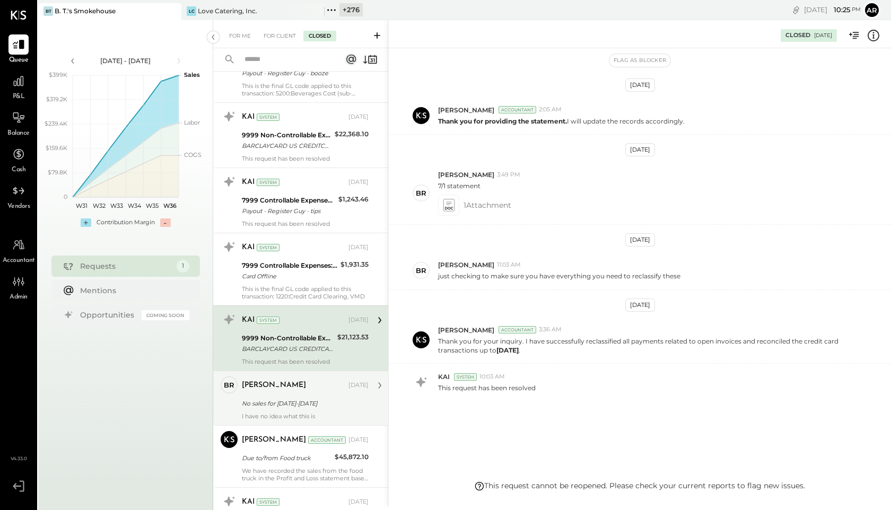
click at [291, 410] on div "[PERSON_NAME] [DATE] No sales for [DATE]-[DATE] I have no idea what this is" at bounding box center [305, 399] width 127 height 44
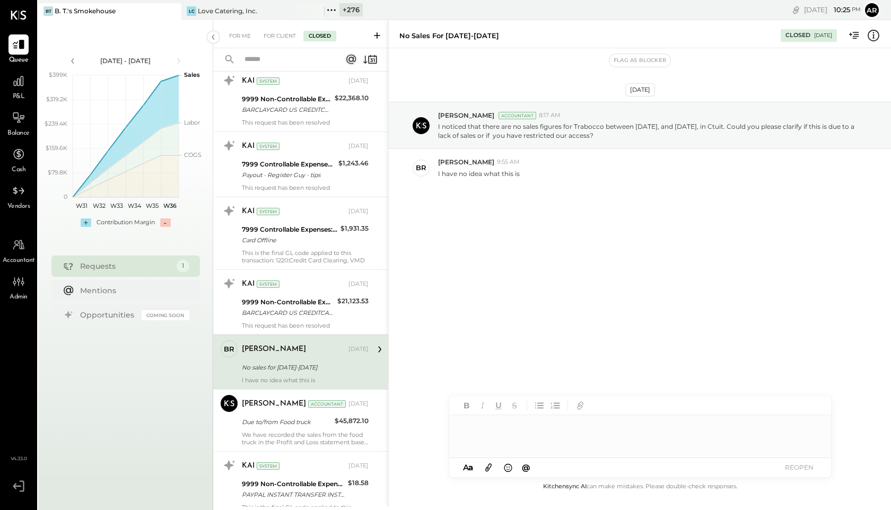
scroll to position [2012, 0]
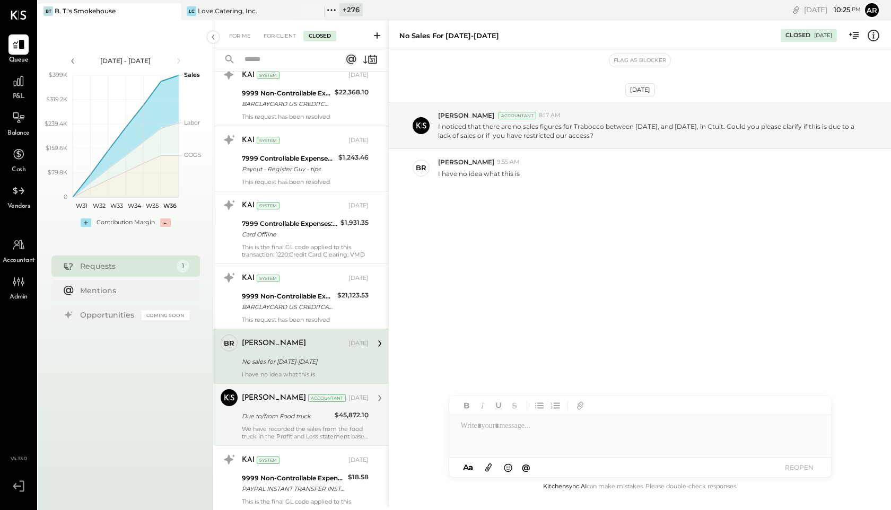
click at [290, 409] on div "[PERSON_NAME] Accountant [DATE] Due to/from Food truck $45,872.10 We have recor…" at bounding box center [305, 414] width 127 height 51
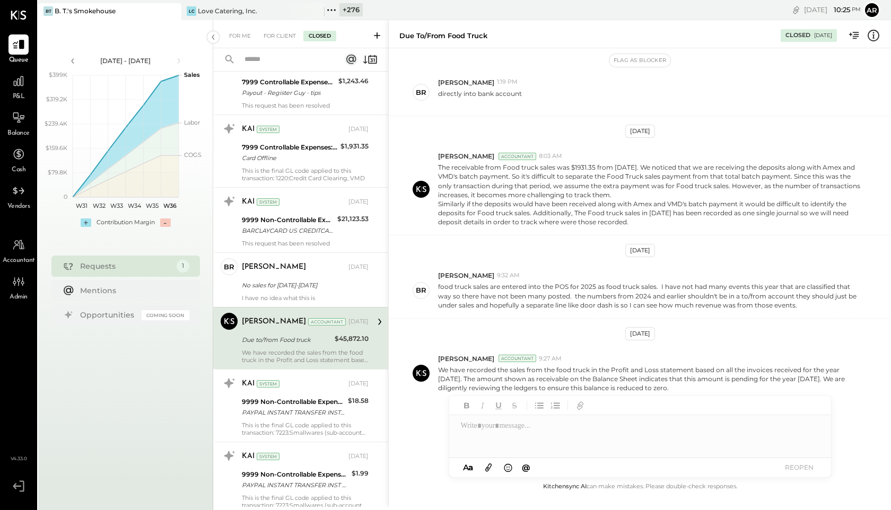
scroll to position [2149, 0]
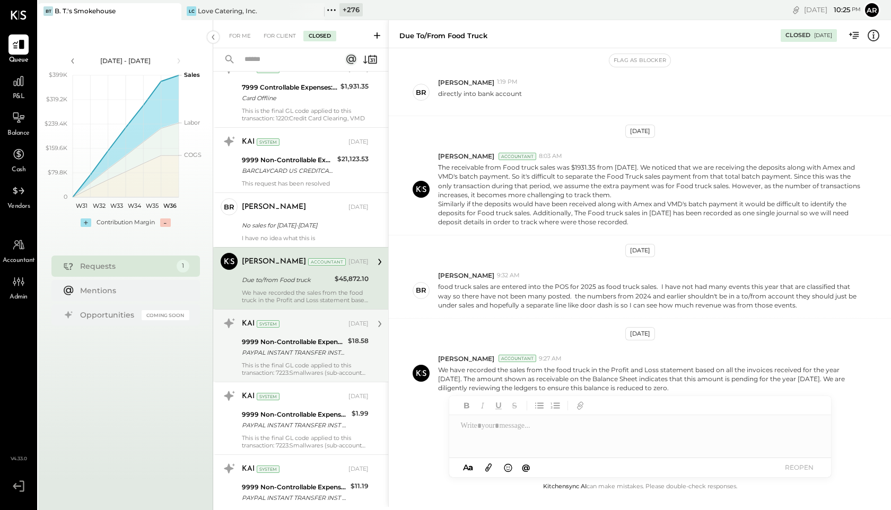
click at [287, 362] on div "This is the final GL code applied to this transaction: 7223:Smallwares (sub-acc…" at bounding box center [305, 369] width 127 height 15
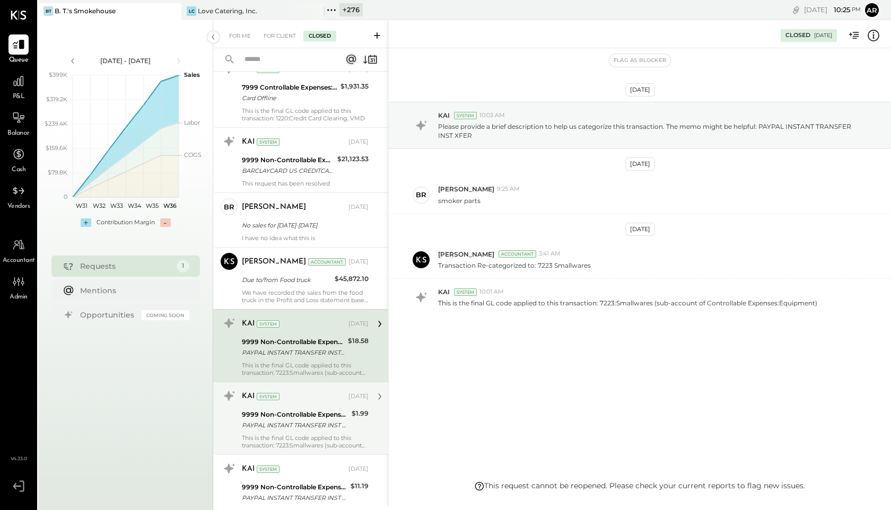
click at [292, 410] on div "9999 Non-Controllable Expenses:To Be Classified P&L" at bounding box center [295, 415] width 107 height 11
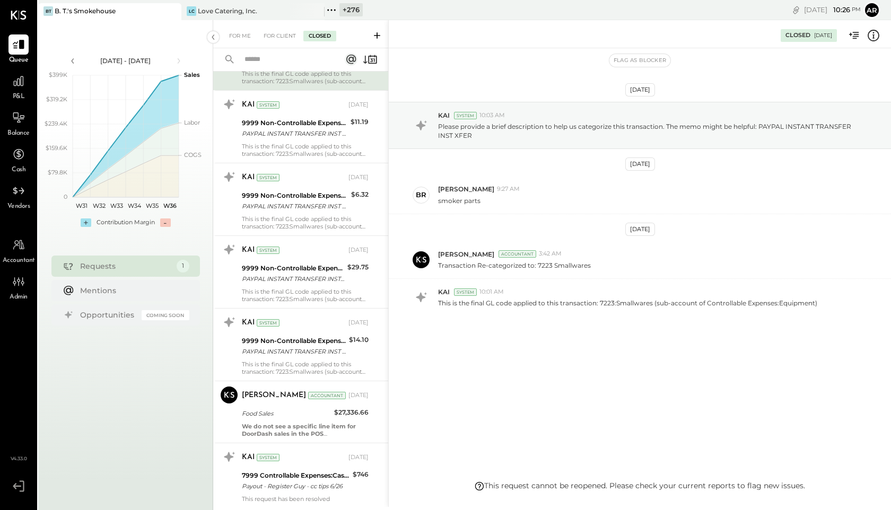
scroll to position [2538, 0]
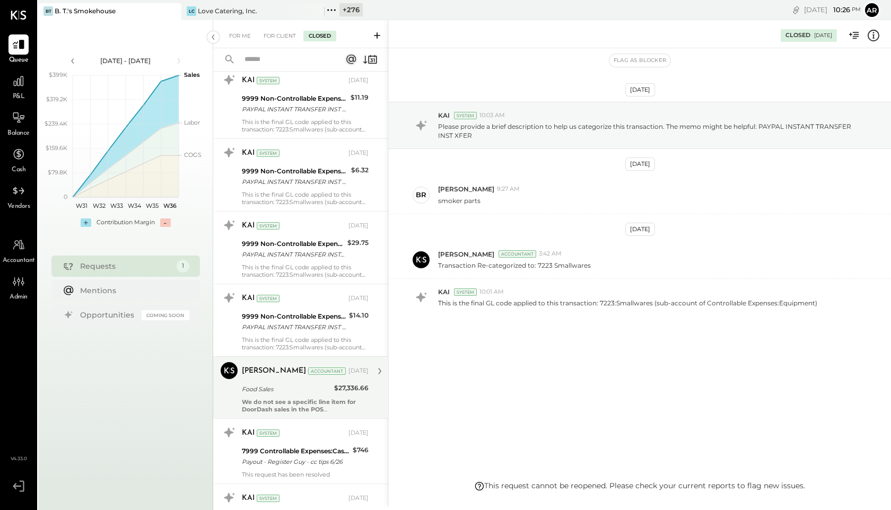
click at [290, 397] on div "[PERSON_NAME] Accountant [DATE] Food Sales $27,336.66 We do not see a specific …" at bounding box center [305, 387] width 127 height 51
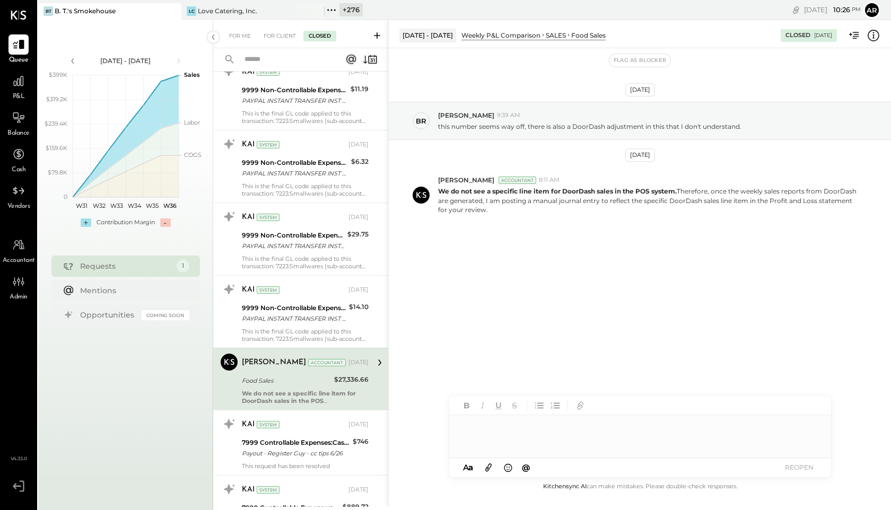
scroll to position [2545, 0]
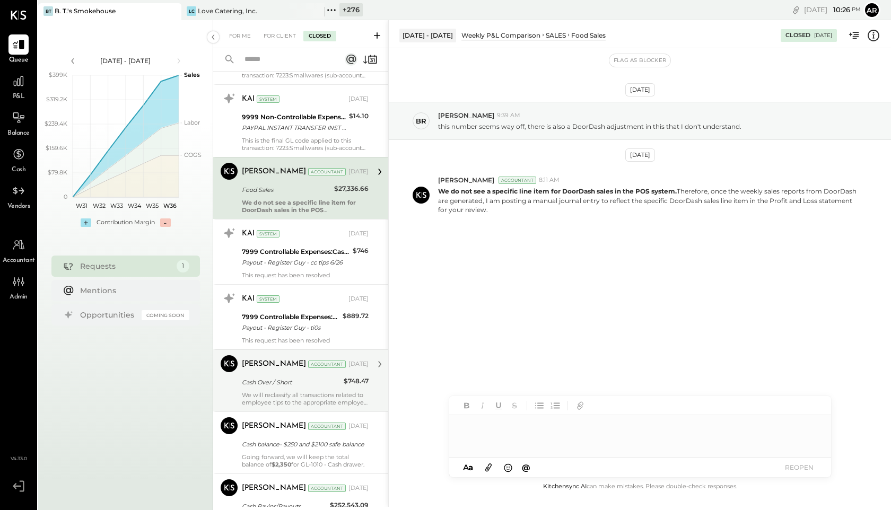
drag, startPoint x: 265, startPoint y: 377, endPoint x: 265, endPoint y: 385, distance: 8.0
click at [265, 377] on div "Cash Over / Short" at bounding box center [291, 382] width 99 height 11
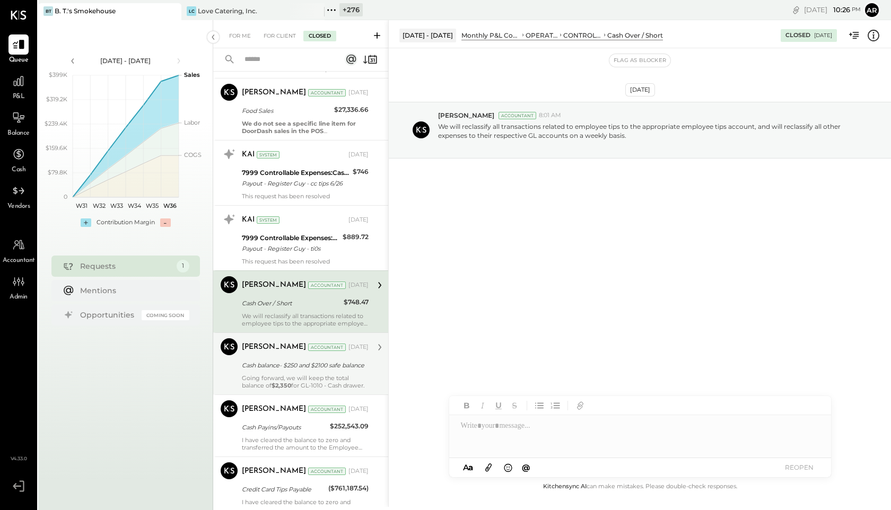
scroll to position [2821, 0]
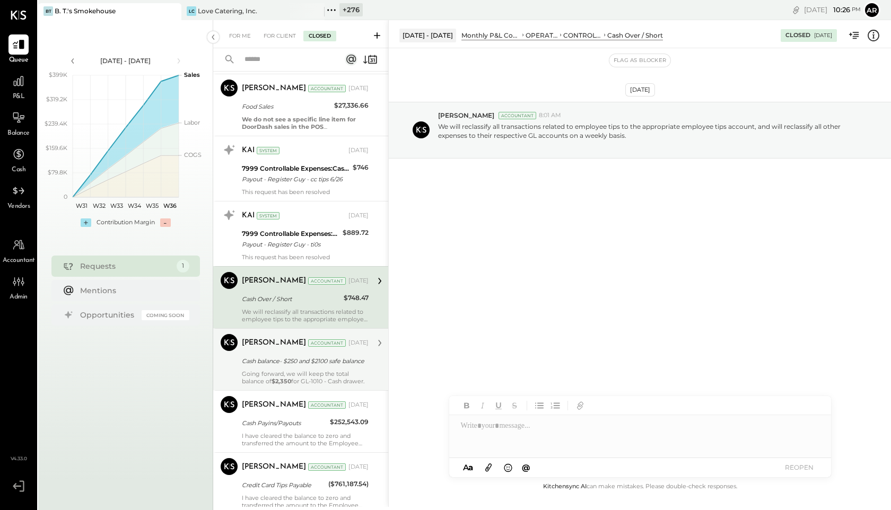
drag, startPoint x: 264, startPoint y: 353, endPoint x: 264, endPoint y: 362, distance: 9.6
click at [264, 353] on div "[PERSON_NAME] Accountant [DATE] Cash balance- $250 and $2100 safe balance Going…" at bounding box center [305, 359] width 127 height 51
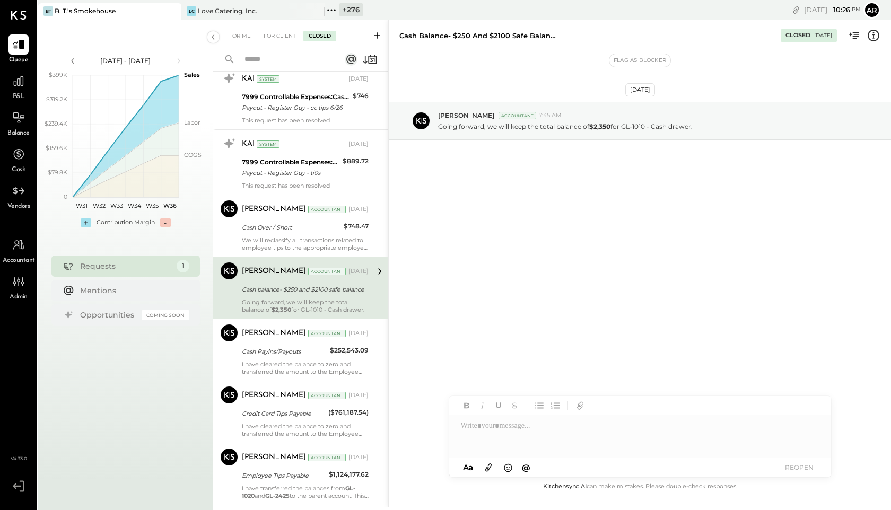
scroll to position [2899, 0]
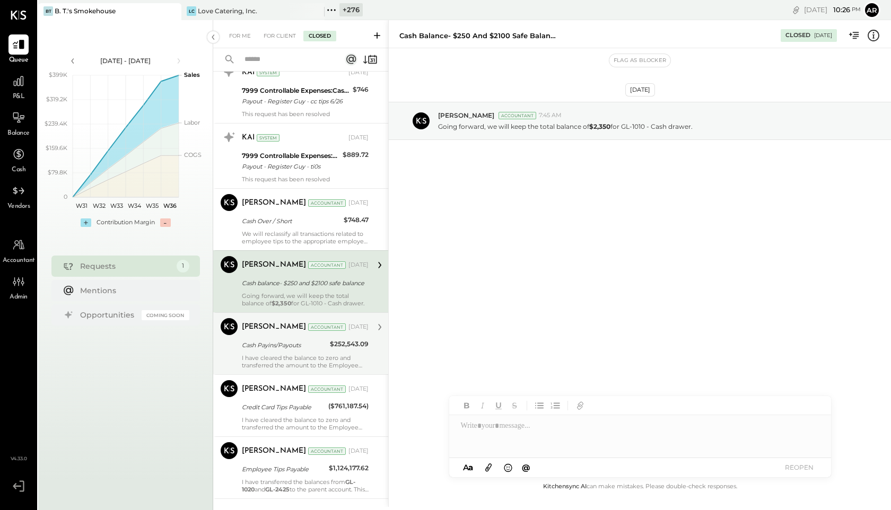
click at [264, 352] on div "[PERSON_NAME] Accountant [DATE] Cash Payins/Payouts $252,543.09 I have cleared …" at bounding box center [305, 343] width 127 height 51
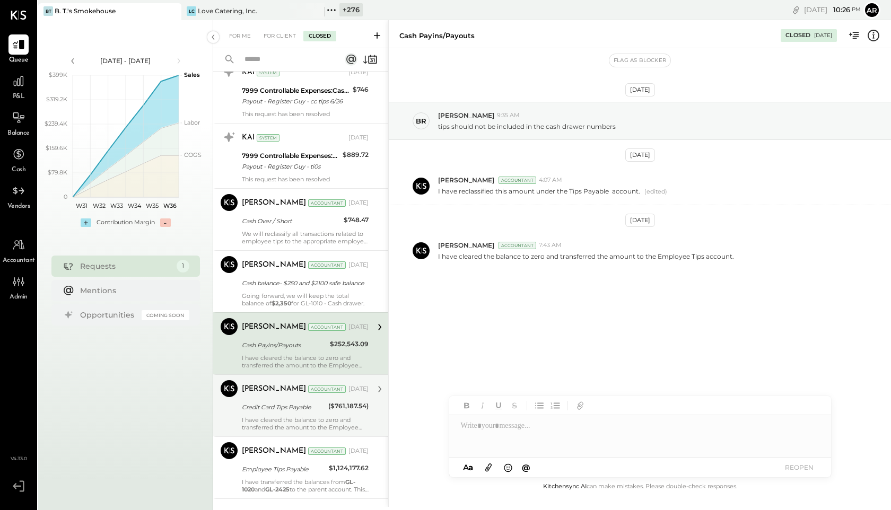
click at [263, 409] on div "Credit Card Tips Payable" at bounding box center [283, 407] width 83 height 11
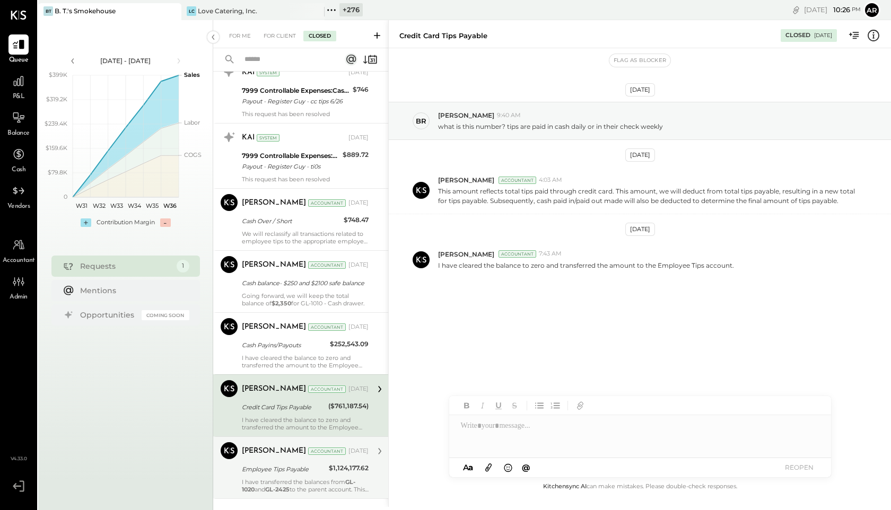
click at [275, 469] on div "Employee Tips Payable" at bounding box center [284, 469] width 84 height 11
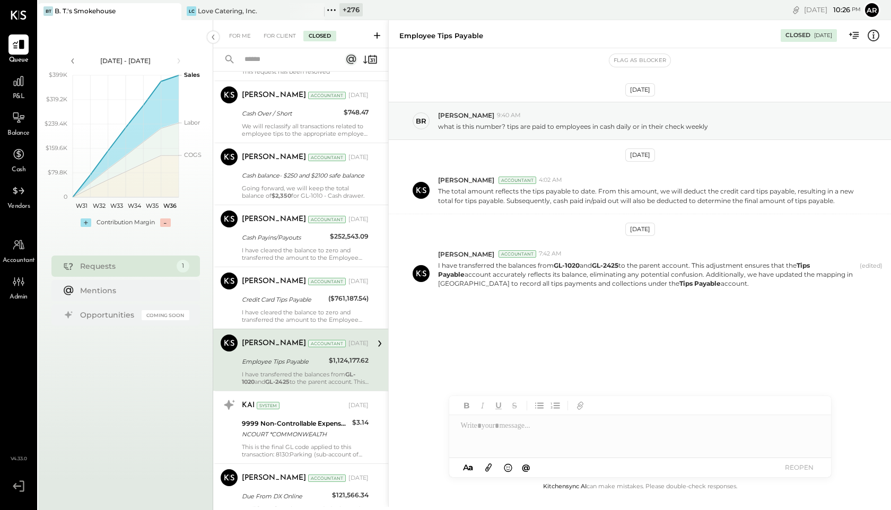
scroll to position [3082, 0]
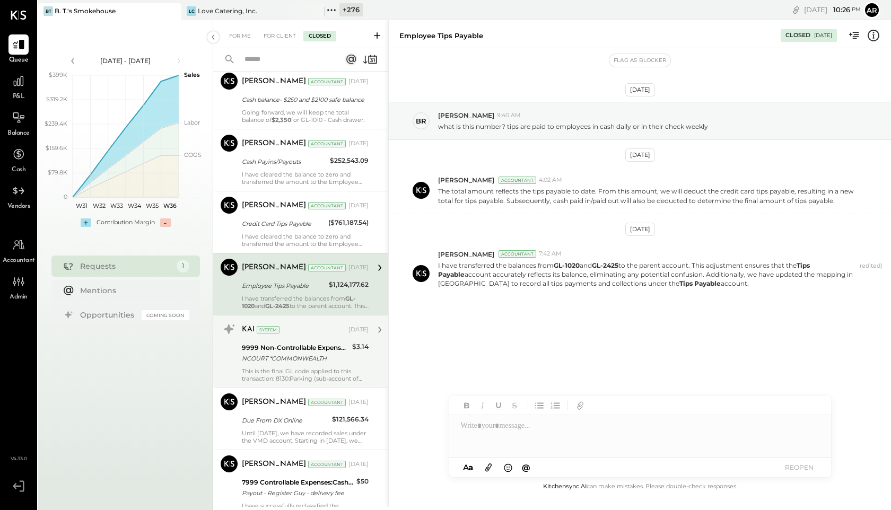
click at [262, 356] on div "NCOURT *COMMONWEALTH" at bounding box center [295, 358] width 107 height 11
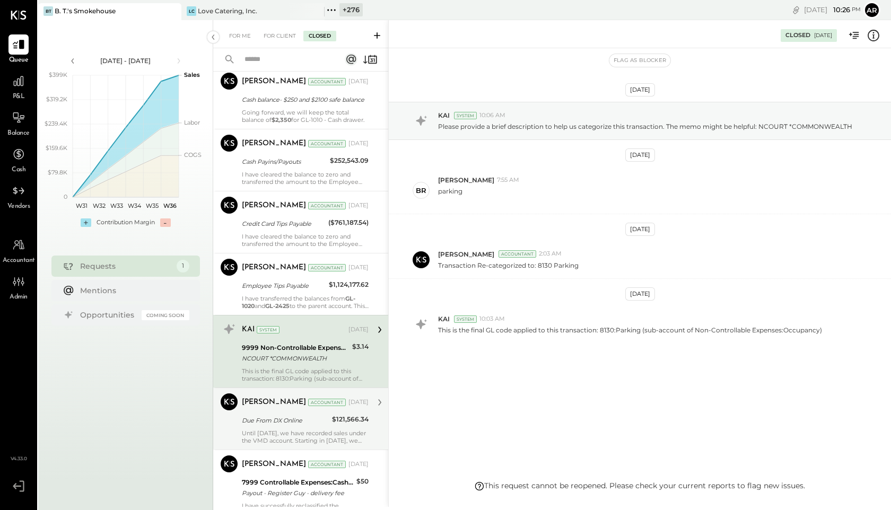
click at [266, 430] on div "Until [DATE], we have recorded sales under the VMD account. Starting in [DATE],…" at bounding box center [305, 437] width 127 height 15
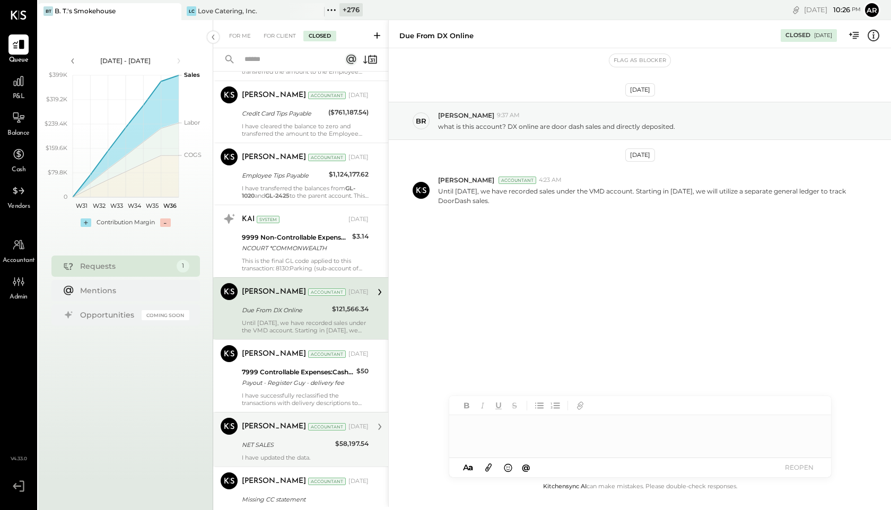
scroll to position [3196, 0]
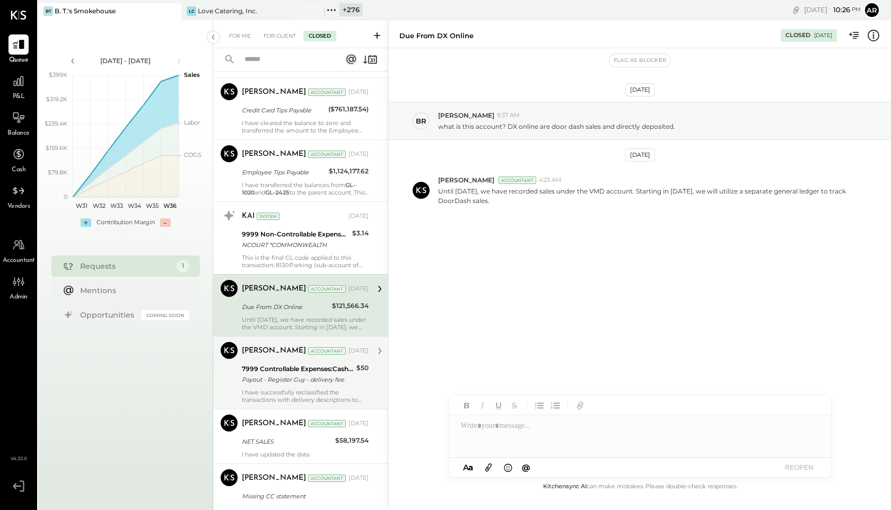
click at [270, 392] on div "I have successfully reclassified the transactions with delivery descriptions to…" at bounding box center [305, 396] width 127 height 15
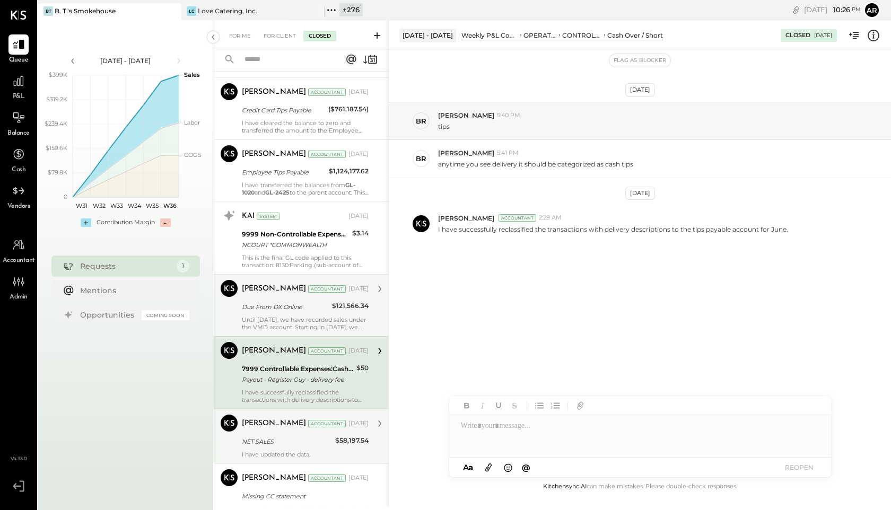
click at [272, 431] on div "[PERSON_NAME] Accountant [DATE]" at bounding box center [305, 424] width 127 height 18
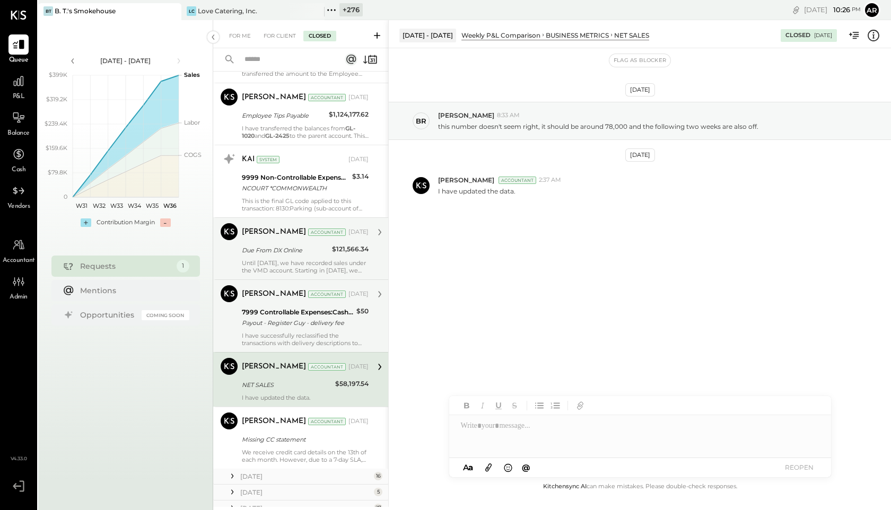
scroll to position [3293, 0]
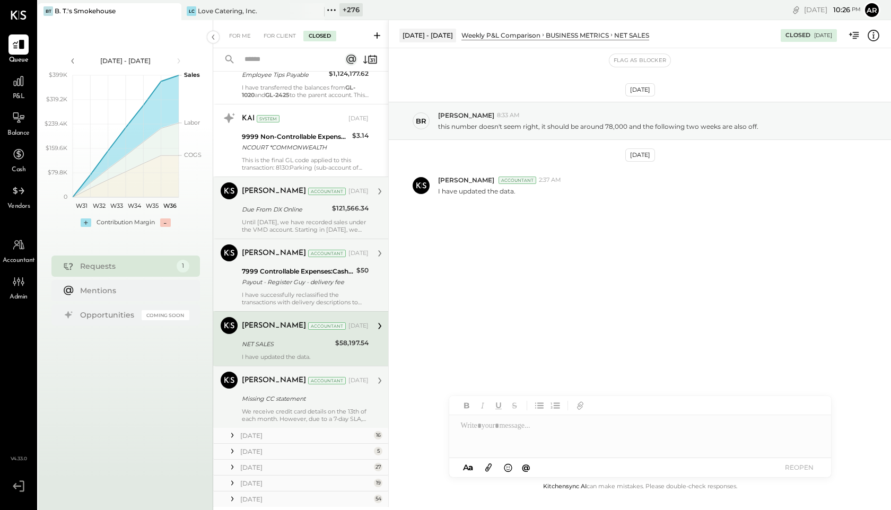
click at [271, 412] on div "We receive credit card details on the 13th of each month. However, due to a 7-d…" at bounding box center [305, 415] width 127 height 15
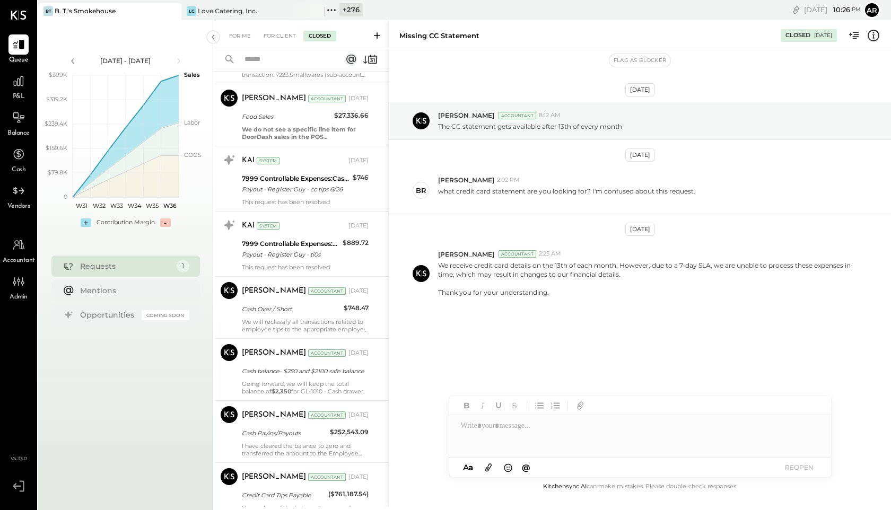
scroll to position [2825, 0]
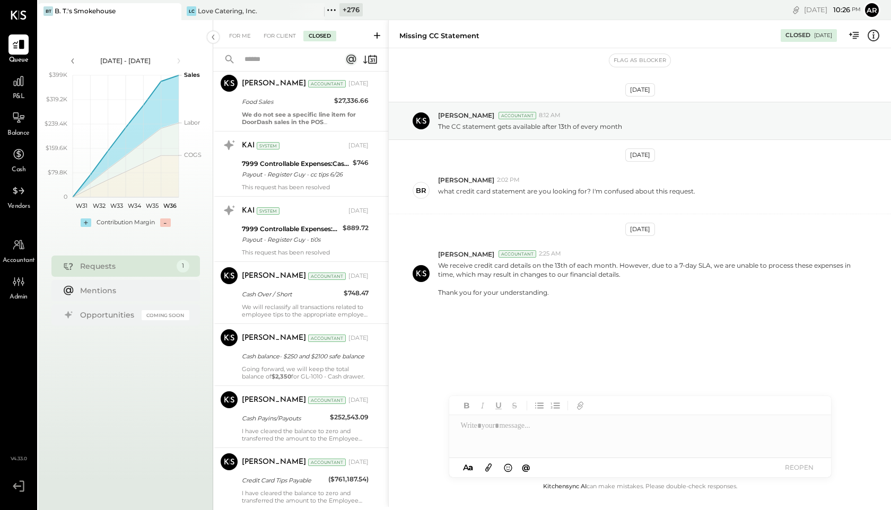
click at [275, 42] on div "For Me For Client Closed" at bounding box center [300, 34] width 175 height 28
click at [276, 37] on div "For Client" at bounding box center [279, 36] width 43 height 11
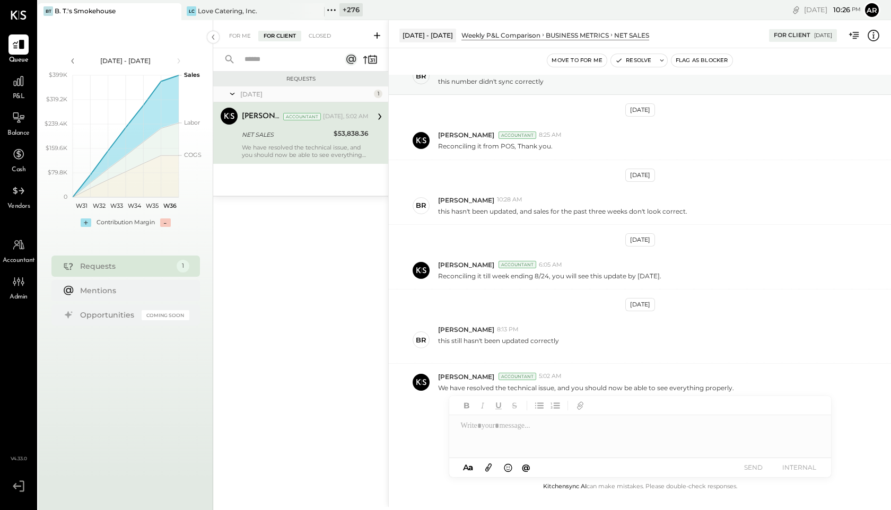
click at [280, 140] on div "NET SALES" at bounding box center [286, 134] width 89 height 13
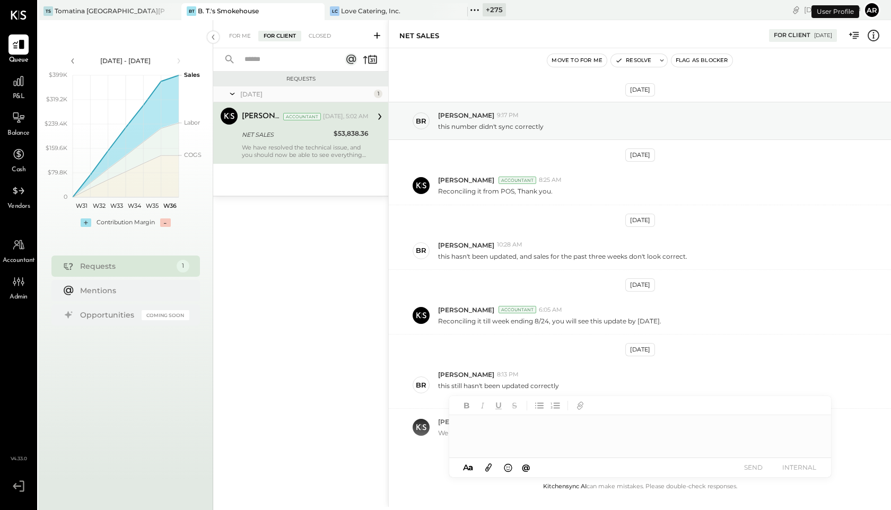
scroll to position [45, 0]
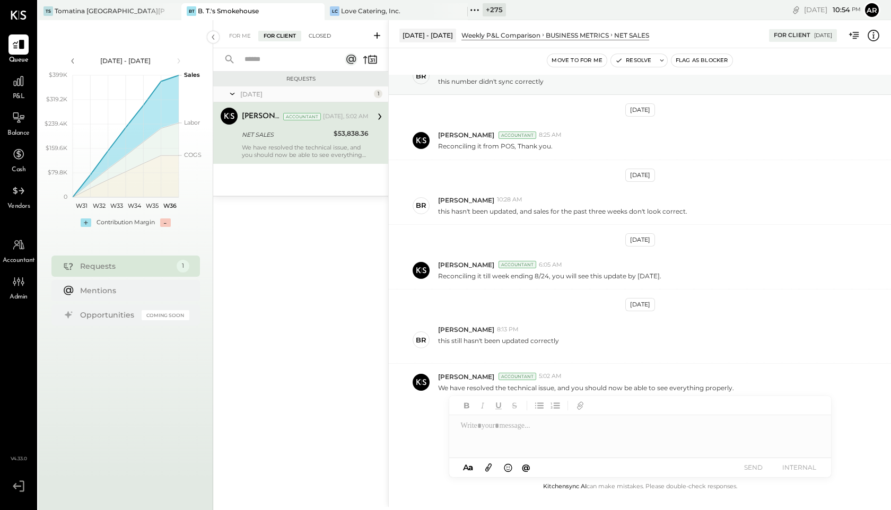
click at [328, 34] on div "Closed" at bounding box center [319, 36] width 33 height 11
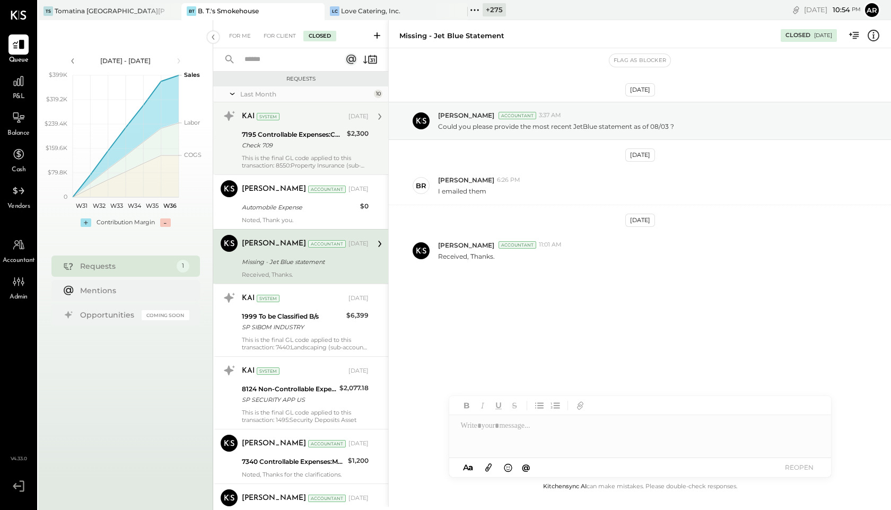
click at [284, 132] on div "7195 Controllable Expenses:Consulting & Coaching Services Expense" at bounding box center [293, 134] width 102 height 11
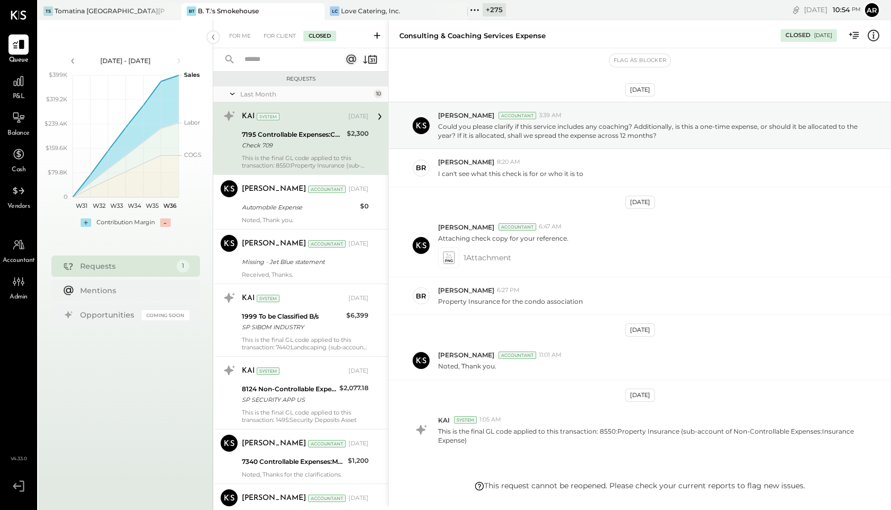
scroll to position [53, 0]
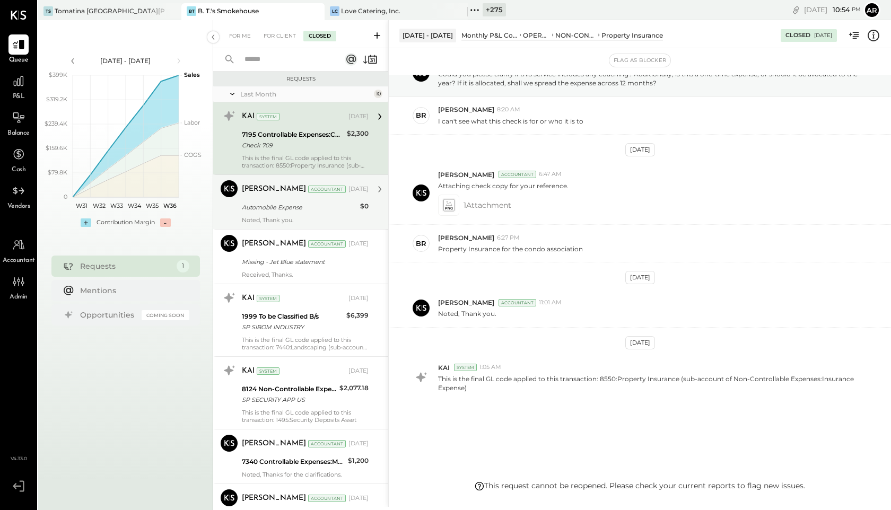
click at [279, 201] on div "[PERSON_NAME] Accountant [DATE] Automobile Expense $0 Noted, Thank you." at bounding box center [305, 202] width 127 height 44
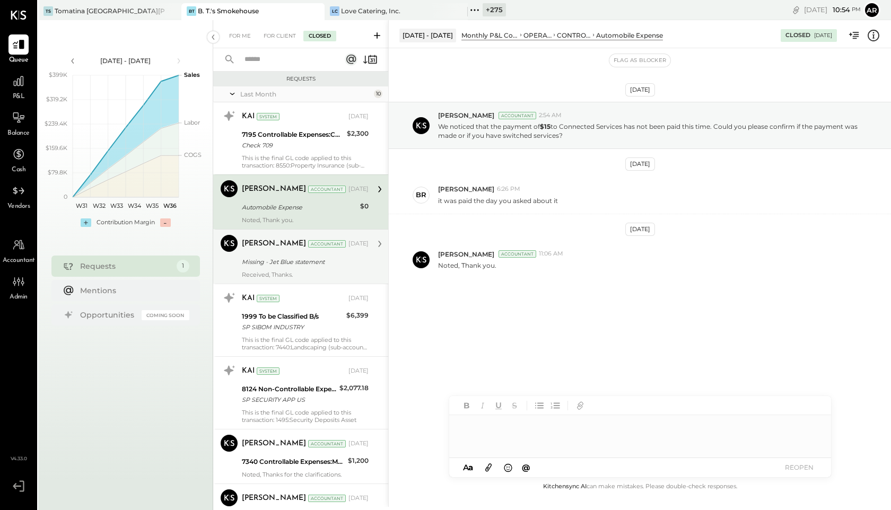
click at [280, 260] on div "Missing - Jet Blue statement" at bounding box center [304, 262] width 124 height 11
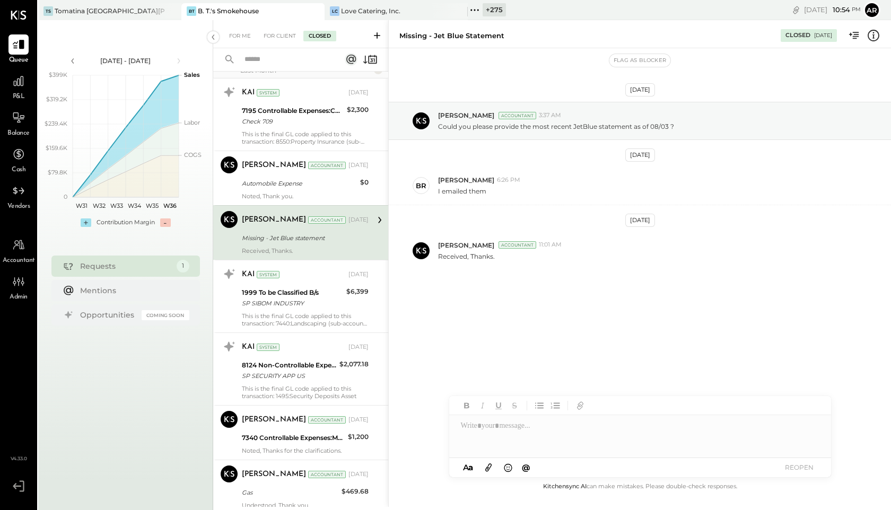
scroll to position [26, 0]
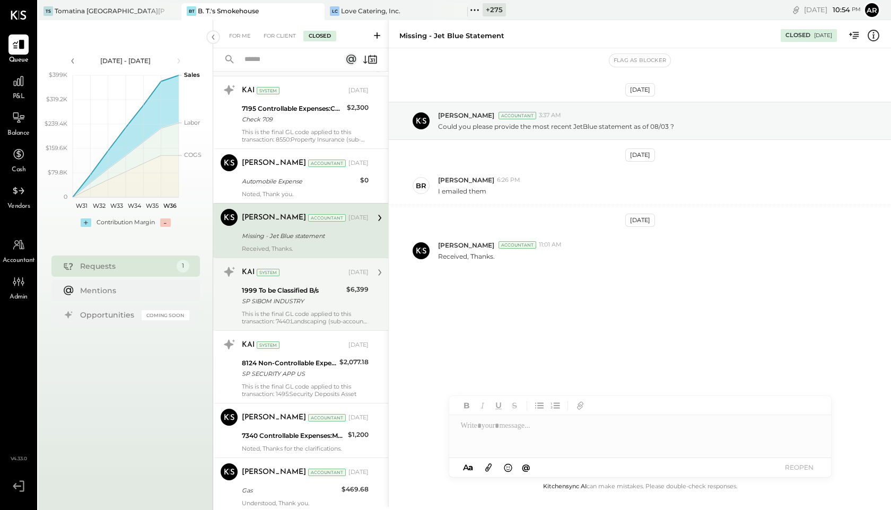
click at [282, 296] on div "SP SIBOM INDUSTRY" at bounding box center [292, 301] width 101 height 11
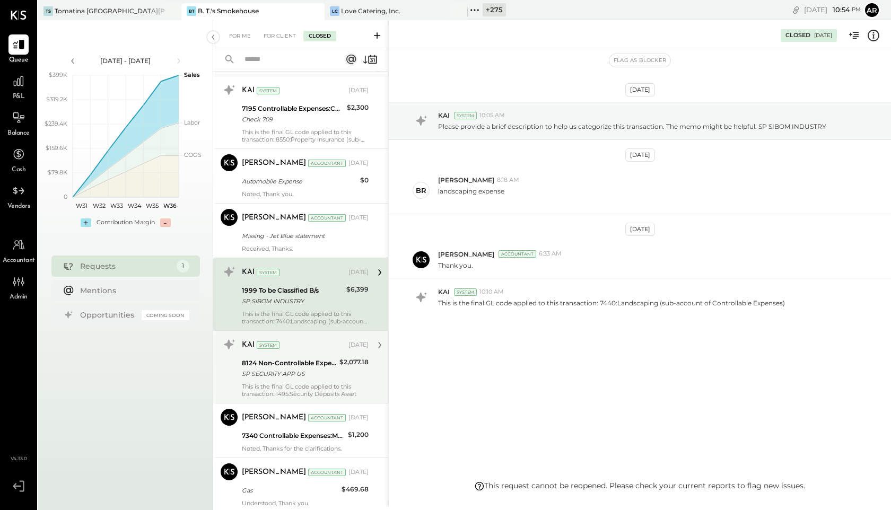
click at [287, 373] on div "SP SECURITY APP US" at bounding box center [289, 374] width 94 height 11
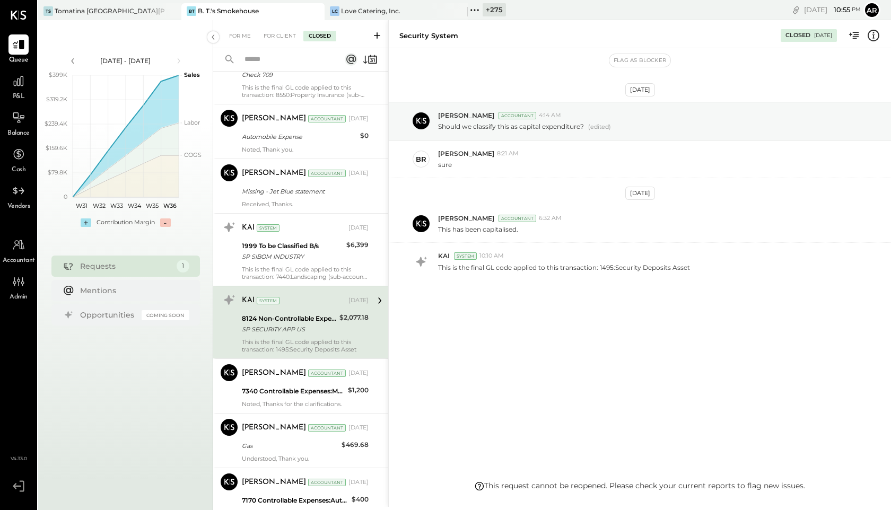
scroll to position [102, 0]
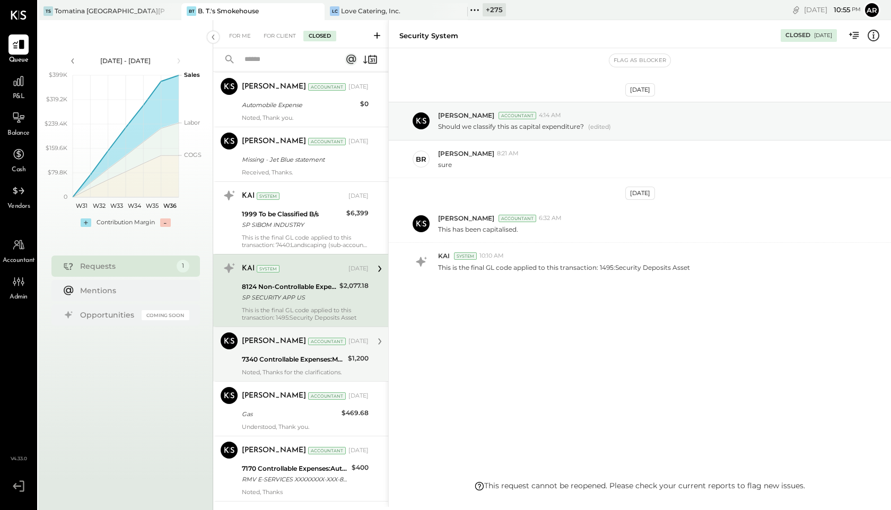
click at [286, 364] on div "7340 Controllable Expenses:Marketing/Advertising Parent" at bounding box center [293, 359] width 103 height 11
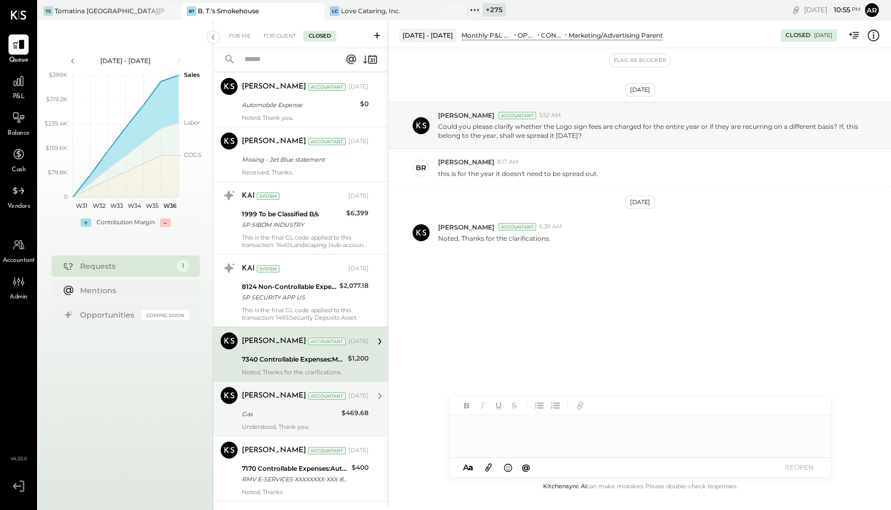
click at [285, 411] on div "Gas" at bounding box center [290, 414] width 97 height 11
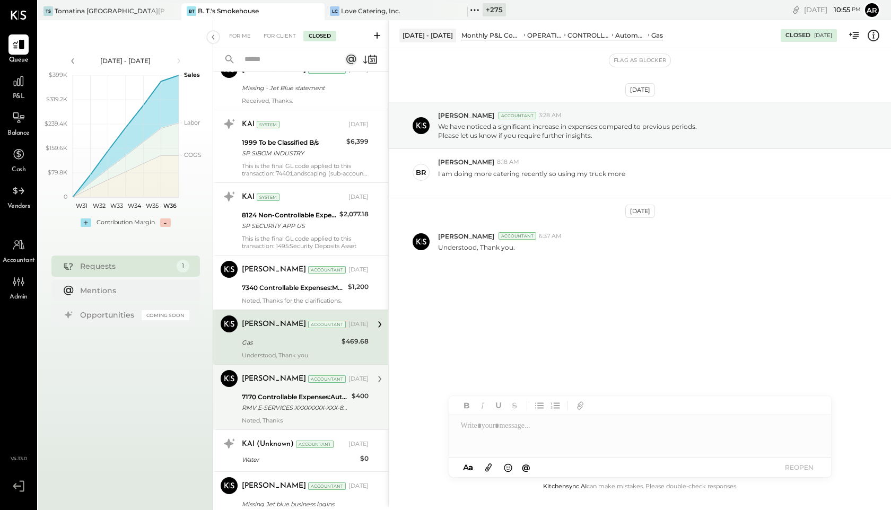
click at [285, 410] on div "RMV E-SERVICES XXXXXXXX-XXX-8000 MA XXXX2005" at bounding box center [295, 408] width 107 height 11
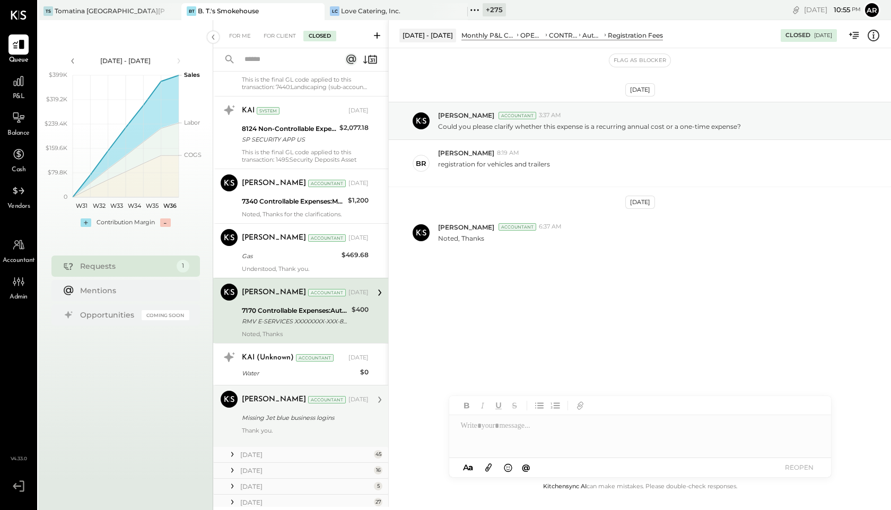
scroll to position [262, 0]
drag, startPoint x: 273, startPoint y: 370, endPoint x: 273, endPoint y: 419, distance: 49.3
click at [273, 370] on div "Water" at bounding box center [299, 372] width 115 height 11
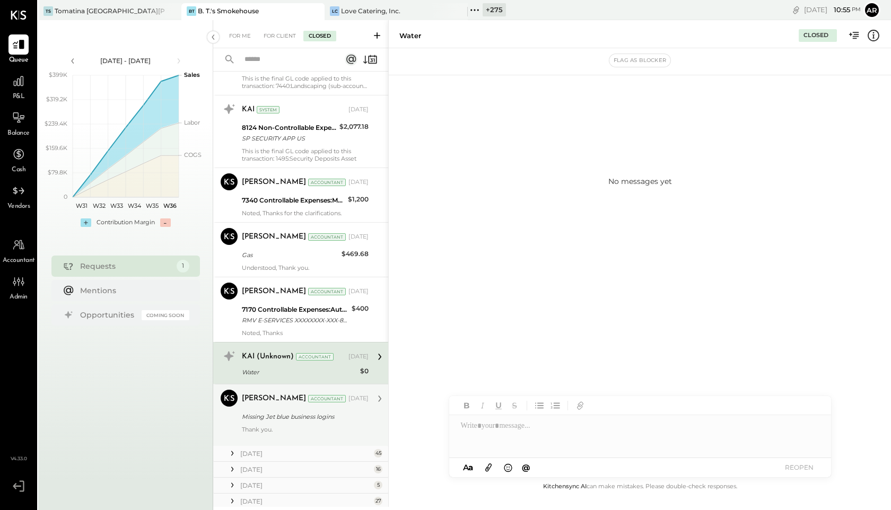
click at [273, 419] on div "Missing Jet blue business logins" at bounding box center [304, 417] width 124 height 11
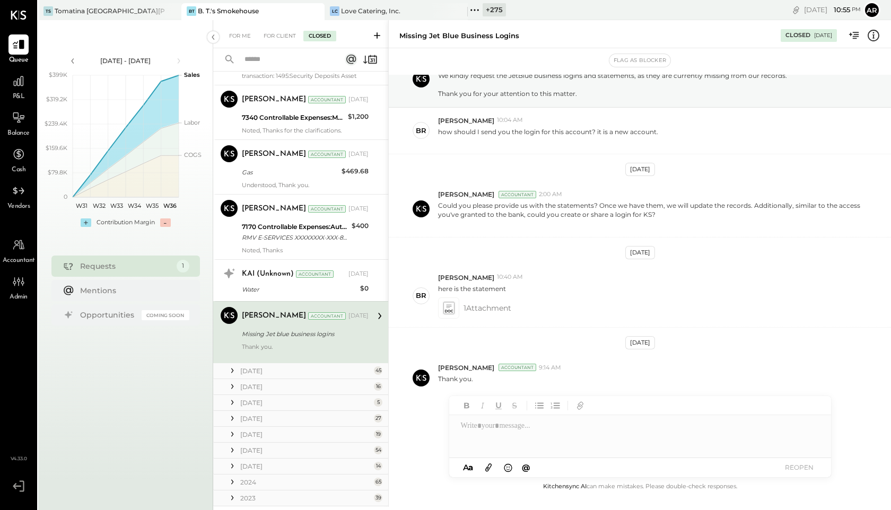
scroll to position [350, 0]
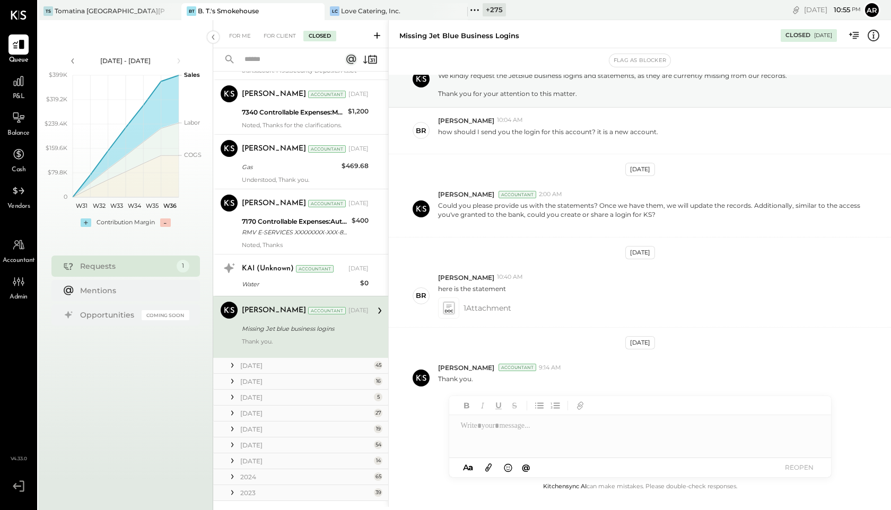
click at [232, 365] on icon at bounding box center [232, 365] width 2 height 5
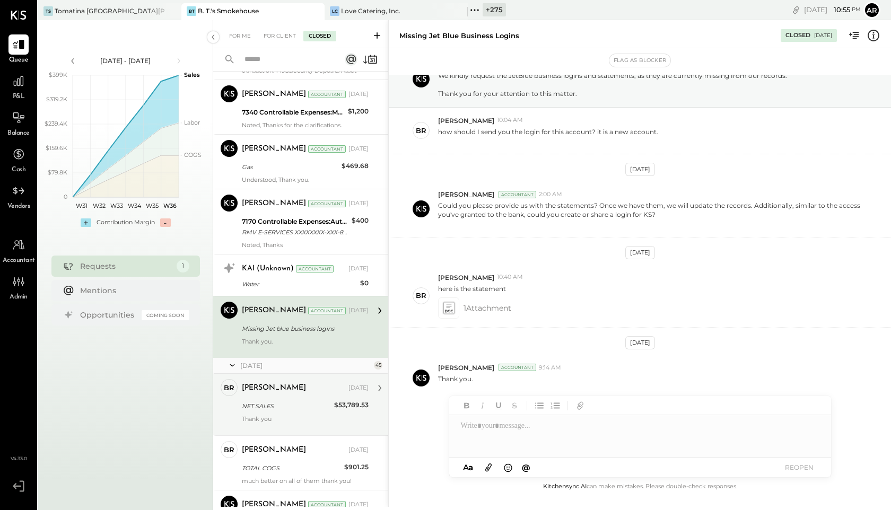
click at [255, 395] on div "[PERSON_NAME] [DATE]" at bounding box center [305, 388] width 127 height 15
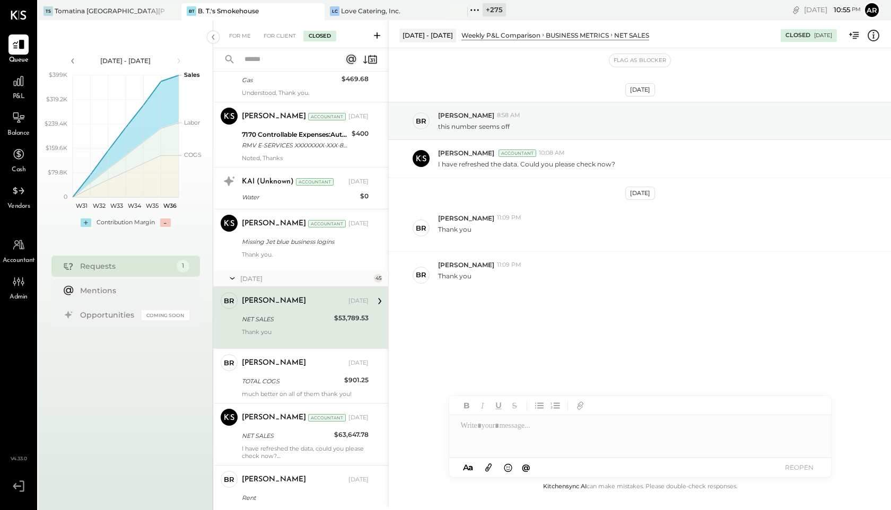
scroll to position [441, 0]
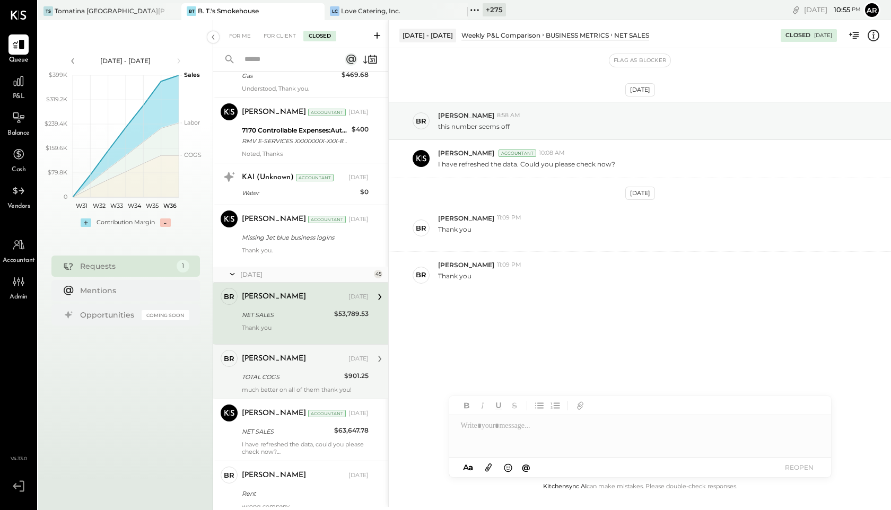
click at [257, 372] on div "TOTAL COGS" at bounding box center [291, 377] width 99 height 11
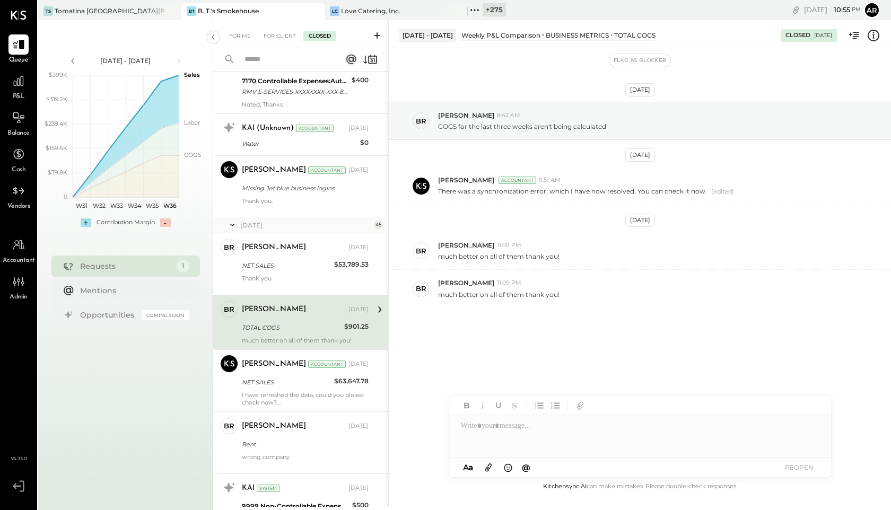
scroll to position [493, 0]
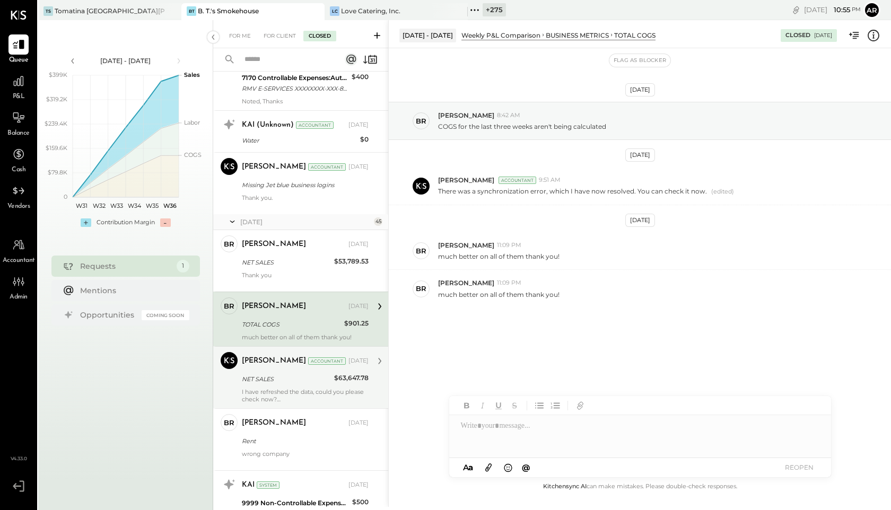
click at [259, 378] on div "NET SALES" at bounding box center [286, 379] width 89 height 11
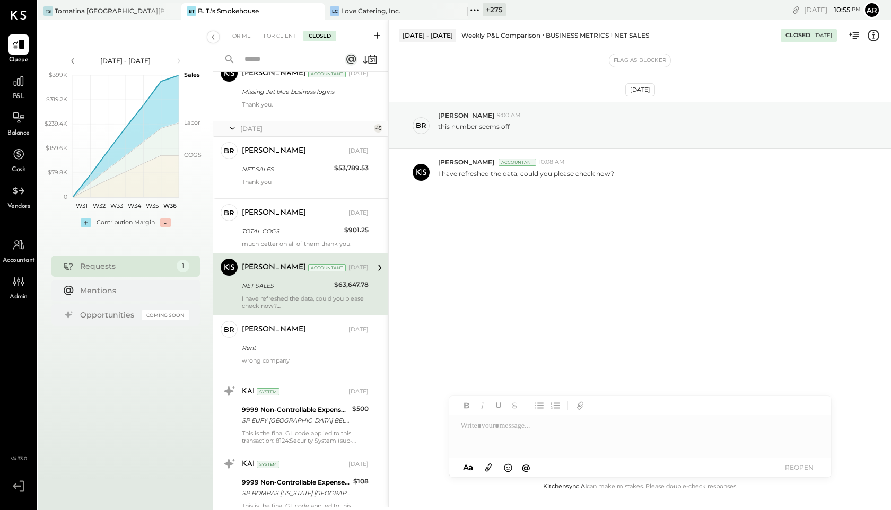
scroll to position [593, 0]
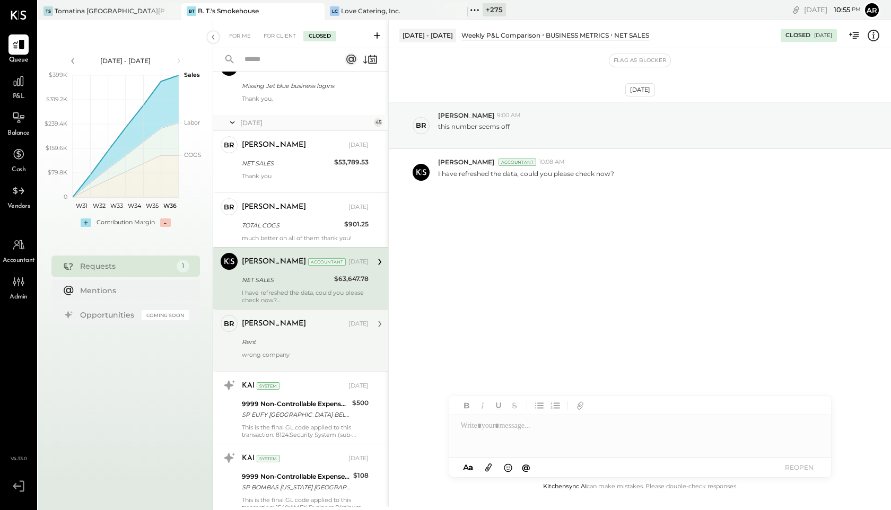
click at [257, 352] on div "wrong company" at bounding box center [305, 358] width 127 height 15
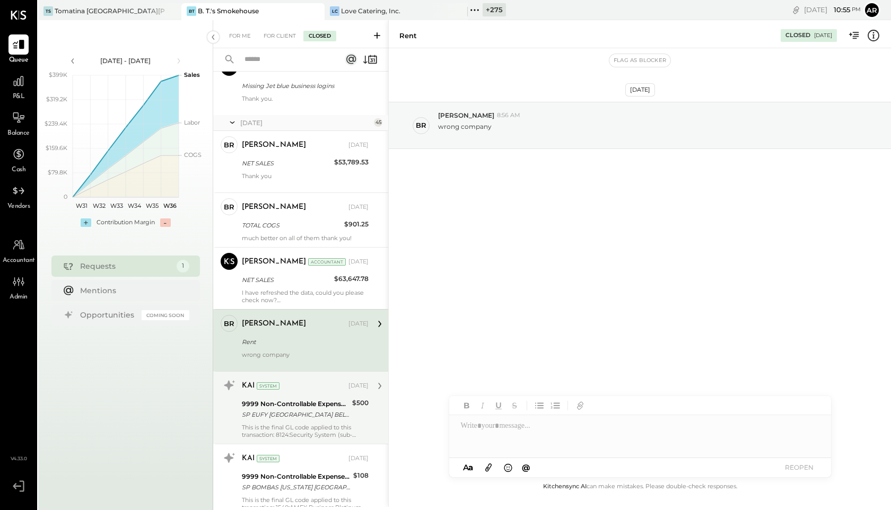
click at [263, 403] on div "9999 Non-Controllable Expenses:To Be Classified P&L" at bounding box center [295, 404] width 107 height 11
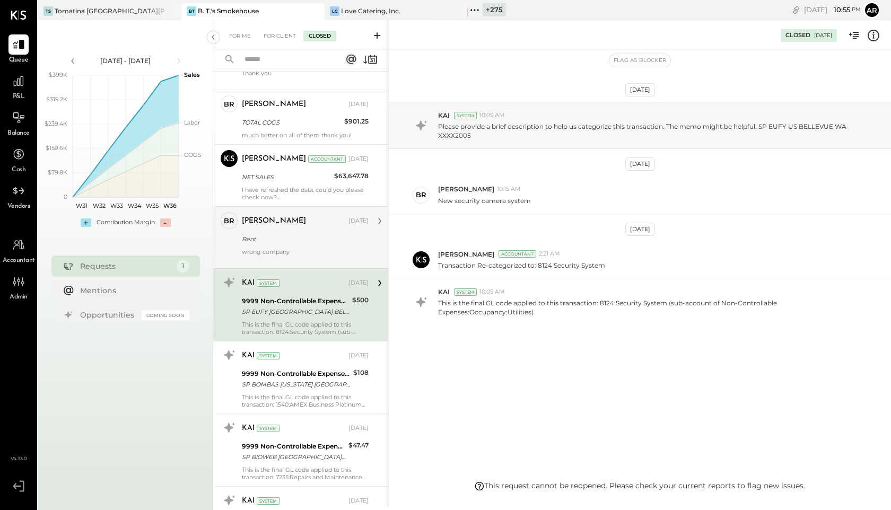
scroll to position [718, 0]
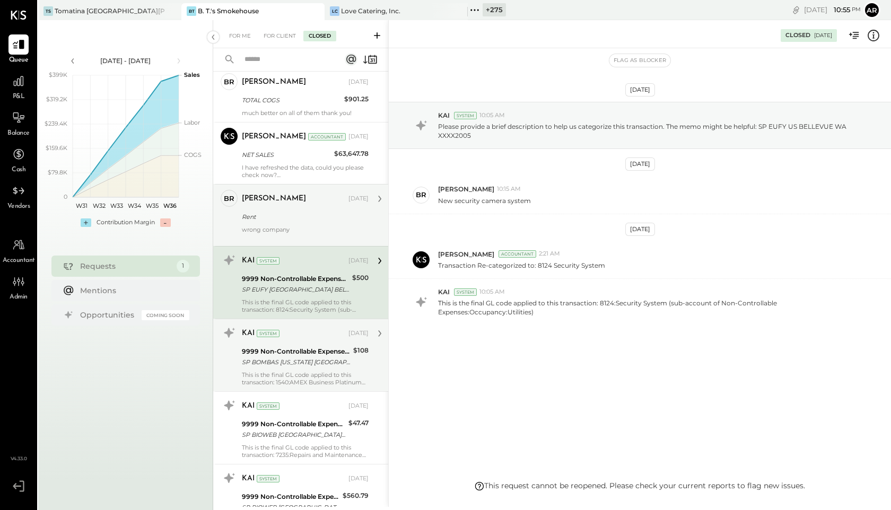
click at [261, 365] on div "SP BOMBAS [US_STATE] [GEOGRAPHIC_DATA] XXXX2005" at bounding box center [296, 362] width 108 height 11
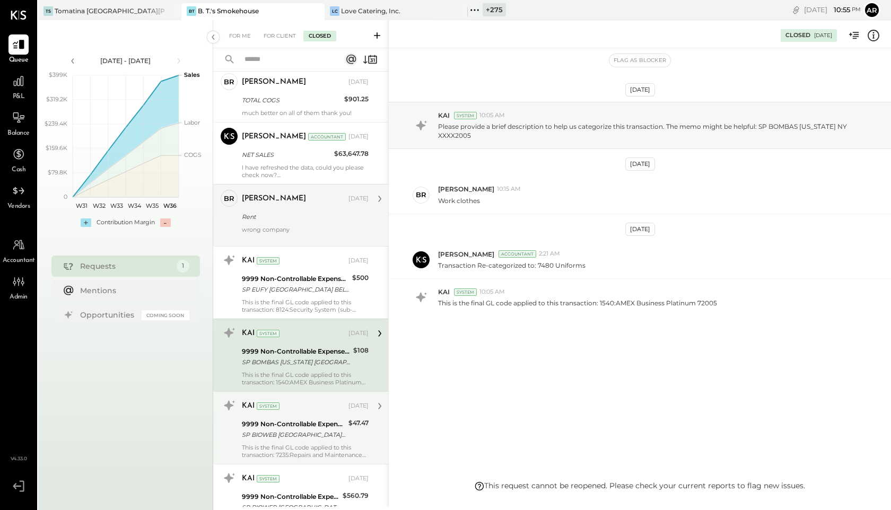
click at [261, 423] on div "9999 Non-Controllable Expenses:To Be Classified P&L" at bounding box center [293, 424] width 103 height 11
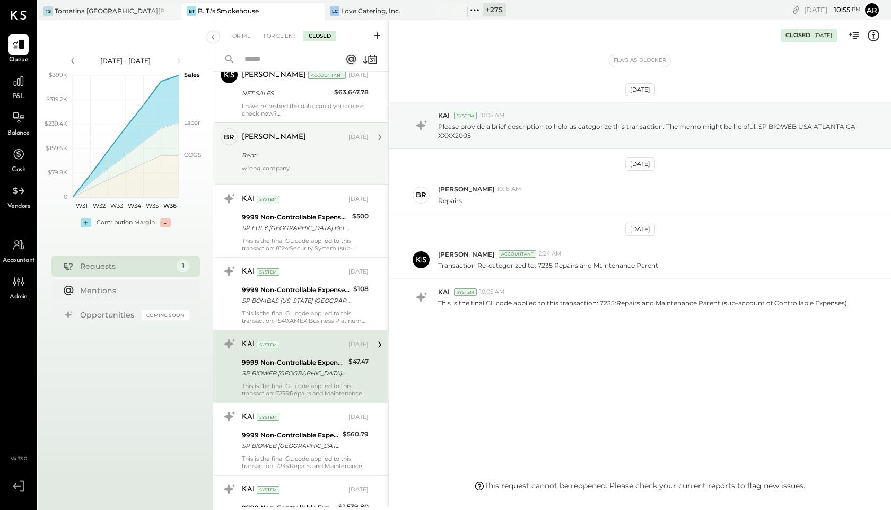
scroll to position [813, 0]
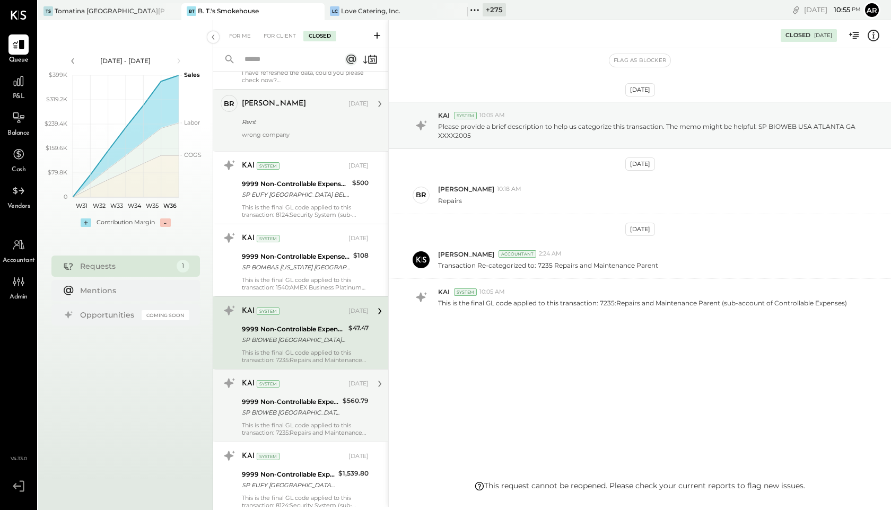
click at [261, 404] on div "9999 Non-Controllable Expenses:To Be Classified P&L" at bounding box center [291, 402] width 98 height 11
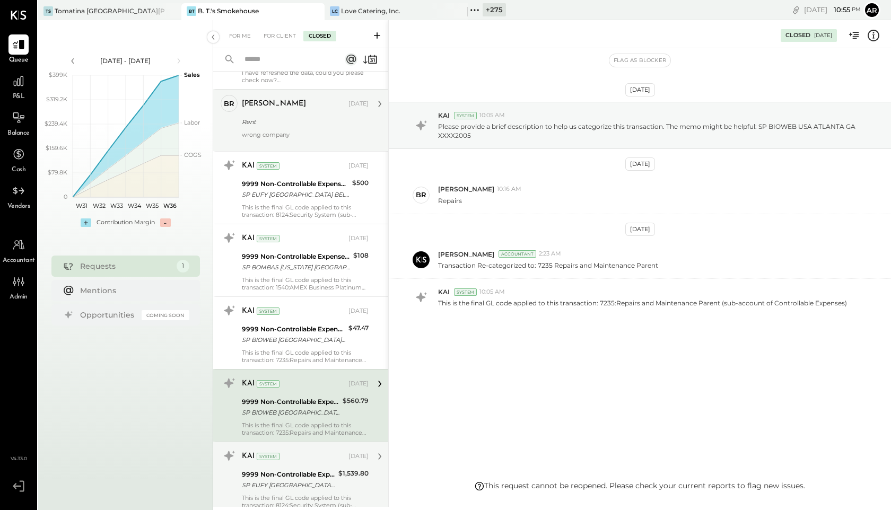
click at [263, 474] on div "9999 Non-Controllable Expenses:To Be Classified P&L" at bounding box center [288, 475] width 93 height 11
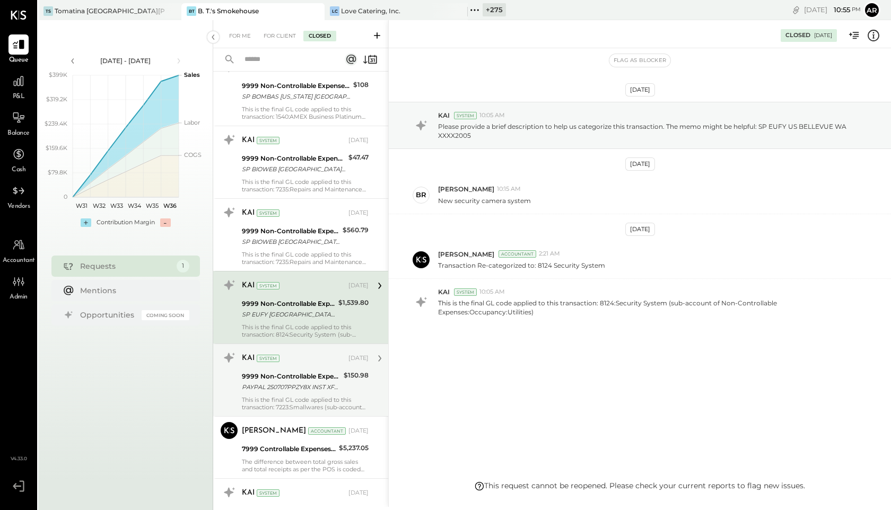
scroll to position [991, 0]
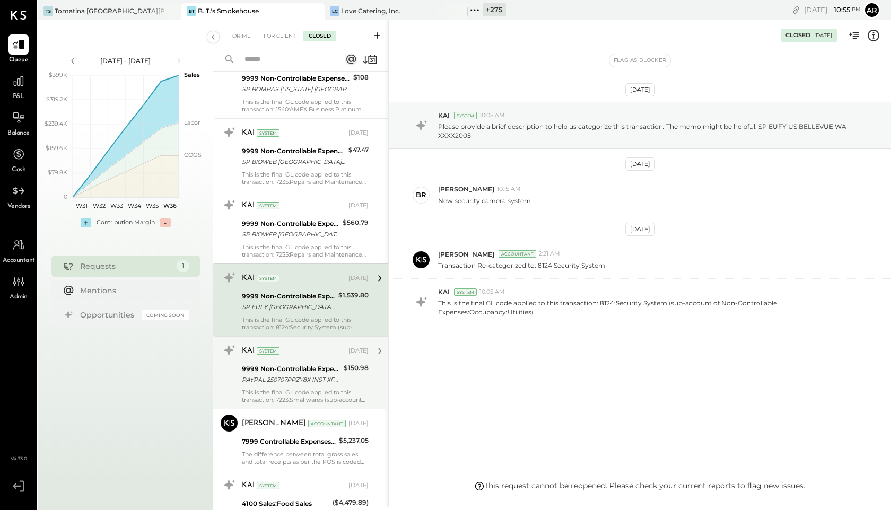
click at [261, 356] on div "KAI System [DATE]" at bounding box center [305, 351] width 127 height 15
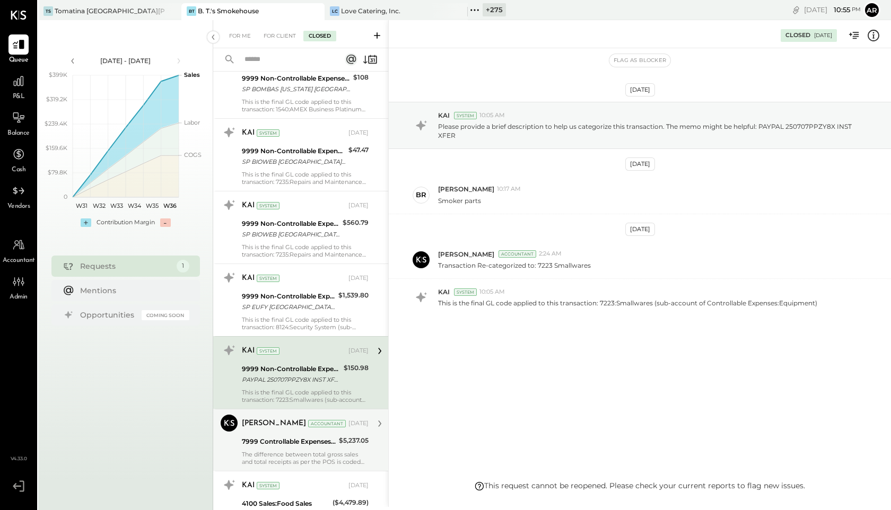
click at [258, 430] on div "Dhwani Solanki Accountant Jul 24, 2025" at bounding box center [305, 423] width 127 height 15
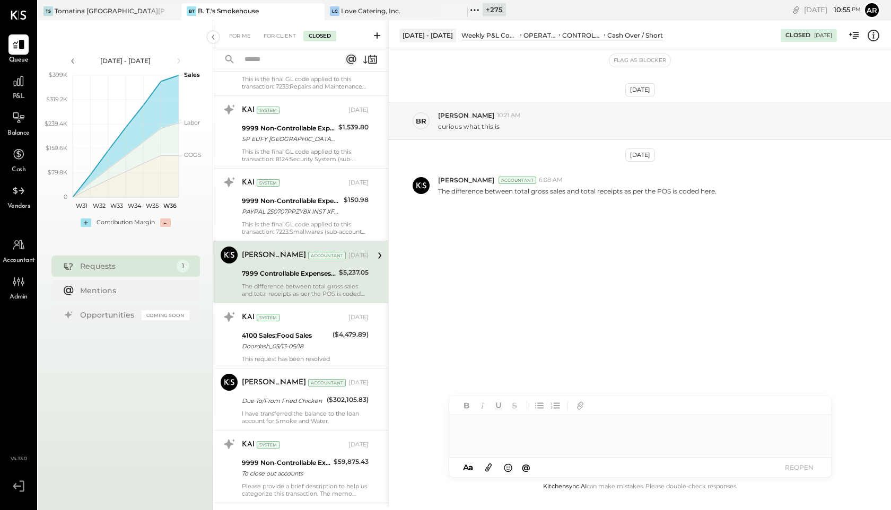
scroll to position [1175, 0]
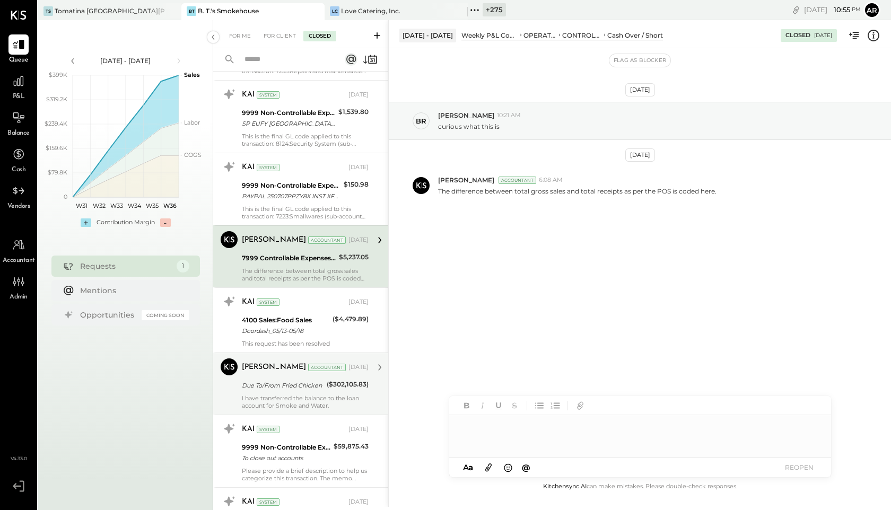
click at [255, 322] on div "4100 Sales:Food Sales" at bounding box center [286, 320] width 88 height 11
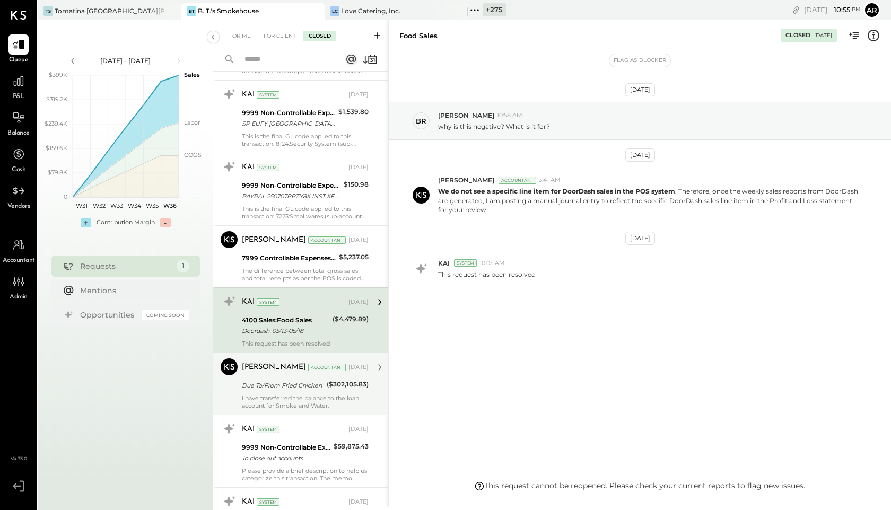
click at [259, 403] on div "I have transferred the balance to the loan account for Smoke and Water." at bounding box center [305, 402] width 127 height 15
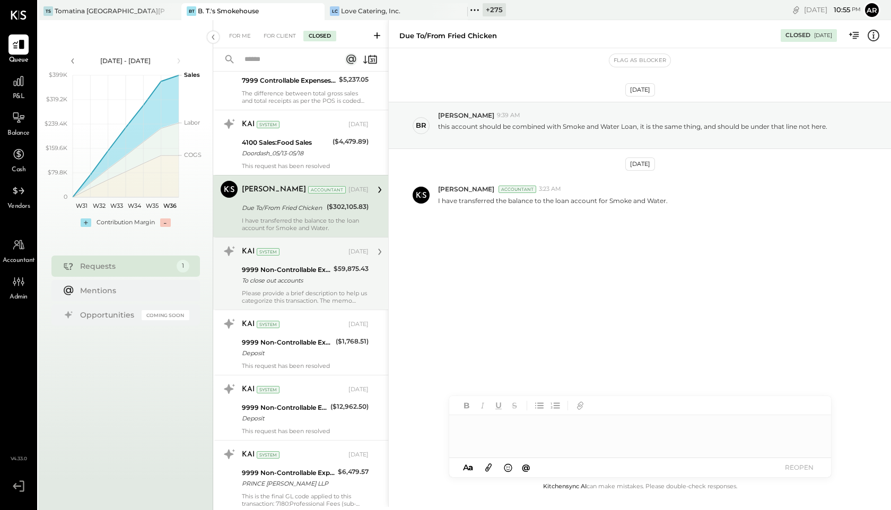
scroll to position [1378, 0]
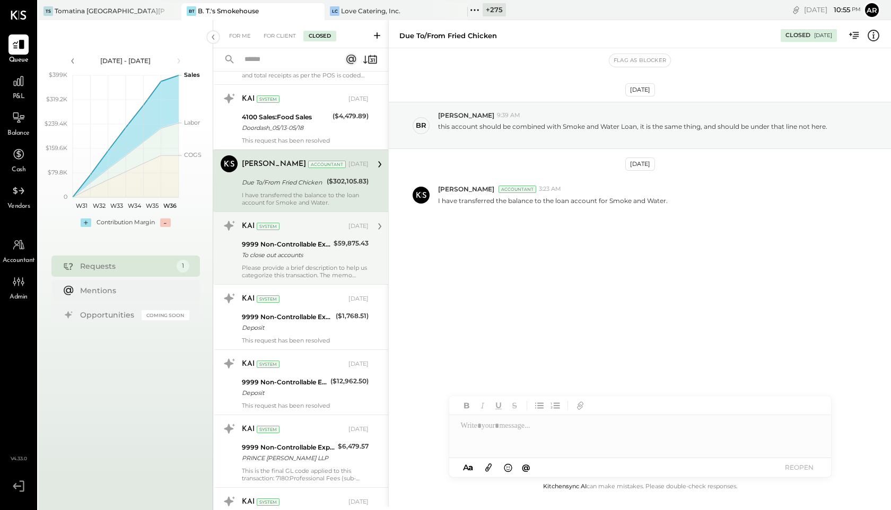
click at [257, 259] on div "To close out accounts" at bounding box center [286, 255] width 89 height 11
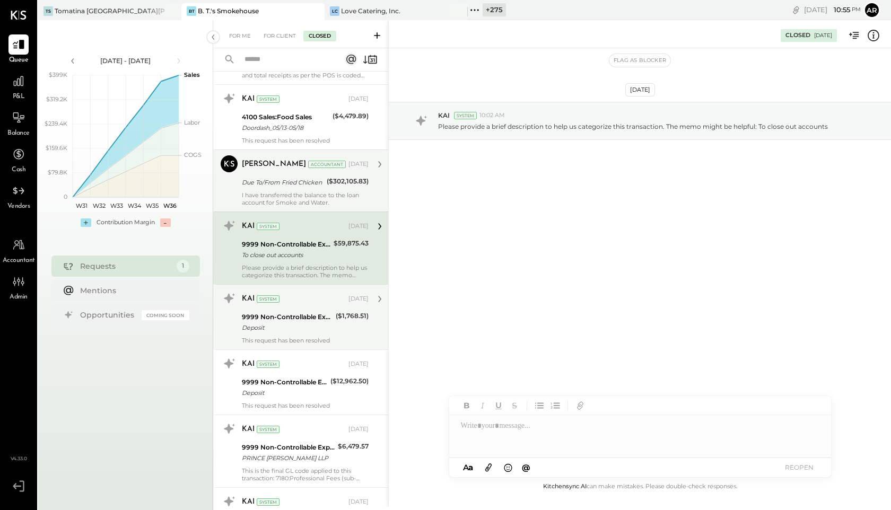
click at [274, 329] on div "Deposit" at bounding box center [287, 328] width 91 height 11
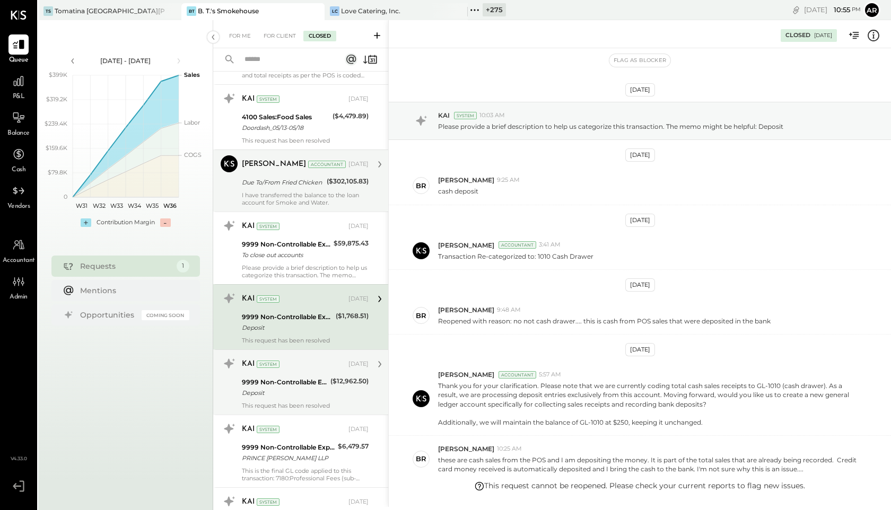
scroll to position [119, 0]
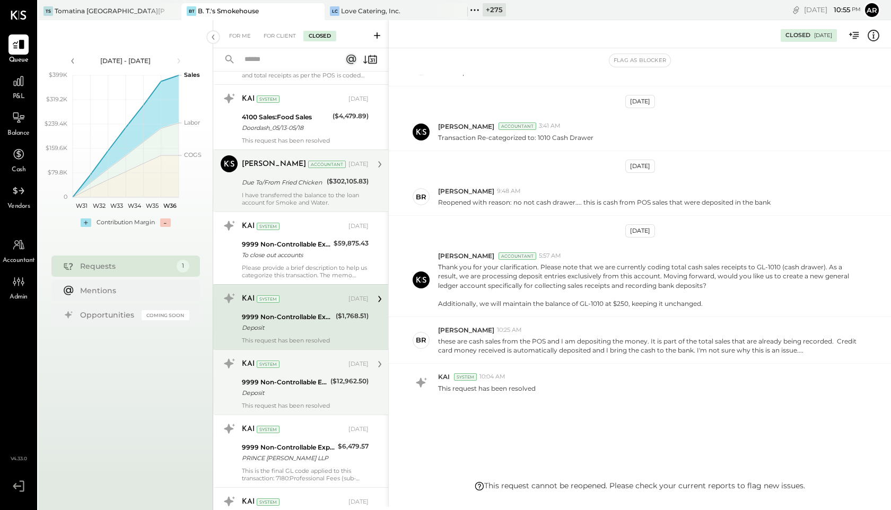
click at [275, 400] on div "KAI System Jul 11, 2025 9999 Non-Controllable Expenses:To Be Classified P&L Dep…" at bounding box center [305, 382] width 127 height 54
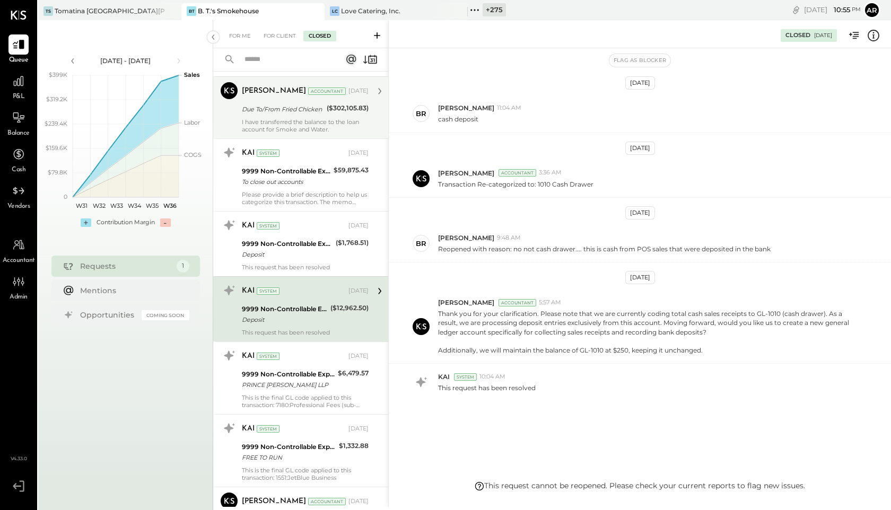
scroll to position [1497, 0]
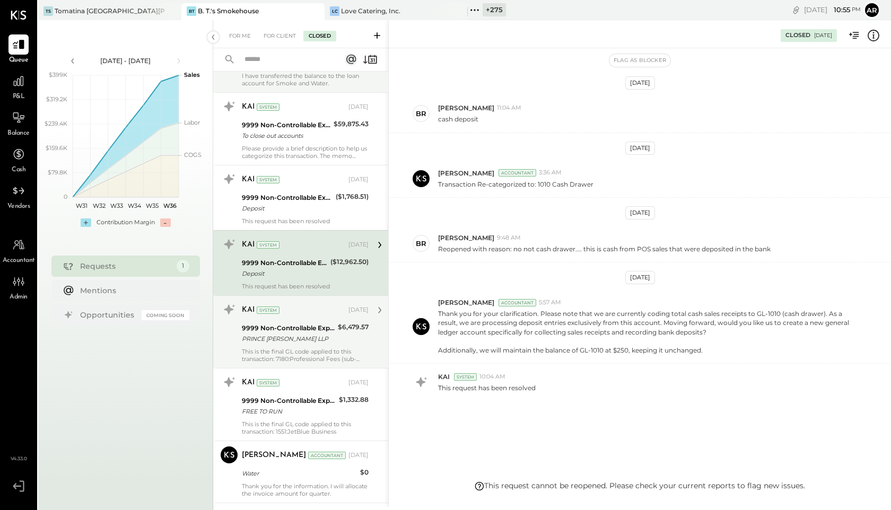
click at [274, 339] on div "PRINCE [PERSON_NAME] LLP" at bounding box center [288, 339] width 93 height 11
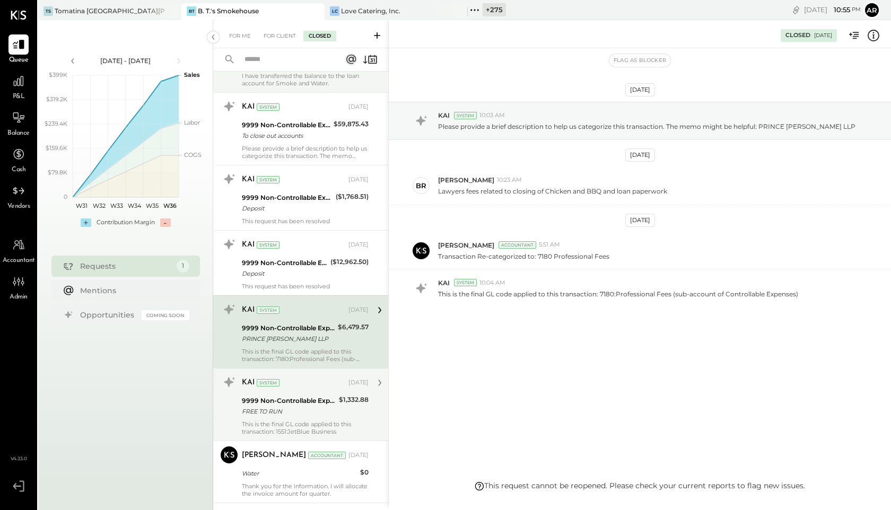
click at [274, 400] on div "9999 Non-Controllable Expenses:To Be Classified P&L" at bounding box center [289, 401] width 94 height 11
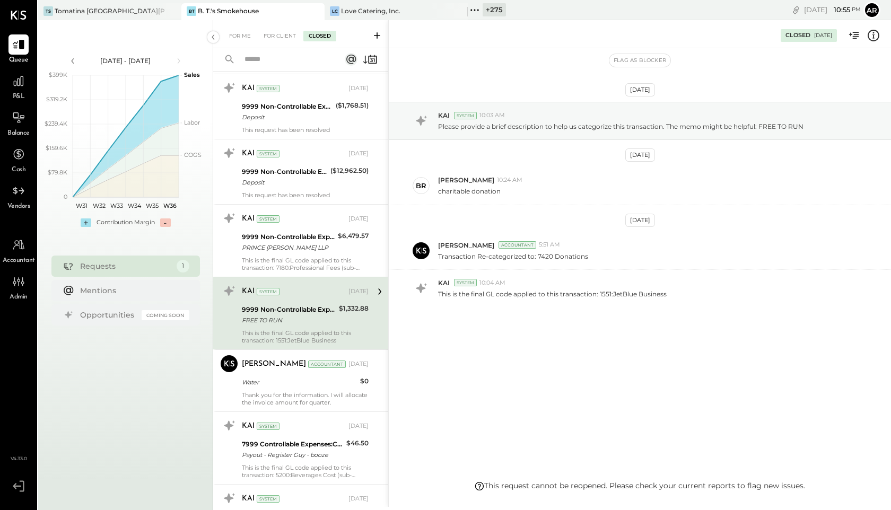
scroll to position [1589, 0]
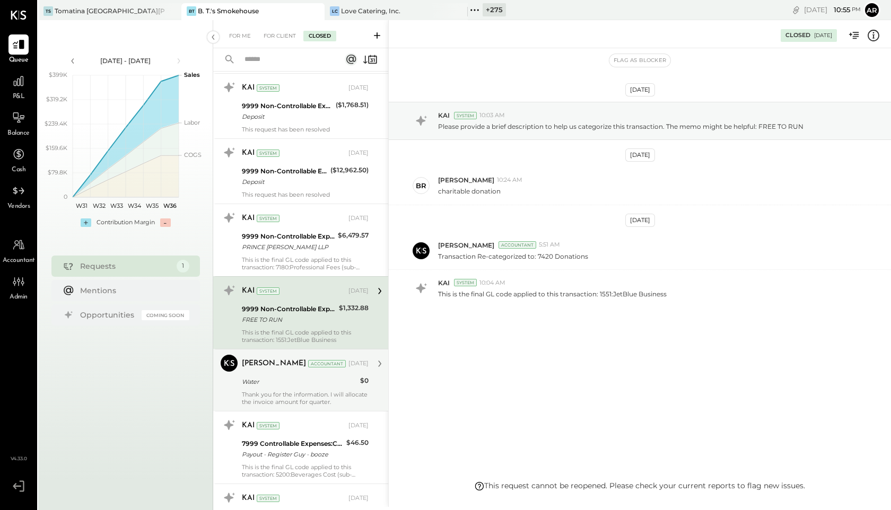
click at [272, 389] on div "Dhwani Solanki Accountant Jul 10, 2025 Water $0 Thank you for the information. …" at bounding box center [305, 380] width 127 height 51
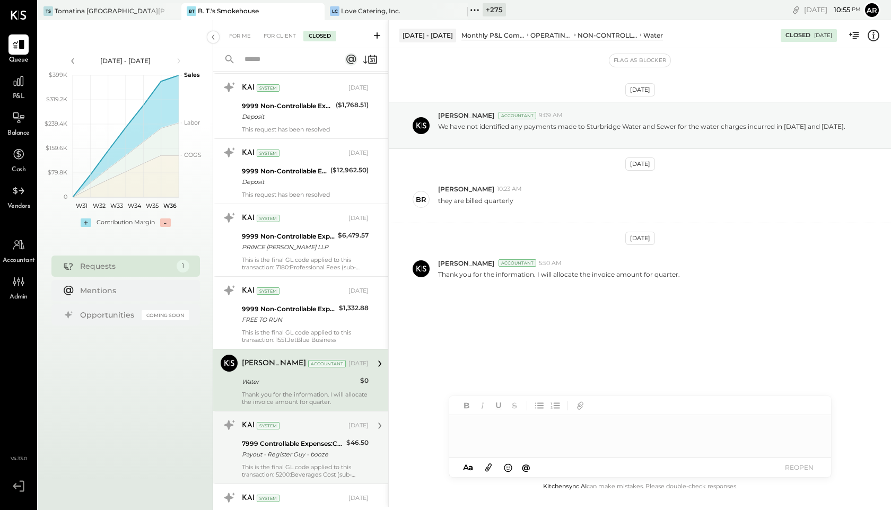
click at [275, 439] on div "7999 Controllable Expenses:Cash Over / Short" at bounding box center [292, 444] width 101 height 11
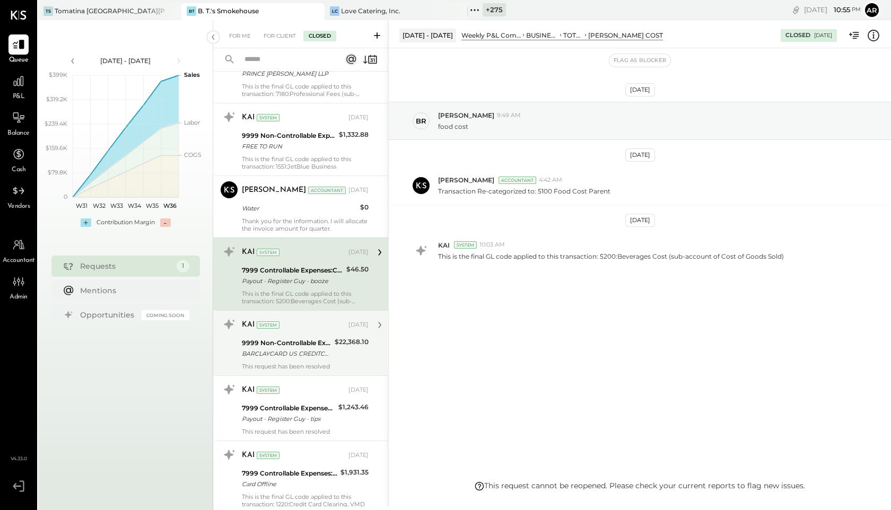
scroll to position [1768, 0]
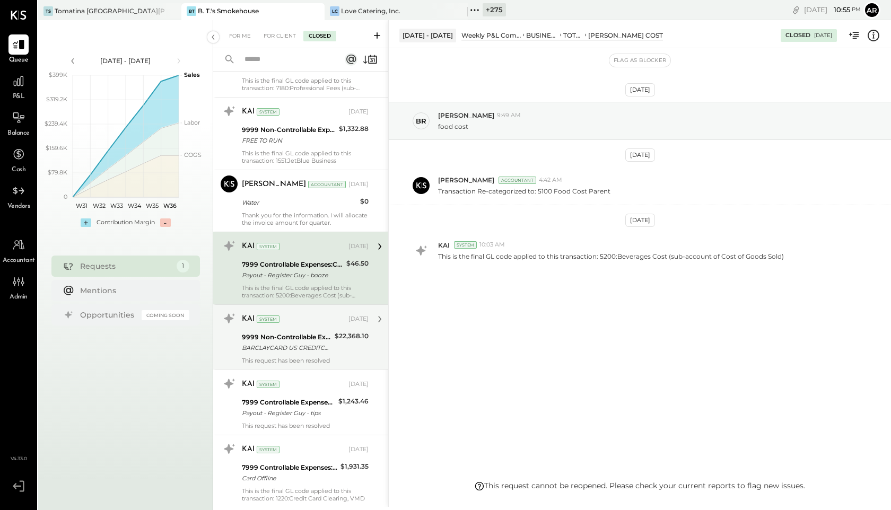
click at [264, 335] on div "9999 Non-Controllable Expenses:To Be Classified P&L" at bounding box center [287, 337] width 90 height 11
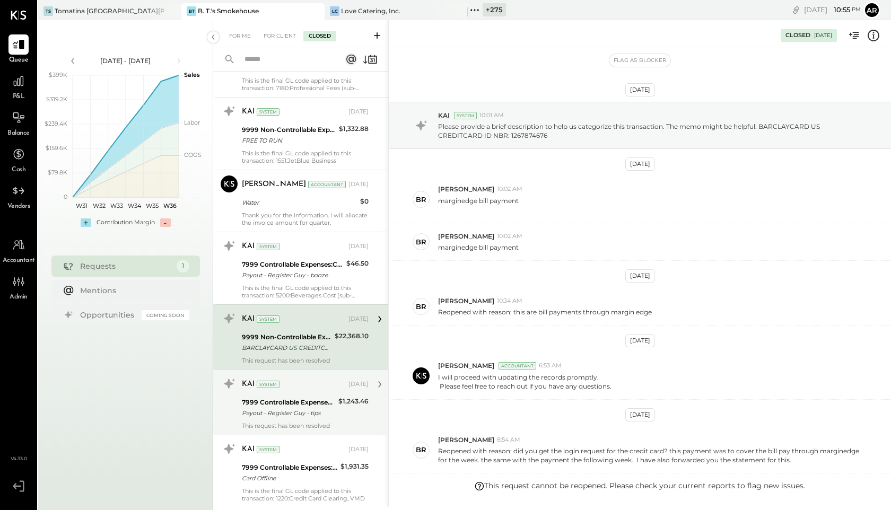
scroll to position [498, 0]
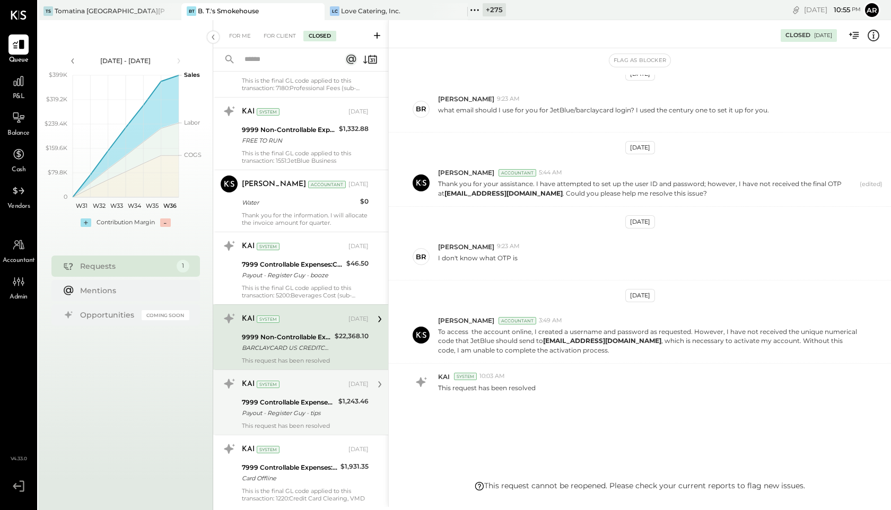
click at [270, 398] on div "7999 Controllable Expenses:Cash Over / Short" at bounding box center [288, 402] width 93 height 11
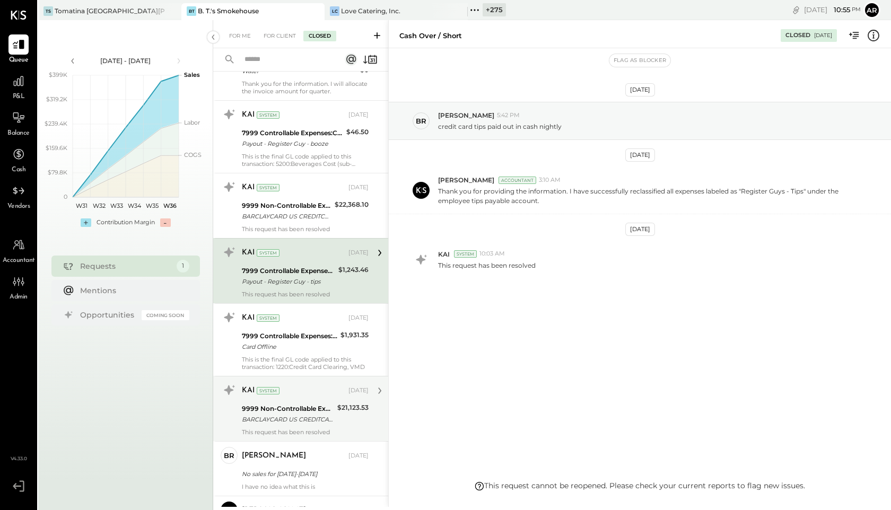
scroll to position [1913, 0]
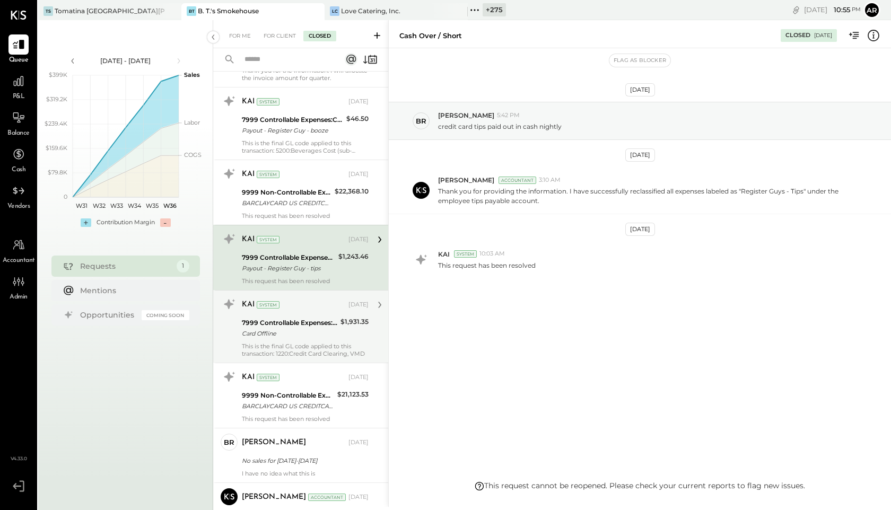
click at [265, 323] on div "7999 Controllable Expenses:Cash Over / Short" at bounding box center [290, 323] width 96 height 11
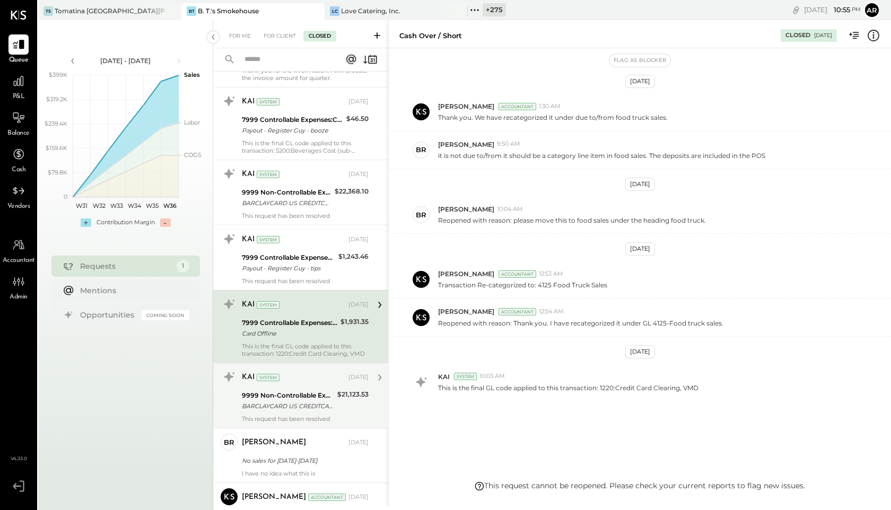
click at [267, 393] on div "9999 Non-Controllable Expenses:To Be Classified P&L" at bounding box center [288, 396] width 92 height 11
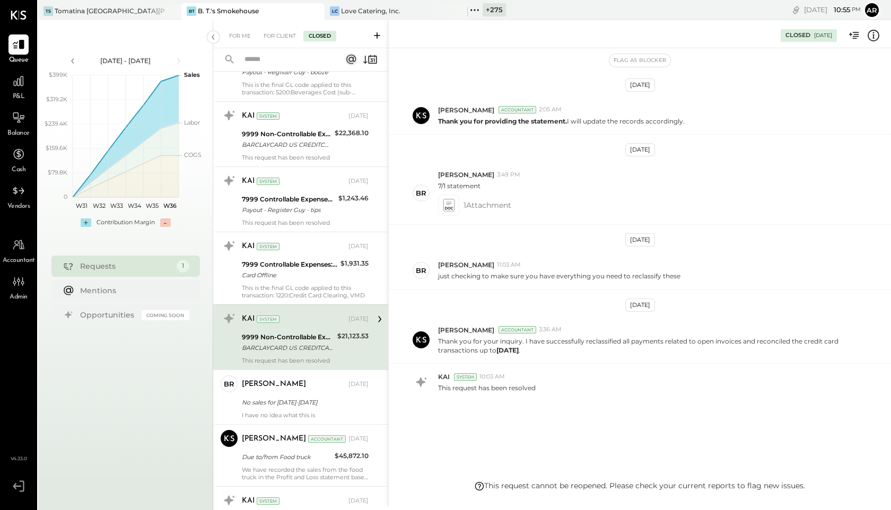
scroll to position [2014, 0]
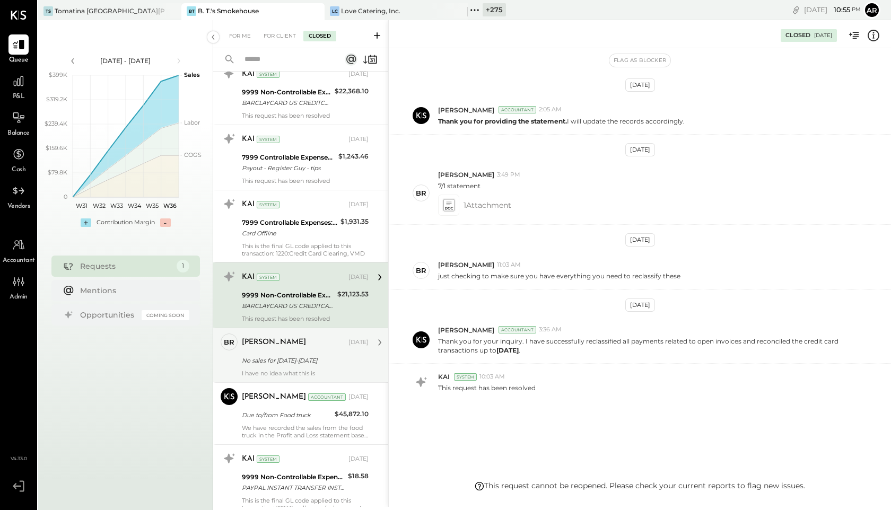
click at [264, 351] on div "brian Jul 10, 2025" at bounding box center [305, 343] width 127 height 18
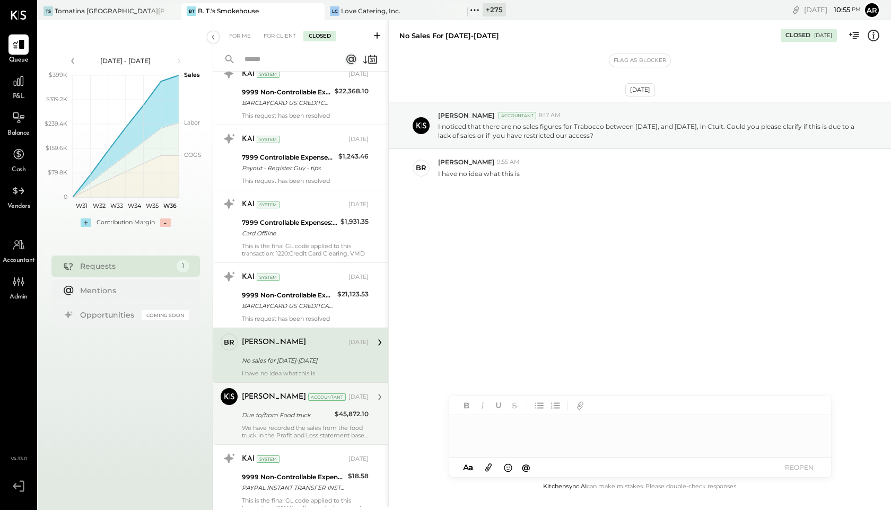
click at [263, 428] on div "We have recorded the sales from the food truck in the Profit and Loss statement…" at bounding box center [305, 431] width 127 height 15
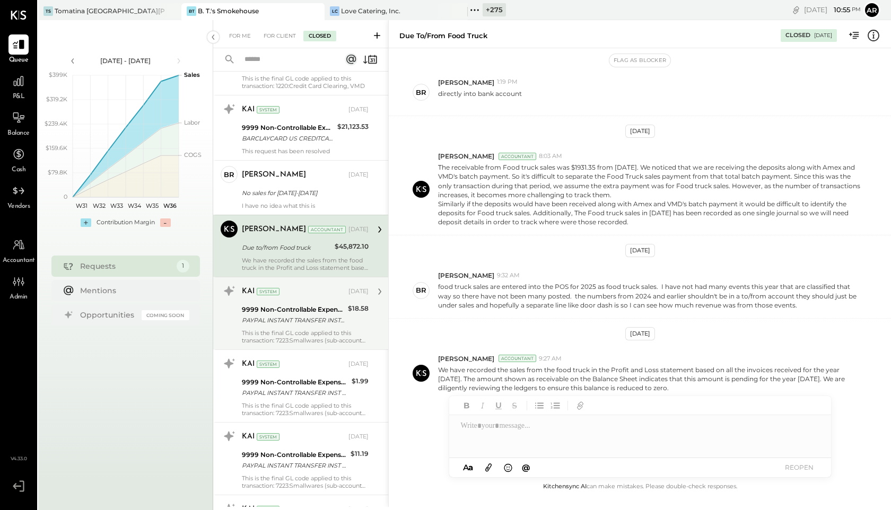
click at [255, 318] on div "PAYPAL INSTANT TRANSFER INST XFER" at bounding box center [293, 320] width 103 height 11
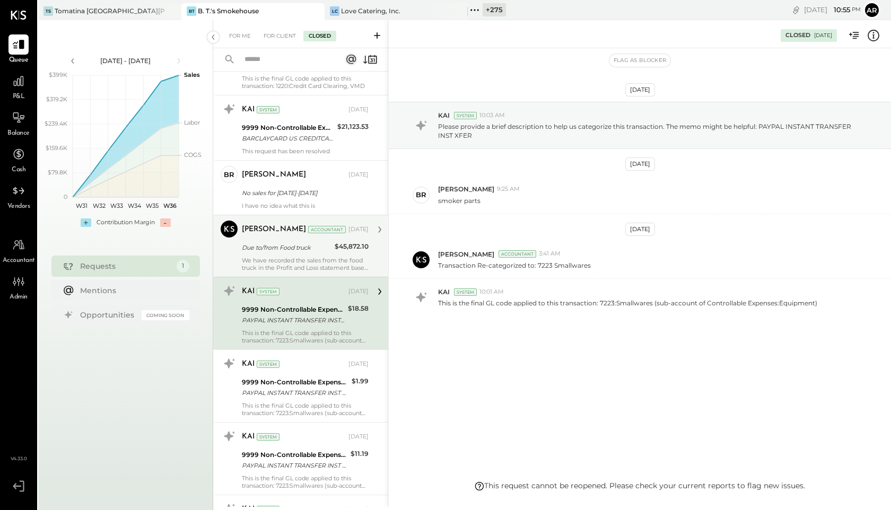
click at [253, 239] on div "[PERSON_NAME] Accountant [DATE] Due to/from Food truck $45,872.10 We have recor…" at bounding box center [305, 246] width 127 height 51
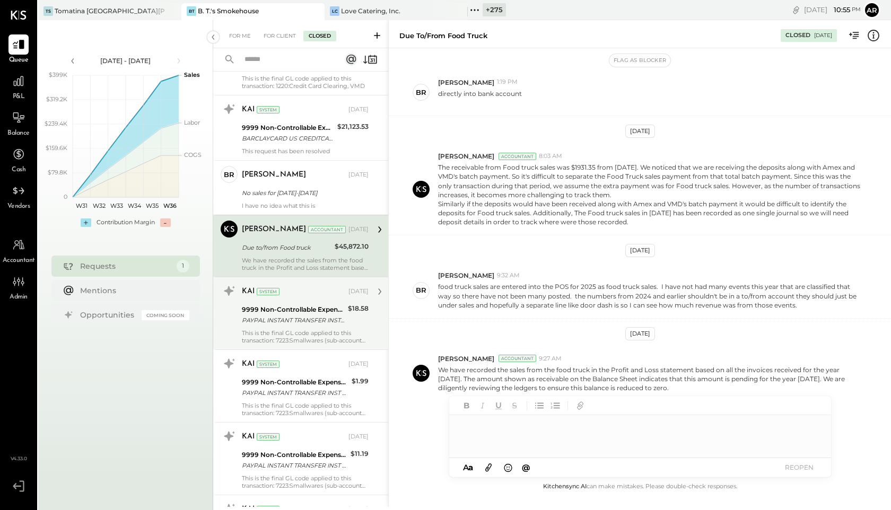
click at [267, 314] on div "9999 Non-Controllable Expenses:To Be Classified P&L" at bounding box center [293, 310] width 103 height 11
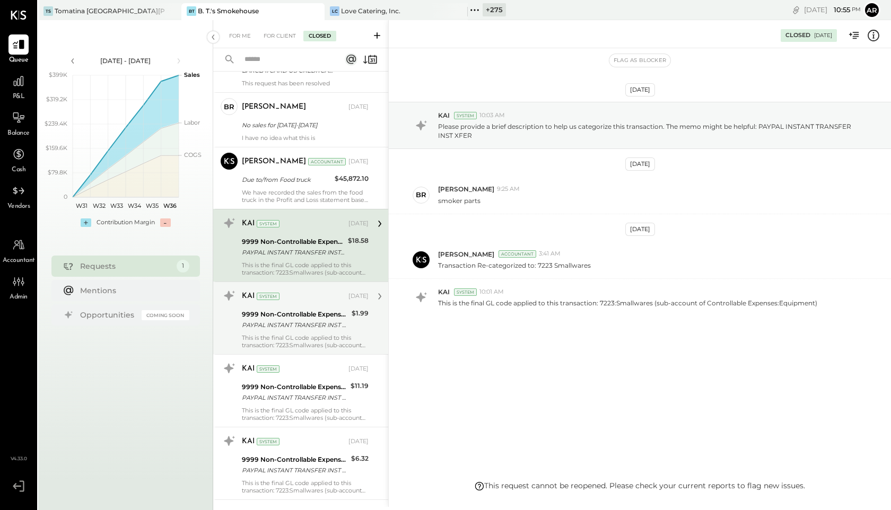
click at [264, 303] on div "KAI System Jul 07, 2025" at bounding box center [305, 296] width 127 height 15
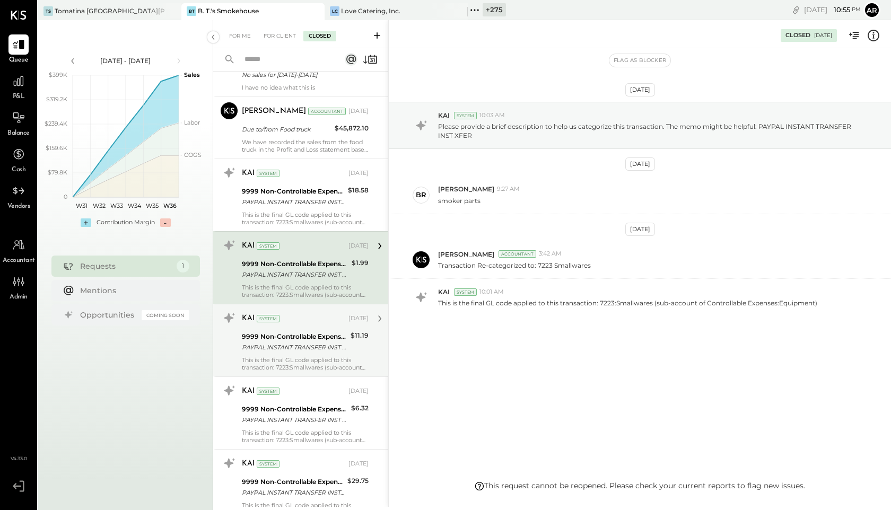
click at [272, 349] on div "PAYPAL INSTANT TRANSFER INST XFER" at bounding box center [295, 347] width 106 height 11
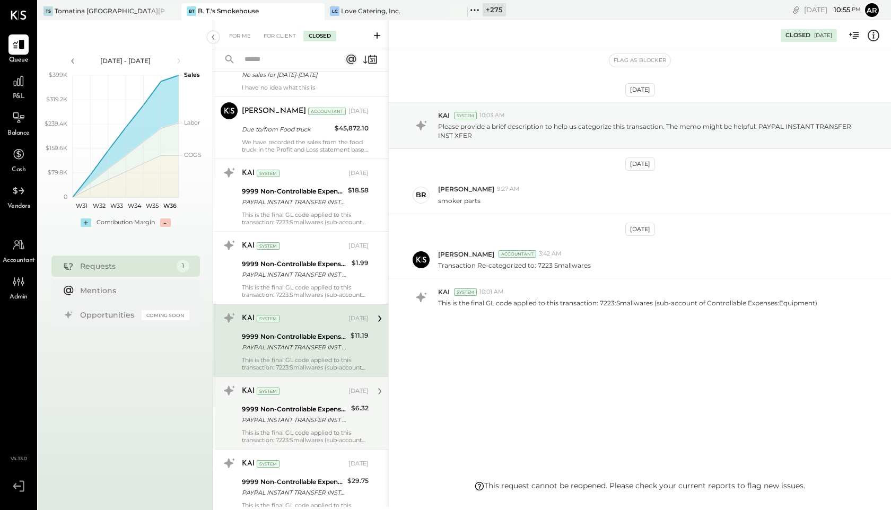
click at [272, 421] on div "PAYPAL INSTANT TRANSFER INST XFER" at bounding box center [295, 420] width 106 height 11
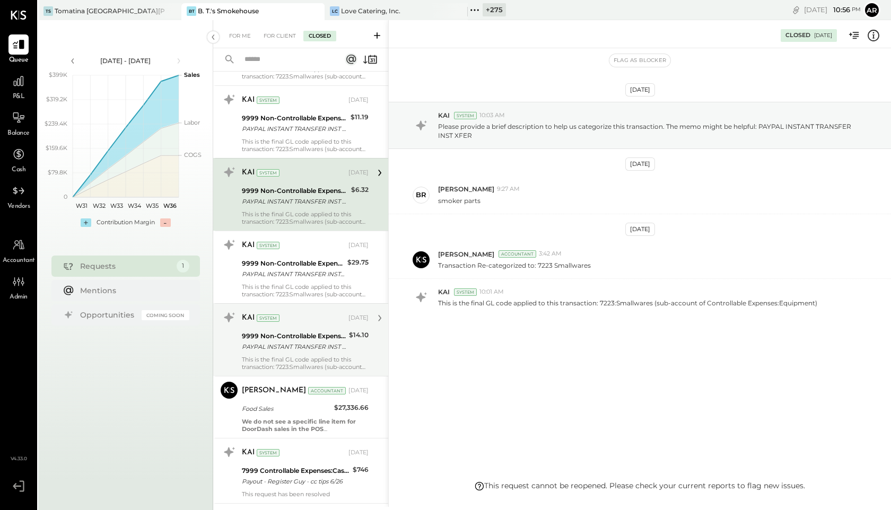
click at [255, 340] on div "9999 Non-Controllable Expenses:To Be Classified P&L" at bounding box center [294, 336] width 104 height 11
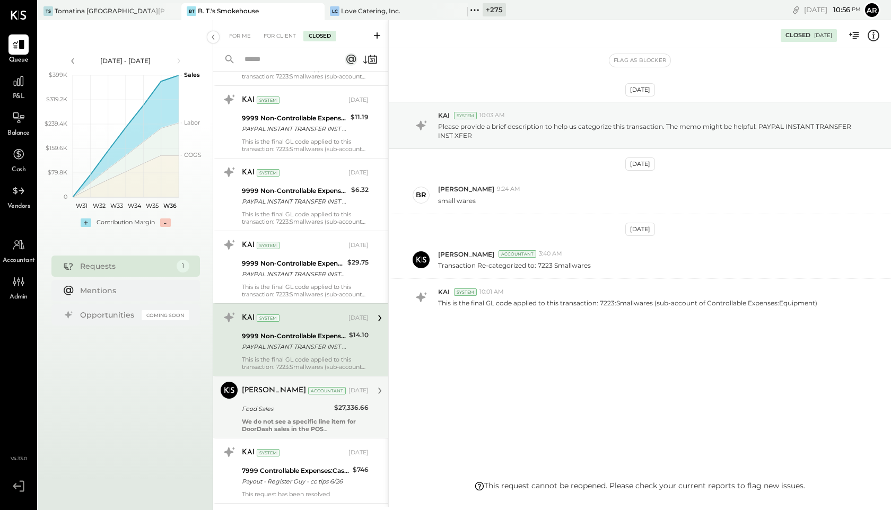
click at [267, 409] on div "Food Sales" at bounding box center [286, 409] width 89 height 11
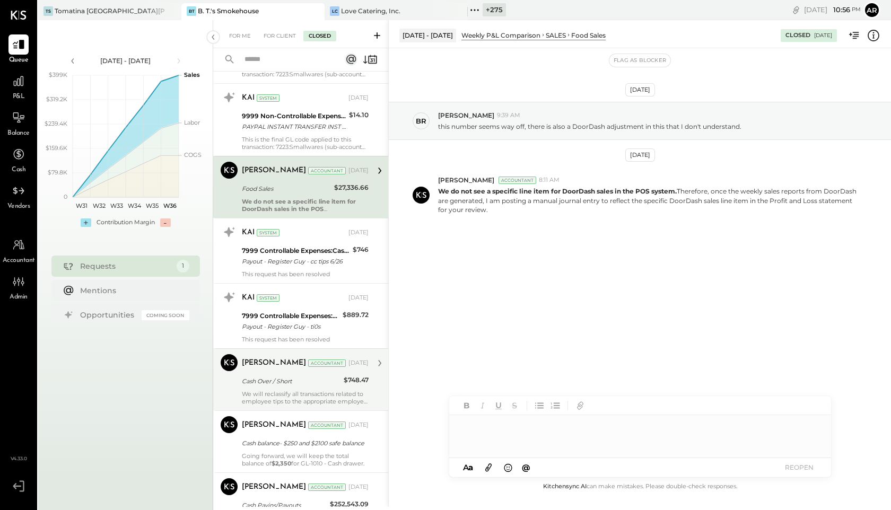
click at [257, 352] on div "Dhwani Solanki Accountant Dhwani Solanki Accountant Jul 08, 2025 Cash Over / Sh…" at bounding box center [300, 380] width 175 height 62
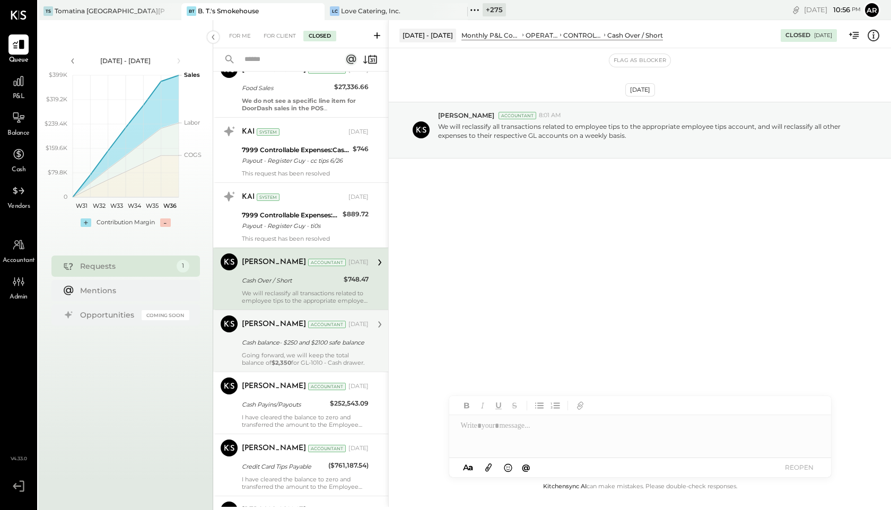
click at [257, 336] on div "Cash balance- $250 and $2100 safe balance" at bounding box center [304, 342] width 124 height 13
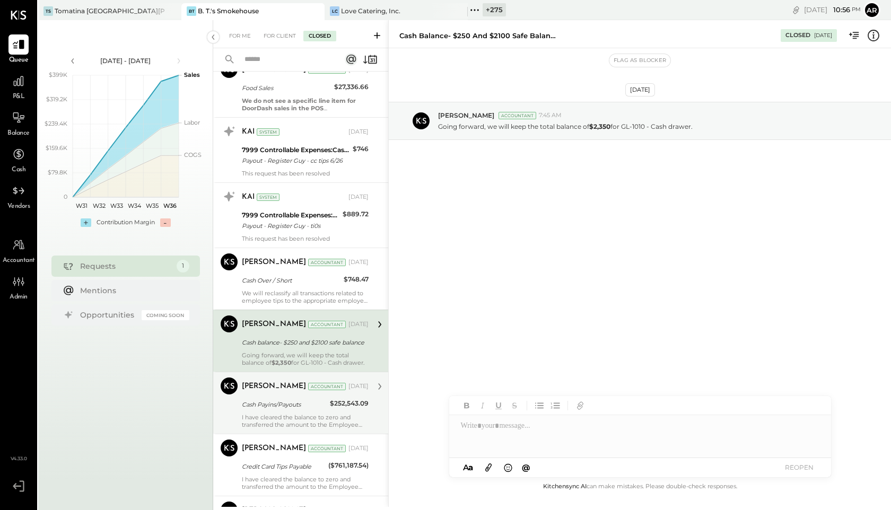
click at [267, 423] on div "I have cleared the balance to zero and transferred the amount to the Employee T…" at bounding box center [305, 421] width 127 height 15
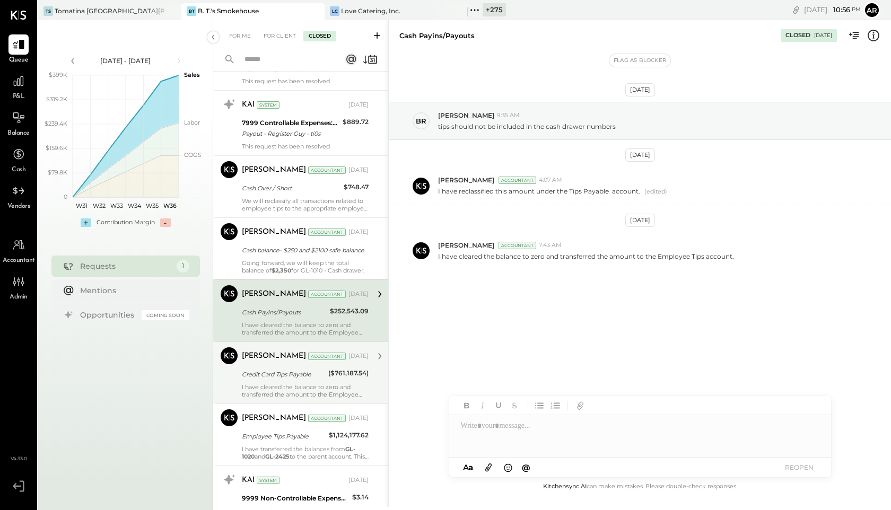
click at [263, 370] on div "Credit Card Tips Payable" at bounding box center [283, 374] width 83 height 11
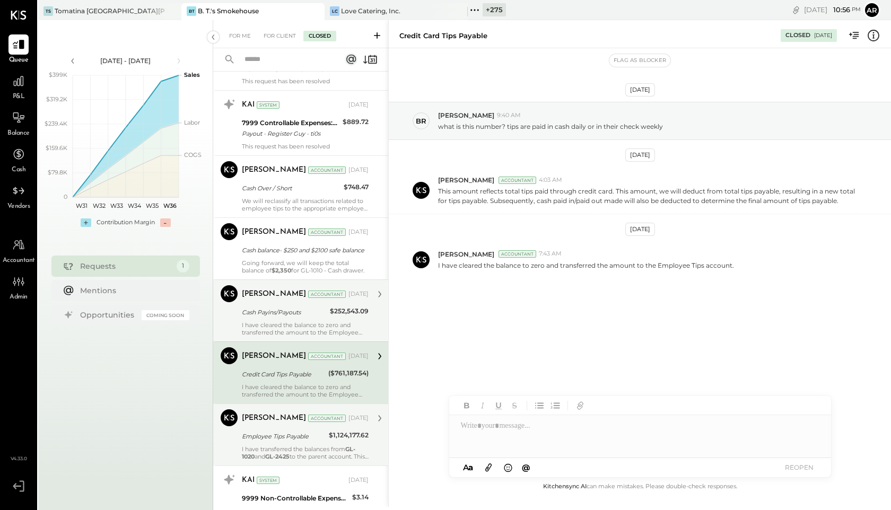
click at [271, 429] on div "Dhwani Solanki Accountant Jul 08, 2025 Employee Tips Payable $1,124,177.62 I ha…" at bounding box center [305, 435] width 127 height 51
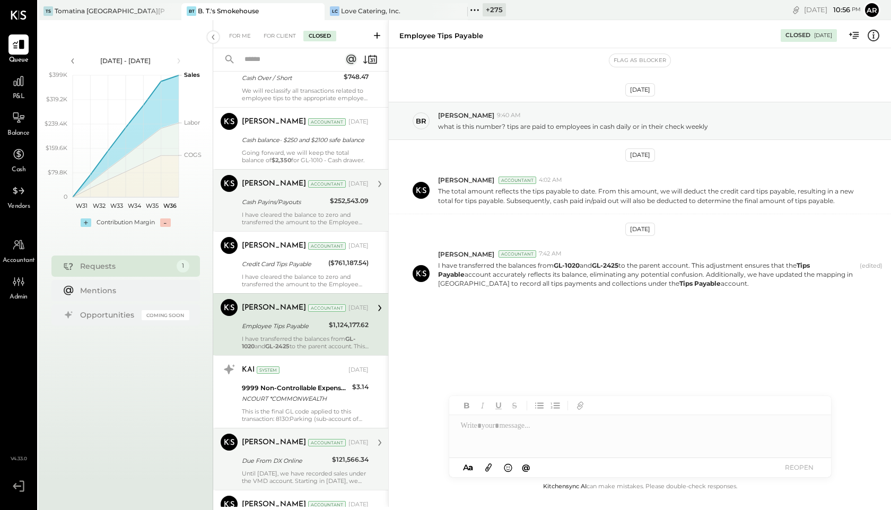
click at [279, 479] on div "Until [DATE], we have recorded sales under the VMD account. Starting in [DATE],…" at bounding box center [305, 477] width 127 height 15
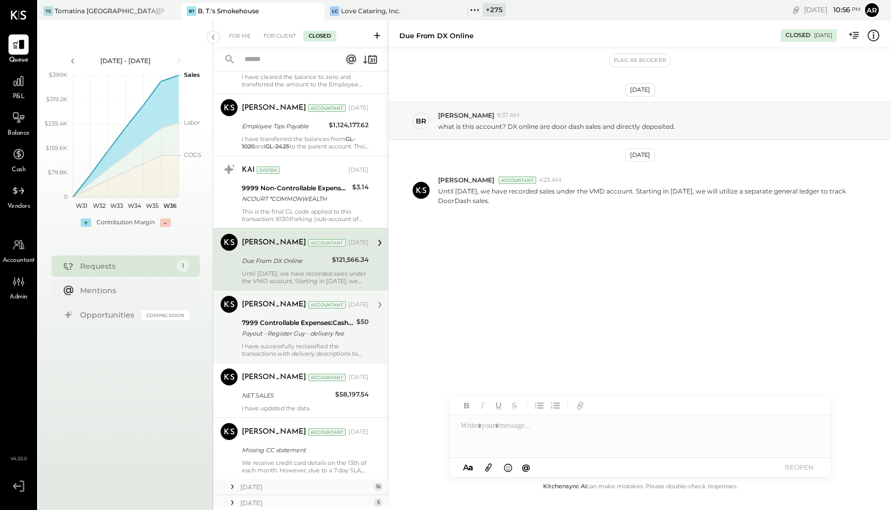
click at [256, 335] on div "Payout - Register Guy - delivery fee" at bounding box center [297, 333] width 111 height 11
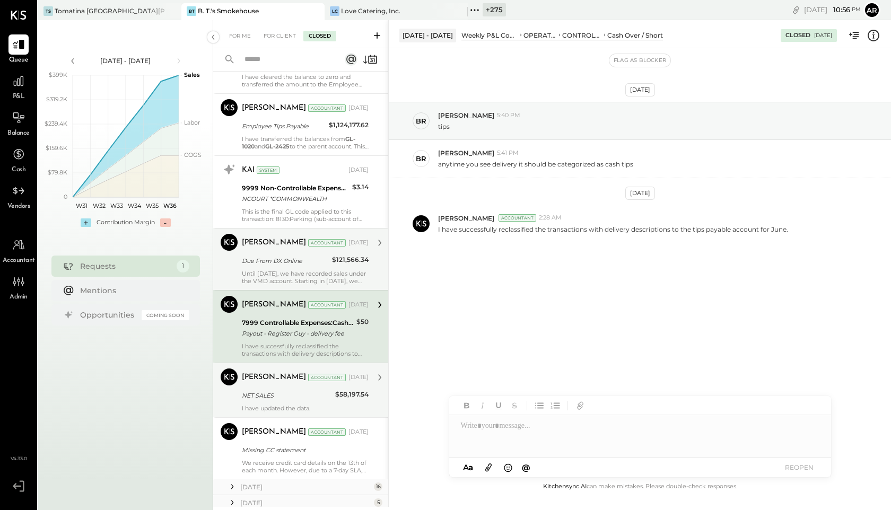
click at [263, 389] on div "NET SALES" at bounding box center [287, 395] width 90 height 13
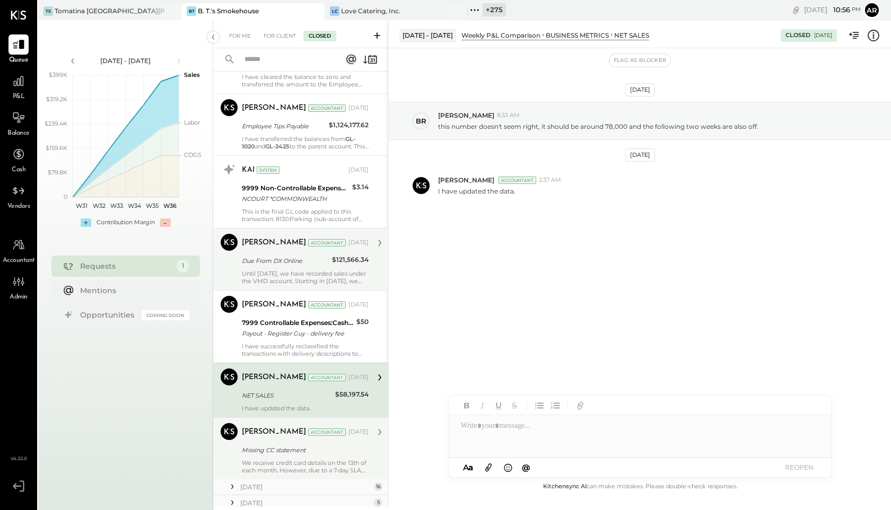
click at [269, 456] on div "Missing CC statement" at bounding box center [304, 450] width 124 height 13
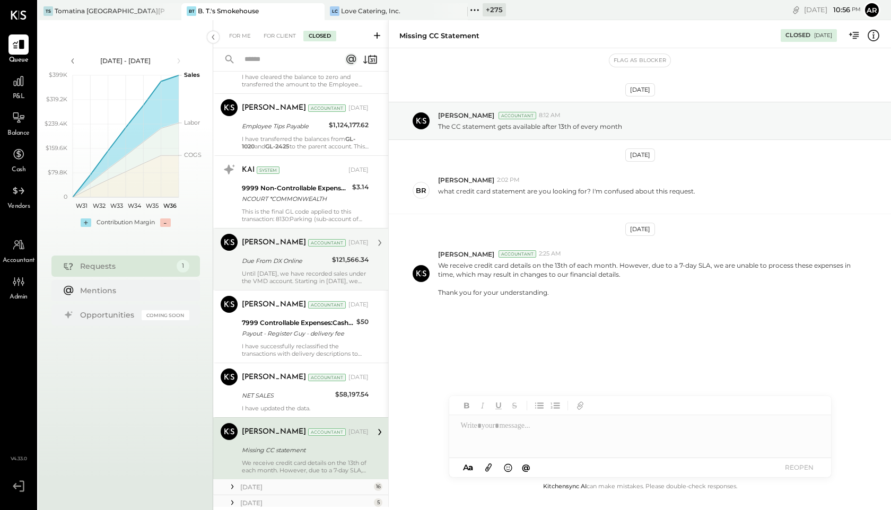
scroll to position [3248, 0]
